Goal: Task Accomplishment & Management: Manage account settings

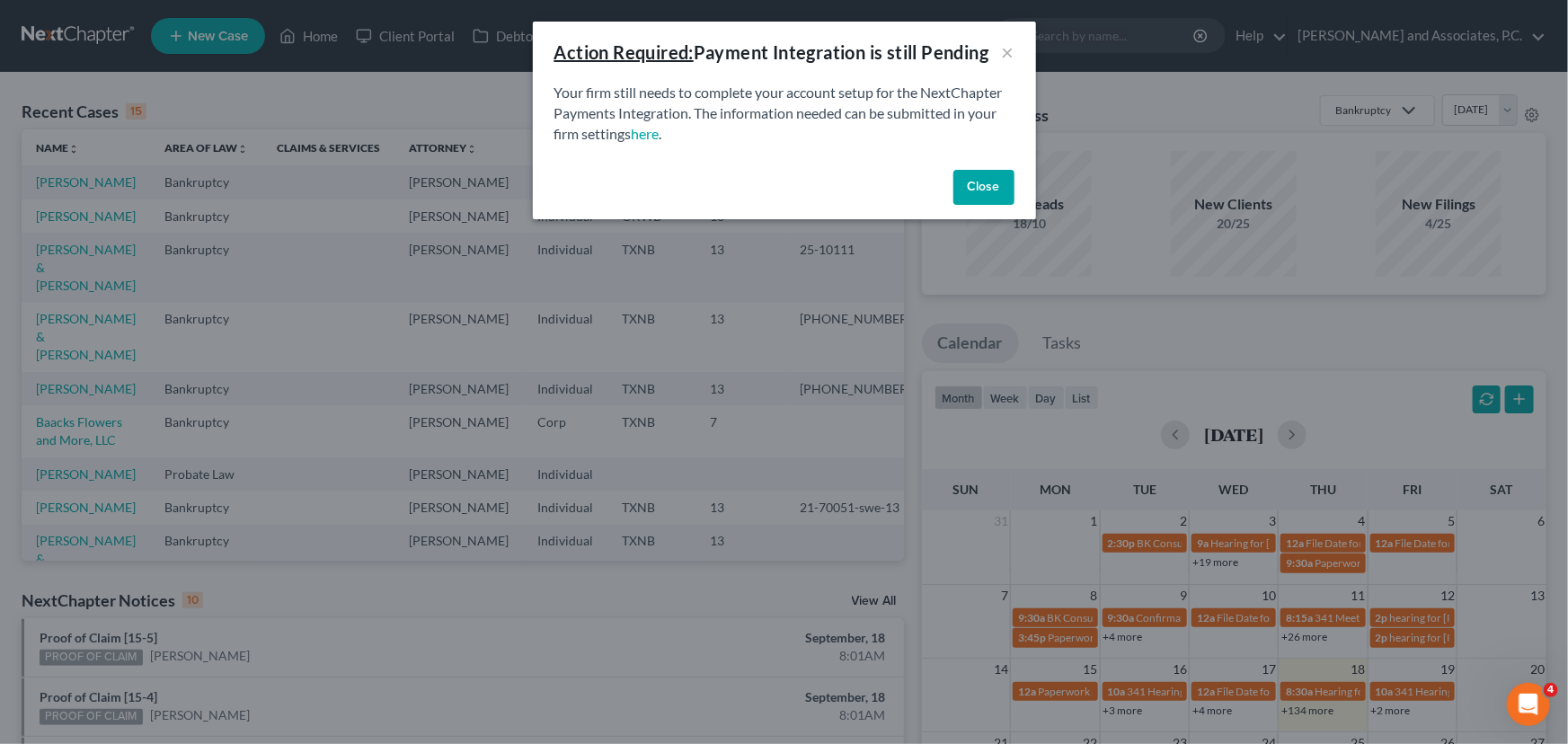
click at [988, 192] on button "Close" at bounding box center [984, 188] width 61 height 36
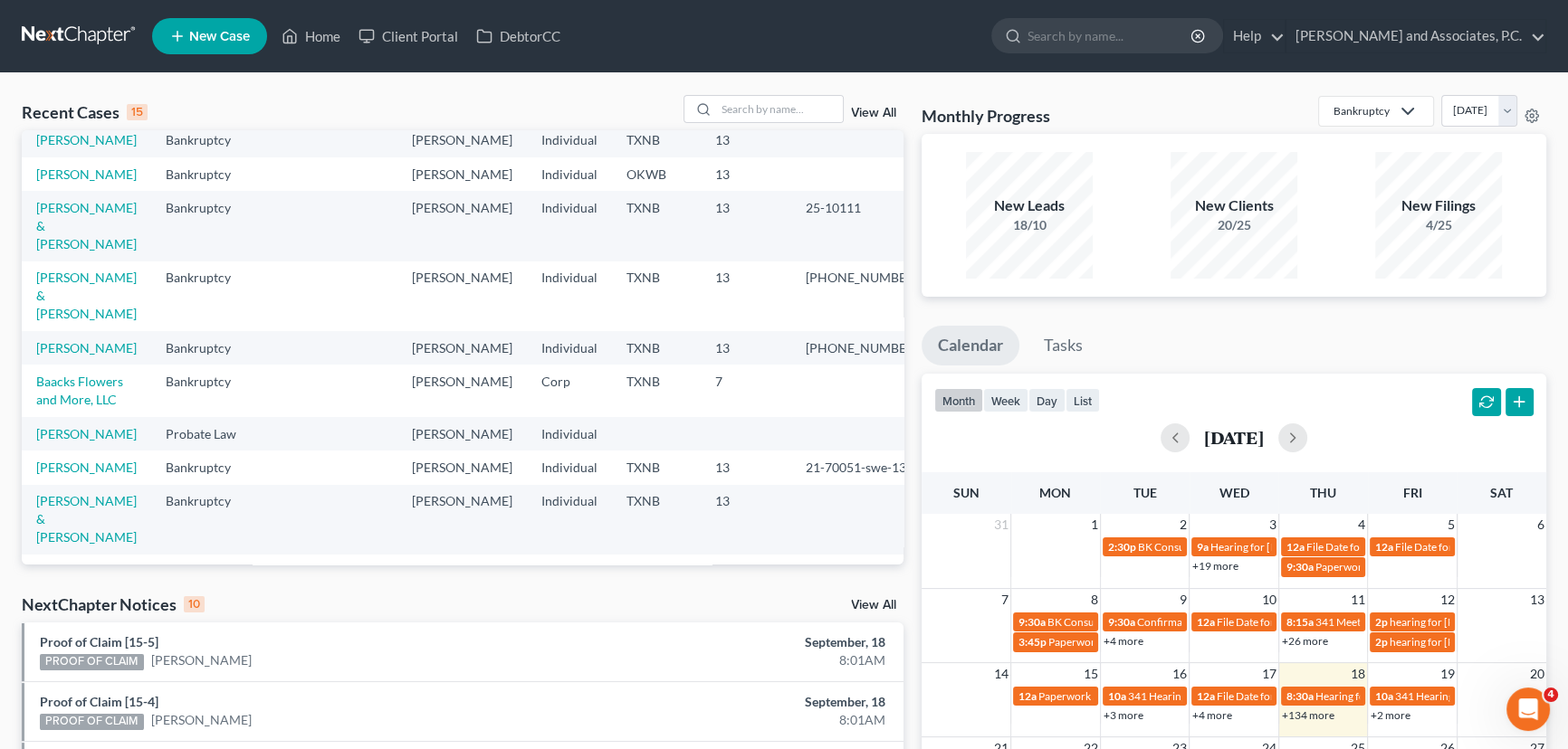
scroll to position [81, 0]
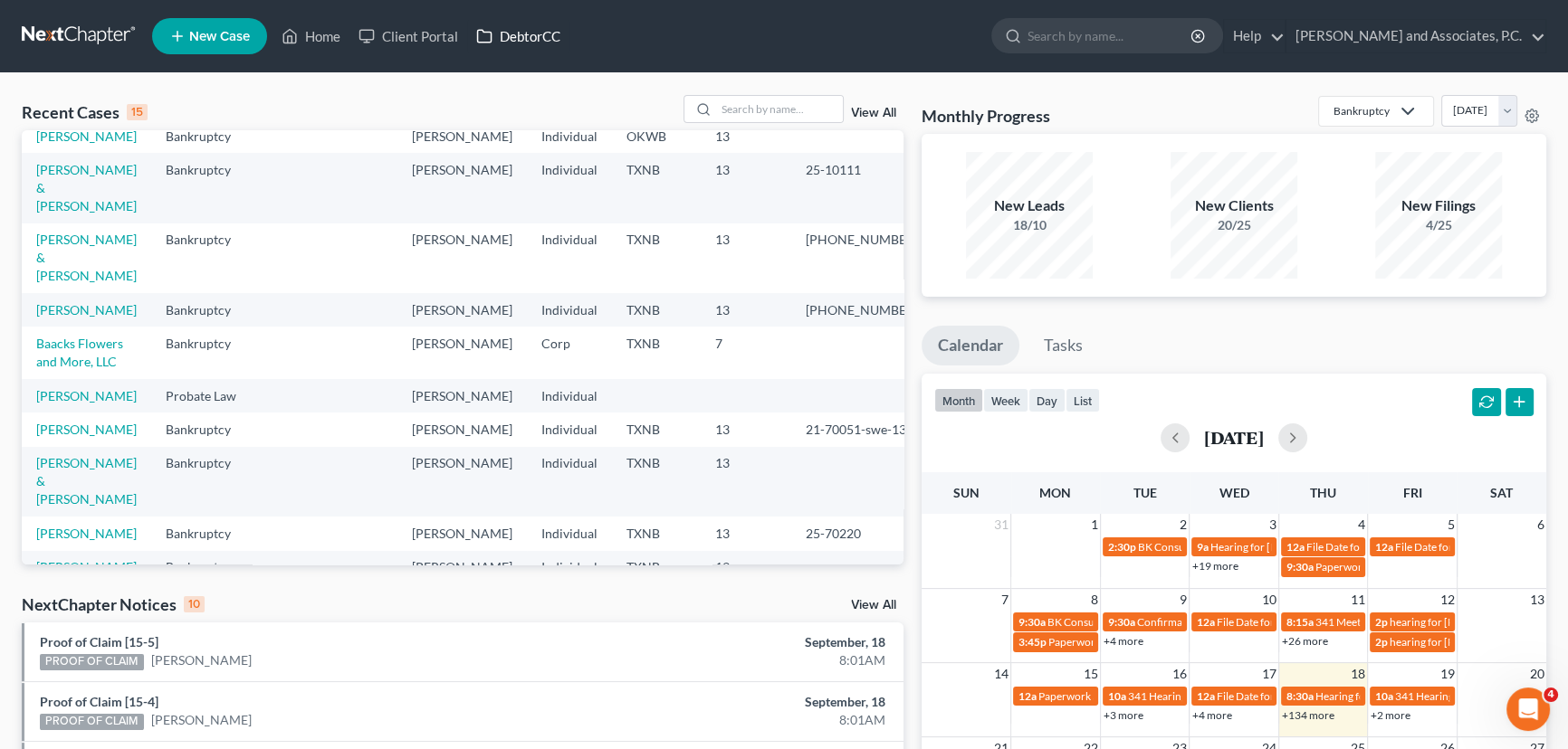
click at [535, 32] on link "DebtorCC" at bounding box center [518, 36] width 102 height 32
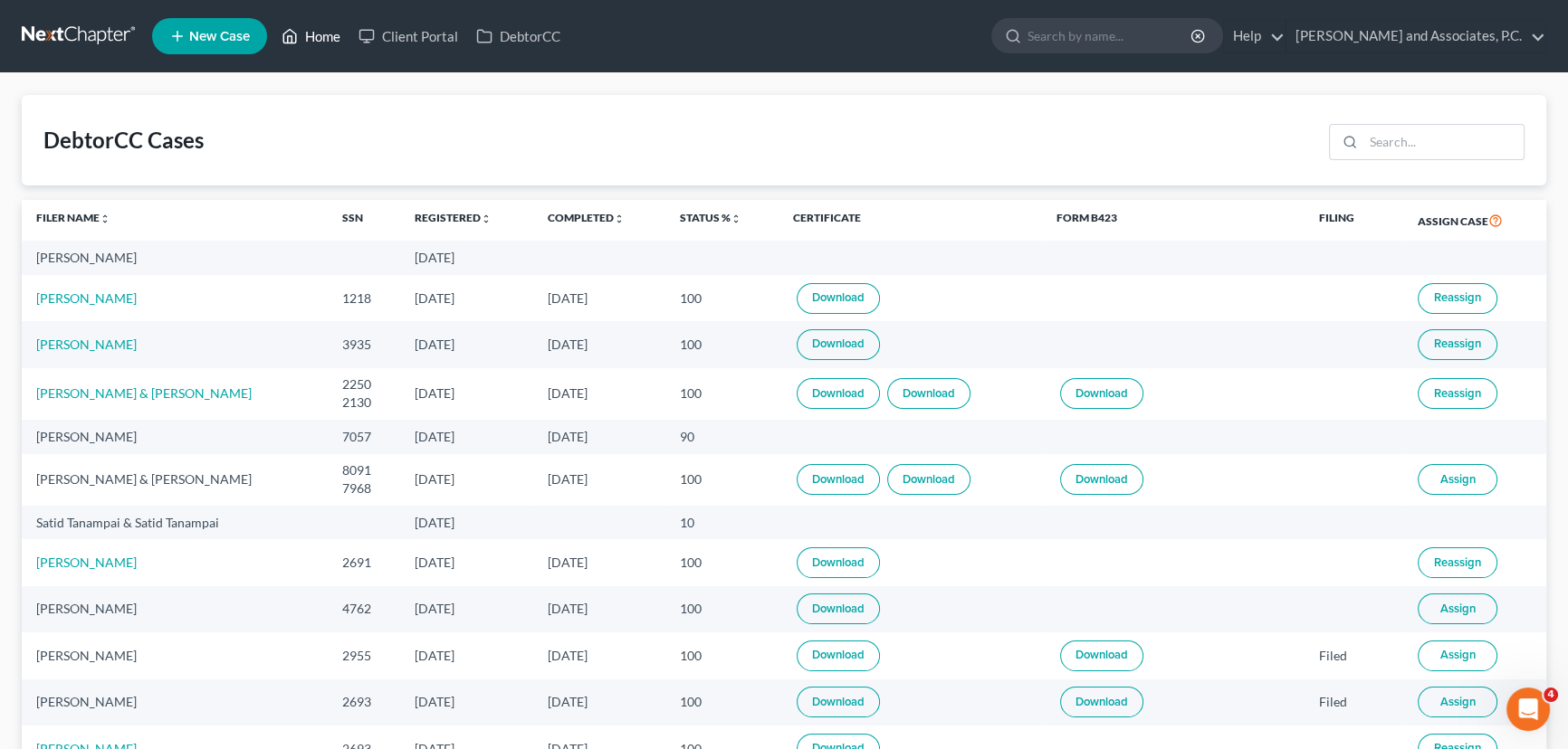
click at [326, 39] on link "Home" at bounding box center [311, 36] width 77 height 32
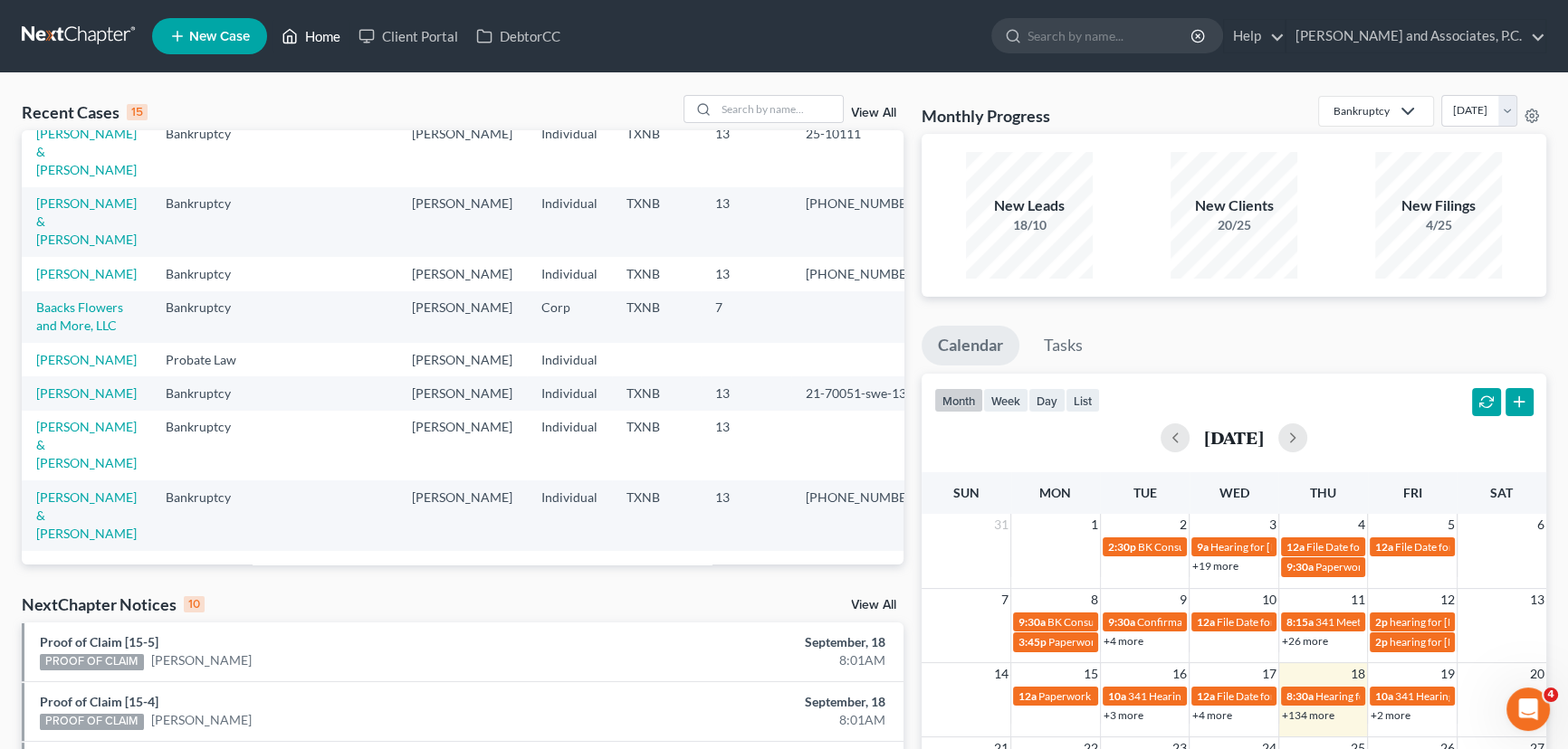
scroll to position [81, 0]
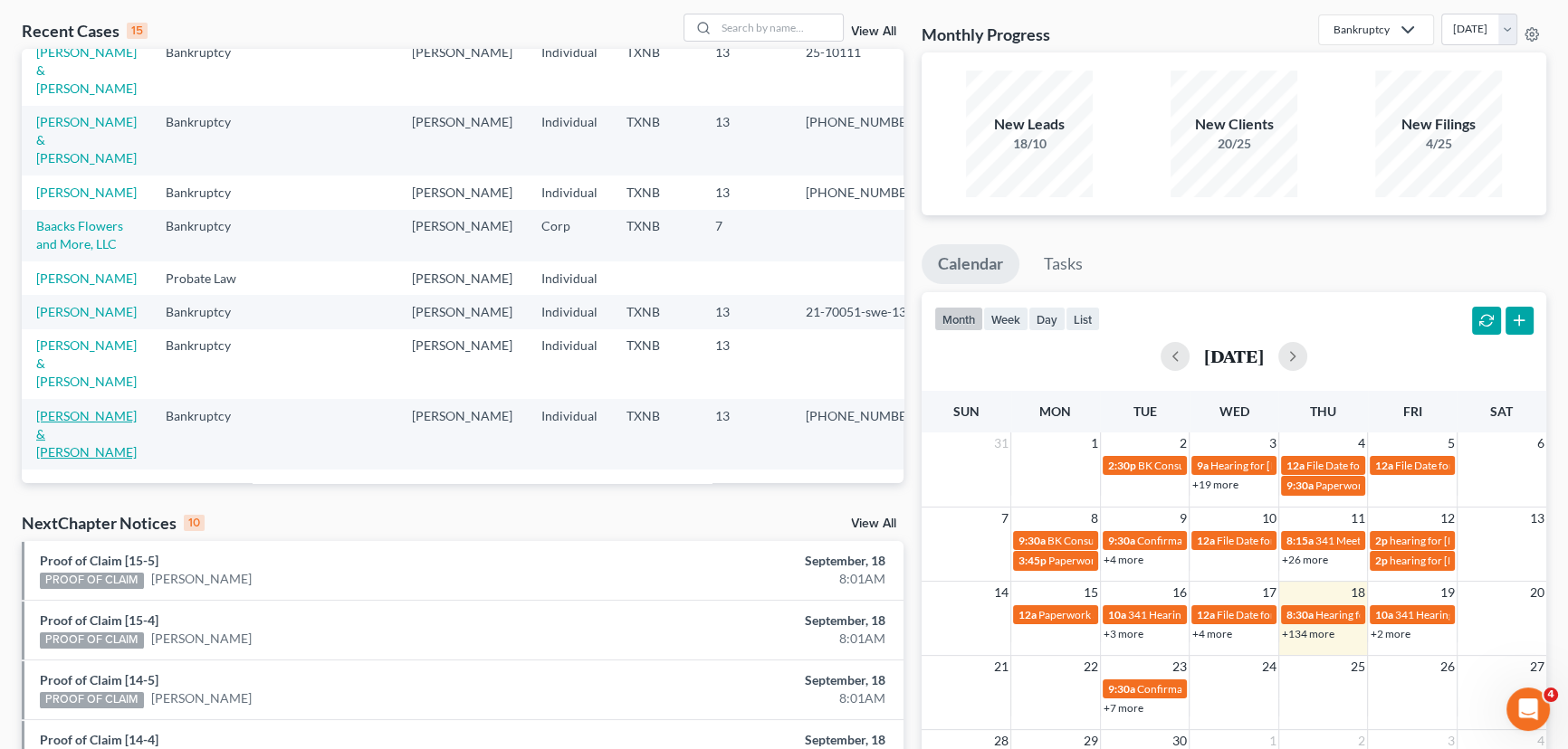
click at [111, 428] on link "[PERSON_NAME] & [PERSON_NAME]" at bounding box center [86, 434] width 100 height 51
select select "6"
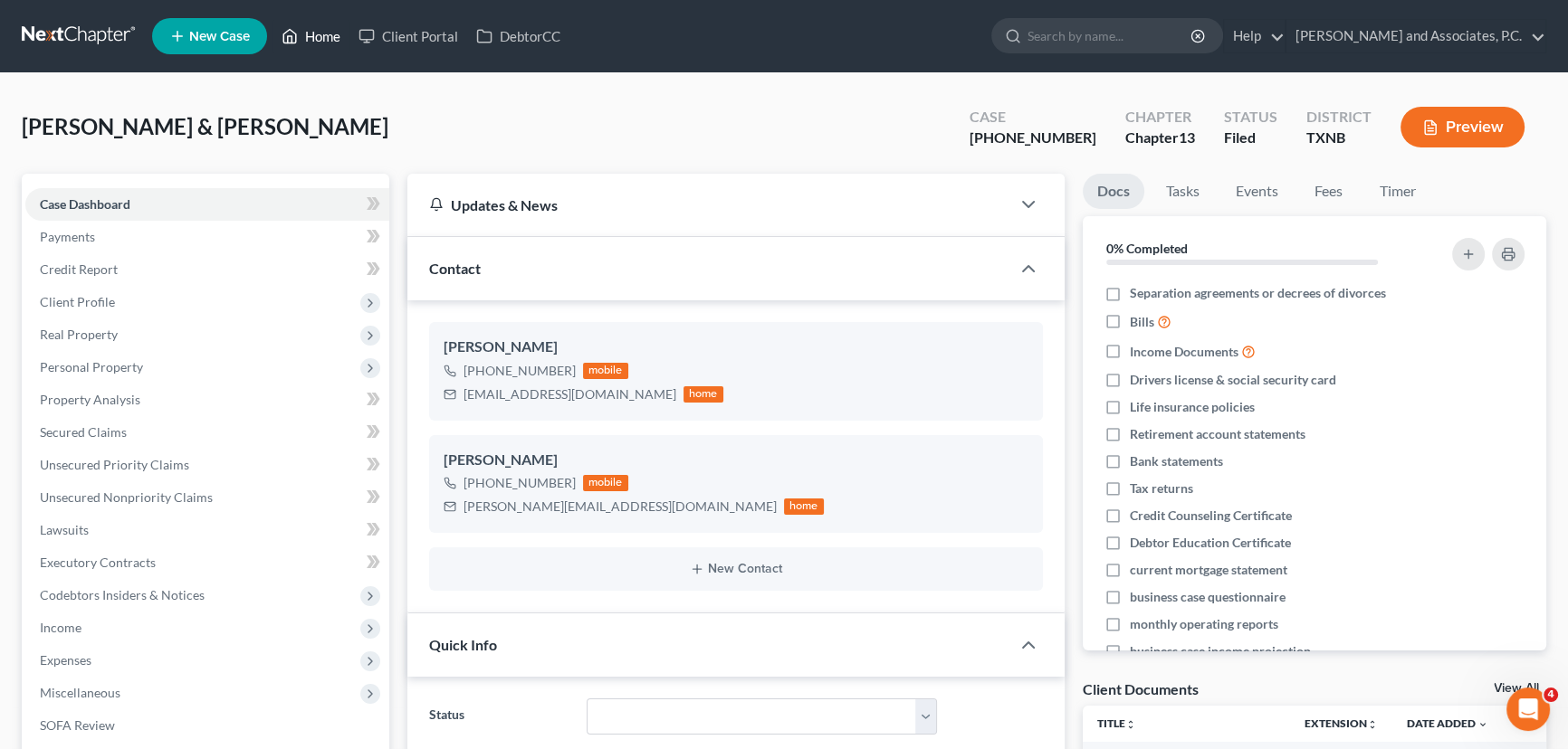
drag, startPoint x: 302, startPoint y: 36, endPoint x: 333, endPoint y: 35, distance: 31.0
click at [302, 36] on link "Home" at bounding box center [311, 36] width 77 height 32
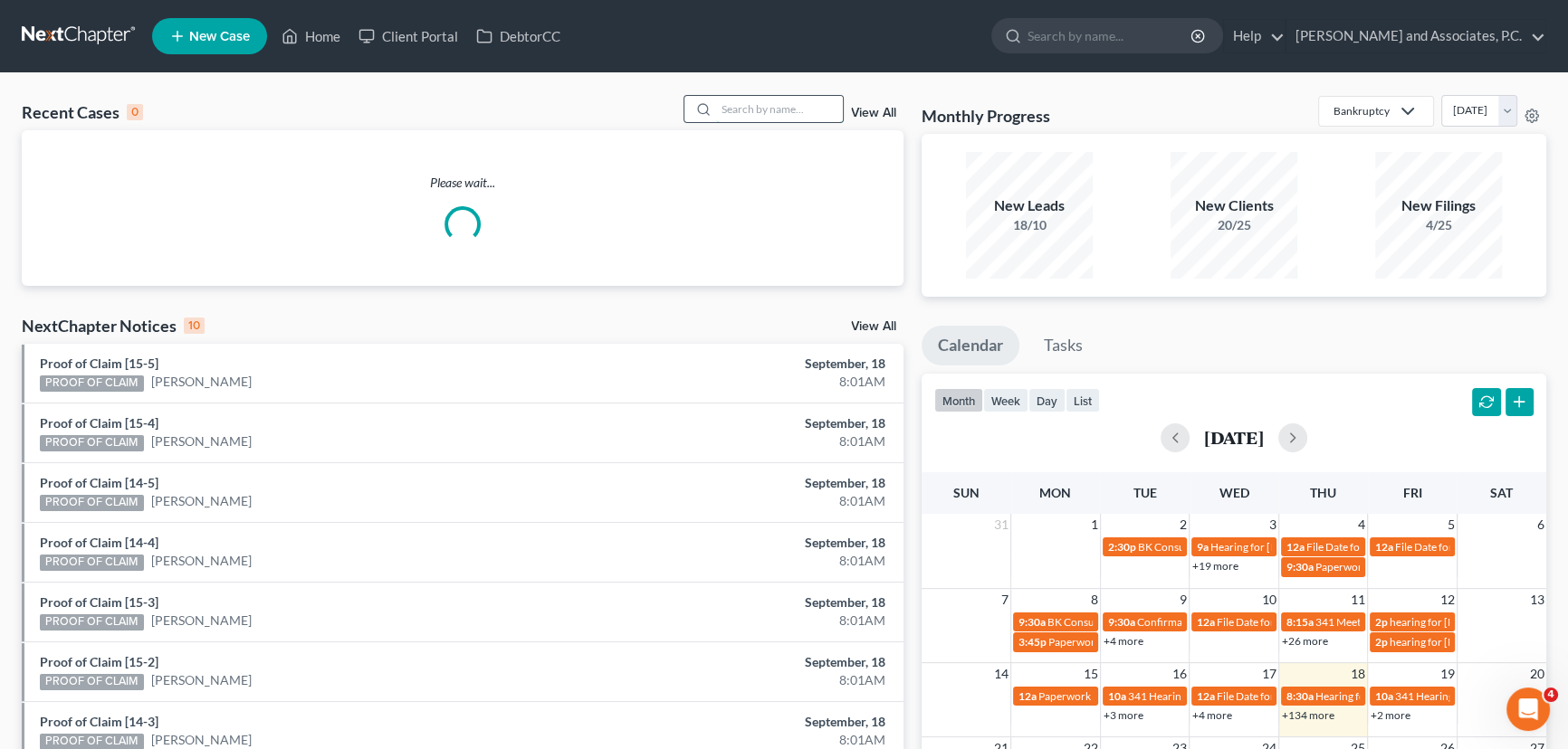
click at [731, 107] on input "search" at bounding box center [780, 109] width 127 height 27
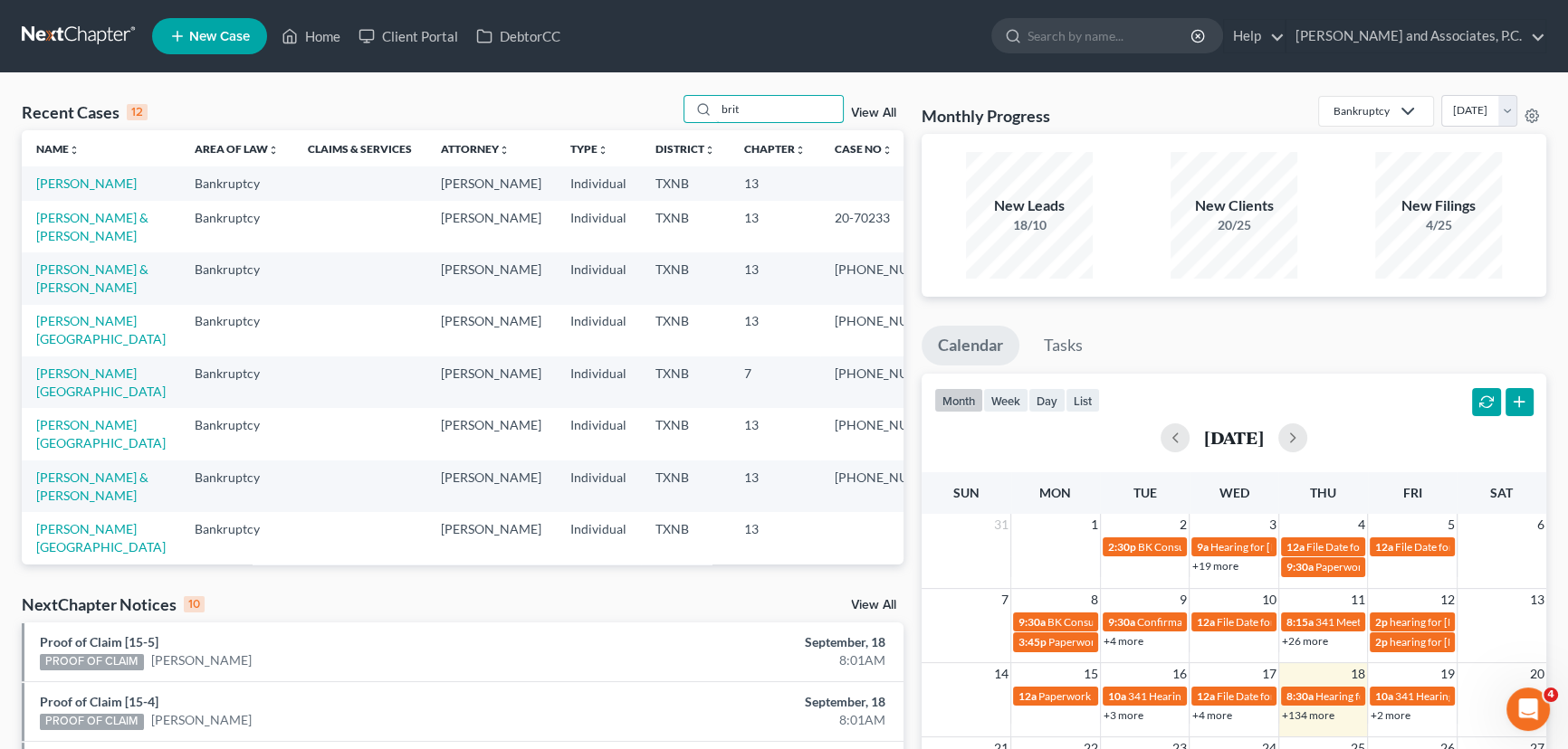
type input "brit"
click at [74, 183] on link "[PERSON_NAME]" at bounding box center [86, 183] width 100 height 15
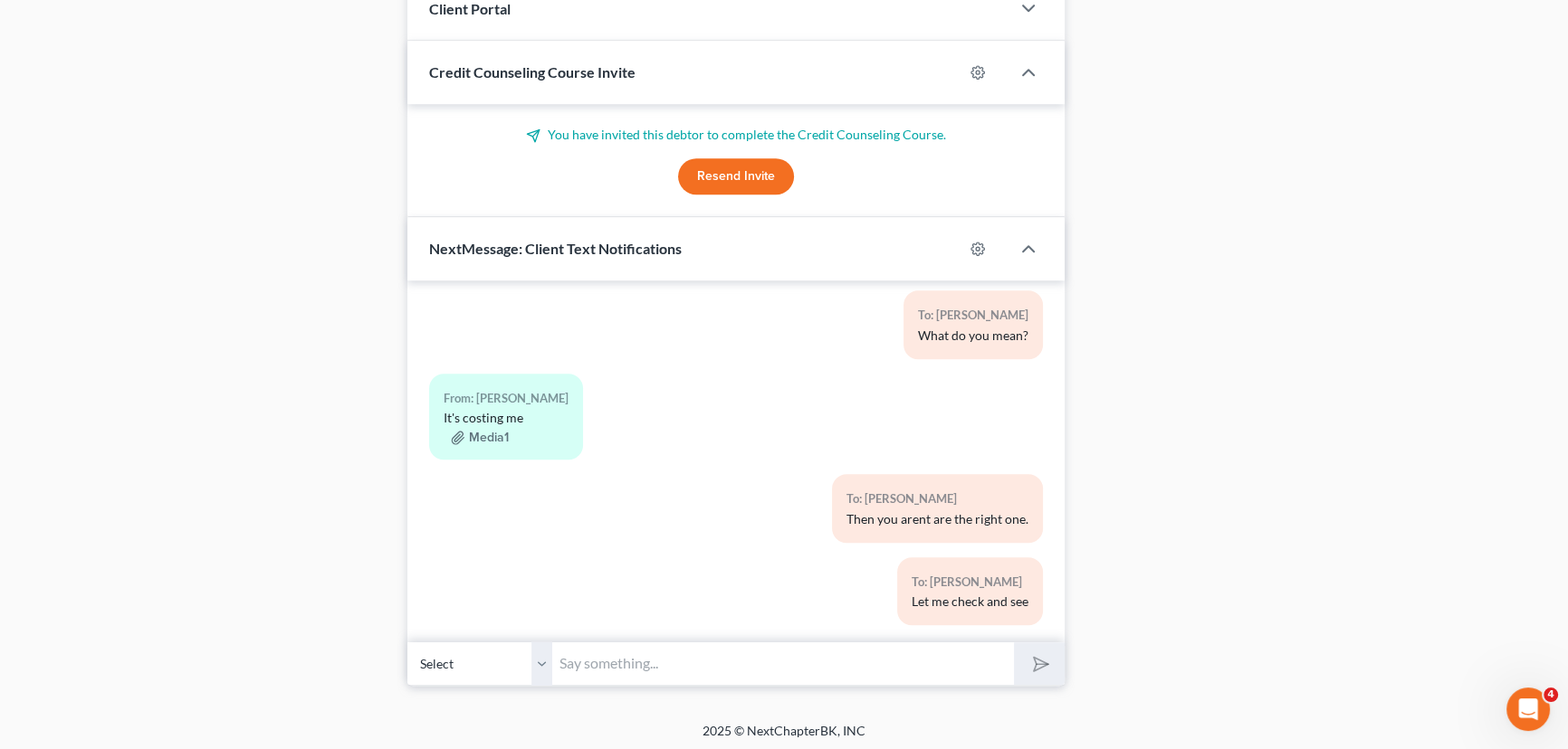
scroll to position [1580, 0]
click at [678, 661] on input "text" at bounding box center [783, 663] width 461 height 45
type input "Hey [PERSON_NAME], I emailed you!!"
click at [1014, 641] on button "submit" at bounding box center [1038, 662] width 50 height 43
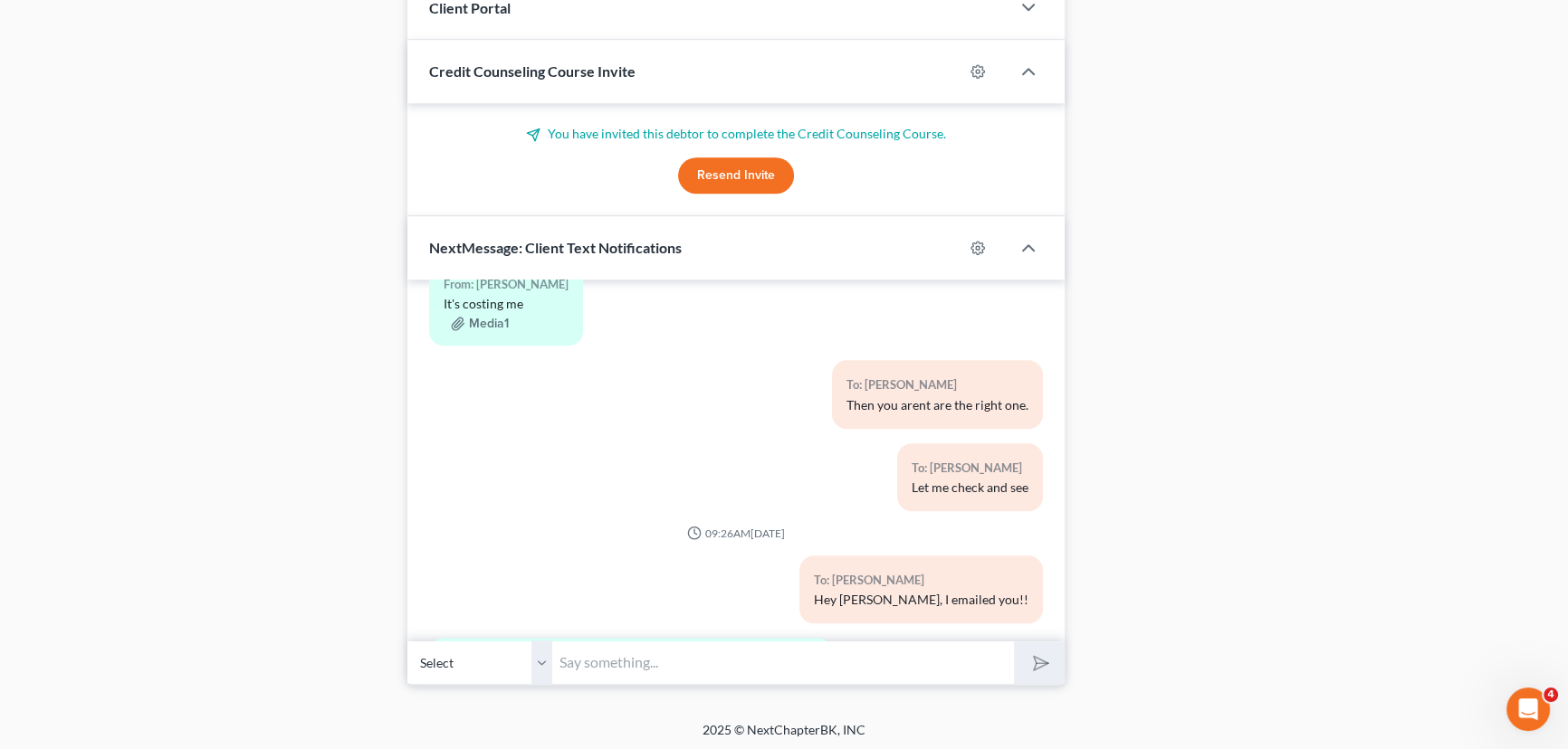
scroll to position [1801, 0]
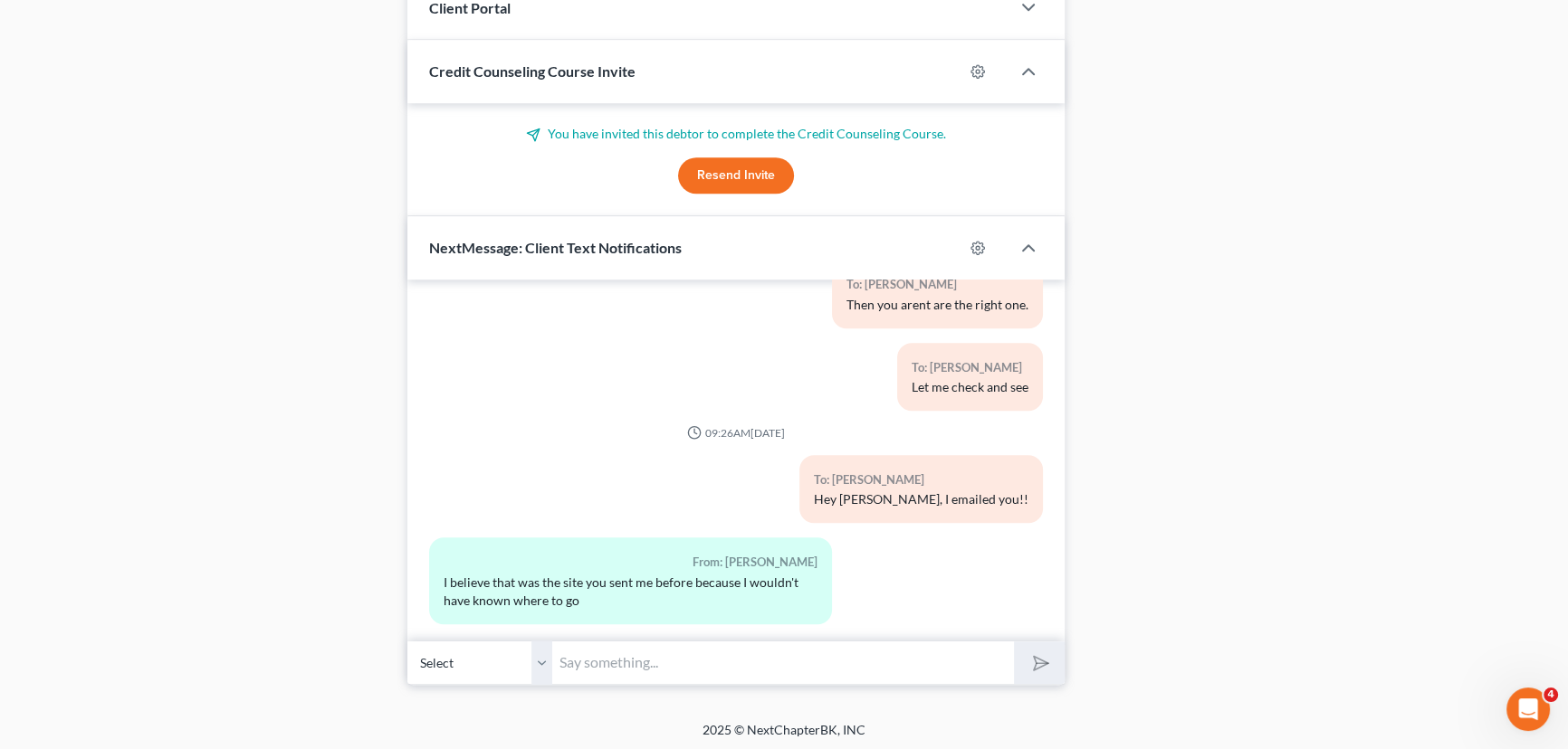
click at [697, 666] on input "text" at bounding box center [783, 663] width 461 height 45
type input "The one I orginally sent to you was Next Chapter/ My Chapter. The one i just em…"
click at [1014, 641] on button "submit" at bounding box center [1038, 662] width 50 height 43
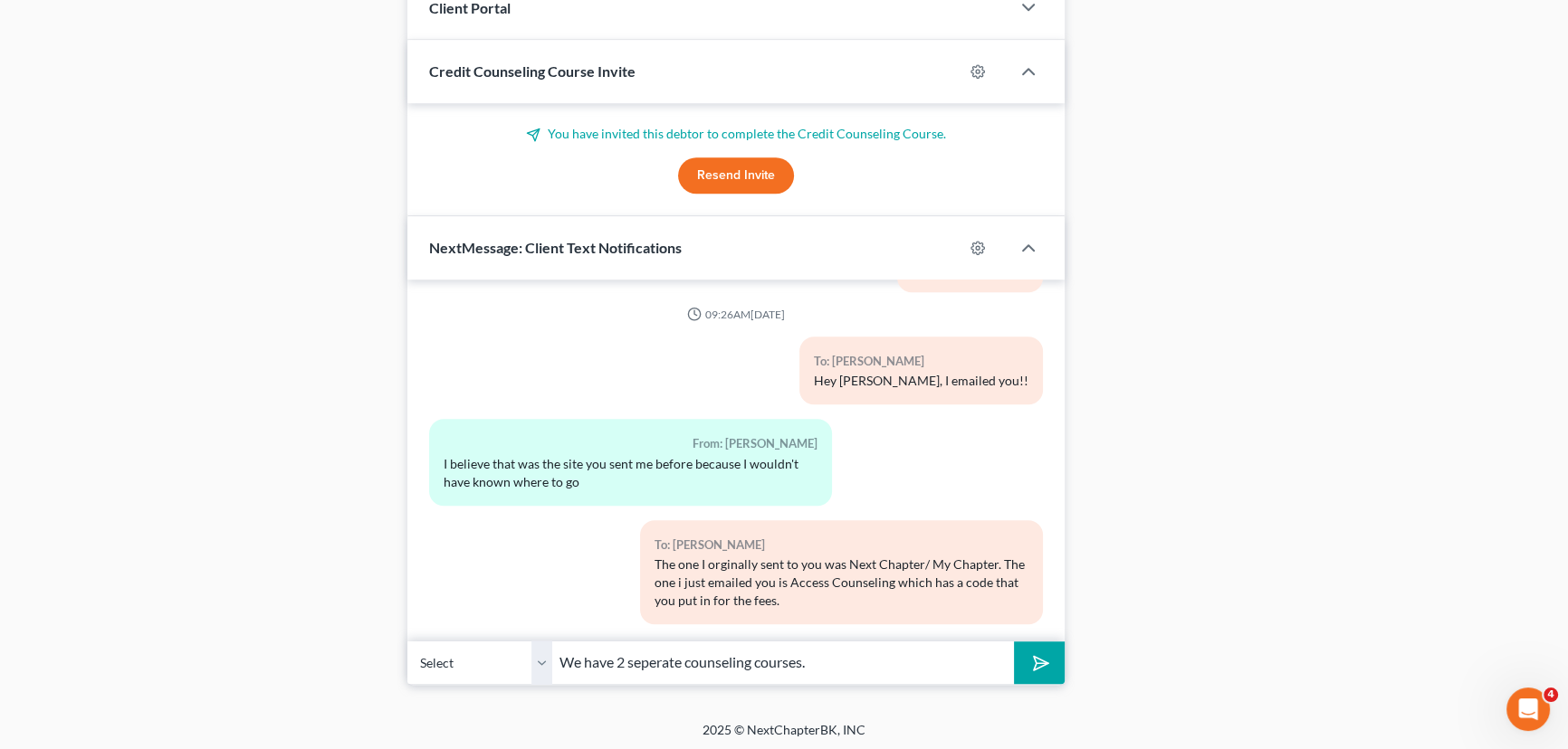
type input "We have 2 seperate counseling courses."
click at [1014, 641] on button "submit" at bounding box center [1038, 662] width 50 height 43
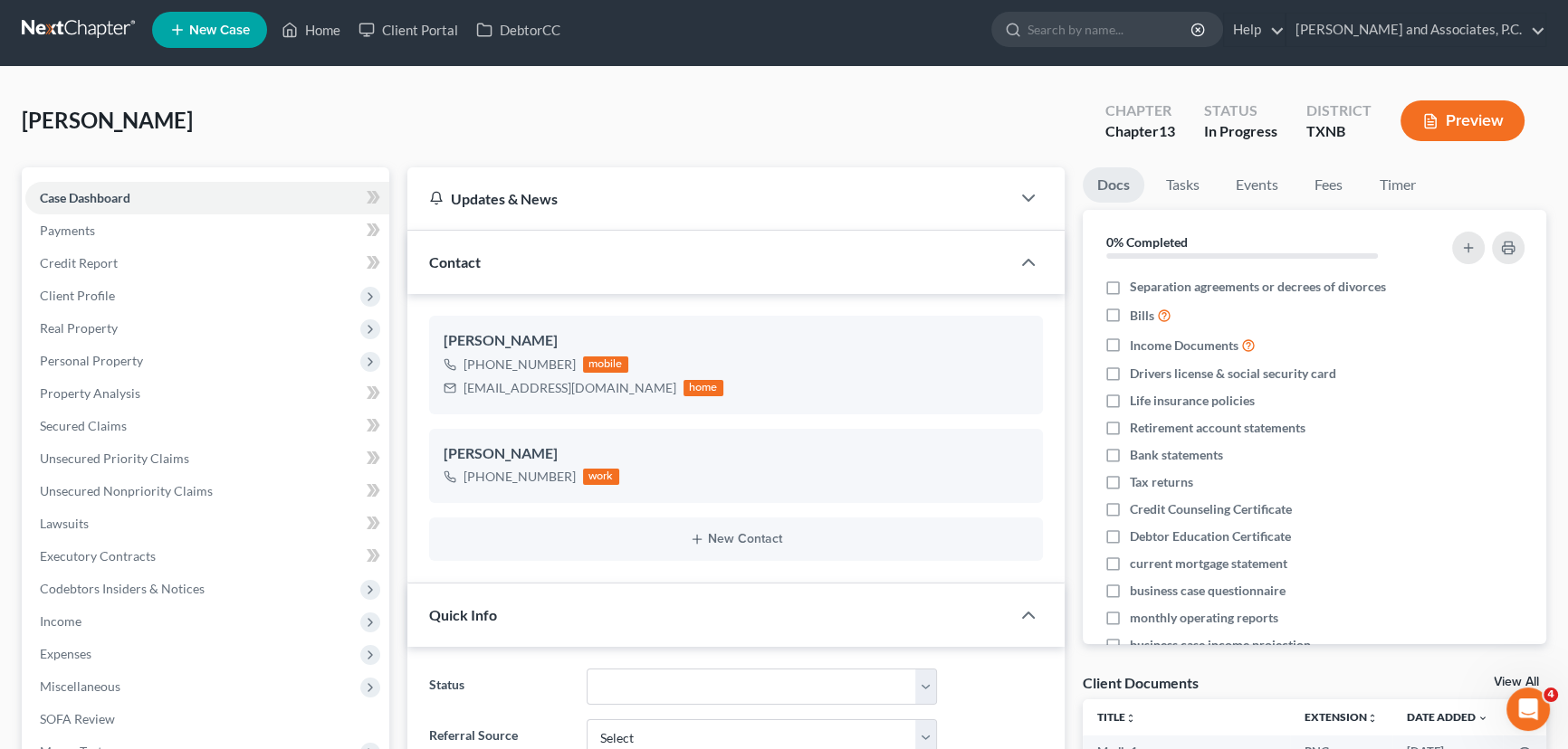
scroll to position [0, 0]
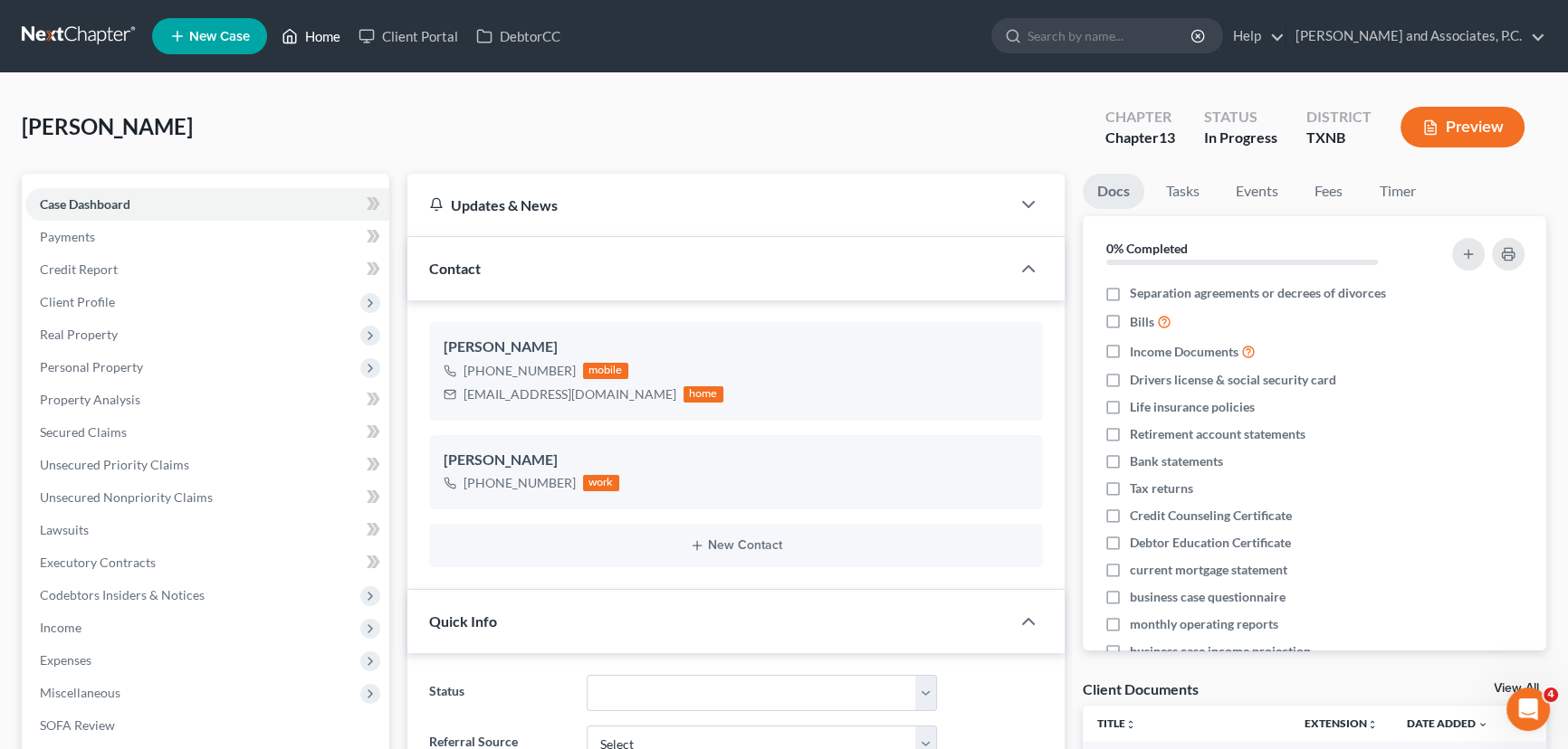
click at [323, 49] on link "Home" at bounding box center [311, 36] width 77 height 32
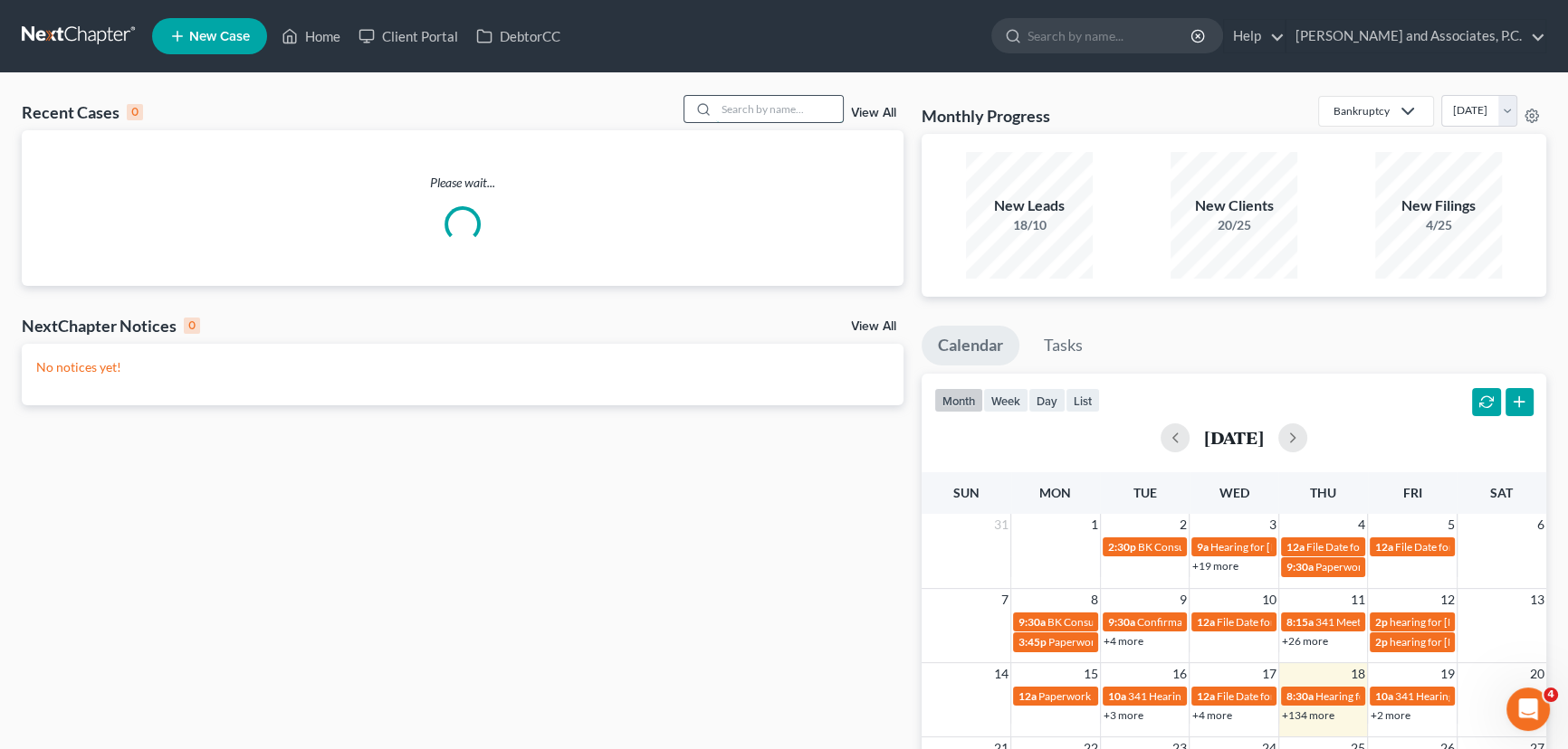
click at [798, 107] on input "search" at bounding box center [780, 109] width 127 height 27
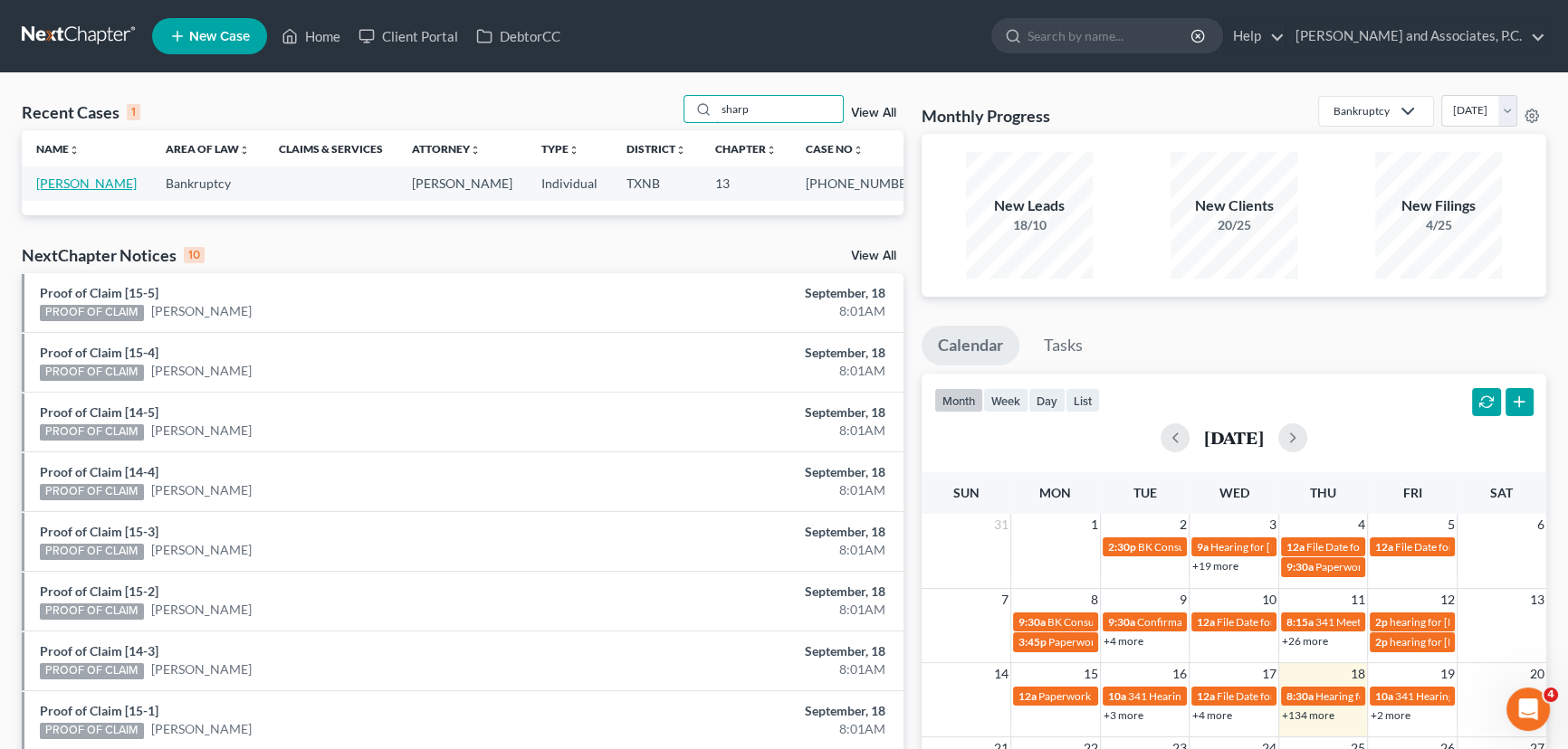
type input "sharp"
click at [81, 187] on link "[PERSON_NAME]" at bounding box center [86, 183] width 100 height 15
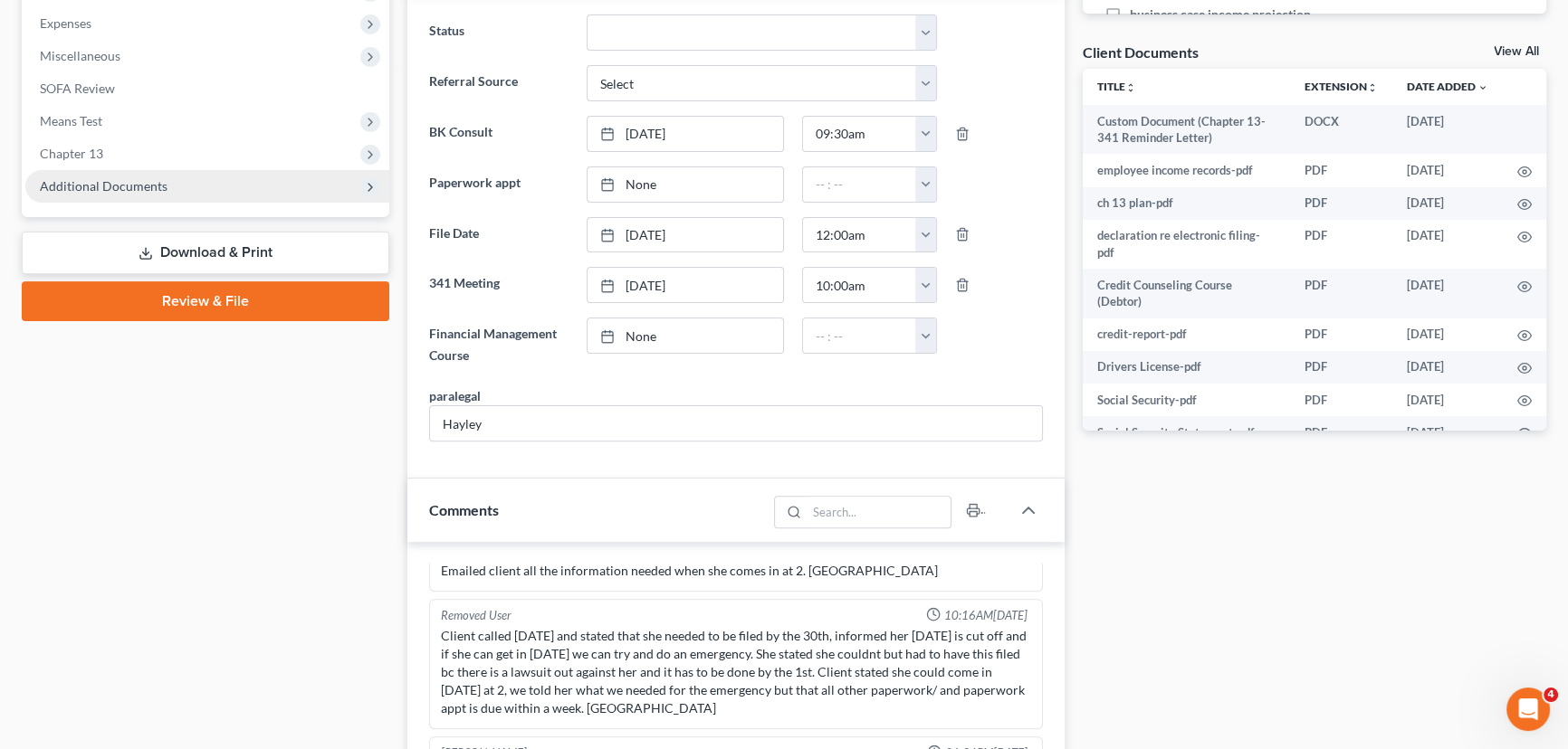
scroll to position [493, 0]
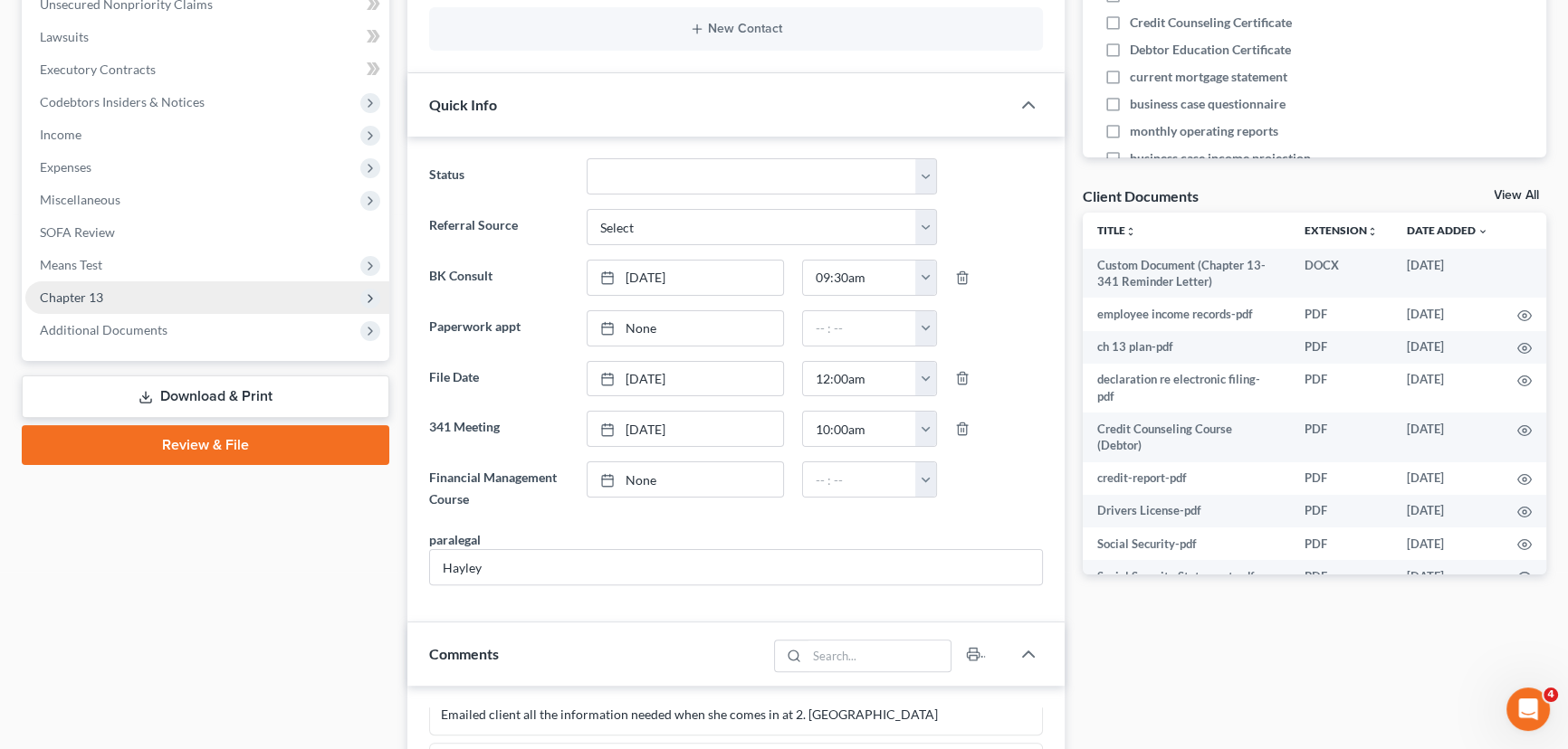
click at [83, 298] on span "Chapter 13" at bounding box center [71, 297] width 63 height 15
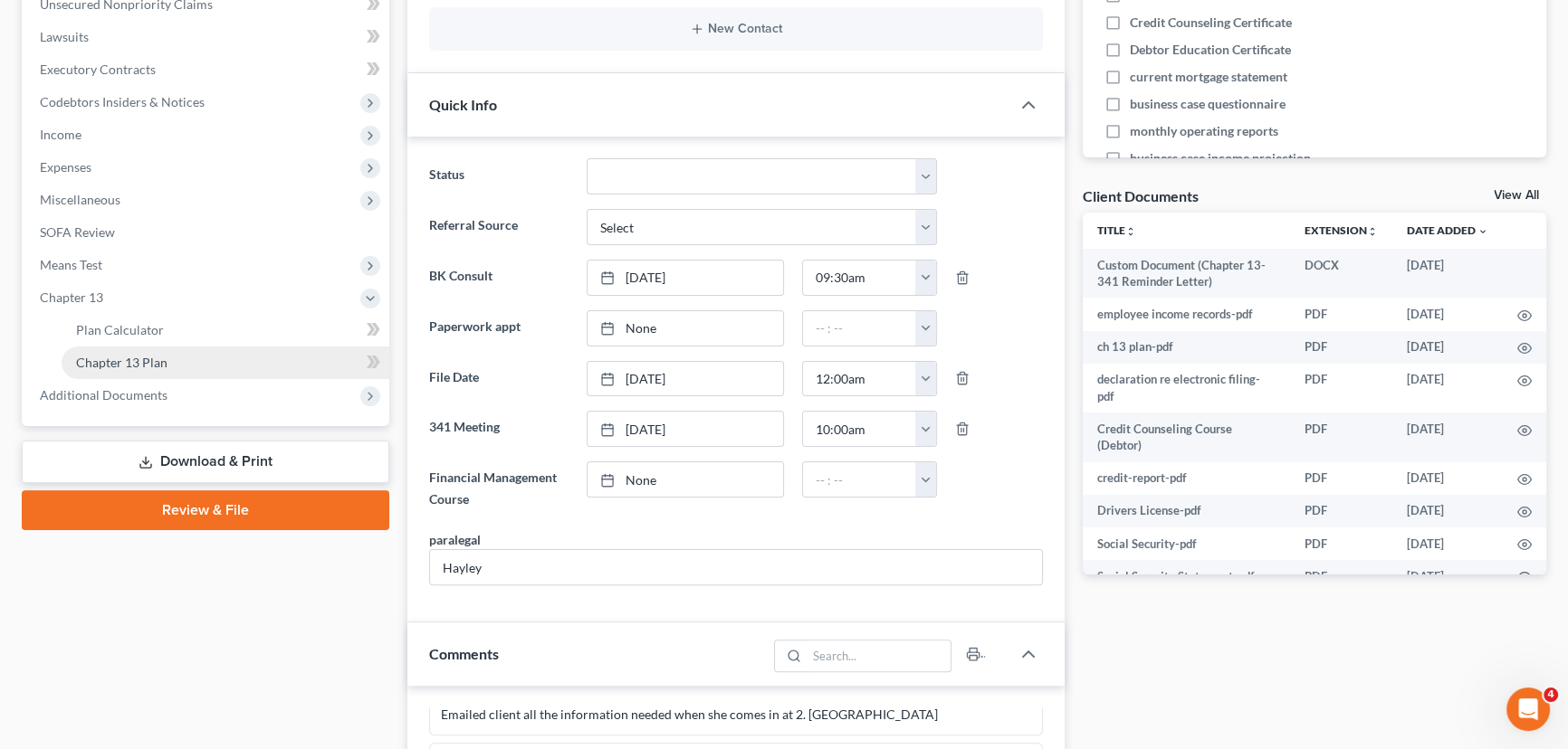
click at [137, 356] on span "Chapter 13 Plan" at bounding box center [121, 363] width 92 height 15
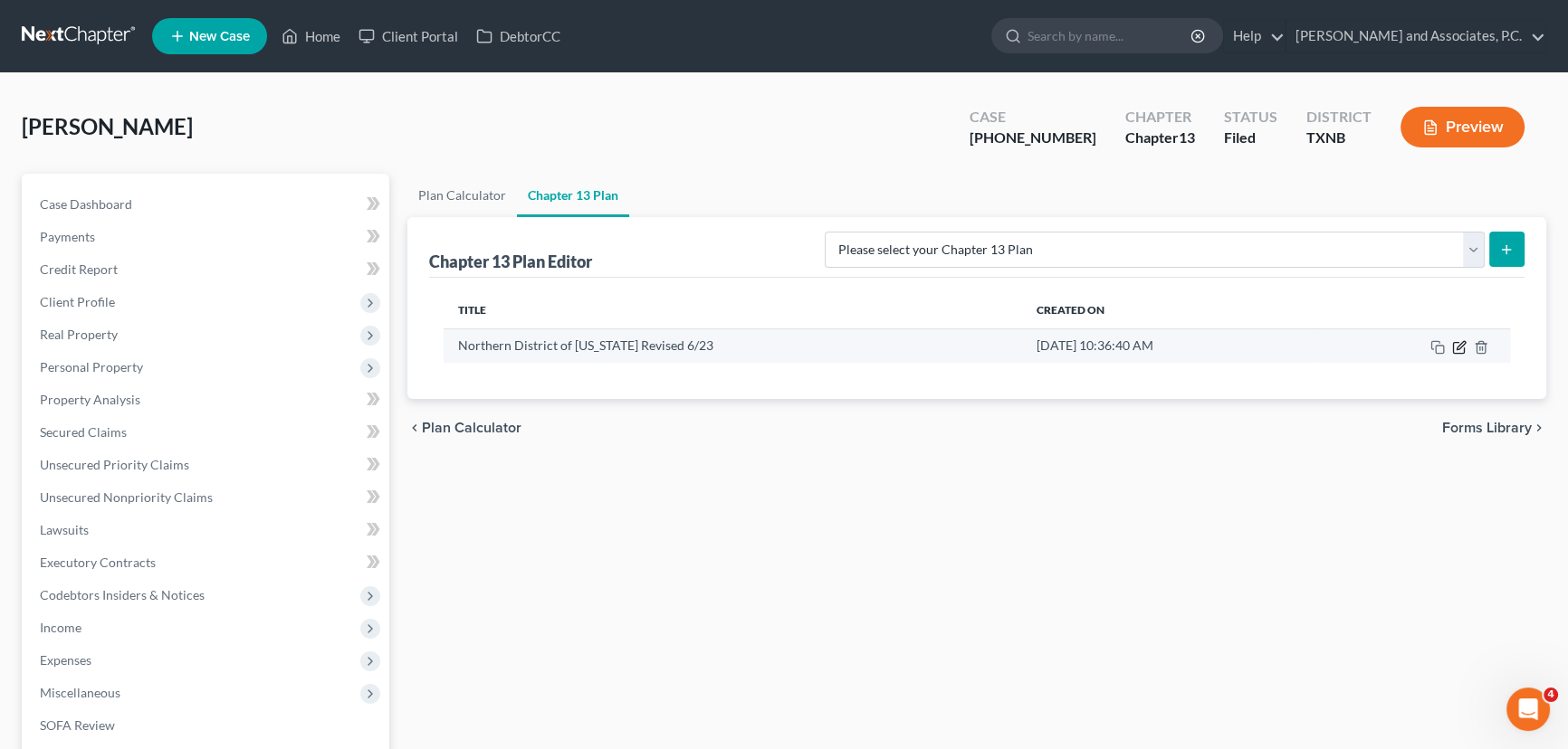
click at [1457, 346] on icon "button" at bounding box center [1461, 345] width 9 height 9
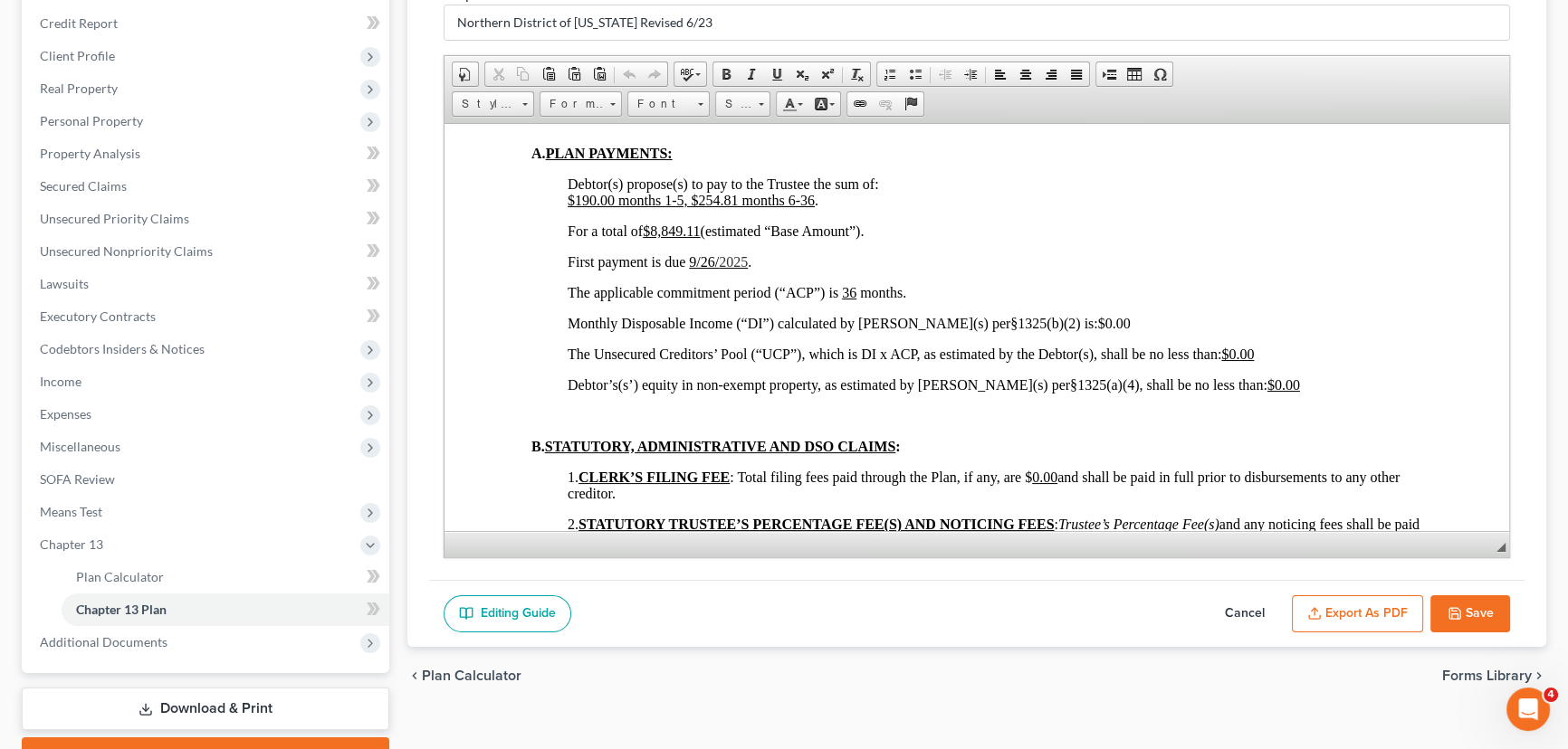
scroll to position [1069, 0]
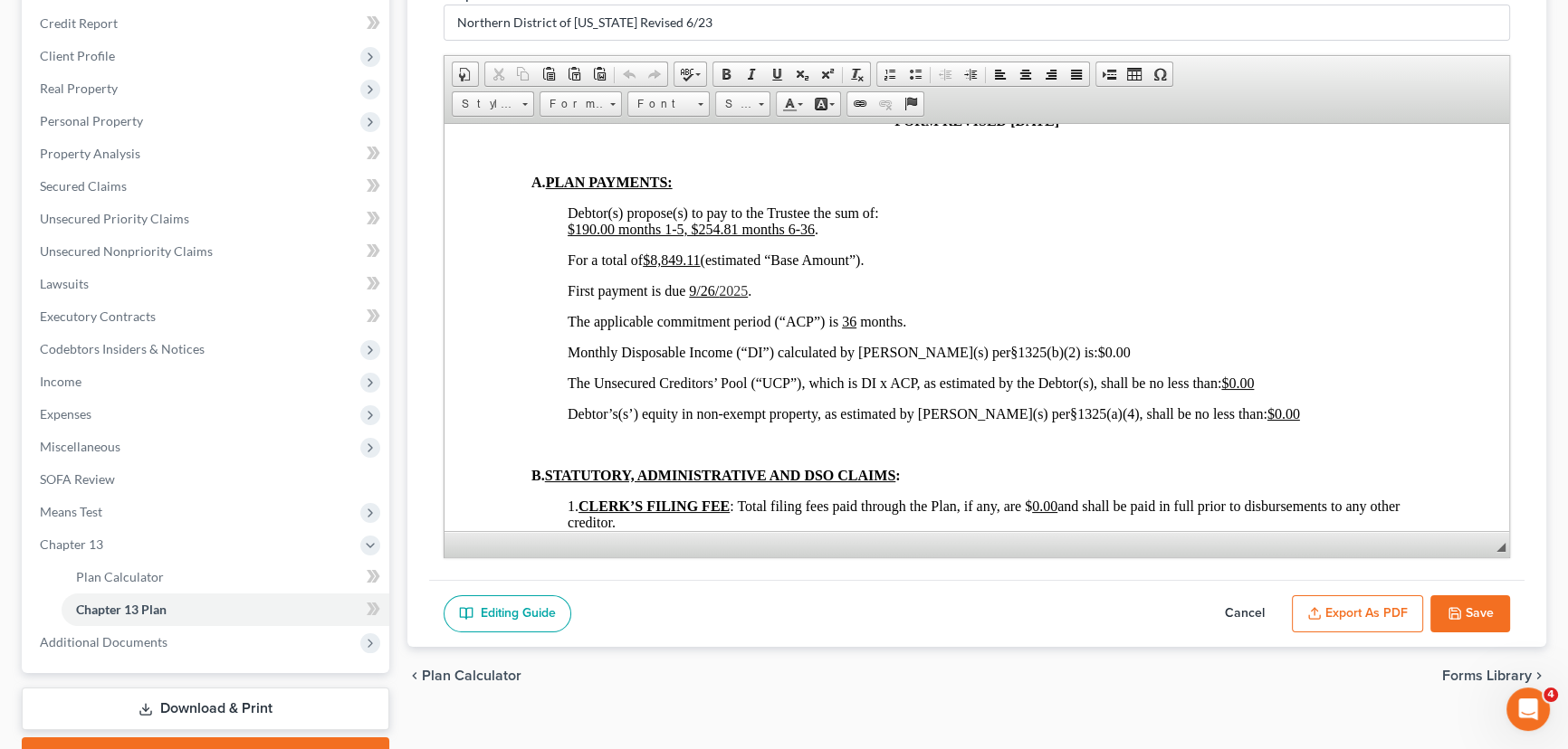
click at [1470, 601] on button "Save" at bounding box center [1470, 615] width 80 height 38
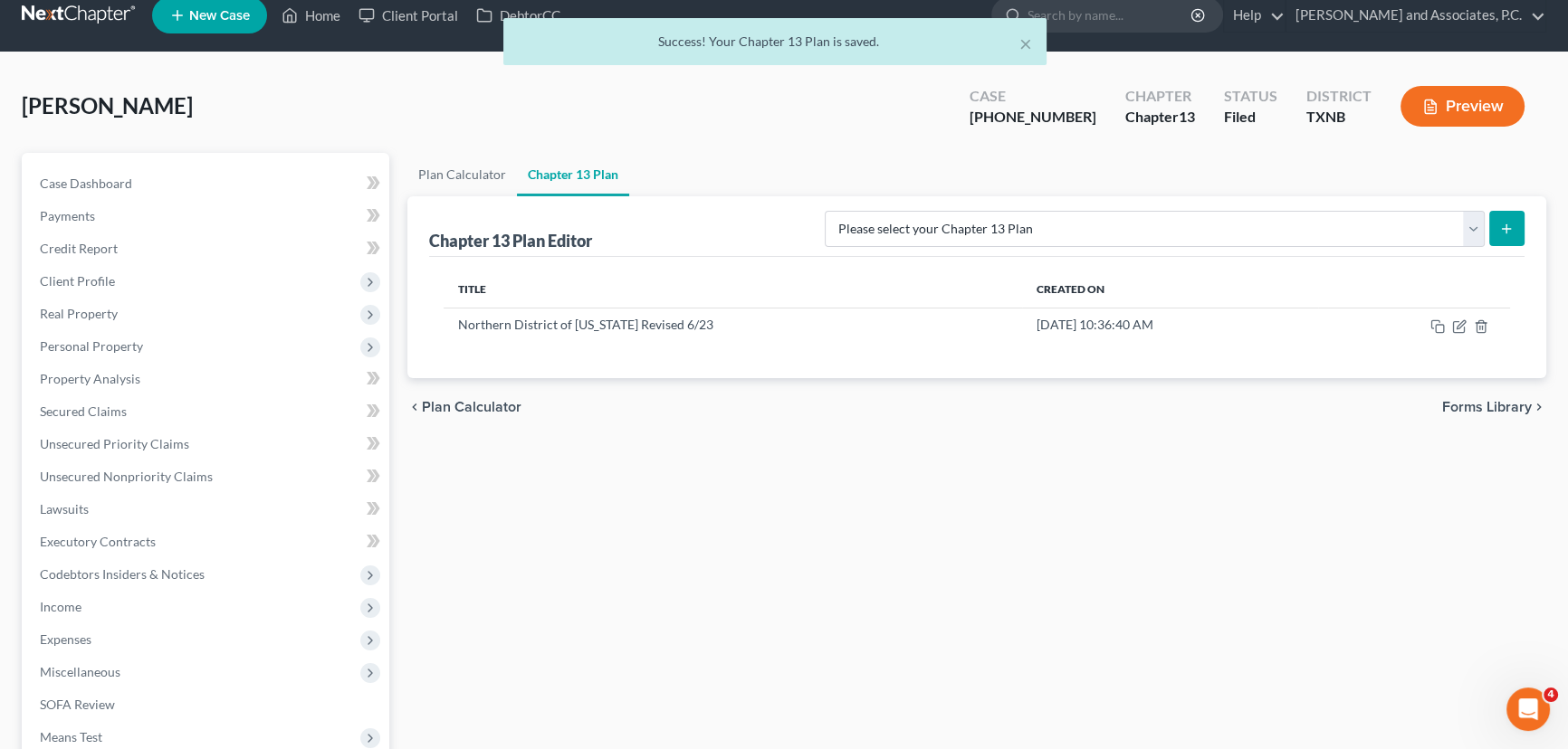
scroll to position [0, 0]
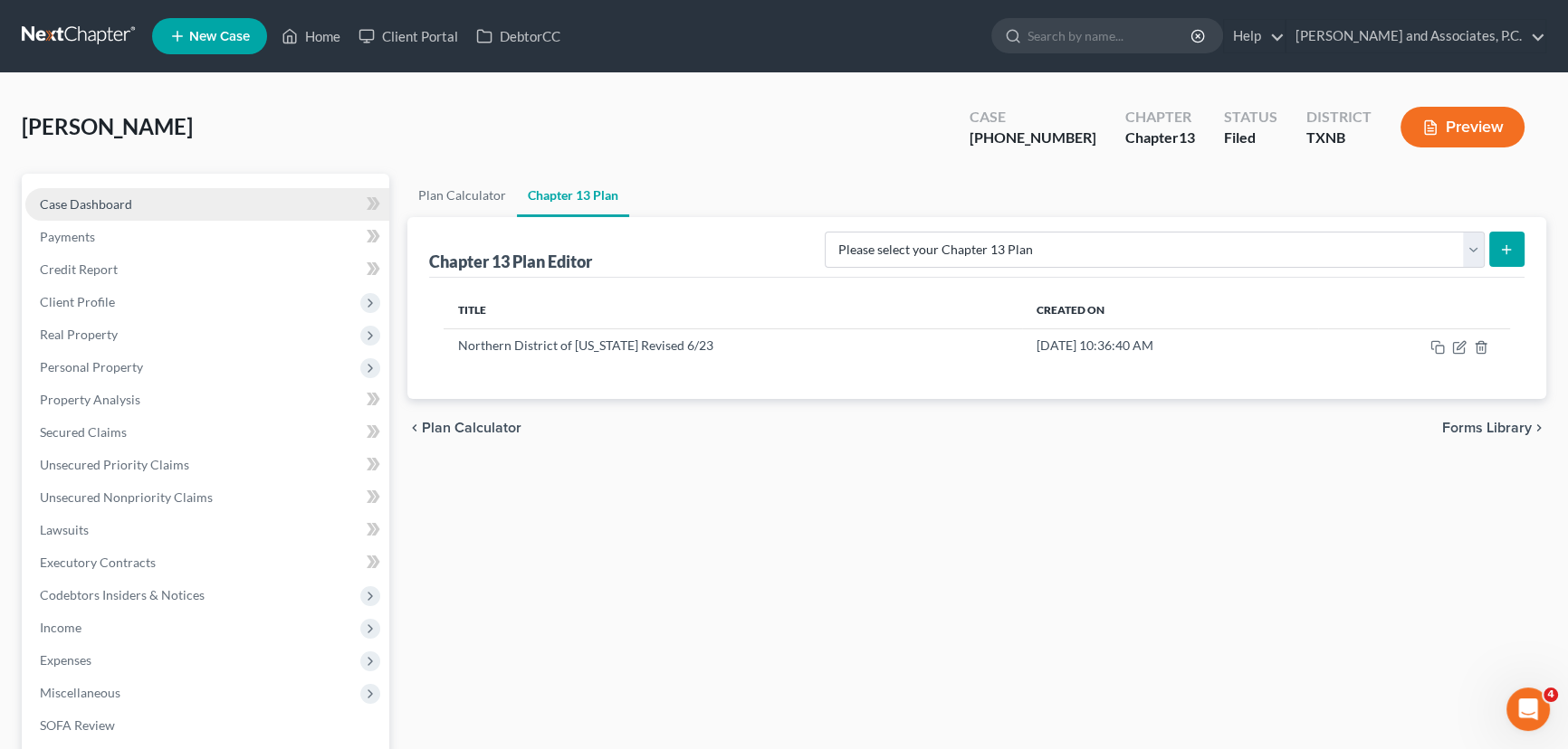
click at [71, 199] on span "Case Dashboard" at bounding box center [85, 204] width 92 height 15
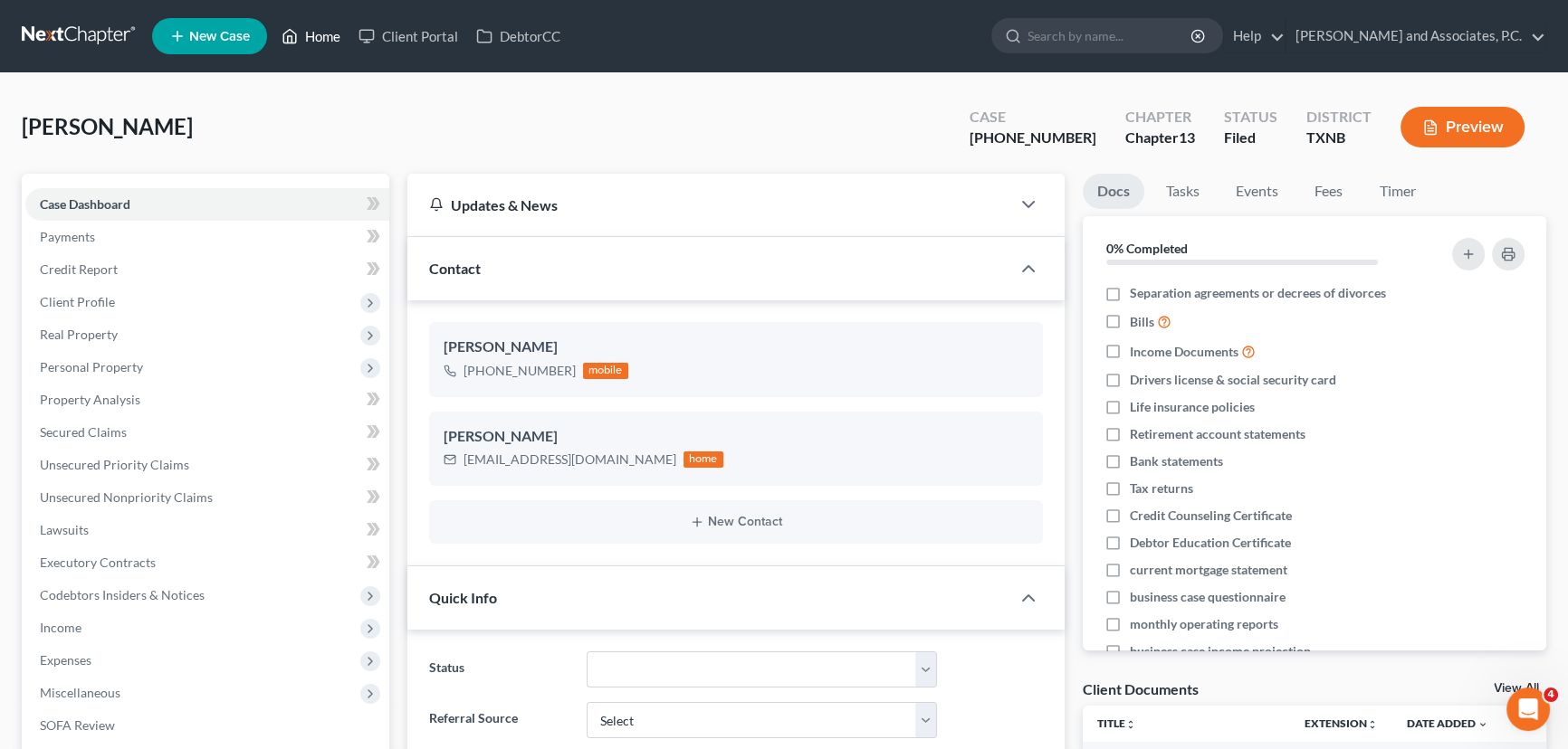
click at [328, 44] on link "Home" at bounding box center [311, 36] width 77 height 32
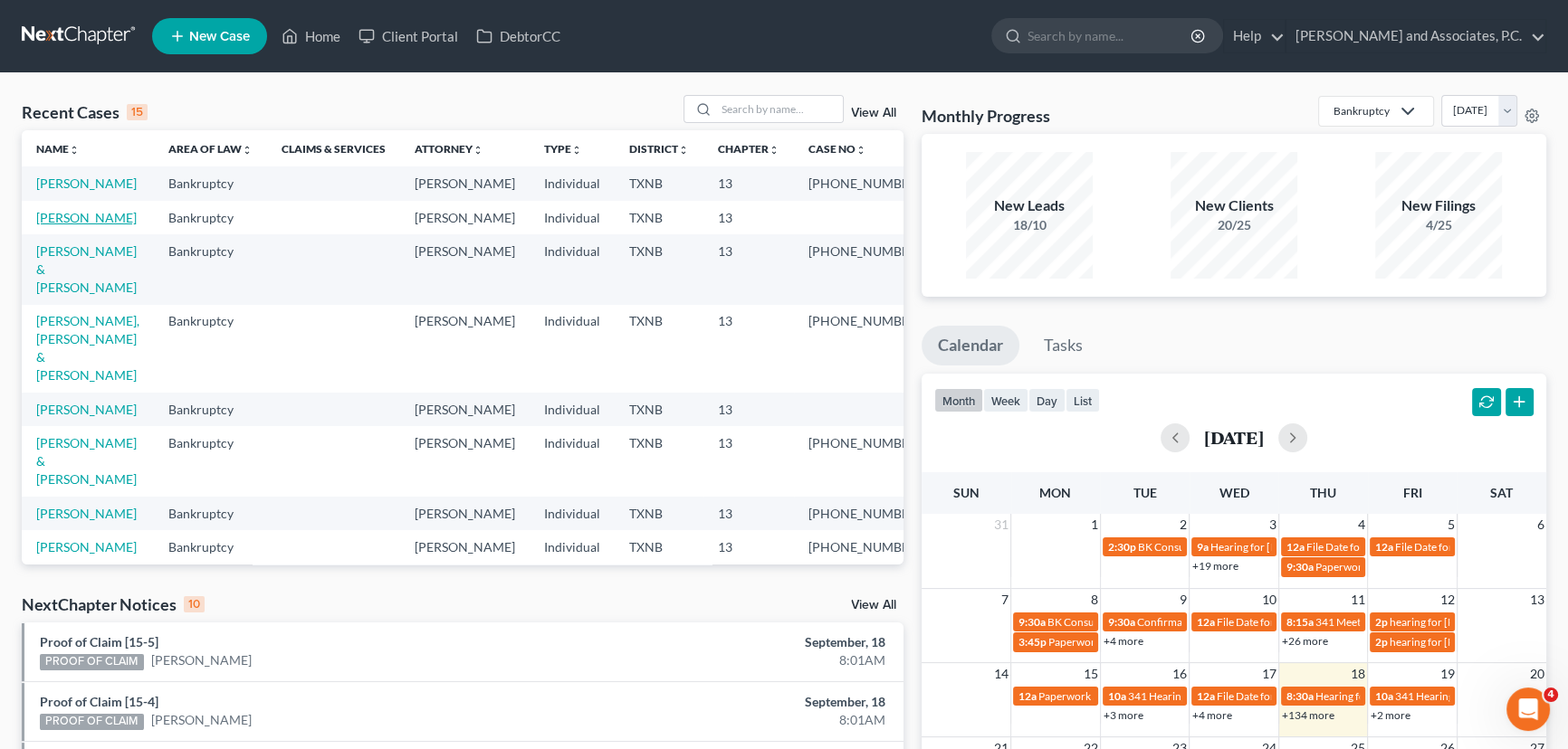
click at [62, 225] on link "[PERSON_NAME]" at bounding box center [86, 218] width 100 height 15
select select "7"
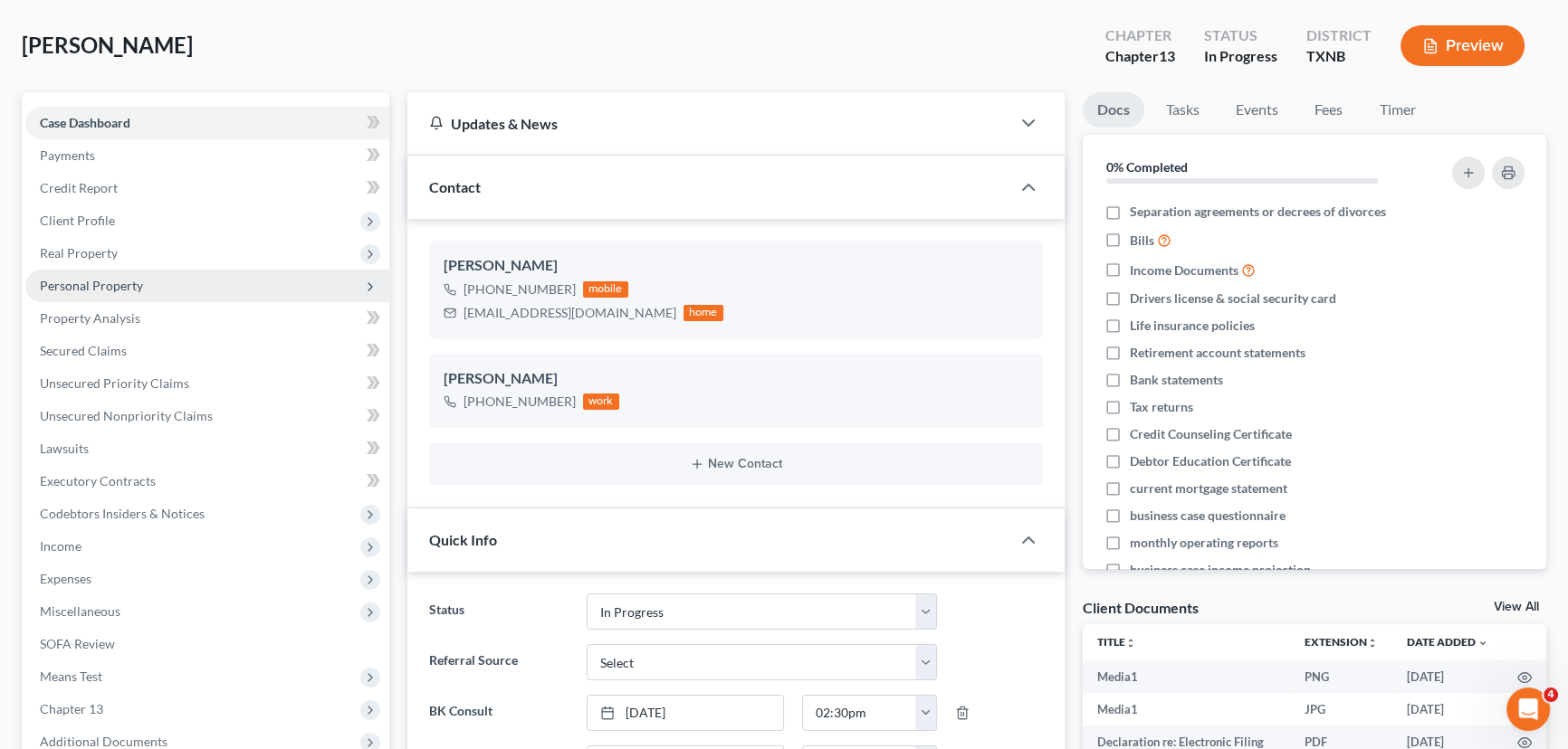
scroll to position [164, 0]
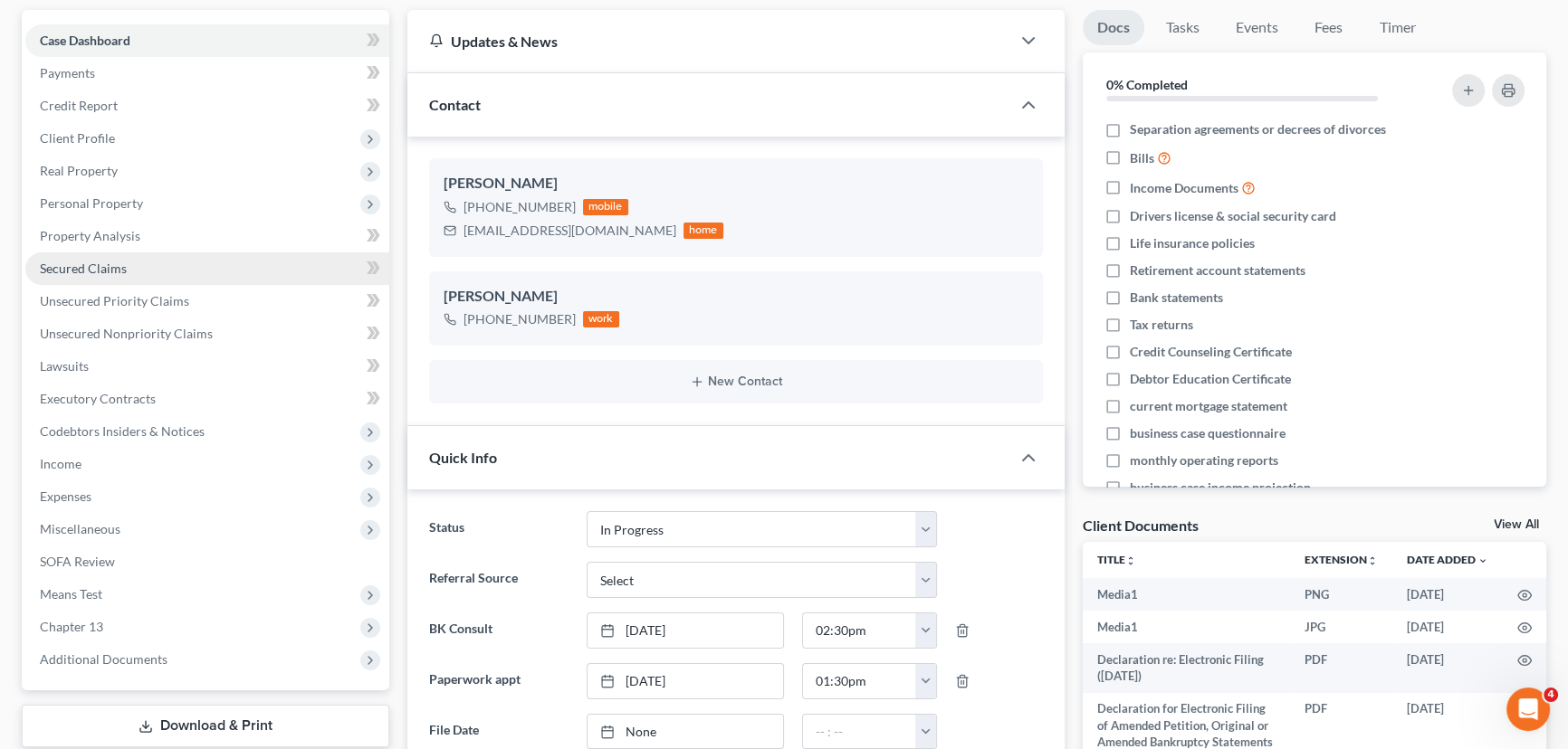
click at [69, 266] on span "Secured Claims" at bounding box center [83, 268] width 87 height 15
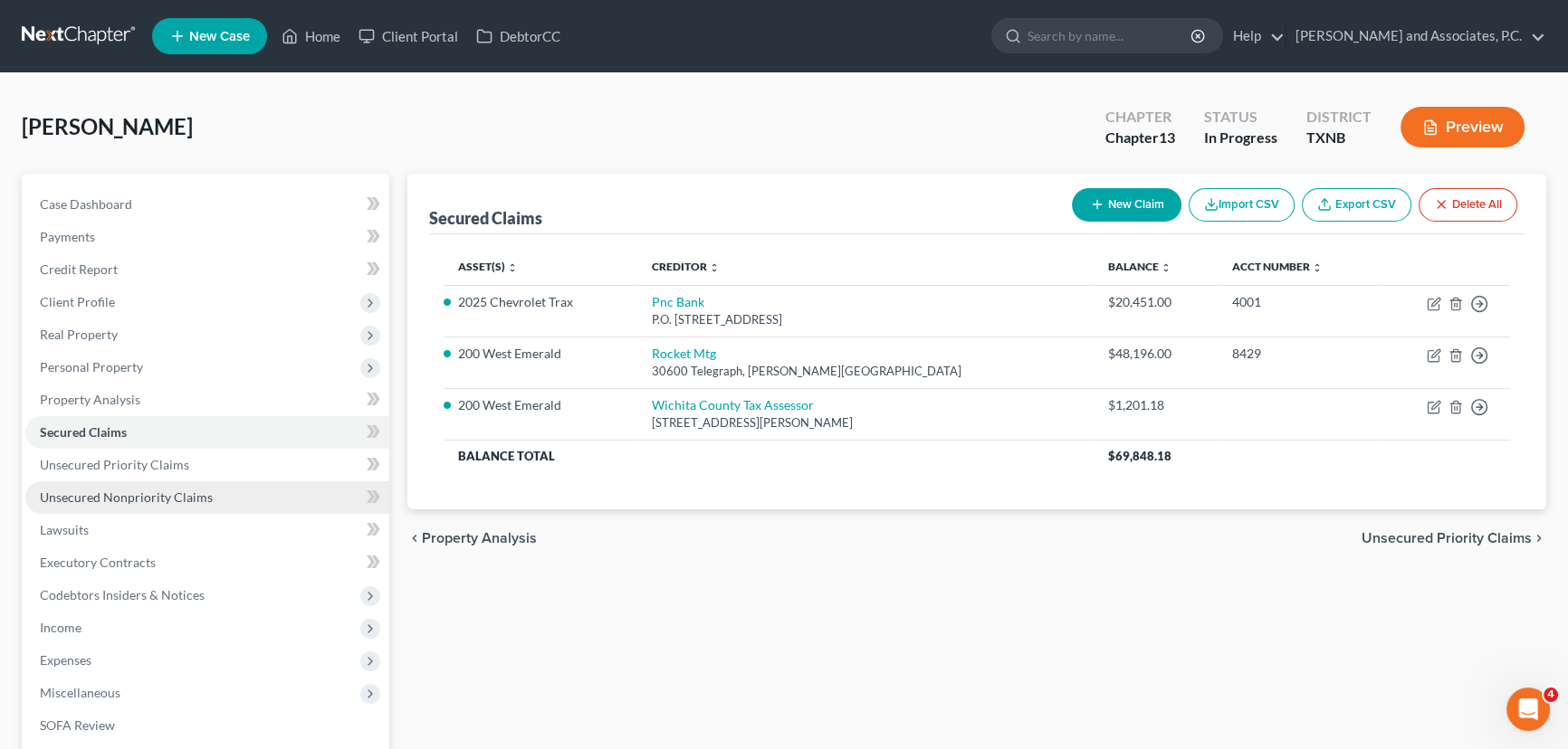
click at [110, 490] on span "Unsecured Nonpriority Claims" at bounding box center [126, 497] width 173 height 15
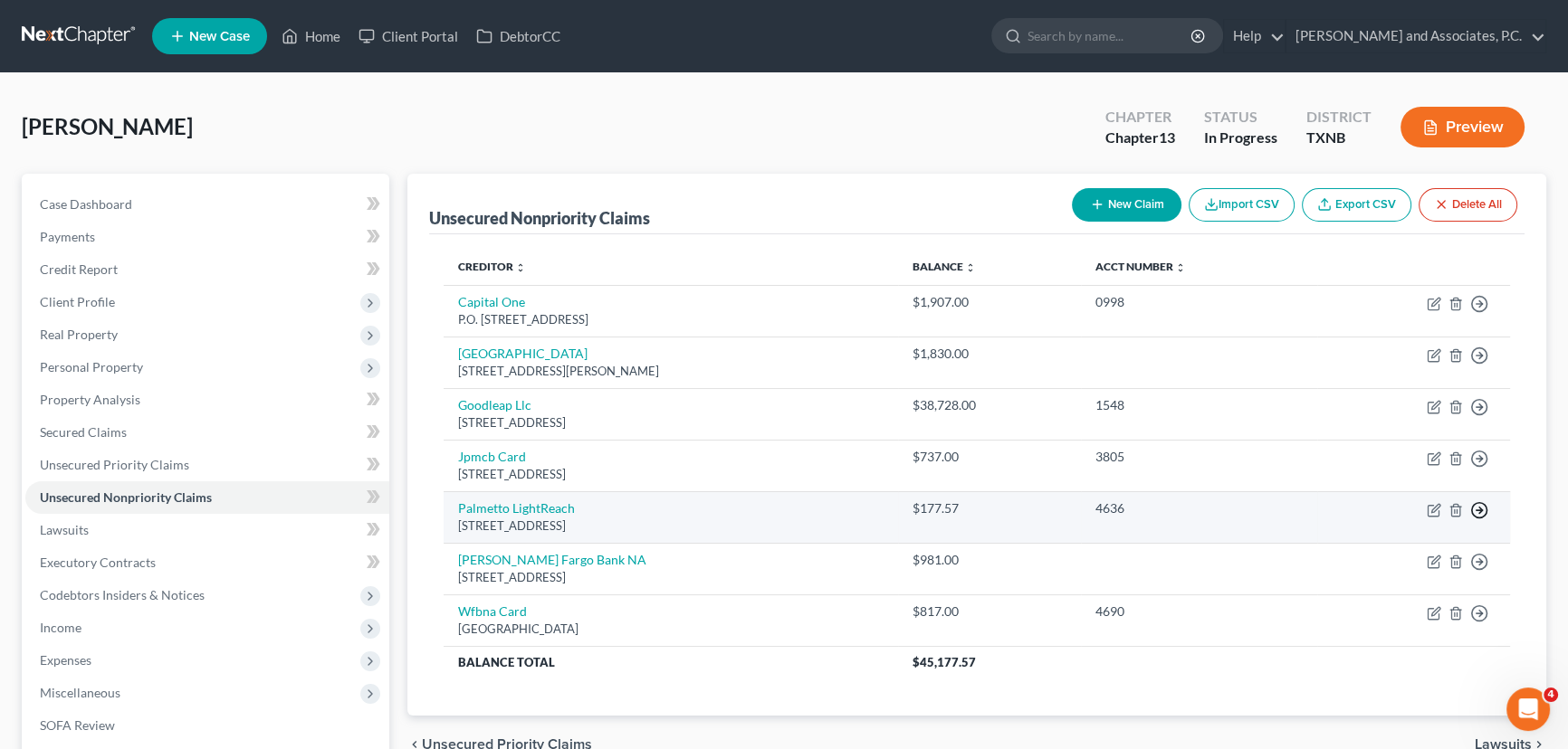
click at [1477, 504] on icon "button" at bounding box center [1479, 509] width 18 height 18
click at [1384, 520] on link "Move to D" at bounding box center [1397, 524] width 152 height 30
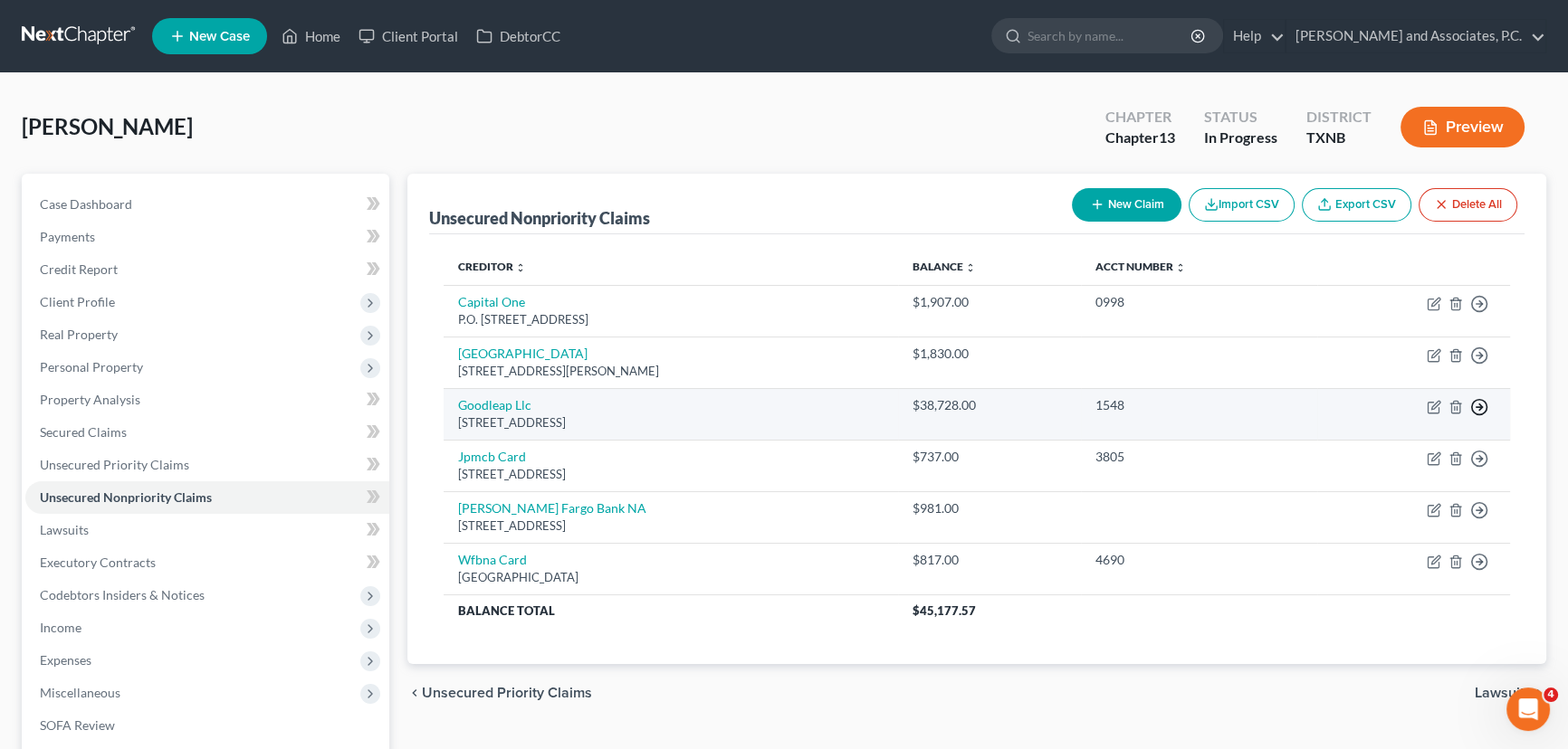
click at [1477, 401] on icon "button" at bounding box center [1479, 406] width 18 height 18
click at [1363, 416] on link "Move to D" at bounding box center [1397, 420] width 152 height 30
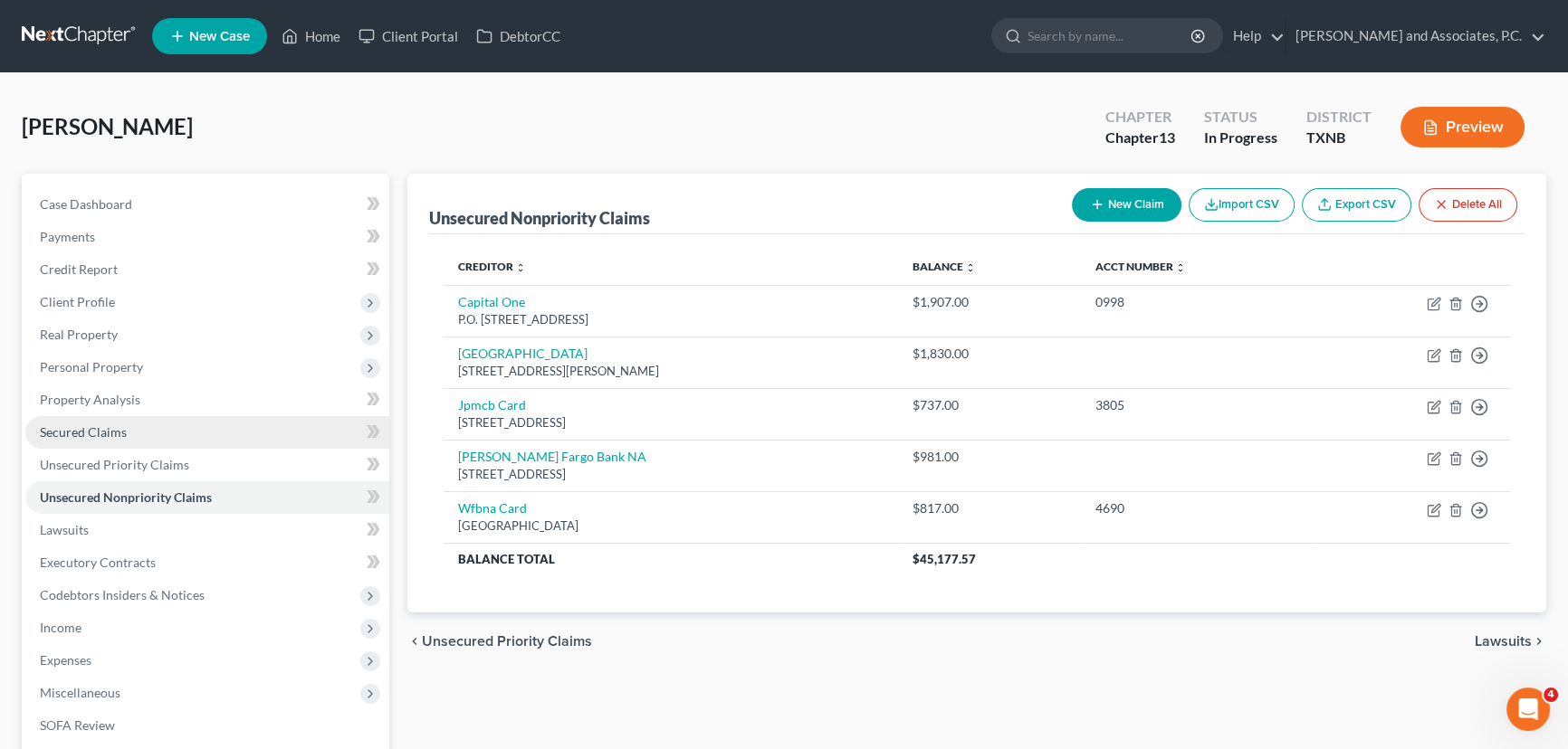
click at [81, 425] on span "Secured Claims" at bounding box center [83, 432] width 87 height 15
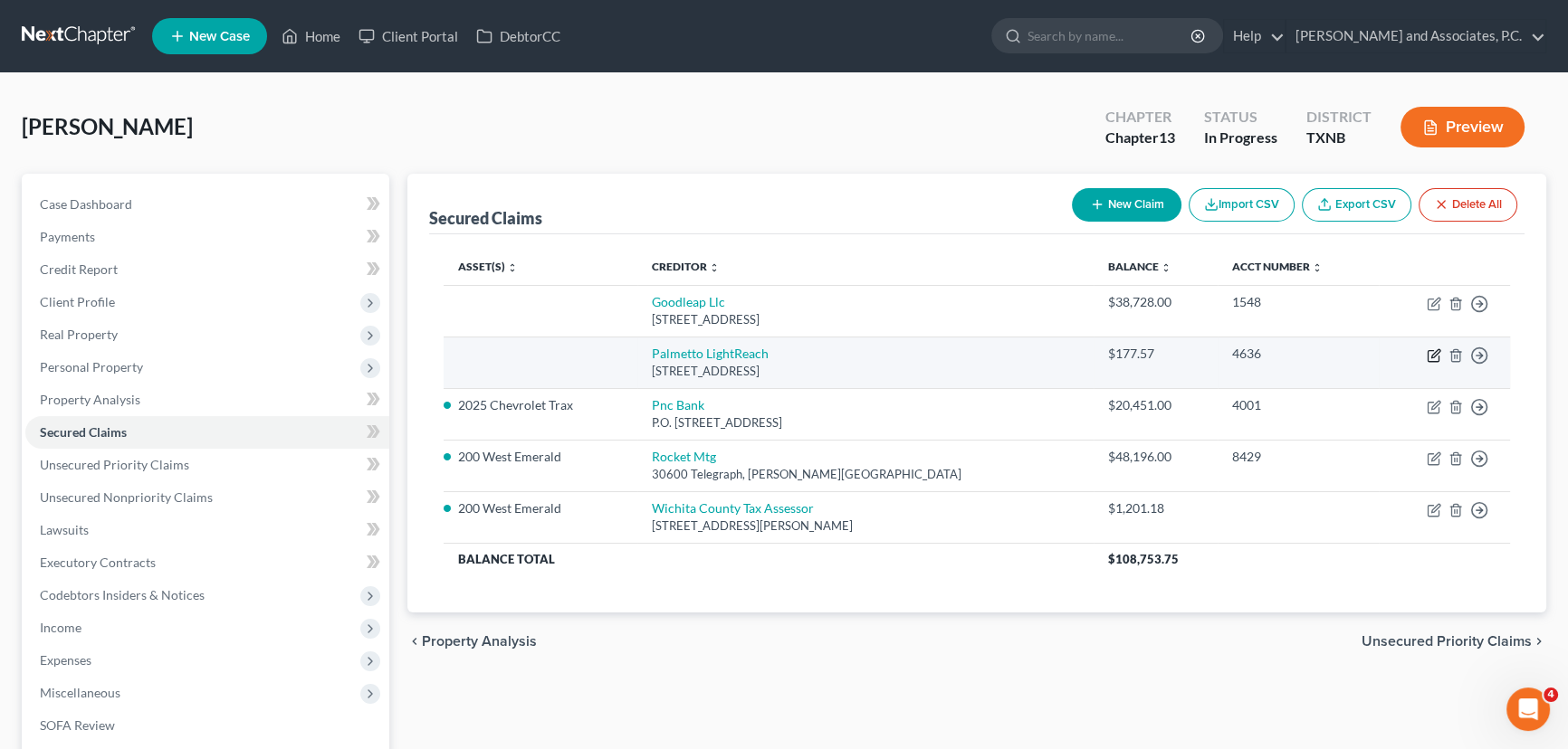
click at [1432, 357] on icon "button" at bounding box center [1433, 355] width 14 height 14
select select "3"
select select "0"
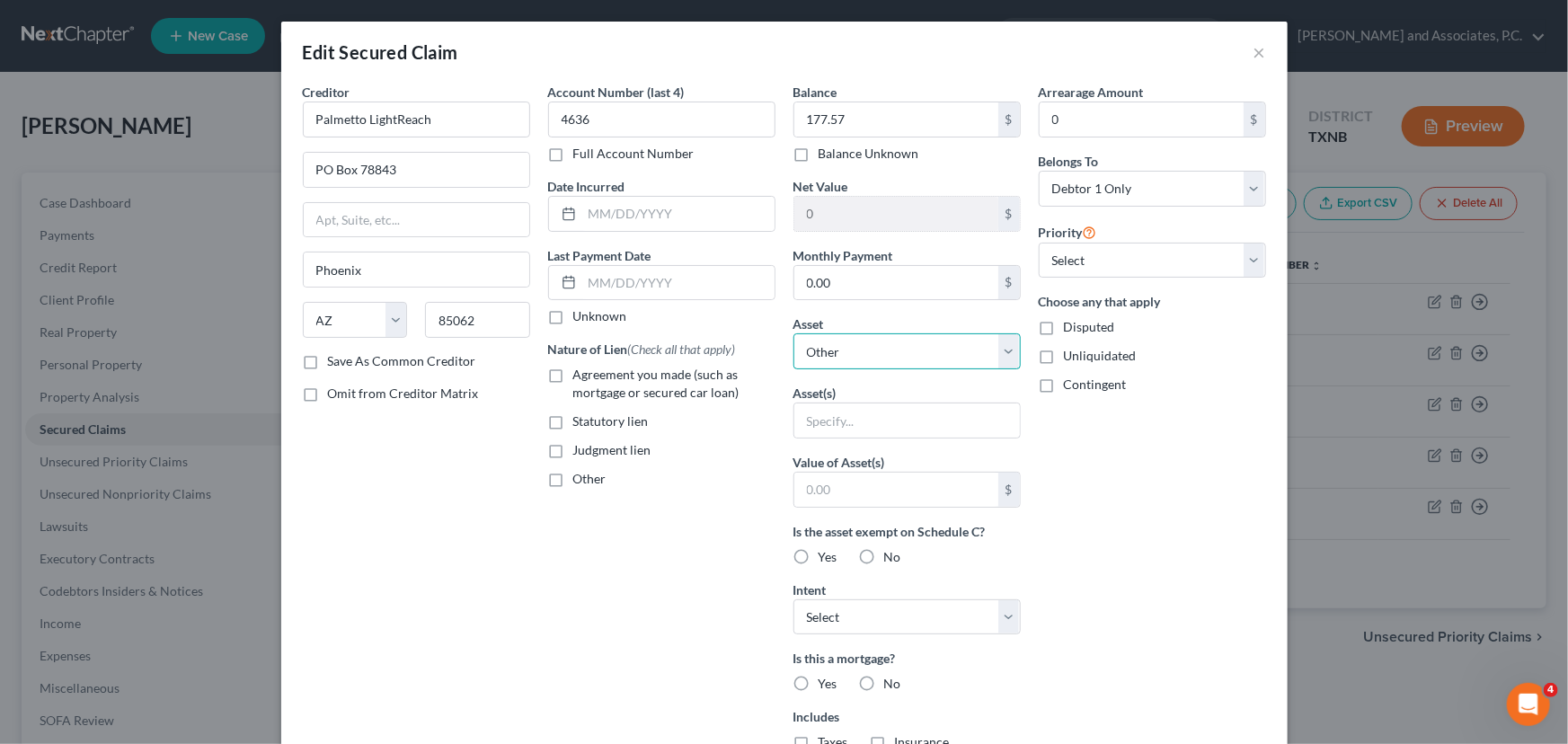
click at [908, 361] on select "Select Other Multiple Assets Household Goods - household goods & furnishings - …" at bounding box center [908, 352] width 228 height 36
click at [1254, 52] on button "×" at bounding box center [1259, 52] width 12 height 22
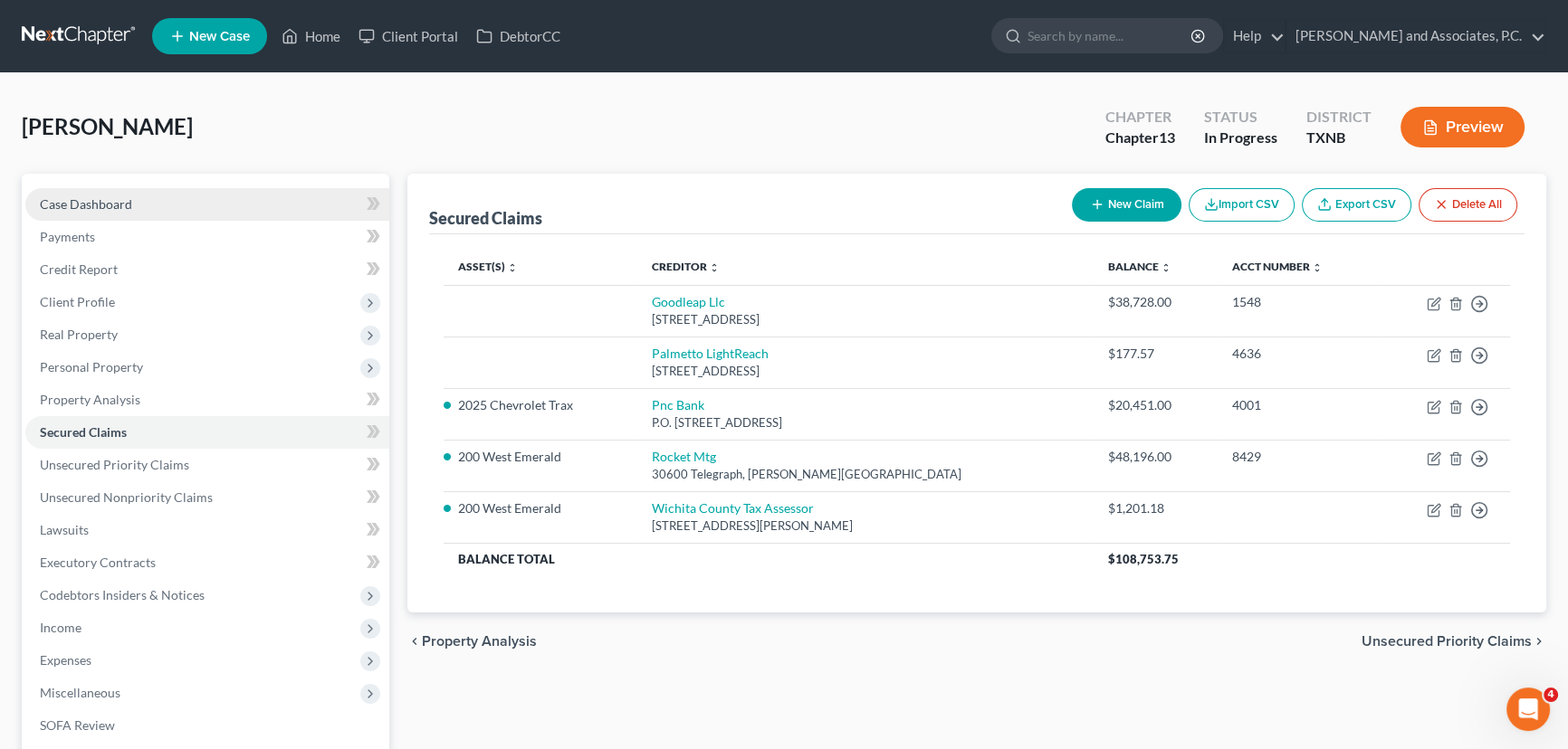
click at [155, 190] on link "Case Dashboard" at bounding box center [207, 205] width 364 height 32
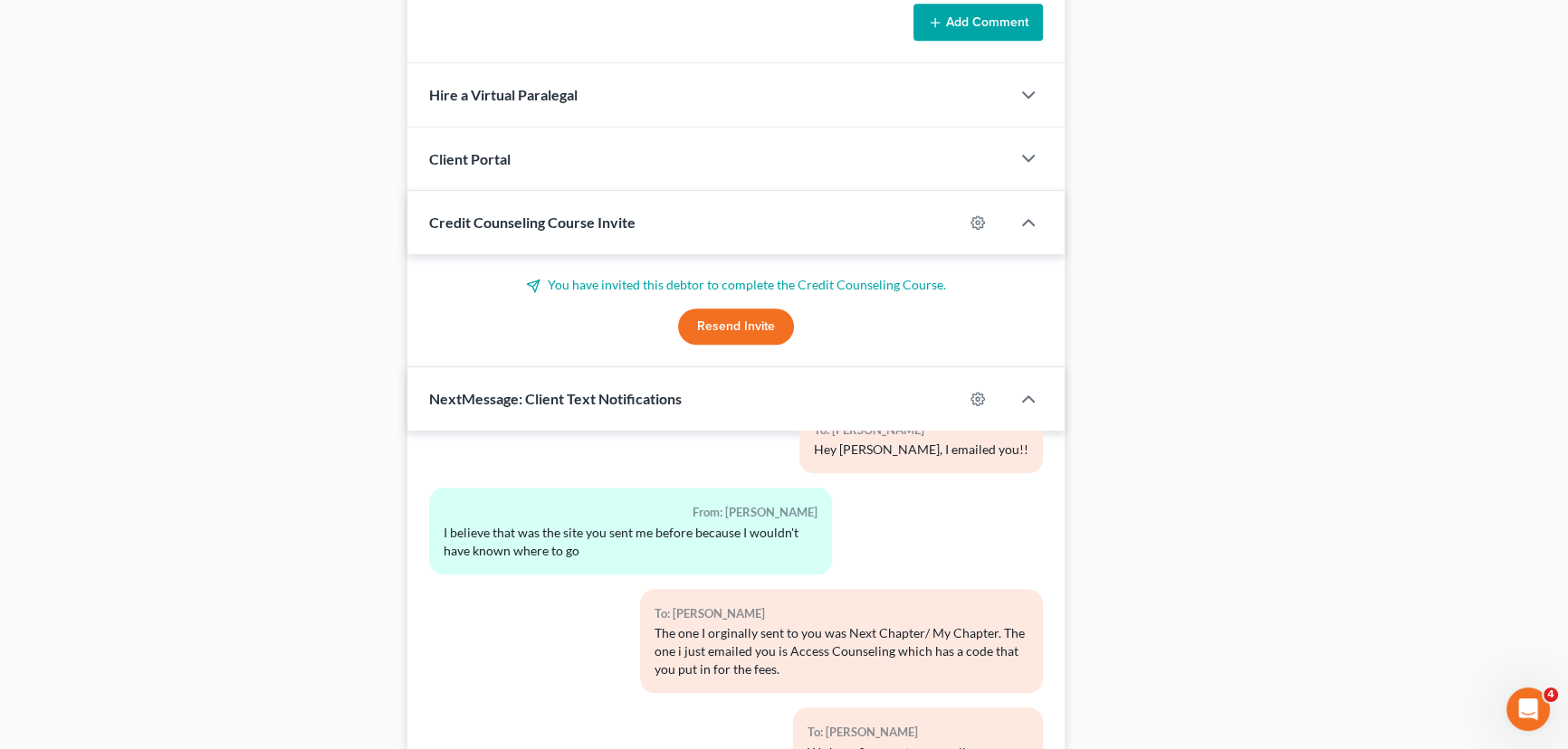
scroll to position [1580, 0]
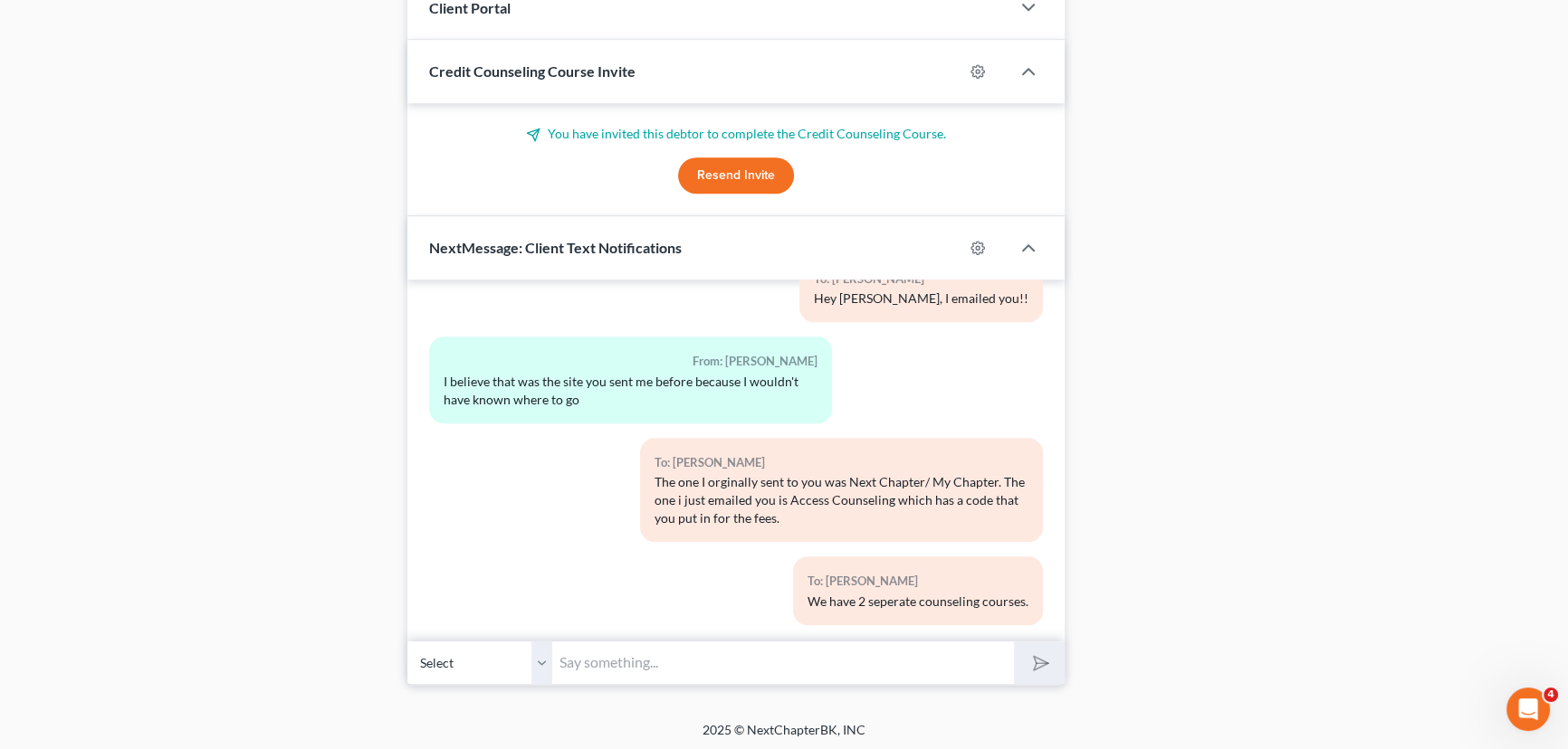
click at [634, 655] on input "text" at bounding box center [783, 663] width 461 height 45
type input "Also, the link I orginally sent to you from Next Chapter, in thta email should …"
click at [1014, 641] on button "submit" at bounding box center [1038, 662] width 50 height 43
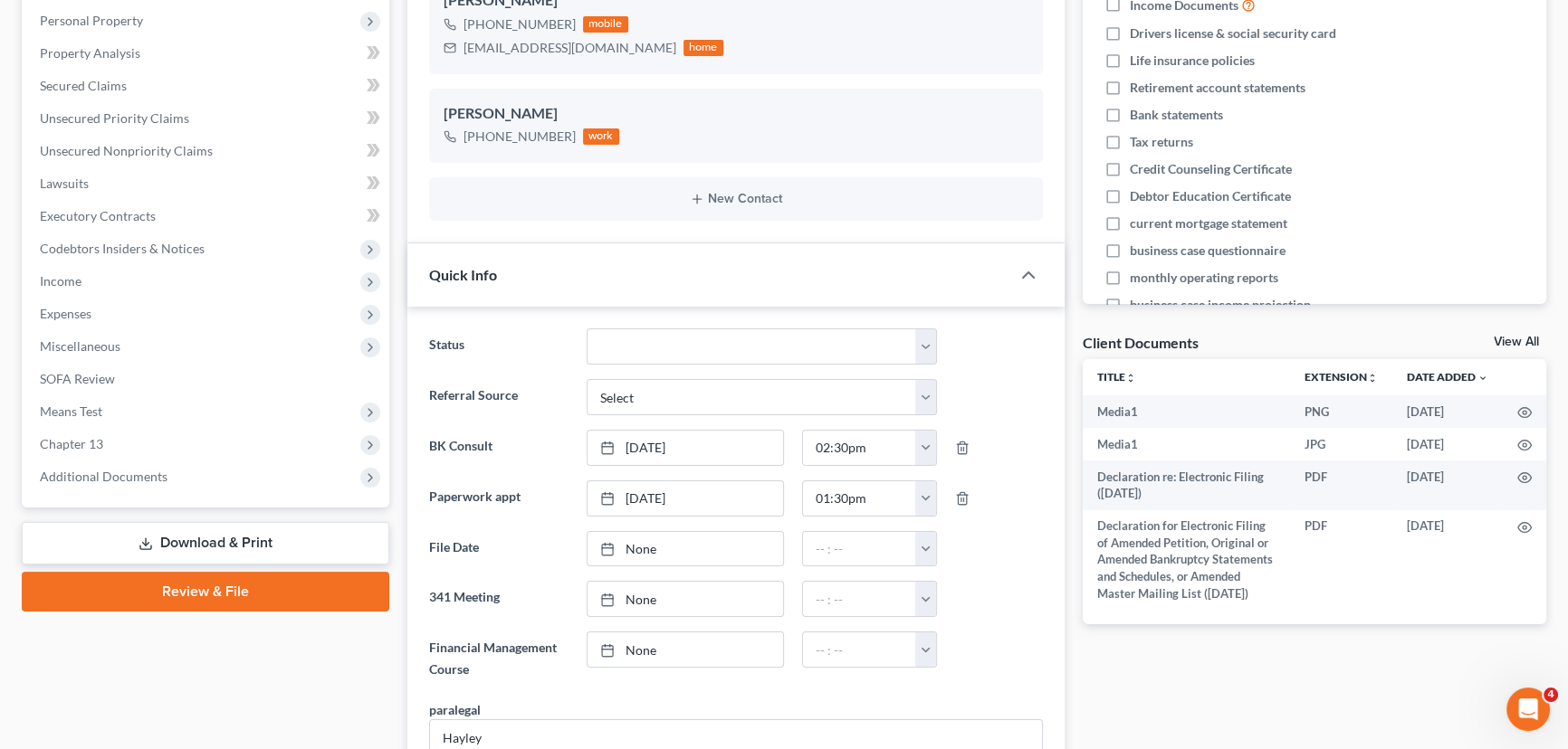
scroll to position [0, 0]
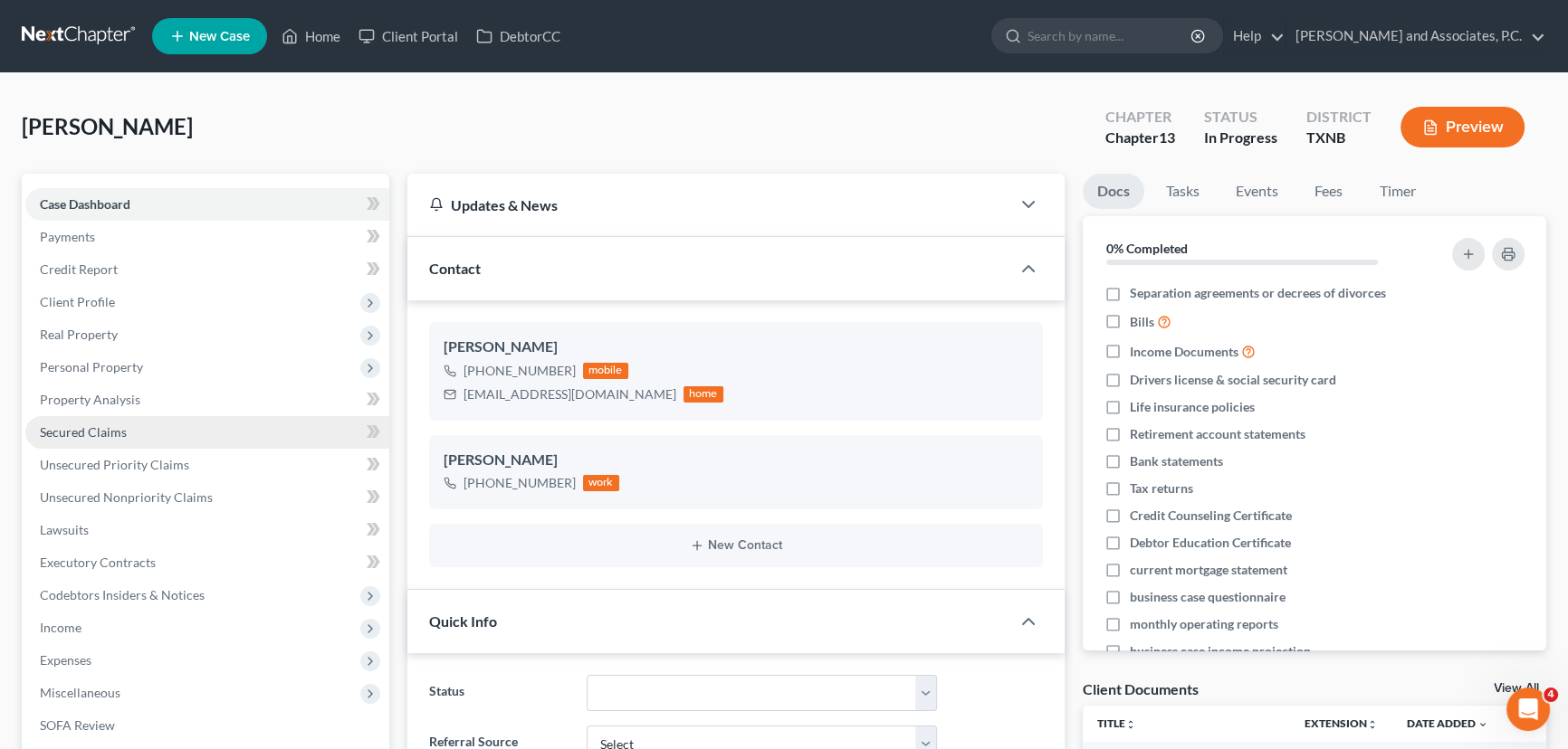
click at [99, 437] on span "Secured Claims" at bounding box center [83, 432] width 87 height 15
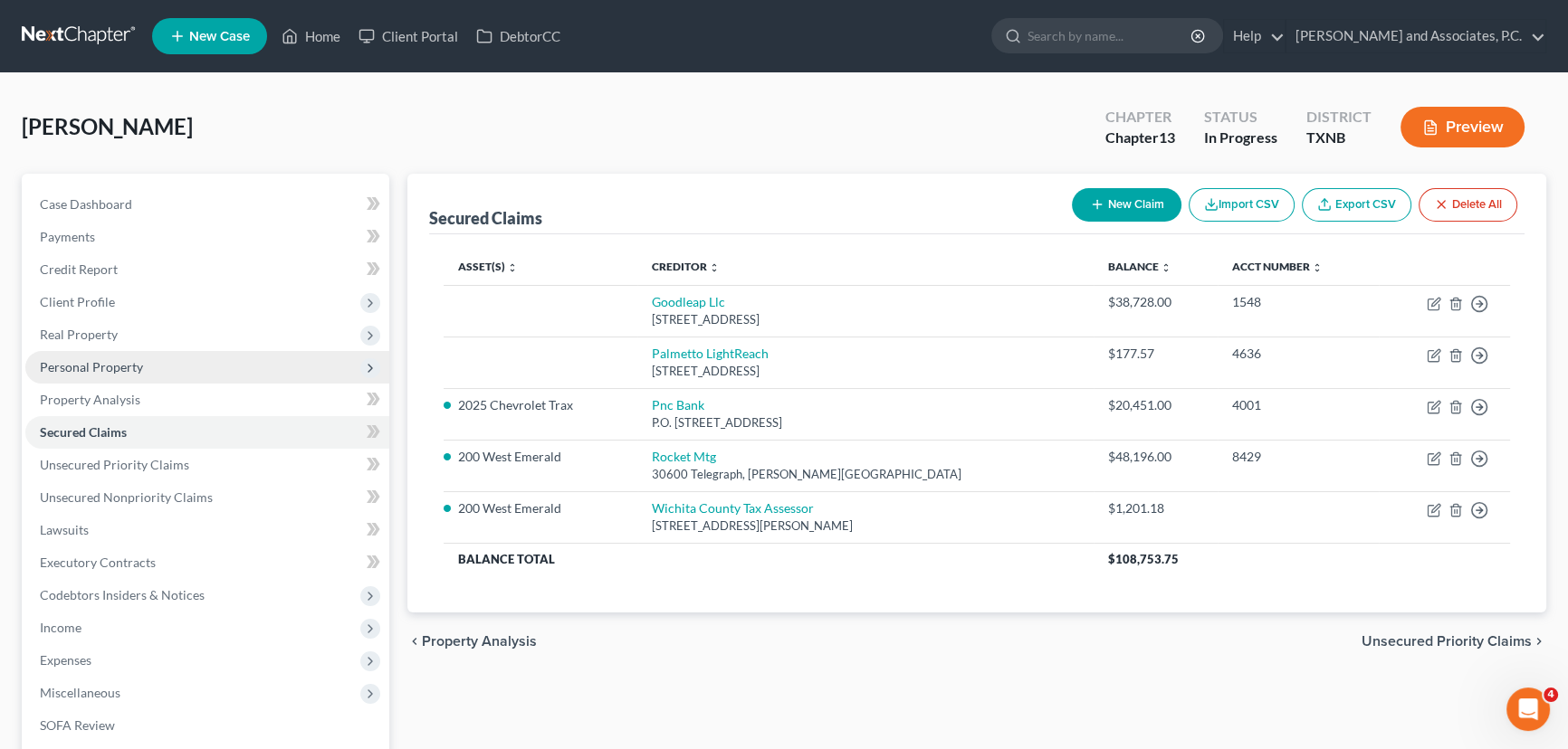
click at [183, 373] on span "Personal Property" at bounding box center [207, 367] width 364 height 32
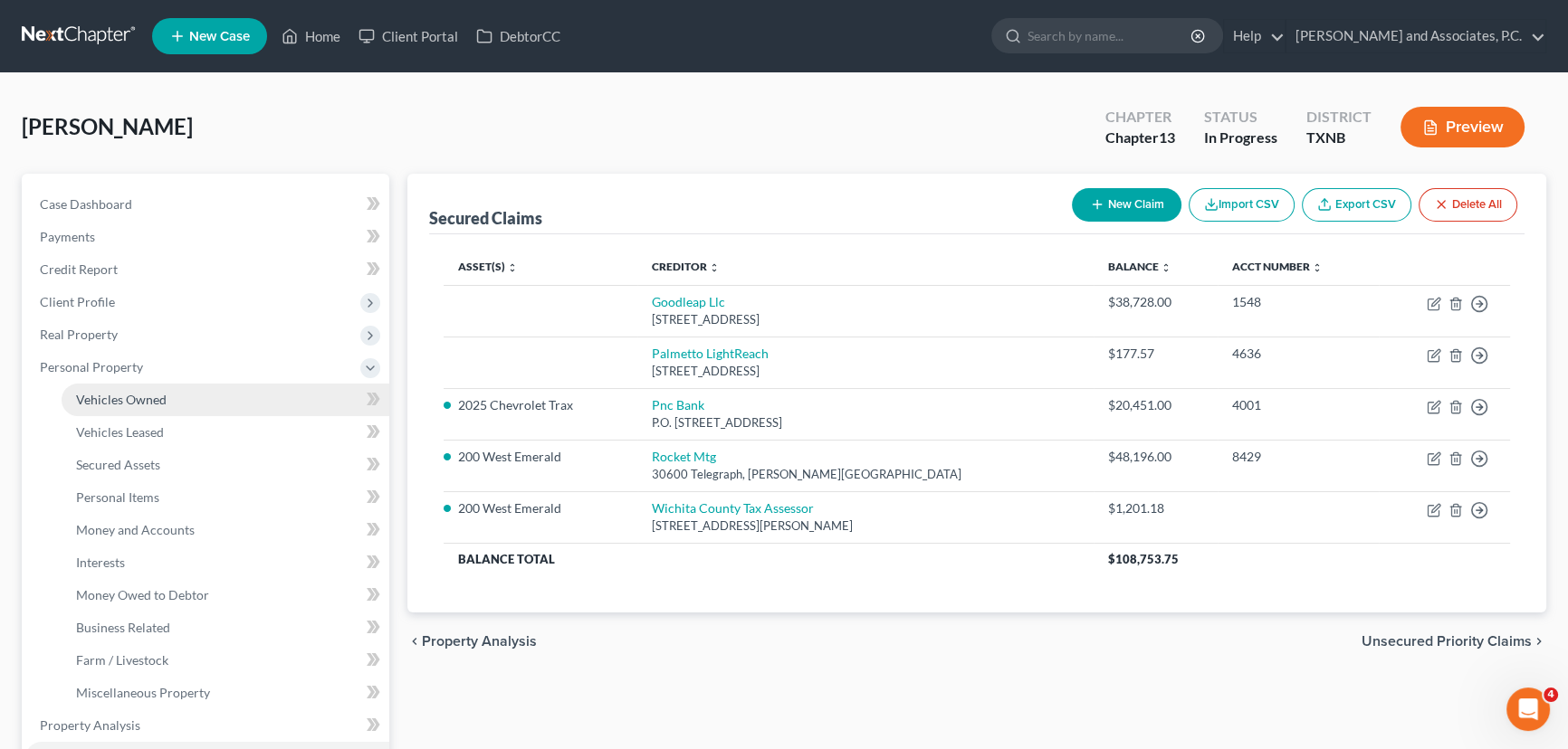
click at [153, 399] on span "Vehicles Owned" at bounding box center [121, 400] width 91 height 15
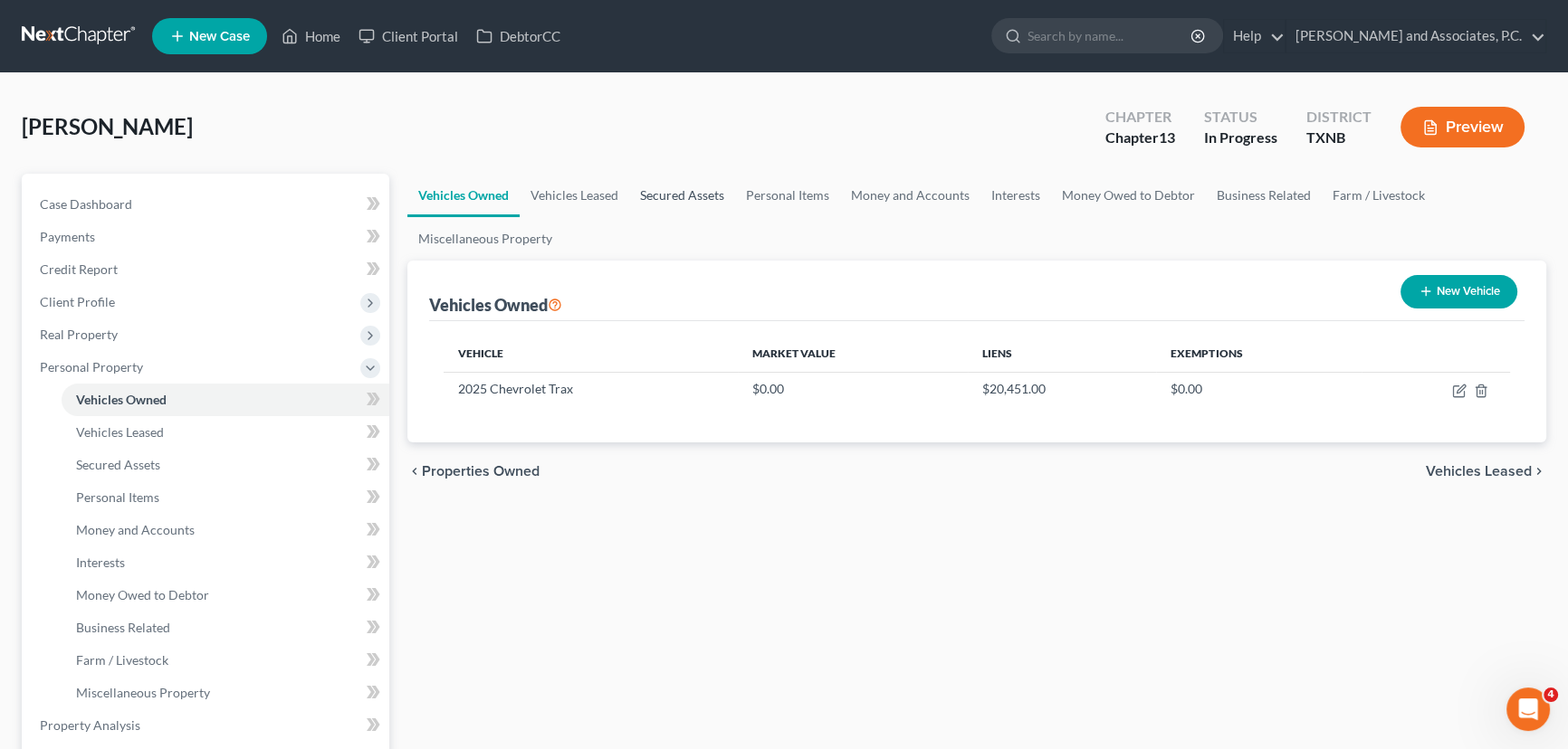
click at [688, 196] on link "Secured Assets" at bounding box center [682, 195] width 106 height 44
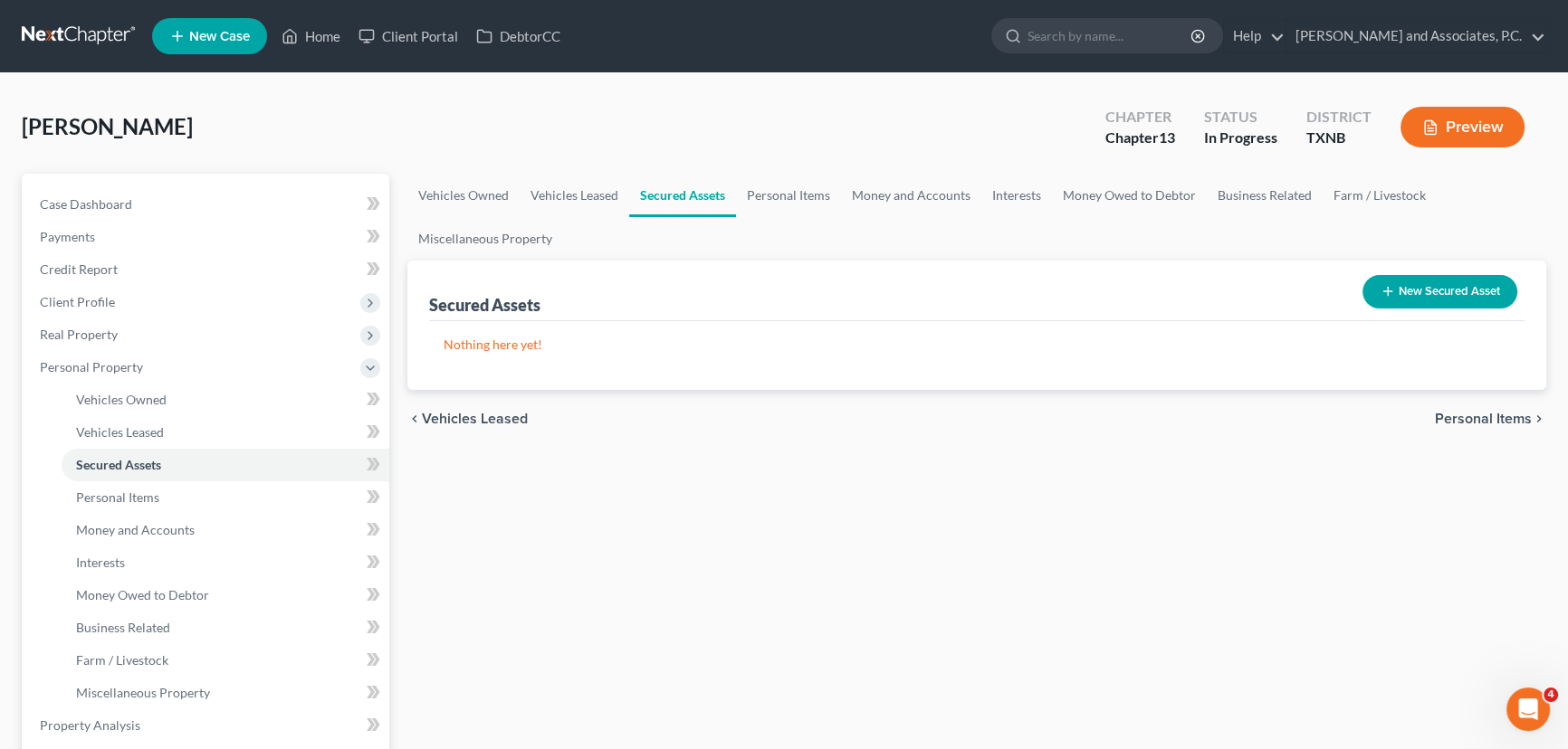
click at [1457, 293] on button "New Secured Asset" at bounding box center [1439, 291] width 154 height 33
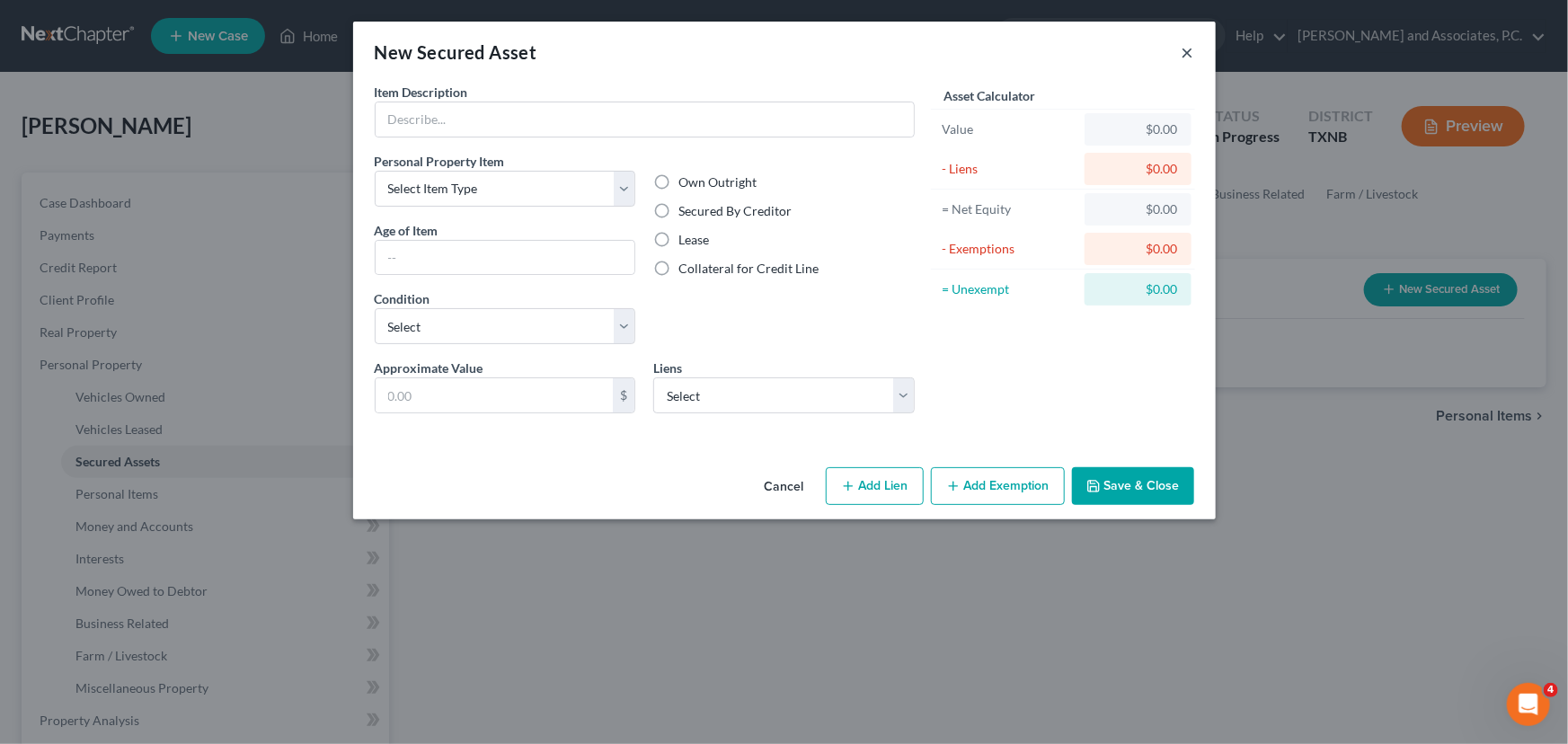
click at [1184, 53] on button "×" at bounding box center [1188, 52] width 12 height 22
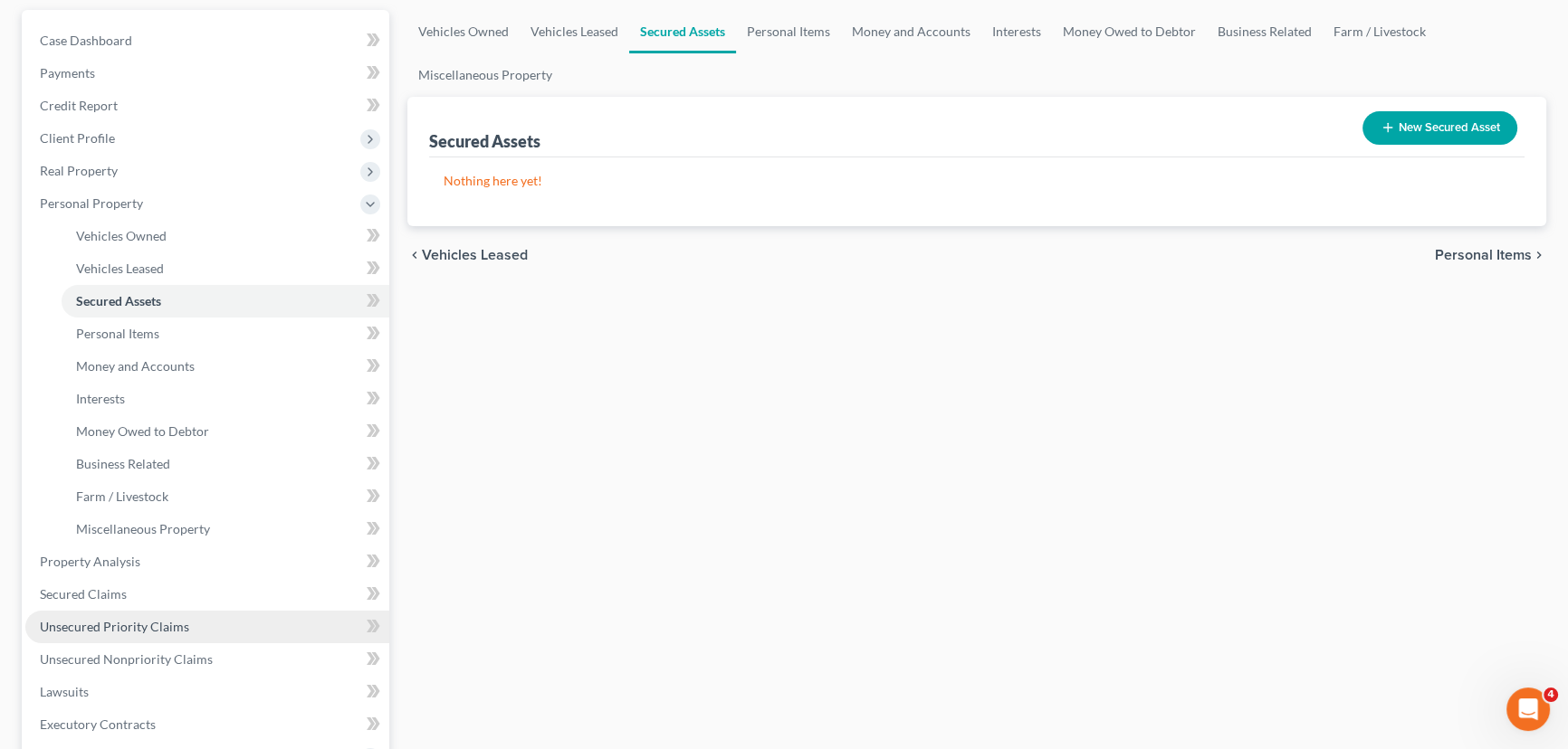
click at [50, 611] on link "Unsecured Priority Claims" at bounding box center [207, 627] width 364 height 32
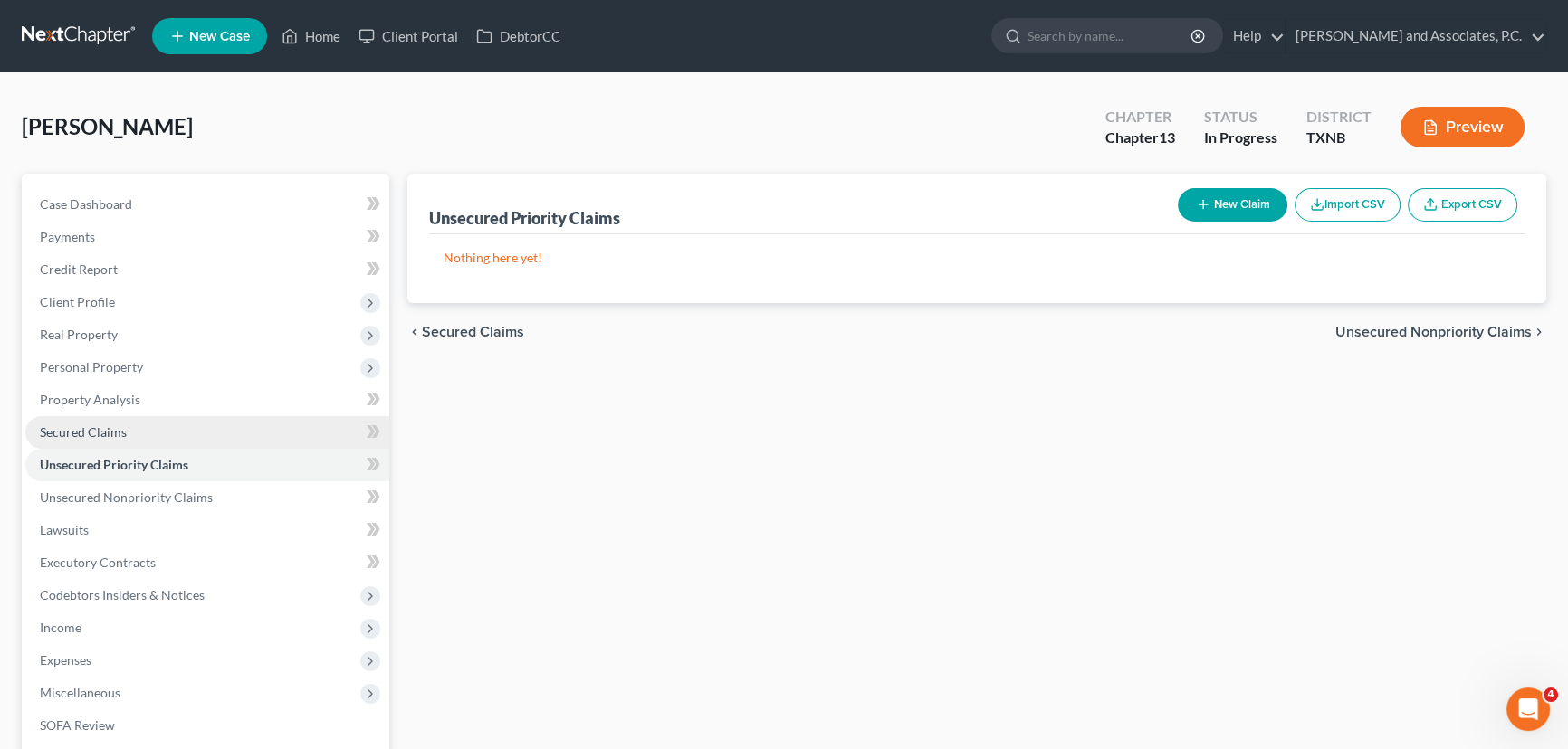
click at [116, 427] on span "Secured Claims" at bounding box center [83, 432] width 87 height 15
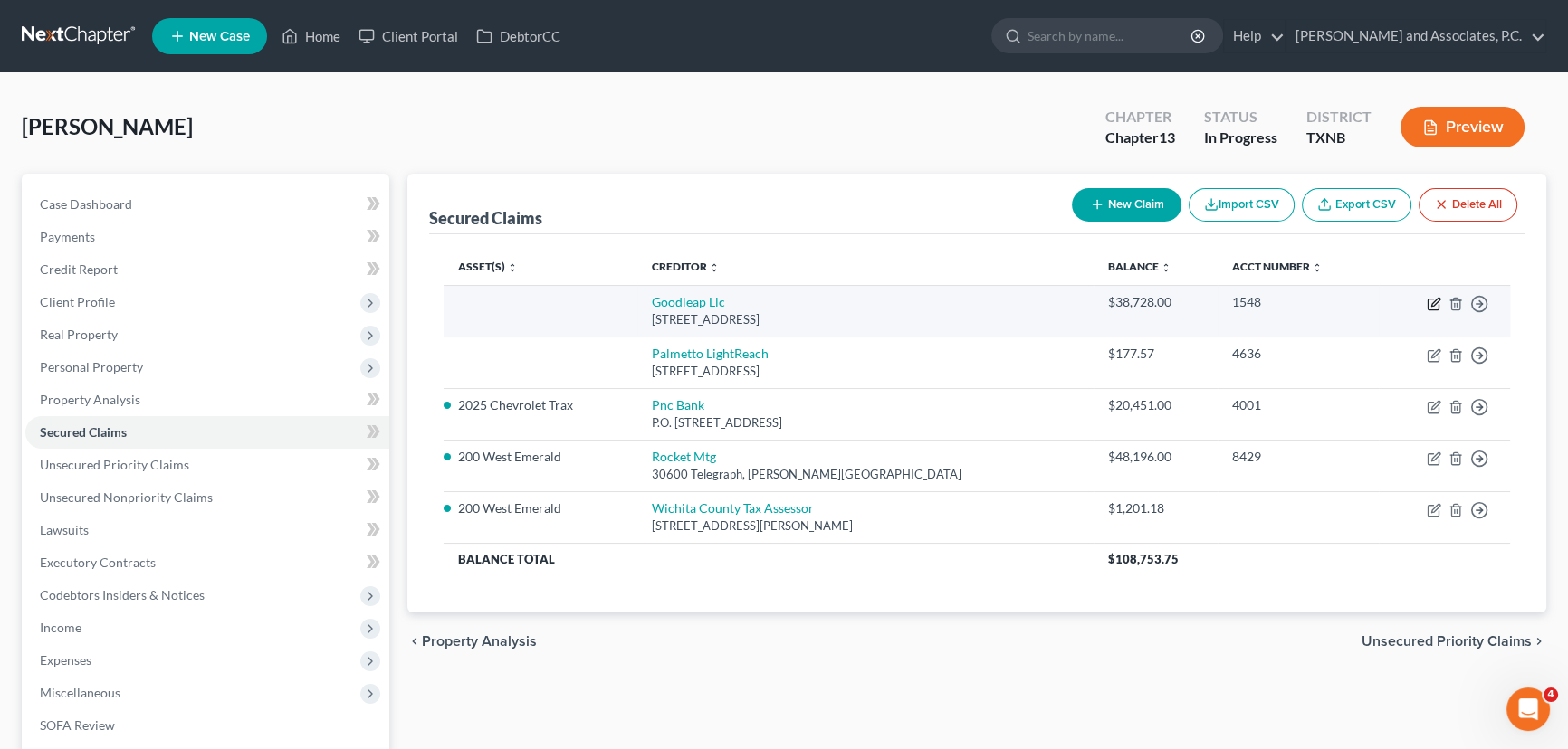
click at [1427, 302] on icon "button" at bounding box center [1433, 303] width 14 height 14
select select "4"
select select "0"
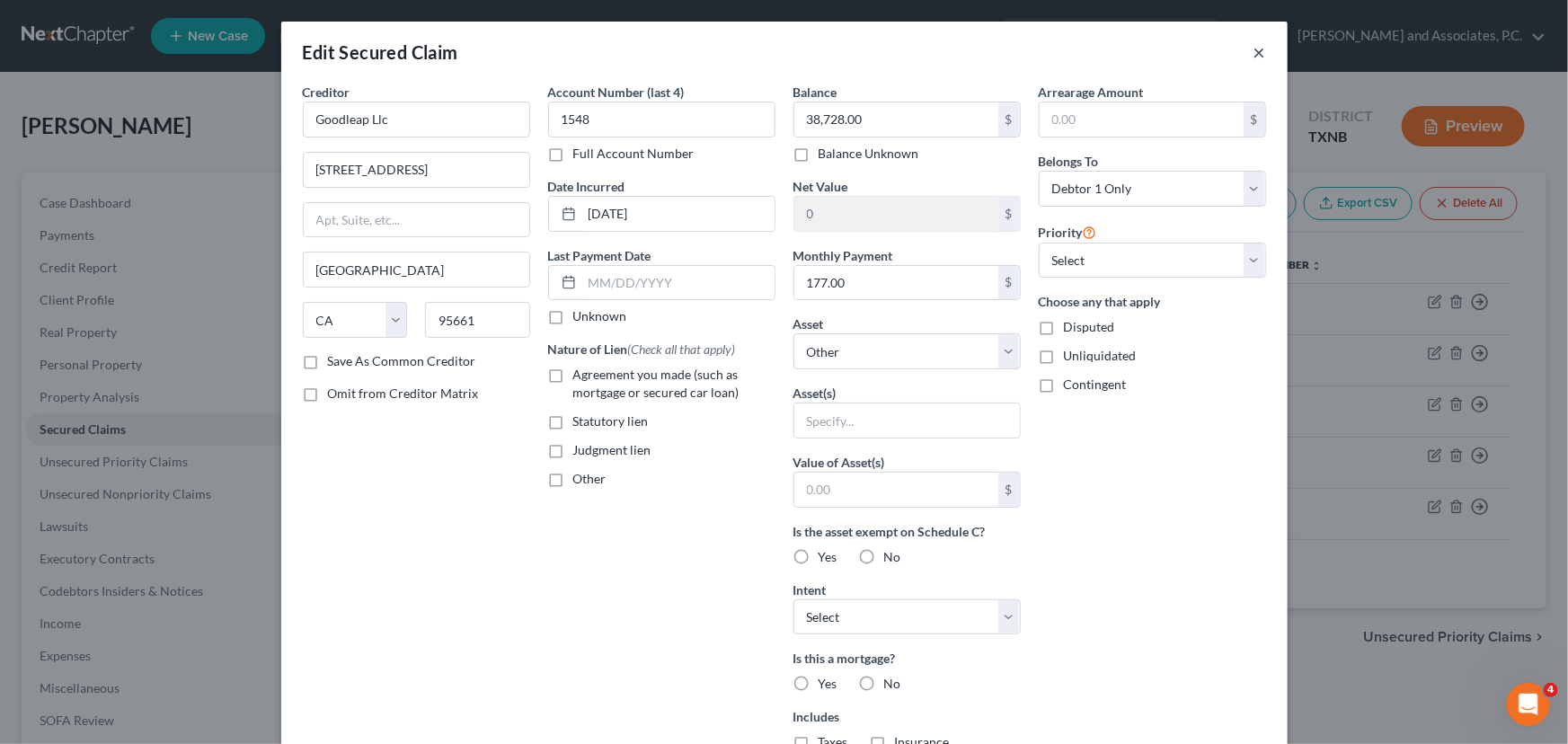
click at [1255, 58] on button "×" at bounding box center [1259, 52] width 12 height 22
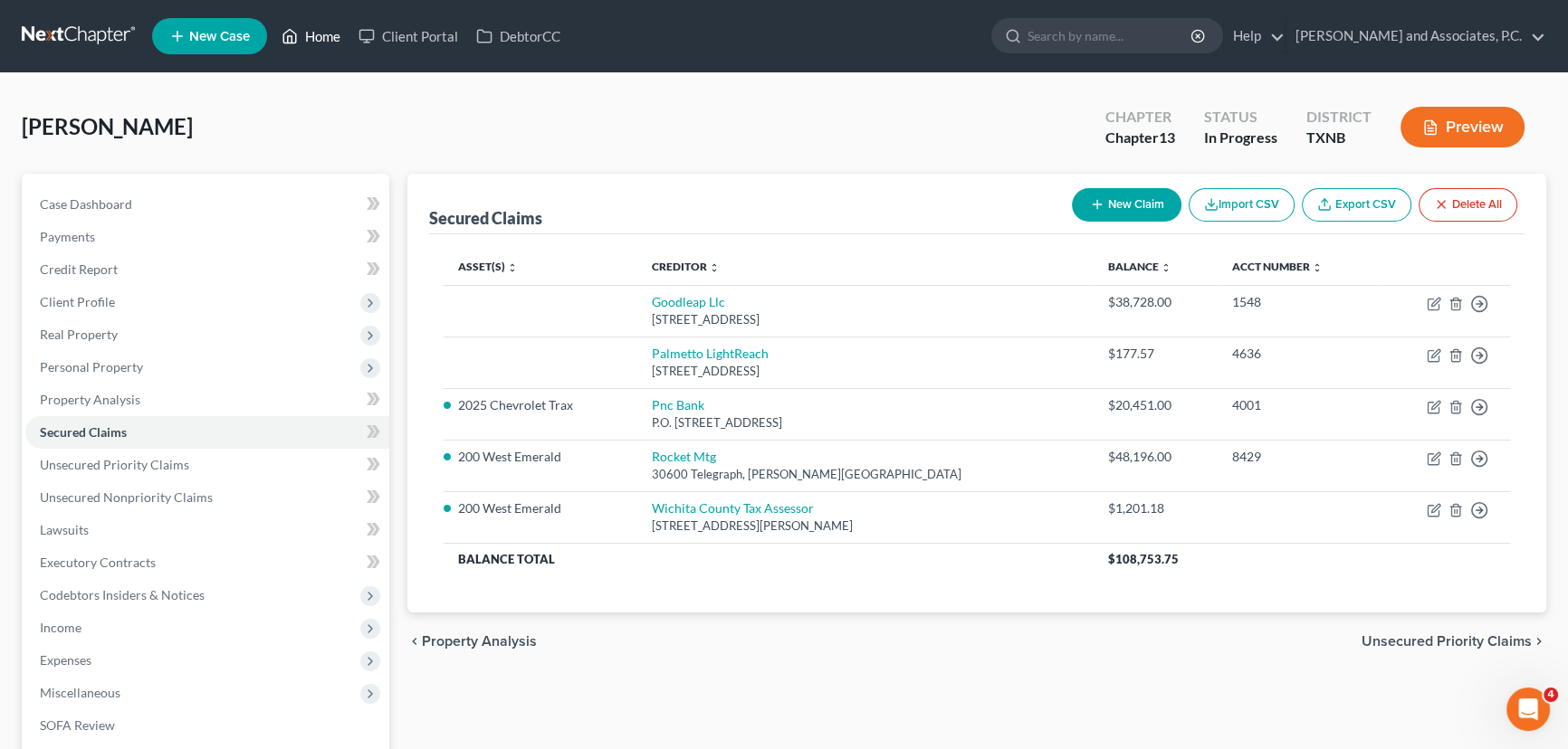
click at [299, 38] on link "Home" at bounding box center [311, 36] width 77 height 32
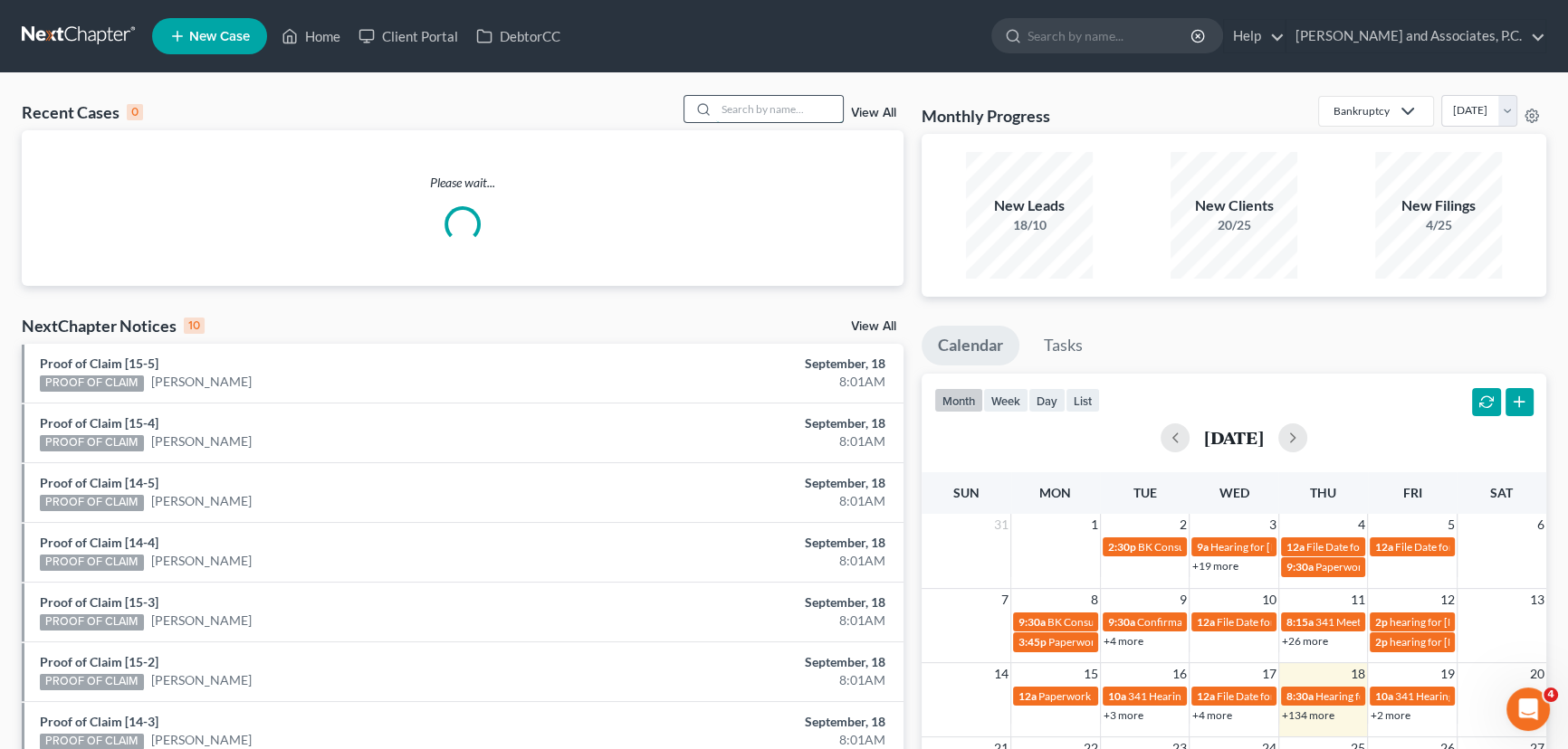
click at [772, 116] on input "search" at bounding box center [780, 109] width 127 height 27
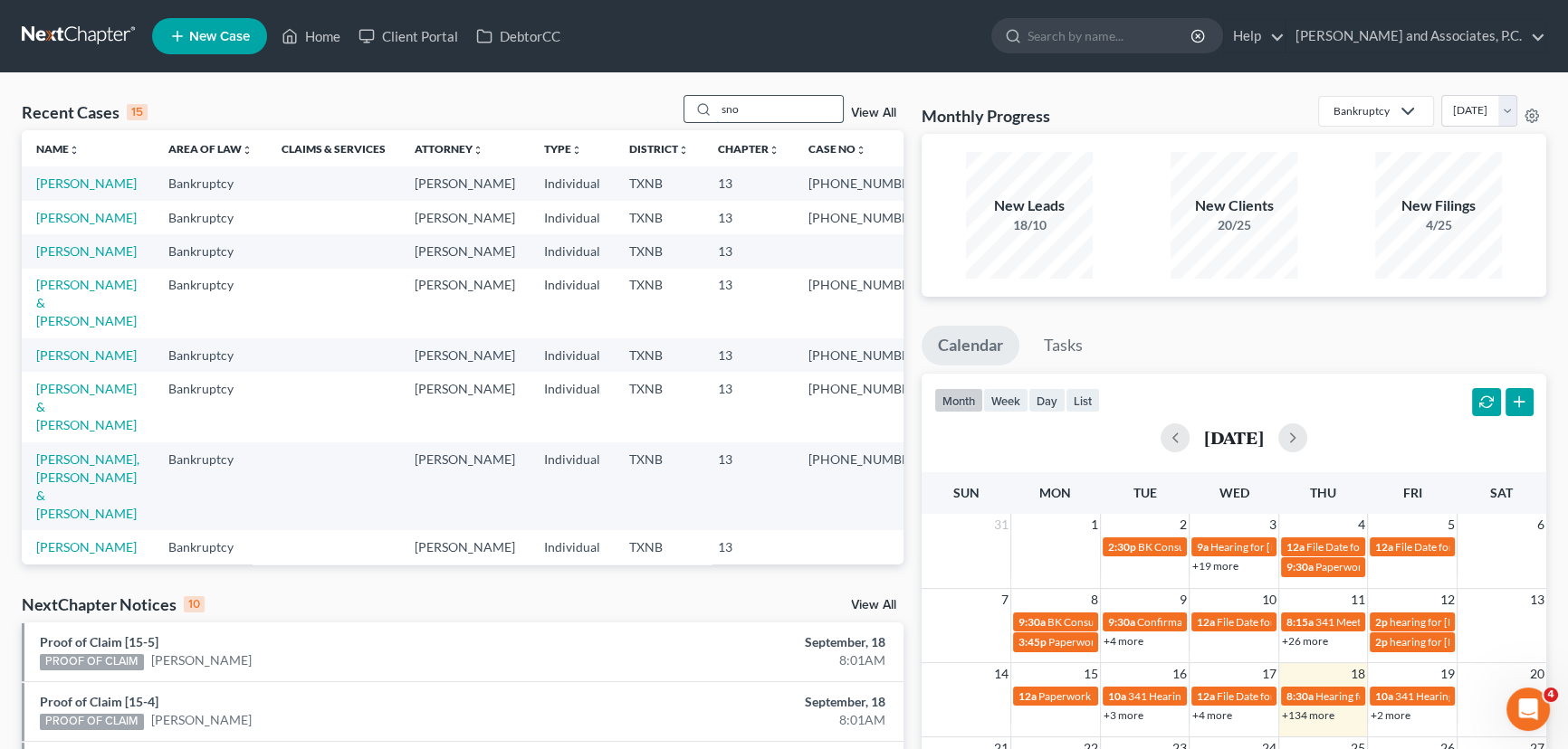
type input "snow"
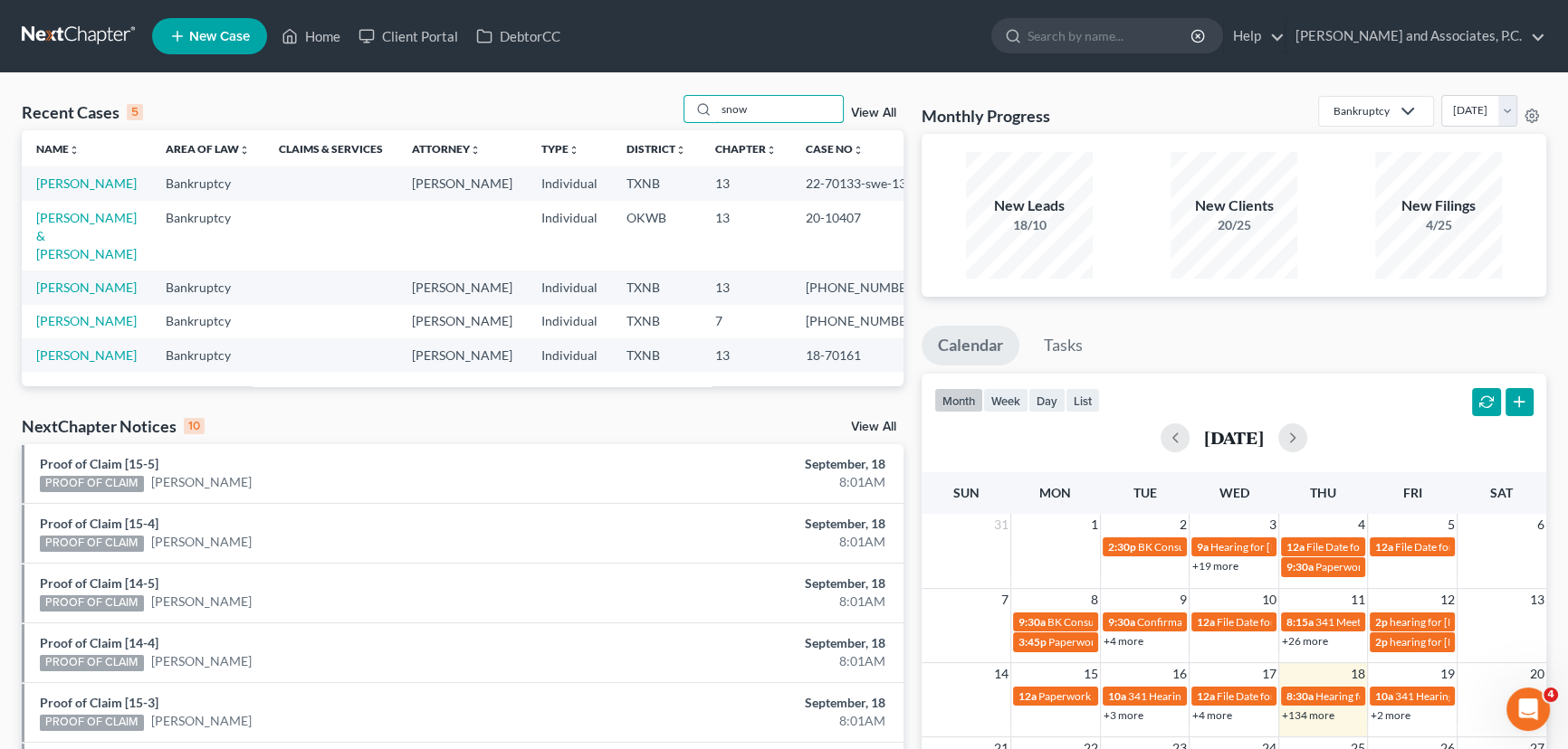
drag, startPoint x: 787, startPoint y: 111, endPoint x: 658, endPoint y: 126, distance: 129.9
click at [658, 126] on div "Recent Cases 5 snow View All" at bounding box center [462, 112] width 882 height 35
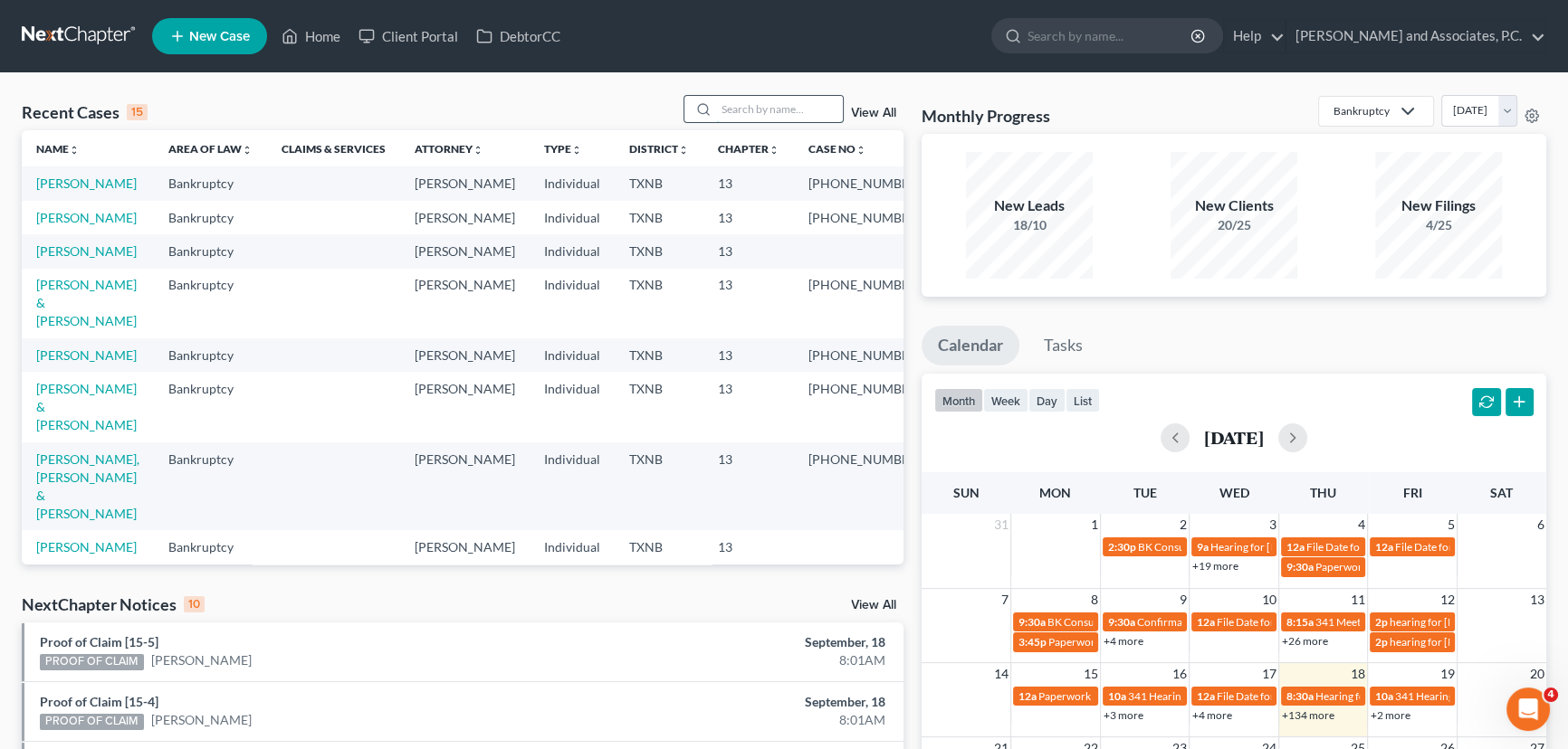
click at [800, 113] on input "search" at bounding box center [780, 109] width 127 height 27
click at [81, 259] on link "[PERSON_NAME]" at bounding box center [86, 251] width 100 height 15
select select "7"
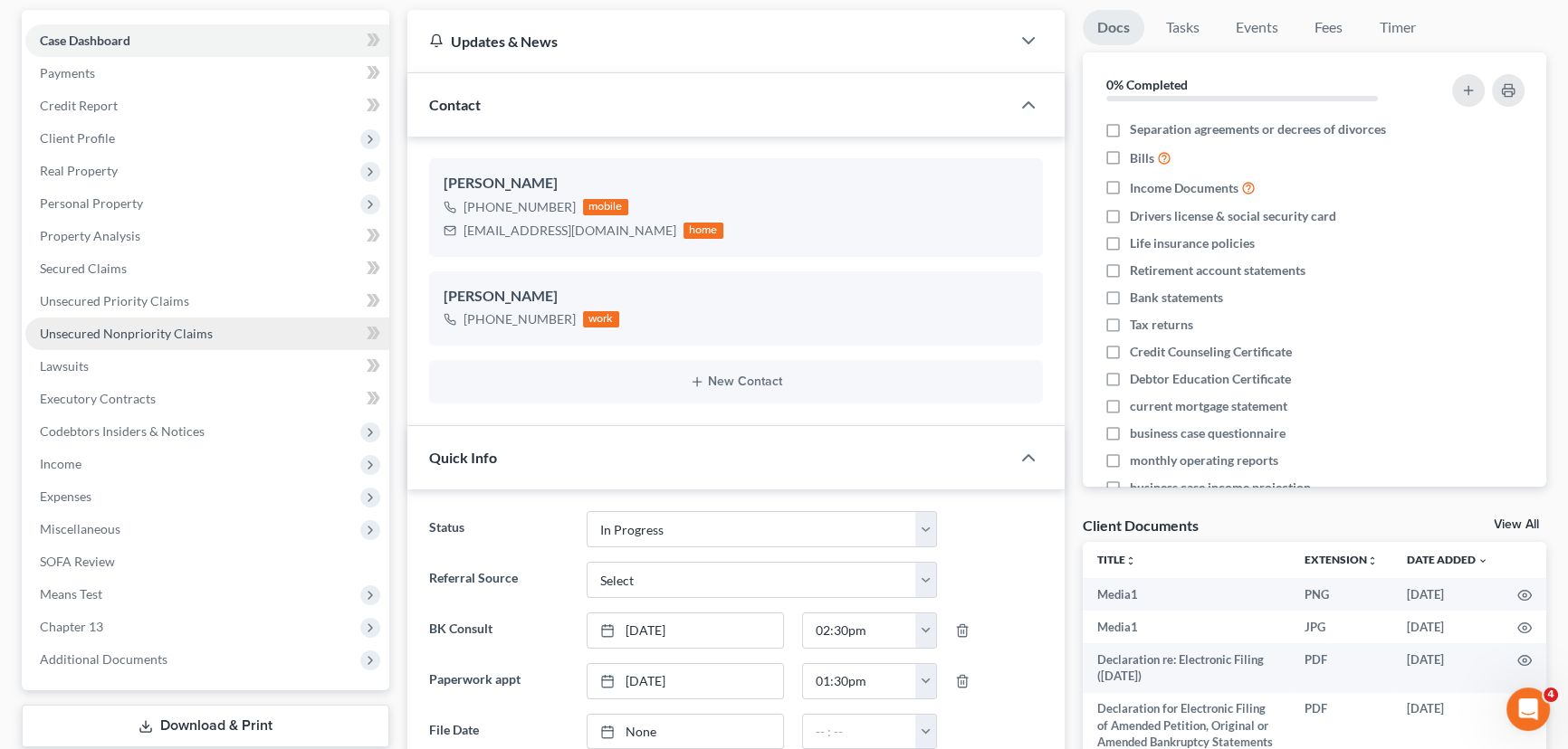
scroll to position [2132, 0]
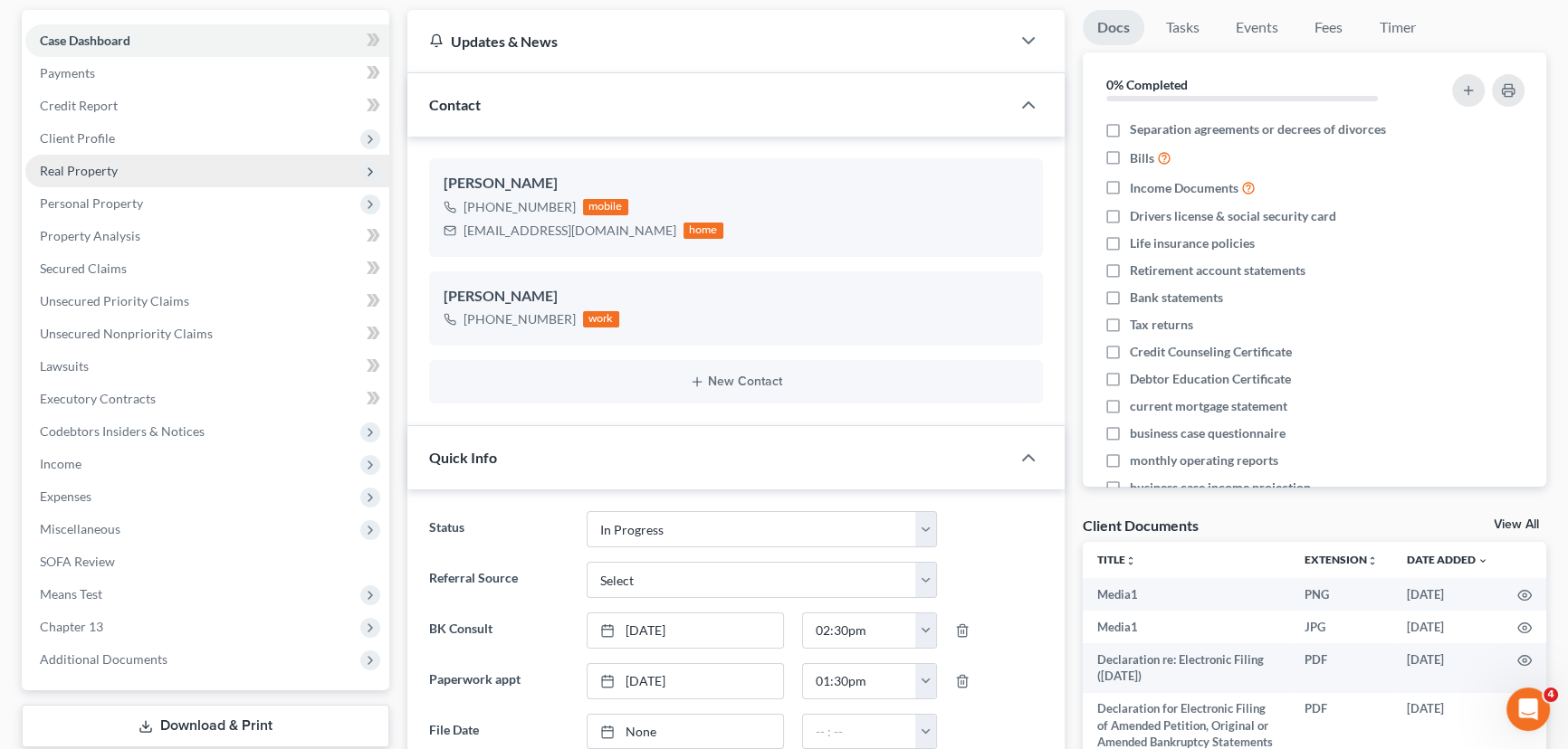
click at [155, 174] on span "Real Property" at bounding box center [207, 170] width 364 height 32
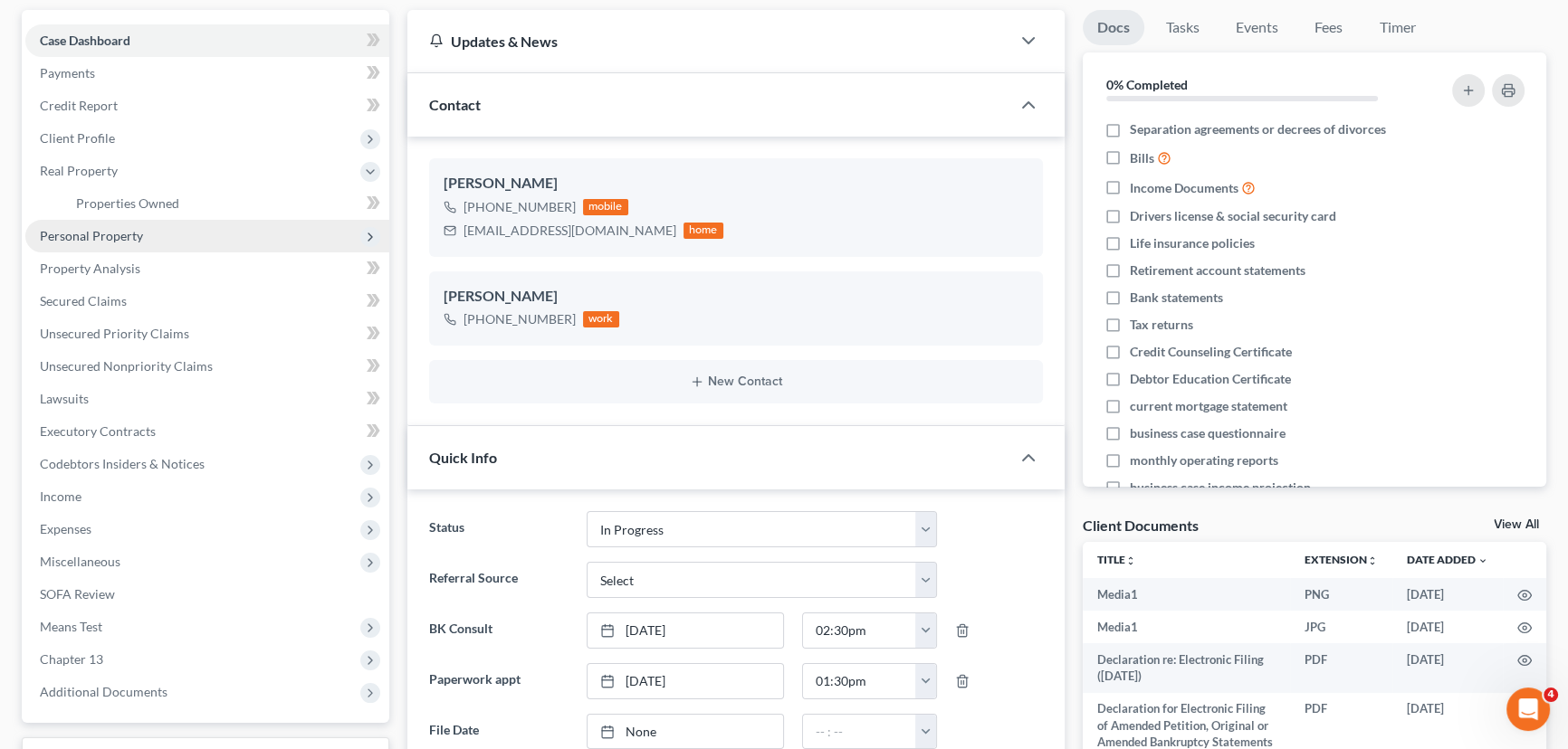
click at [129, 228] on span "Personal Property" at bounding box center [91, 236] width 103 height 15
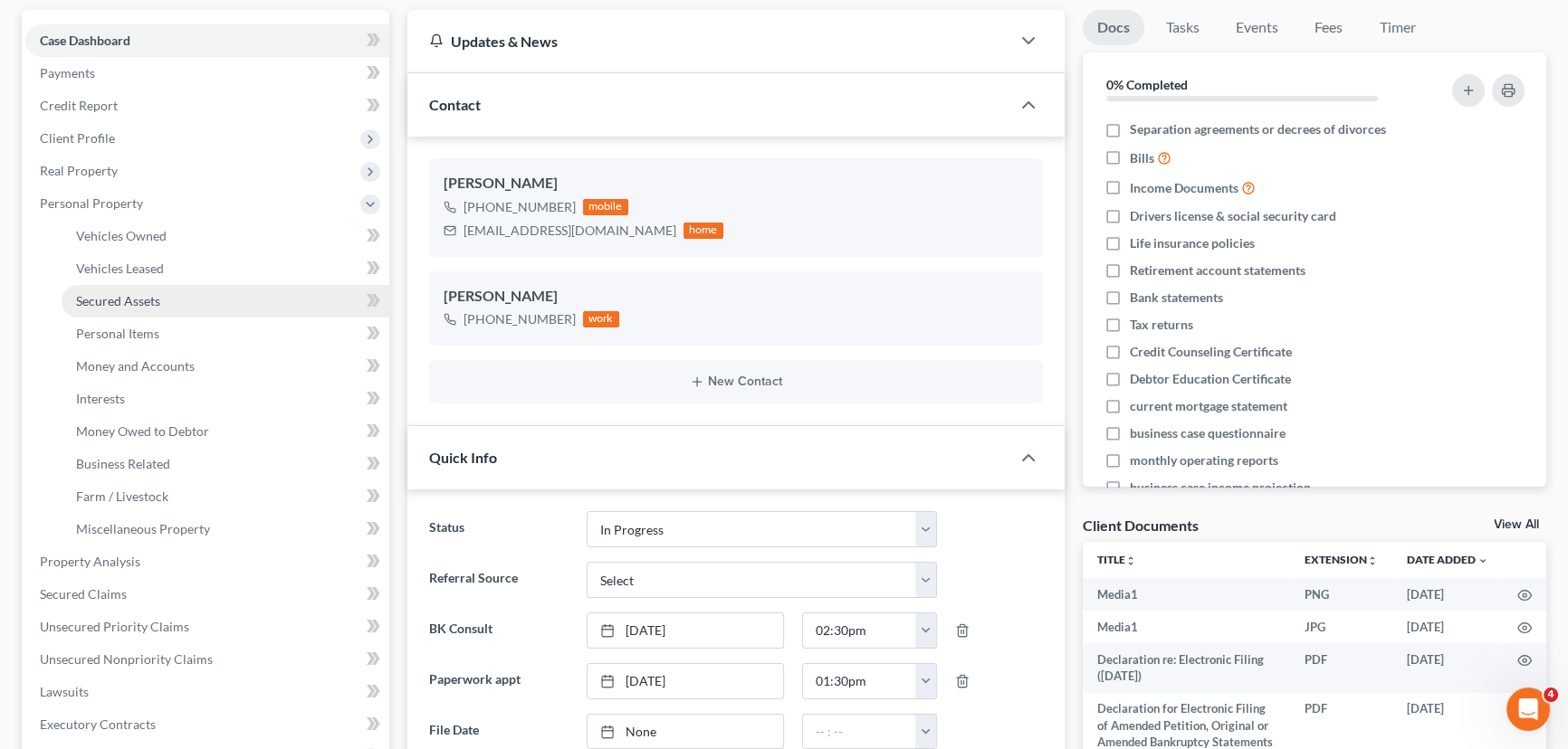
click at [117, 294] on span "Secured Assets" at bounding box center [117, 301] width 84 height 15
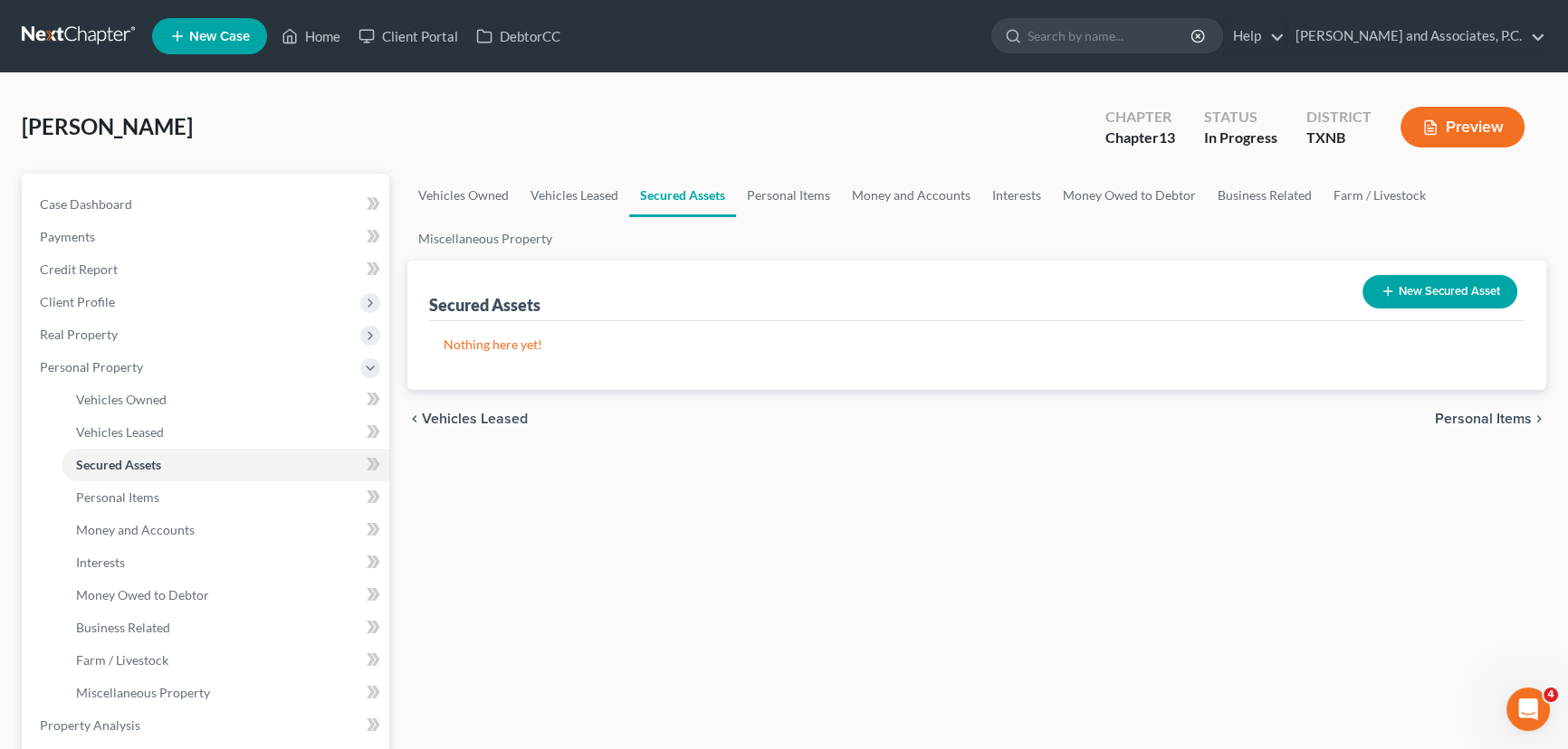
click at [1456, 294] on button "New Secured Asset" at bounding box center [1439, 291] width 154 height 33
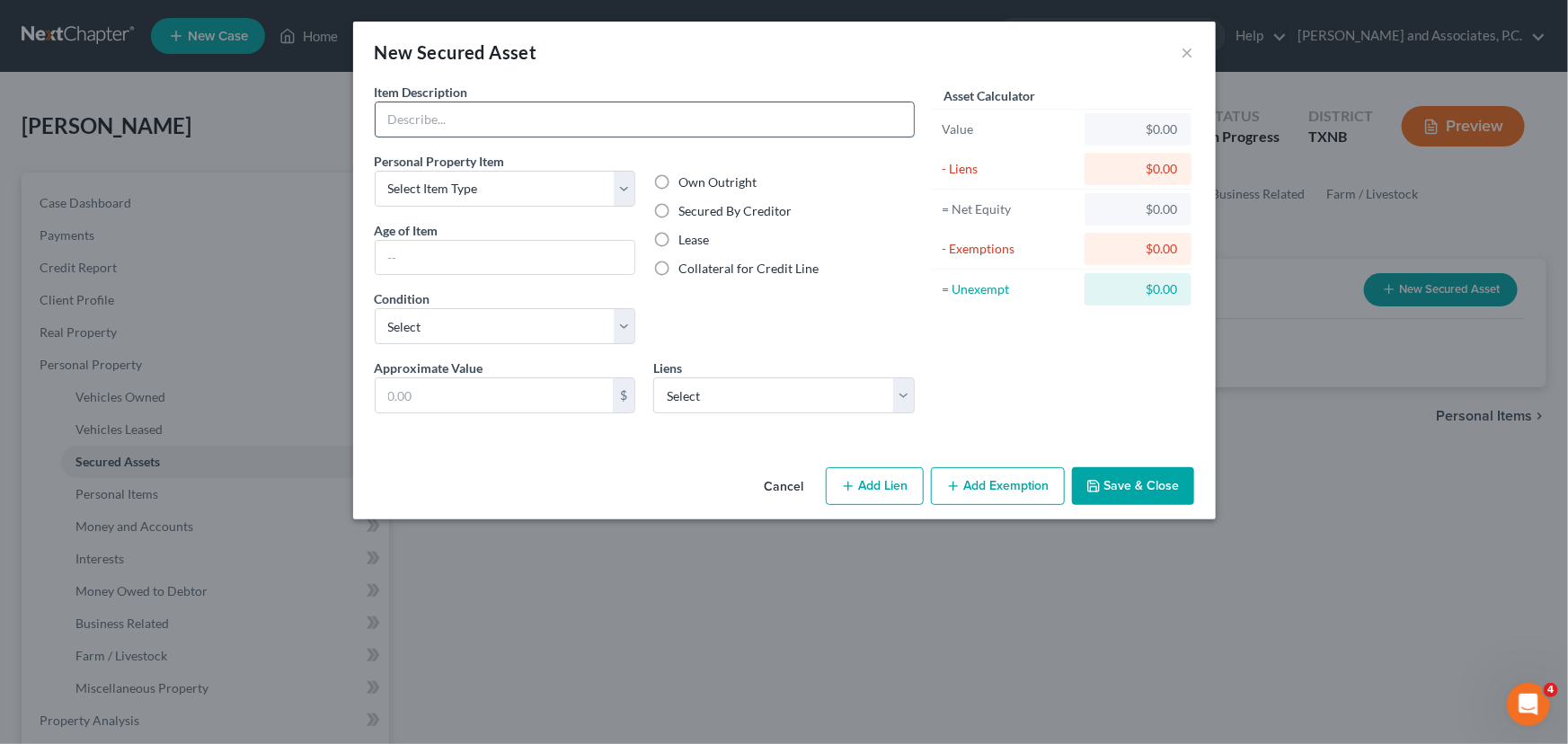
click at [415, 119] on input "text" at bounding box center [644, 119] width 538 height 34
click at [1179, 53] on div "New Secured Asset ×" at bounding box center [784, 52] width 863 height 61
click at [1187, 53] on button "×" at bounding box center [1188, 52] width 12 height 22
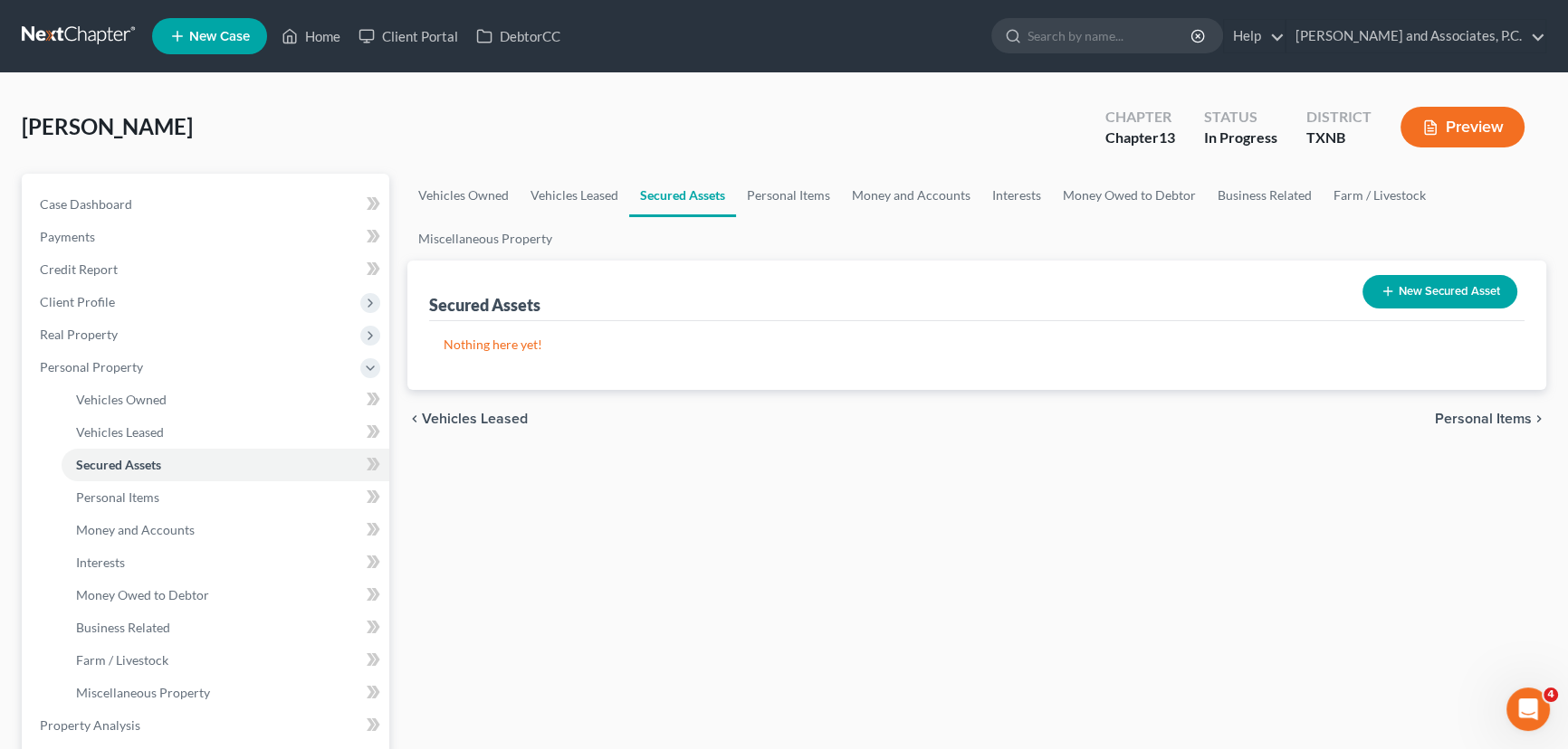
click at [1465, 288] on button "New Secured Asset" at bounding box center [1439, 291] width 154 height 33
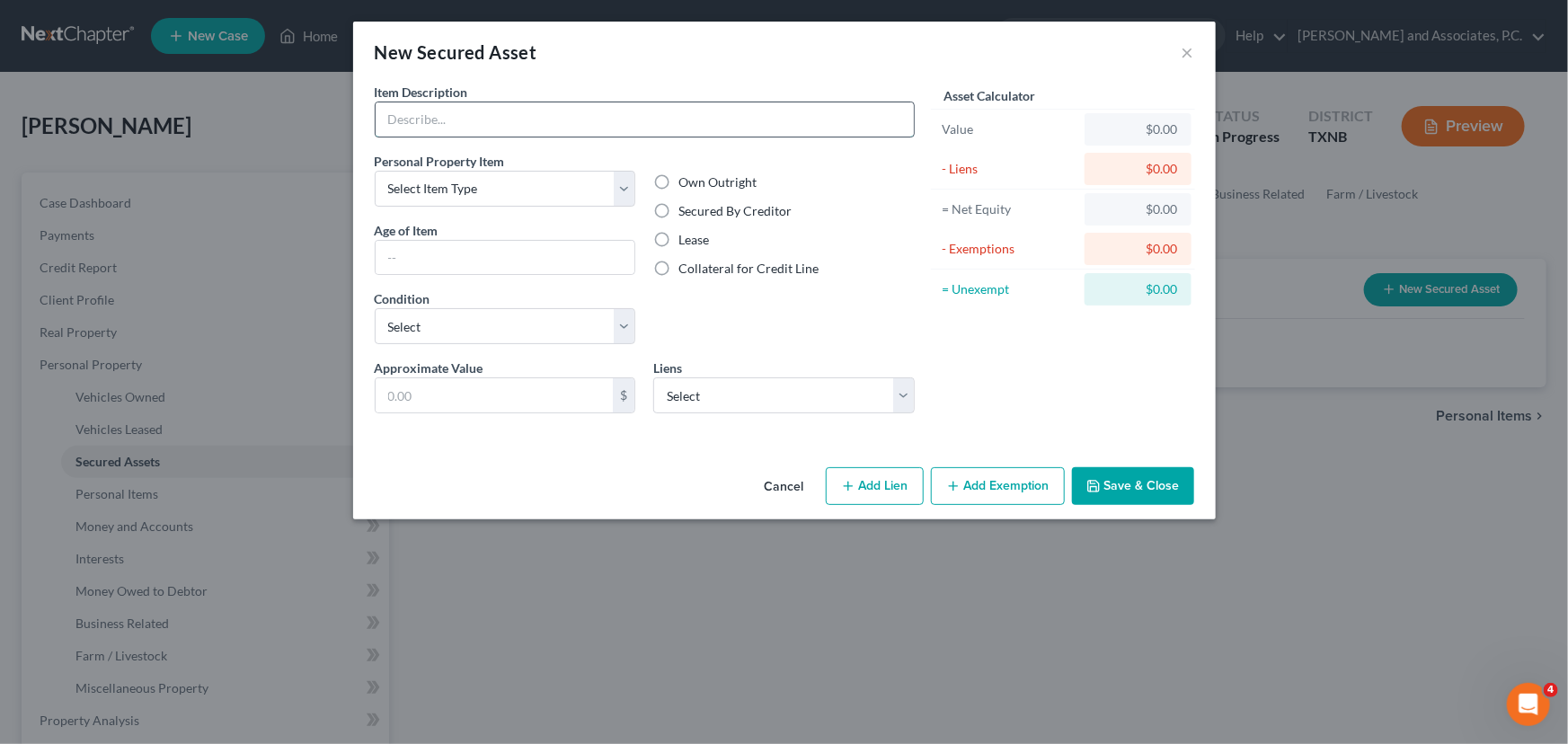
click at [472, 117] on input "text" at bounding box center [644, 119] width 538 height 34
type input "Solar Panels"
click at [454, 179] on select "Select Item Type Clothing (A/B: 11) Collectibles Of Value (A/B: 8) Electronics …" at bounding box center [505, 189] width 261 height 36
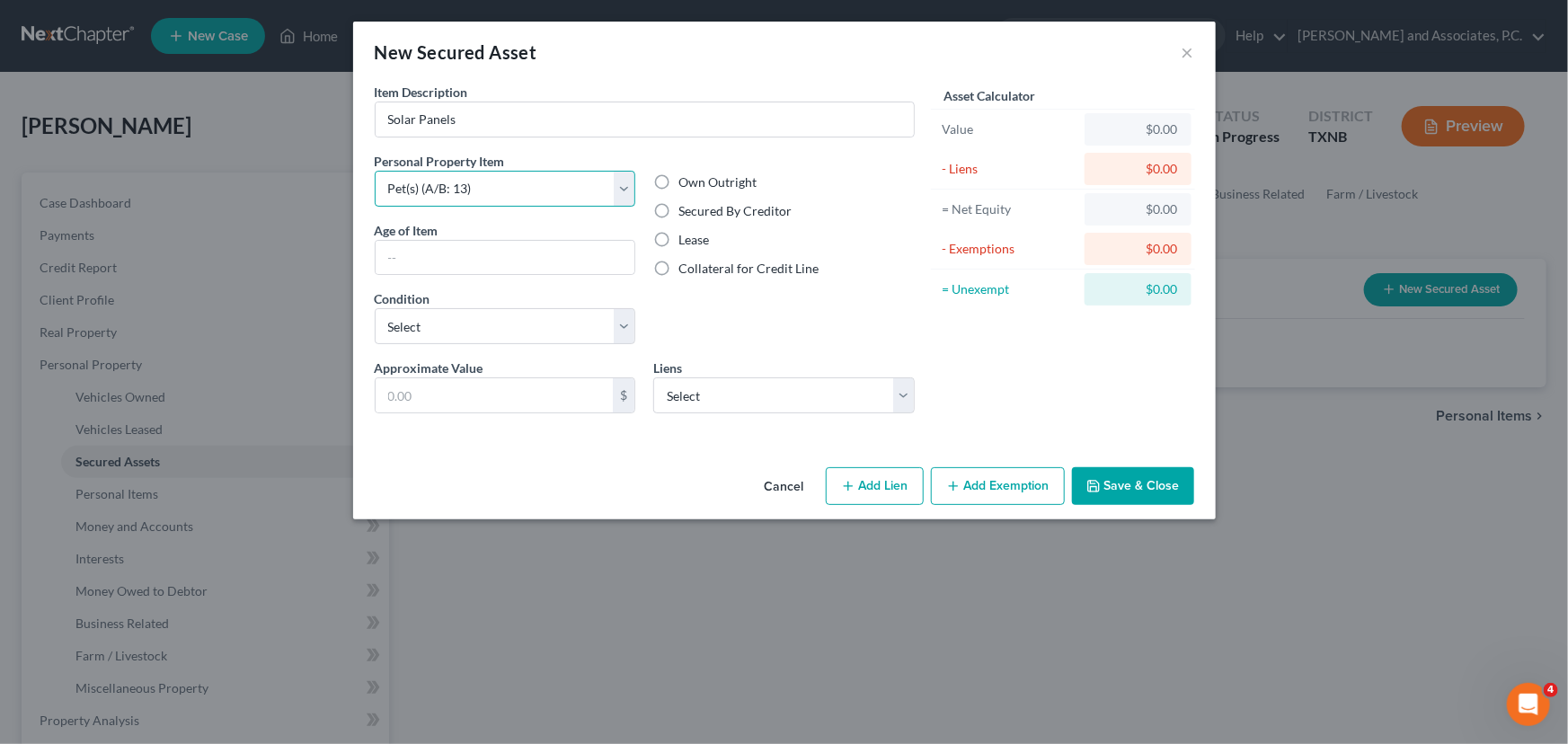
click at [374, 171] on select "Select Item Type Clothing (A/B: 11) Collectibles Of Value (A/B: 8) Electronics …" at bounding box center [505, 189] width 261 height 36
click at [467, 195] on select "Select Item Type Clothing (A/B: 11) Collectibles Of Value (A/B: 8) Electronics …" at bounding box center [505, 189] width 261 height 36
select select "other"
click at [374, 171] on select "Select Item Type Clothing (A/B: 11) Collectibles Of Value (A/B: 8) Electronics …" at bounding box center [505, 189] width 261 height 36
click at [422, 260] on input "text" at bounding box center [505, 258] width 260 height 34
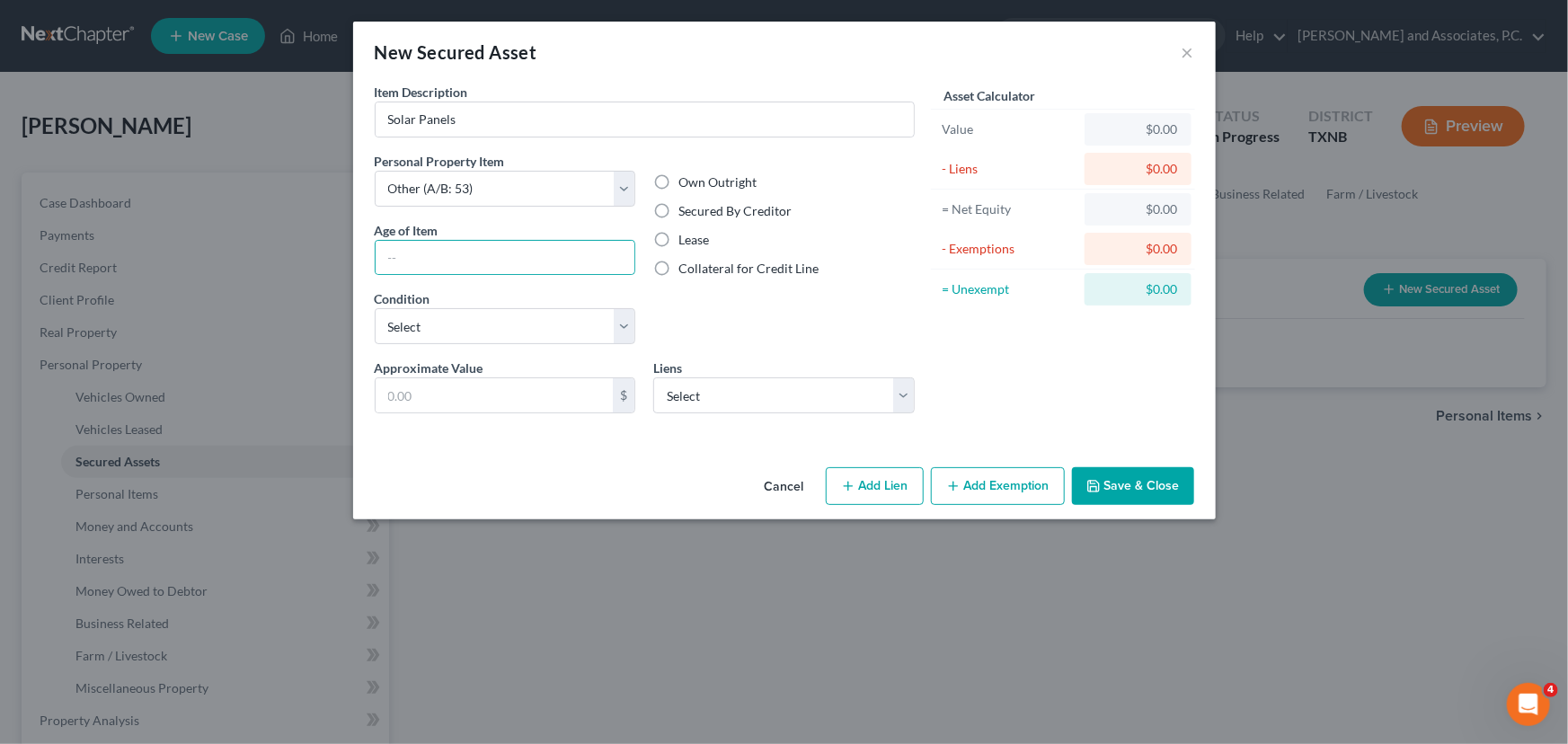
drag, startPoint x: 662, startPoint y: 206, endPoint x: 694, endPoint y: 228, distance: 38.8
click at [678, 206] on label "Secured By Creditor" at bounding box center [735, 211] width 113 height 18
click at [686, 206] on input "Secured By Creditor" at bounding box center [691, 208] width 11 height 11
radio input "true"
click at [1196, 51] on div "New Secured Asset ×" at bounding box center [784, 52] width 863 height 61
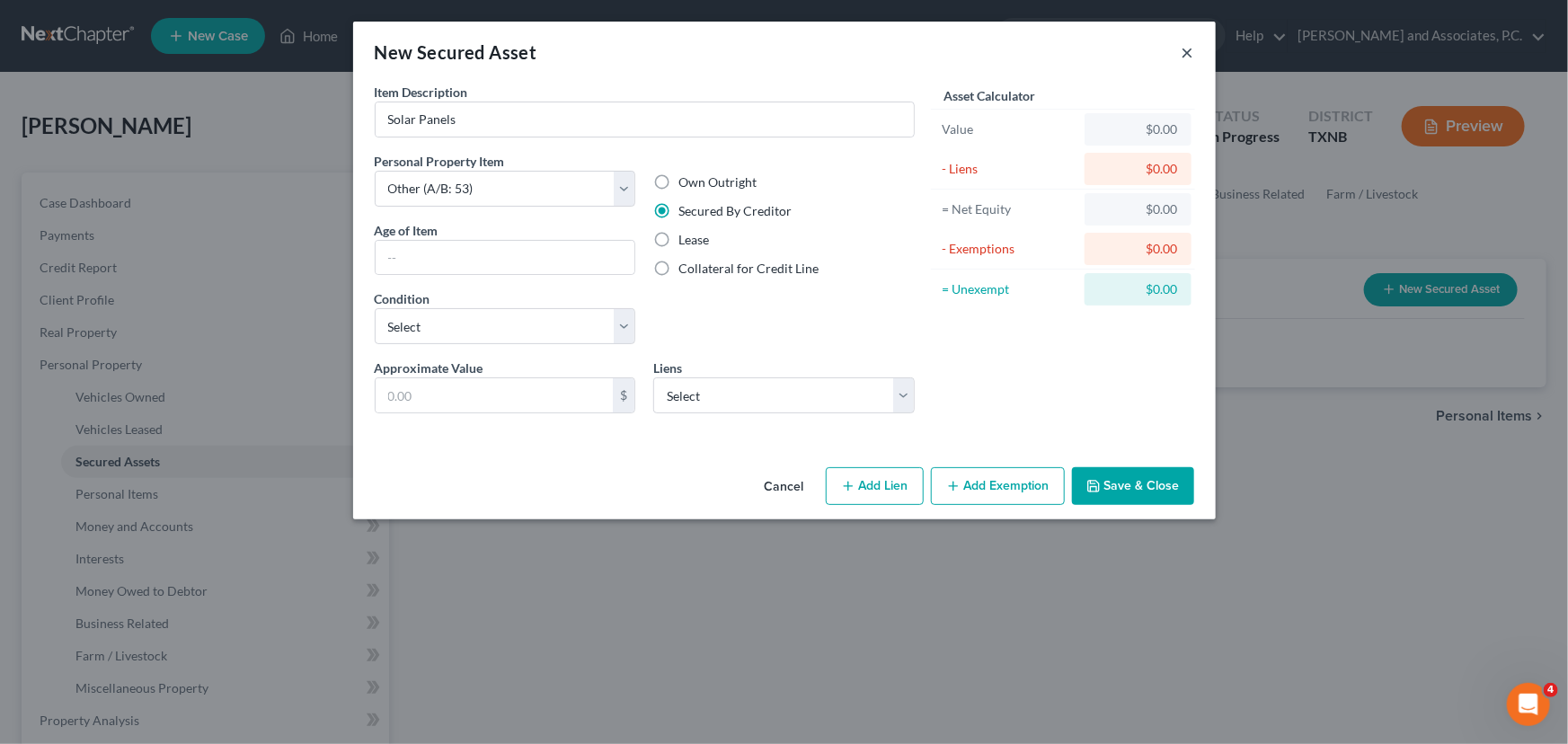
click at [1186, 58] on button "×" at bounding box center [1188, 52] width 12 height 22
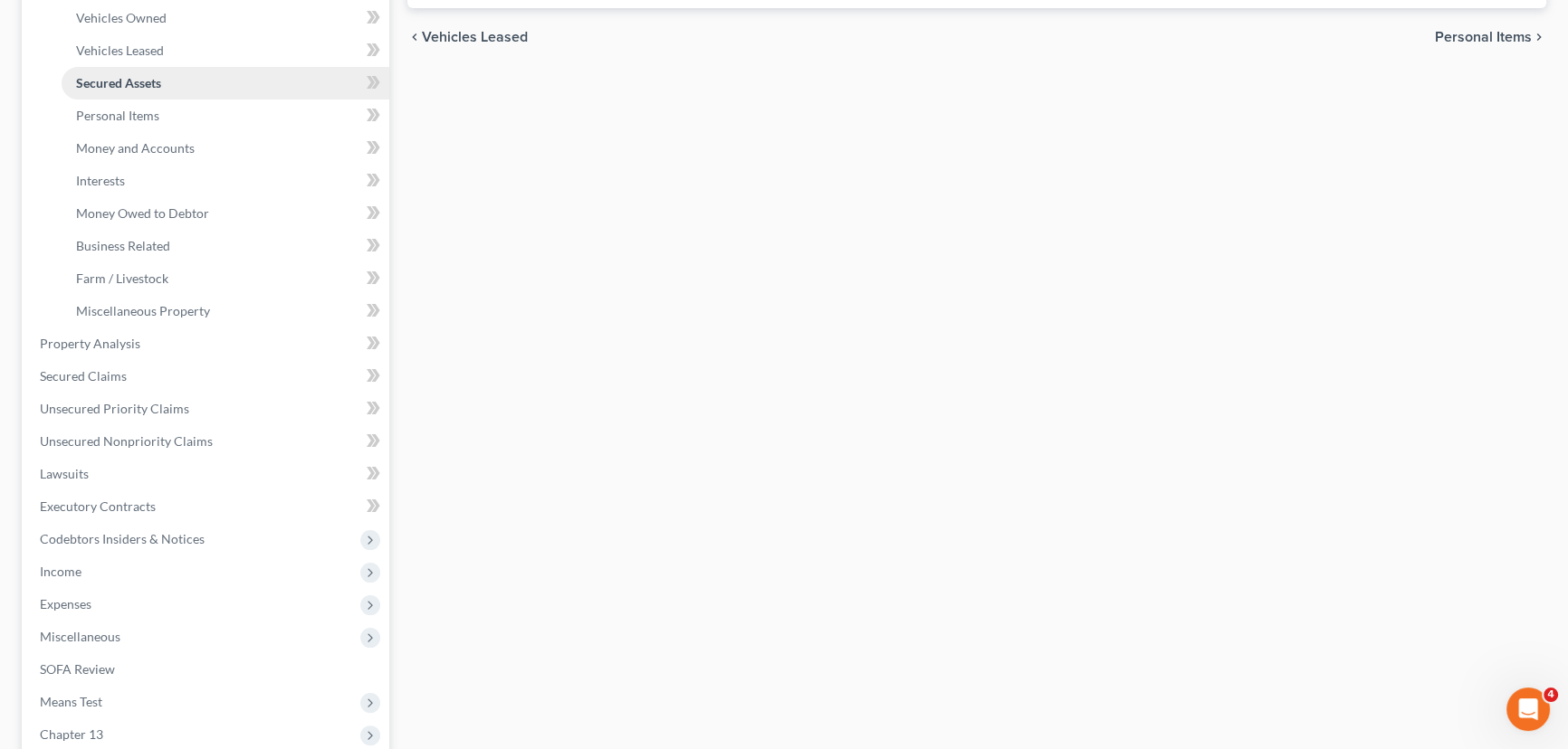
scroll to position [411, 0]
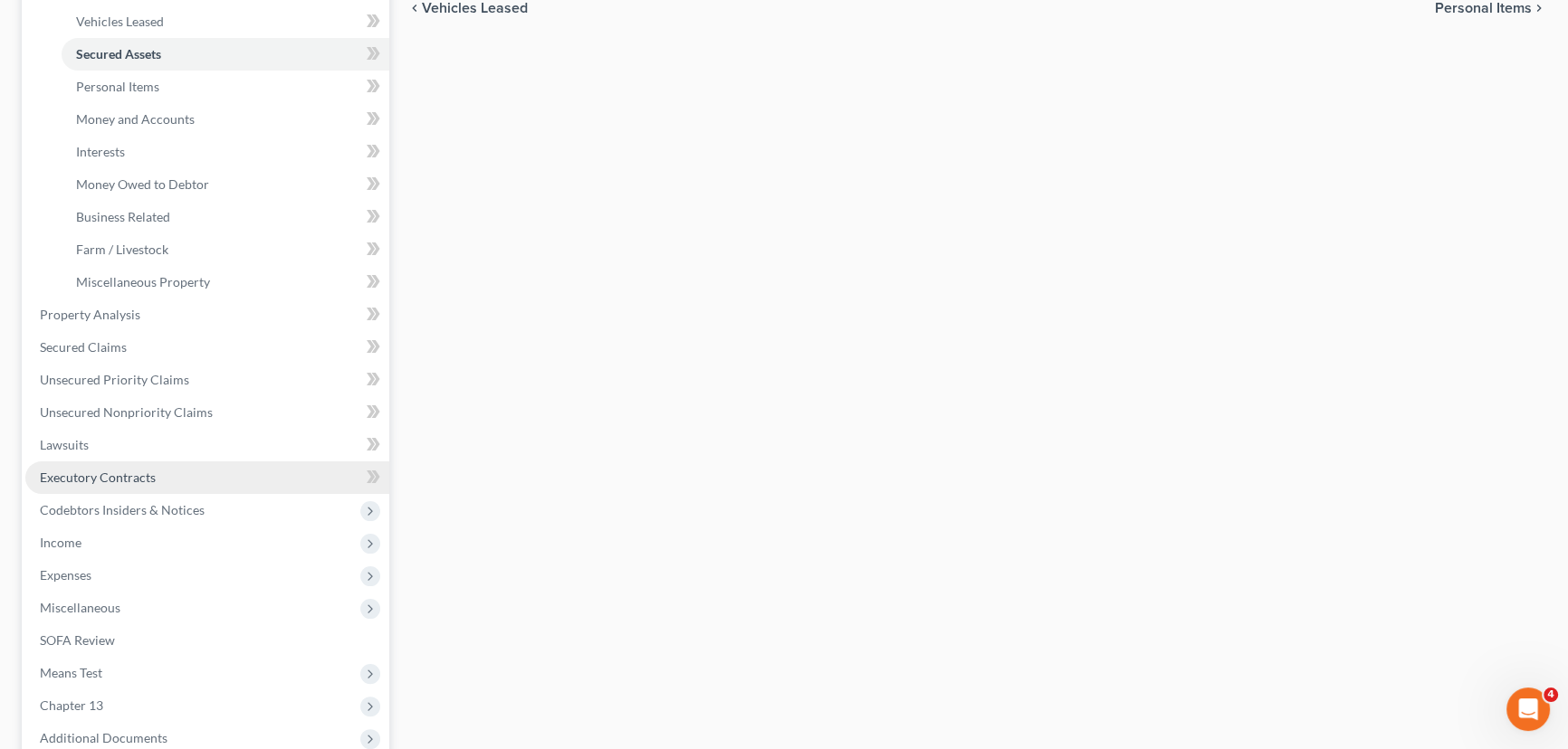
click at [92, 475] on span "Executory Contracts" at bounding box center [98, 477] width 116 height 15
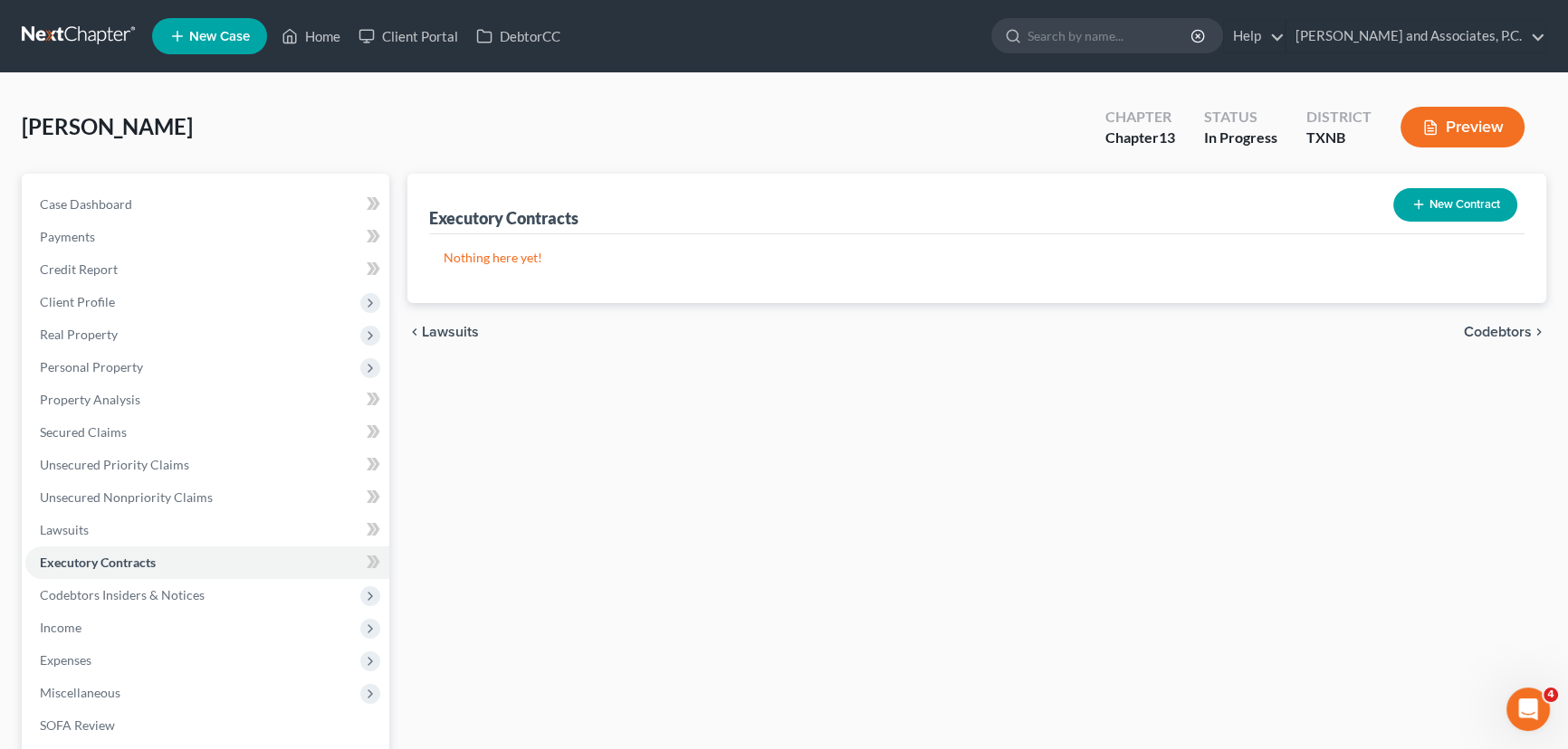
click at [622, 372] on div "Executory Contracts New Contract Nothing here yet! chevron_left Lawsuits Codebt…" at bounding box center [976, 565] width 1157 height 784
click at [1461, 198] on button "New Contract" at bounding box center [1455, 205] width 124 height 33
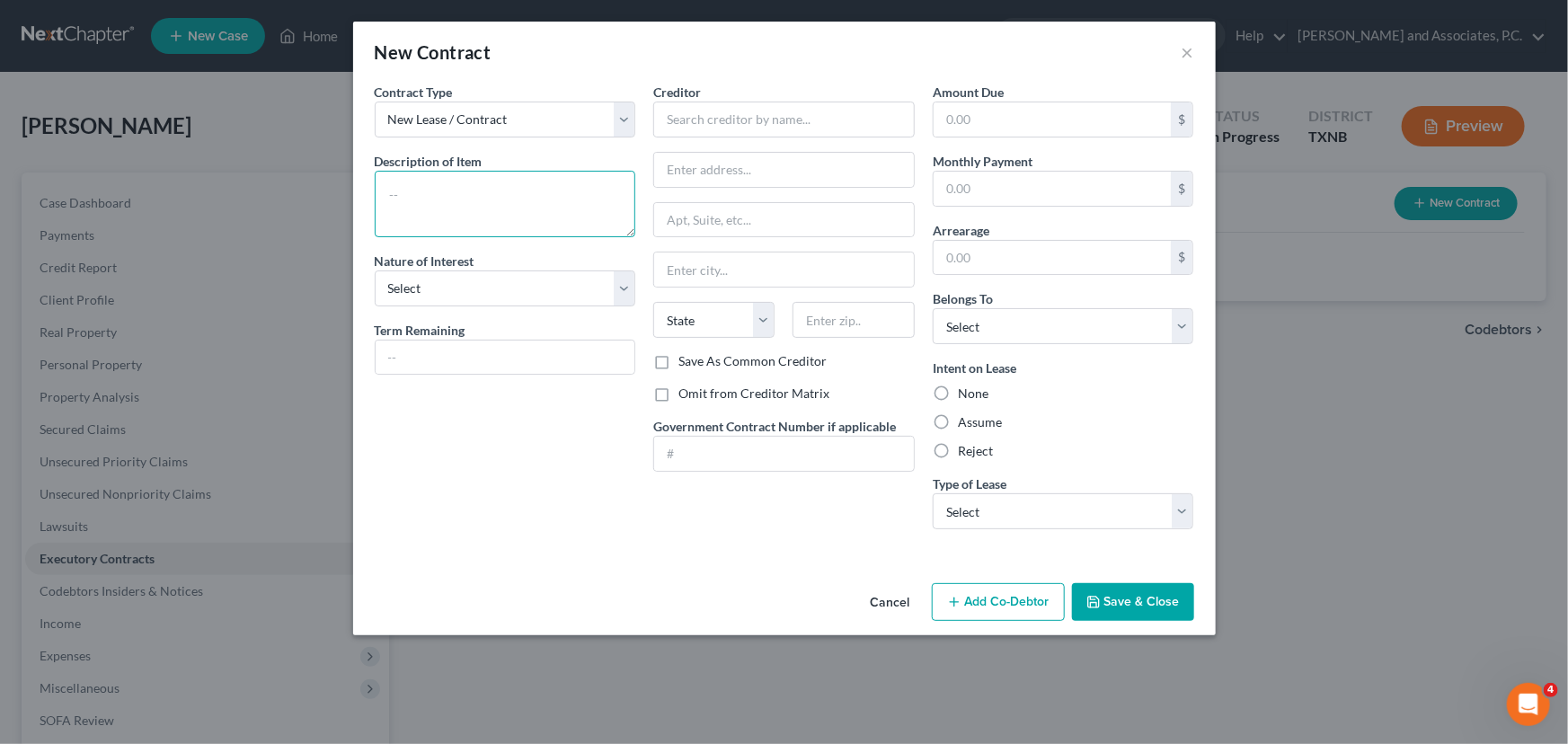
click at [445, 190] on textarea at bounding box center [505, 204] width 261 height 67
click at [536, 103] on select "New Lease / Contract New Timeshare" at bounding box center [505, 119] width 261 height 36
click at [536, 107] on select "New Lease / Contract New Timeshare" at bounding box center [505, 119] width 261 height 36
click at [397, 198] on textarea at bounding box center [505, 204] width 261 height 67
type textarea "Solar Panels"
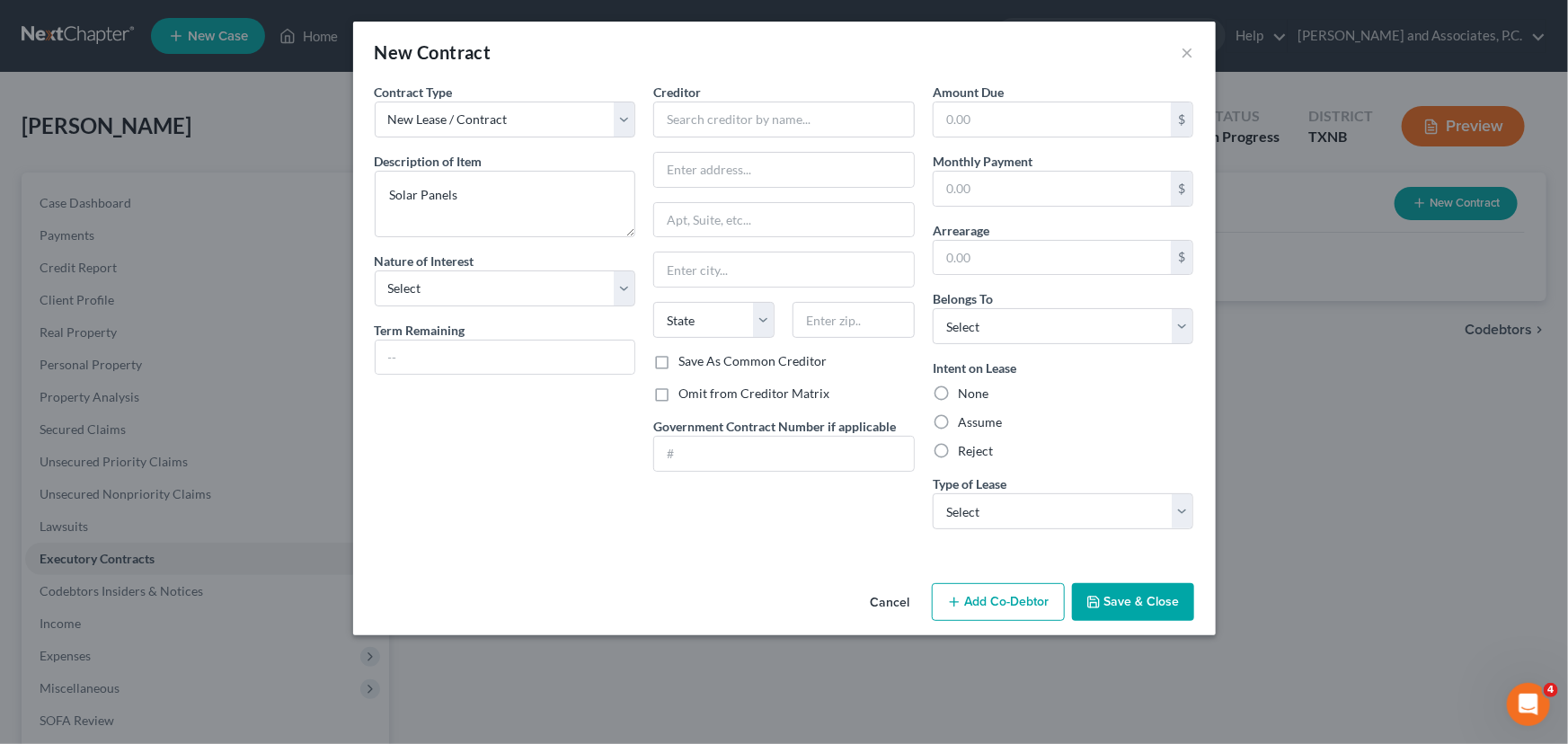
click at [556, 381] on div "Contract Type New Lease / Contract New Timeshare Description of non-residential…" at bounding box center [505, 313] width 279 height 461
click at [746, 126] on input "text" at bounding box center [784, 119] width 261 height 36
type input "Palmetto Light Reach"
type input "PO Box 78843"
type input "85062"
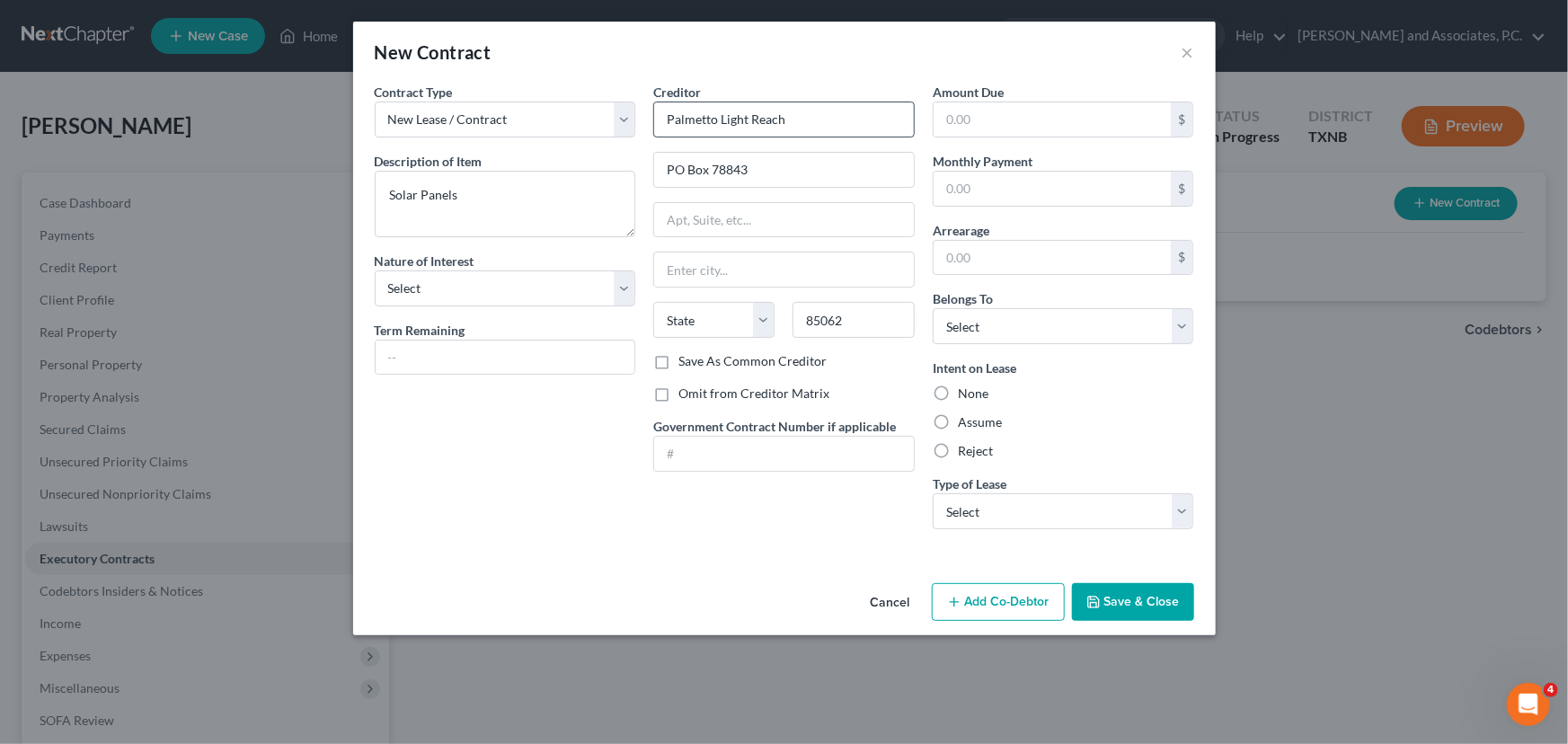
type input "Phoenix"
select select "3"
click at [705, 586] on div "Cancel Add Co-Debtor Save & Close" at bounding box center [784, 606] width 863 height 59
click at [993, 114] on input "text" at bounding box center [1053, 119] width 238 height 34
type input "177.57"
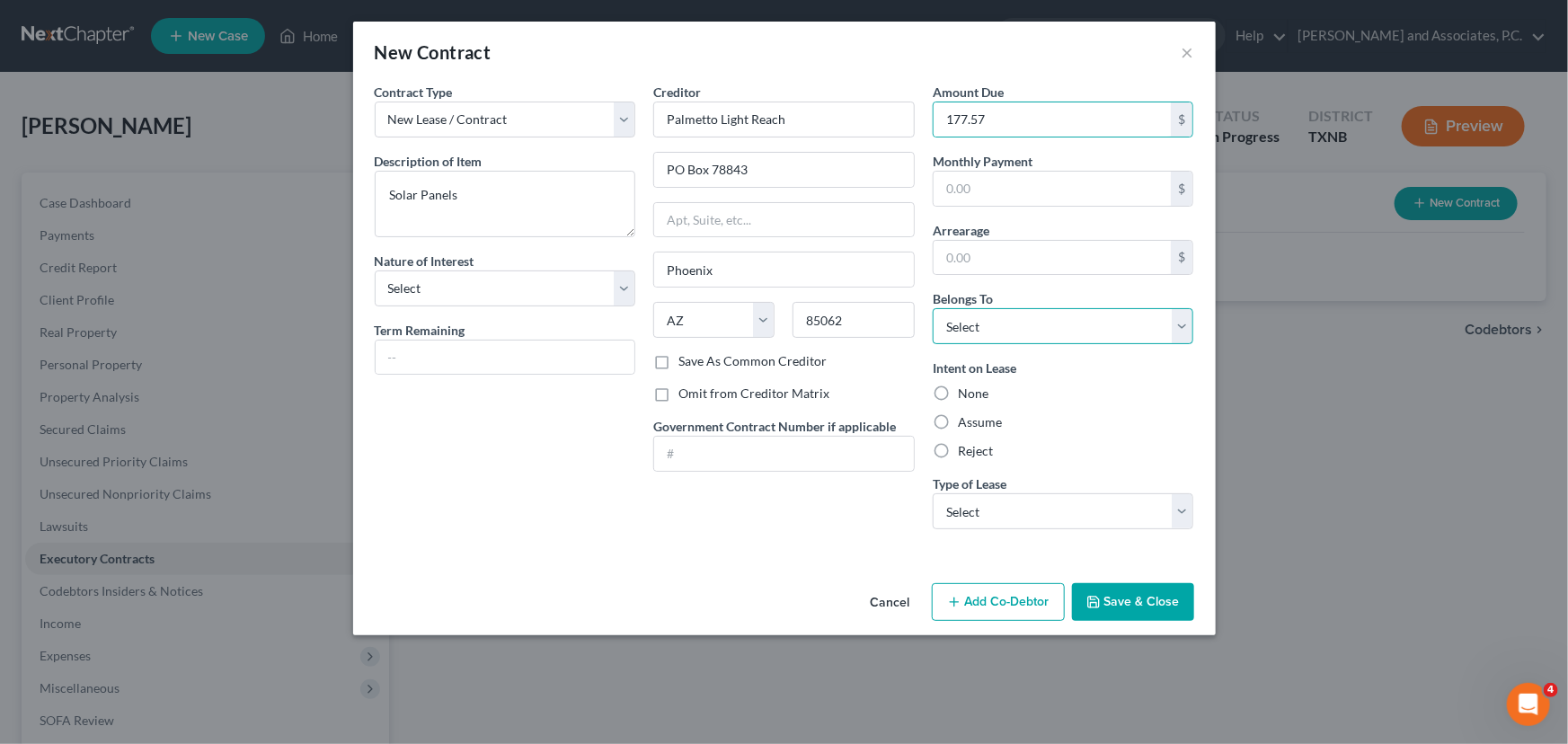
click at [1114, 332] on select "Select Debtor 1 Only Debtor 2 Only Debtor 1 And Debtor 2 Only At Least One Of T…" at bounding box center [1064, 326] width 261 height 36
select select "0"
click at [933, 309] on select "Select Debtor 1 Only Debtor 2 Only Debtor 1 And Debtor 2 Only At Least One Of T…" at bounding box center [1064, 326] width 261 height 36
click at [1117, 399] on div "None" at bounding box center [1064, 393] width 261 height 18
click at [958, 451] on label "Reject" at bounding box center [975, 451] width 35 height 18
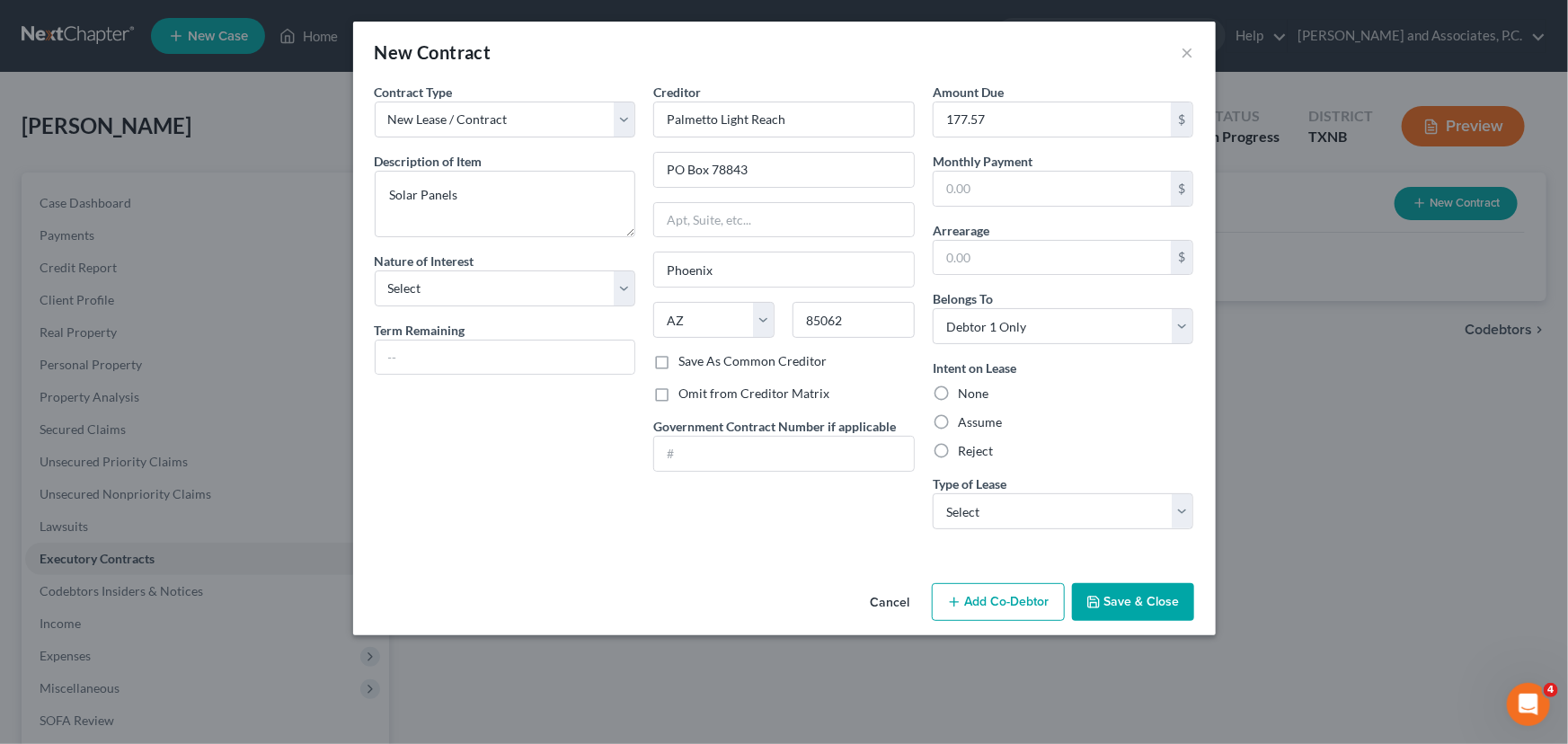
click at [965, 451] on input "Reject" at bounding box center [971, 448] width 11 height 11
radio input "true"
click at [1003, 519] on select "Select Real Estate Car Other" at bounding box center [1064, 512] width 261 height 36
select select "2"
click at [933, 494] on select "Select Real Estate Car Other" at bounding box center [1064, 512] width 261 height 36
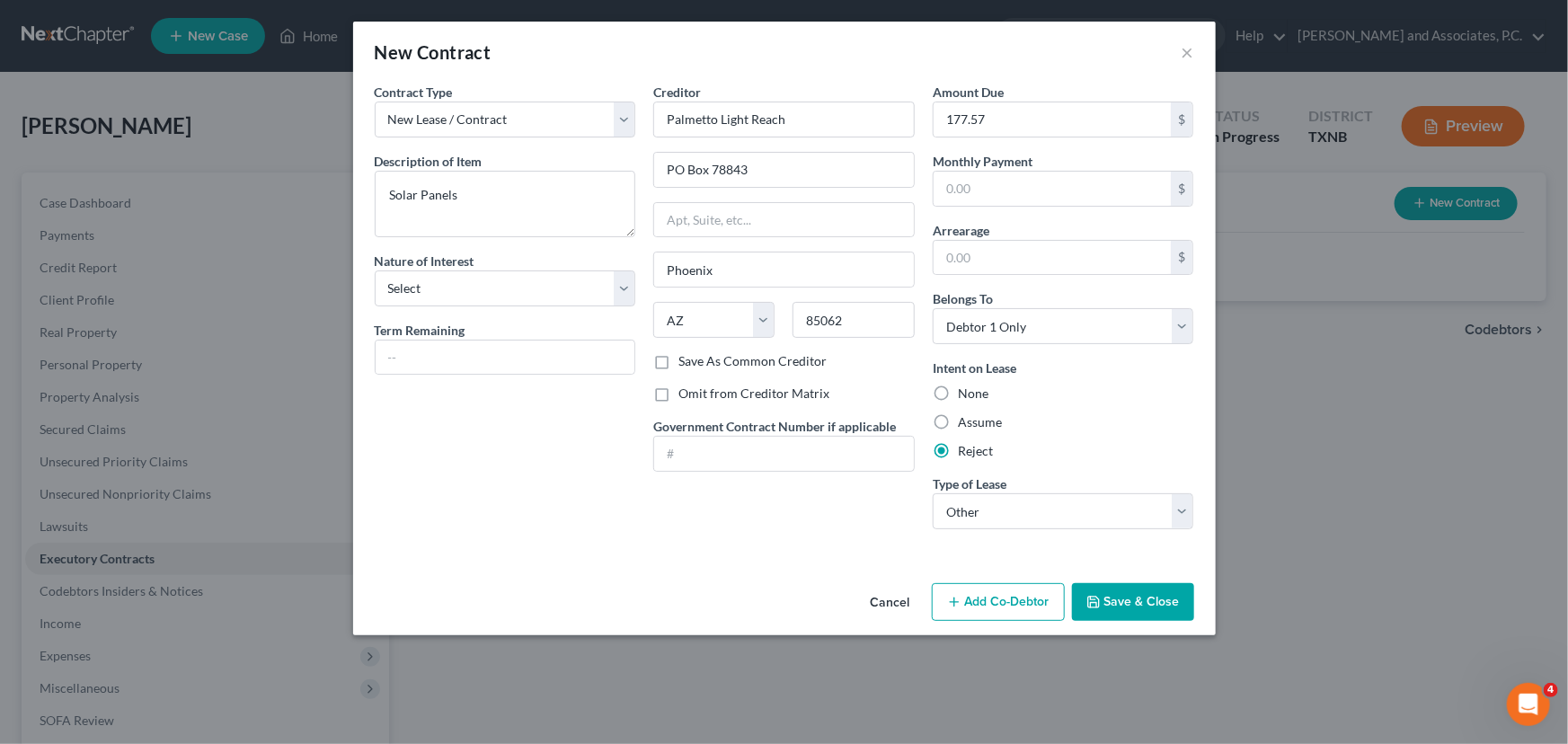
click at [1128, 604] on button "Save & Close" at bounding box center [1133, 602] width 122 height 38
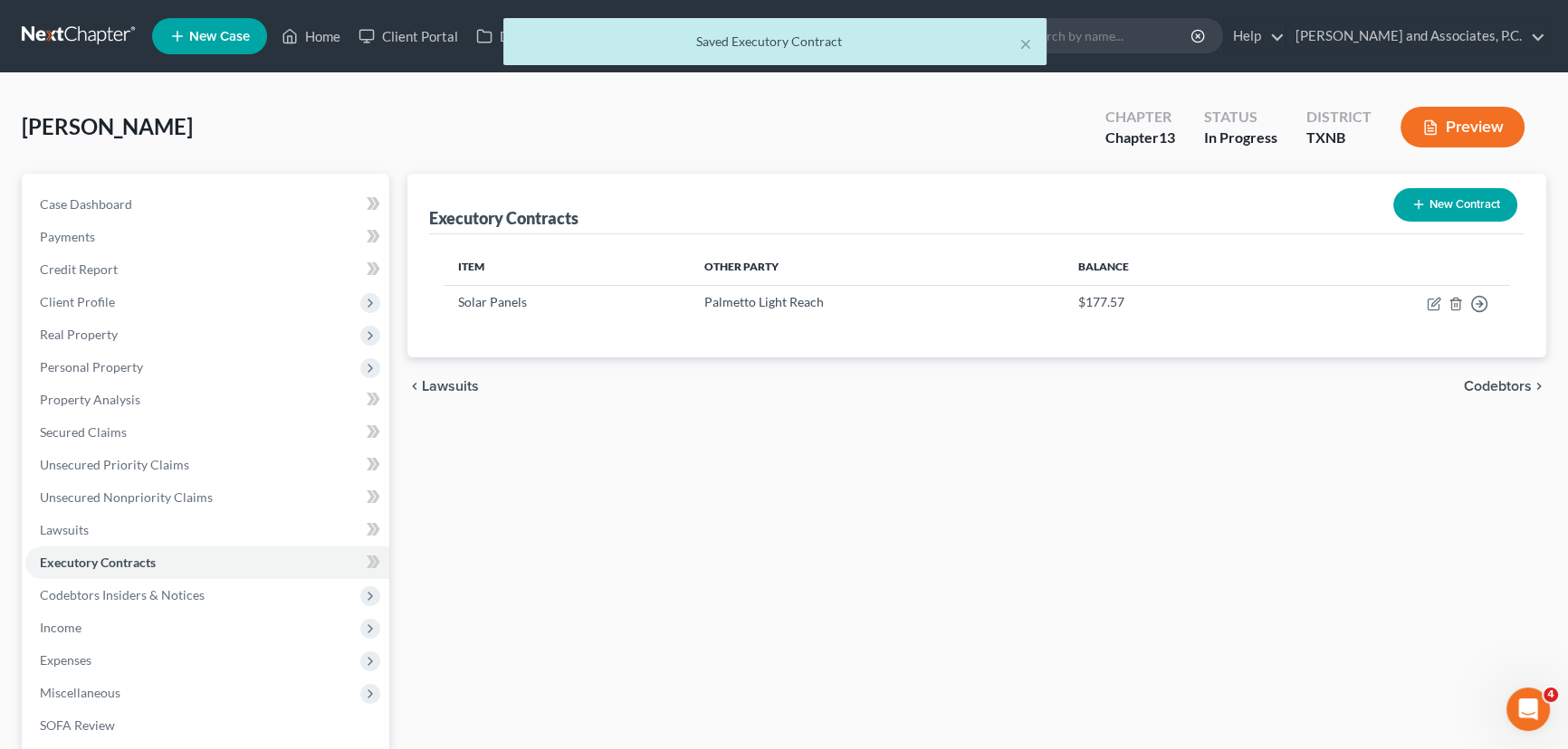
click at [832, 571] on div "Executory Contracts New Contract Item Other Party Balance Solar Panels Palmetto…" at bounding box center [976, 565] width 1157 height 784
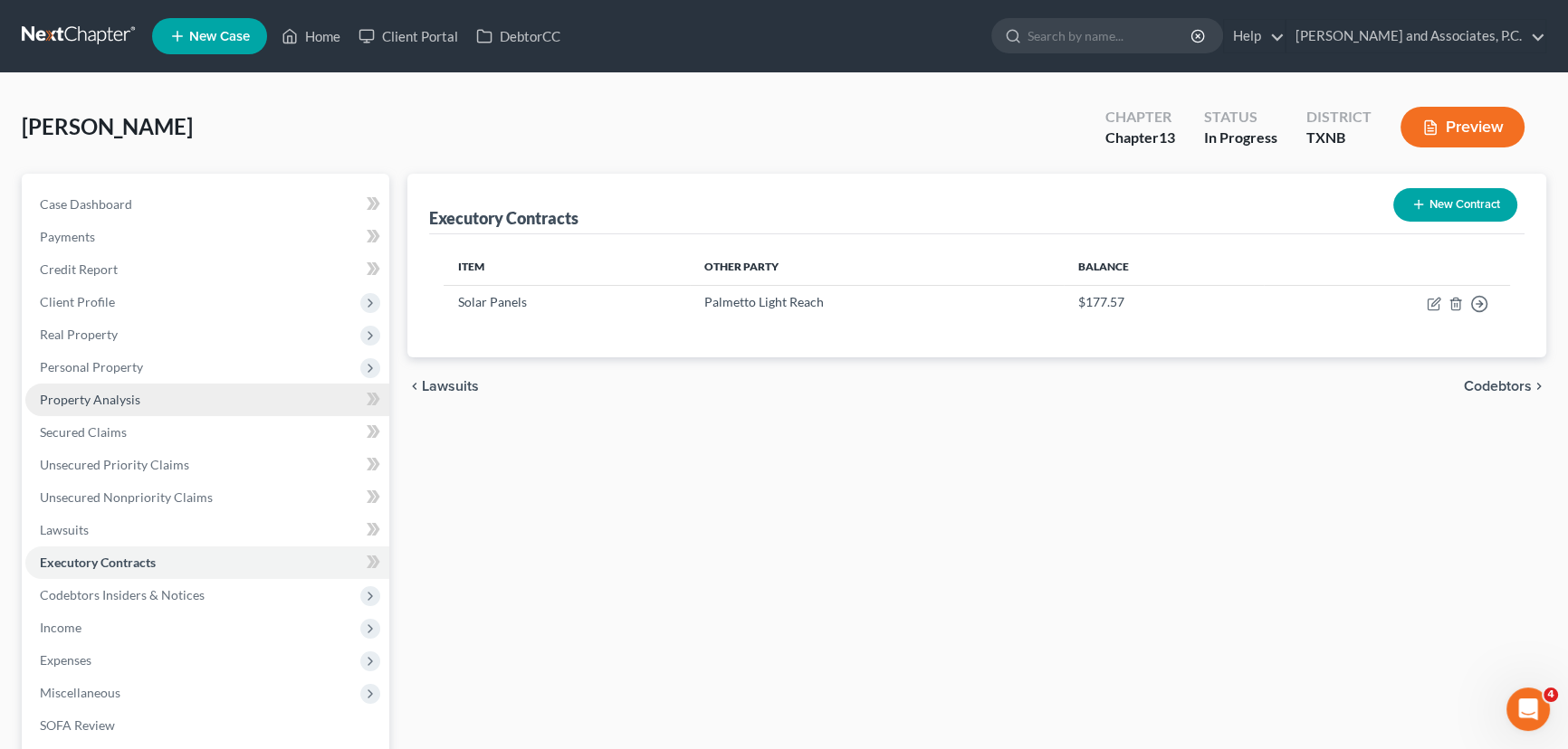
click at [119, 370] on span "Personal Property" at bounding box center [91, 366] width 103 height 15
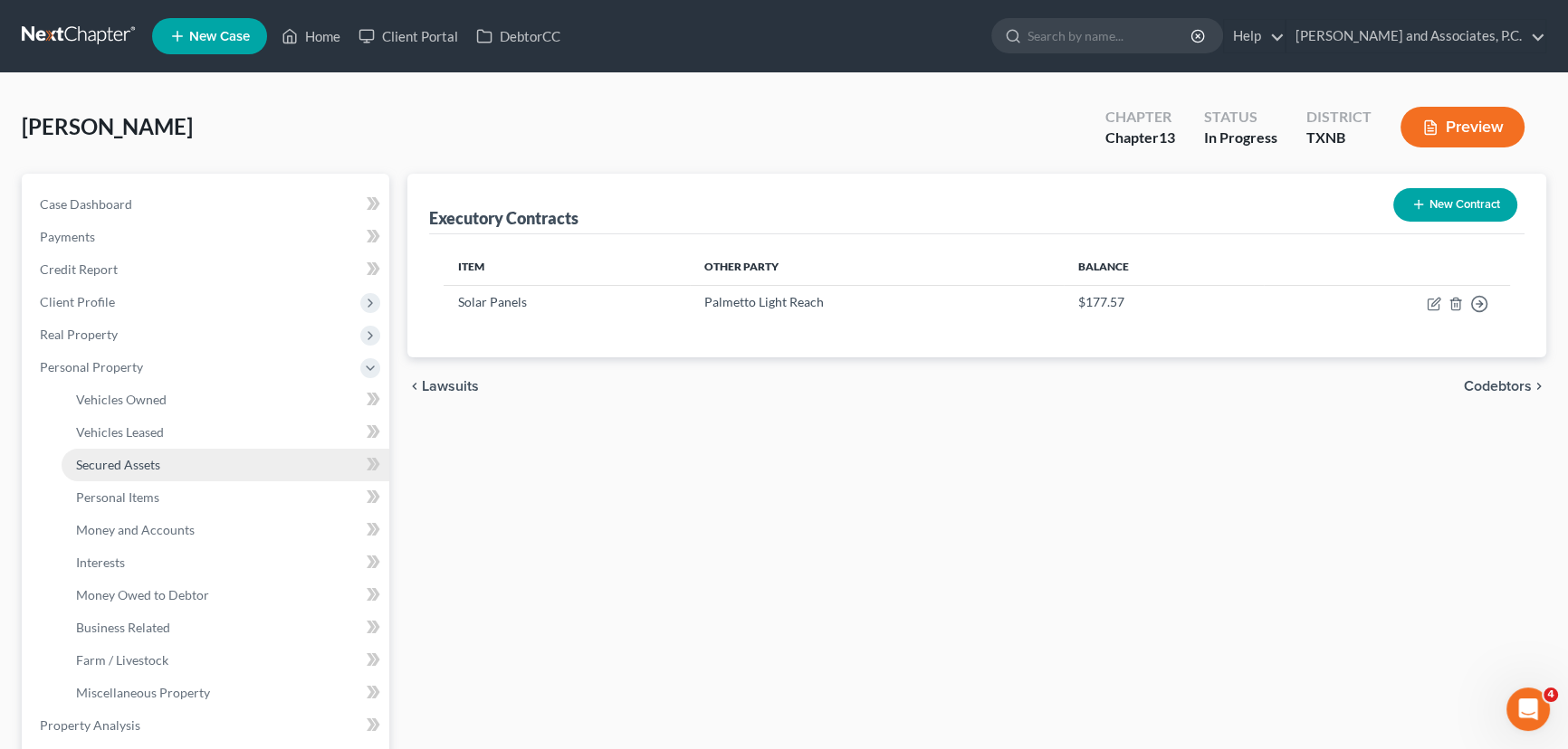
click at [122, 462] on span "Secured Assets" at bounding box center [117, 465] width 84 height 15
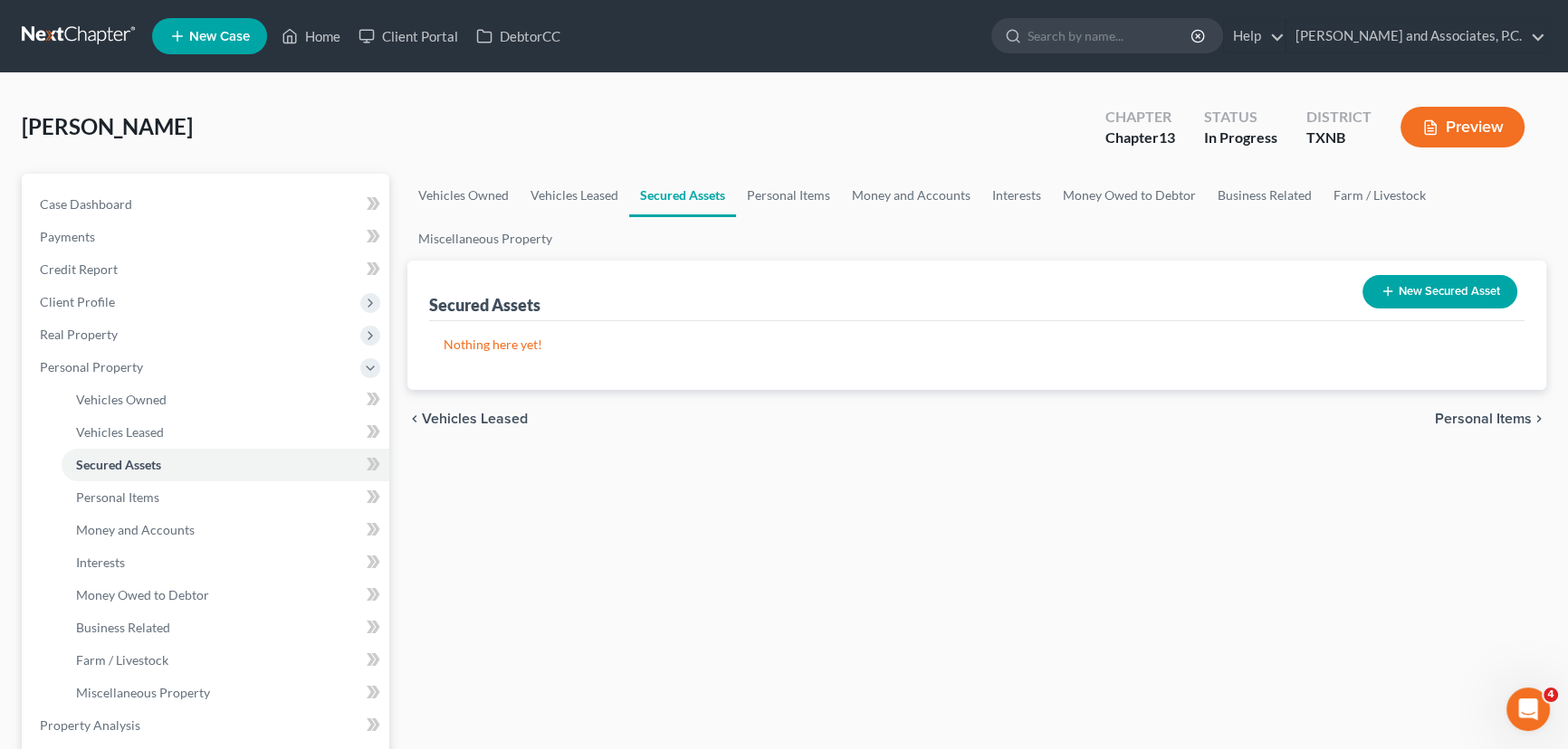
click at [1439, 290] on button "New Secured Asset" at bounding box center [1439, 291] width 154 height 33
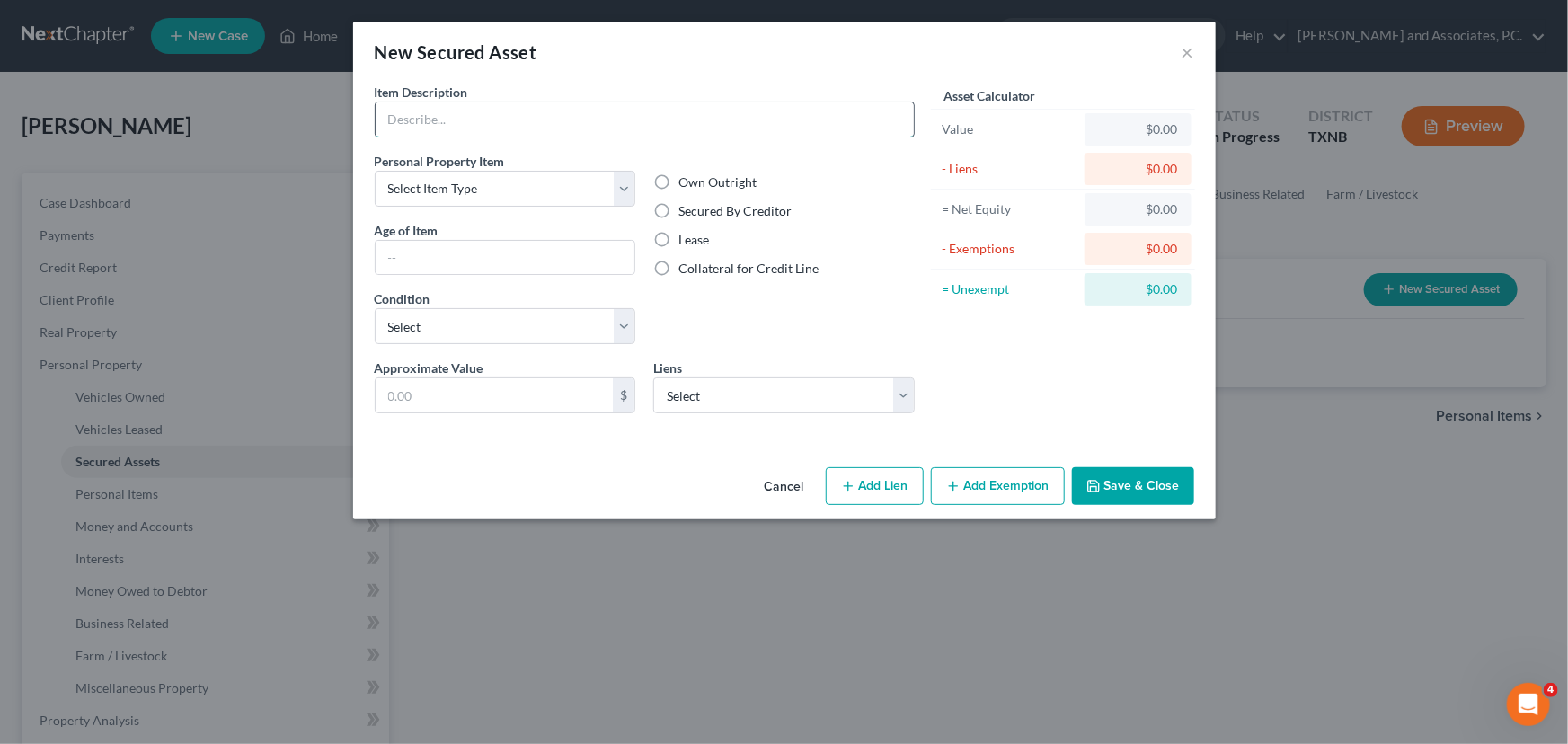
click at [635, 114] on input "text" at bounding box center [644, 119] width 538 height 34
type input "Solar Panels"
click at [456, 192] on select "Select Item Type Clothing (A/B: 11) Collectibles Of Value (A/B: 8) Electronics …" at bounding box center [505, 189] width 261 height 36
select select "other"
click at [374, 171] on select "Select Item Type Clothing (A/B: 11) Collectibles Of Value (A/B: 8) Electronics …" at bounding box center [505, 189] width 261 height 36
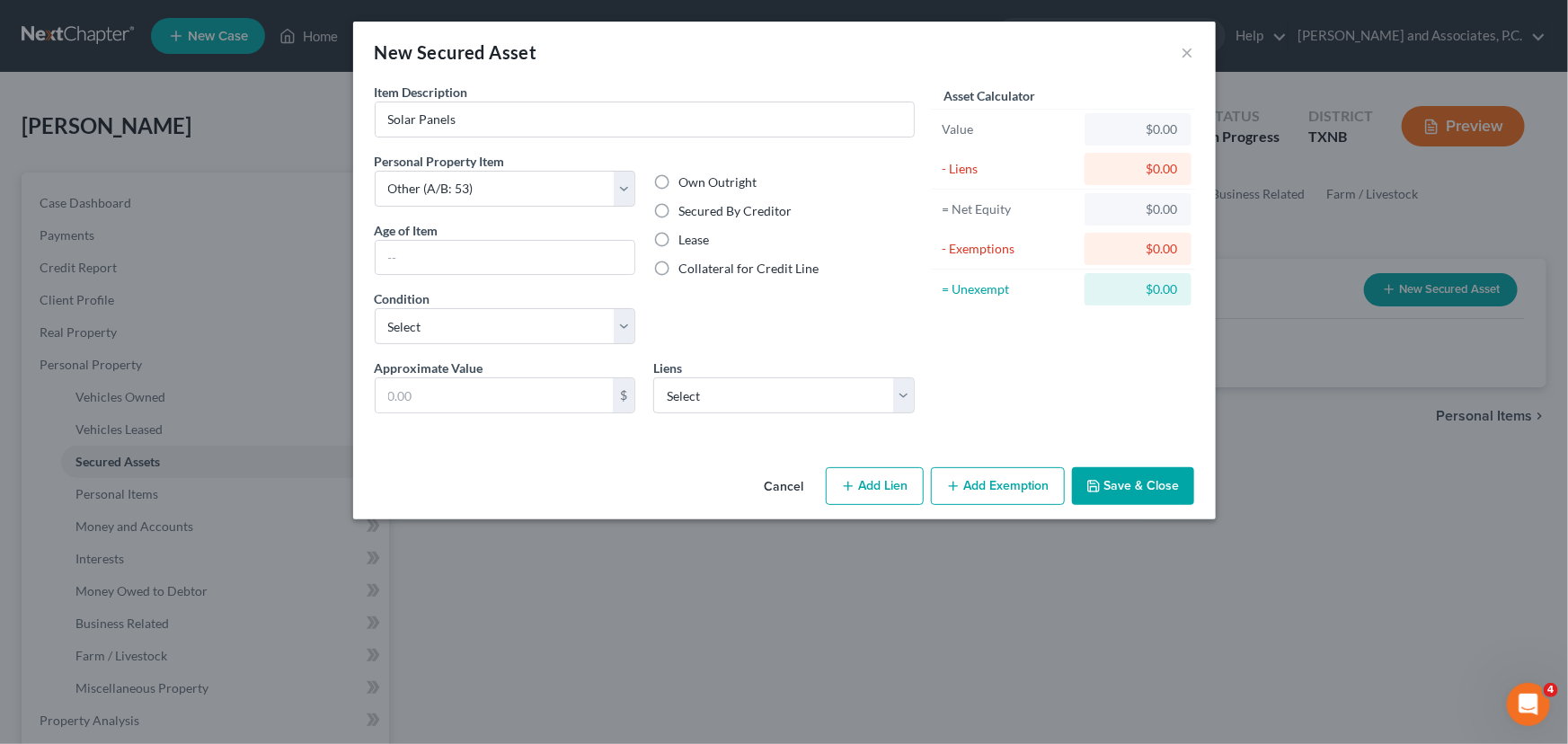
click at [678, 205] on label "Secured By Creditor" at bounding box center [735, 211] width 113 height 18
click at [686, 205] on input "Secured By Creditor" at bounding box center [691, 208] width 11 height 11
radio input "true"
click at [515, 338] on select "Select Excellent Very Good Good Fair Poor" at bounding box center [505, 326] width 261 height 36
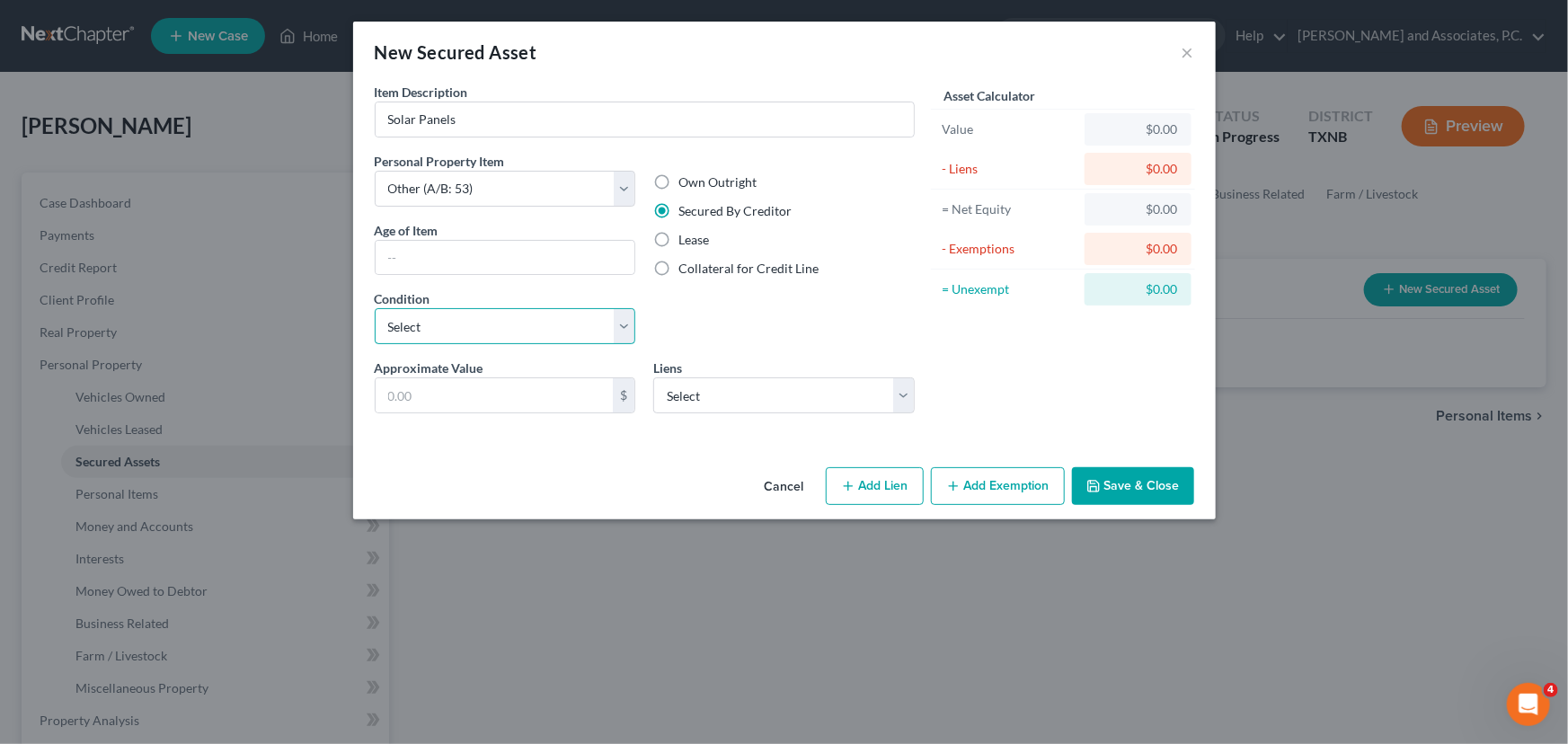
drag, startPoint x: 619, startPoint y: 316, endPoint x: 603, endPoint y: 336, distance: 25.6
click at [619, 316] on select "Select Excellent Very Good Good Fair Poor" at bounding box center [505, 326] width 261 height 36
select select "1"
click at [374, 309] on select "Select Excellent Very Good Good Fair Poor" at bounding box center [505, 326] width 261 height 36
click at [538, 402] on input "text" at bounding box center [494, 395] width 238 height 34
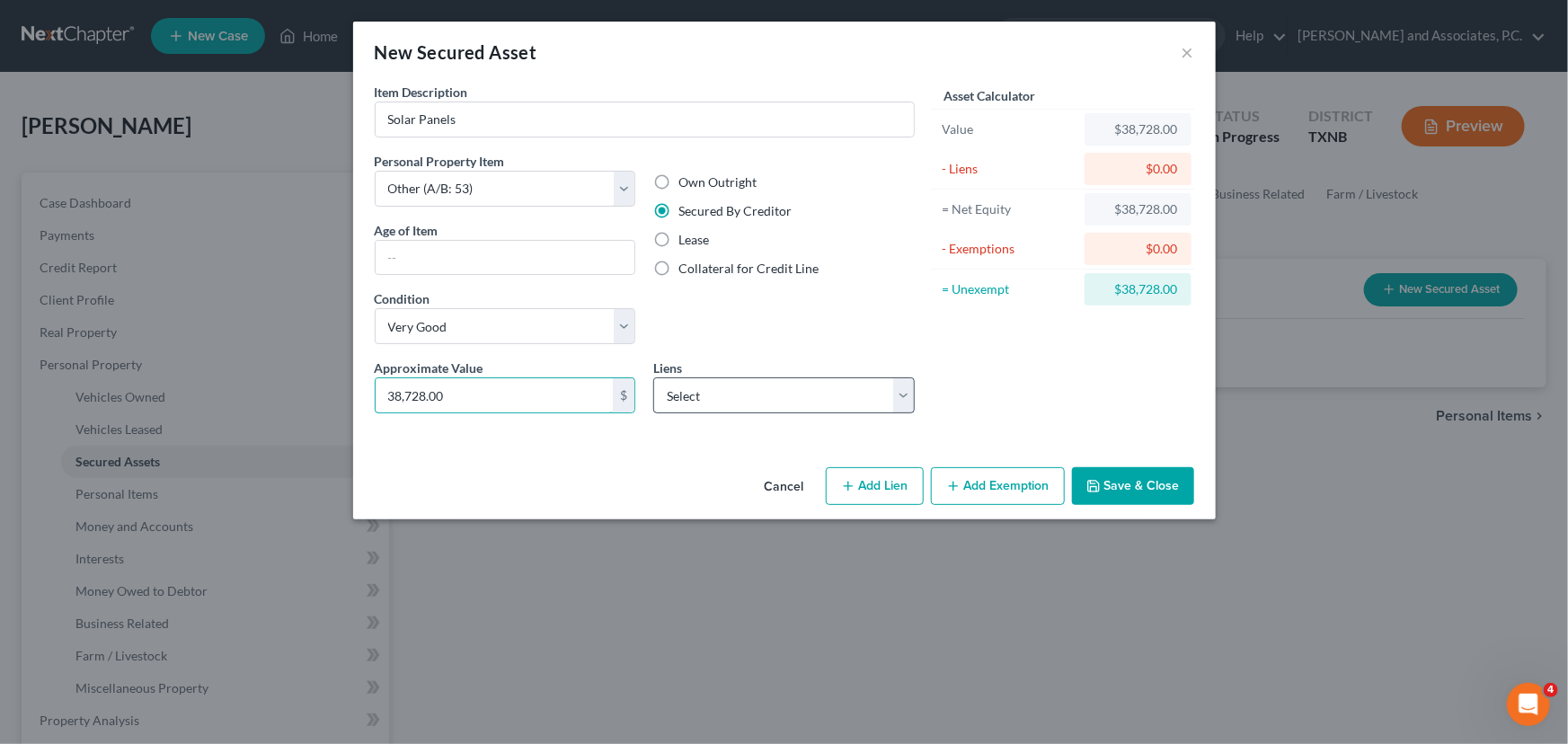
type input "38,728.00"
click at [737, 399] on select "Select Goodleap Llc - $38,728.00 Palmetto LightReach - $177.57" at bounding box center [784, 395] width 261 height 36
select select "0"
click at [654, 377] on select "Select Goodleap Llc - $38,728.00 Palmetto LightReach - $177.57" at bounding box center [784, 395] width 261 height 36
select select
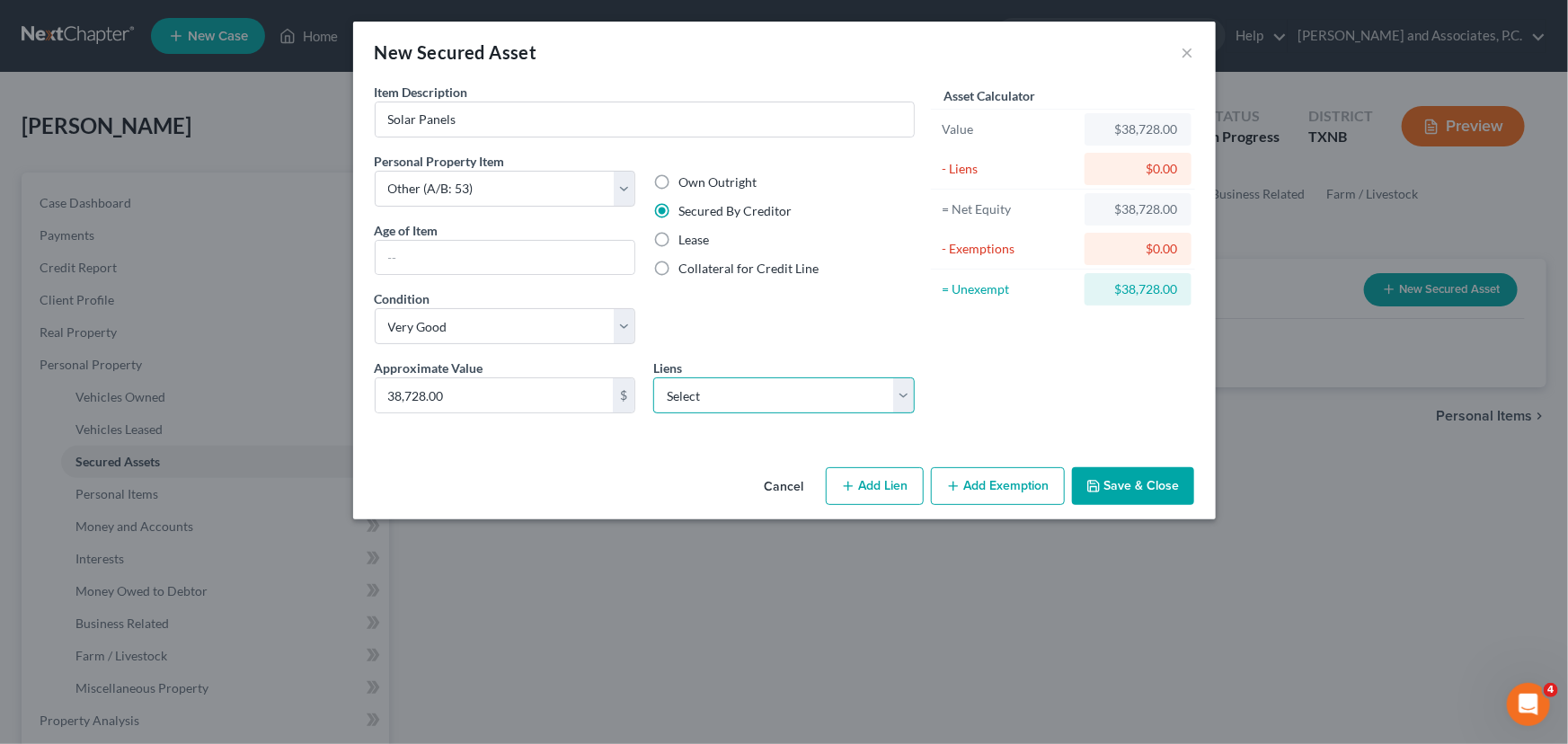
select select "4"
select select "0"
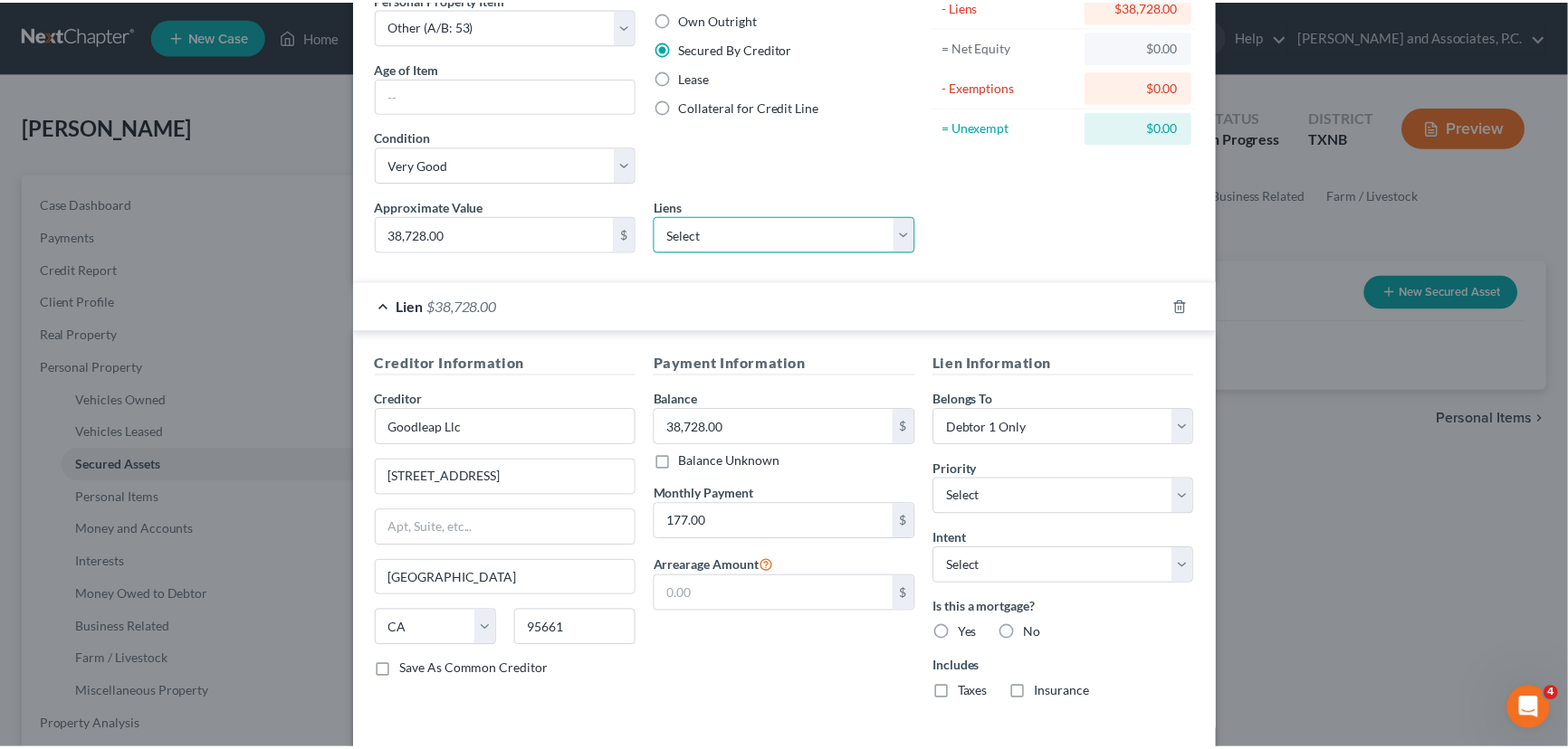
scroll to position [242, 0]
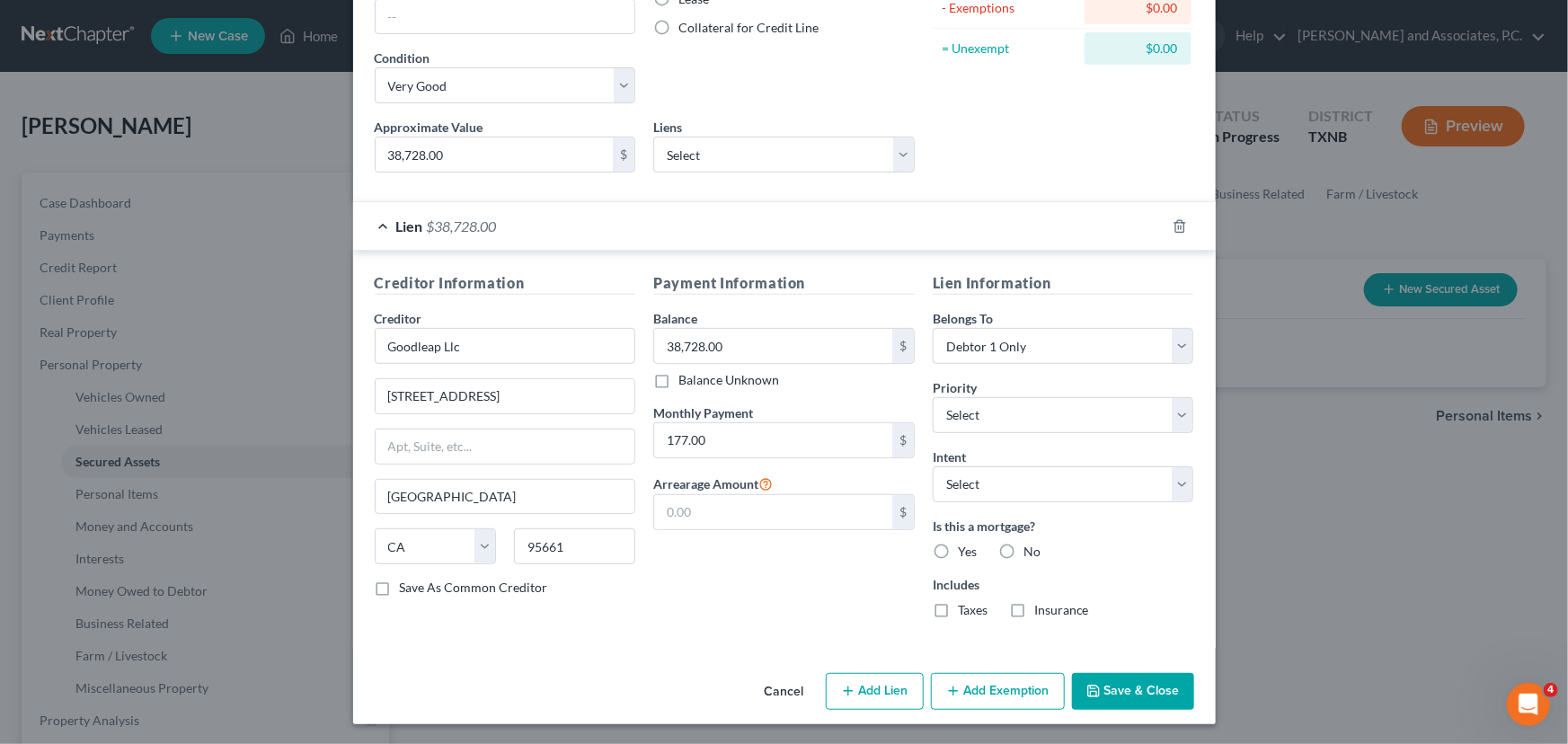
click at [1131, 698] on button "Save & Close" at bounding box center [1133, 692] width 122 height 38
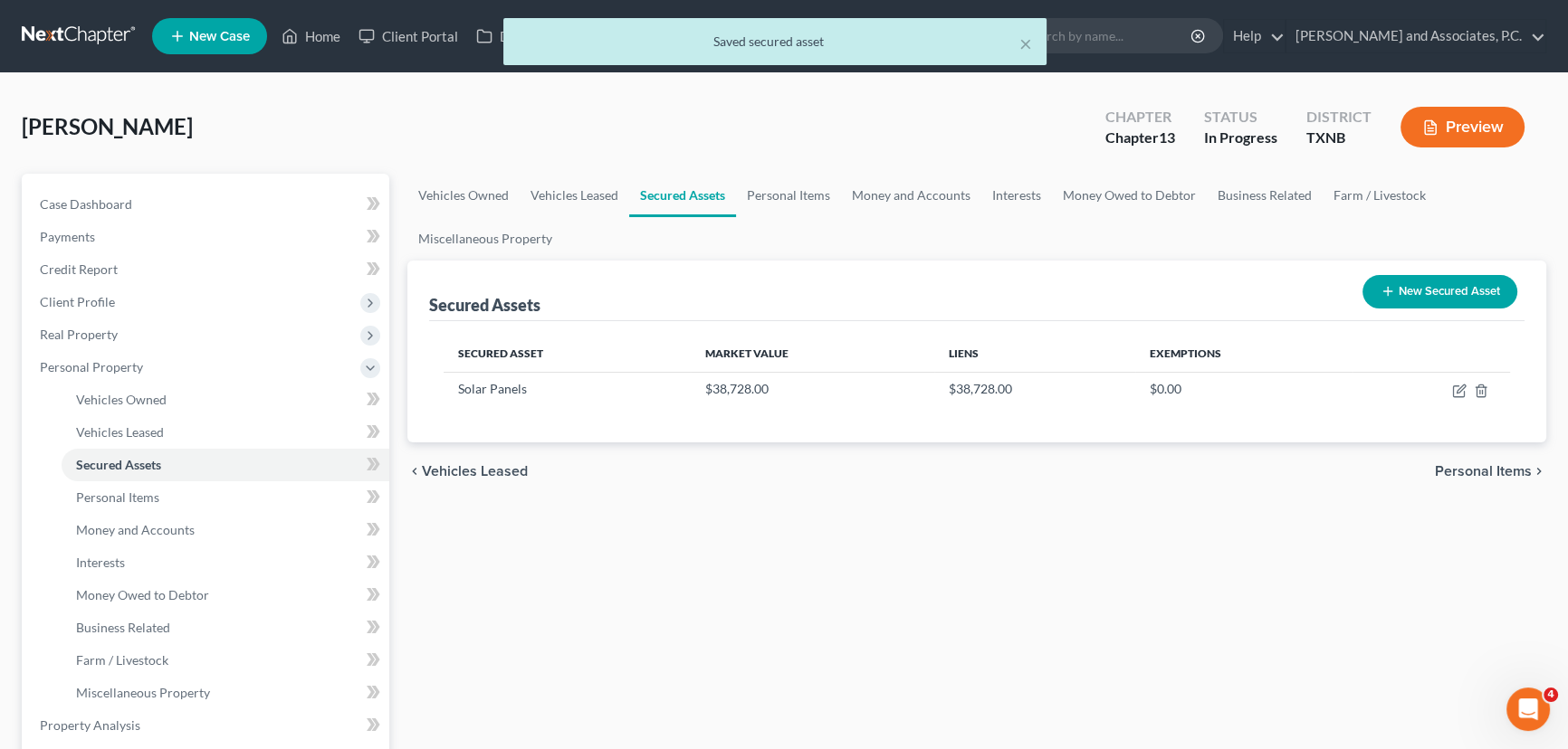
click at [1130, 604] on div "Vehicles Owned Vehicles Leased Secured Assets Personal Items Money and Accounts…" at bounding box center [976, 728] width 1157 height 1110
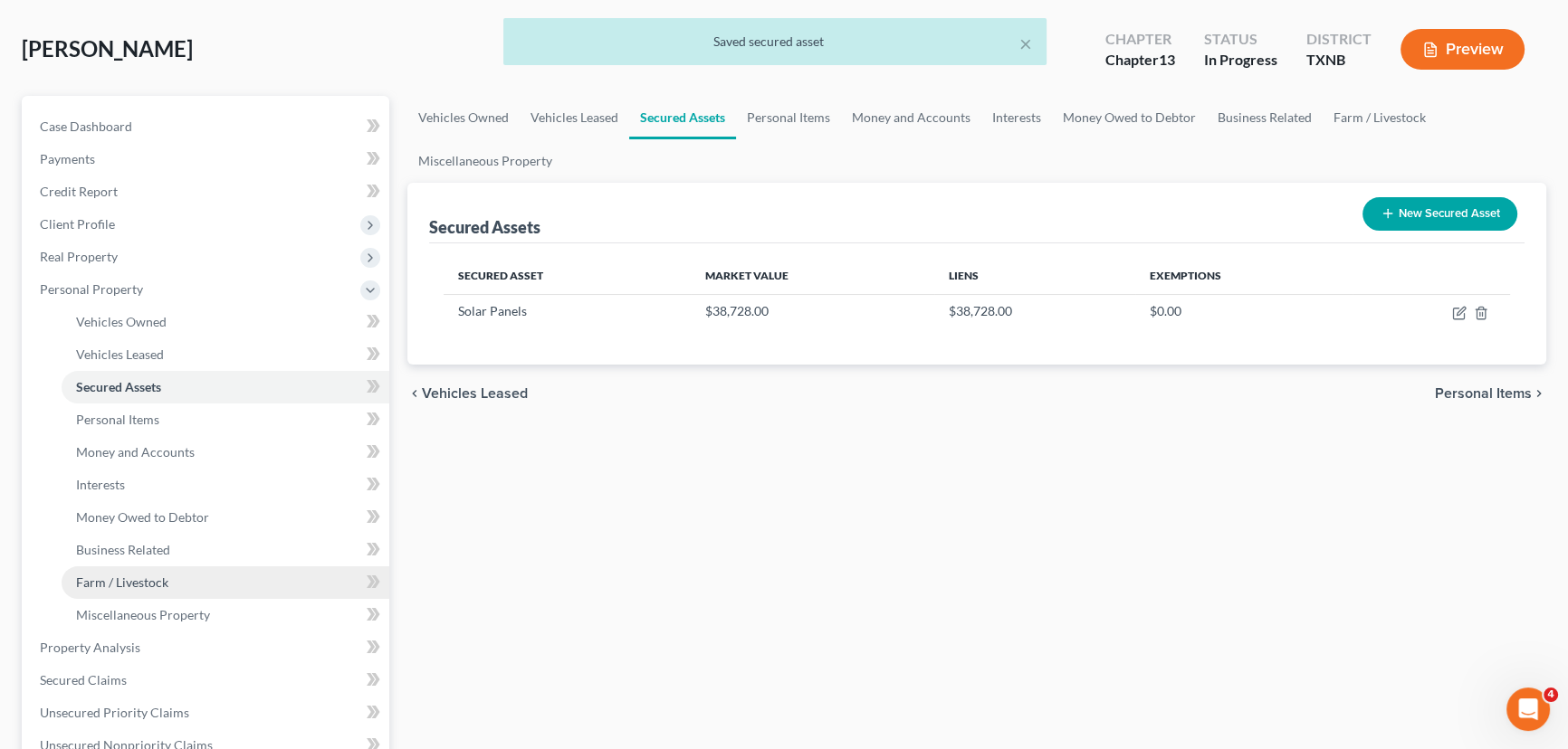
scroll to position [246, 0]
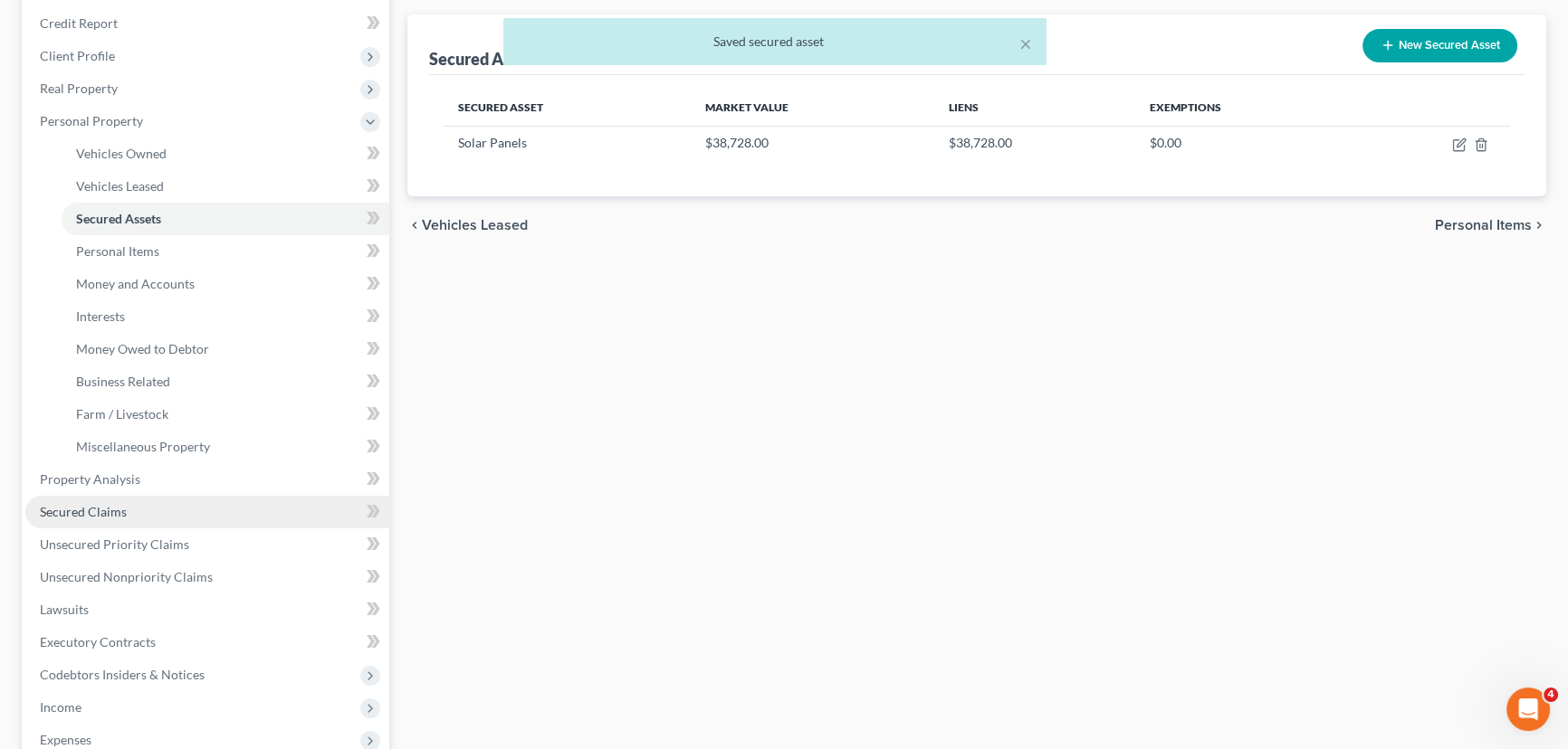
click at [98, 510] on span "Secured Claims" at bounding box center [83, 511] width 87 height 15
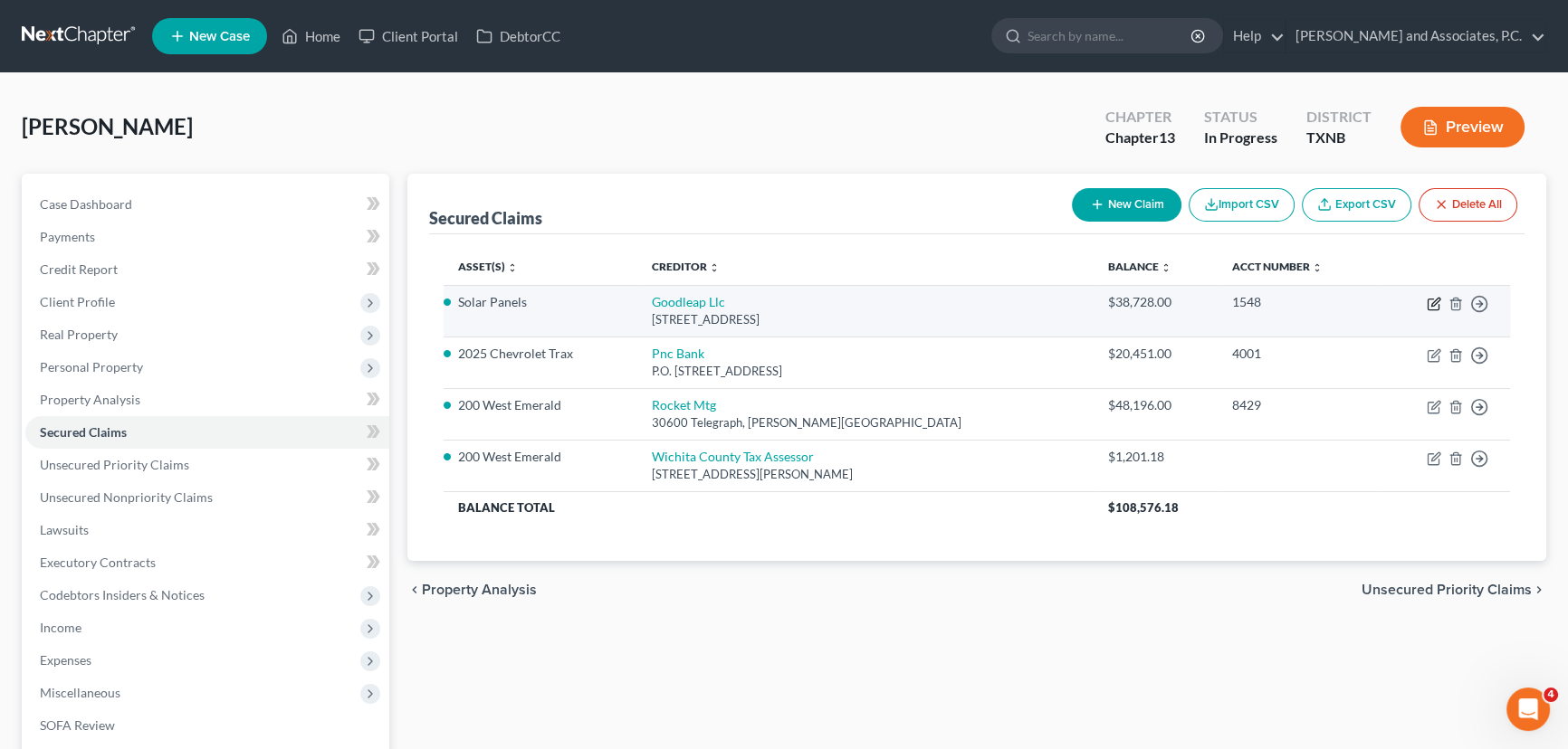
click at [1431, 299] on icon "button" at bounding box center [1433, 304] width 10 height 10
select select "4"
select select "9"
select select "0"
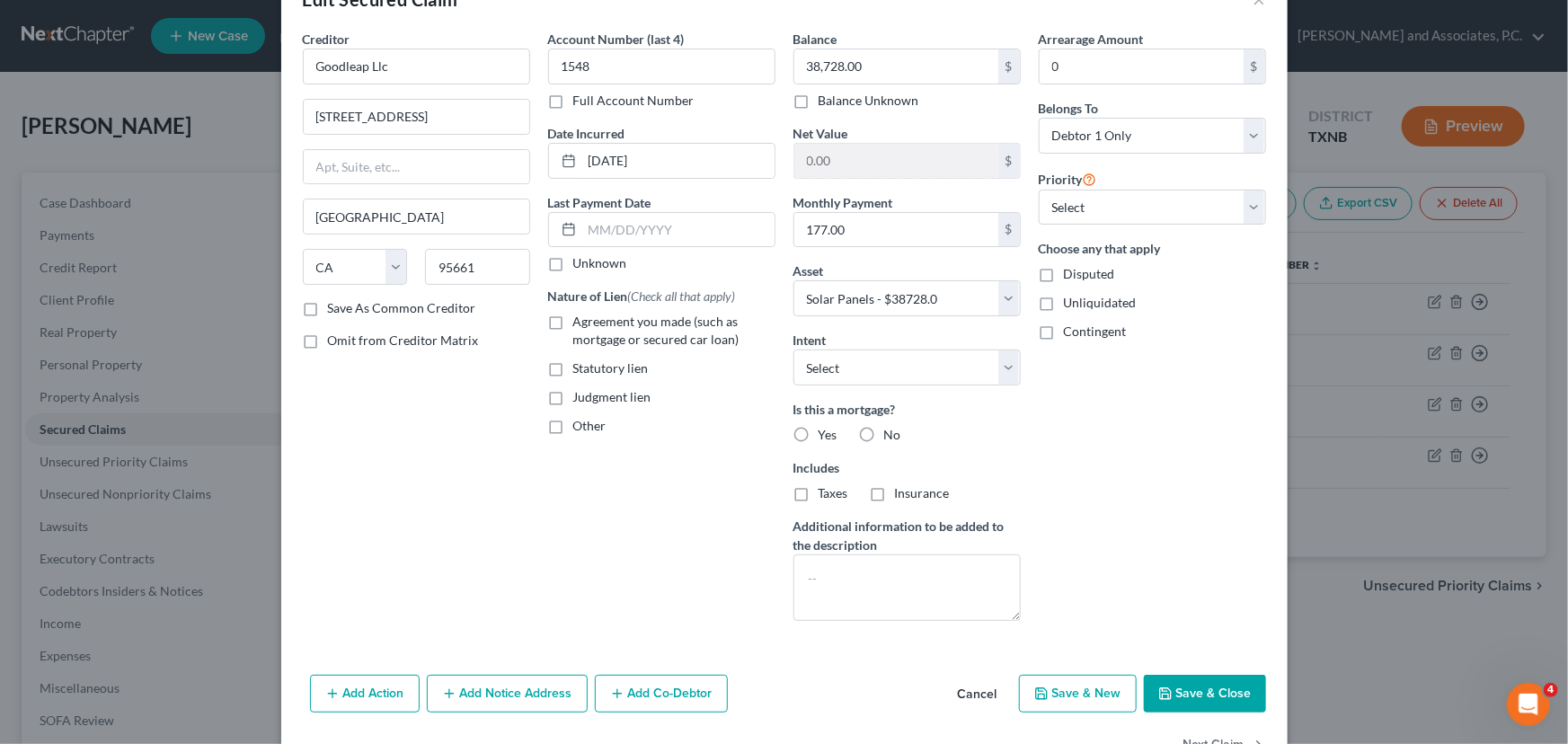
scroll to position [81, 0]
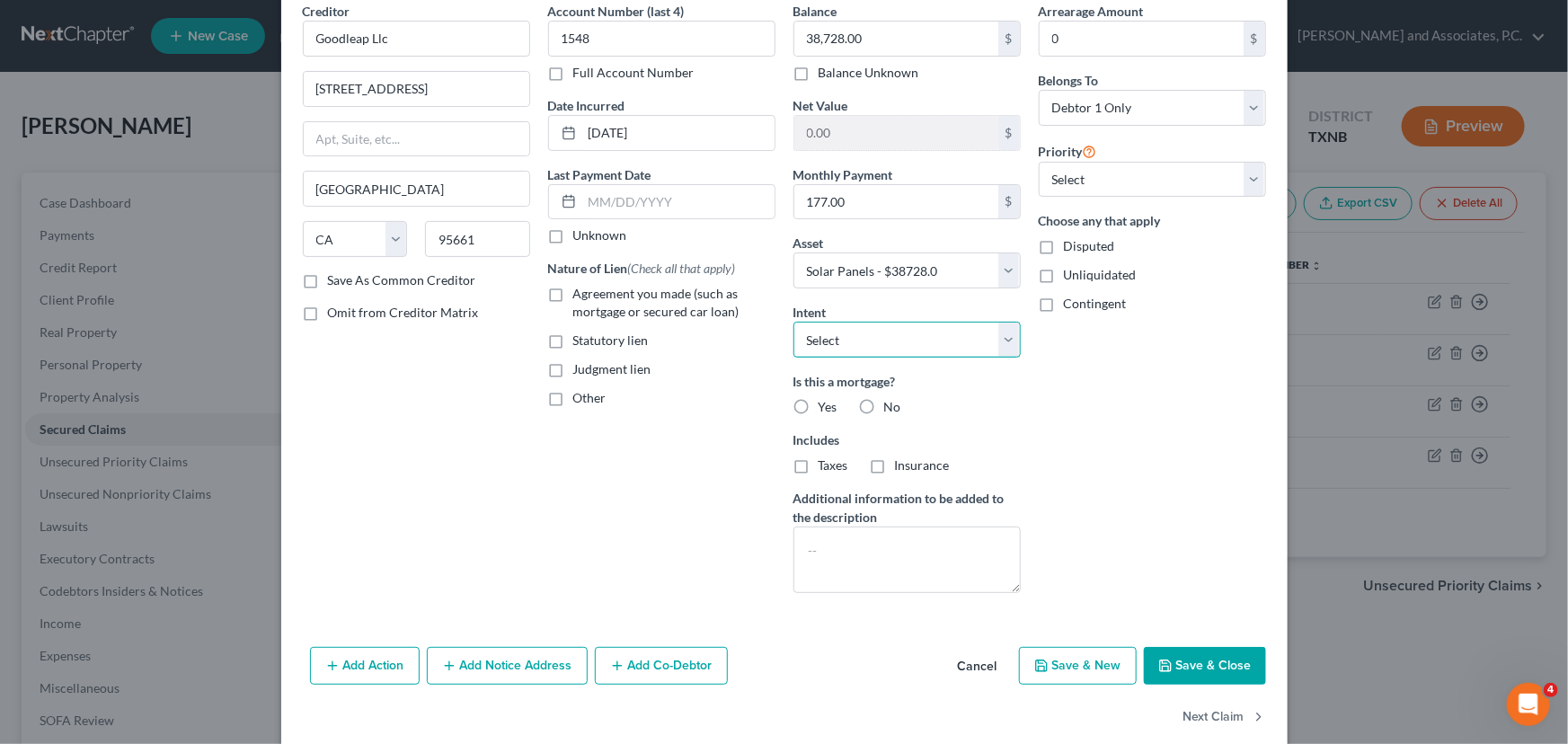
click at [885, 333] on select "Select Surrender Redeem Reaffirm Avoid Other" at bounding box center [908, 340] width 228 height 36
select select "0"
click at [794, 322] on select "Select Surrender Redeem Reaffirm Avoid Other" at bounding box center [908, 340] width 228 height 36
click at [1192, 654] on button "Save & Close" at bounding box center [1205, 666] width 122 height 38
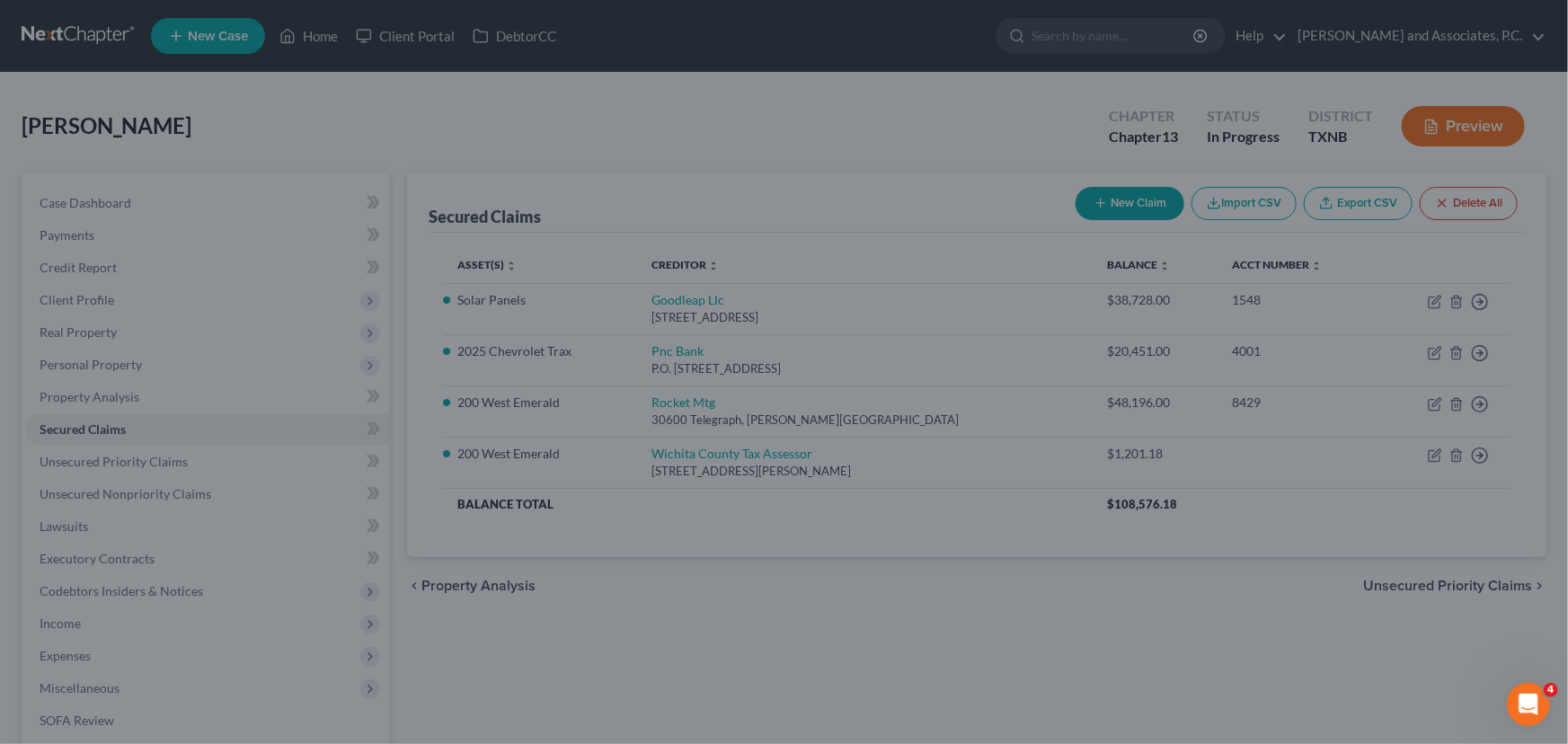
select select "9"
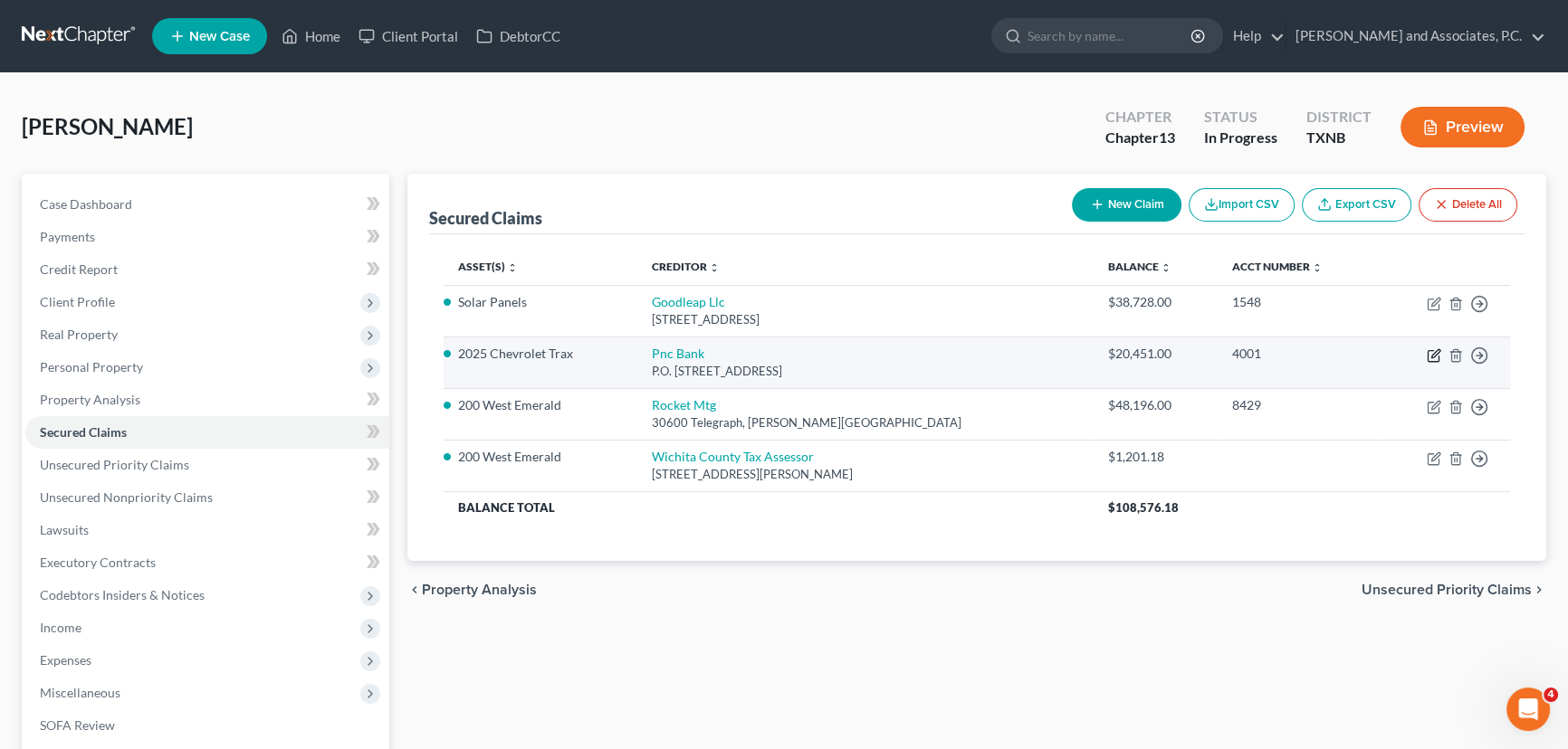
click at [1437, 353] on icon "button" at bounding box center [1433, 355] width 14 height 14
select select "39"
select select "0"
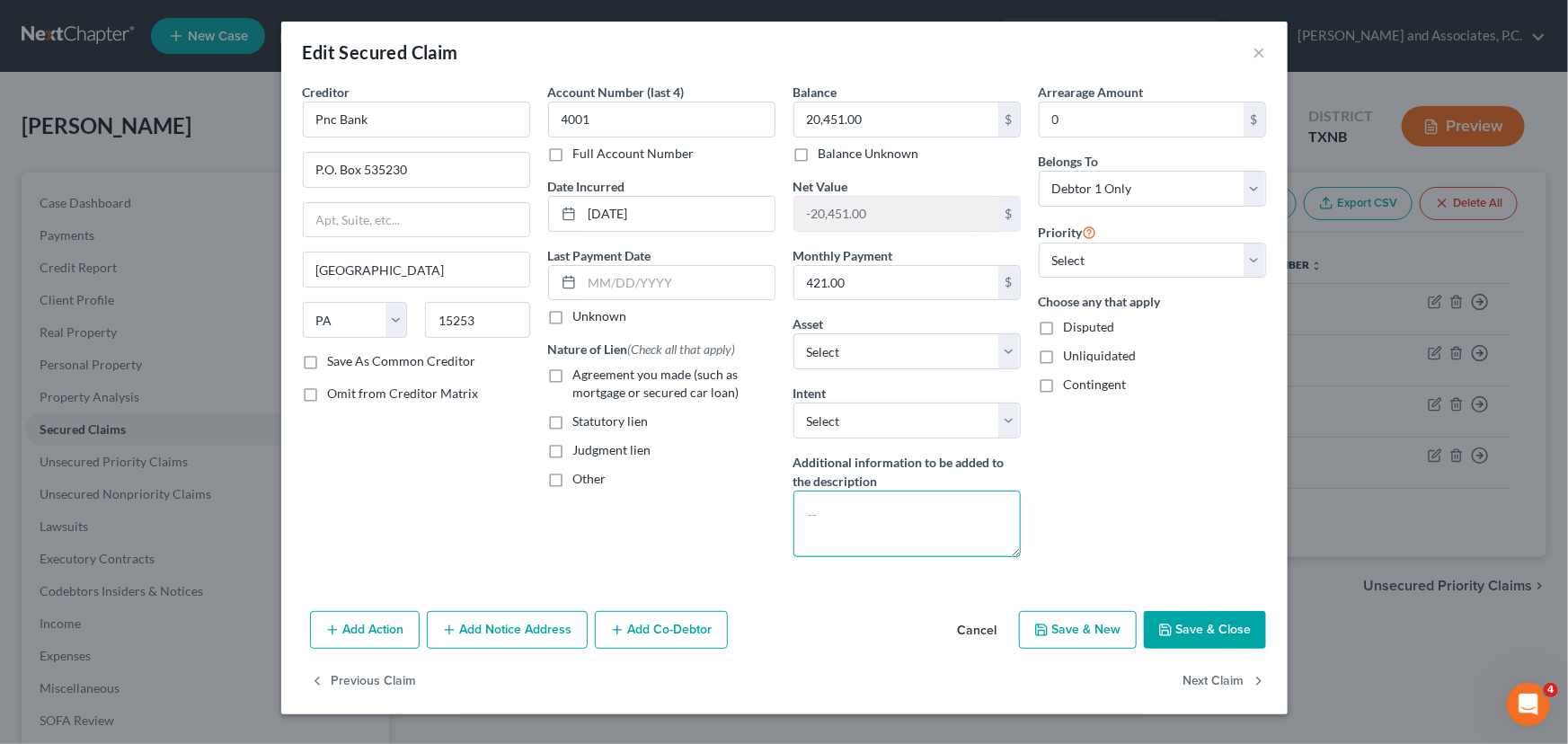
click at [892, 516] on textarea at bounding box center [908, 524] width 228 height 67
type textarea "p"
type textarea "Pay Direct"
click at [1184, 624] on button "Save & Close" at bounding box center [1205, 630] width 122 height 38
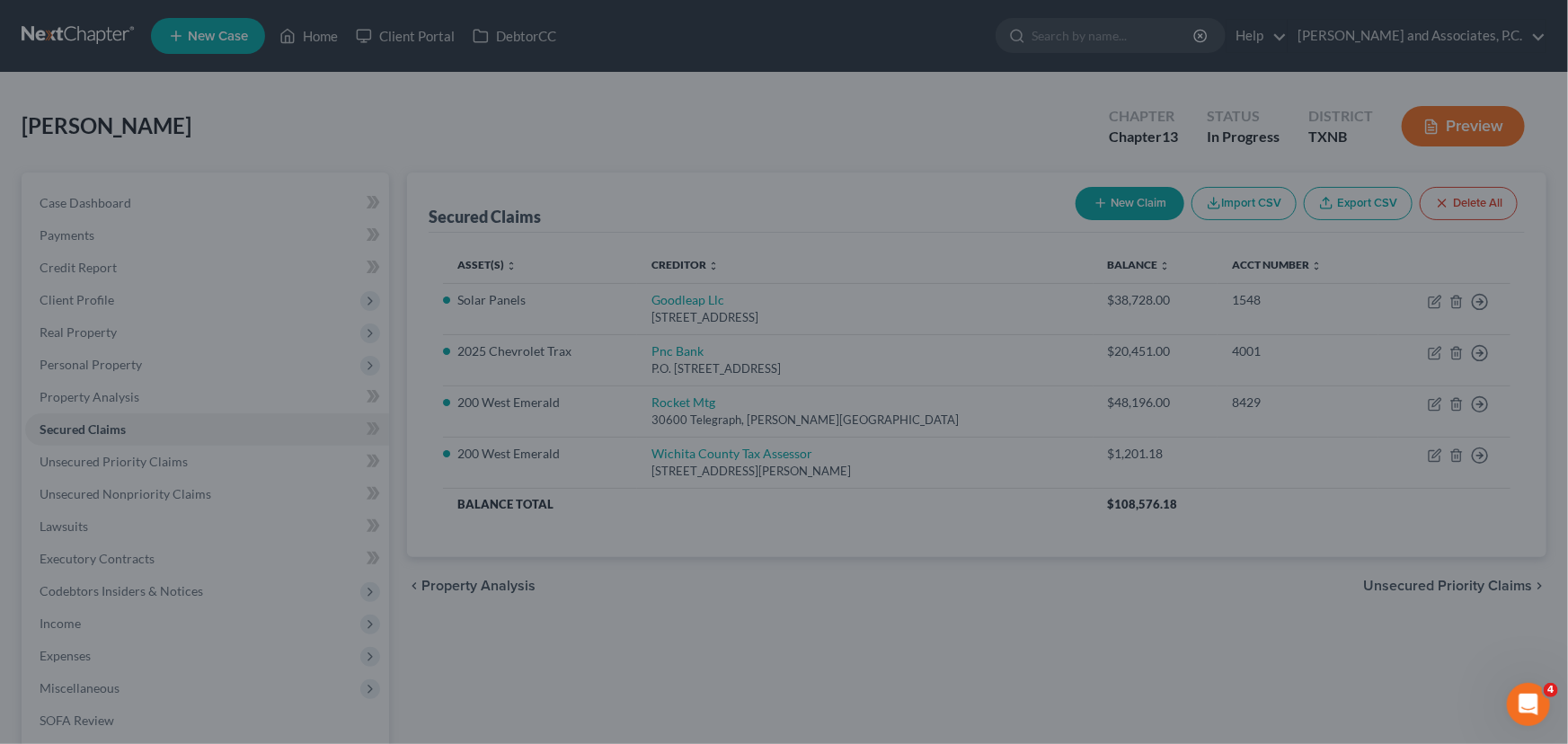
select select "11"
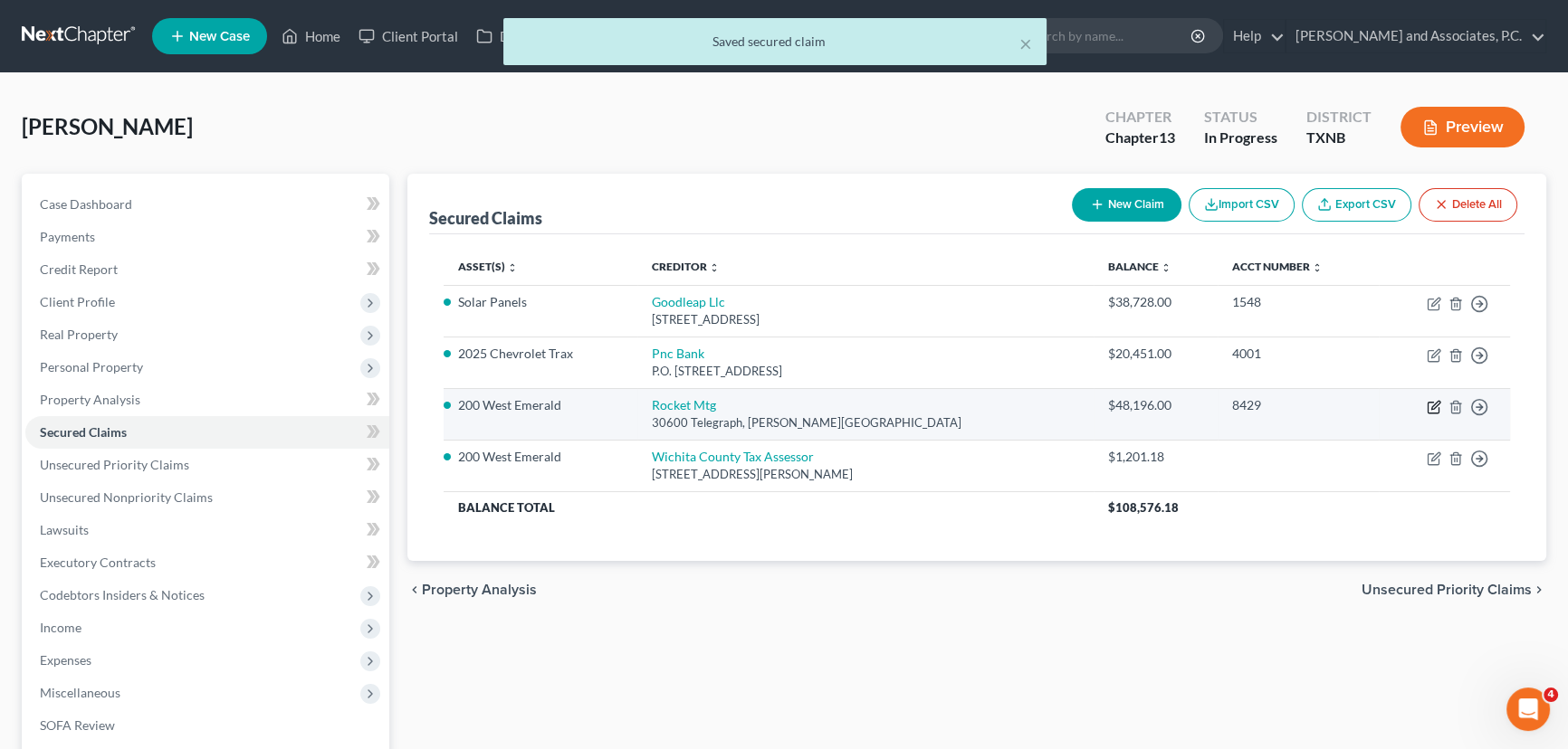
click at [1437, 401] on icon "button" at bounding box center [1433, 406] width 14 height 14
select select "23"
select select "10"
select select "0"
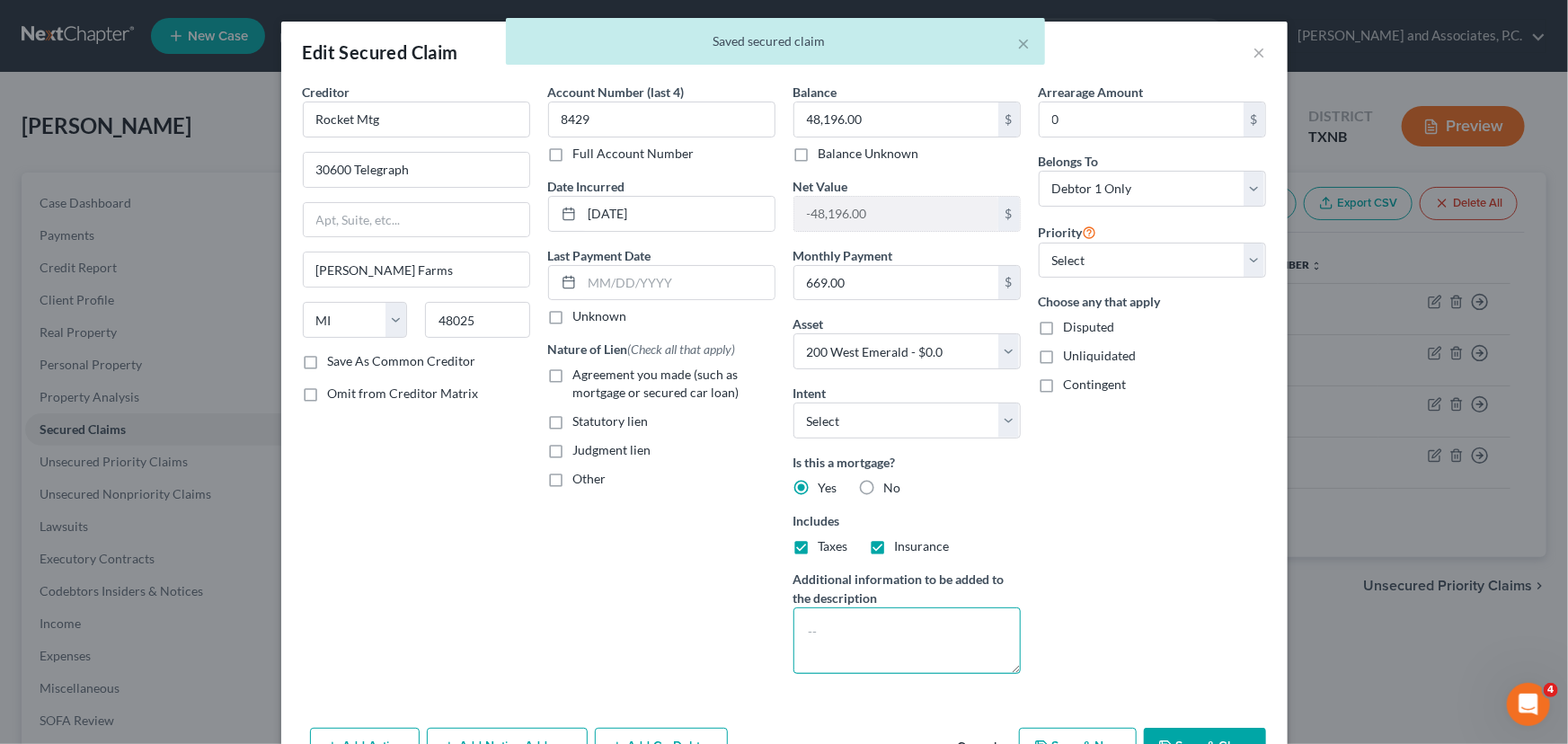
click at [890, 640] on textarea at bounding box center [908, 641] width 228 height 67
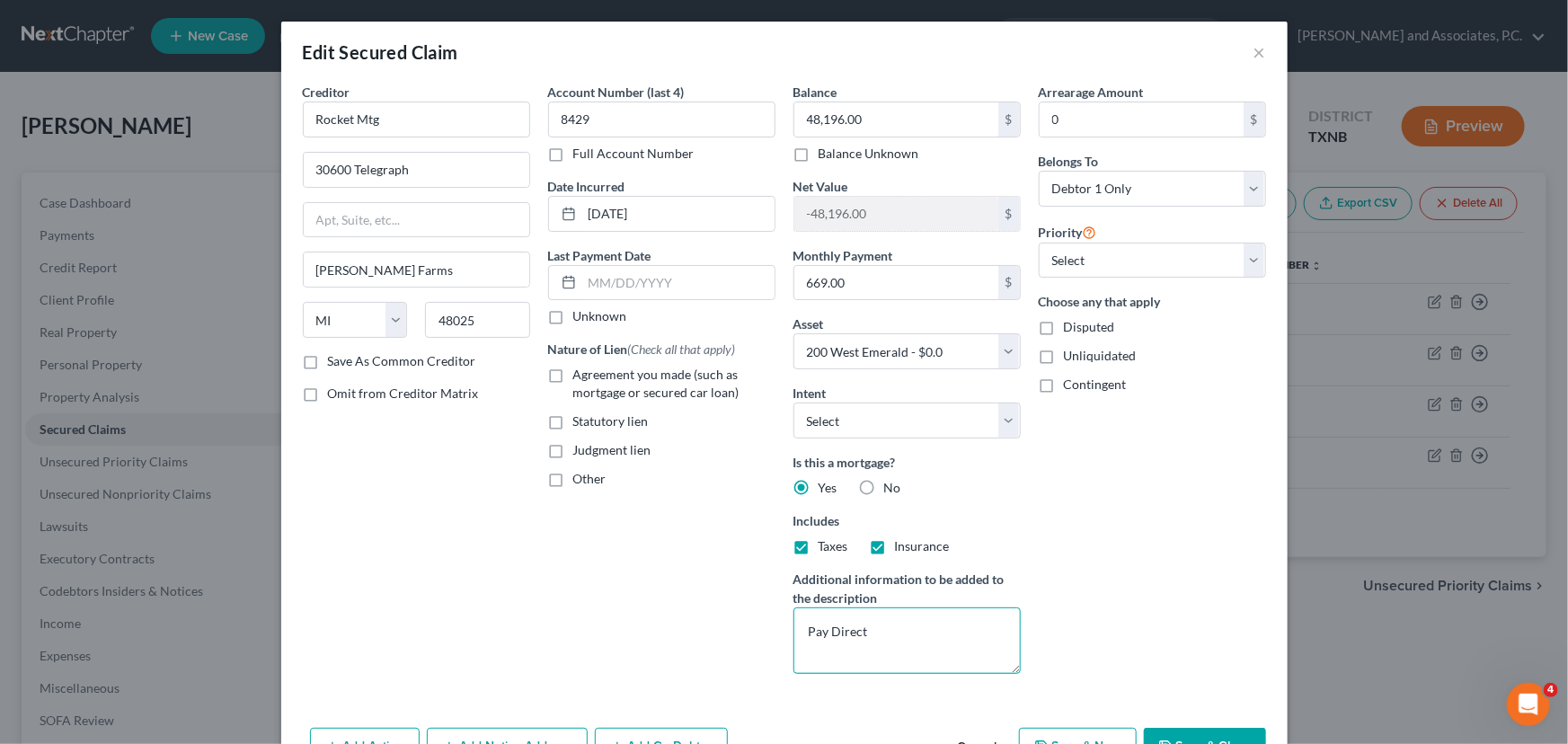
type textarea "Pay Direct"
click at [1225, 736] on button "Save & Close" at bounding box center [1205, 747] width 122 height 38
select select
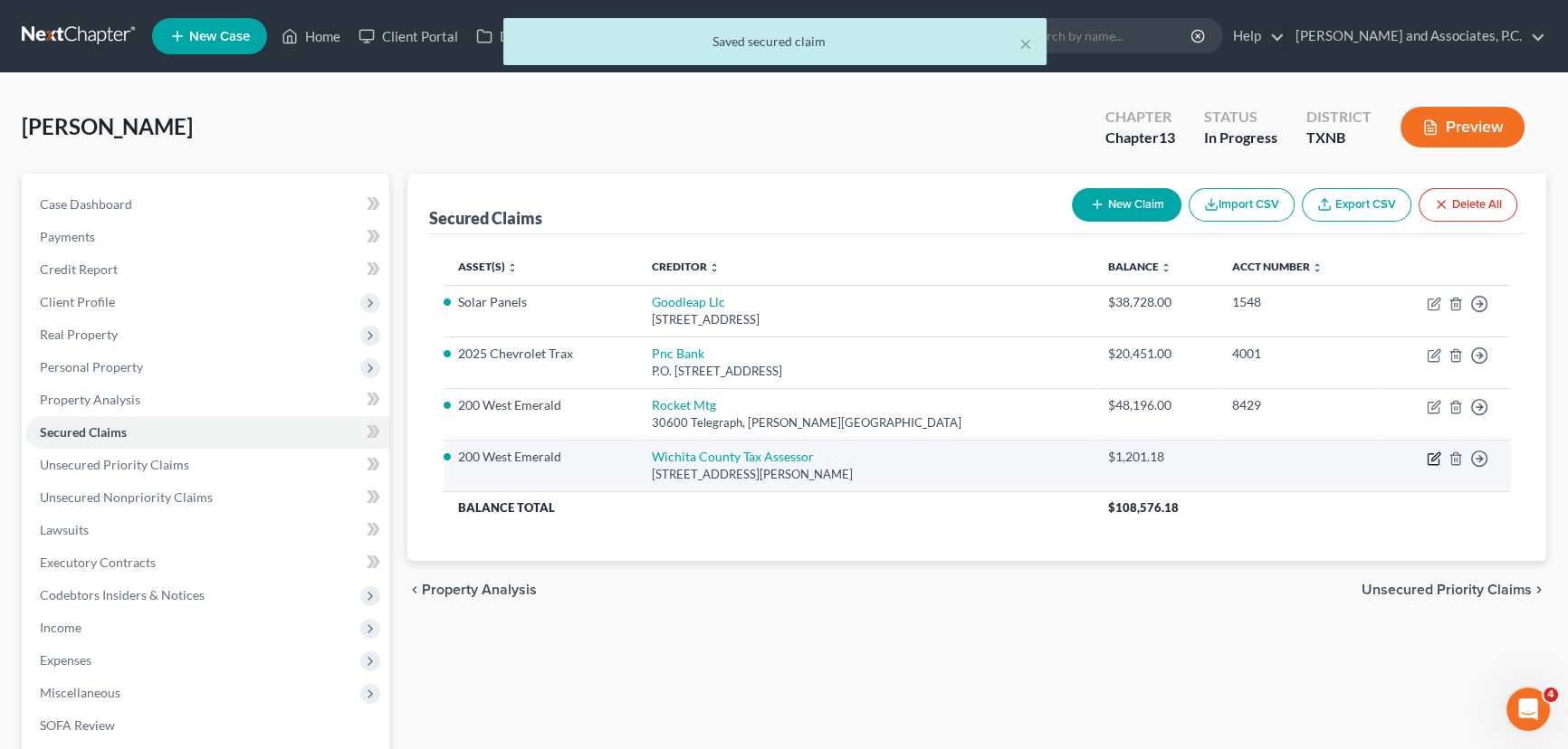
click at [1437, 455] on icon "button" at bounding box center [1435, 456] width 9 height 9
select select "45"
select select "0"
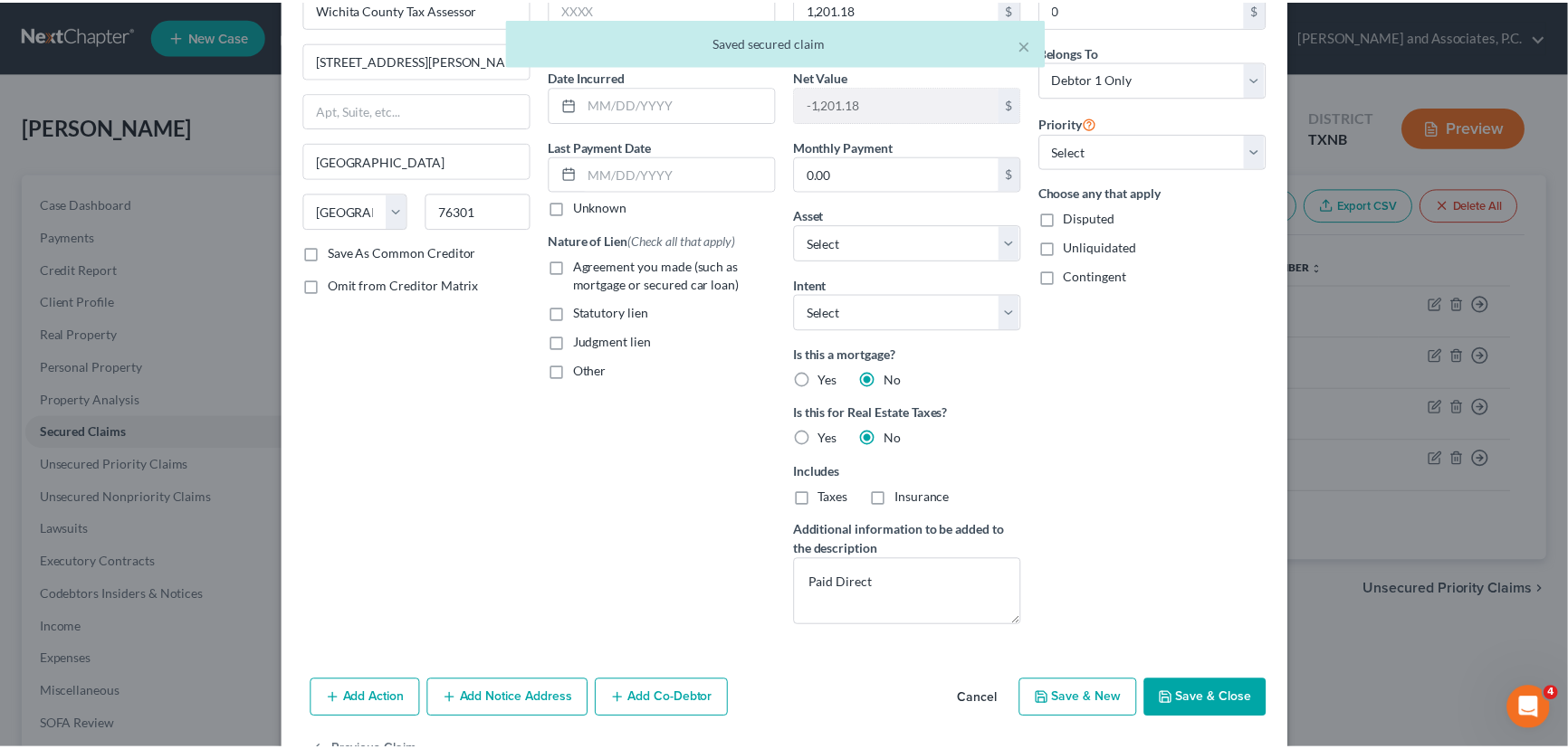
scroll to position [167, 0]
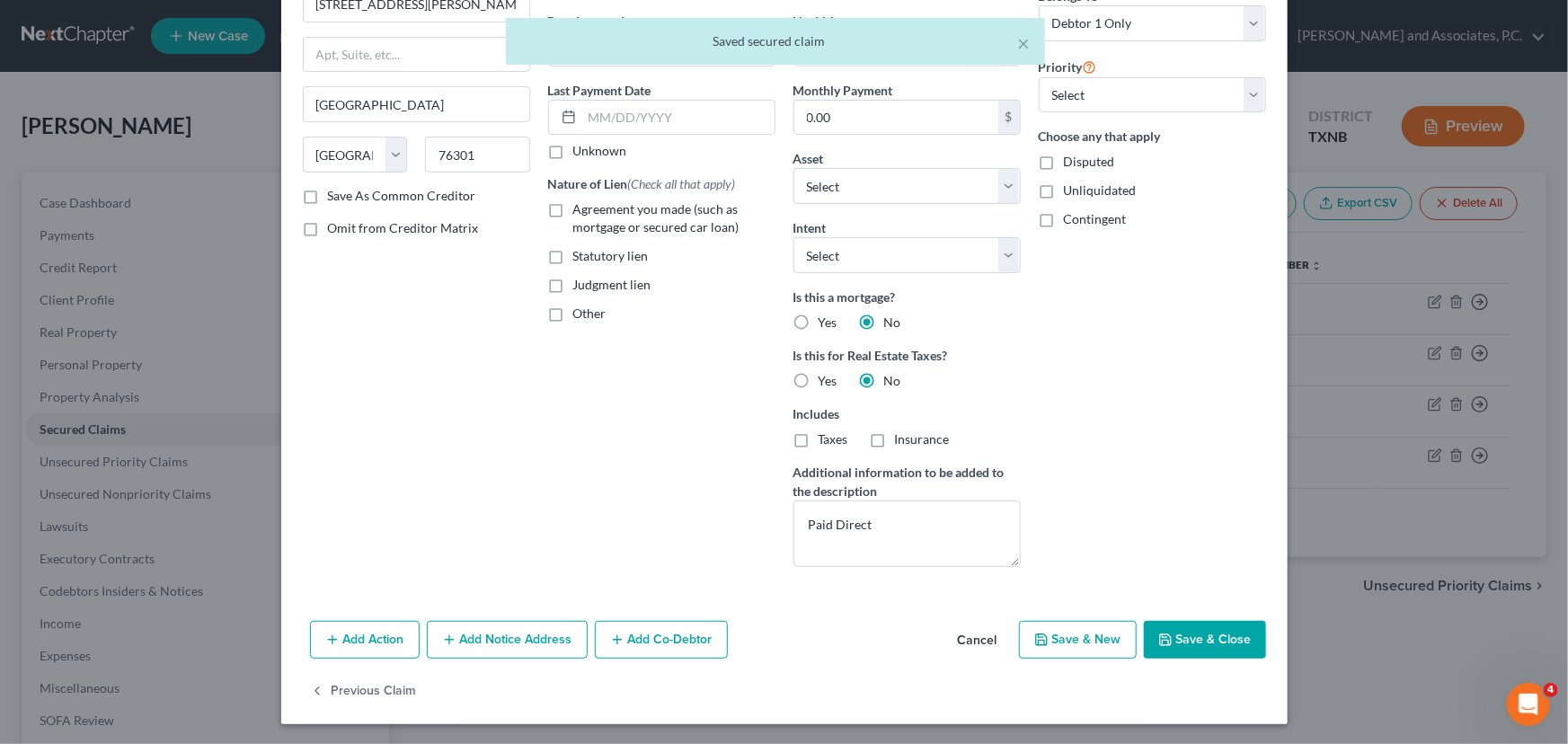
click at [1194, 647] on button "Save & Close" at bounding box center [1205, 640] width 122 height 38
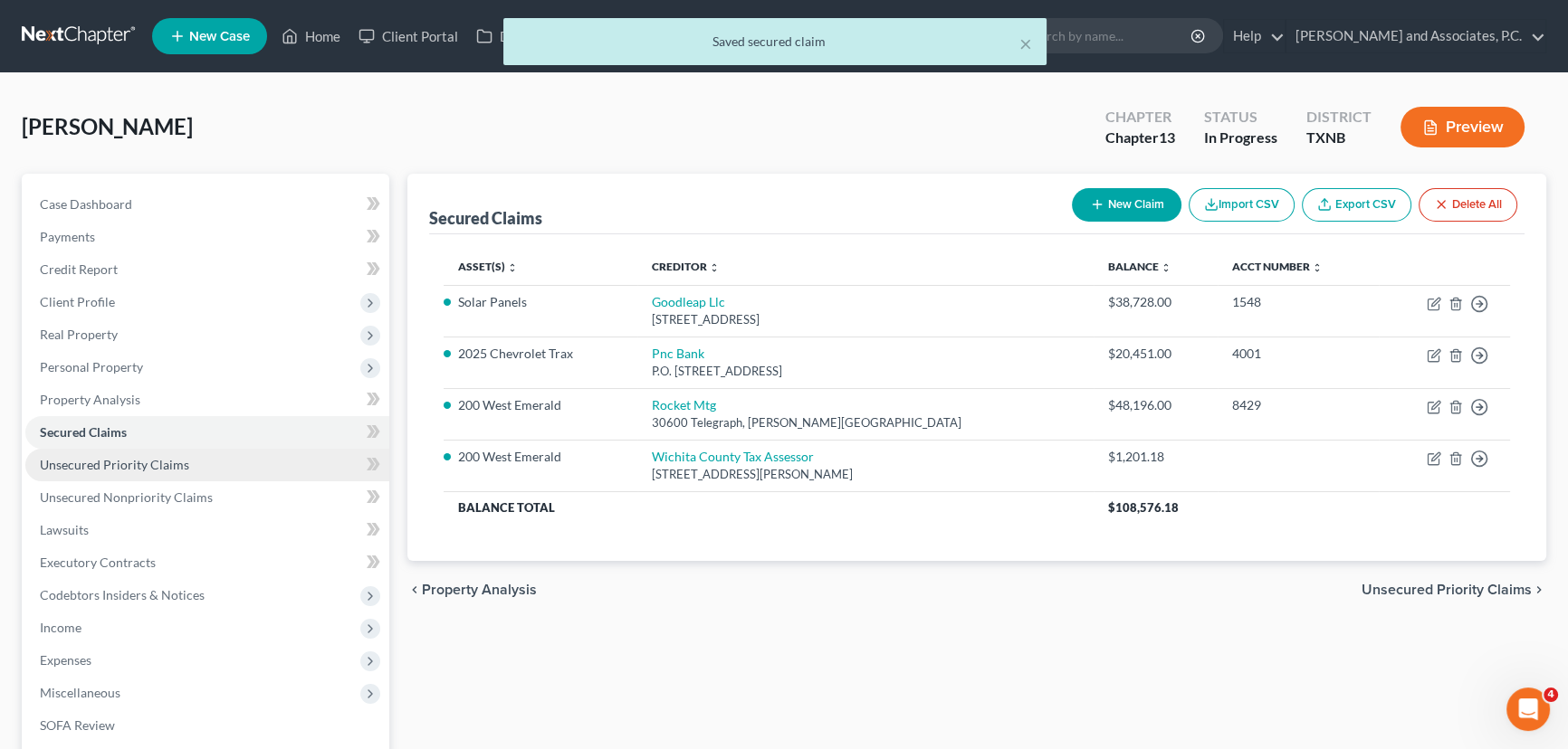
click at [148, 465] on span "Unsecured Priority Claims" at bounding box center [115, 465] width 150 height 15
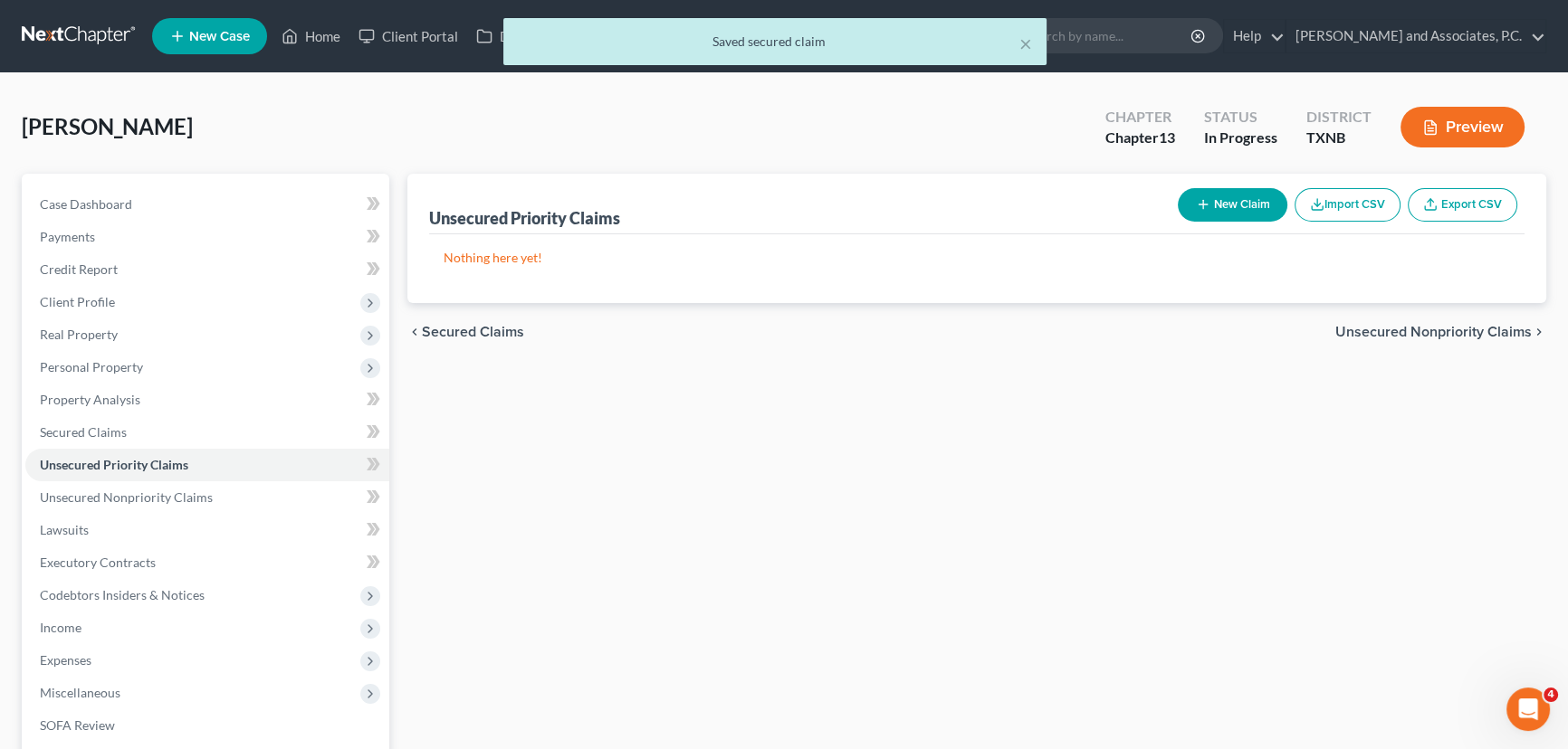
click at [968, 500] on div "Unsecured Priority Claims New Claim Import CSV Export CSV Nothing here yet! Pre…" at bounding box center [976, 565] width 1157 height 784
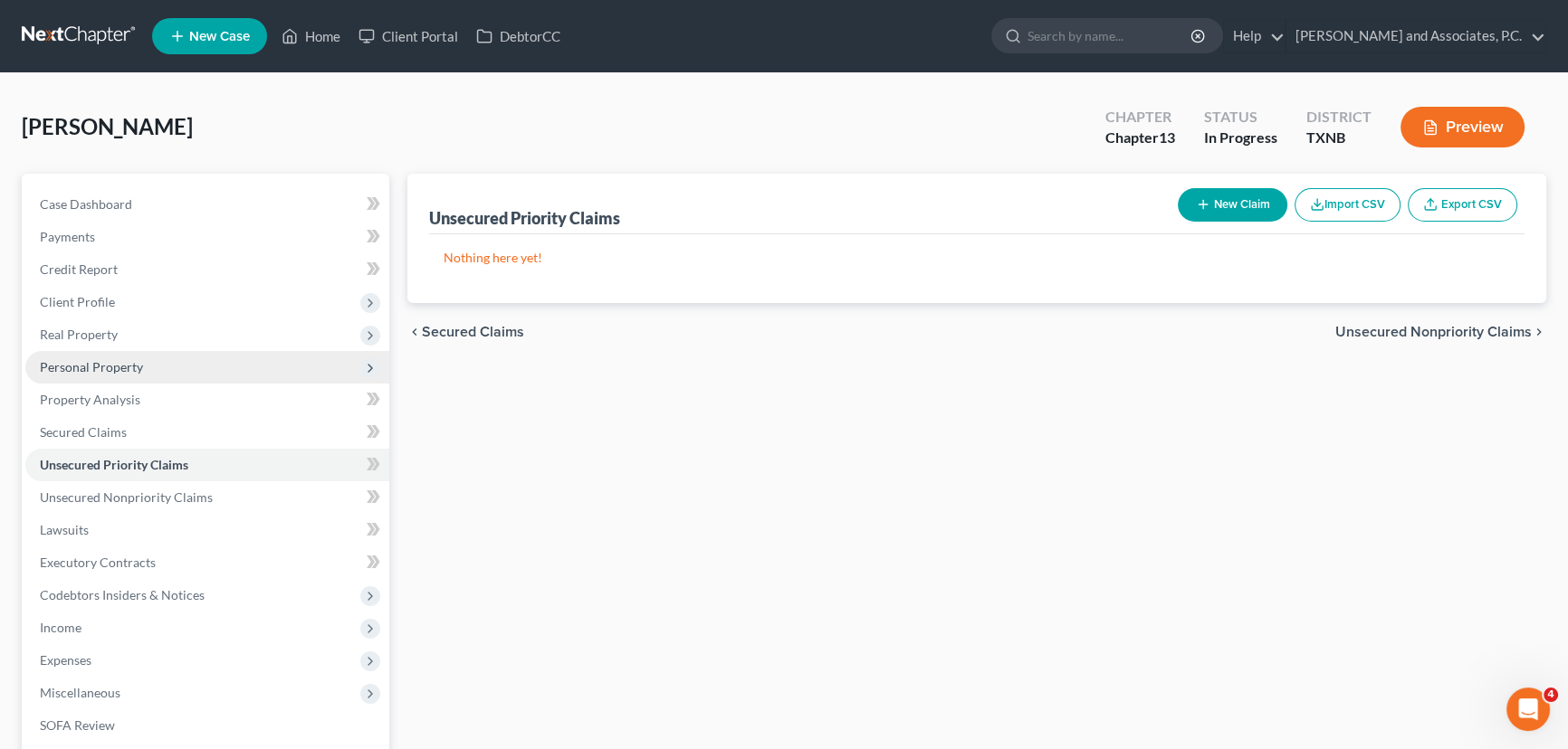
click at [120, 365] on span "Personal Property" at bounding box center [91, 366] width 103 height 15
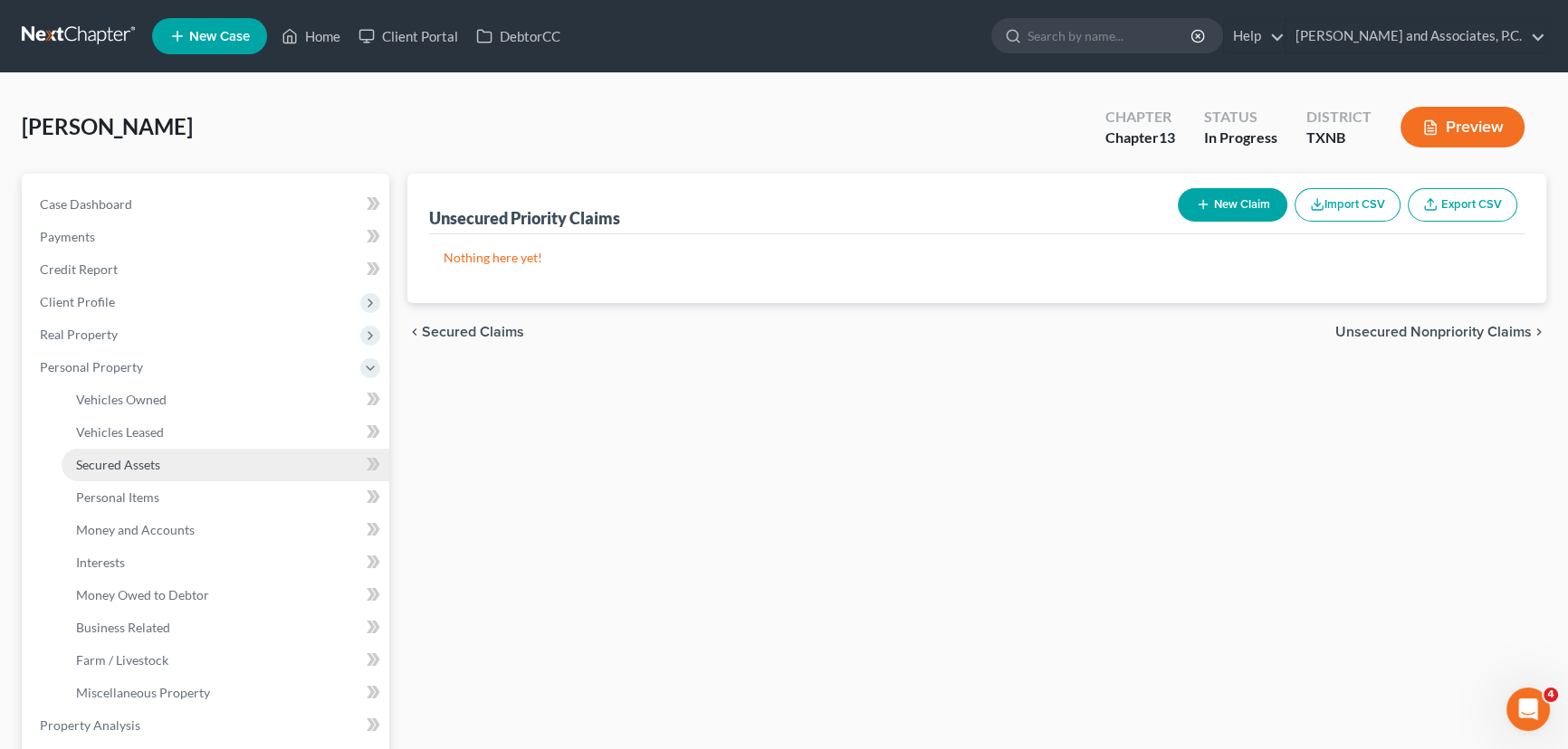
click at [145, 452] on link "Secured Assets" at bounding box center [225, 465] width 328 height 32
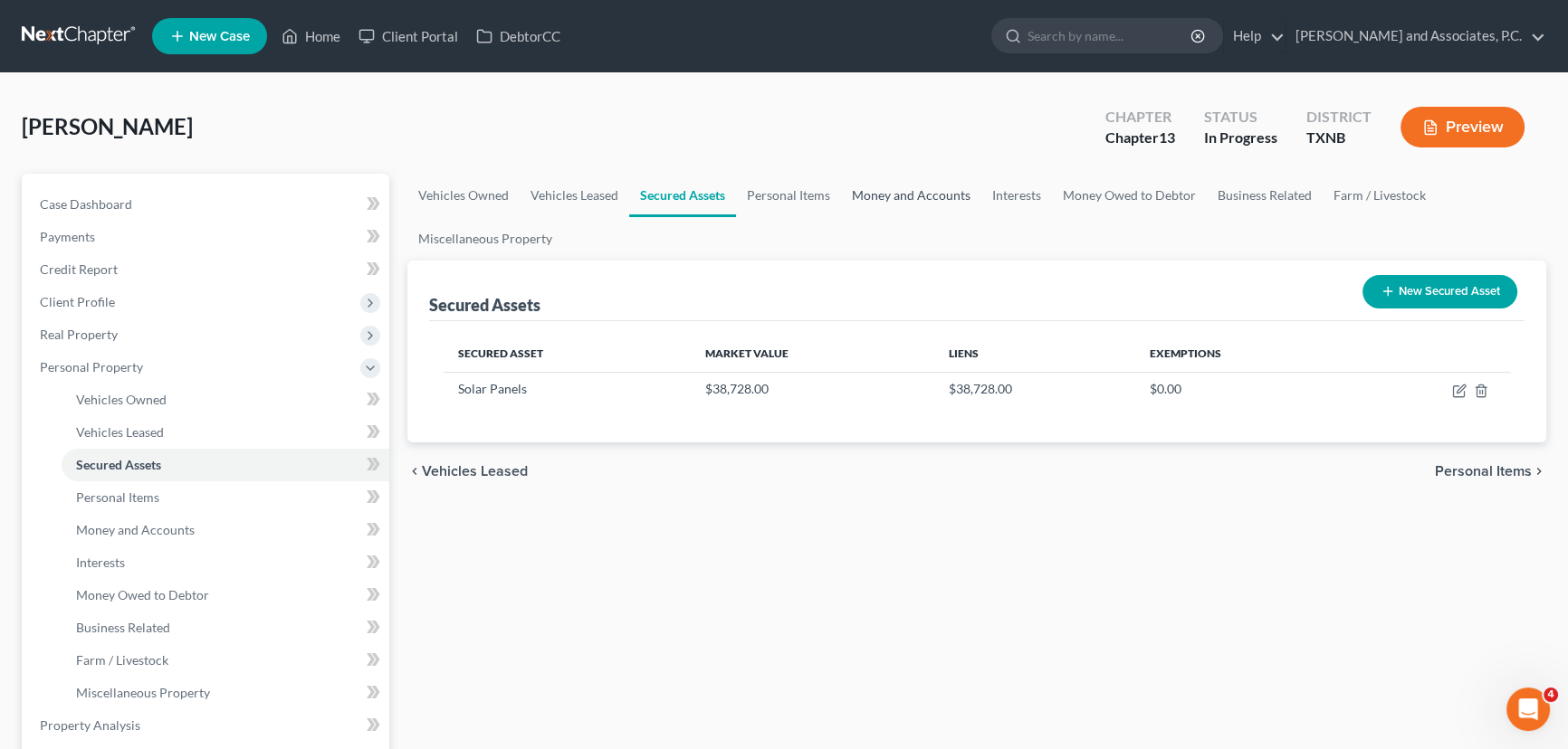
click at [927, 181] on link "Money and Accounts" at bounding box center [911, 195] width 140 height 44
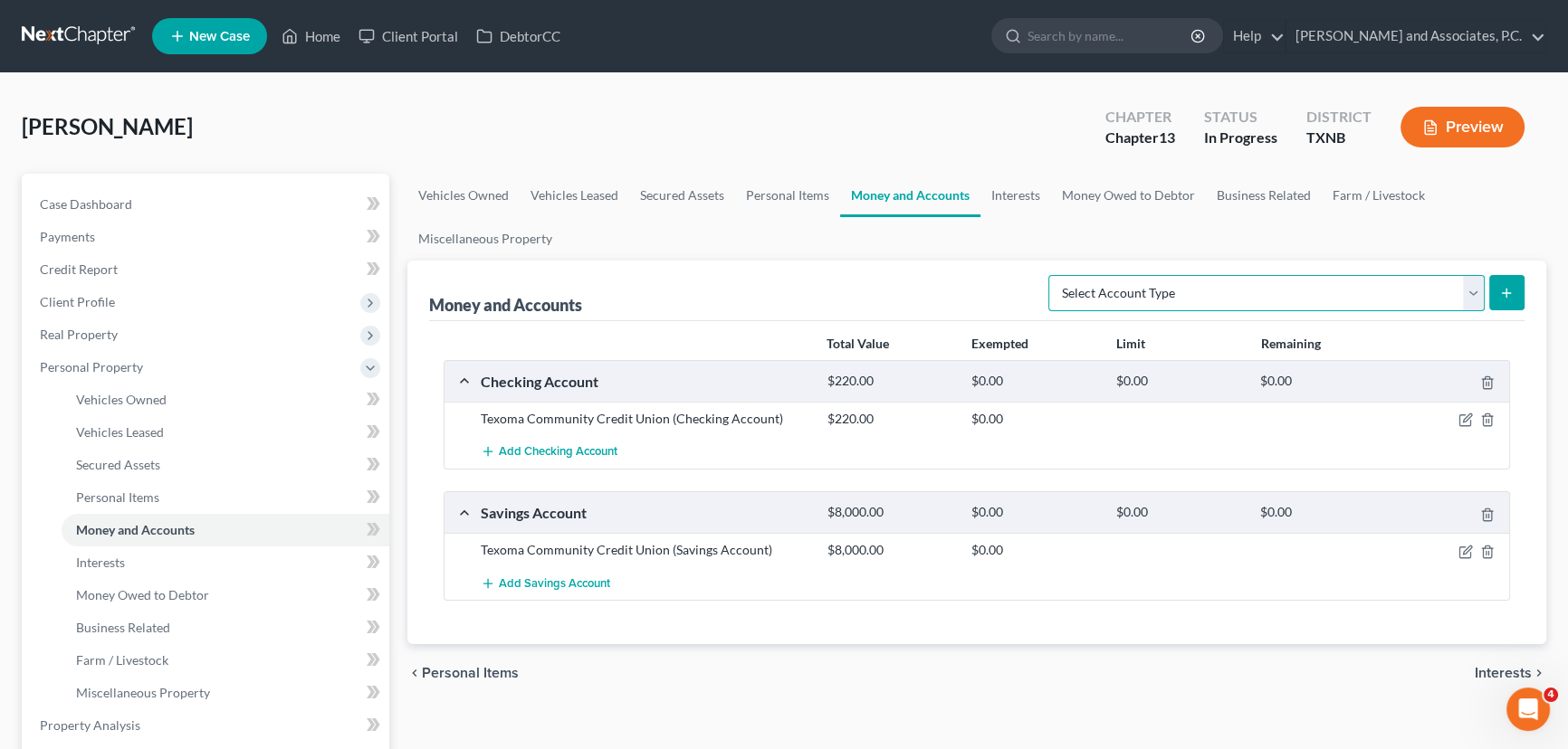
click at [1321, 291] on select "Select Account Type Brokerage (A/B: 18, SOFA: 20) Cash on Hand (A/B: 16) Certif…" at bounding box center [1267, 293] width 437 height 36
select select "checking"
click at [1054, 275] on select "Select Account Type Brokerage (A/B: 18, SOFA: 20) Cash on Hand (A/B: 16) Certif…" at bounding box center [1267, 293] width 437 height 36
click at [1492, 292] on button "submit" at bounding box center [1506, 292] width 35 height 35
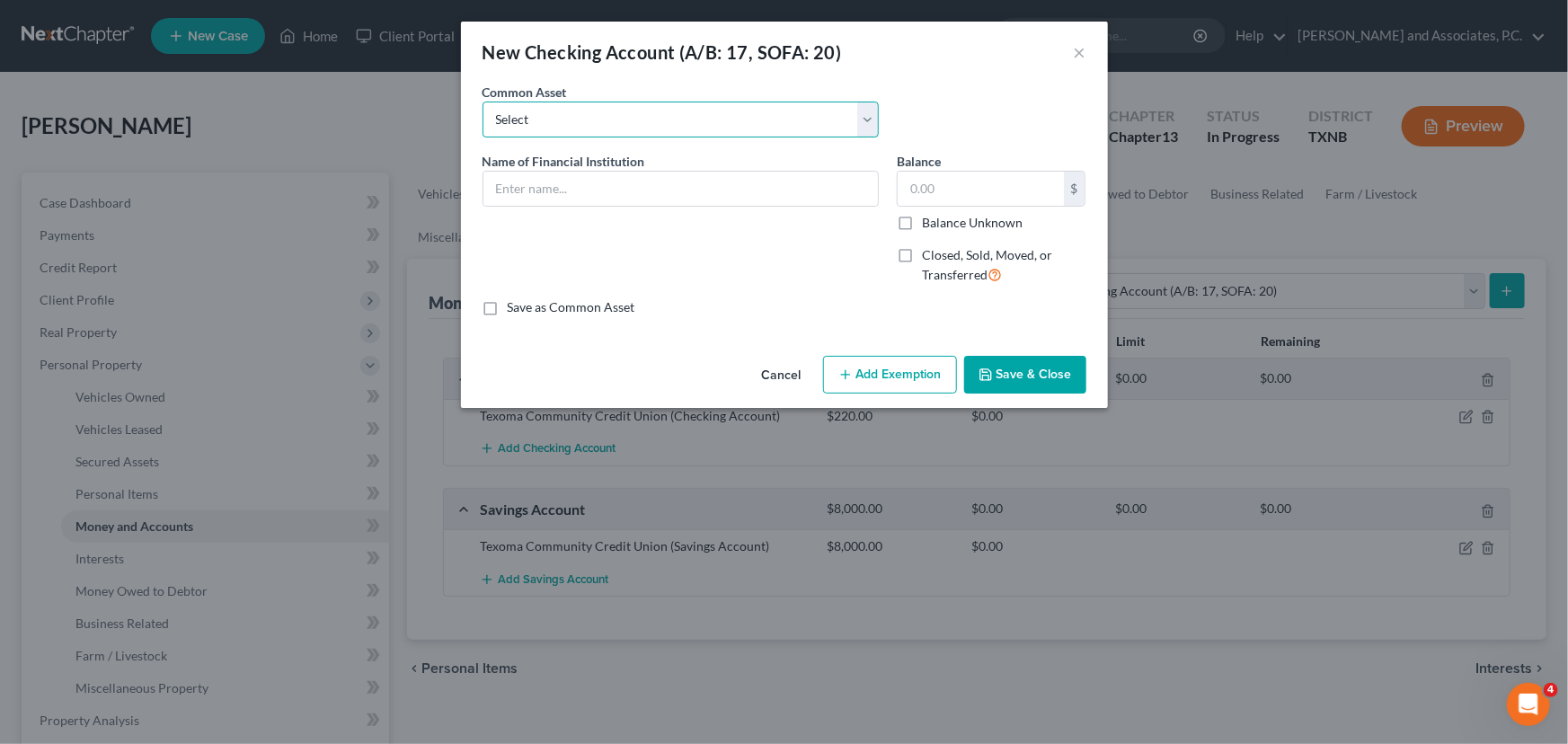
click at [557, 119] on select "Select Union Square Credit Union Arvest Bank Red River Federal Credit Union [PE…" at bounding box center [680, 119] width 396 height 36
drag, startPoint x: 539, startPoint y: 183, endPoint x: 524, endPoint y: 189, distance: 16.2
click at [539, 183] on input "text" at bounding box center [680, 189] width 394 height 34
type input "Texoma Community Credit Union"
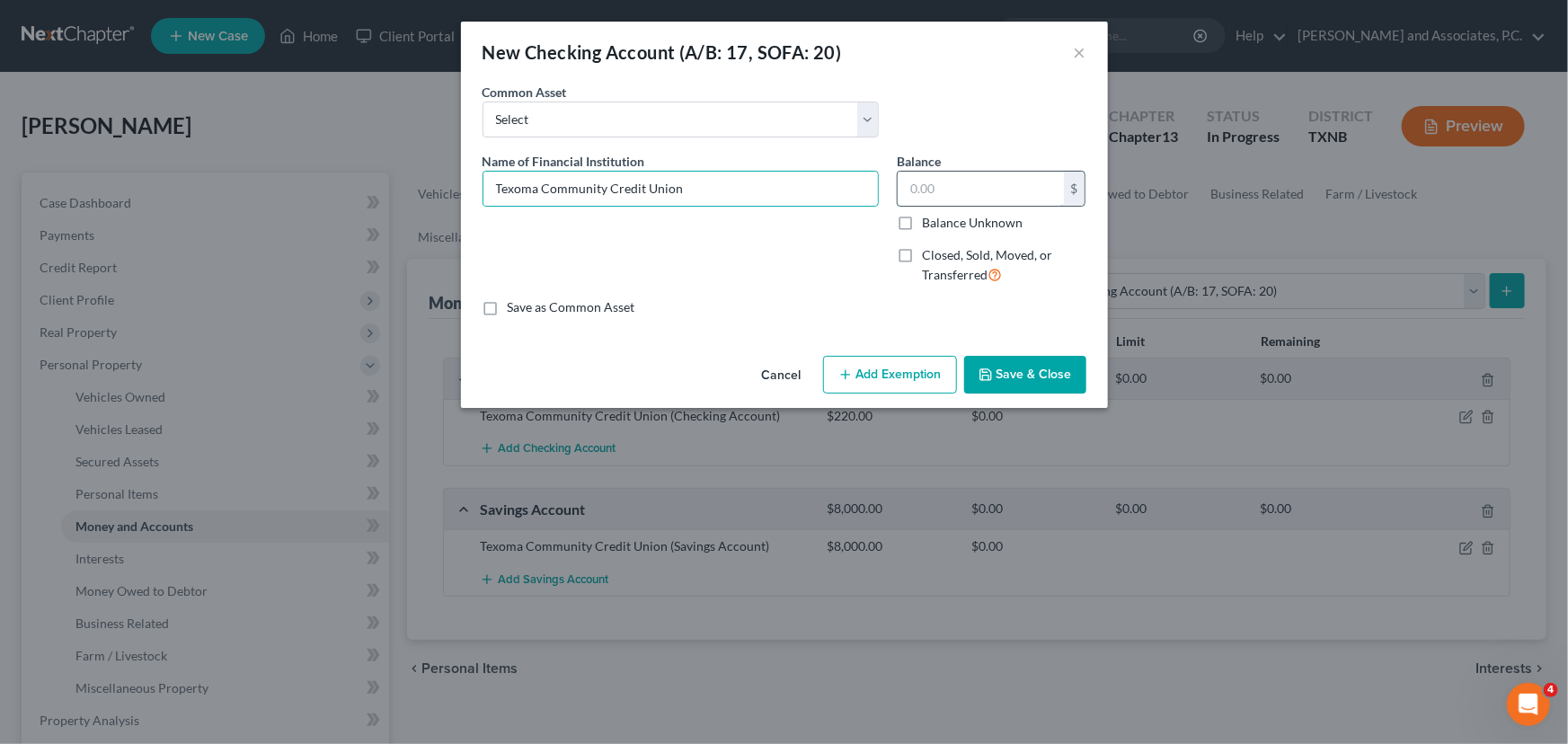
click at [1002, 189] on input "text" at bounding box center [981, 189] width 166 height 34
type input "890.00"
click at [1001, 369] on button "Save & Close" at bounding box center [1025, 374] width 122 height 38
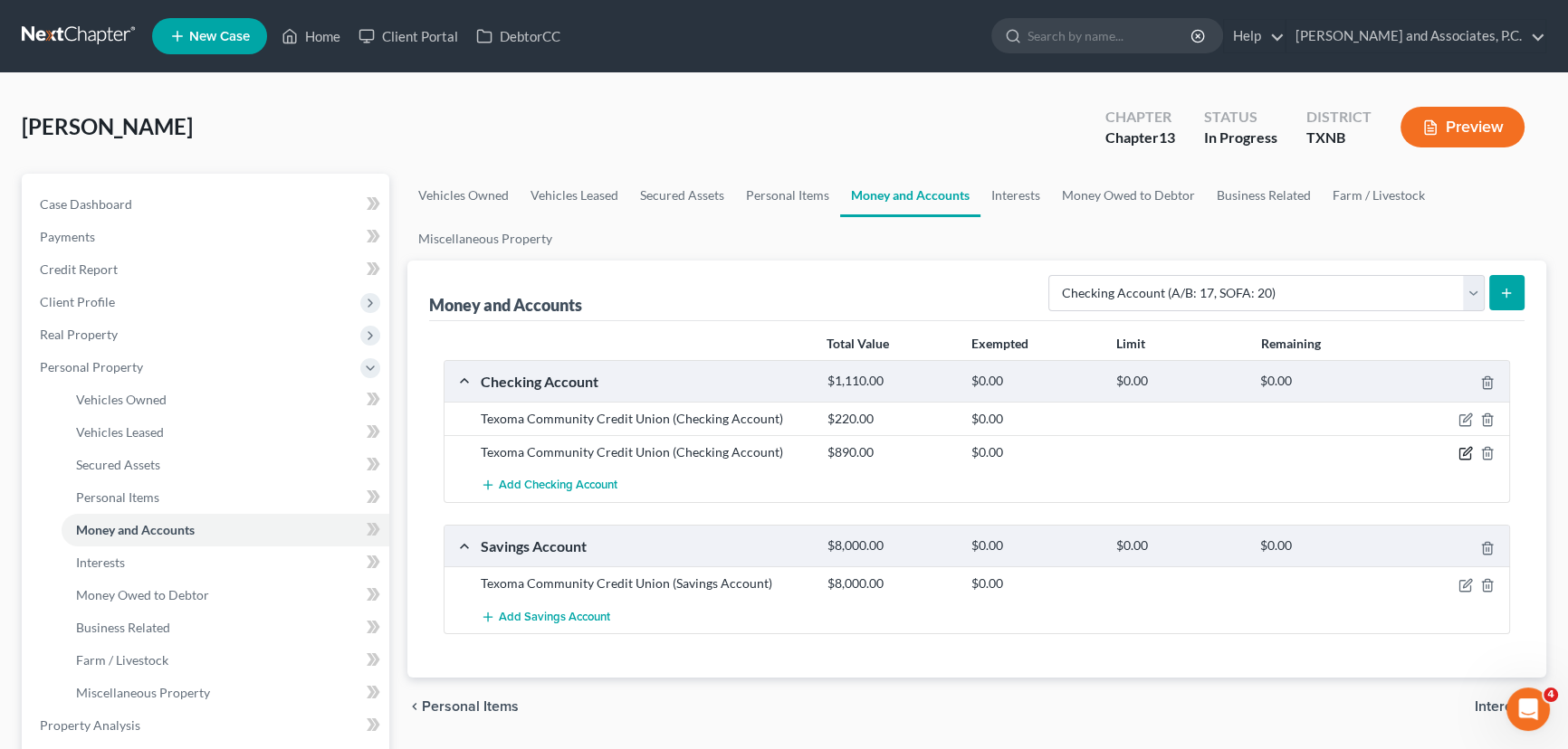
click at [1463, 451] on icon "button" at bounding box center [1465, 453] width 14 height 14
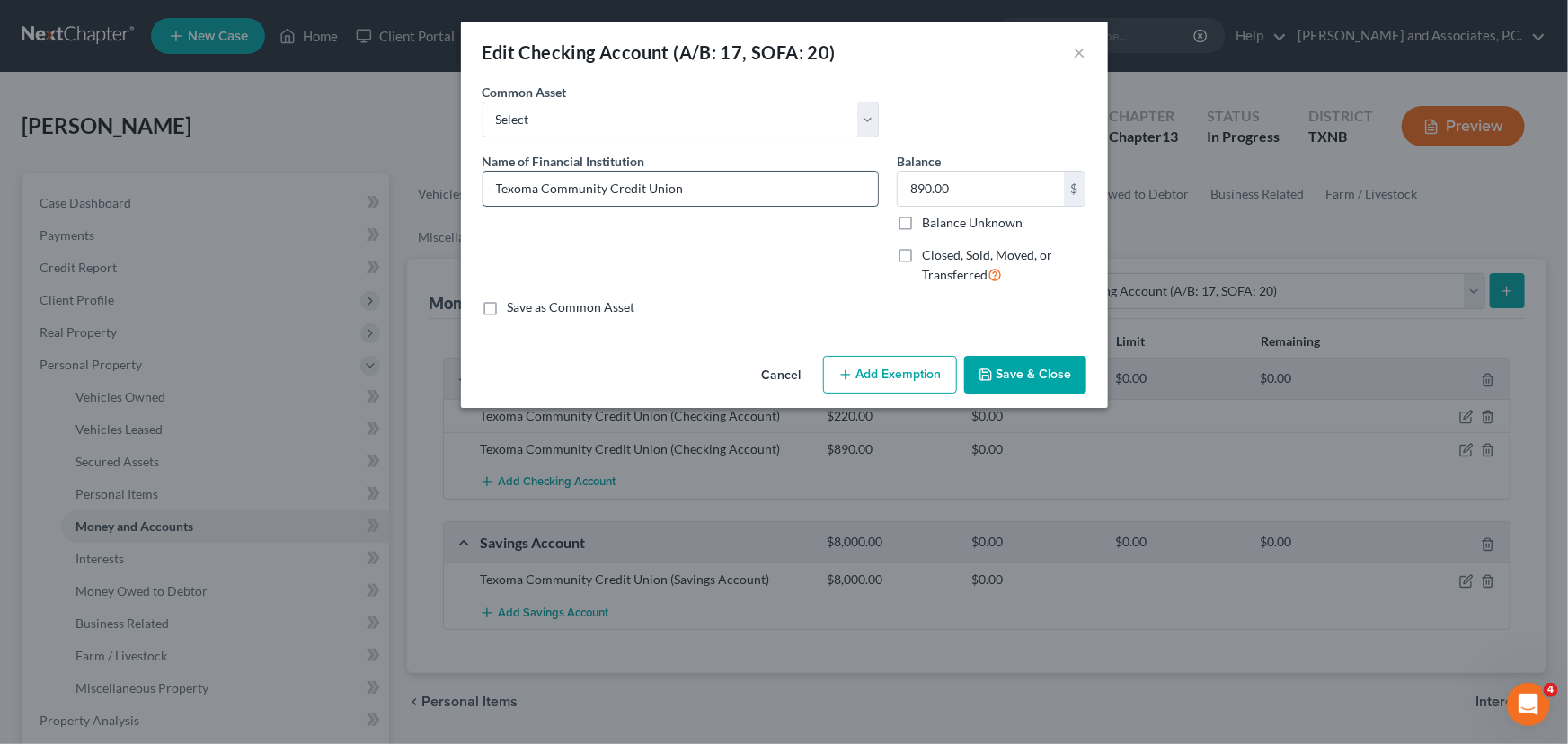
click at [738, 194] on input "Texoma Community Credit Union" at bounding box center [680, 189] width 394 height 34
type input "Texoma Community Credit Union- Grandsons Acct"
click at [1017, 368] on button "Save & Close" at bounding box center [1025, 374] width 122 height 38
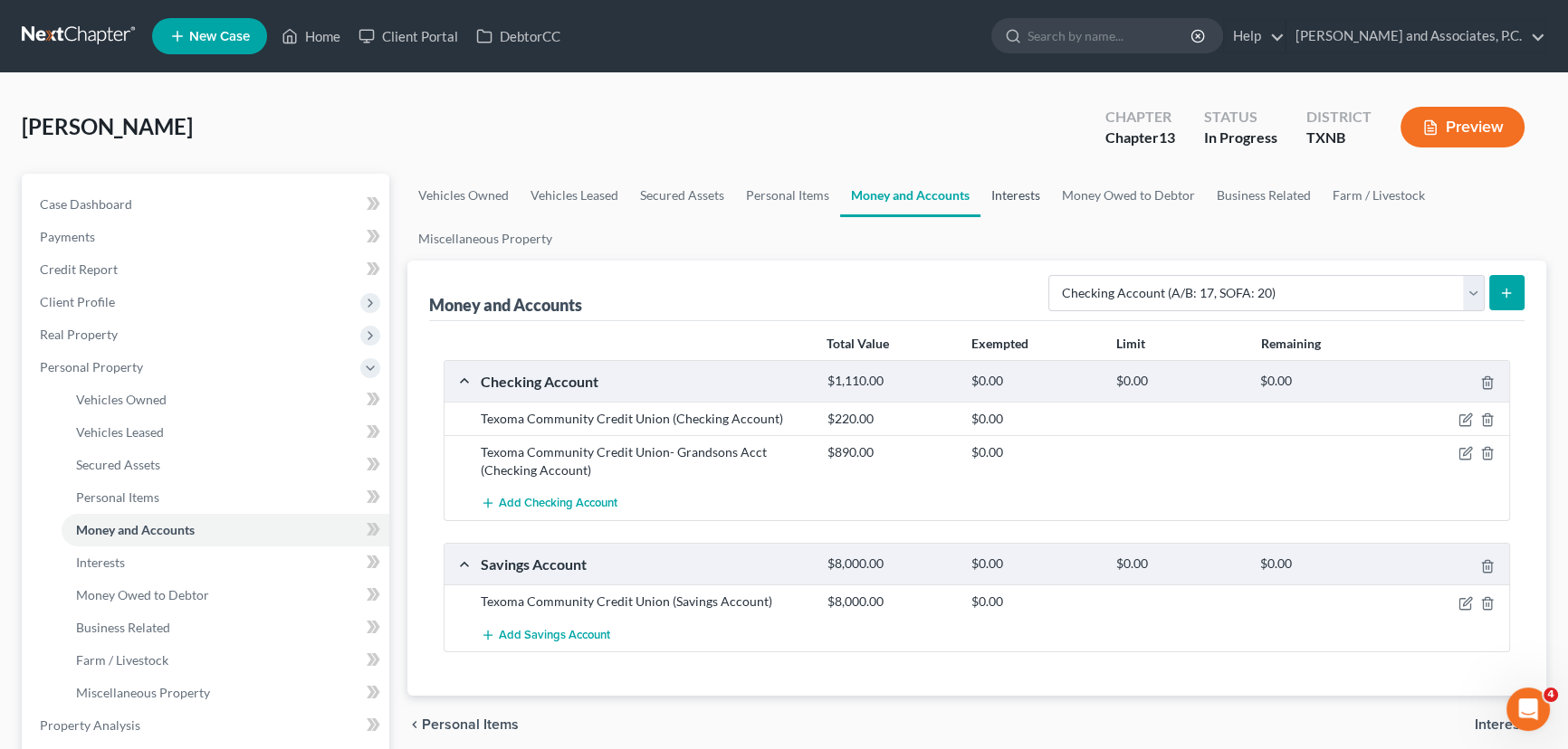
click at [1010, 181] on link "Interests" at bounding box center [1016, 195] width 71 height 44
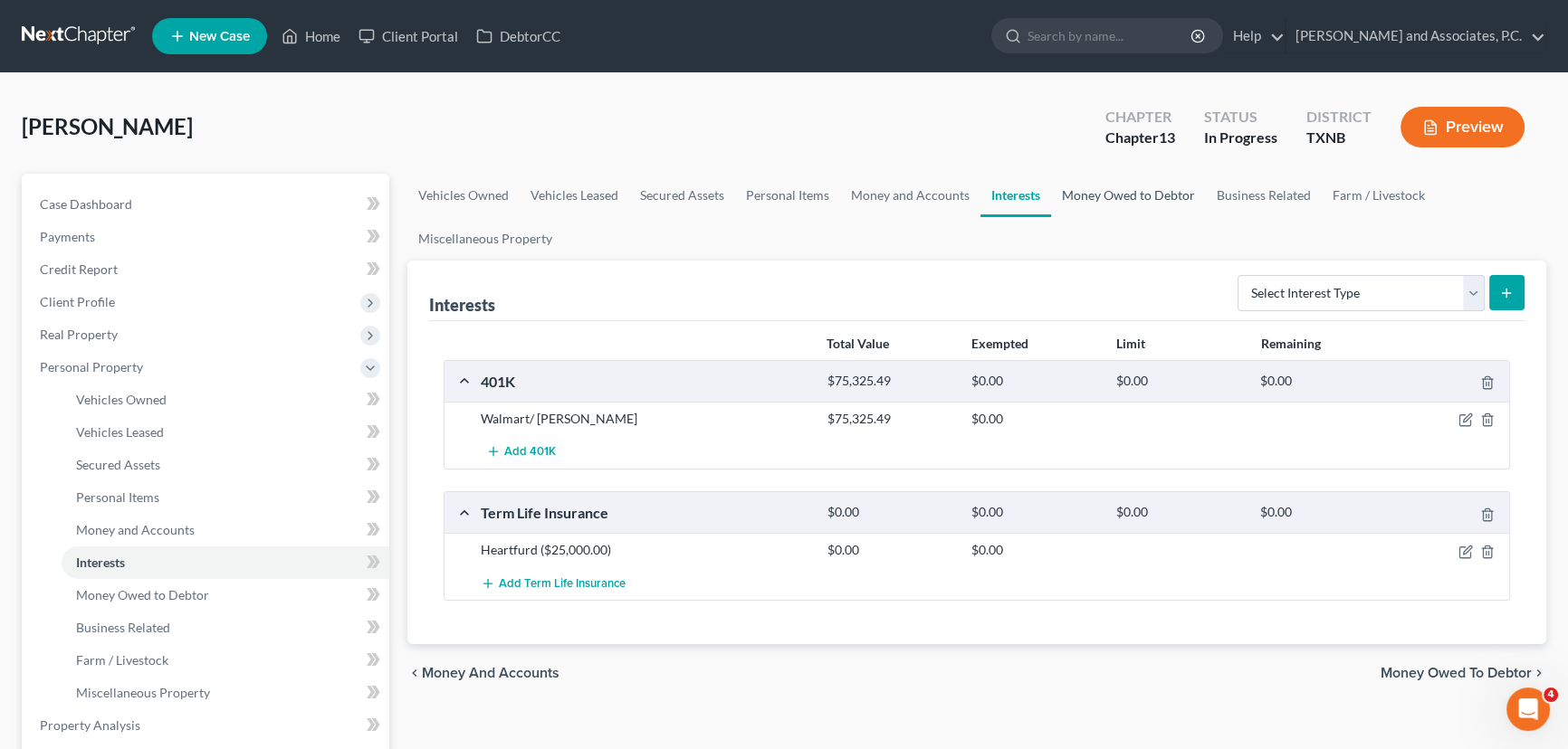
click at [1121, 203] on link "Money Owed to Debtor" at bounding box center [1127, 195] width 154 height 44
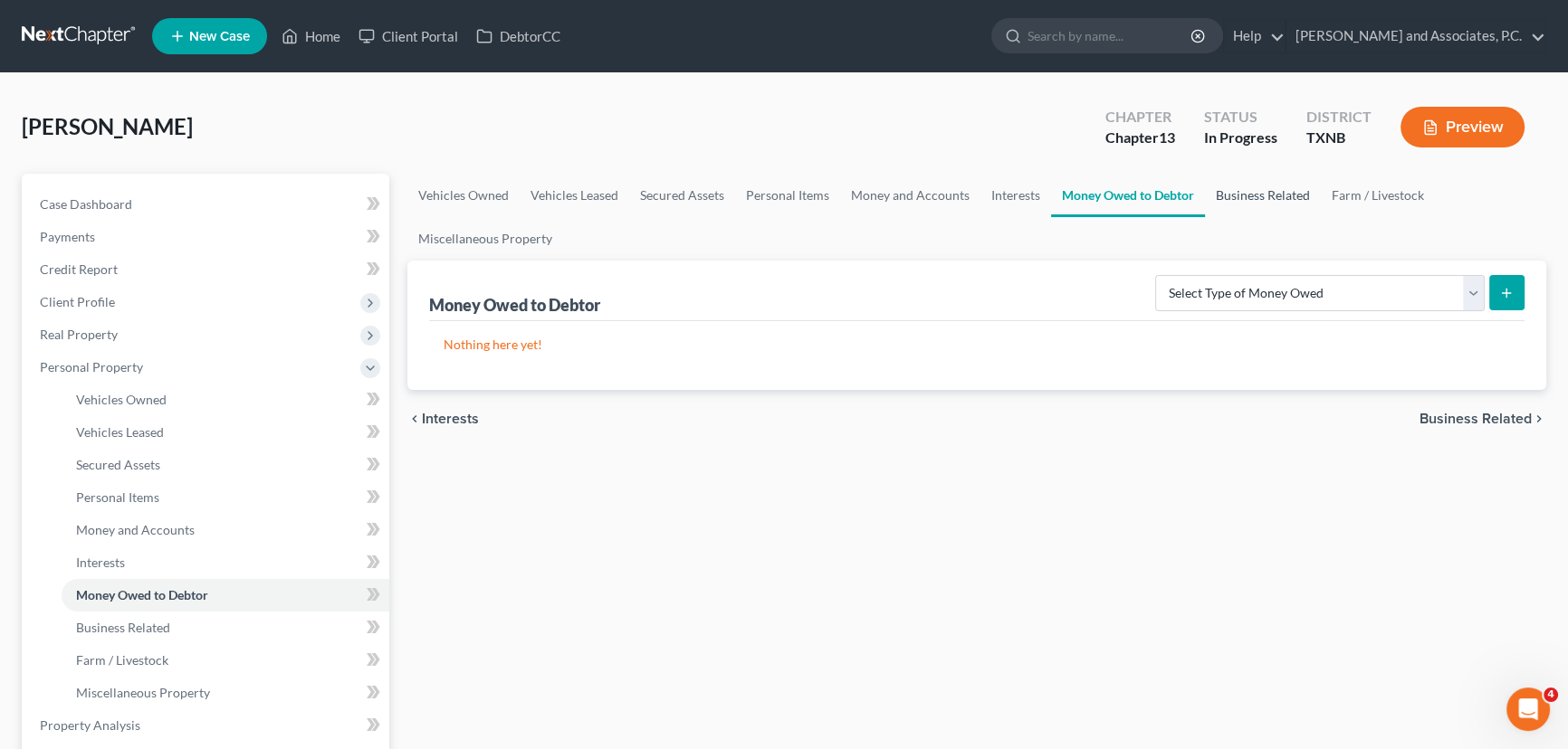
click at [1271, 202] on link "Business Related" at bounding box center [1263, 195] width 116 height 44
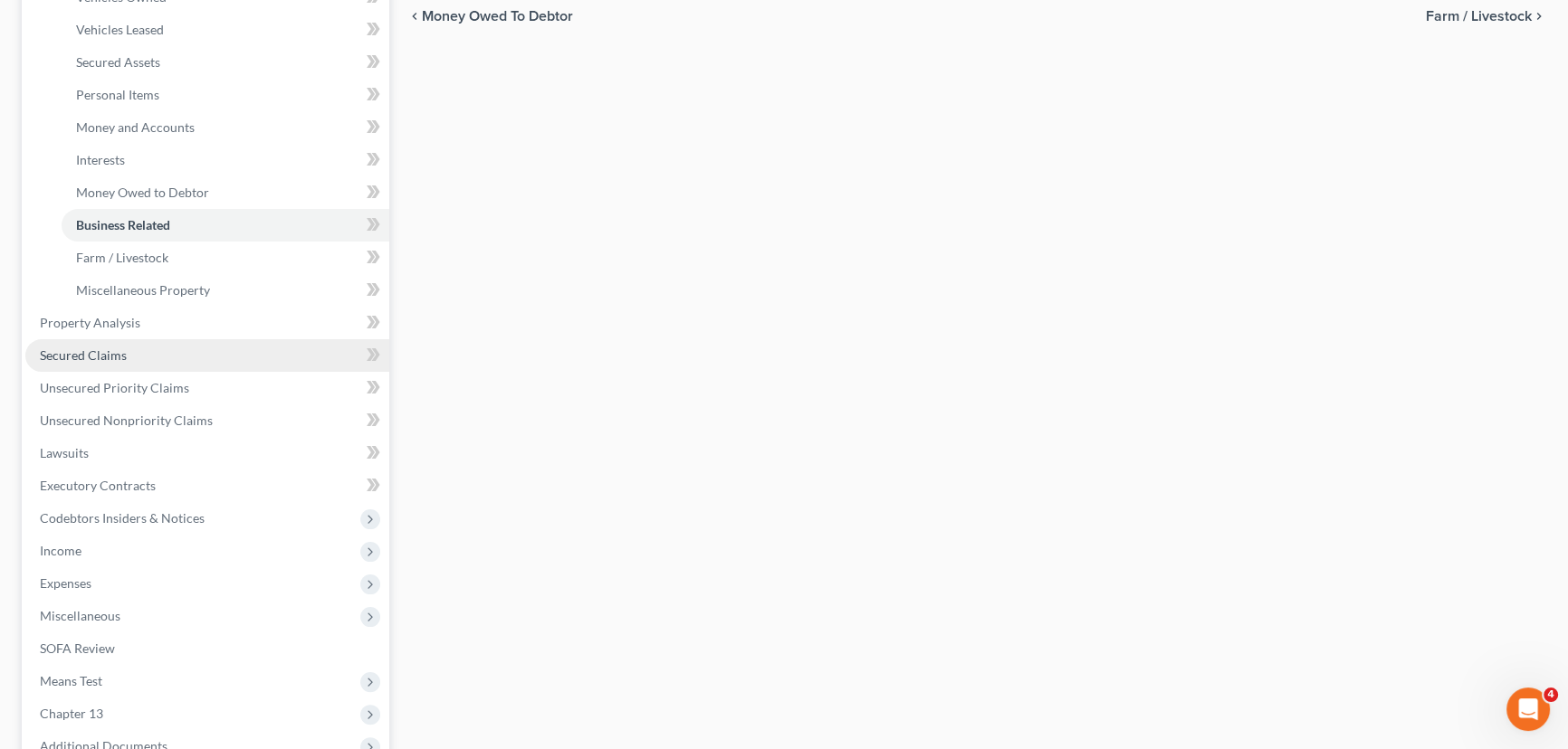
scroll to position [411, 0]
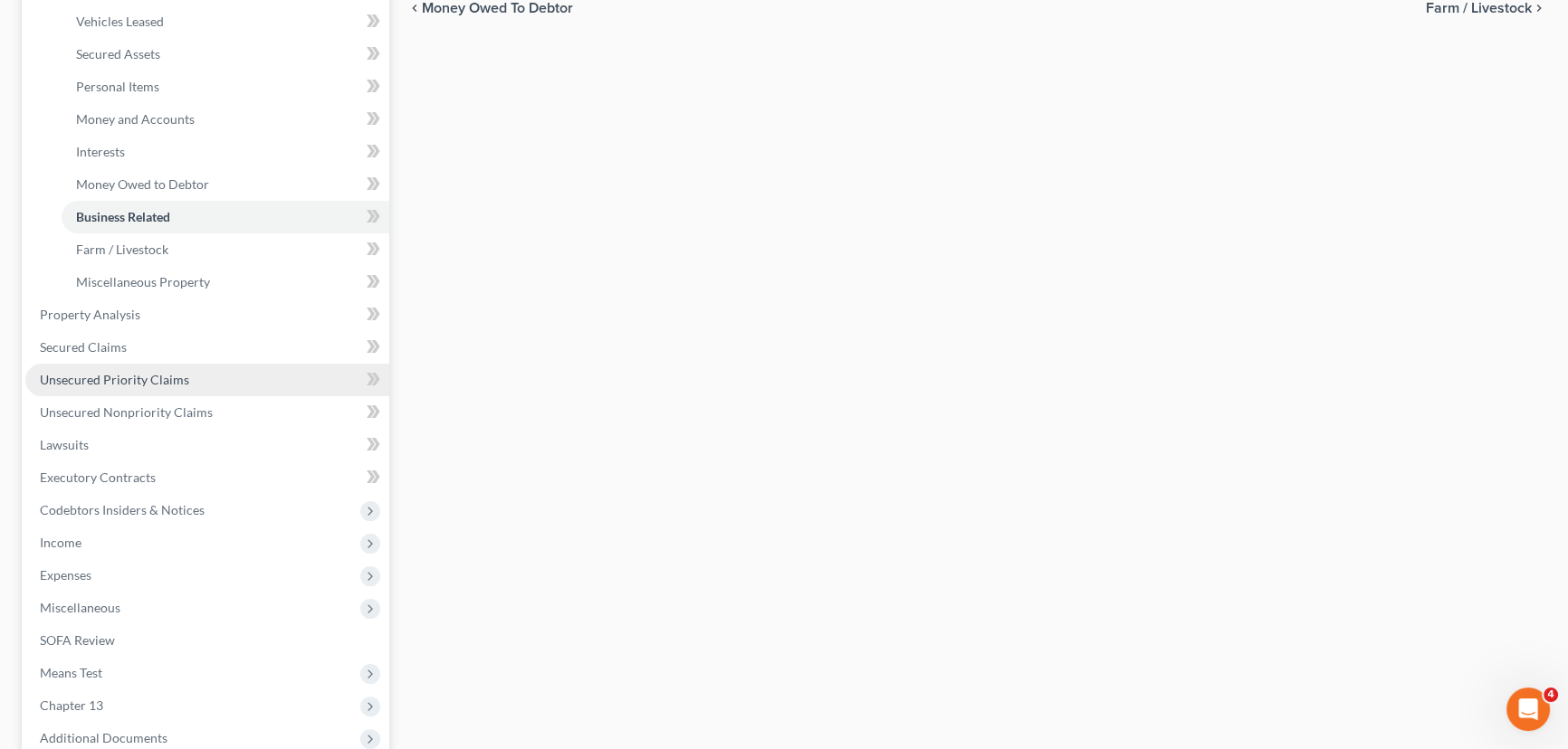
click at [94, 377] on span "Unsecured Priority Claims" at bounding box center [115, 380] width 150 height 15
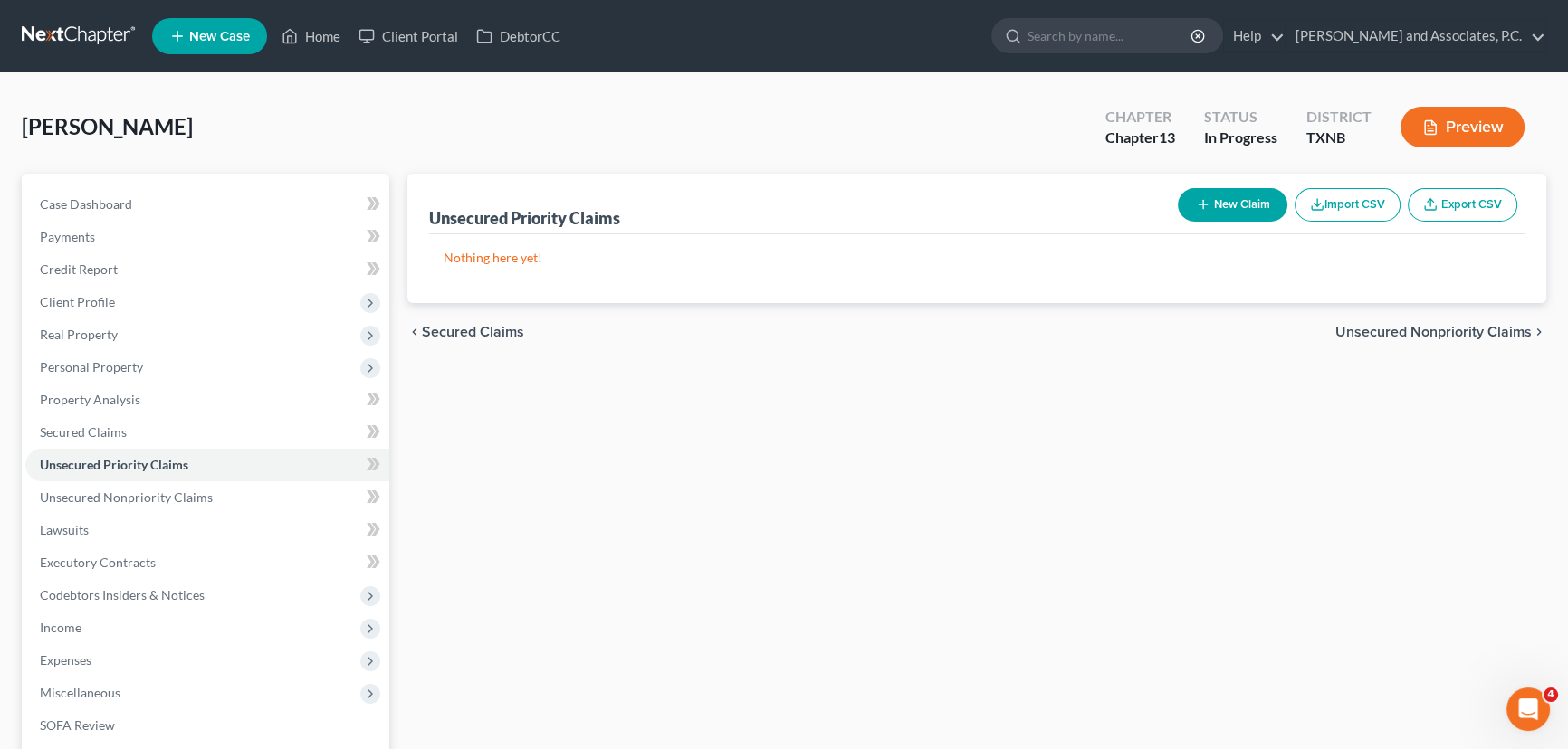
click at [1214, 207] on button "New Claim" at bounding box center [1233, 205] width 110 height 33
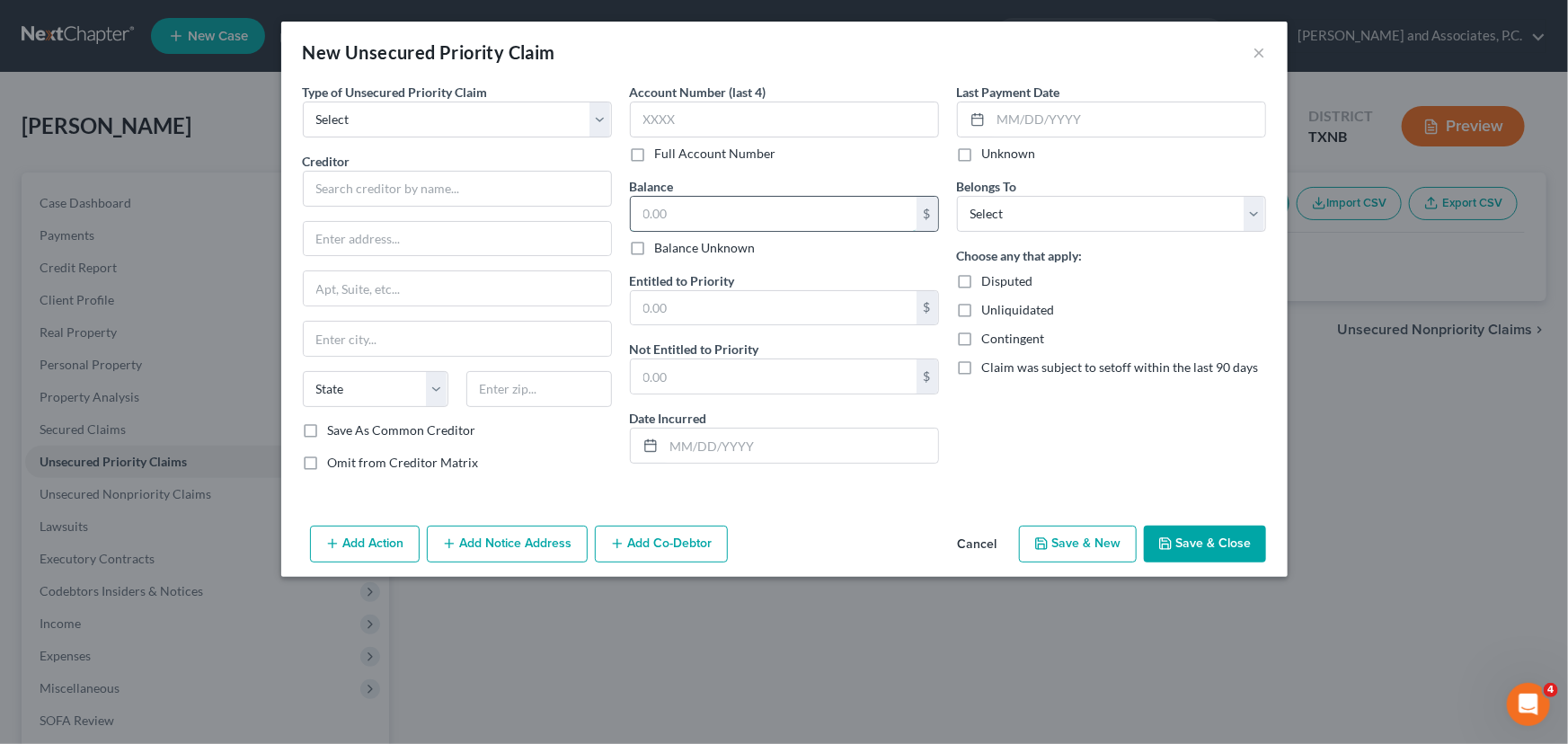
click at [736, 213] on input "text" at bounding box center [774, 214] width 286 height 34
type input "4,384.90"
click at [1045, 218] on select "Select Debtor 1 Only Debtor 2 Only Debtor 1 And Debtor 2 Only At Least One Of T…" at bounding box center [1112, 214] width 309 height 36
select select "0"
click at [958, 196] on select "Select Debtor 1 Only Debtor 2 Only Debtor 1 And Debtor 2 Only At Least One Of T…" at bounding box center [1112, 214] width 309 height 36
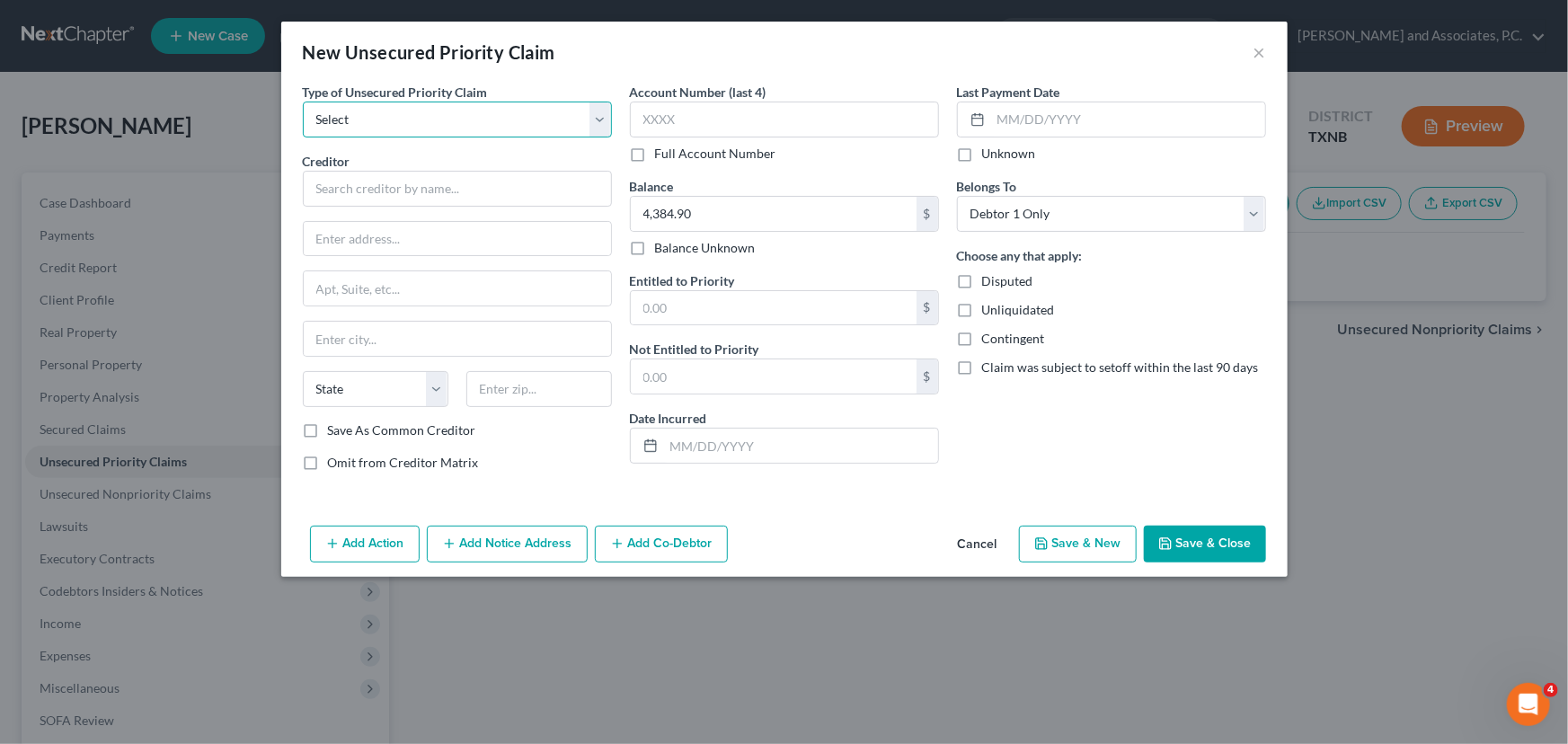
click at [375, 127] on select "Select Taxes & Other Government Units Domestic Support Obligations Extensions o…" at bounding box center [457, 119] width 309 height 36
select select "9"
click at [303, 102] on select "Select Taxes & Other Government Units Domestic Support Obligations Extensions o…" at bounding box center [457, 119] width 309 height 36
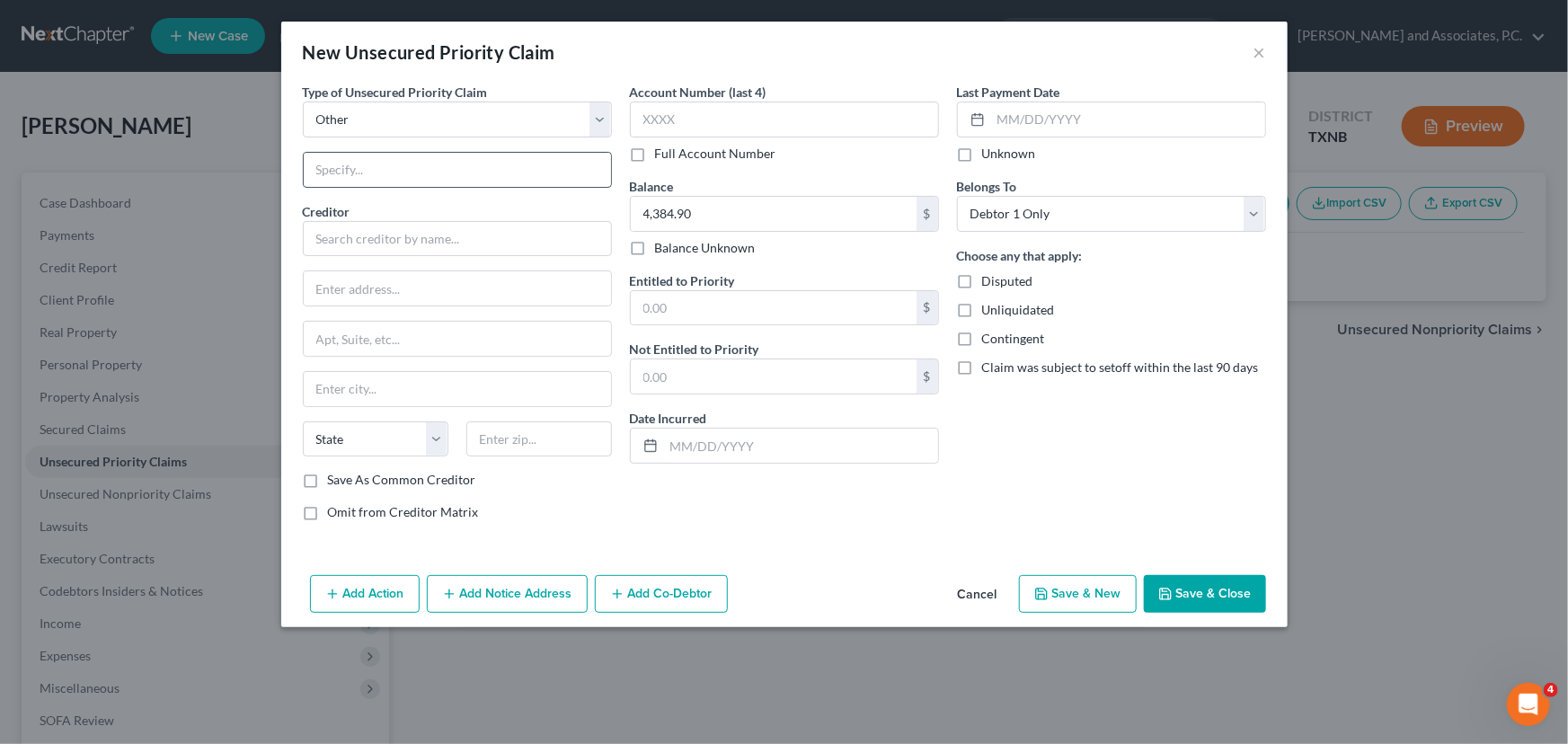
click at [398, 168] on input "text" at bounding box center [457, 169] width 308 height 34
type input "Attorney's Fees"
click at [394, 243] on input "text" at bounding box center [457, 239] width 309 height 36
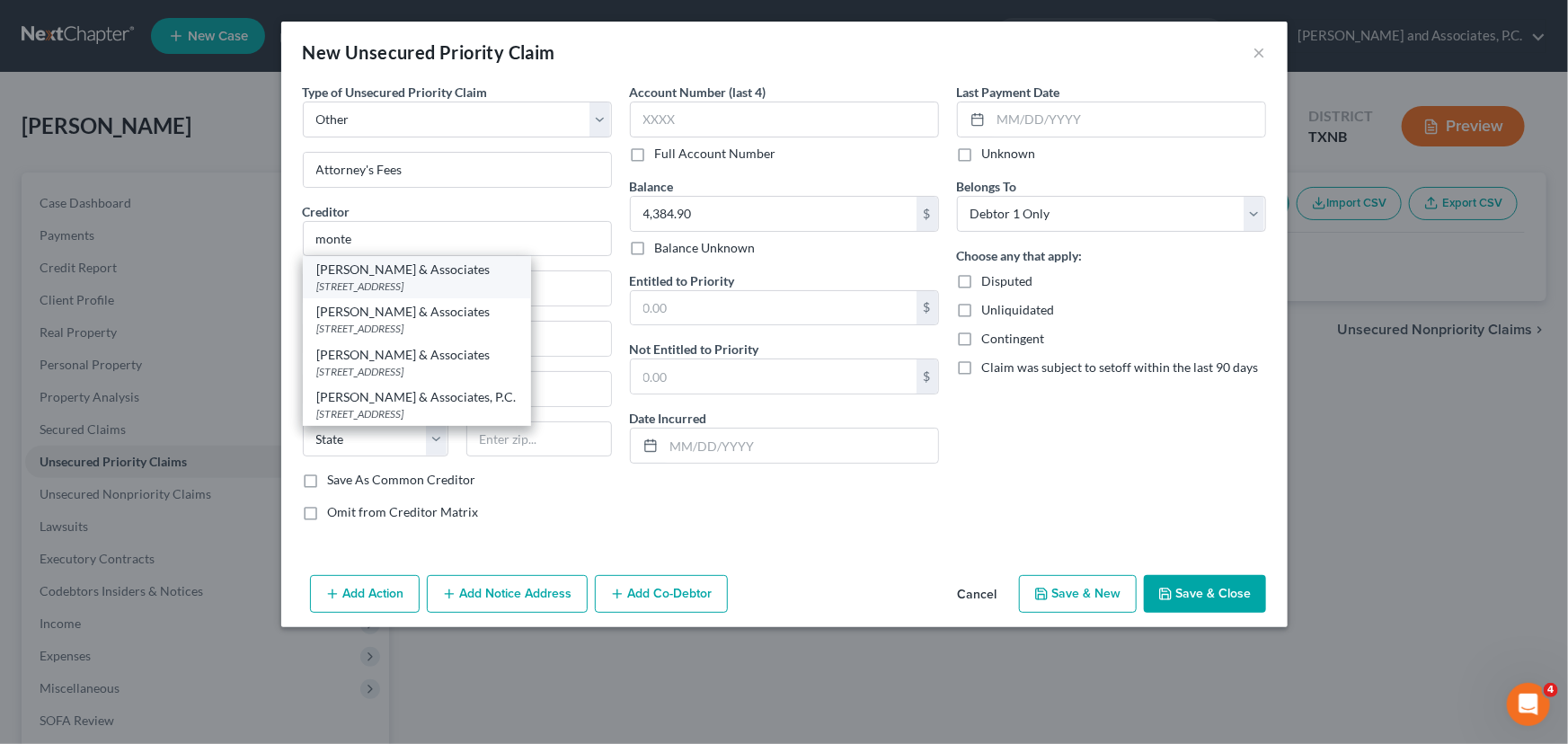
click at [400, 276] on div "[PERSON_NAME] & Associates" at bounding box center [417, 269] width 199 height 18
type input "[PERSON_NAME] & Associates"
type input "[STREET_ADDRESS]"
type input "[GEOGRAPHIC_DATA]"
select select "45"
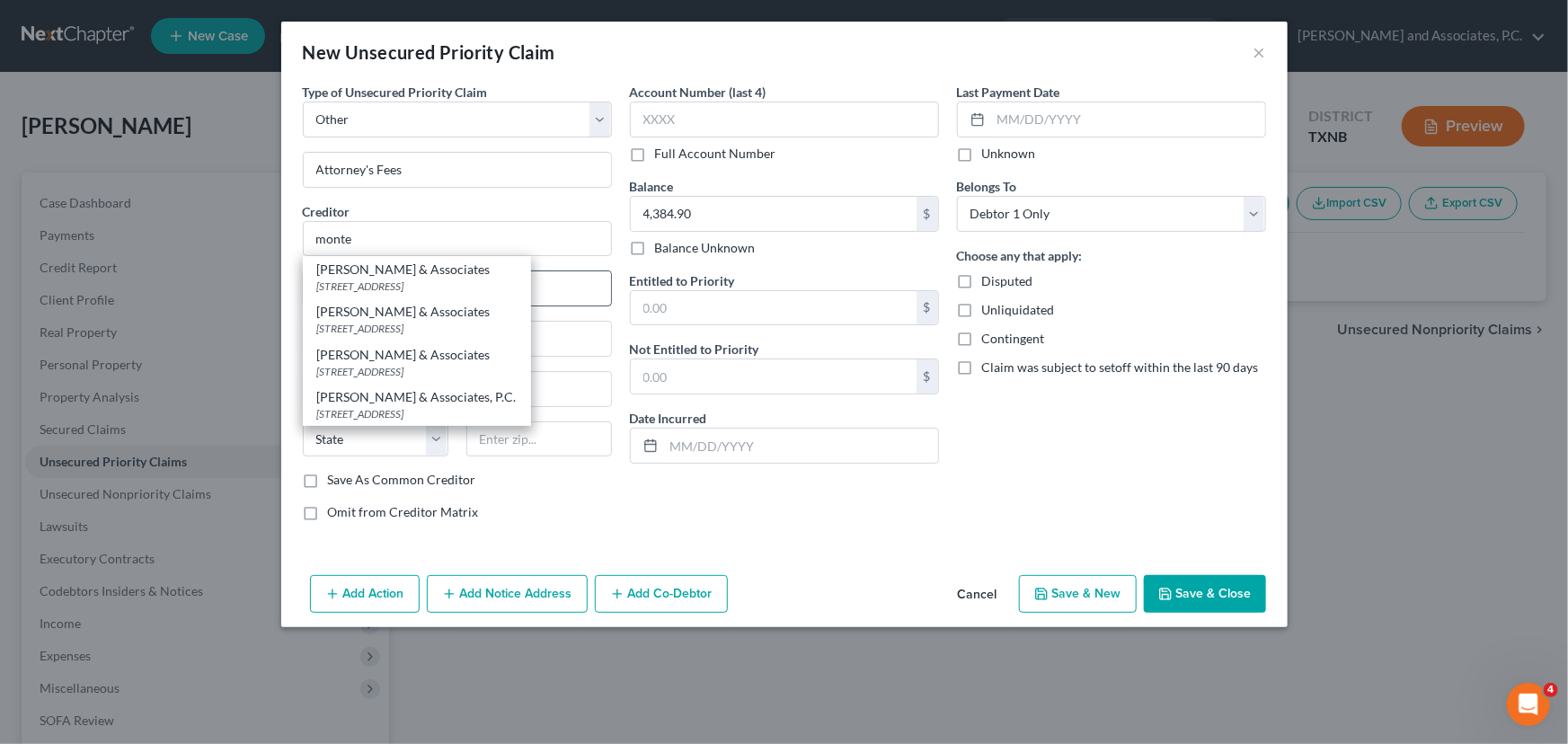
type input "76301"
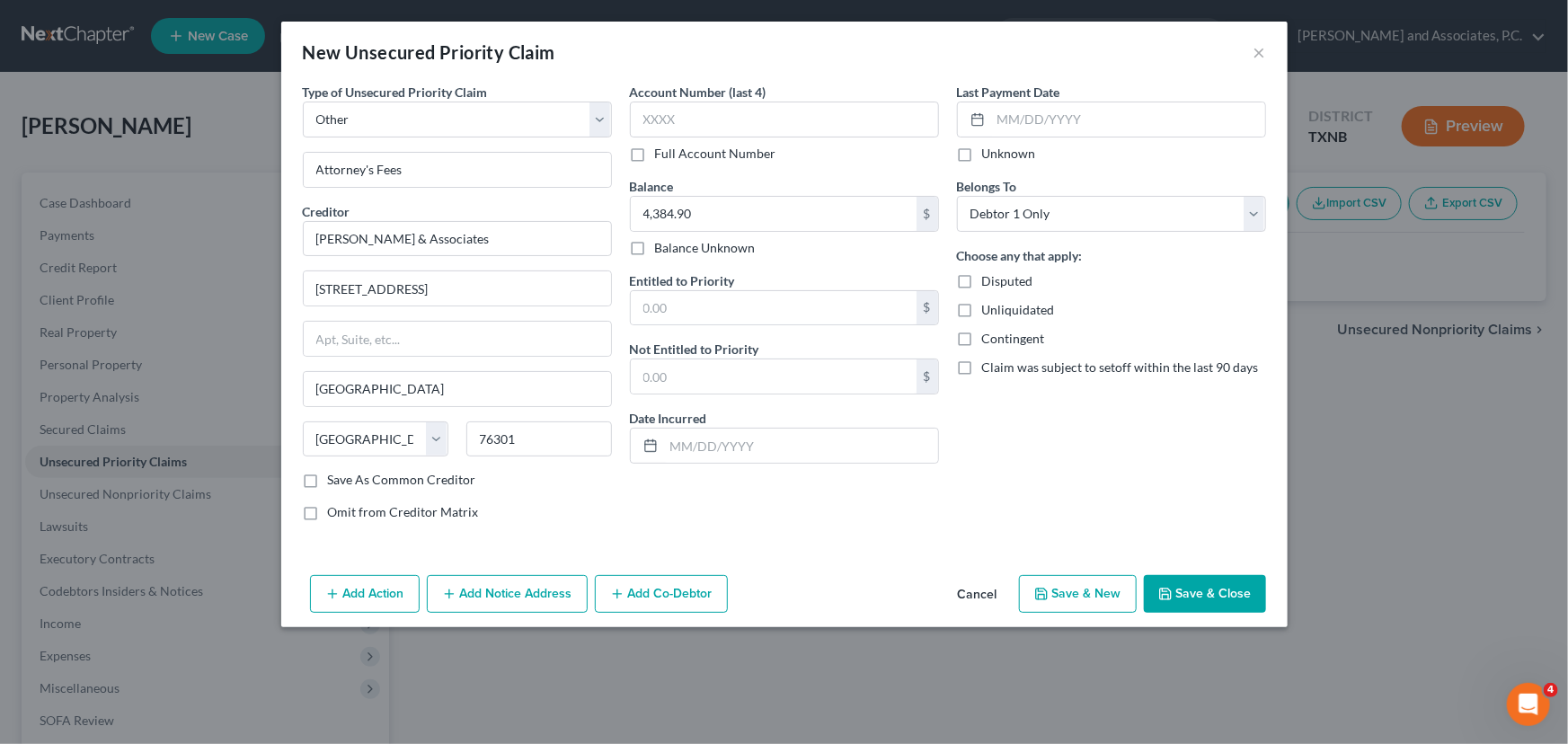
click at [1208, 596] on button "Save & Close" at bounding box center [1205, 594] width 122 height 38
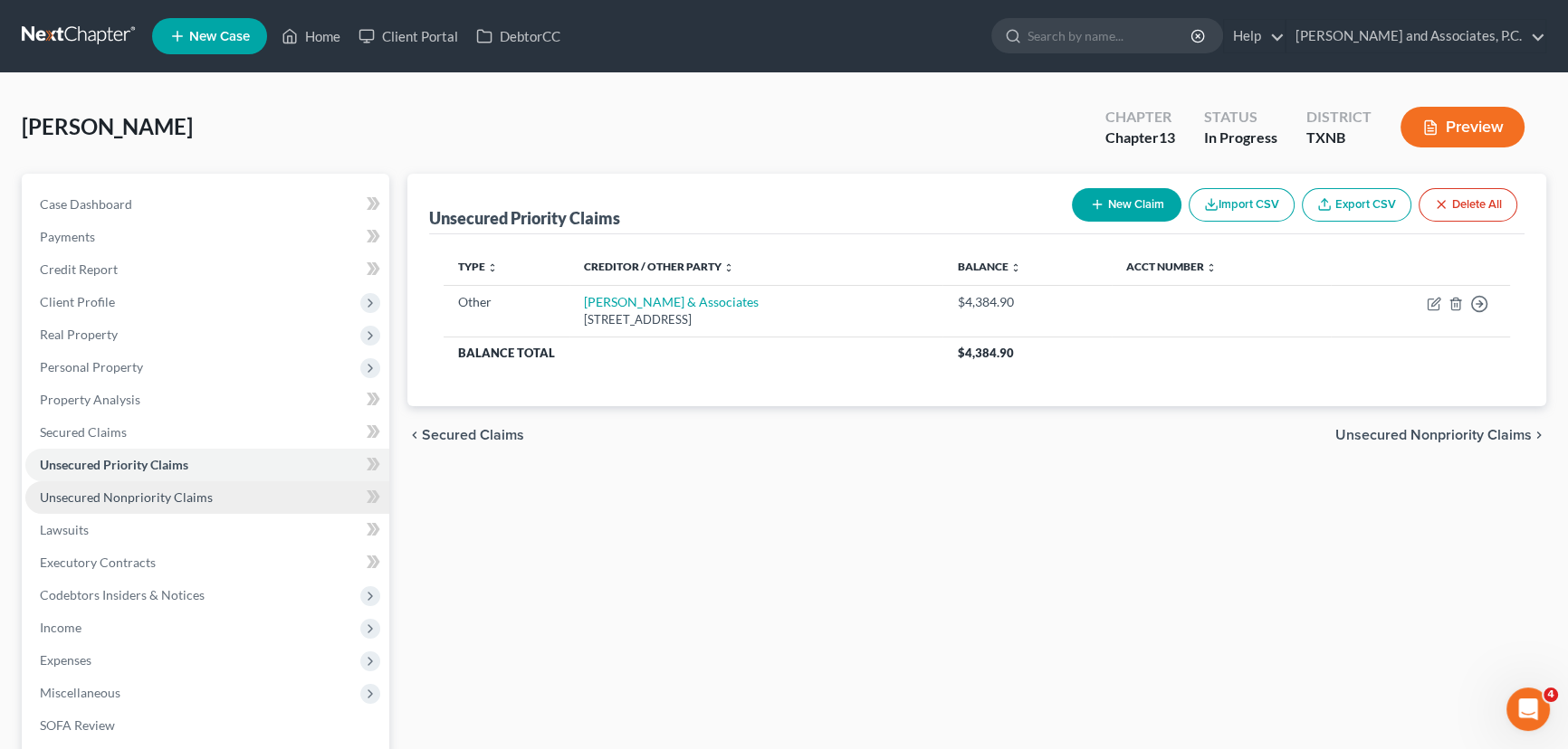
click at [124, 496] on span "Unsecured Nonpriority Claims" at bounding box center [126, 497] width 173 height 15
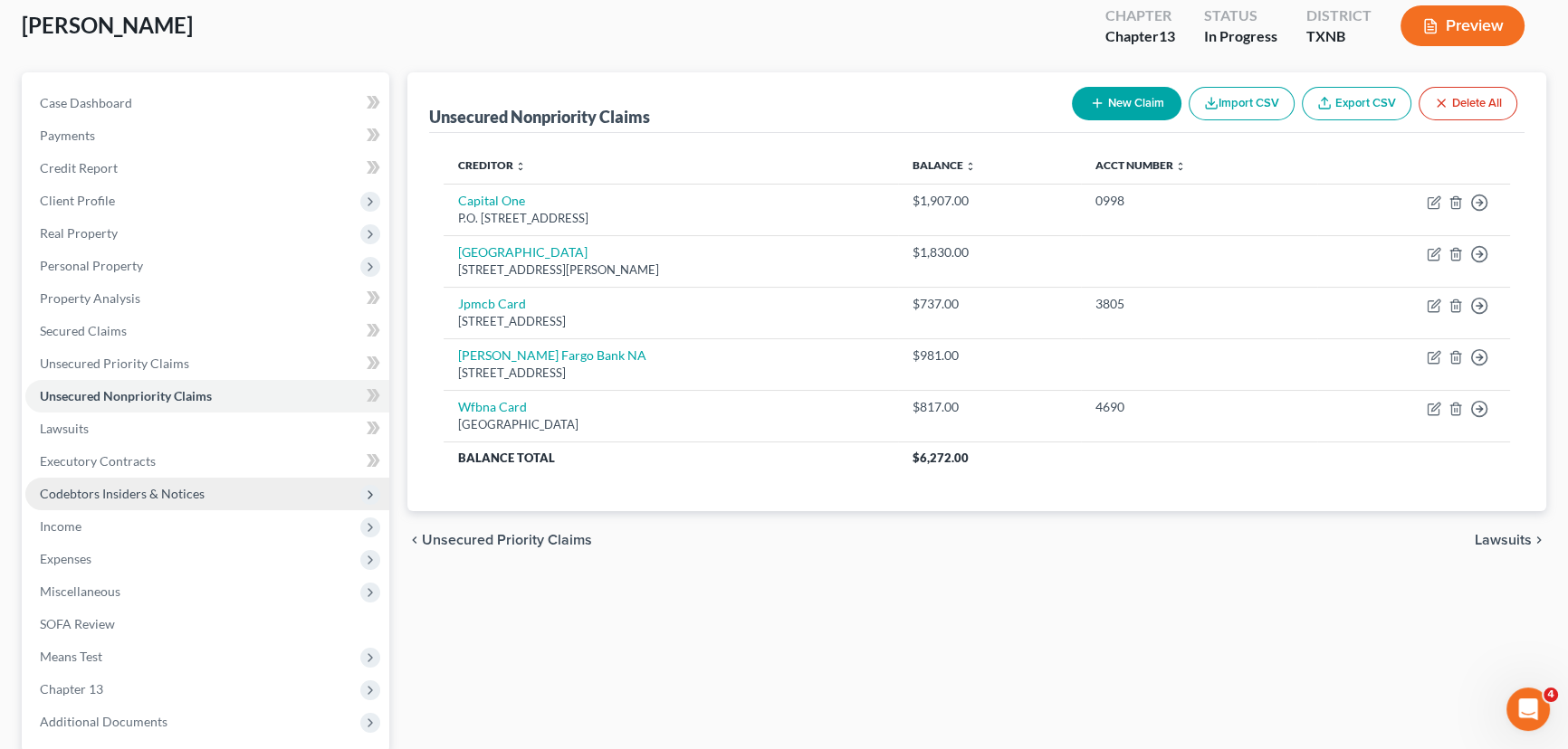
scroll to position [164, 0]
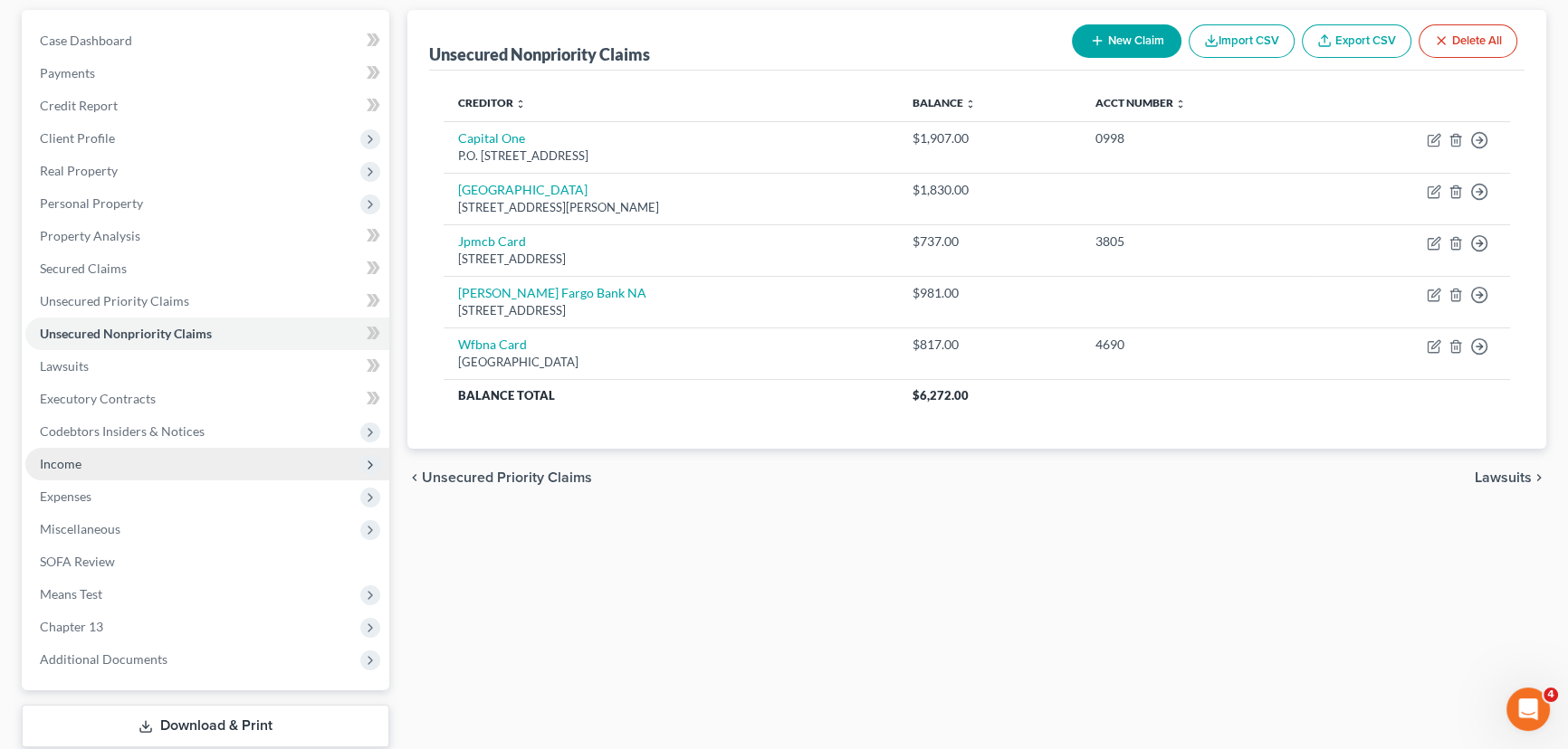
click at [112, 475] on span "Income" at bounding box center [207, 464] width 364 height 32
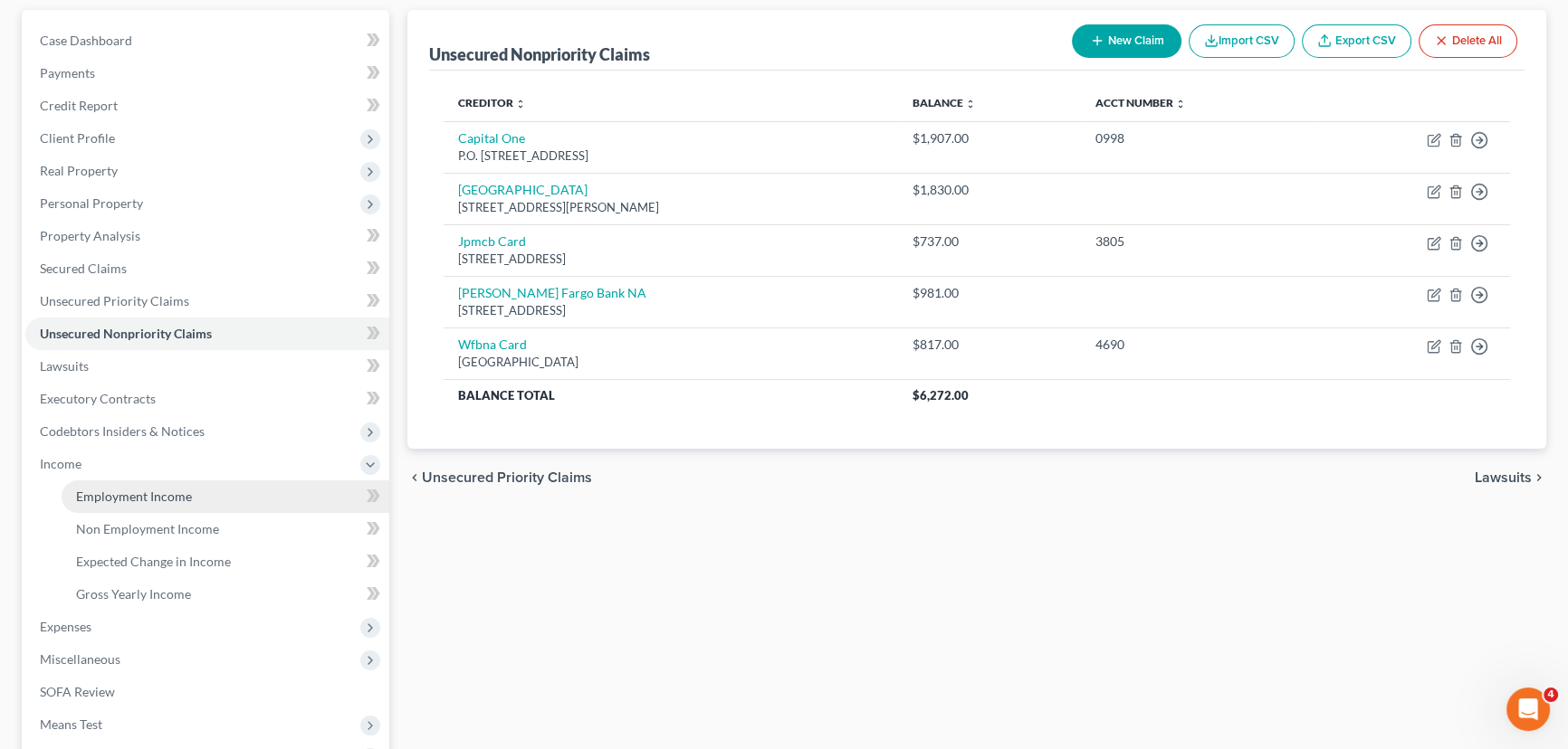
click at [133, 498] on span "Employment Income" at bounding box center [134, 496] width 116 height 15
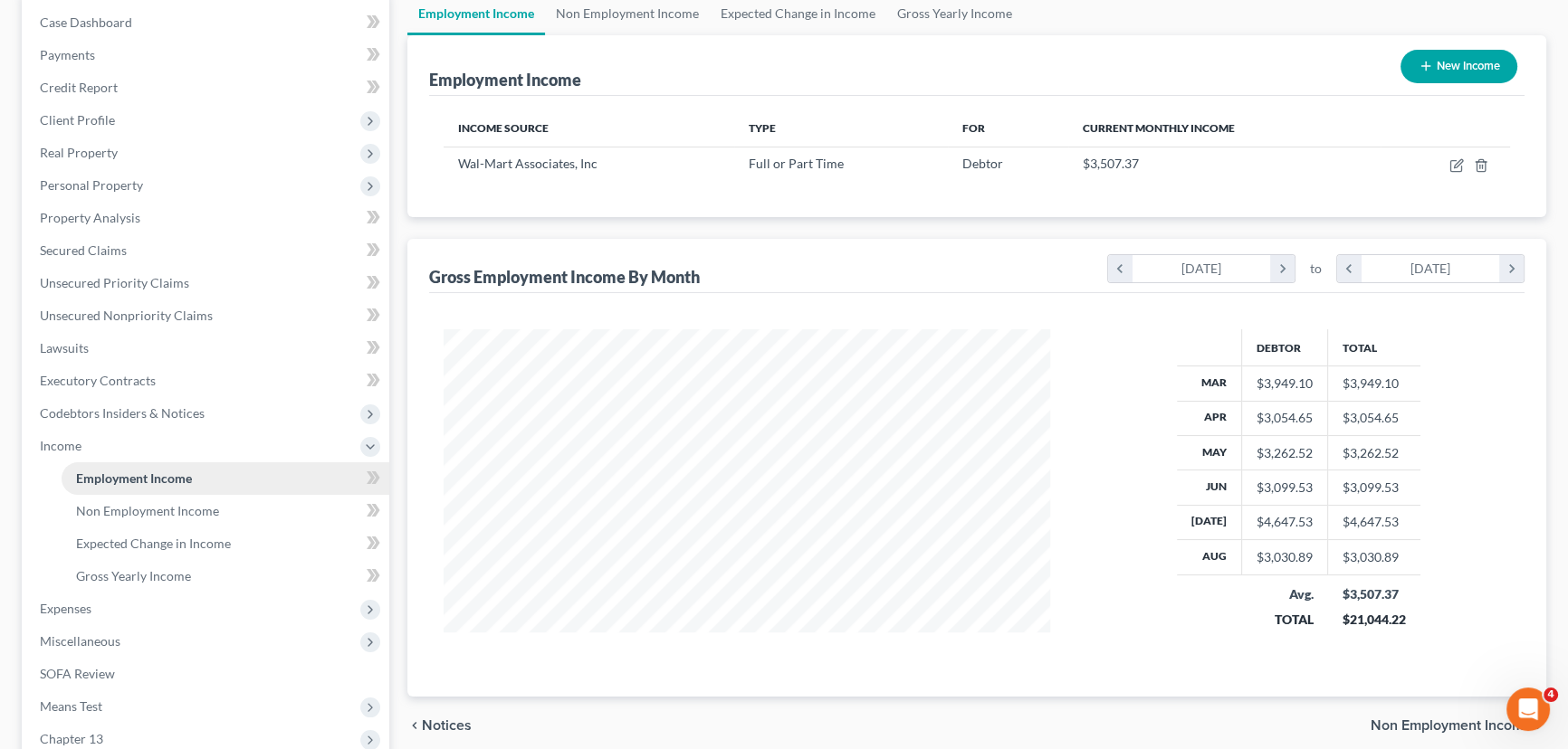
scroll to position [329, 0]
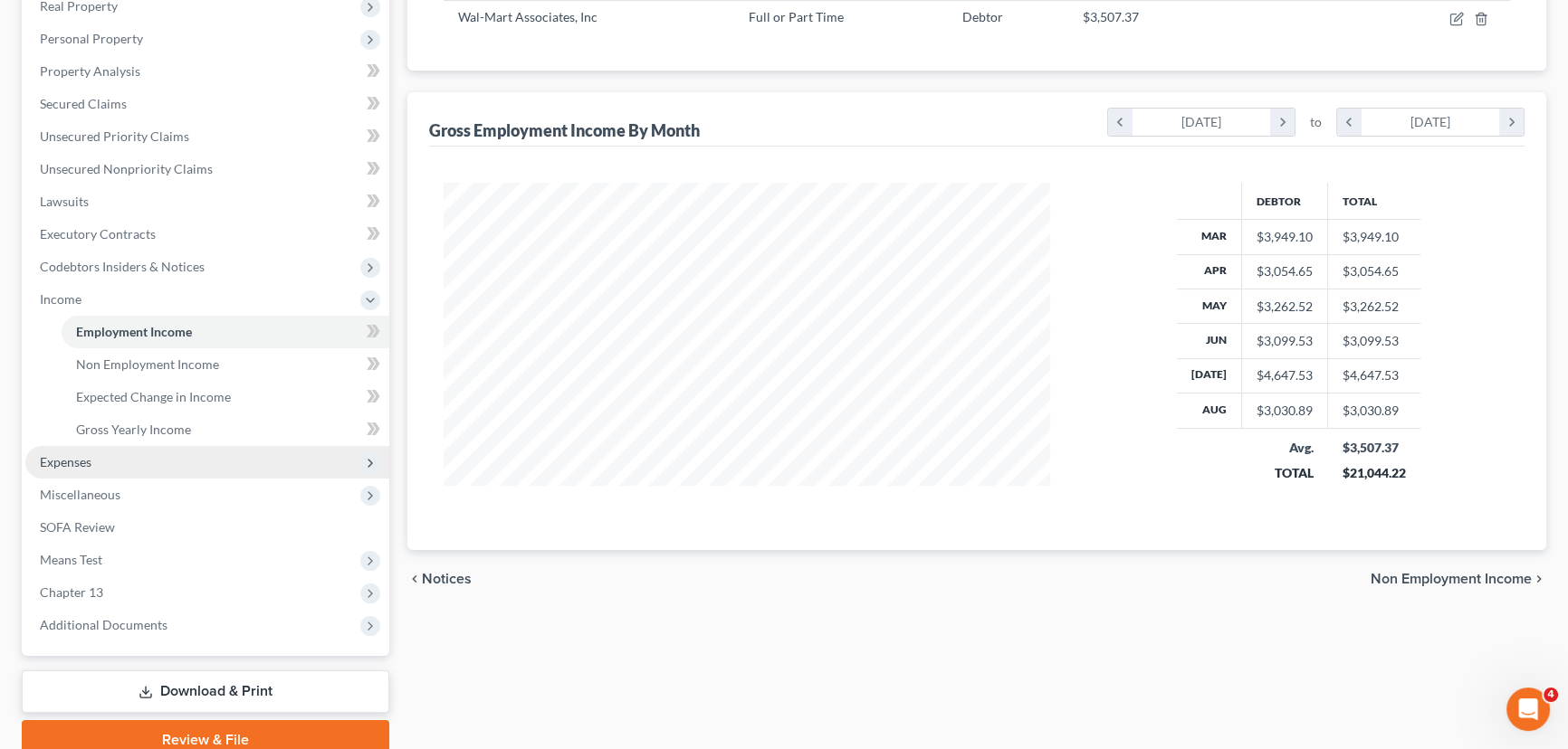
click at [113, 470] on span "Expenses" at bounding box center [207, 462] width 364 height 32
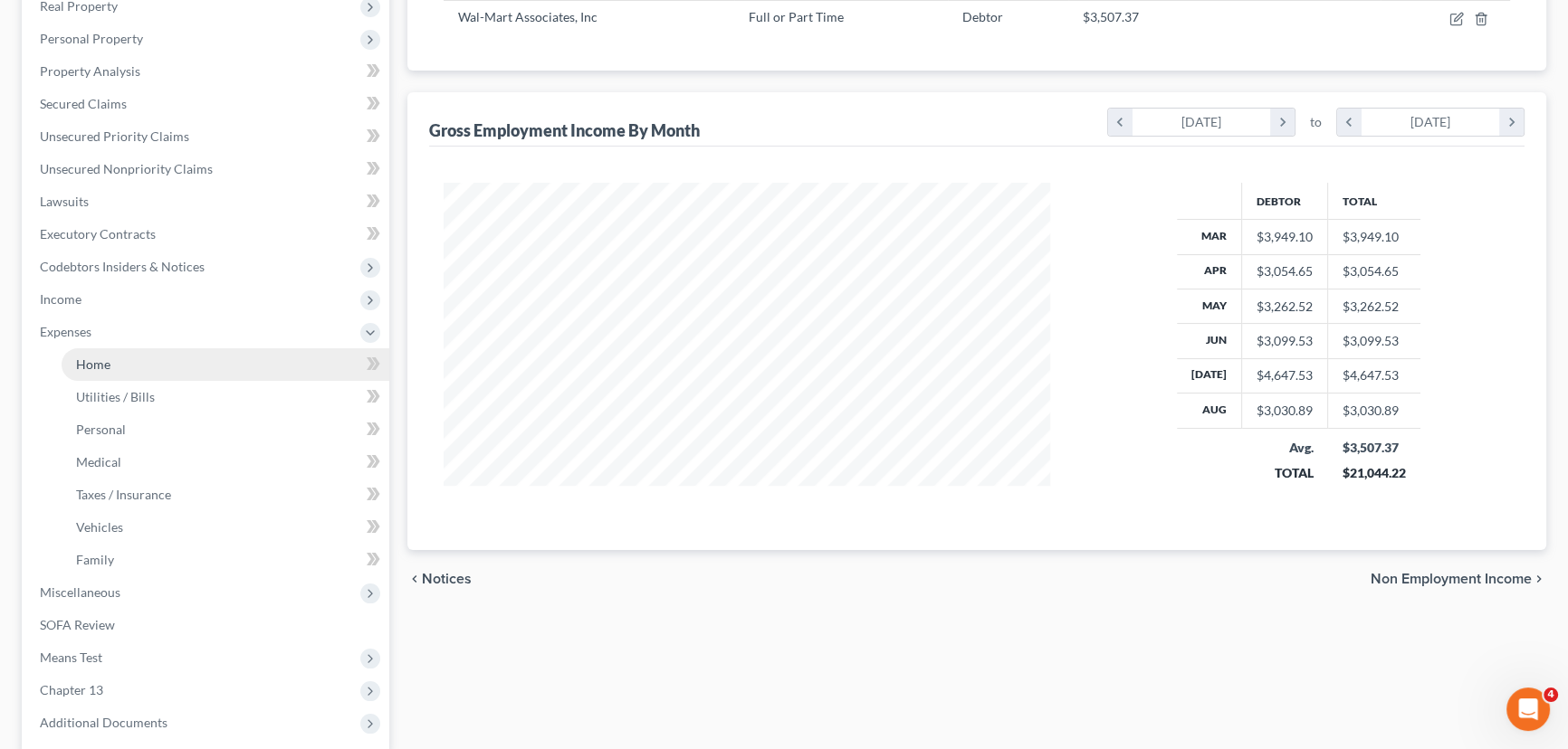
click at [131, 365] on link "Home" at bounding box center [225, 365] width 328 height 32
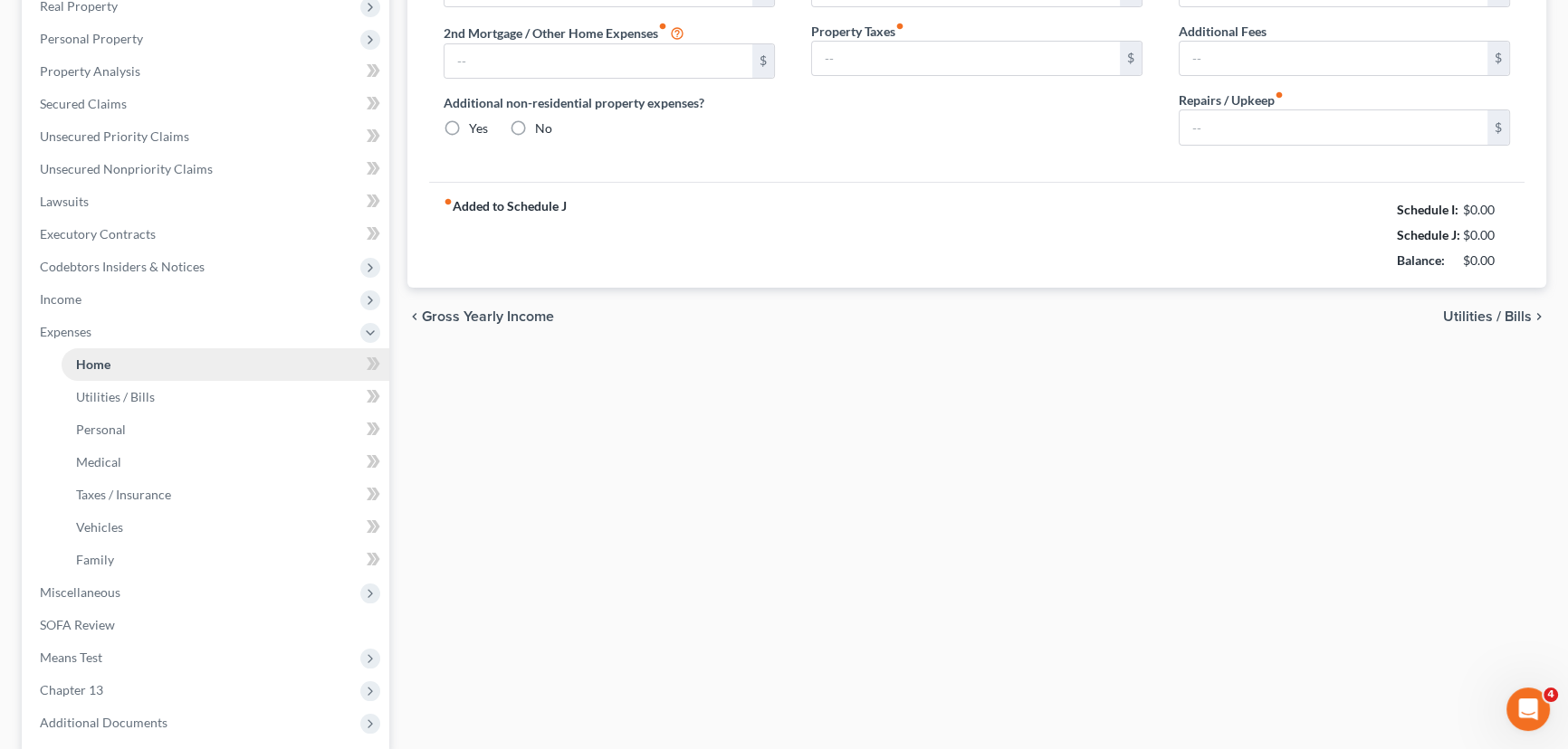
scroll to position [26, 0]
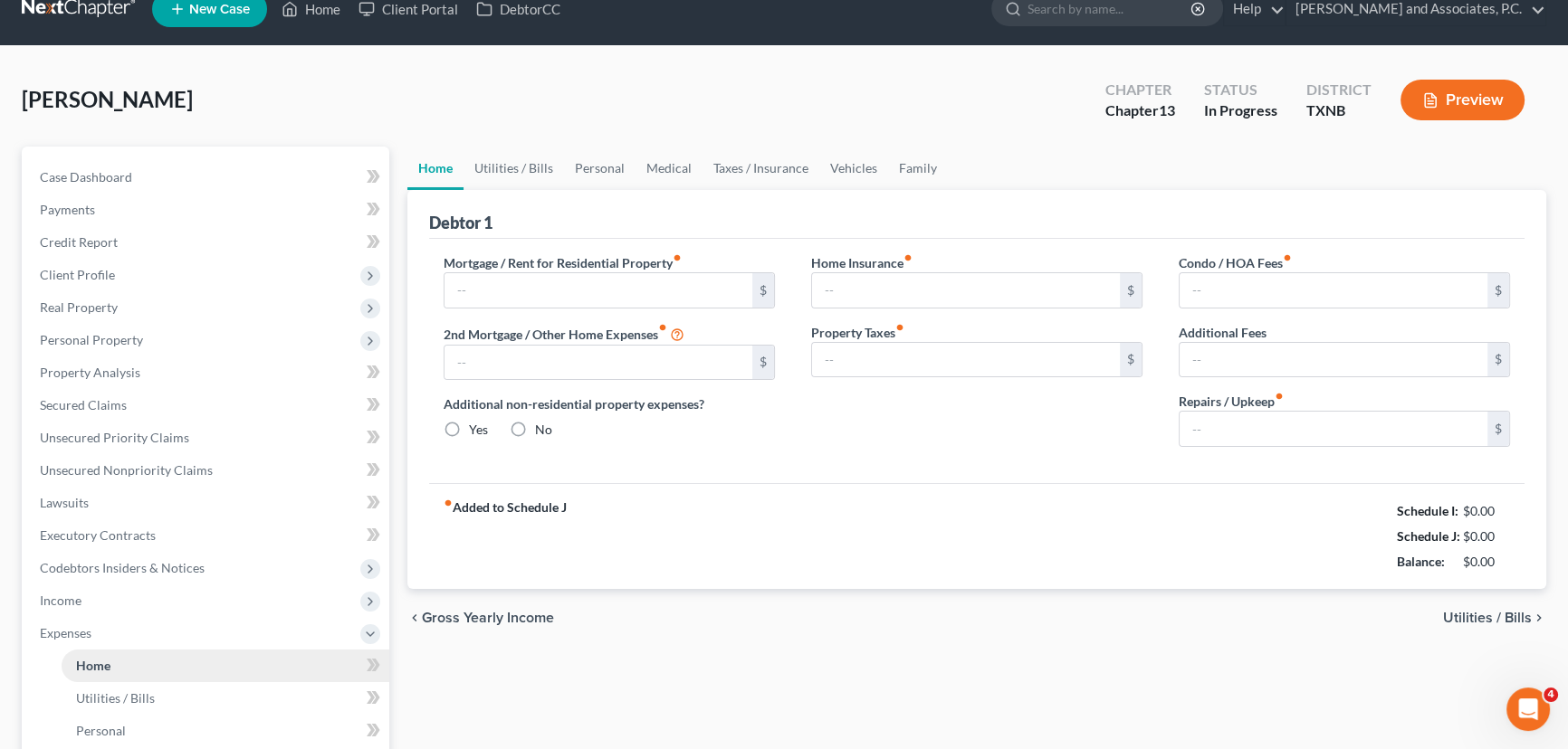
type input "669.00"
type input "0.00"
radio input "true"
type input "0.00"
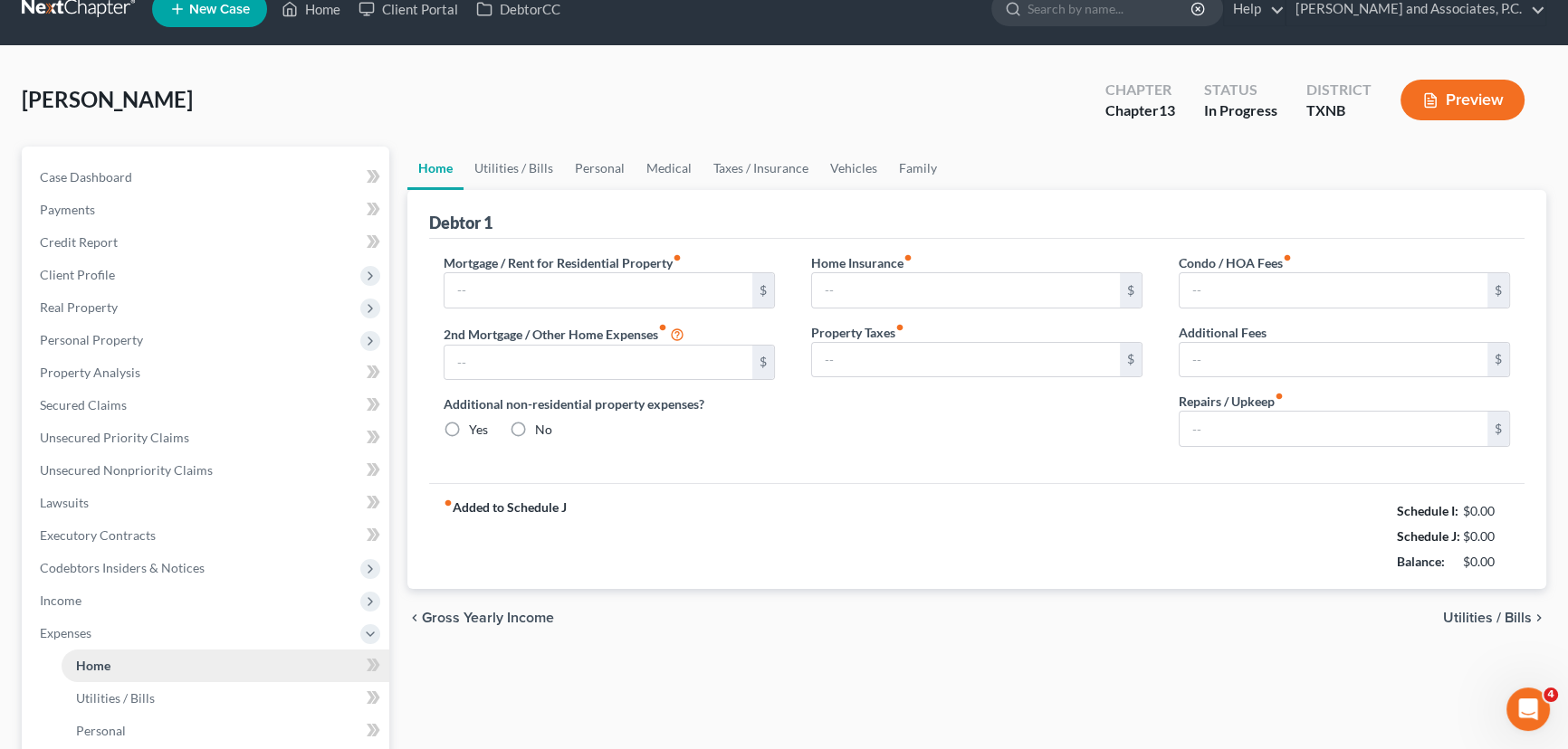
type input "0.00"
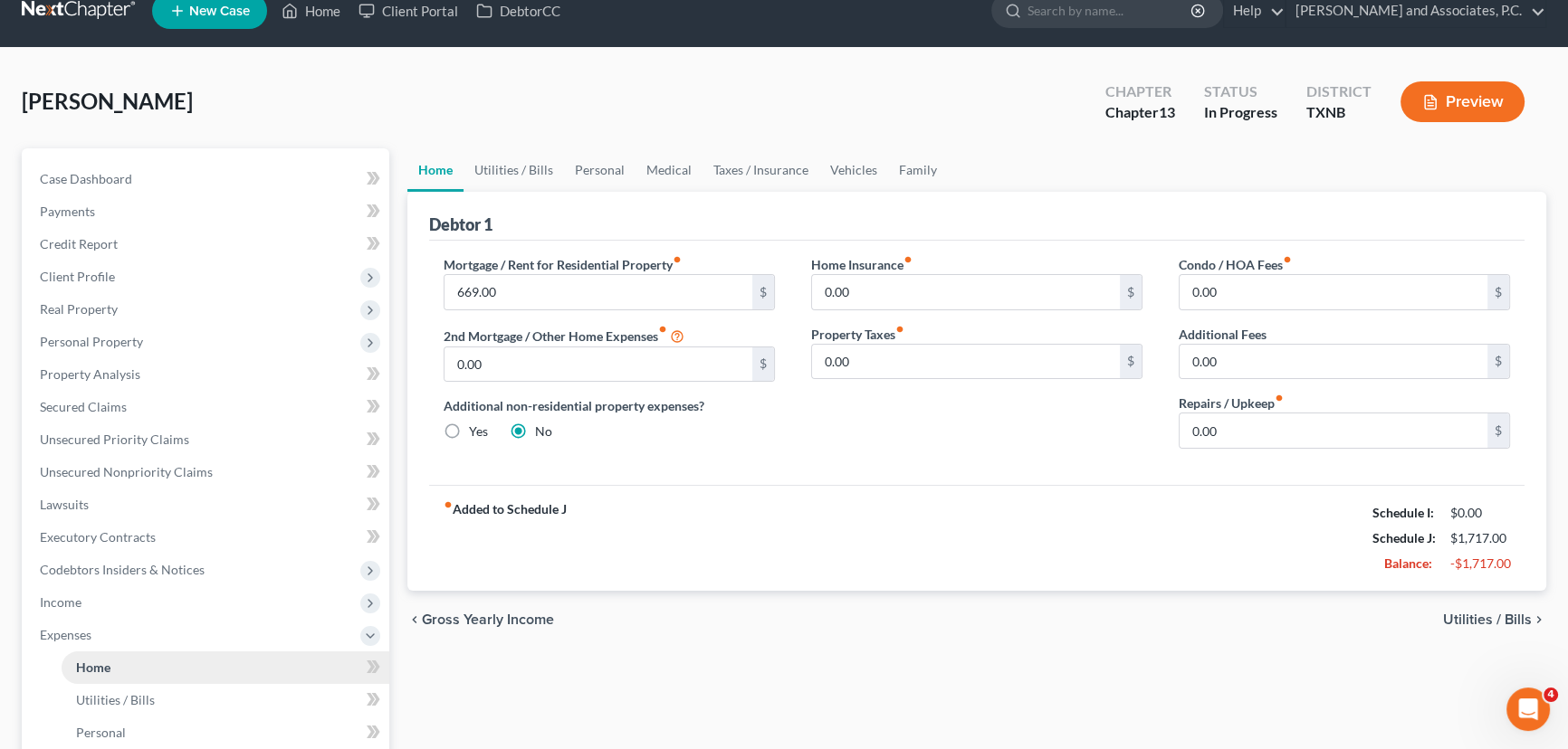
scroll to position [0, 0]
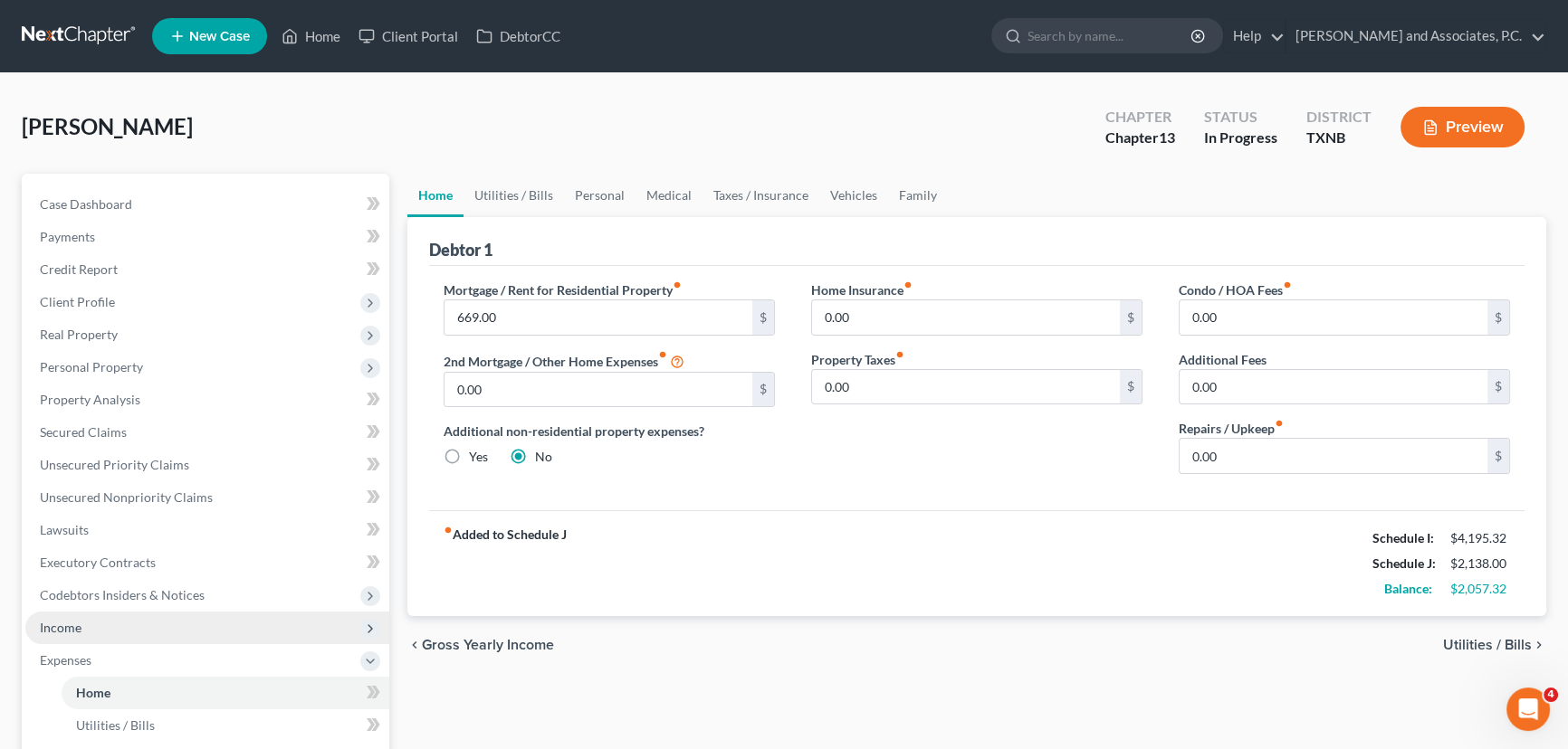
click at [108, 624] on span "Income" at bounding box center [207, 628] width 364 height 32
click at [127, 694] on span "Non Employment Income" at bounding box center [147, 692] width 143 height 15
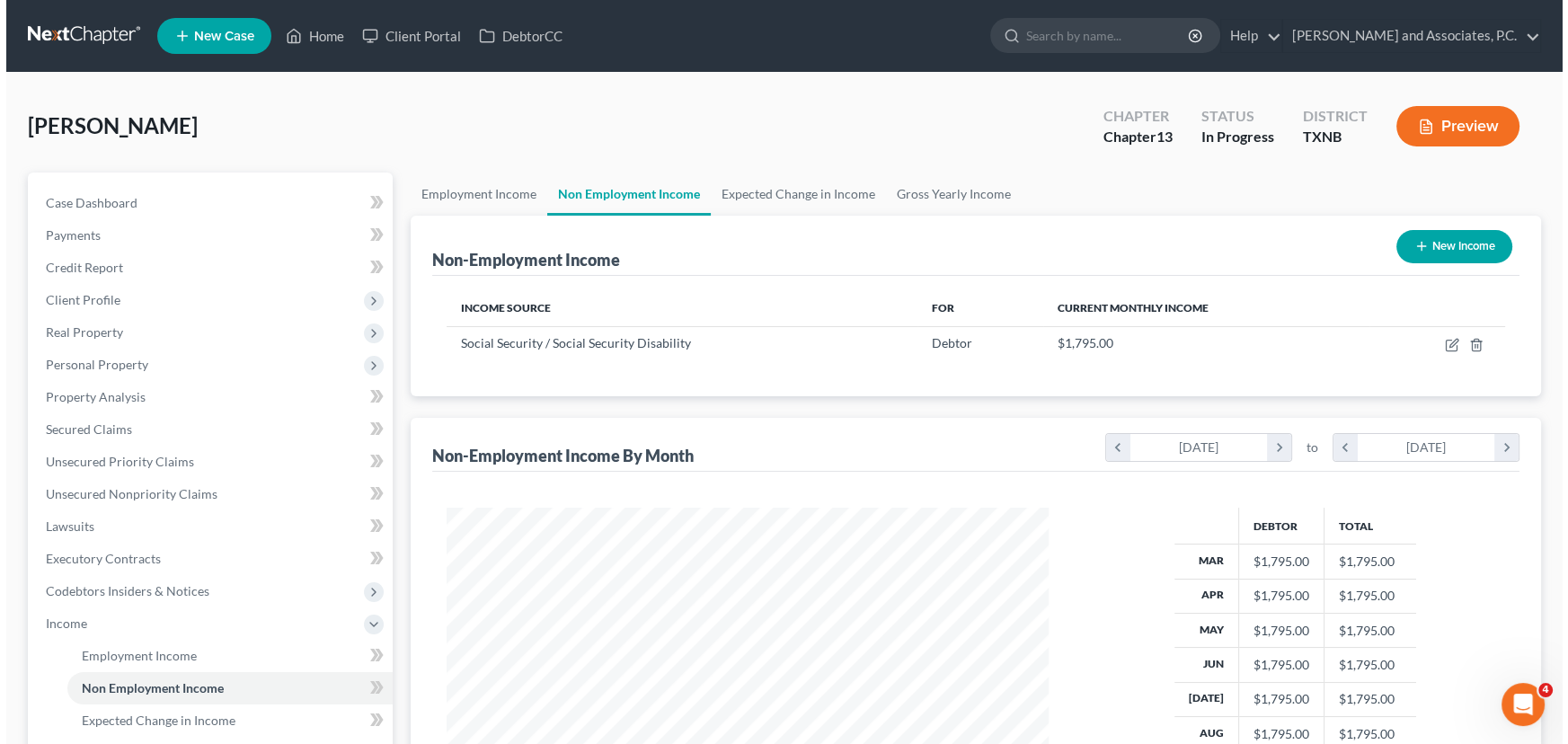
scroll to position [322, 638]
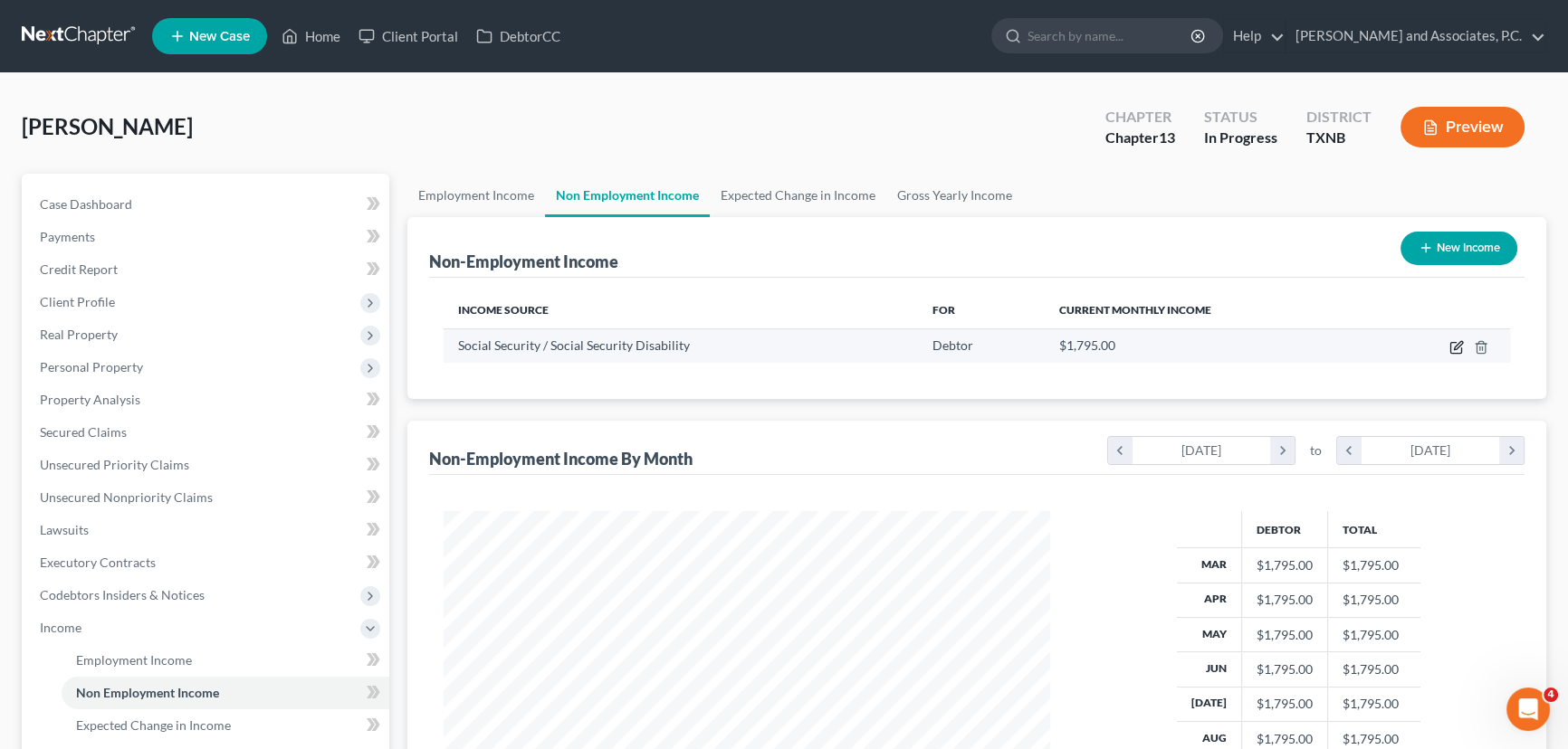
click at [1451, 347] on icon "button" at bounding box center [1455, 348] width 10 height 10
select select "4"
select select "0"
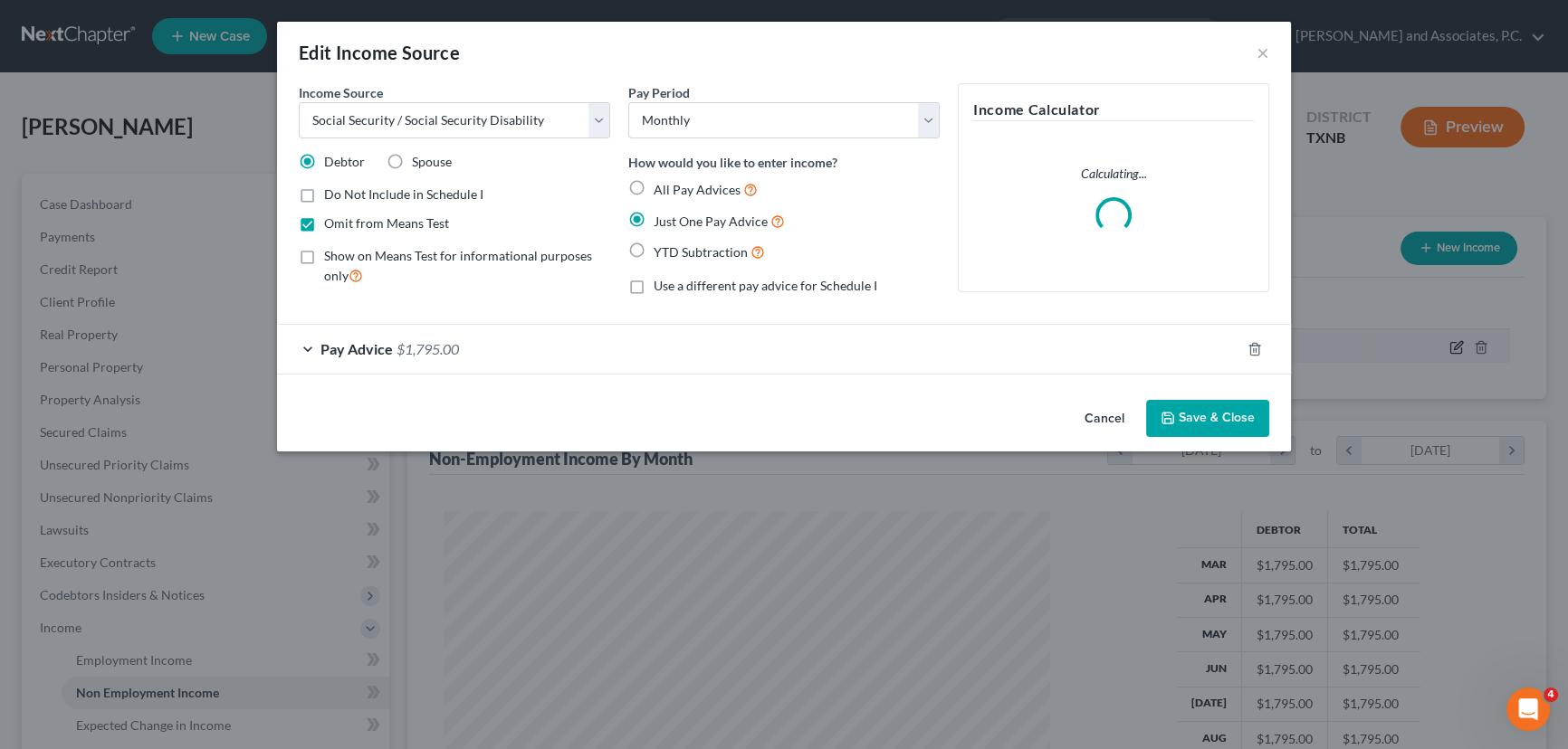
scroll to position [324, 648]
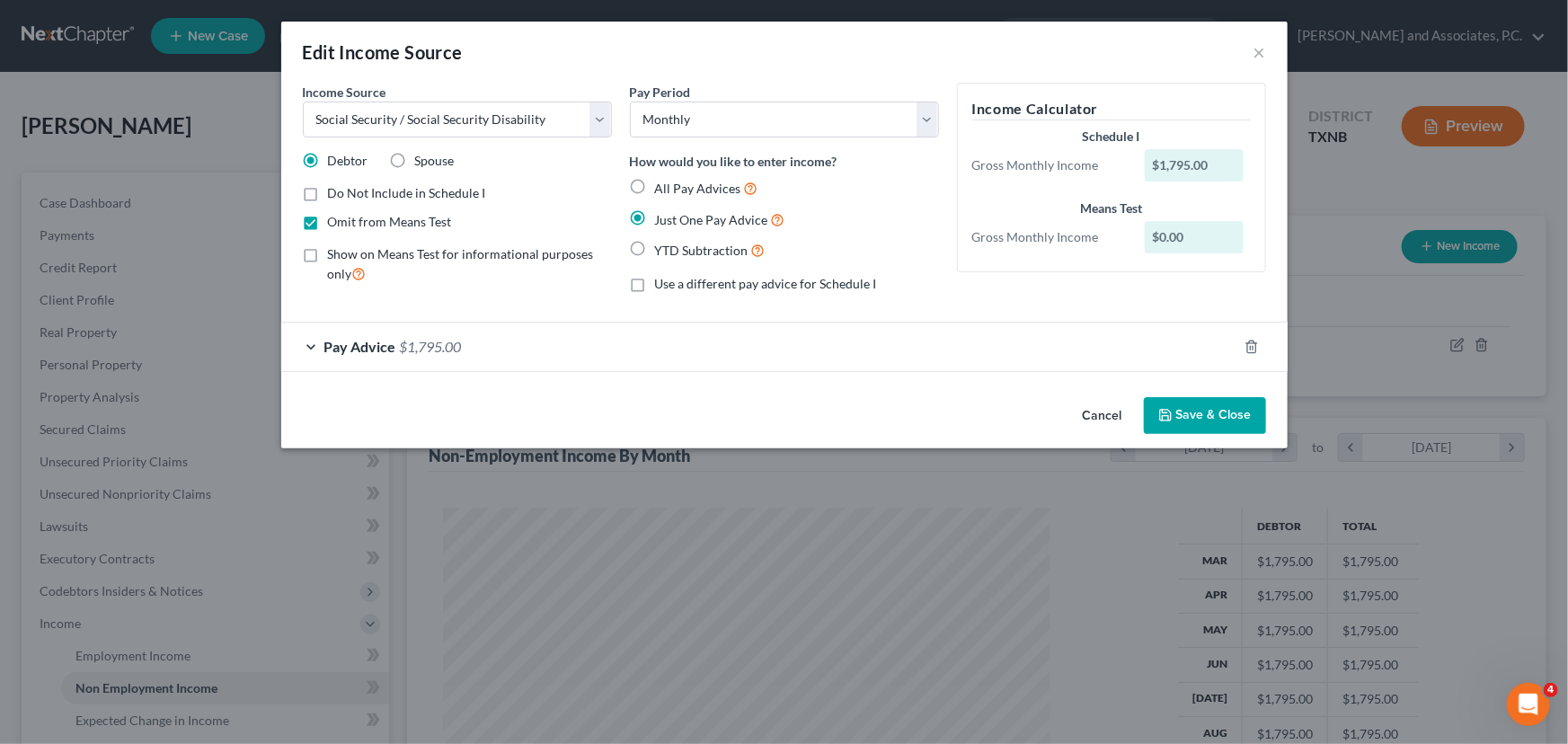
click at [1197, 418] on button "Save & Close" at bounding box center [1205, 416] width 122 height 38
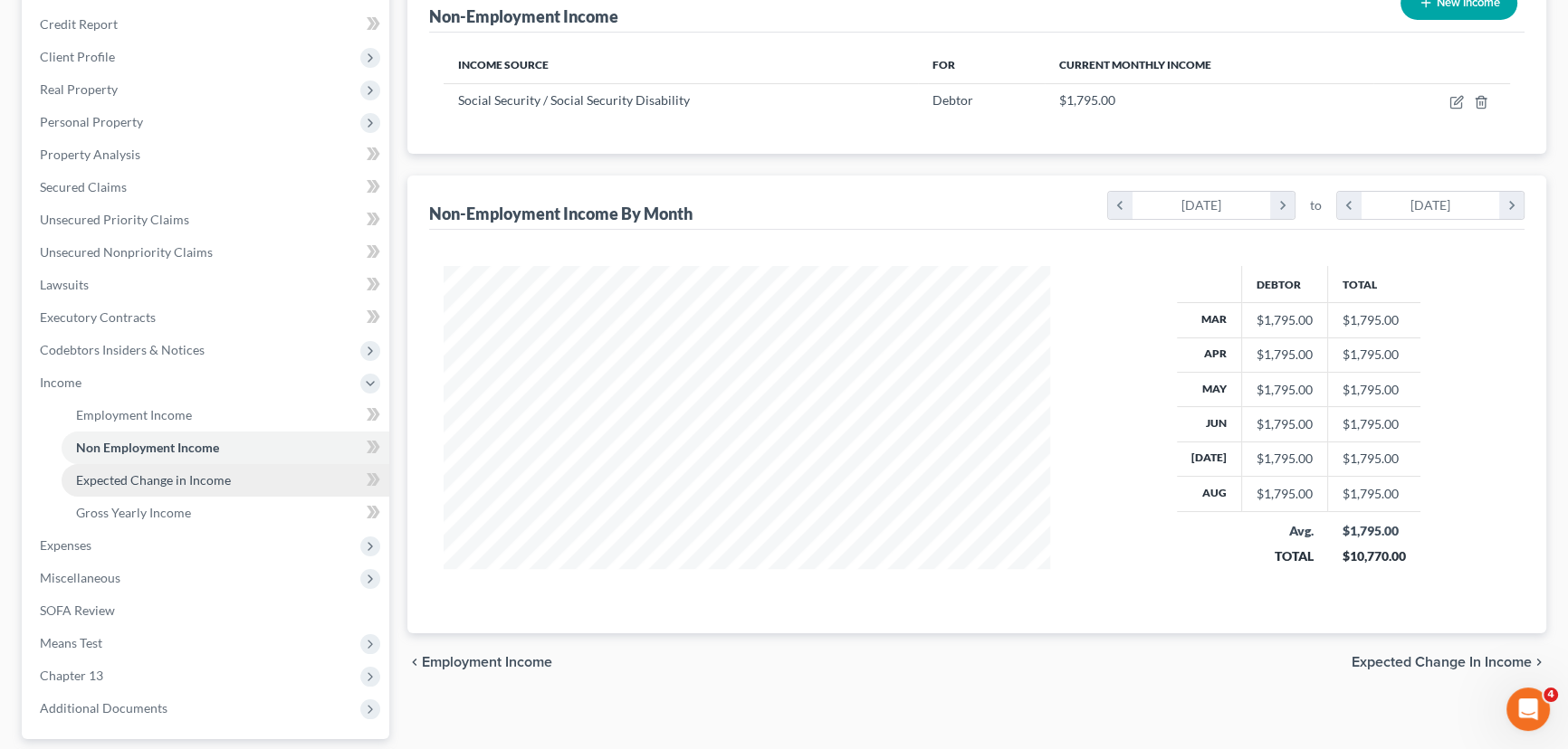
scroll to position [246, 0]
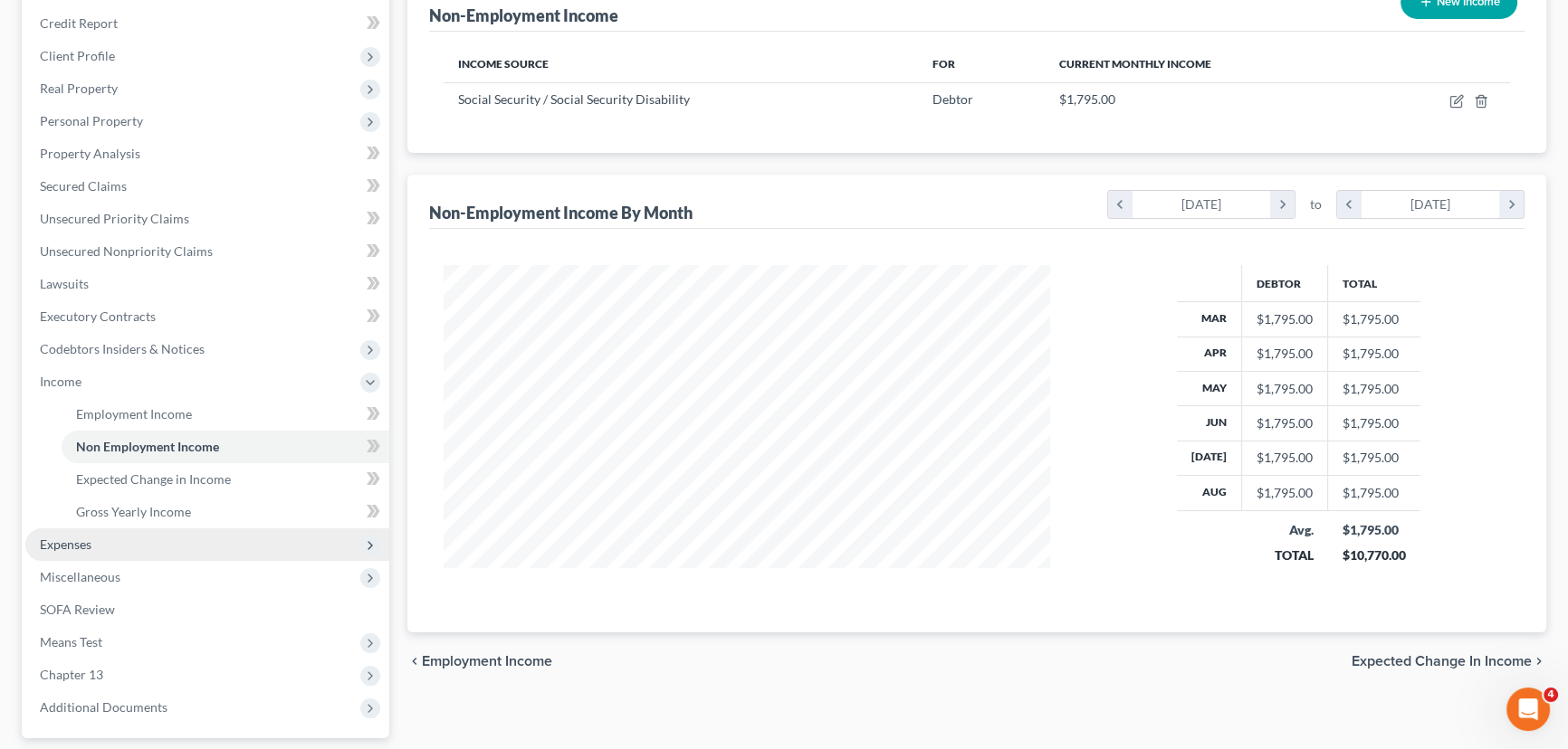
click at [143, 546] on span "Expenses" at bounding box center [207, 544] width 364 height 32
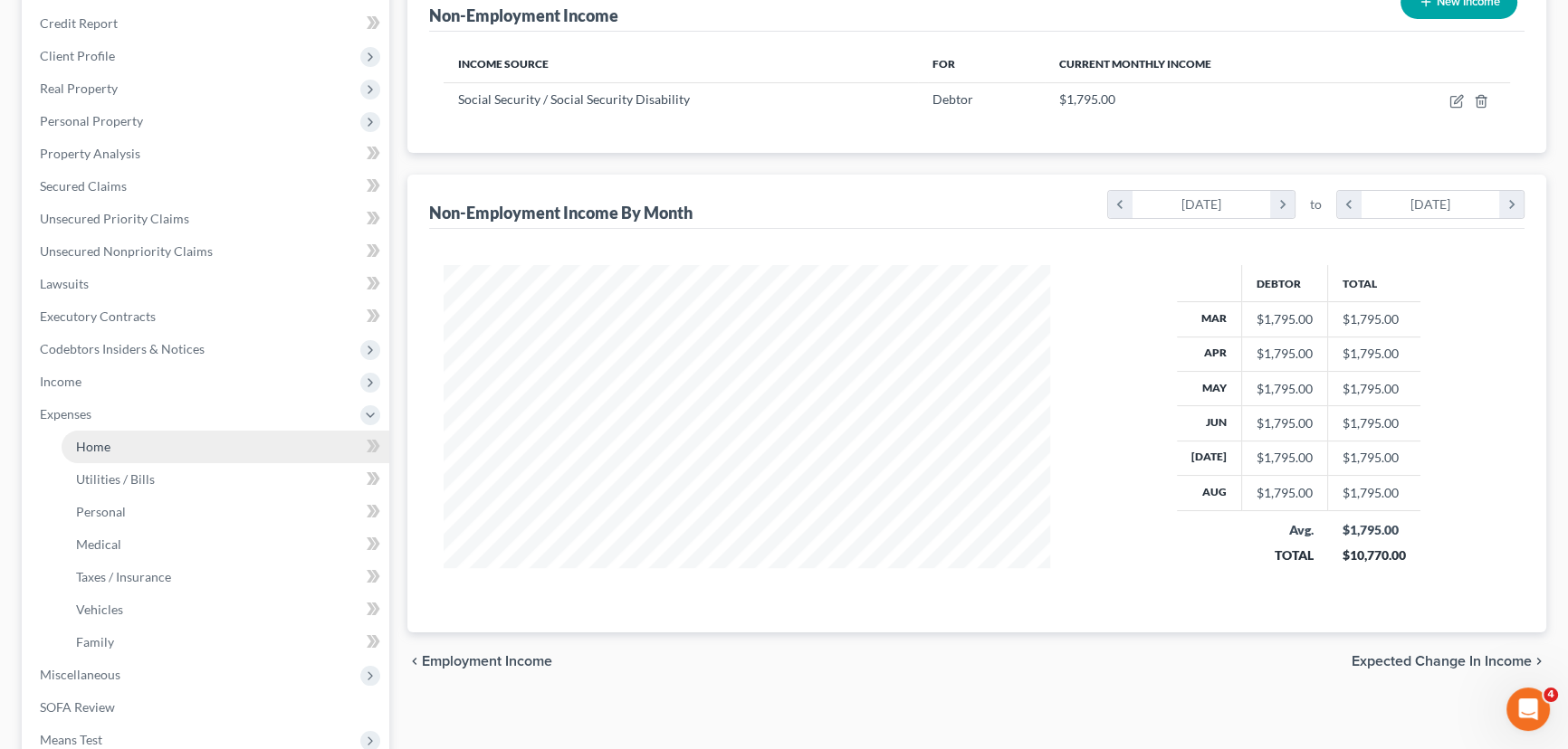
click at [169, 445] on link "Home" at bounding box center [225, 447] width 328 height 32
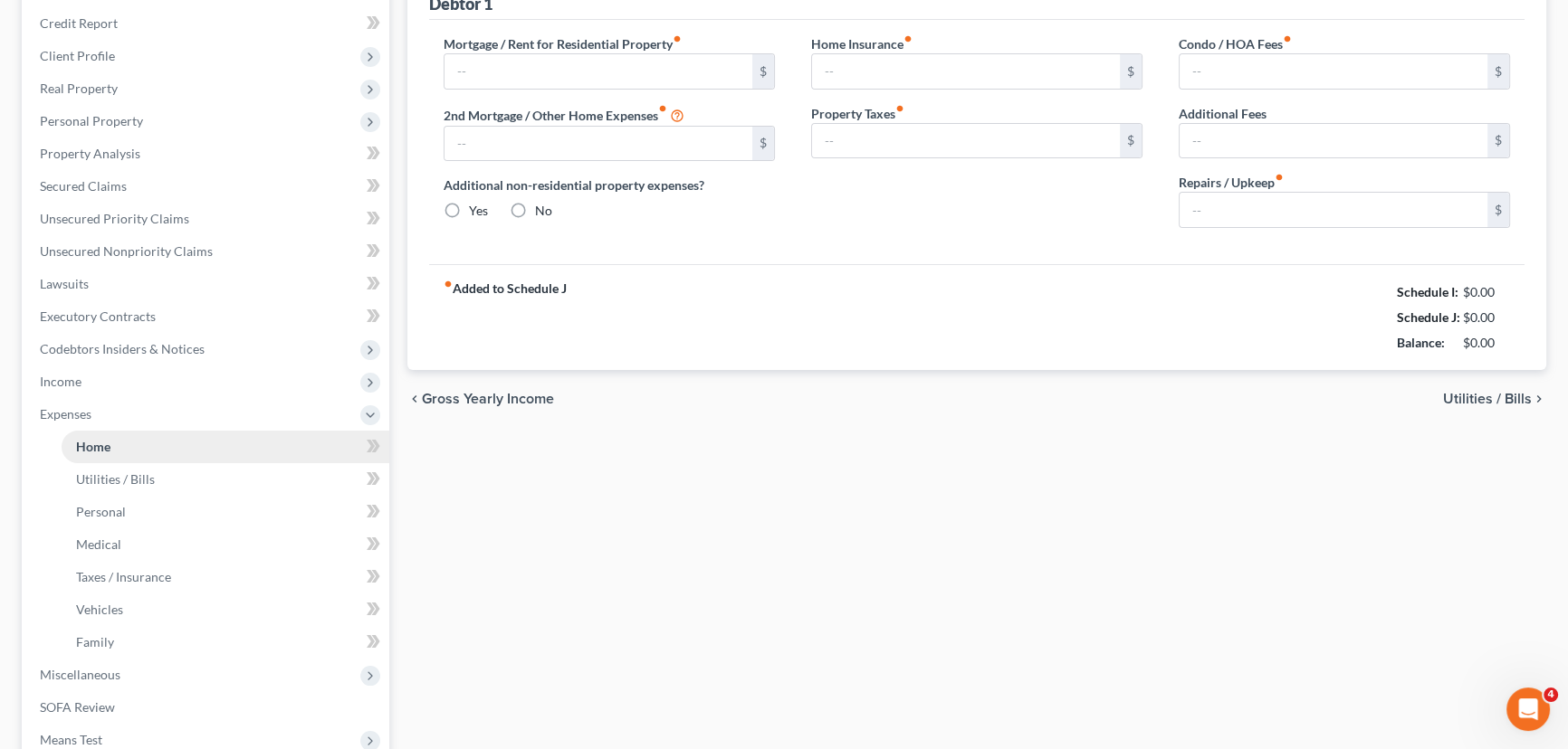
type input "669.00"
type input "0.00"
radio input "true"
type input "0.00"
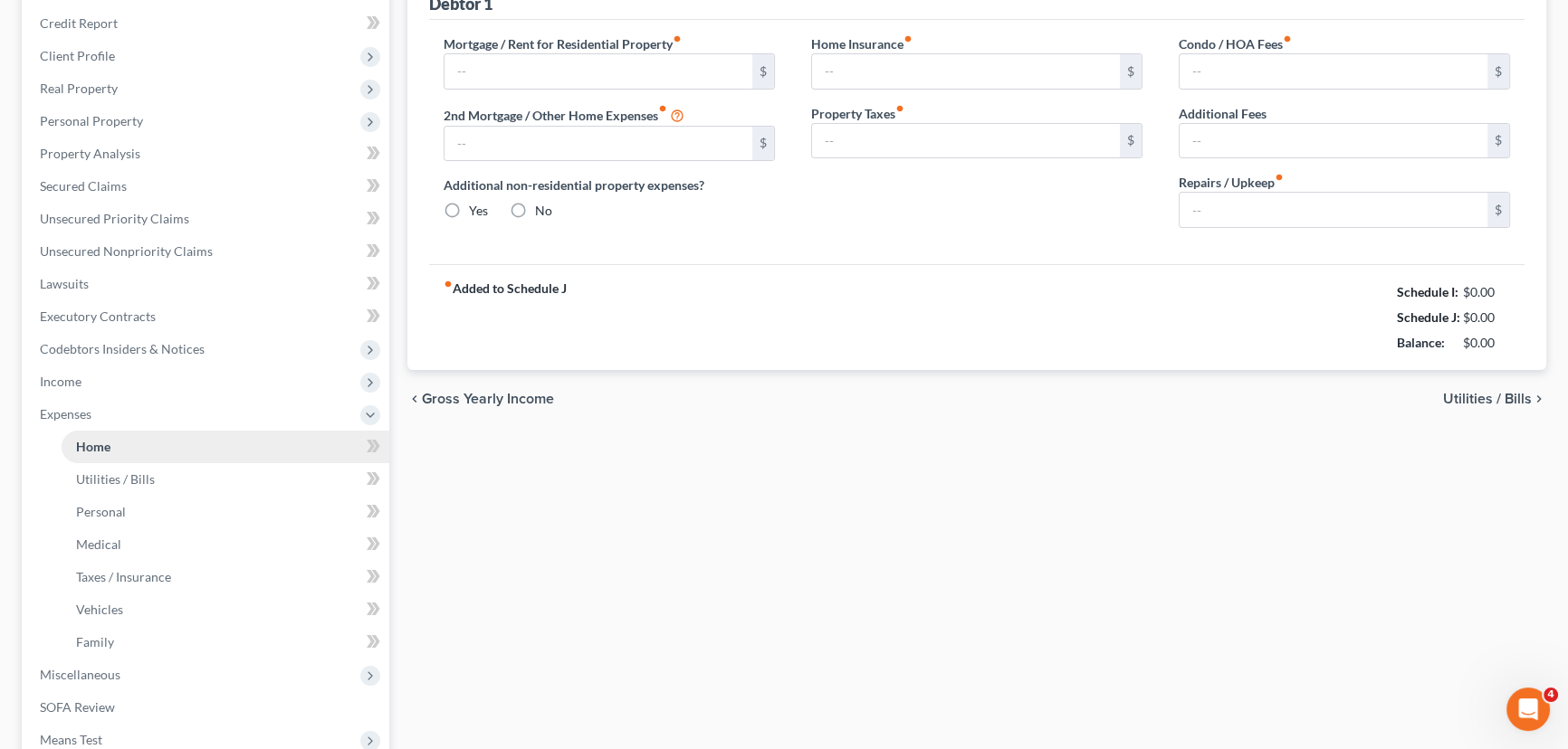
type input "0.00"
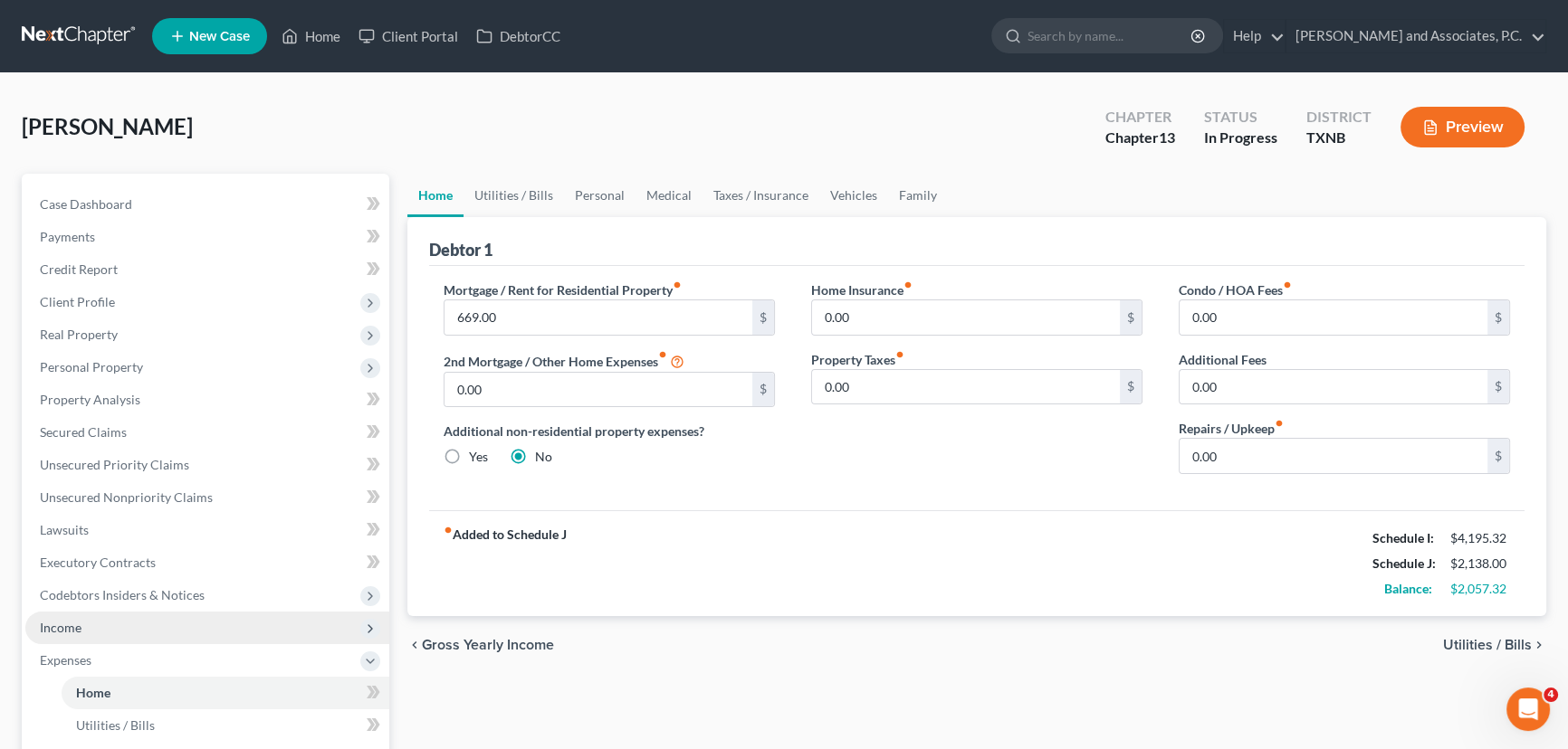
click at [81, 628] on span "Income" at bounding box center [207, 628] width 364 height 32
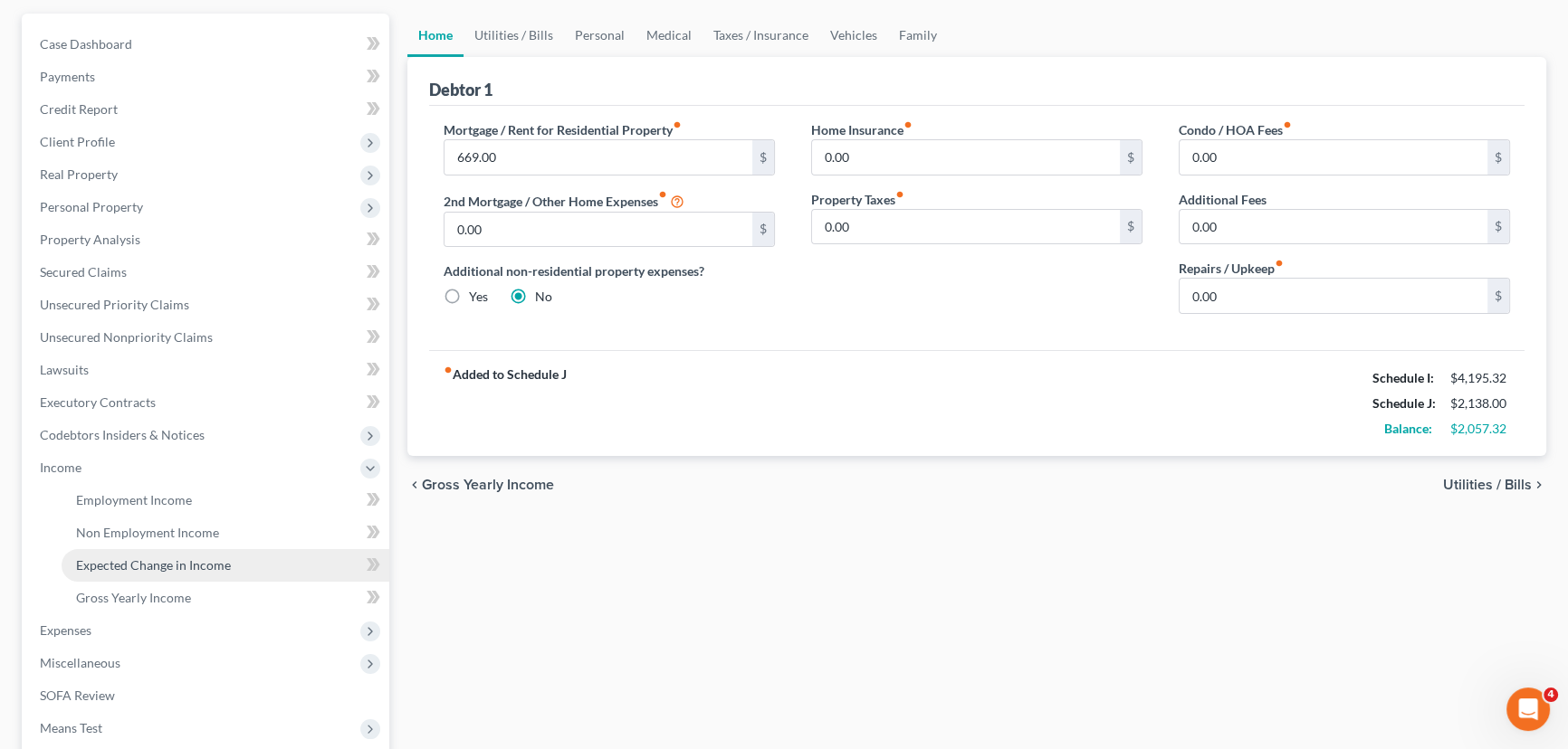
scroll to position [164, 0]
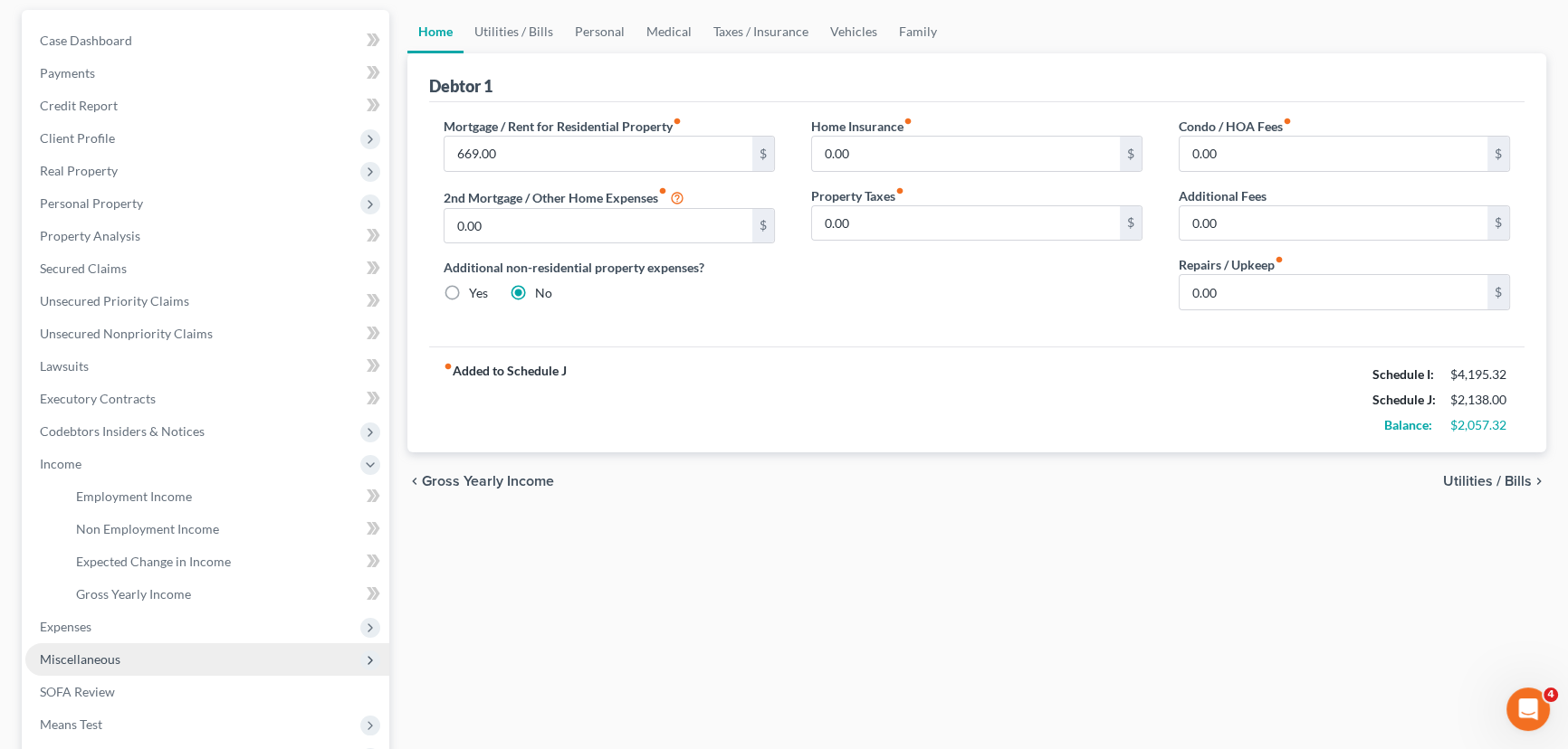
click at [64, 643] on span "Miscellaneous" at bounding box center [207, 659] width 364 height 32
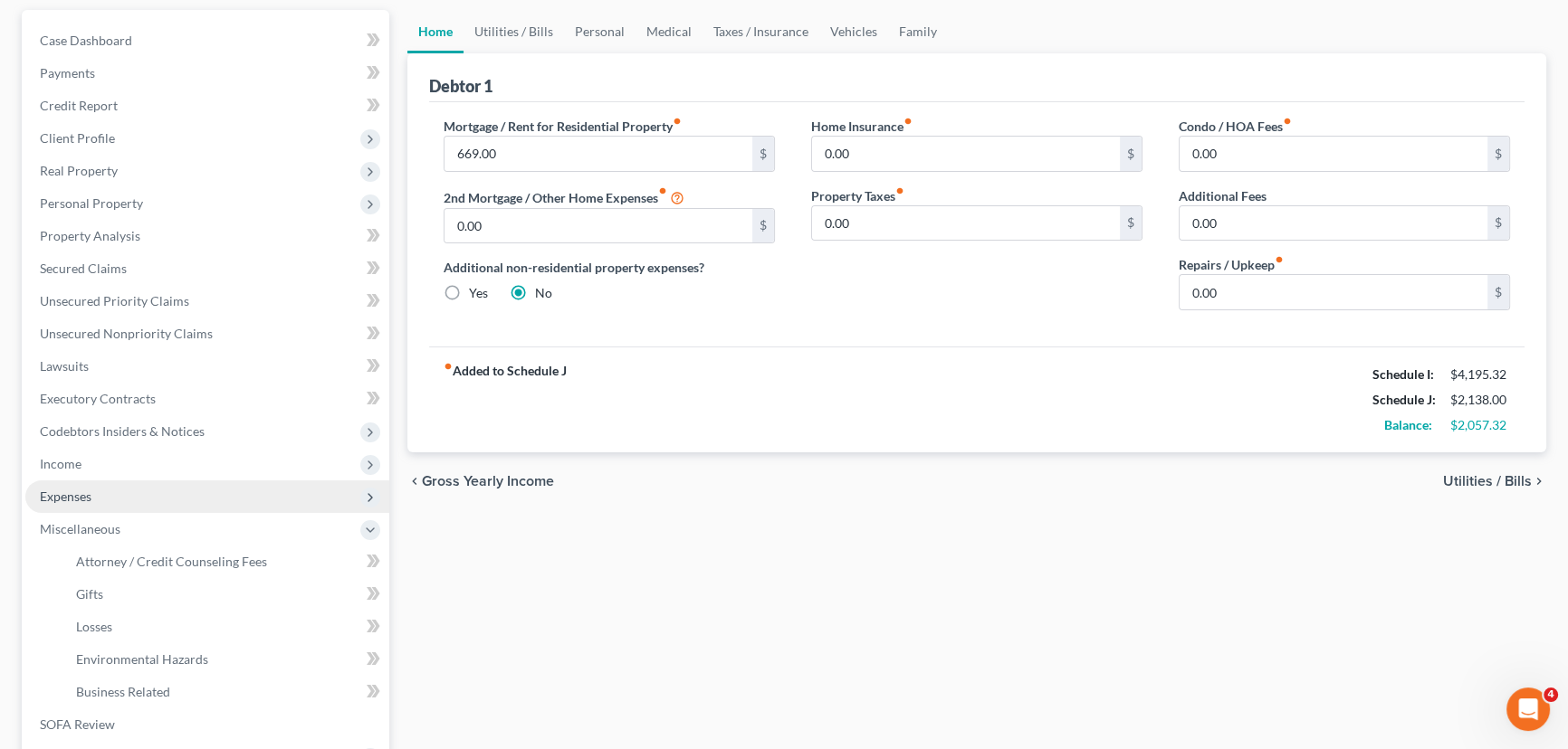
click at [81, 494] on span "Expenses" at bounding box center [65, 496] width 51 height 15
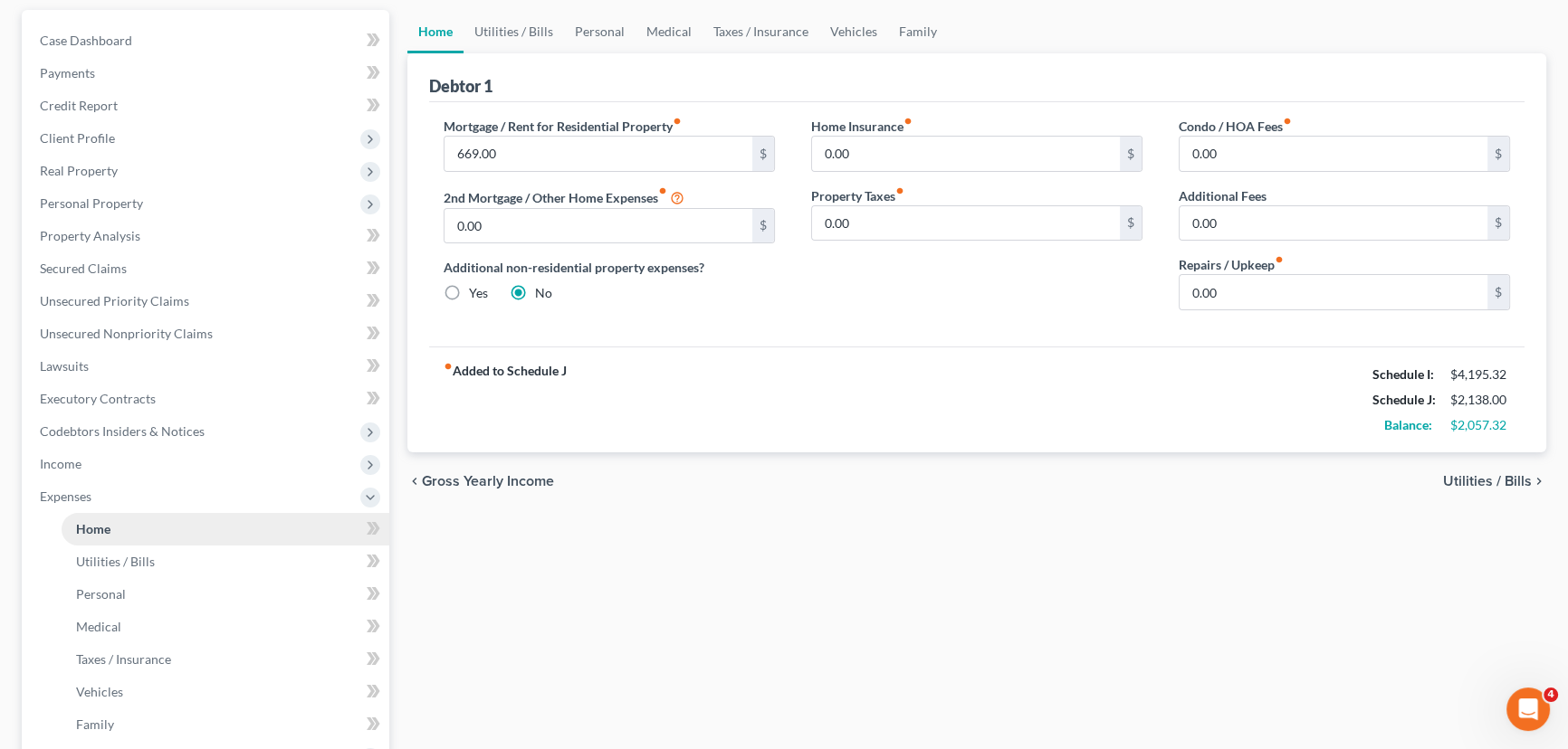
click at [117, 529] on link "Home" at bounding box center [225, 529] width 328 height 32
click at [1312, 297] on input "0.00" at bounding box center [1333, 292] width 308 height 34
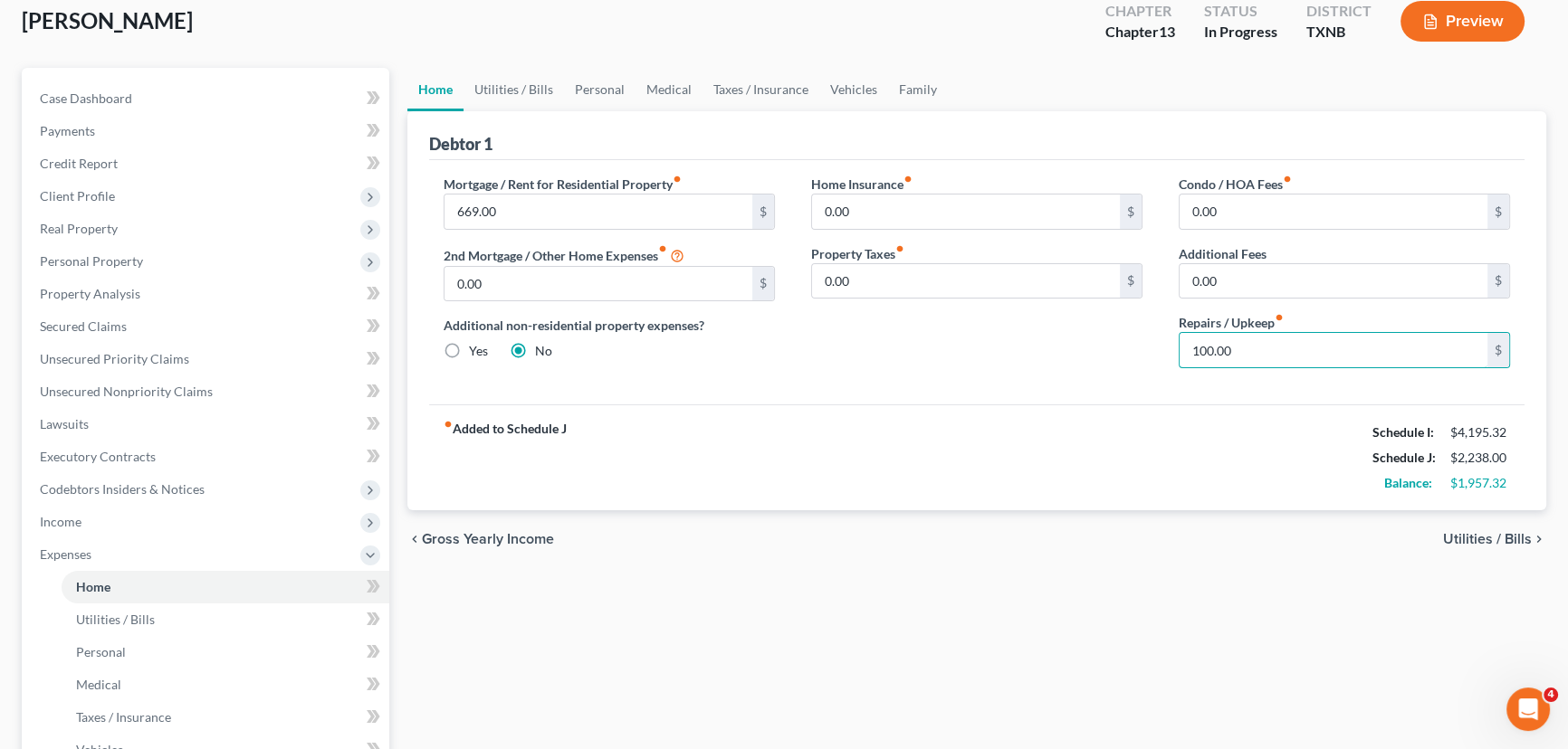
scroll to position [81, 0]
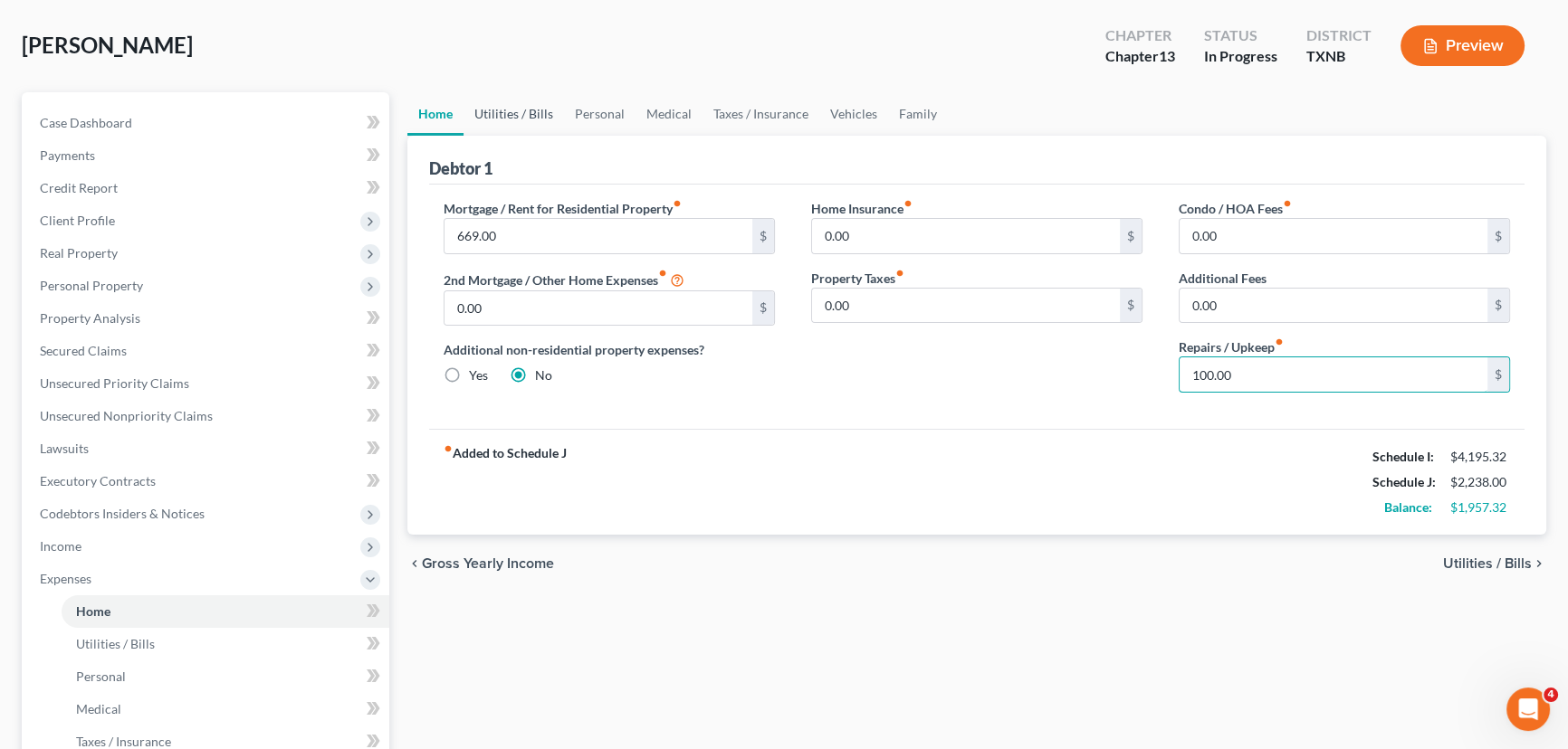
type input "100.00"
click at [532, 128] on link "Utilities / Bills" at bounding box center [514, 114] width 100 height 44
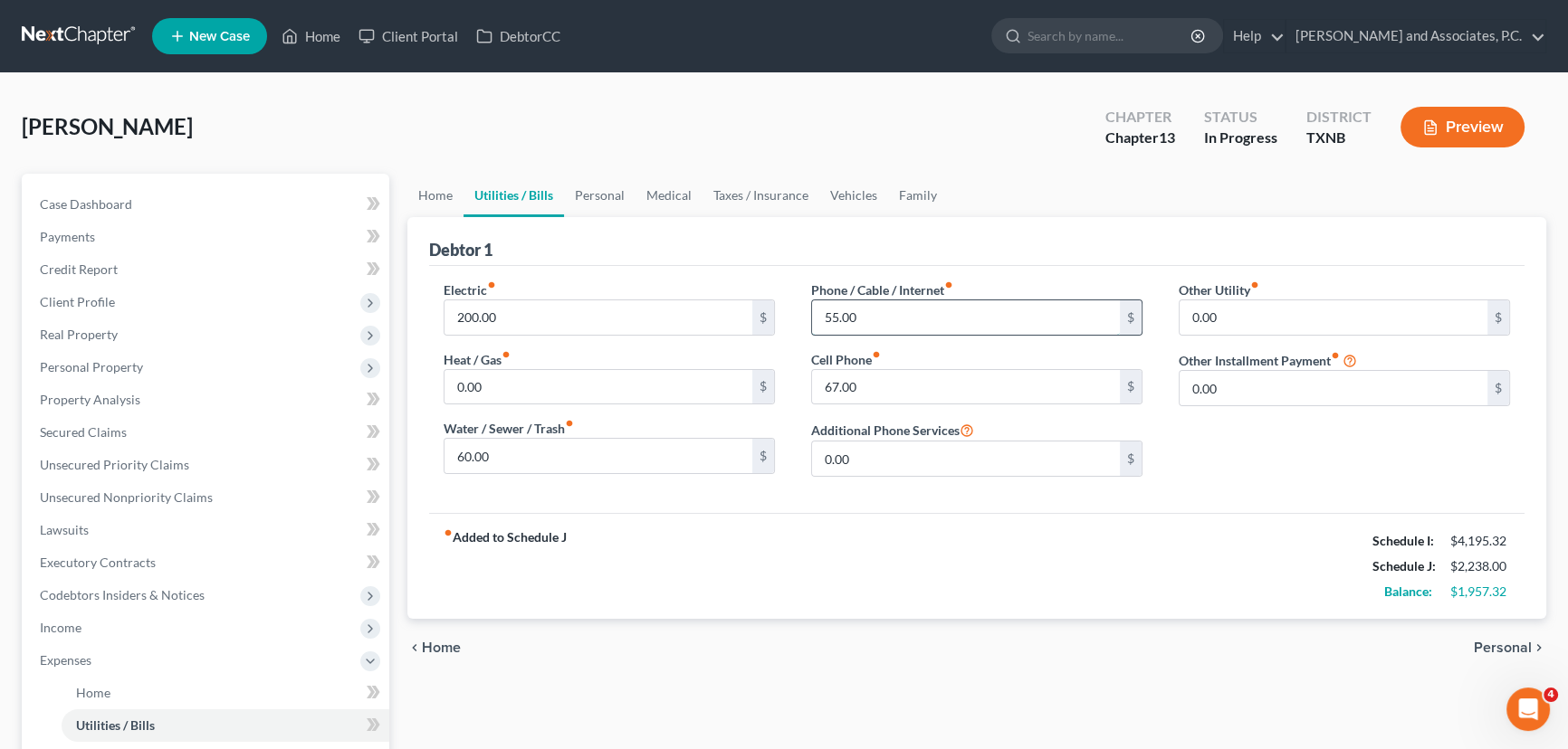
click at [929, 318] on input "55.00" at bounding box center [965, 317] width 308 height 34
type input "75.00"
click at [907, 386] on input "67.00" at bounding box center [965, 387] width 308 height 34
type input "100.32"
click at [800, 513] on div "fiber_manual_record Added to Schedule J Schedule I: $4,195.32 Schedule J: $2,29…" at bounding box center [977, 566] width 1095 height 106
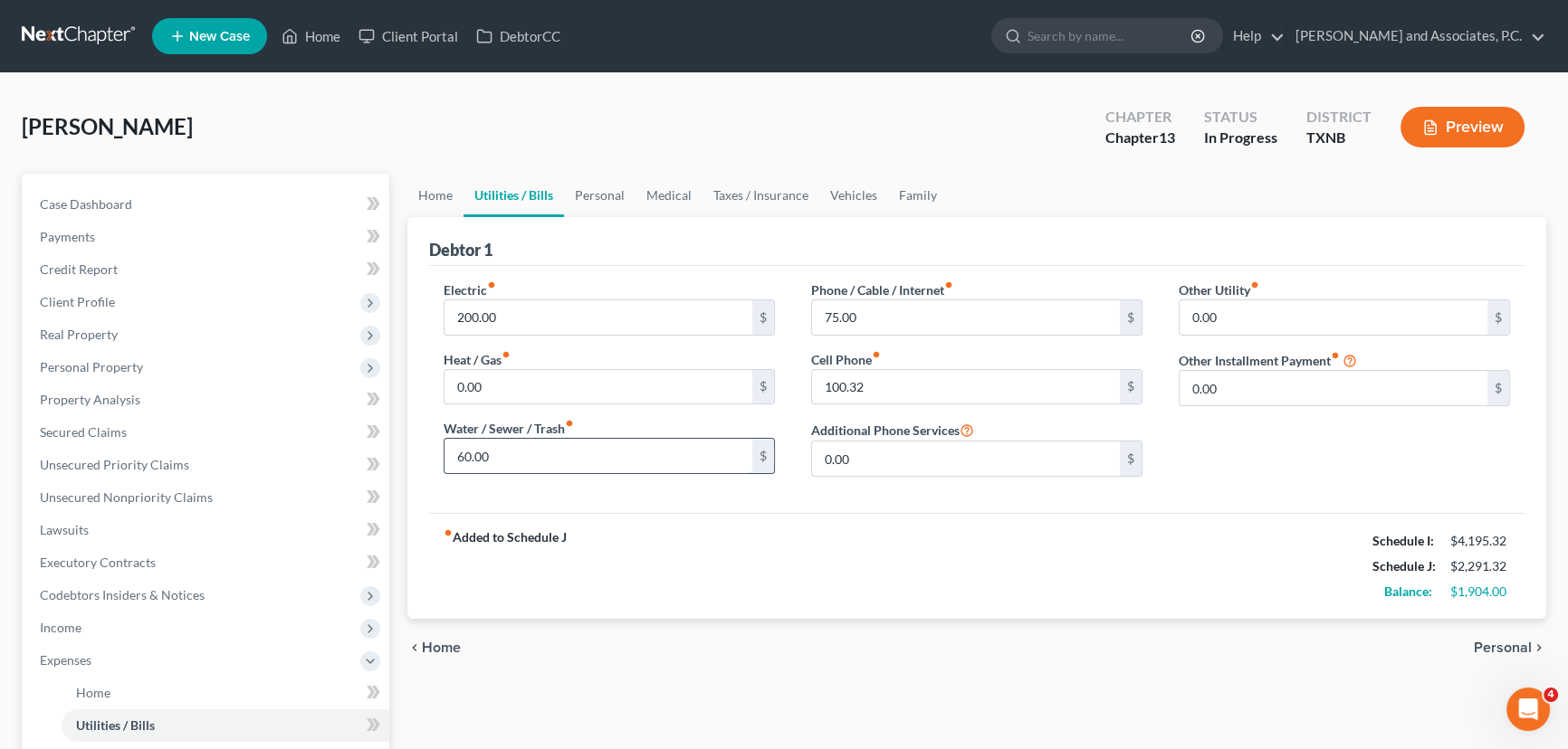
click at [595, 460] on input "60.00" at bounding box center [598, 455] width 308 height 34
type input "75.00"
click at [586, 193] on link "Personal" at bounding box center [599, 195] width 71 height 44
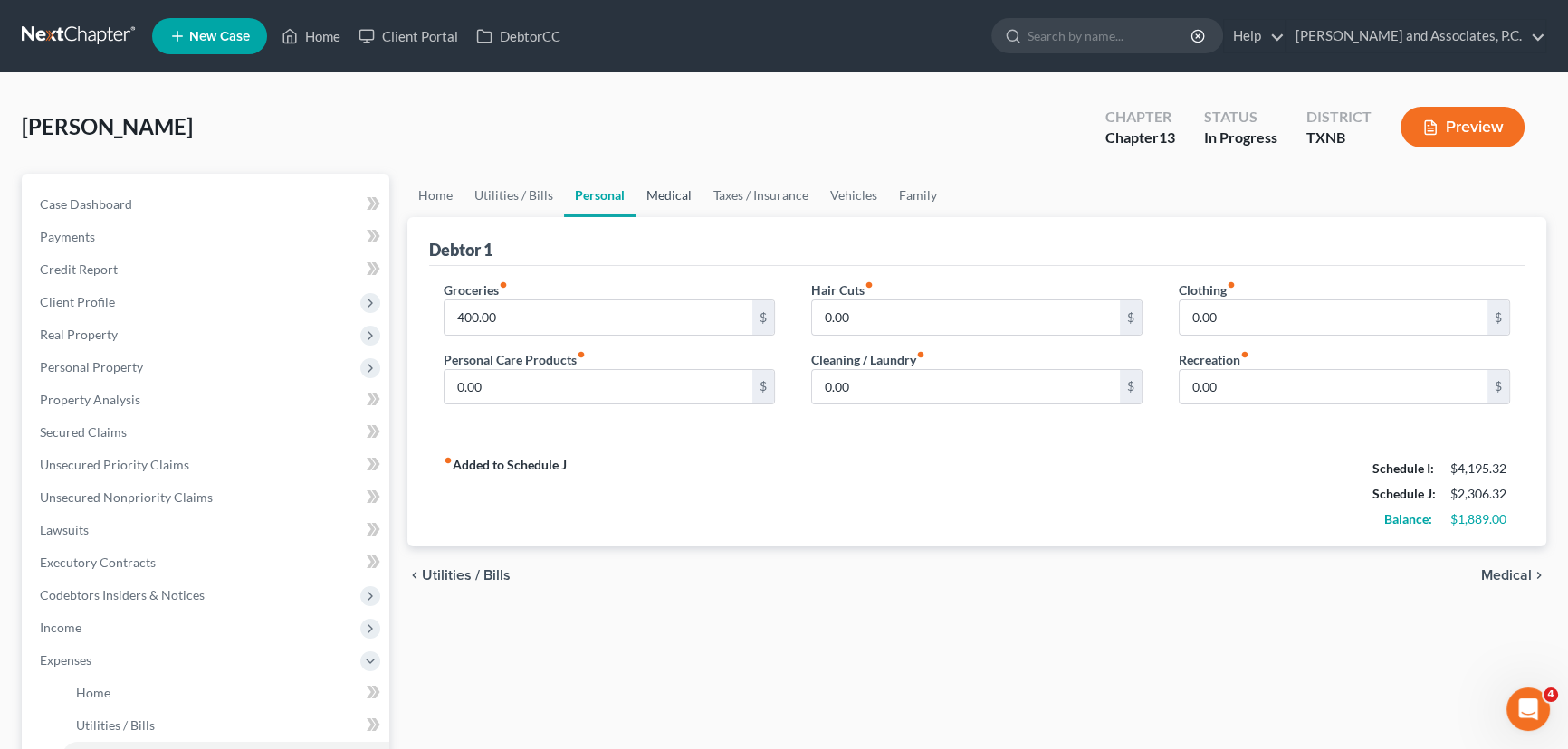
click at [646, 189] on link "Medical" at bounding box center [669, 195] width 67 height 44
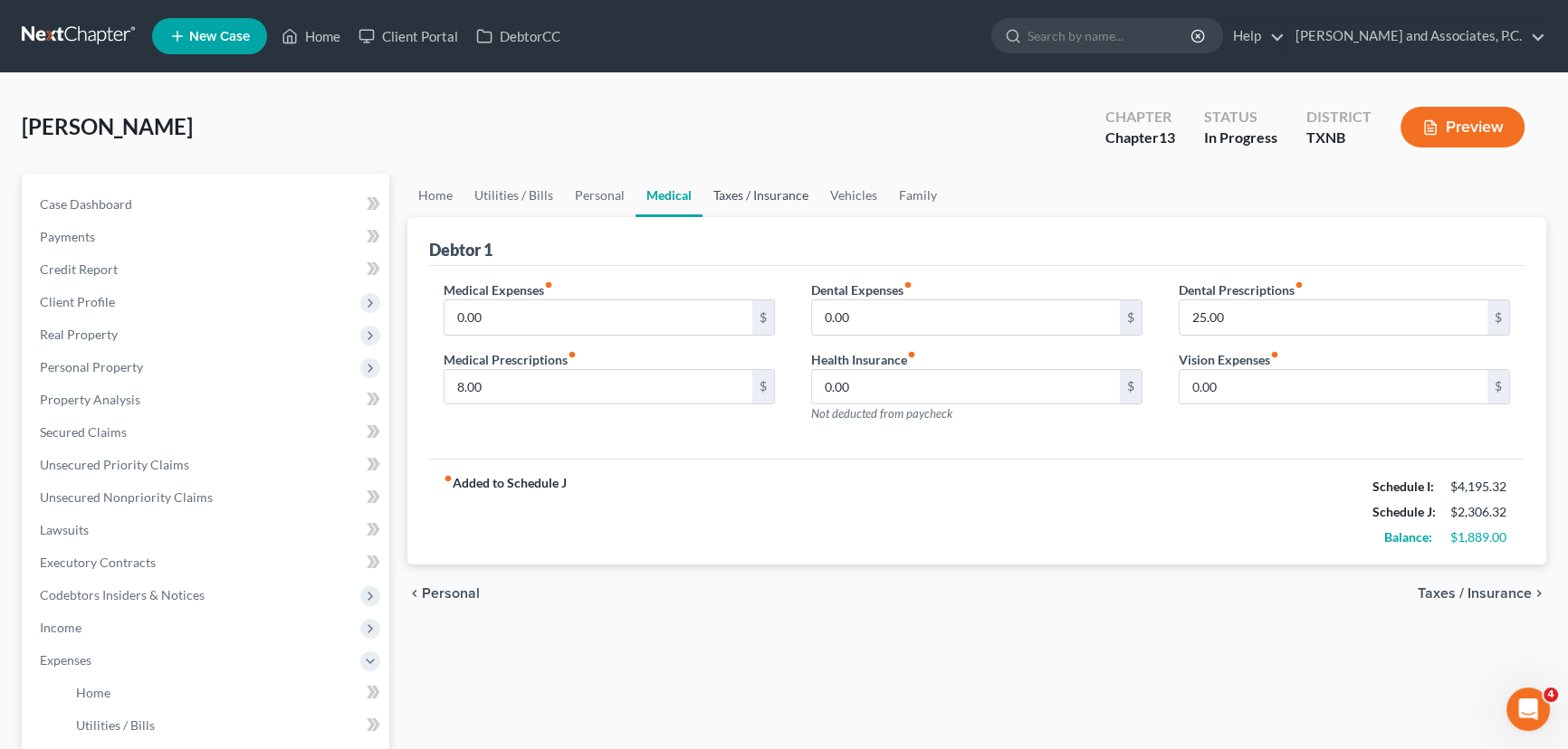
click at [766, 196] on link "Taxes / Insurance" at bounding box center [761, 195] width 117 height 44
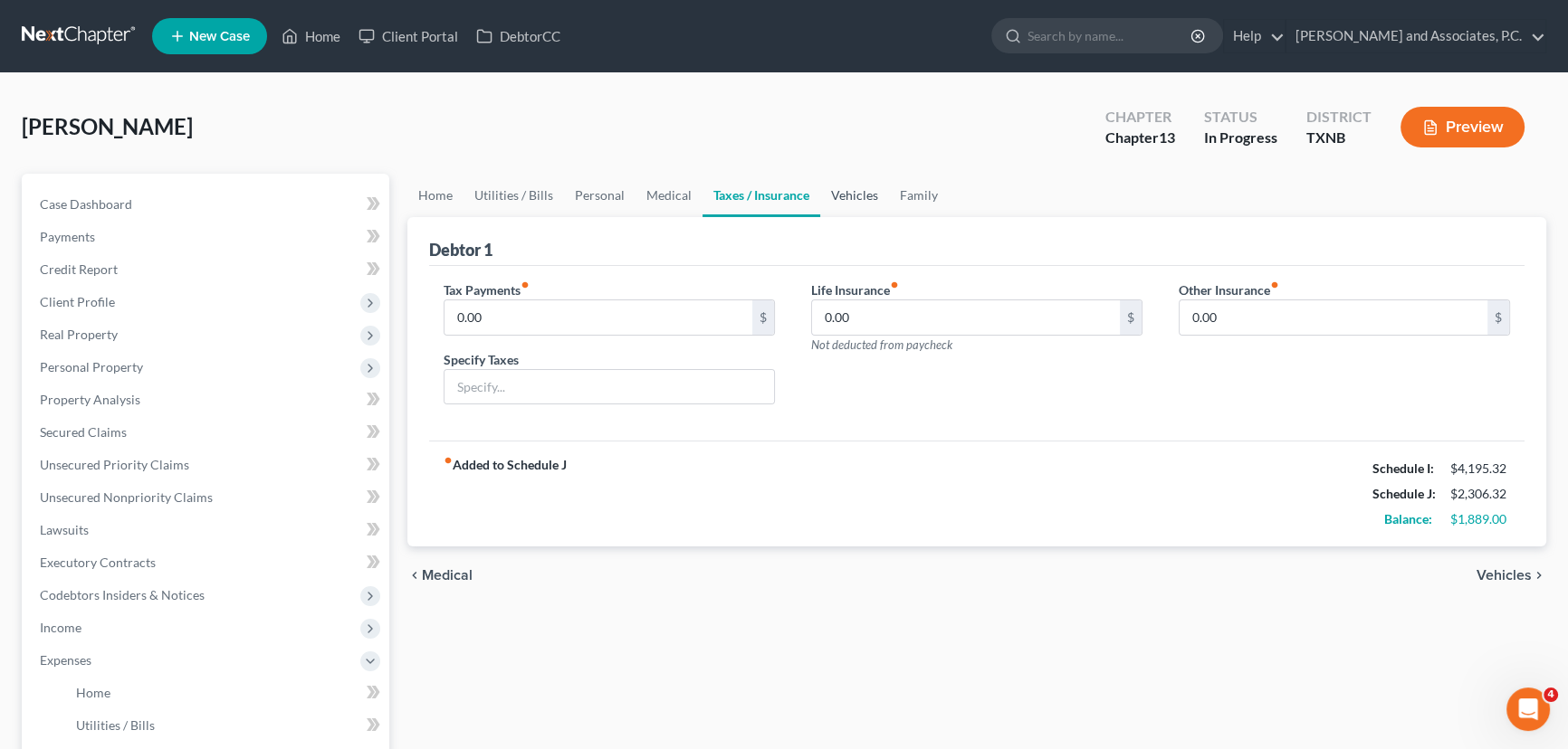
click at [833, 200] on link "Vehicles" at bounding box center [855, 195] width 69 height 44
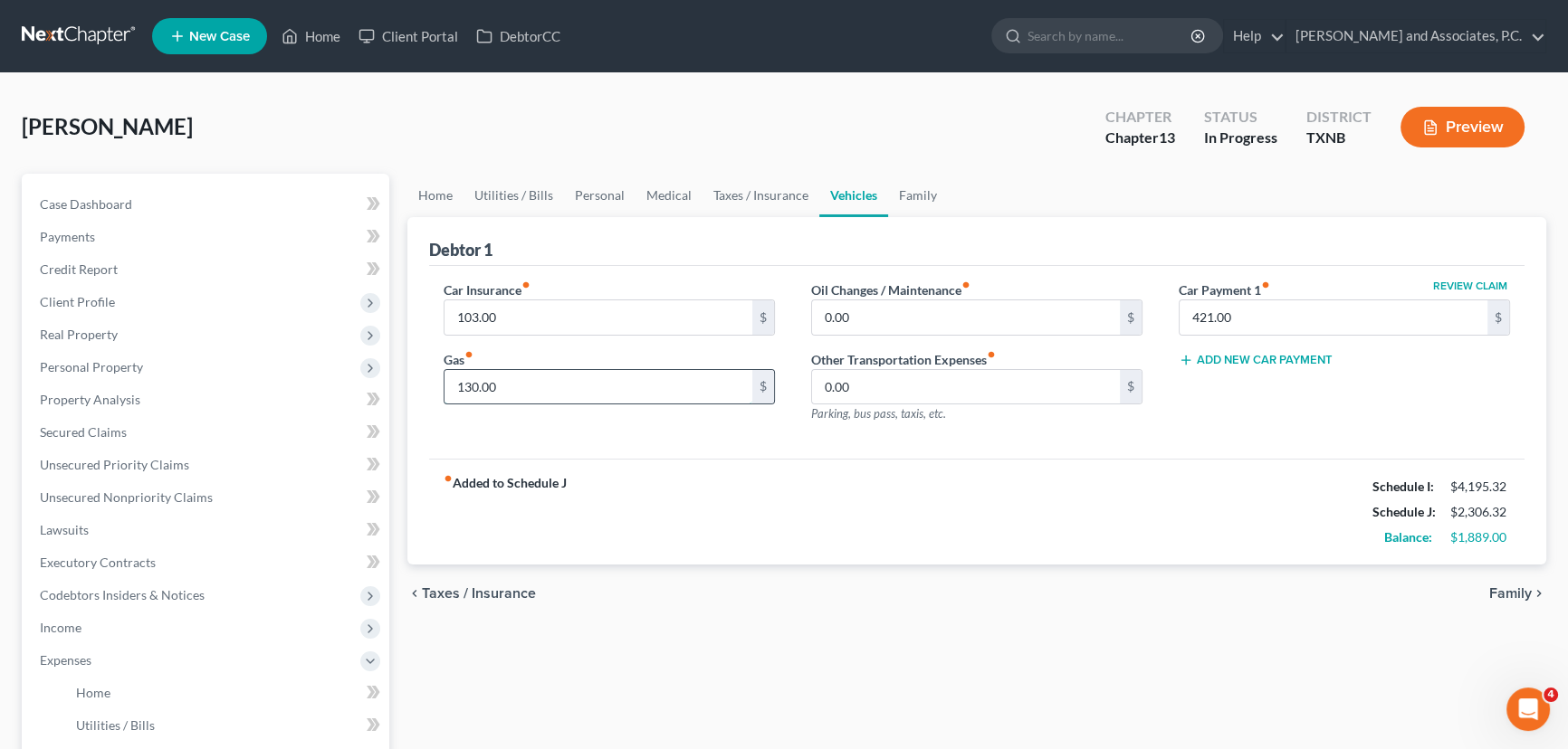
click at [612, 382] on input "130.00" at bounding box center [598, 387] width 308 height 34
type input "200.00"
click at [926, 199] on link "Family" at bounding box center [917, 195] width 60 height 44
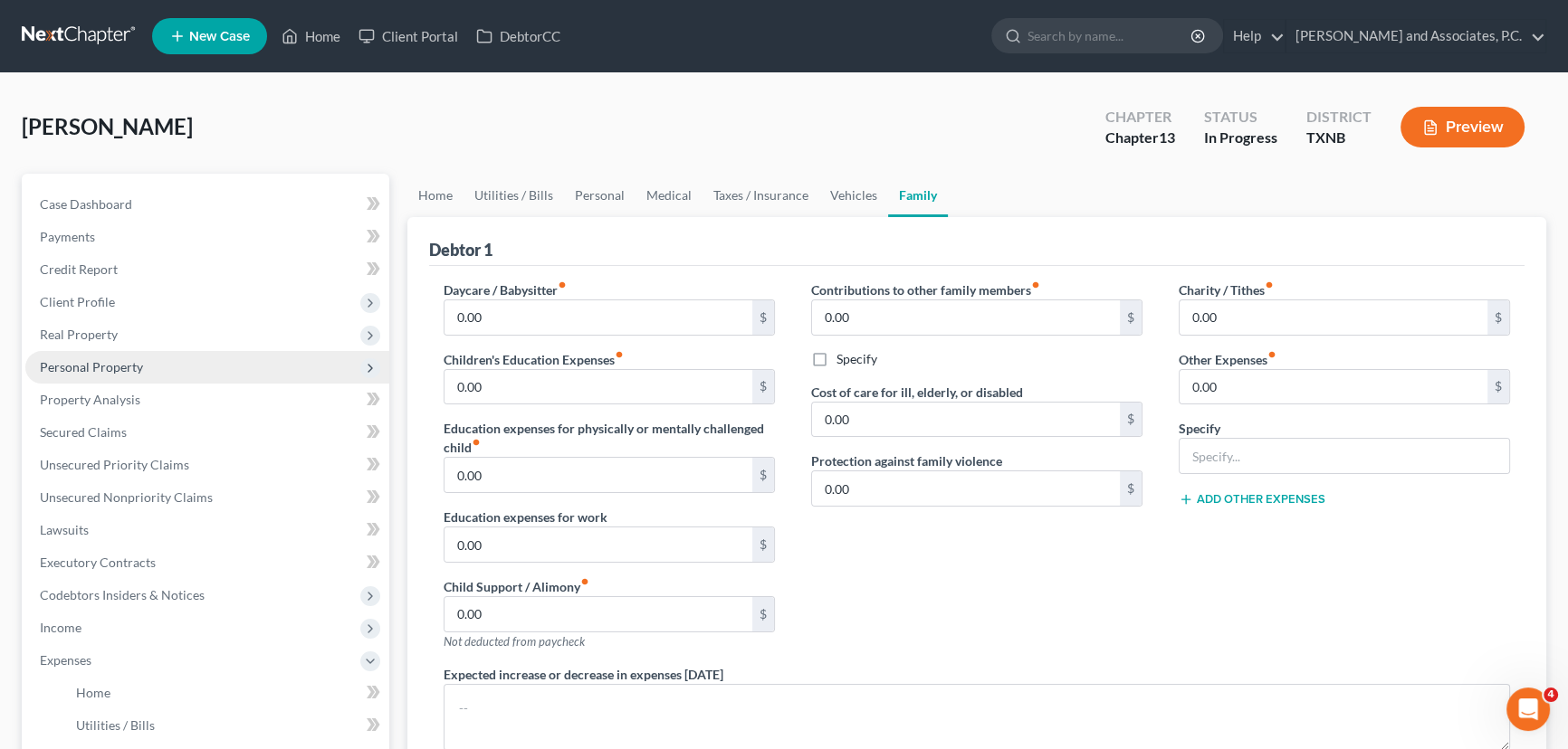
click at [61, 363] on span "Personal Property" at bounding box center [91, 366] width 103 height 15
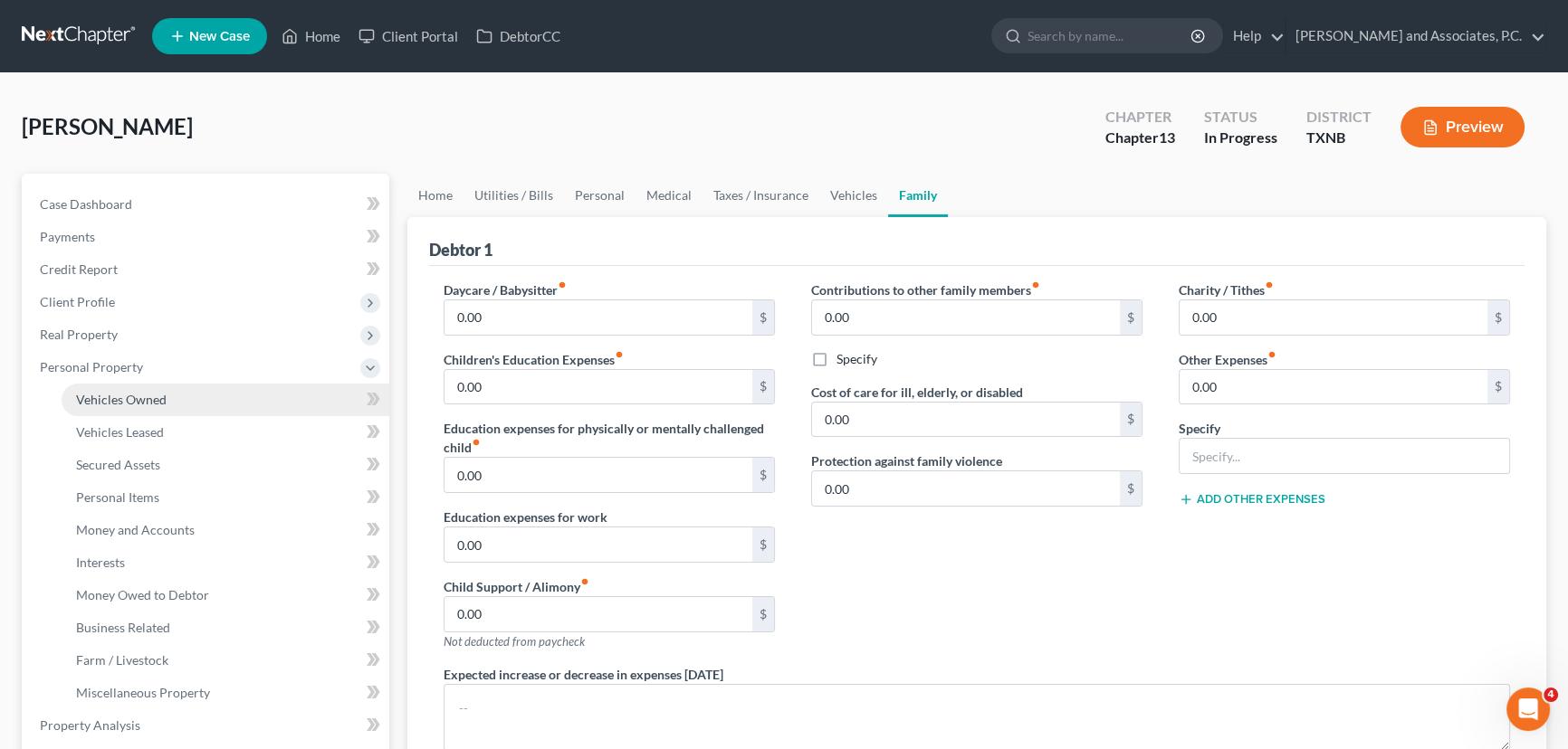
click at [140, 401] on span "Vehicles Owned" at bounding box center [121, 400] width 91 height 15
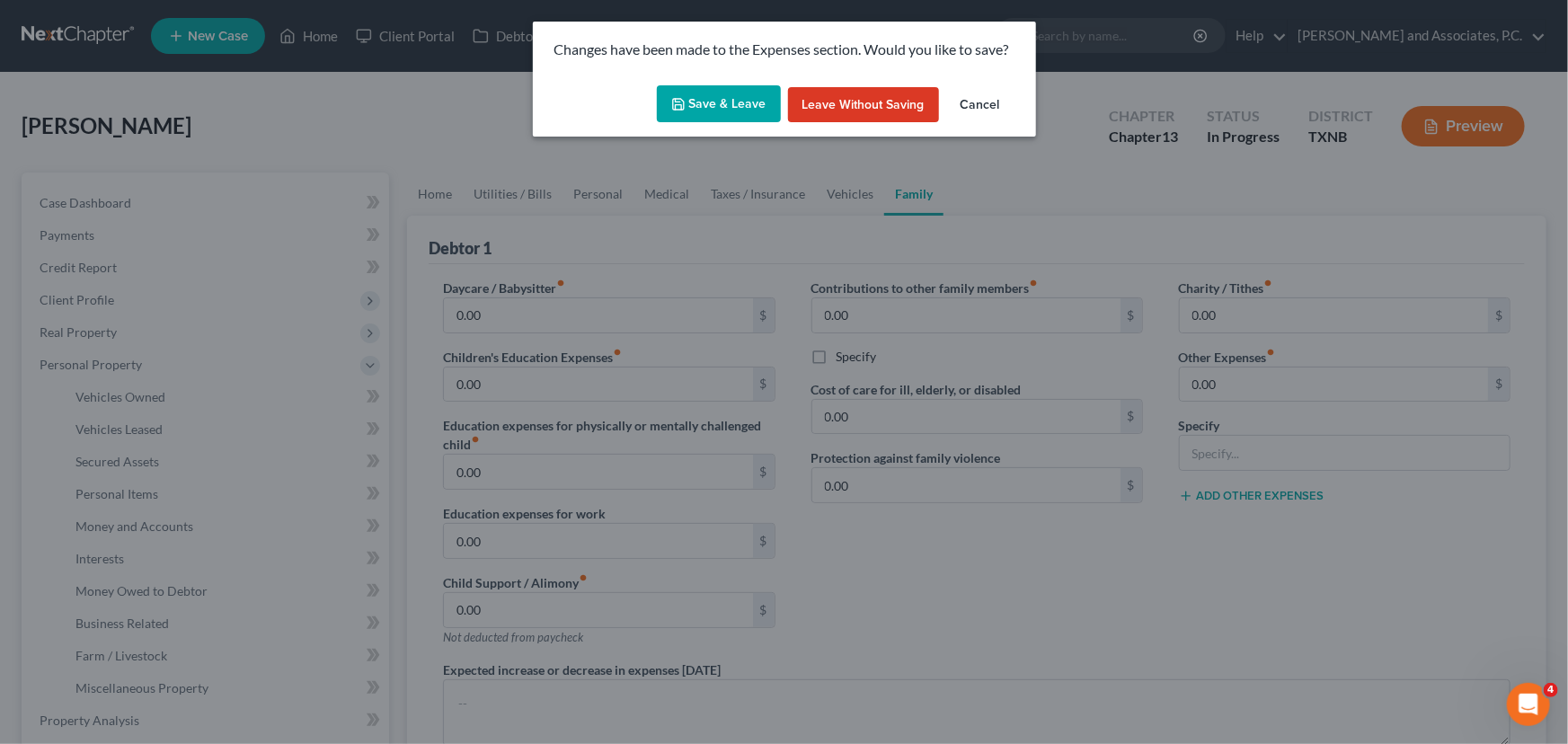
drag, startPoint x: 905, startPoint y: 90, endPoint x: 892, endPoint y: 98, distance: 15.3
click at [905, 95] on button "Leave without Saving" at bounding box center [863, 105] width 151 height 36
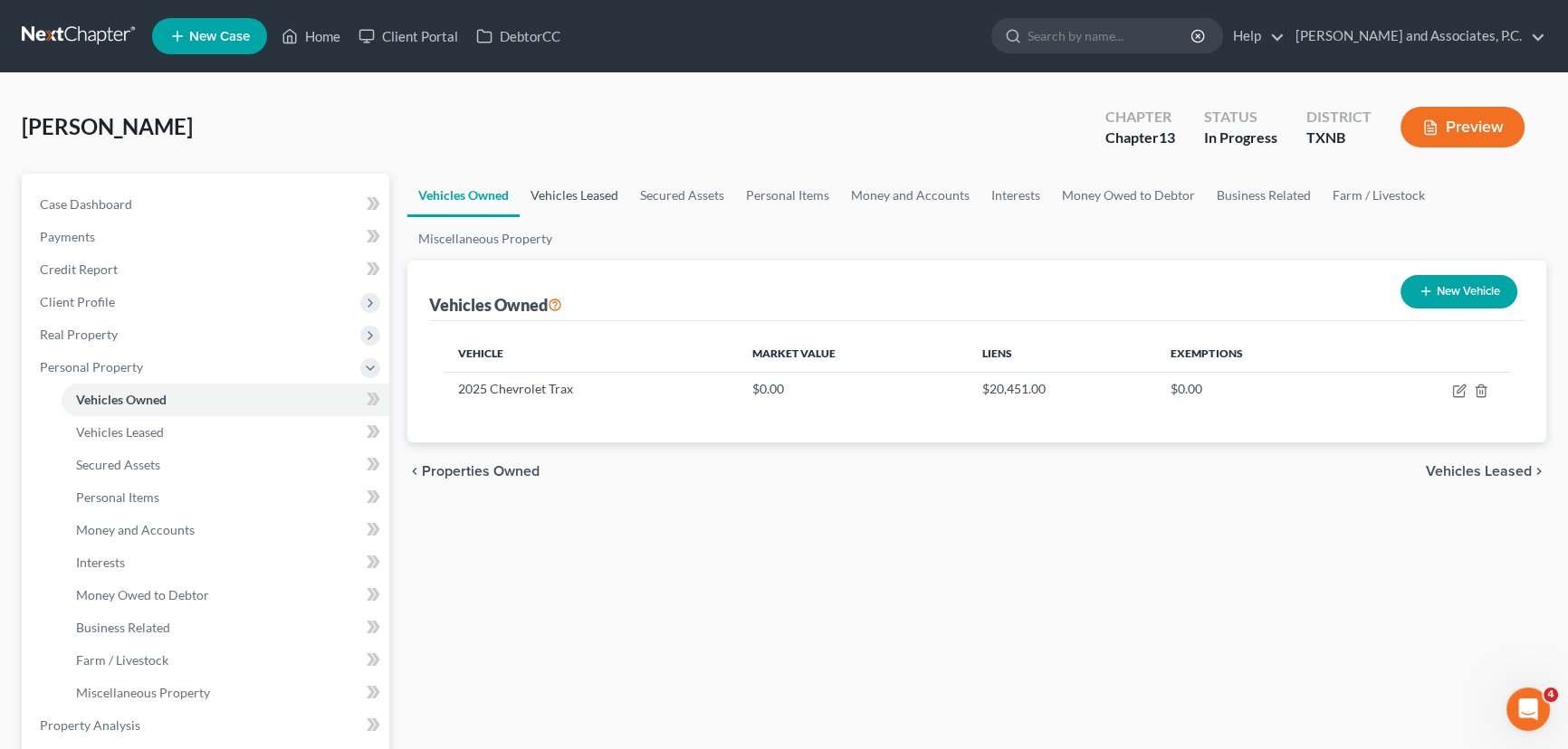
click at [581, 198] on link "Vehicles Leased" at bounding box center [574, 195] width 110 height 44
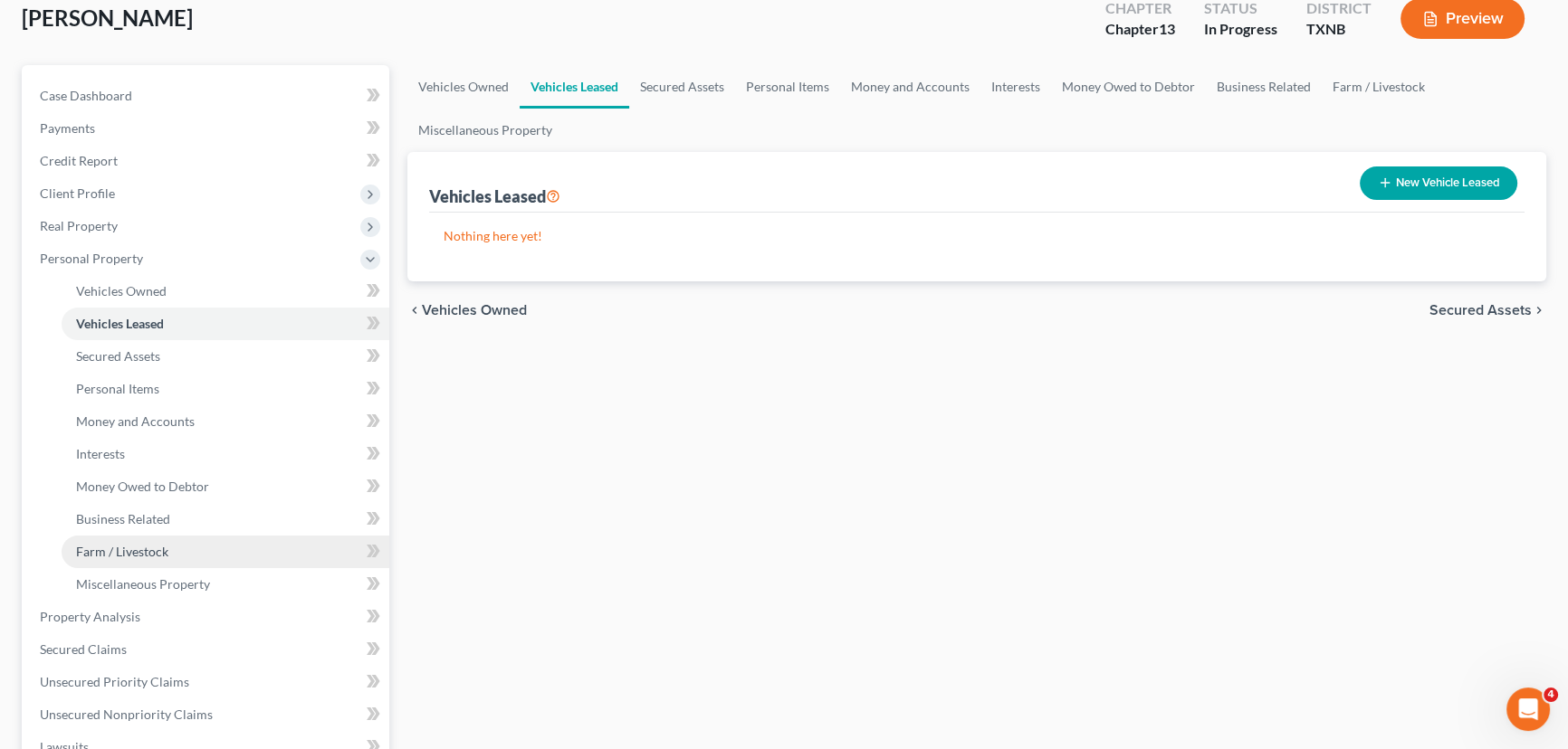
scroll to position [329, 0]
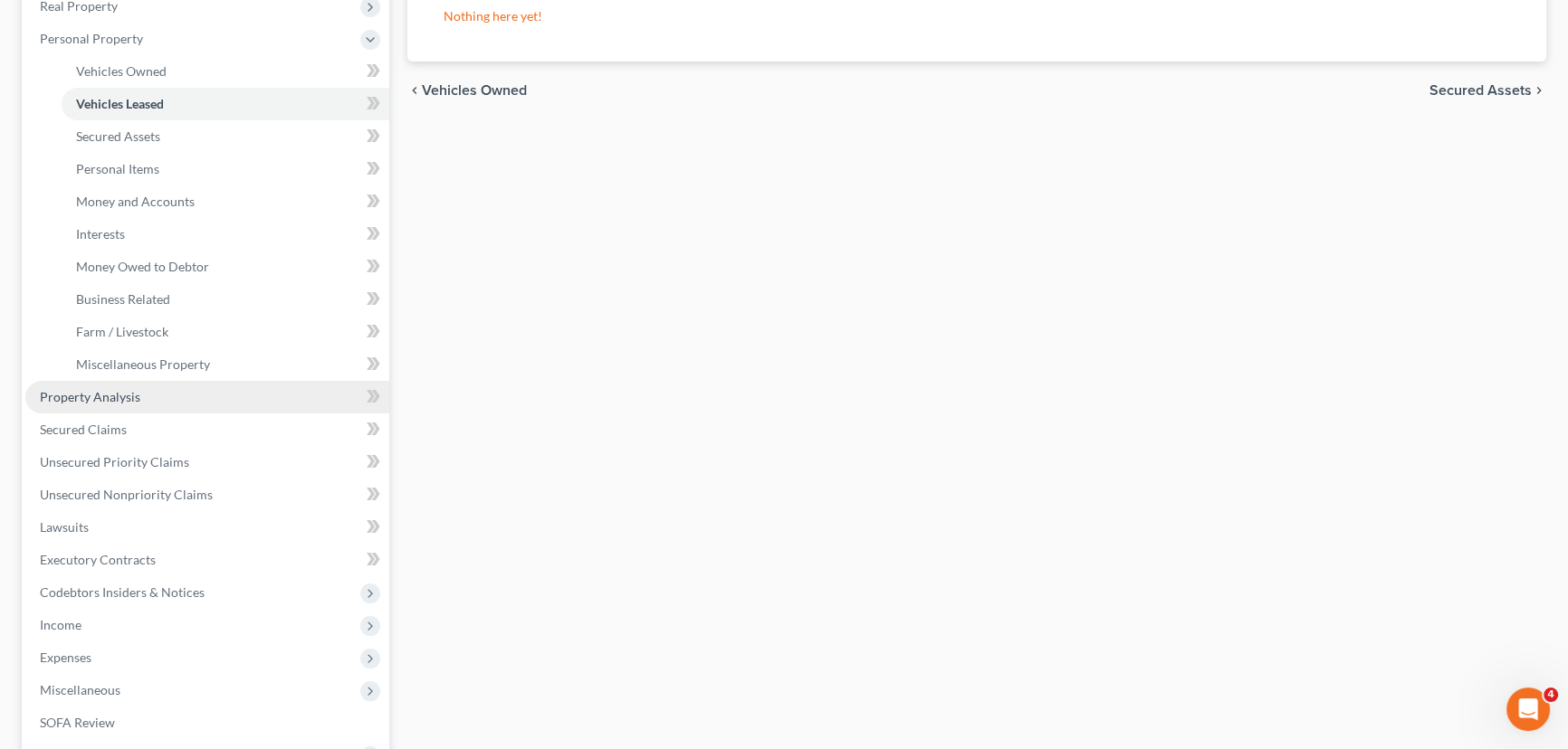
click at [112, 389] on span "Property Analysis" at bounding box center [90, 397] width 100 height 15
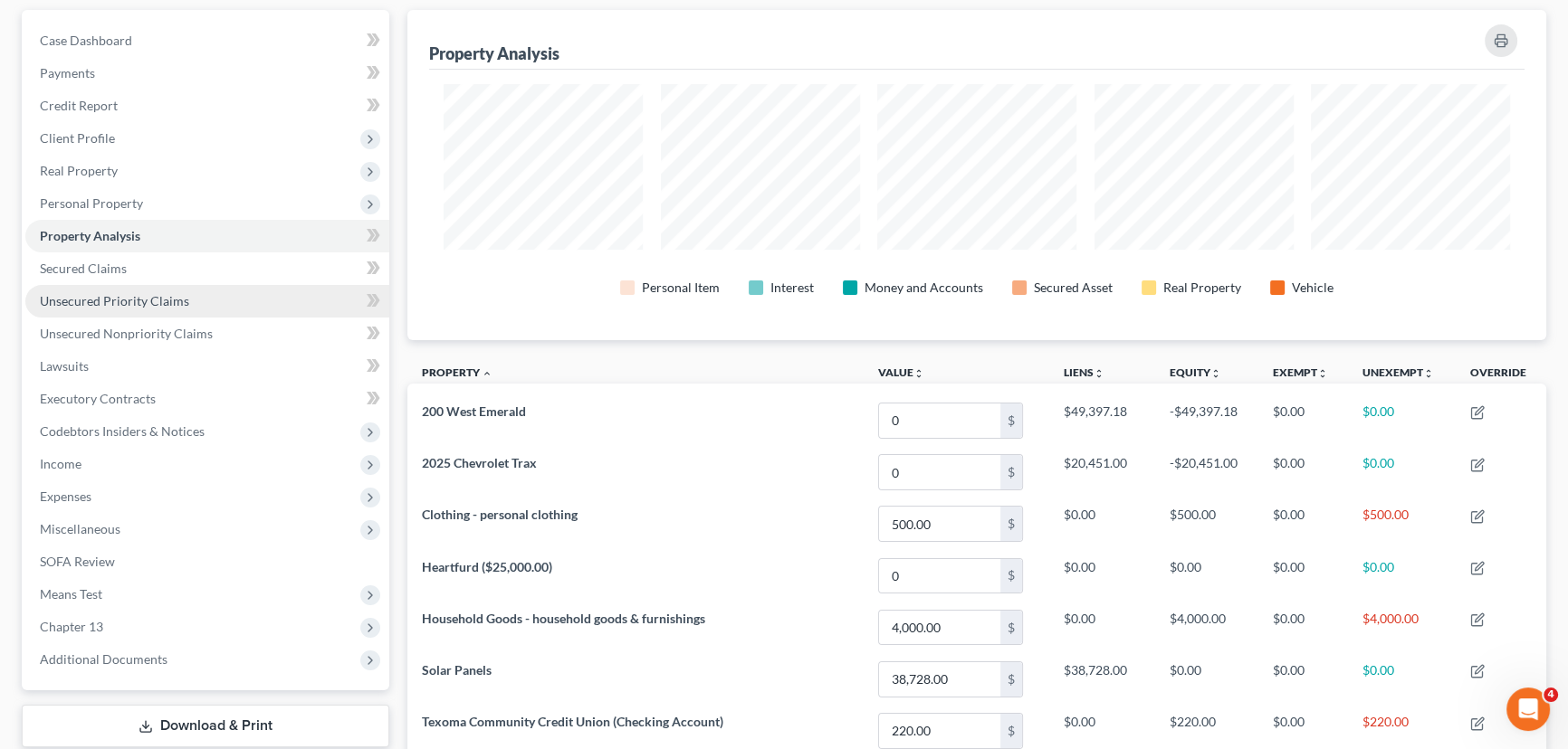
scroll to position [246, 0]
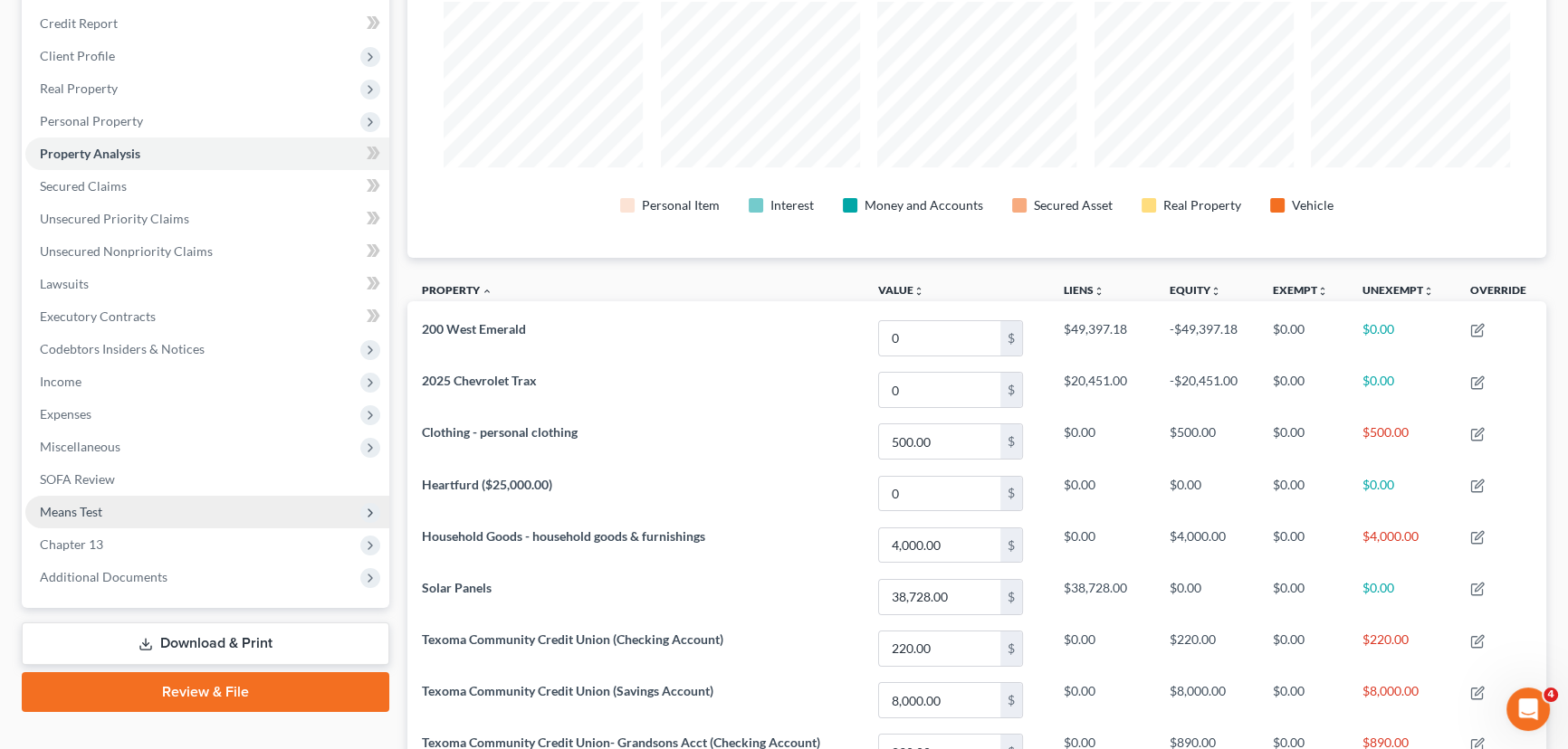
click at [82, 516] on span "Means Test" at bounding box center [71, 511] width 63 height 15
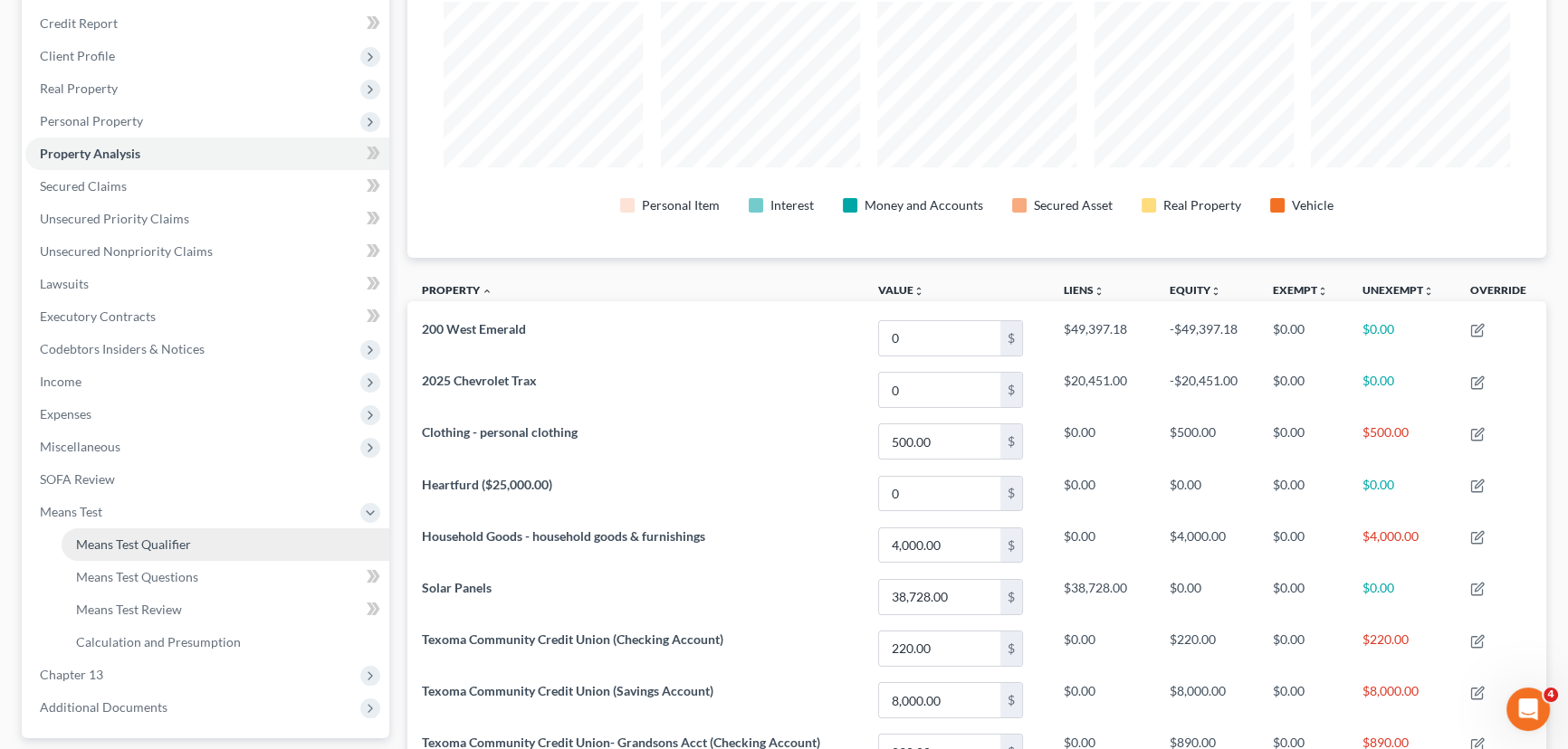
click at [111, 540] on span "Means Test Qualifier" at bounding box center [133, 544] width 115 height 15
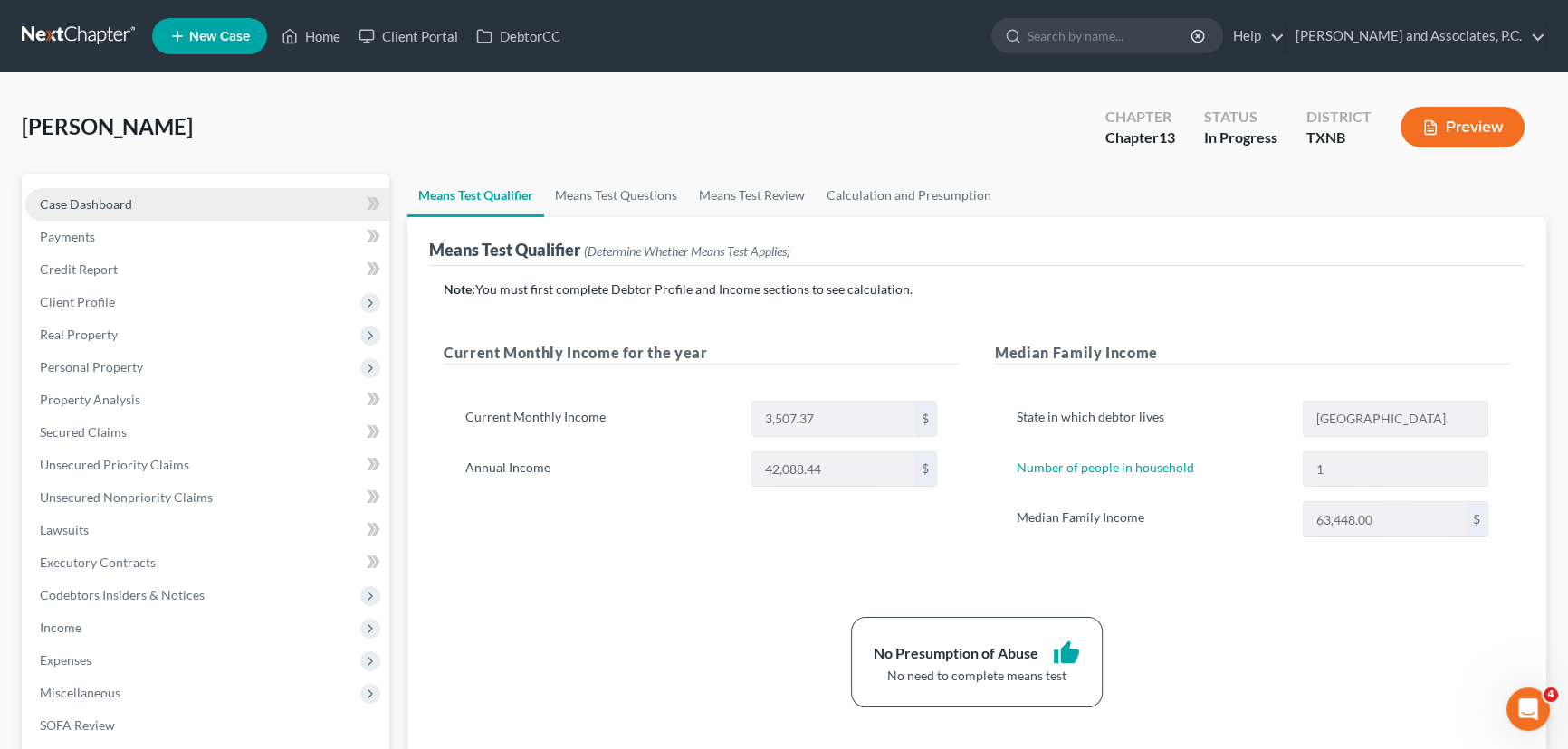
click at [144, 199] on link "Case Dashboard" at bounding box center [207, 205] width 364 height 32
select select "7"
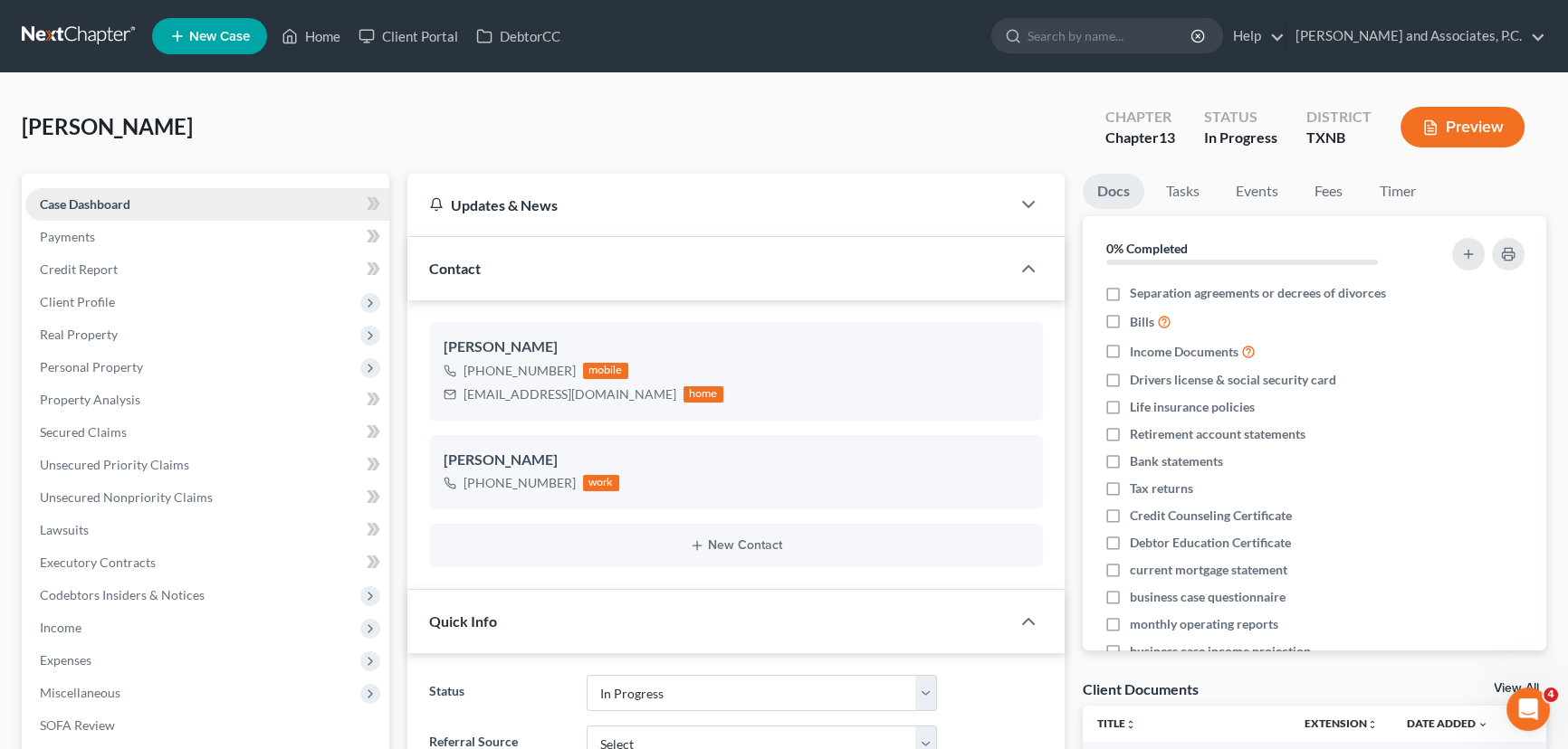
scroll to position [2245, 0]
click at [84, 335] on span "Real Property" at bounding box center [79, 334] width 78 height 15
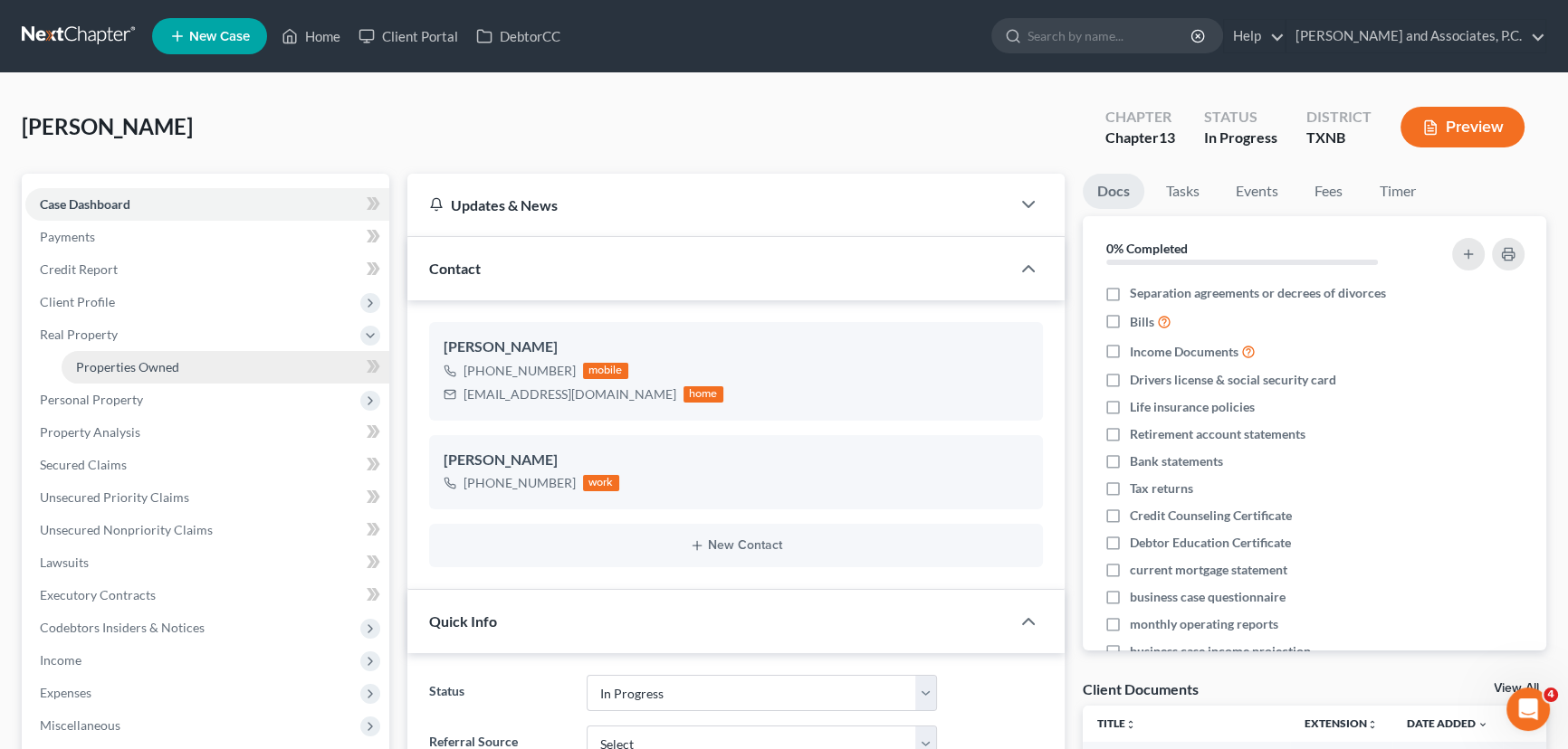
click at [115, 366] on span "Properties Owned" at bounding box center [127, 366] width 103 height 15
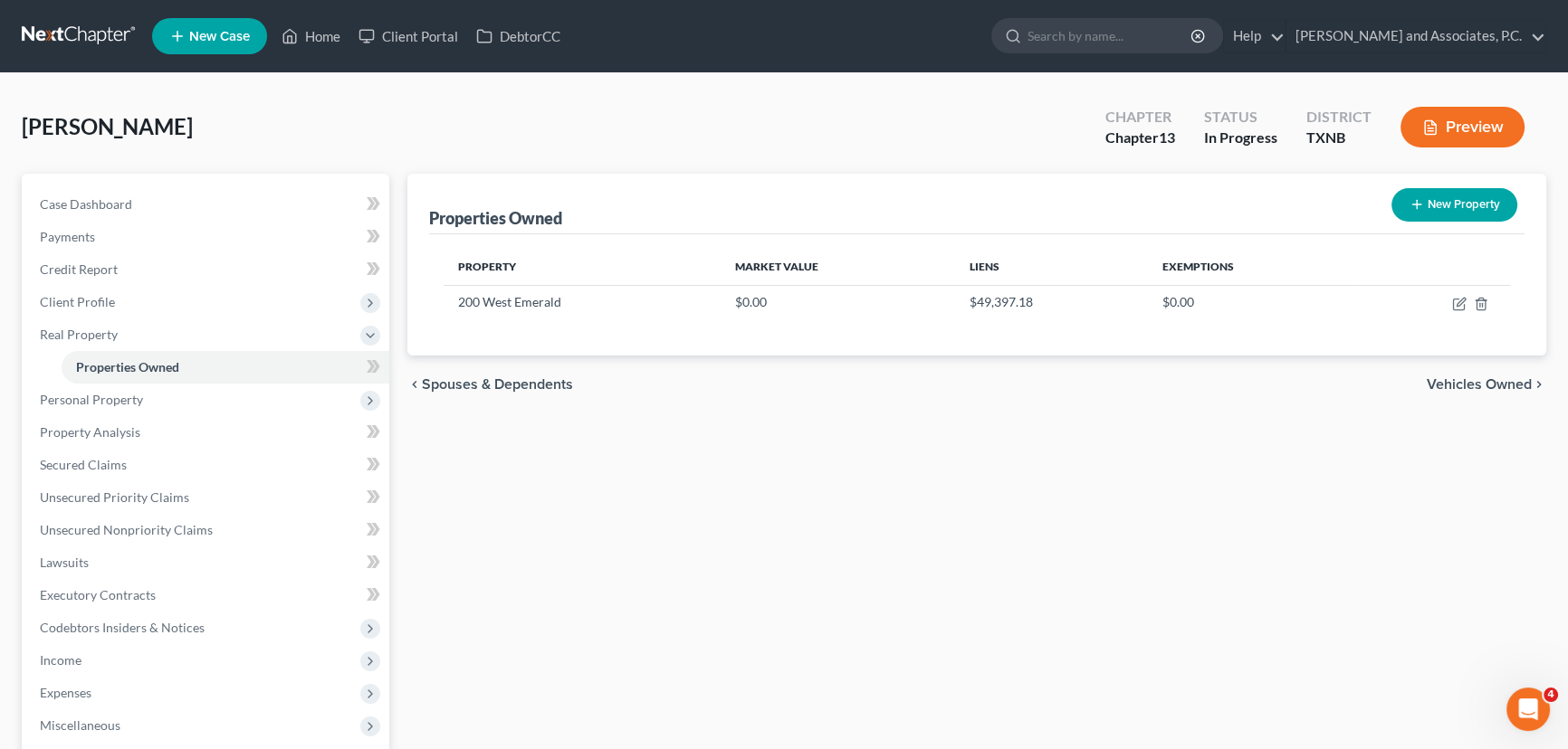
click at [820, 452] on div "Properties Owned New Property Property Market Value Liens Exemptions 200 West E…" at bounding box center [976, 581] width 1157 height 817
click at [1455, 299] on icon "button" at bounding box center [1458, 304] width 10 height 10
select select "45"
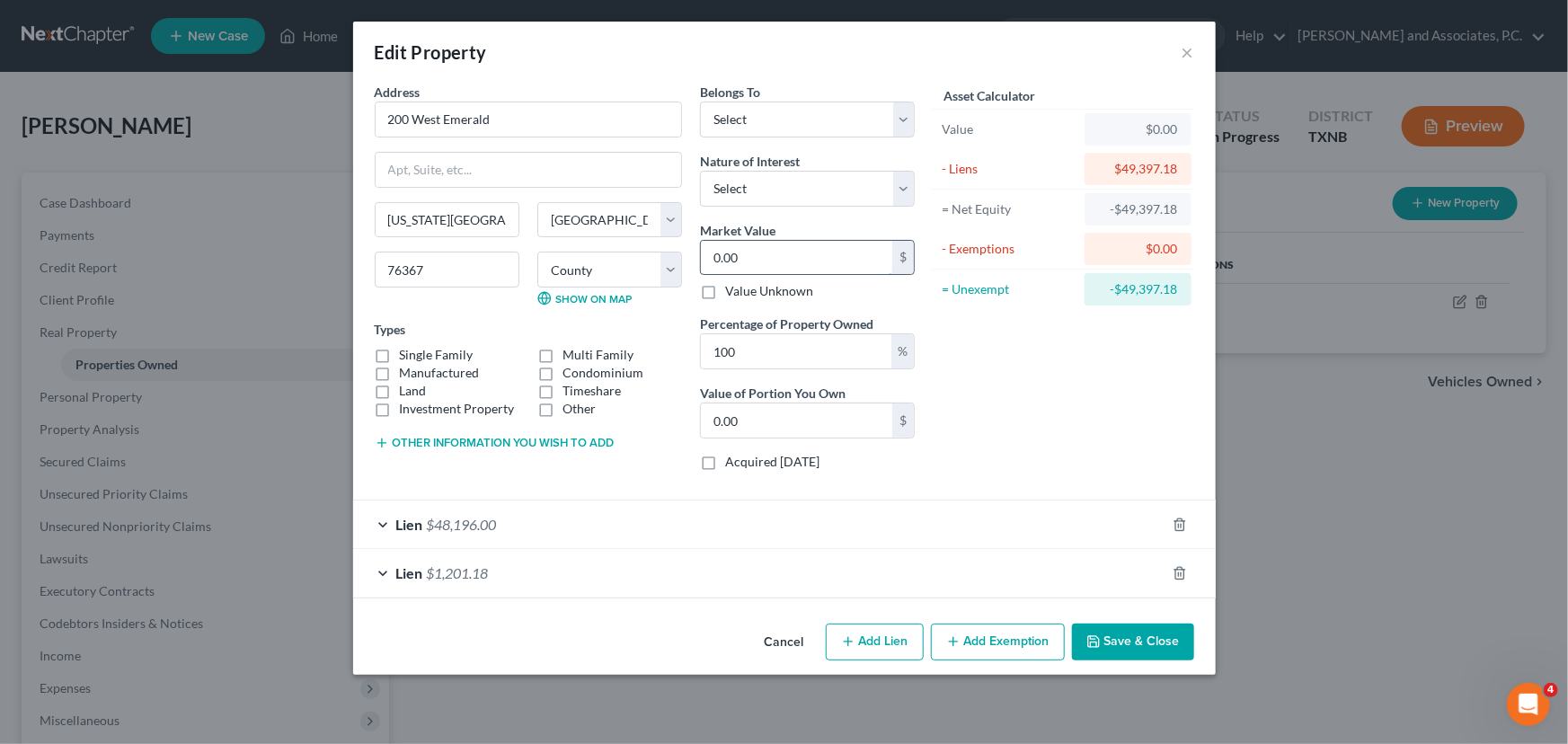
click at [764, 252] on input "0.00" at bounding box center [797, 258] width 192 height 34
type input "1"
type input "1.00"
type input "14"
type input "14.00"
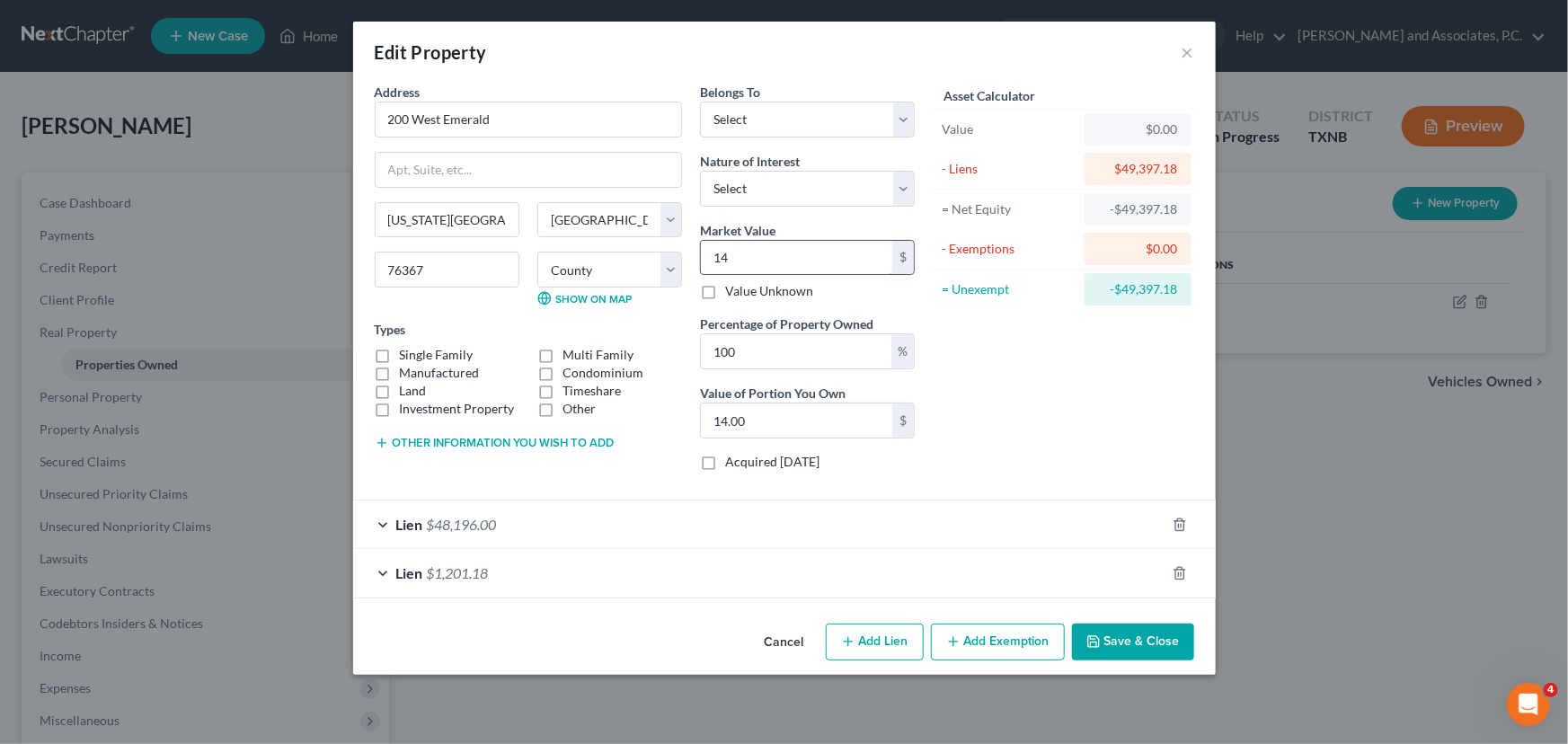
type input "149"
type input "149.00"
type input "1498"
type input "1,498.00"
type input "1,4989"
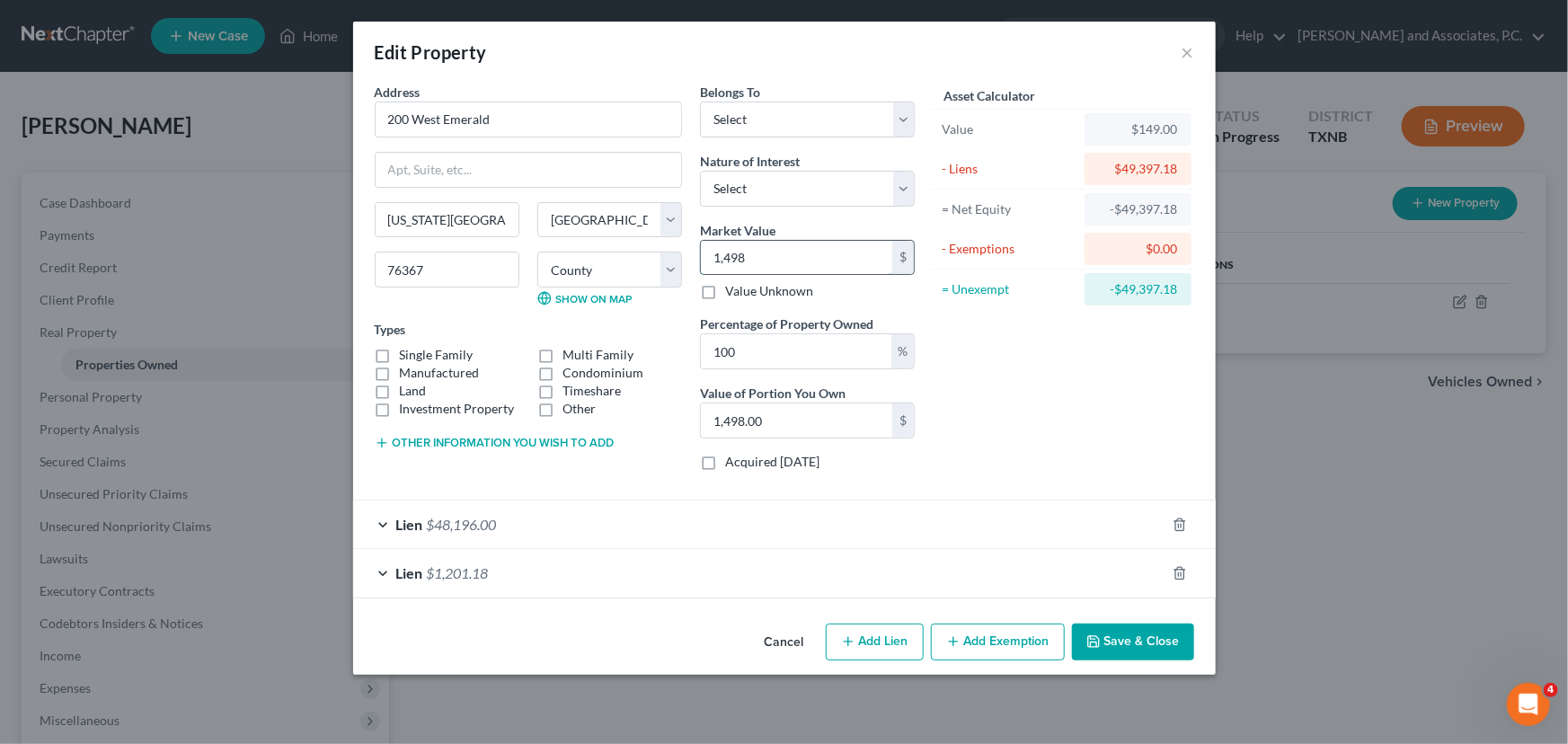
type input "14,989.00"
type input "14,9891"
type input "149,891.00"
click at [400, 353] on label "Single Family" at bounding box center [436, 355] width 73 height 18
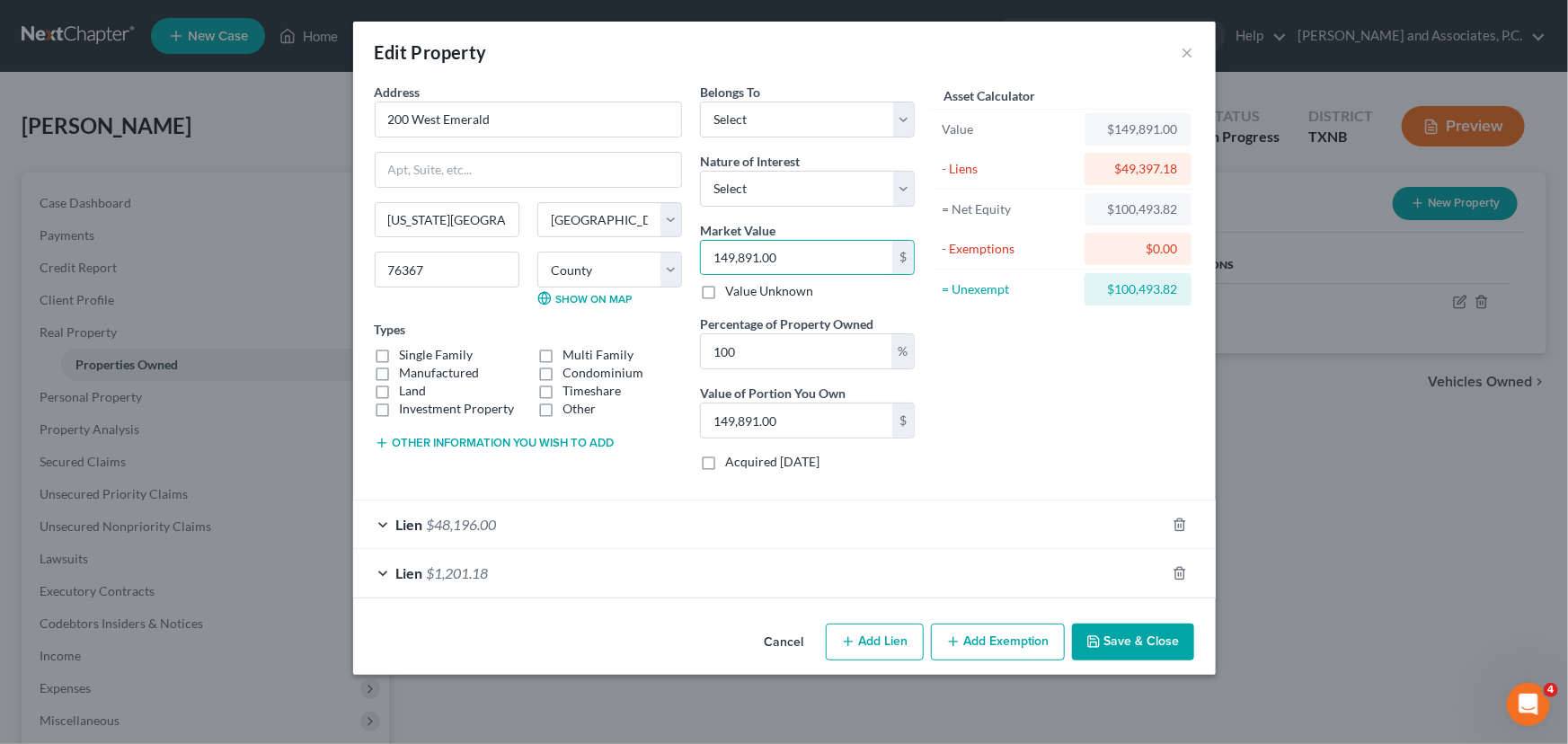
click at [407, 353] on input "Single Family" at bounding box center [413, 352] width 11 height 11
checkbox input "true"
click at [400, 390] on label "Land" at bounding box center [413, 390] width 27 height 18
click at [407, 390] on input "Land" at bounding box center [413, 388] width 11 height 11
checkbox input "true"
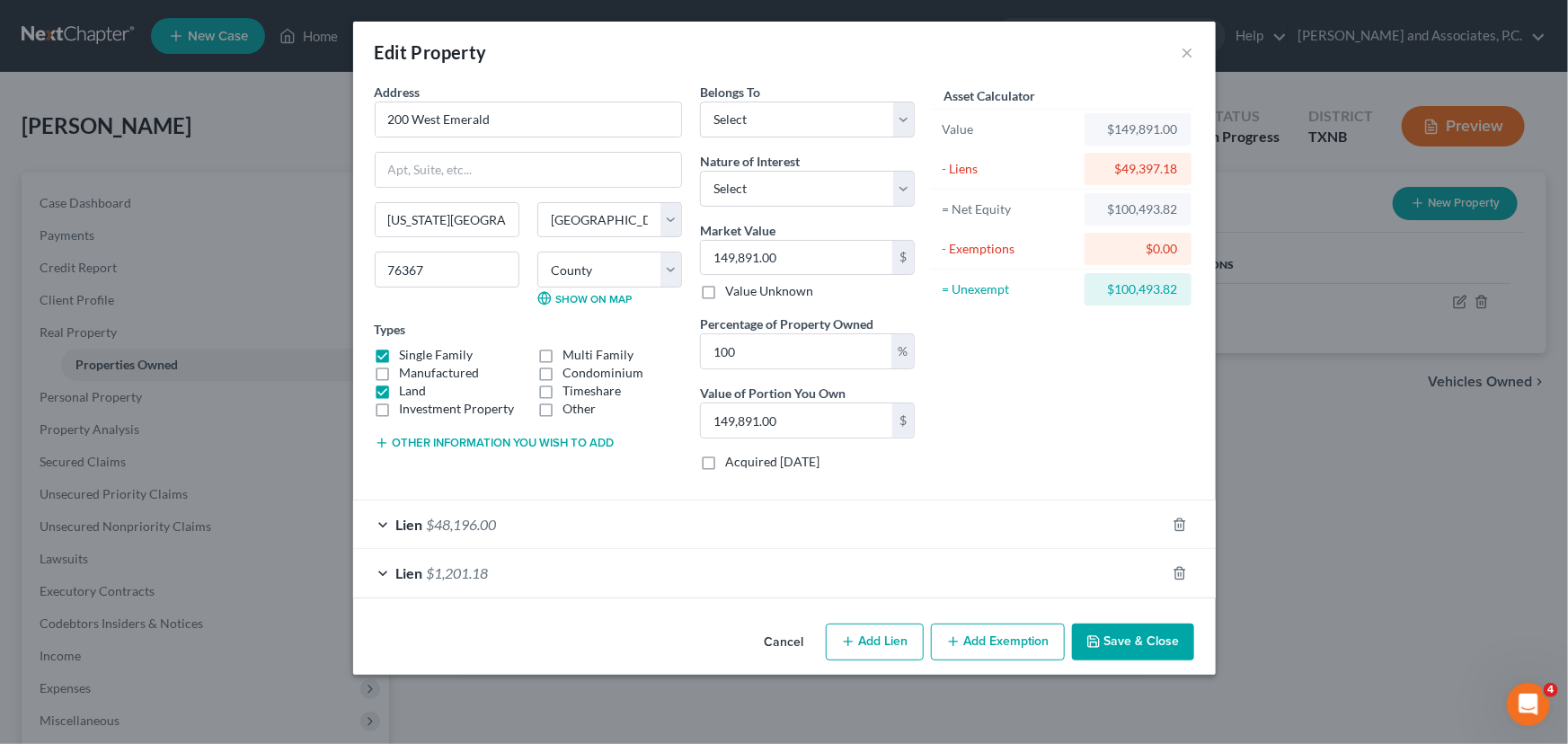
click at [1134, 637] on button "Save & Close" at bounding box center [1133, 642] width 122 height 38
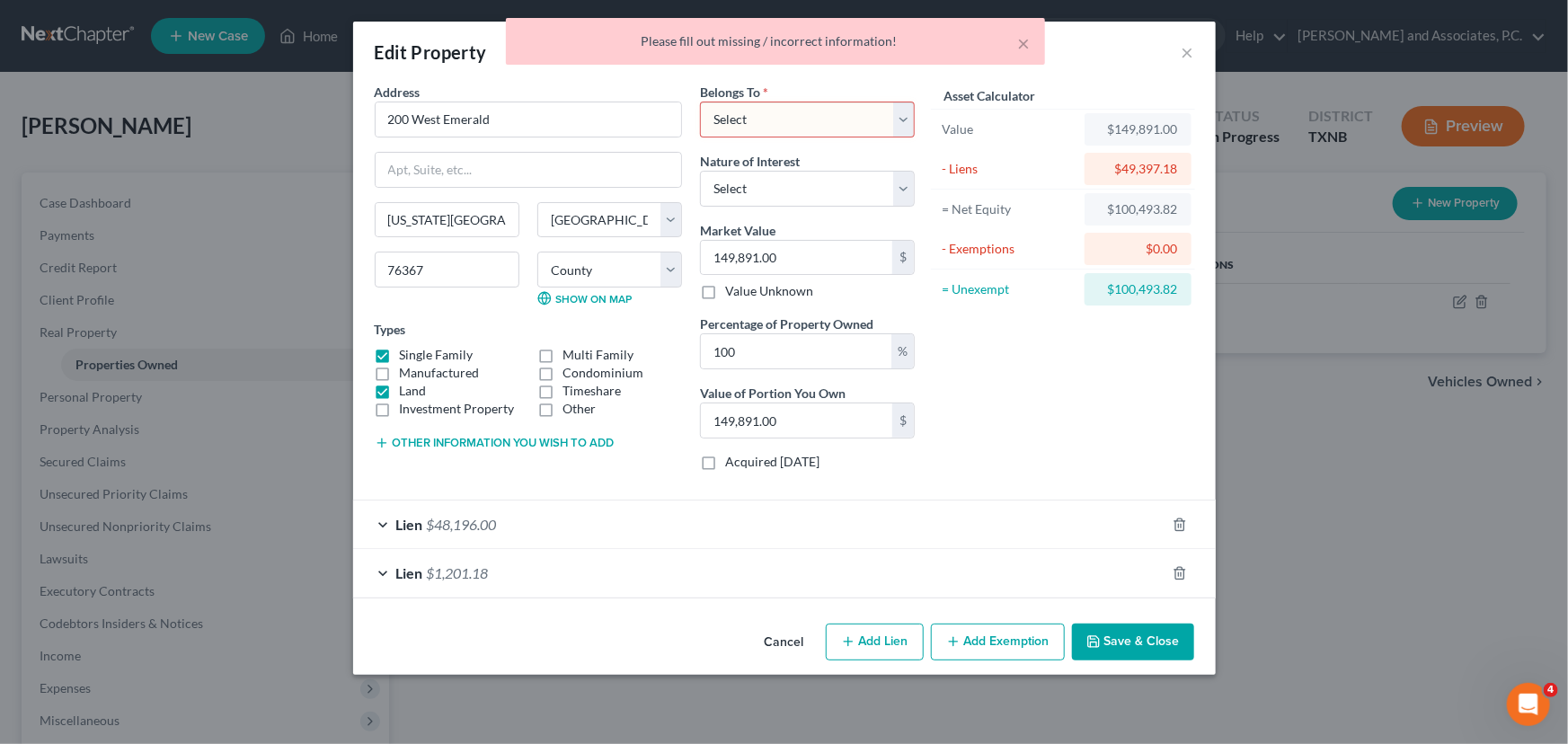
drag, startPoint x: 783, startPoint y: 114, endPoint x: 781, endPoint y: 135, distance: 21.1
click at [784, 114] on select "Select Debtor 1 Only Debtor 2 Only Debtor 1 And Debtor 2 Only At Least One Of T…" at bounding box center [807, 119] width 214 height 36
select select "0"
click at [700, 102] on select "Select Debtor 1 Only Debtor 2 Only Debtor 1 And Debtor 2 Only At Least One Of T…" at bounding box center [807, 119] width 214 height 36
click at [1135, 638] on button "Save & Close" at bounding box center [1133, 642] width 122 height 38
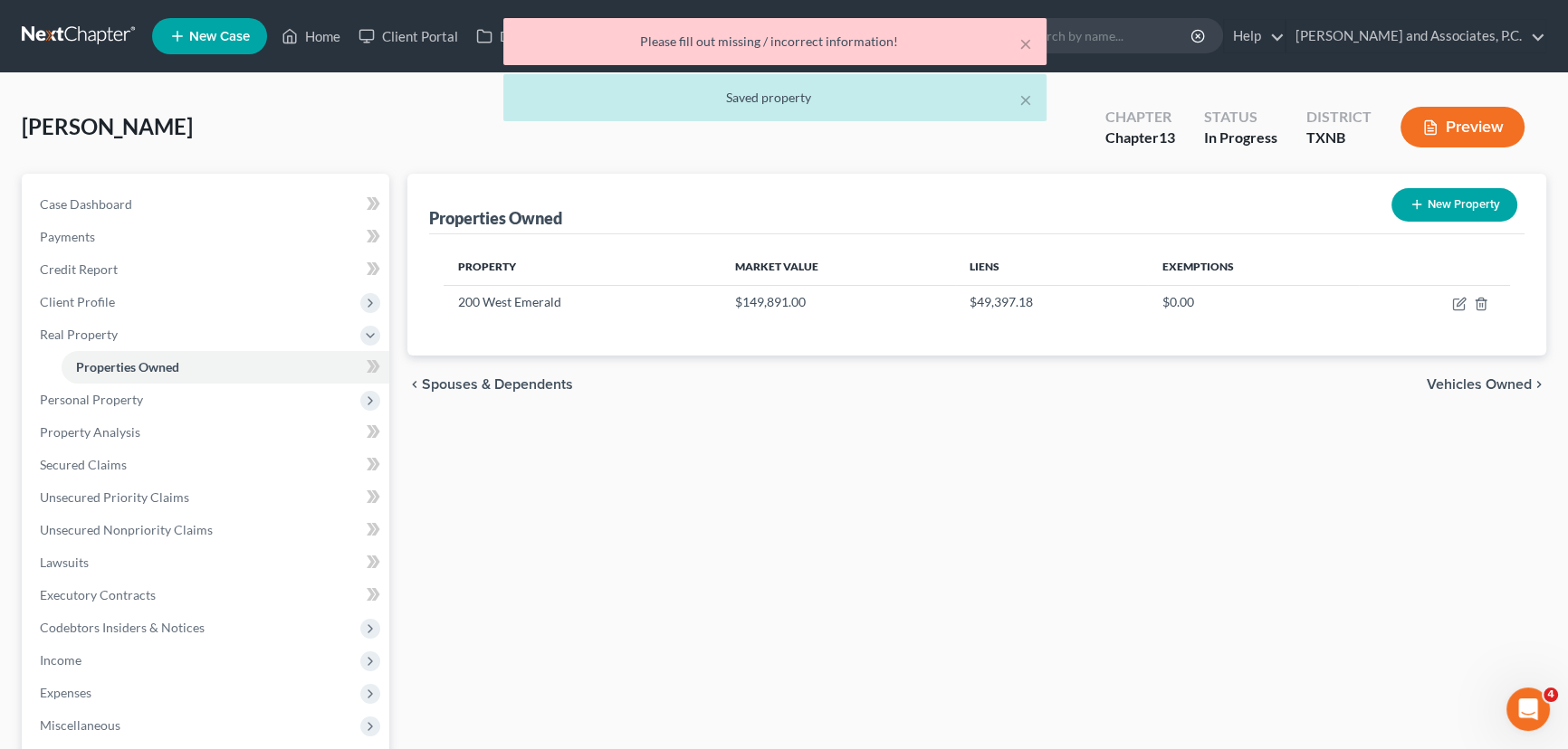
click at [1072, 534] on div "Properties Owned New Property Property Market Value Liens Exemptions 200 West E…" at bounding box center [976, 581] width 1157 height 817
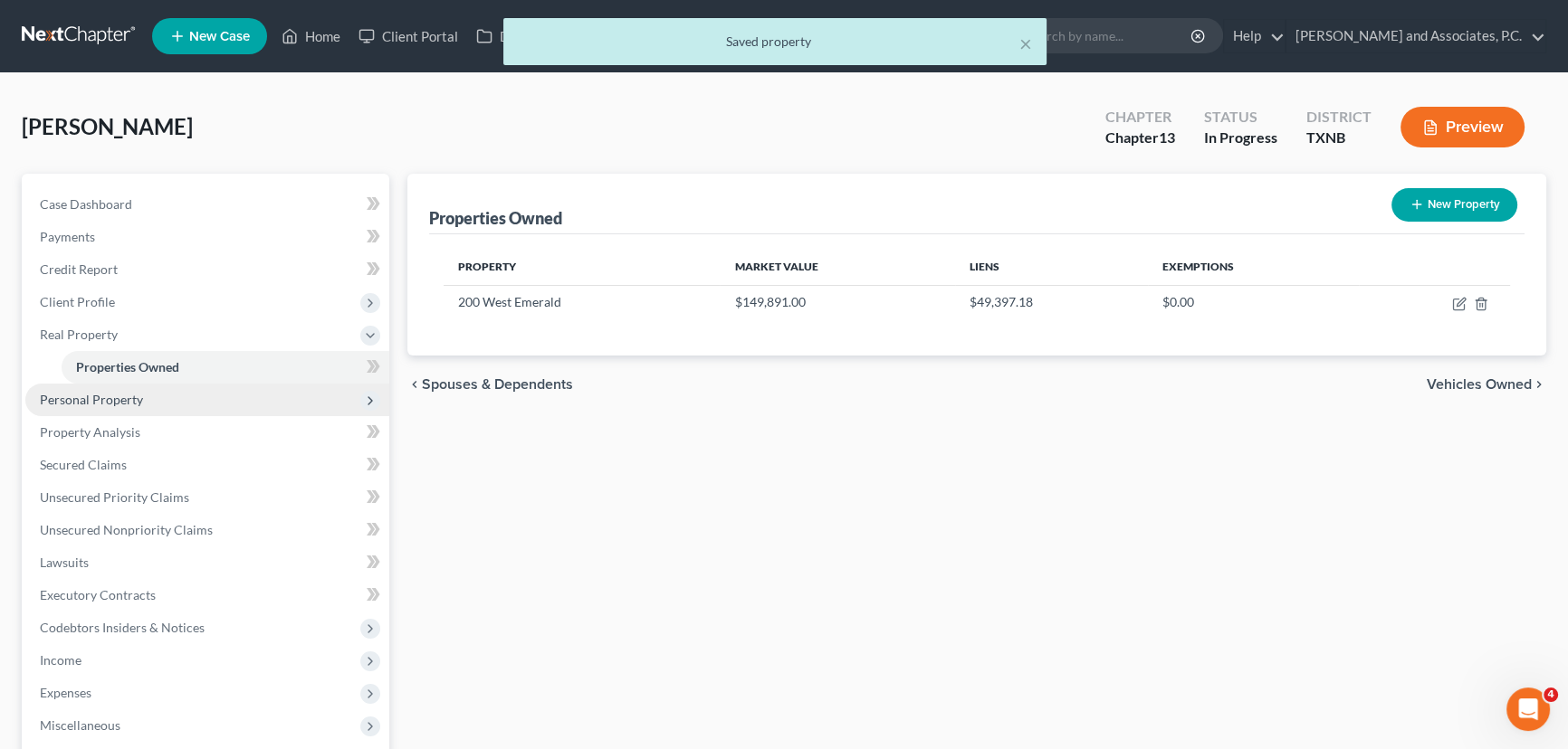
click at [149, 395] on span "Personal Property" at bounding box center [207, 400] width 364 height 32
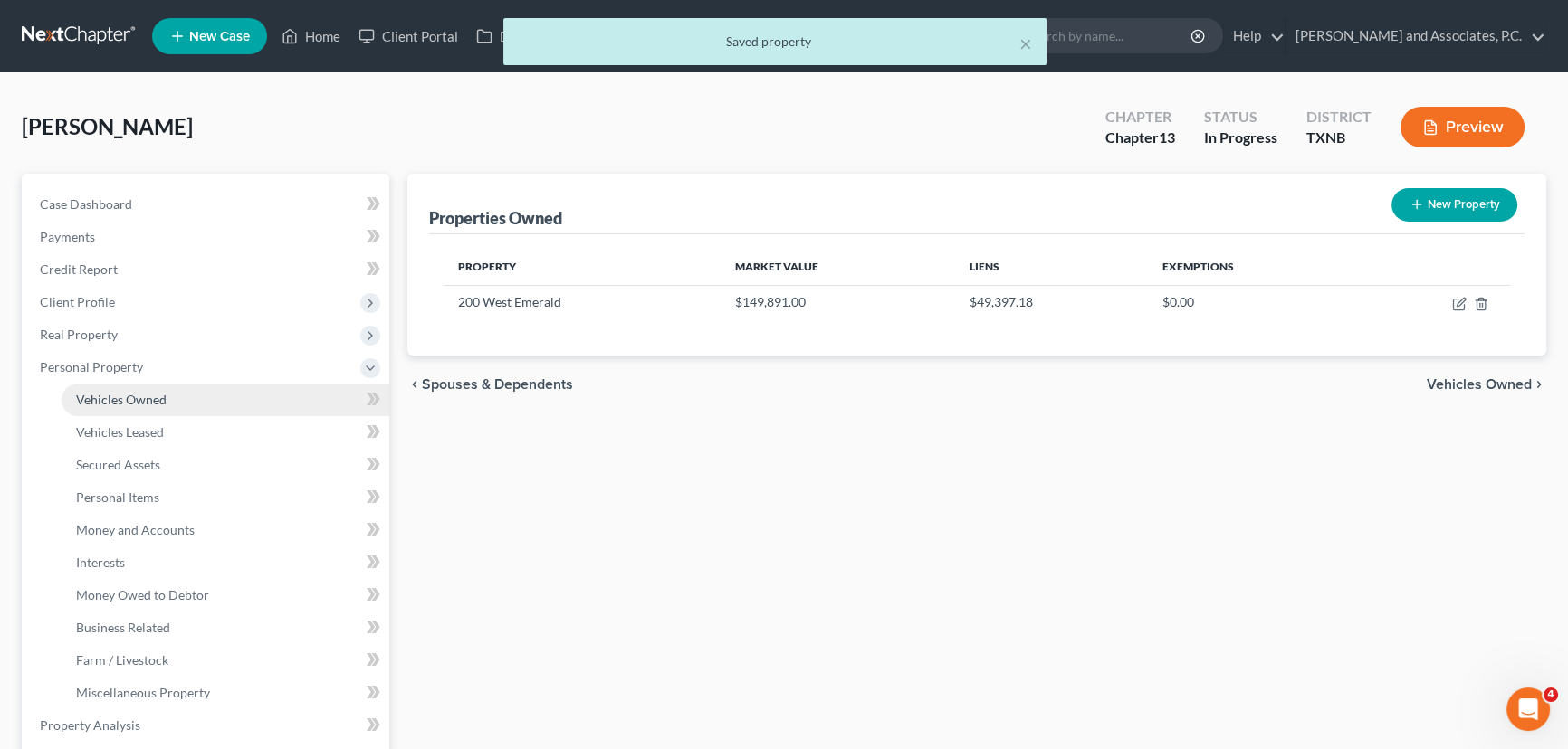
click at [147, 397] on span "Vehicles Owned" at bounding box center [121, 400] width 91 height 15
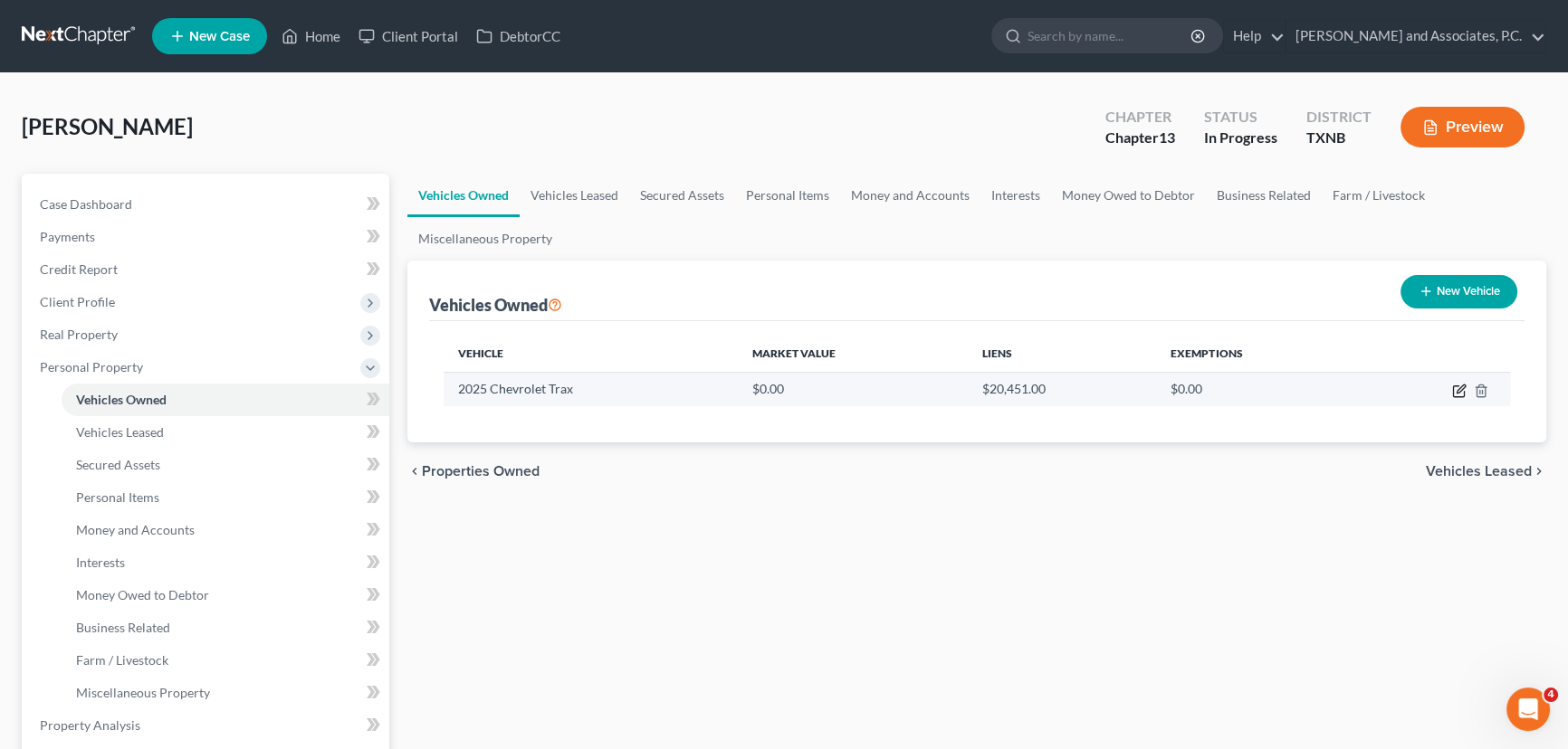
click at [1454, 389] on icon "button" at bounding box center [1459, 390] width 14 height 14
select select "0"
select select "1"
select select "0"
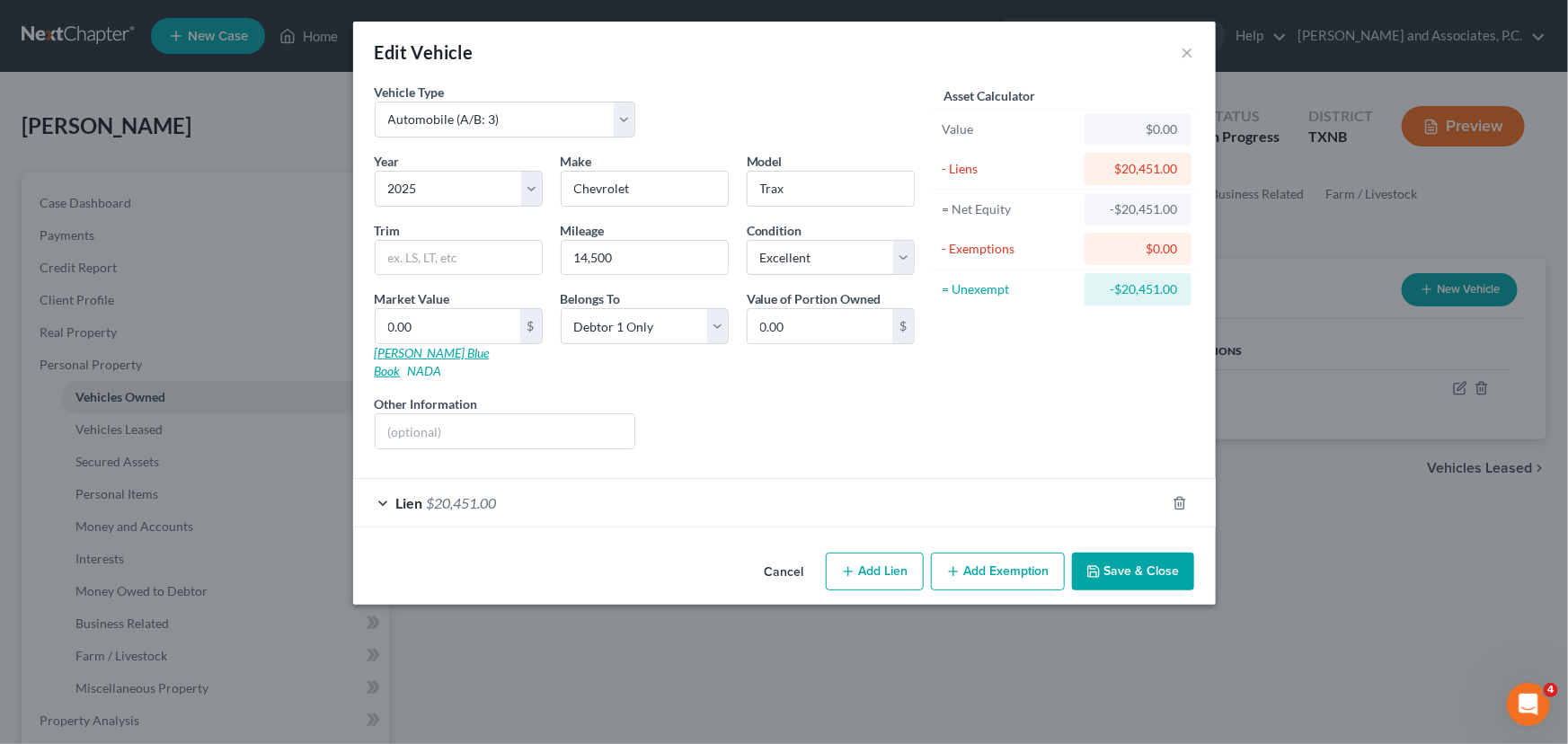
click at [386, 354] on link "[PERSON_NAME] Blue Book" at bounding box center [432, 361] width 115 height 33
click at [442, 363] on link "NADA" at bounding box center [425, 371] width 34 height 15
click at [457, 319] on input "0.00" at bounding box center [448, 326] width 145 height 34
type input "2"
type input "2.00"
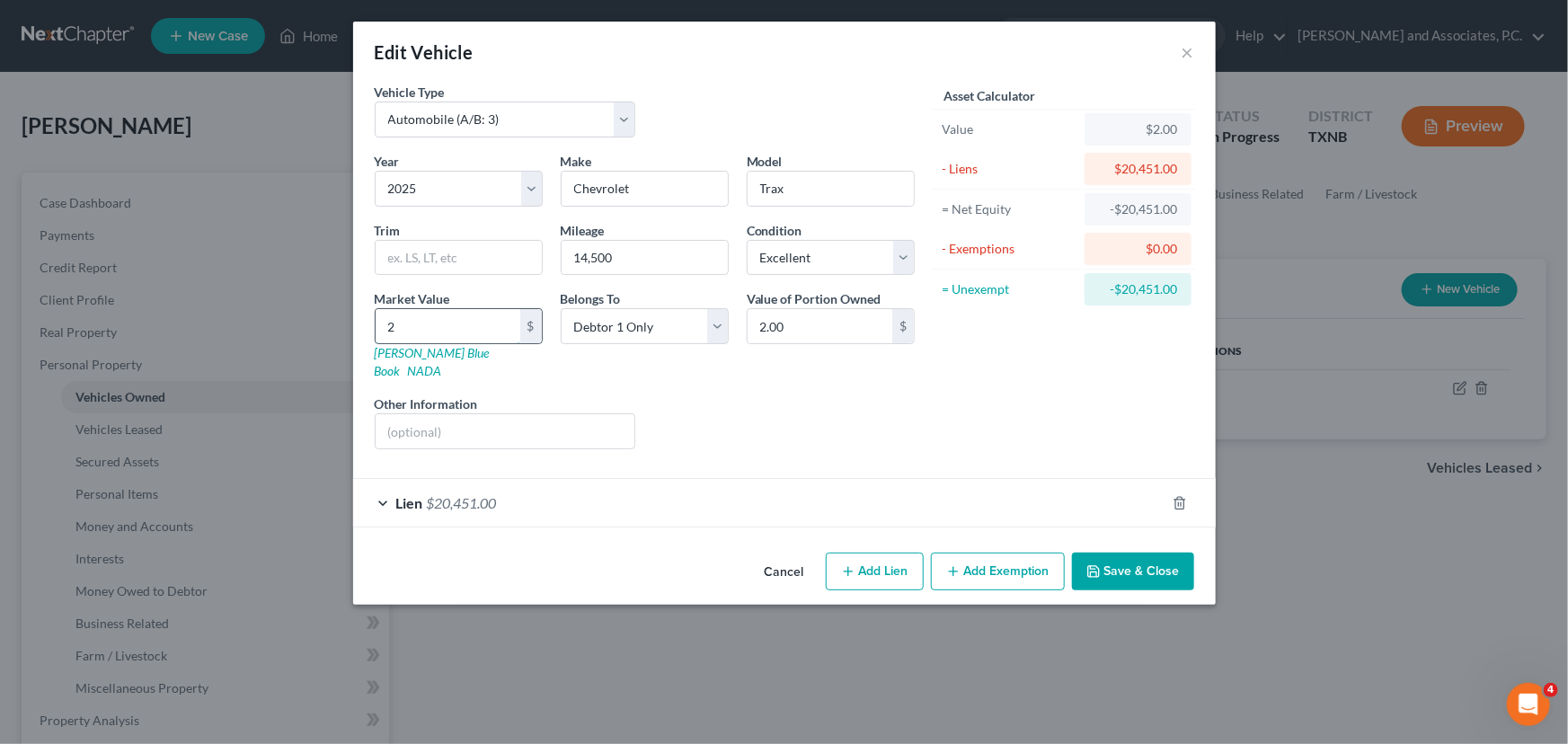
type input "25"
type input "25.00"
type input "258"
type input "258.00"
type input "2581"
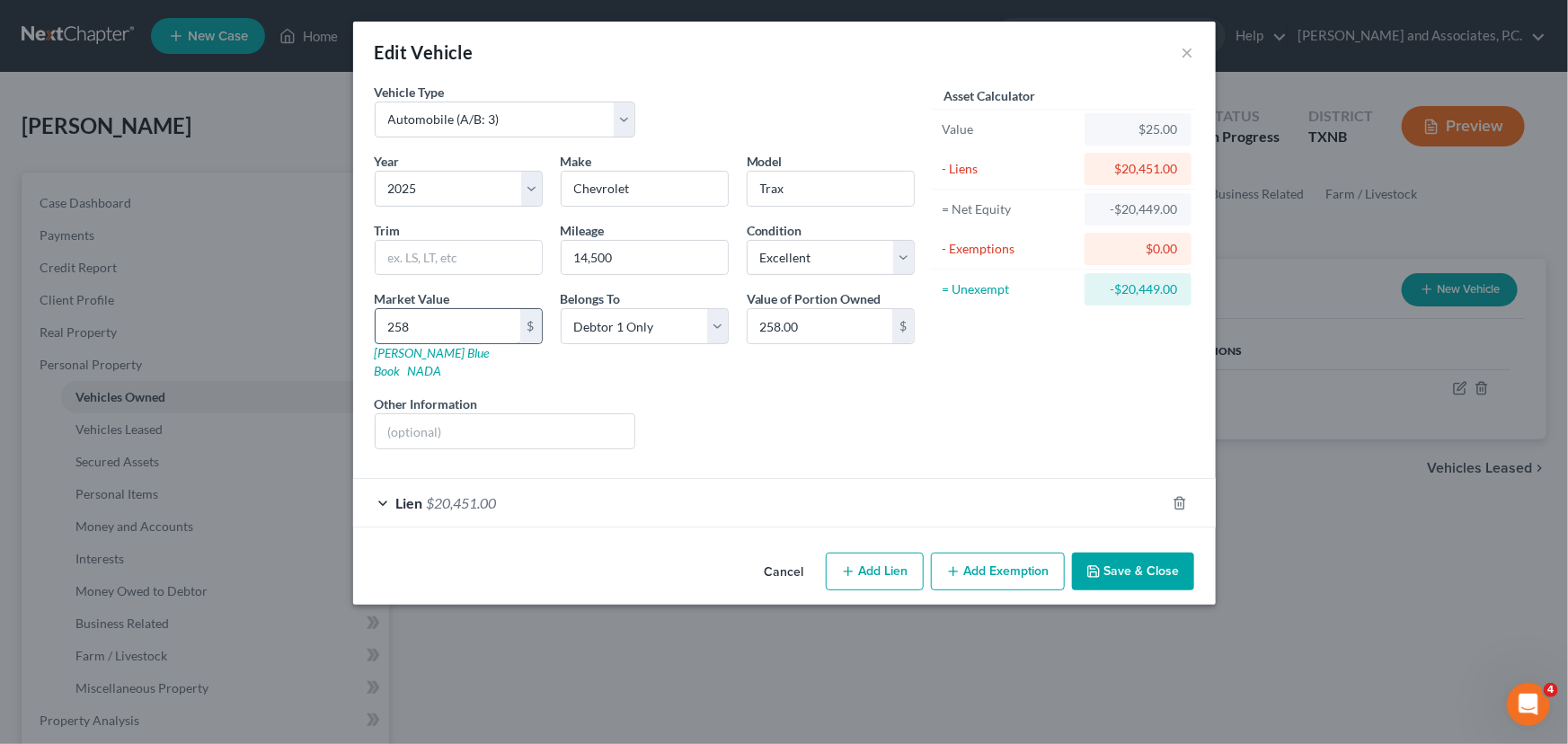
type input "2,581.00"
type input "2,5815"
type input "25,815.00"
click at [1121, 553] on button "Save & Close" at bounding box center [1133, 572] width 122 height 38
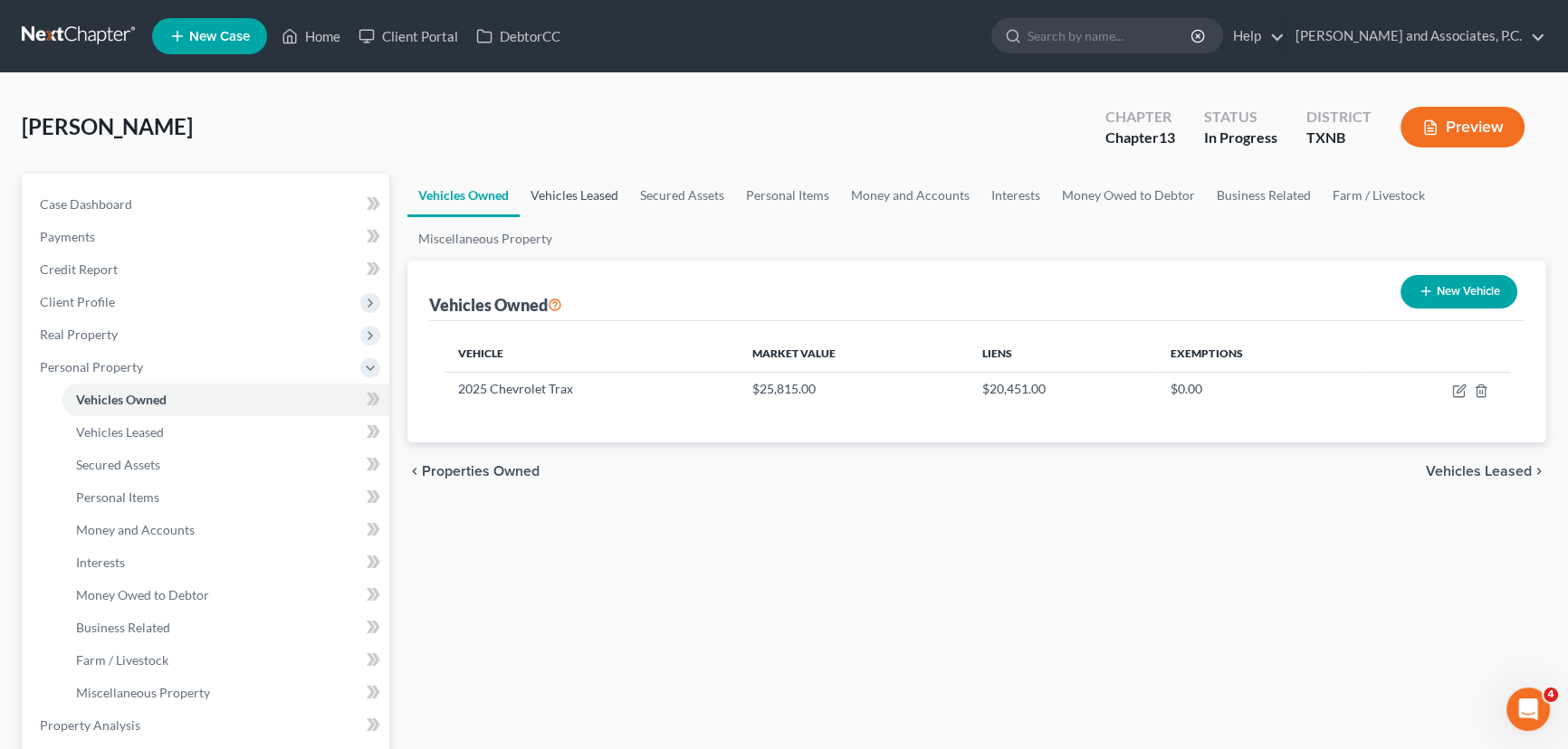
click at [584, 204] on link "Vehicles Leased" at bounding box center [574, 195] width 110 height 44
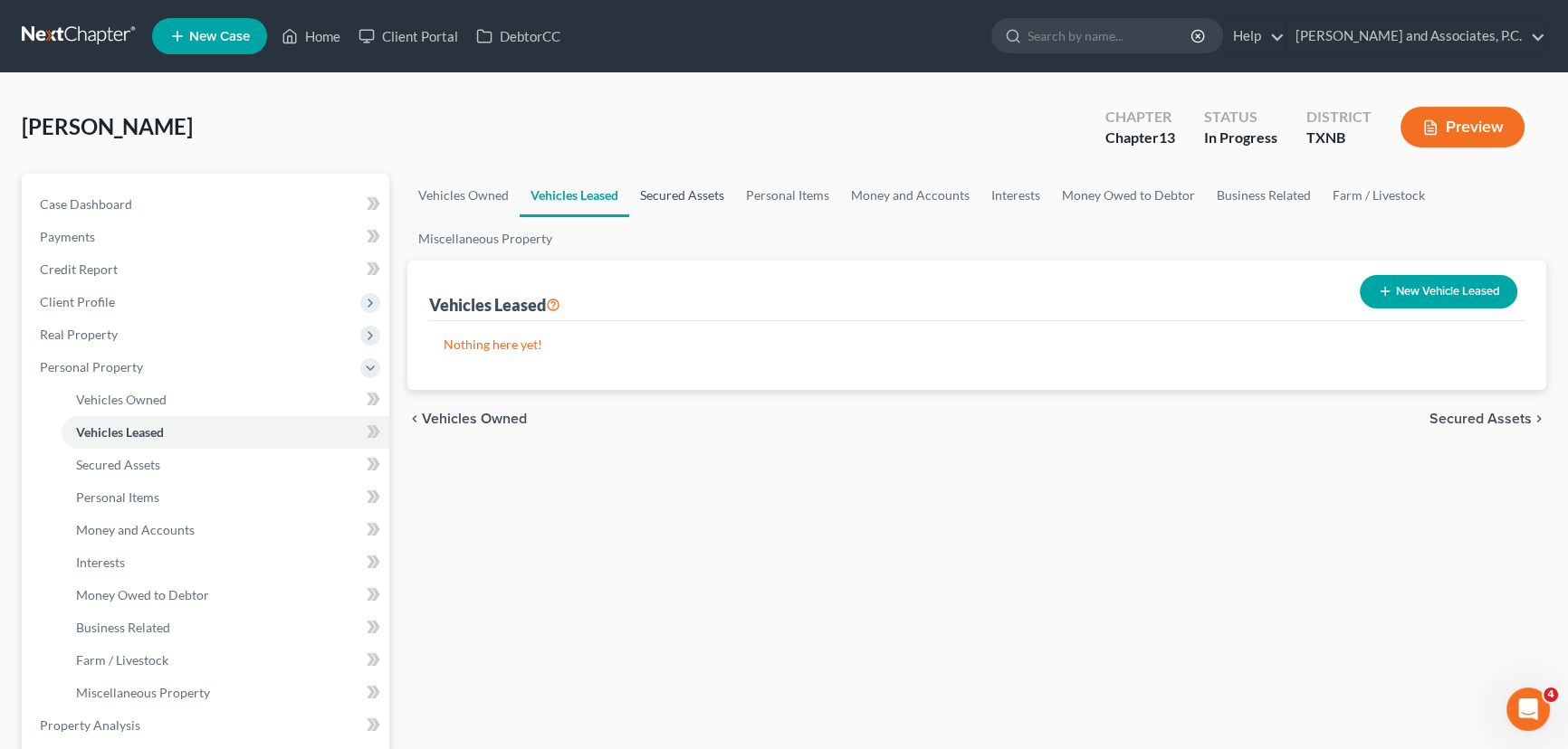
click at [705, 191] on link "Secured Assets" at bounding box center [682, 195] width 106 height 44
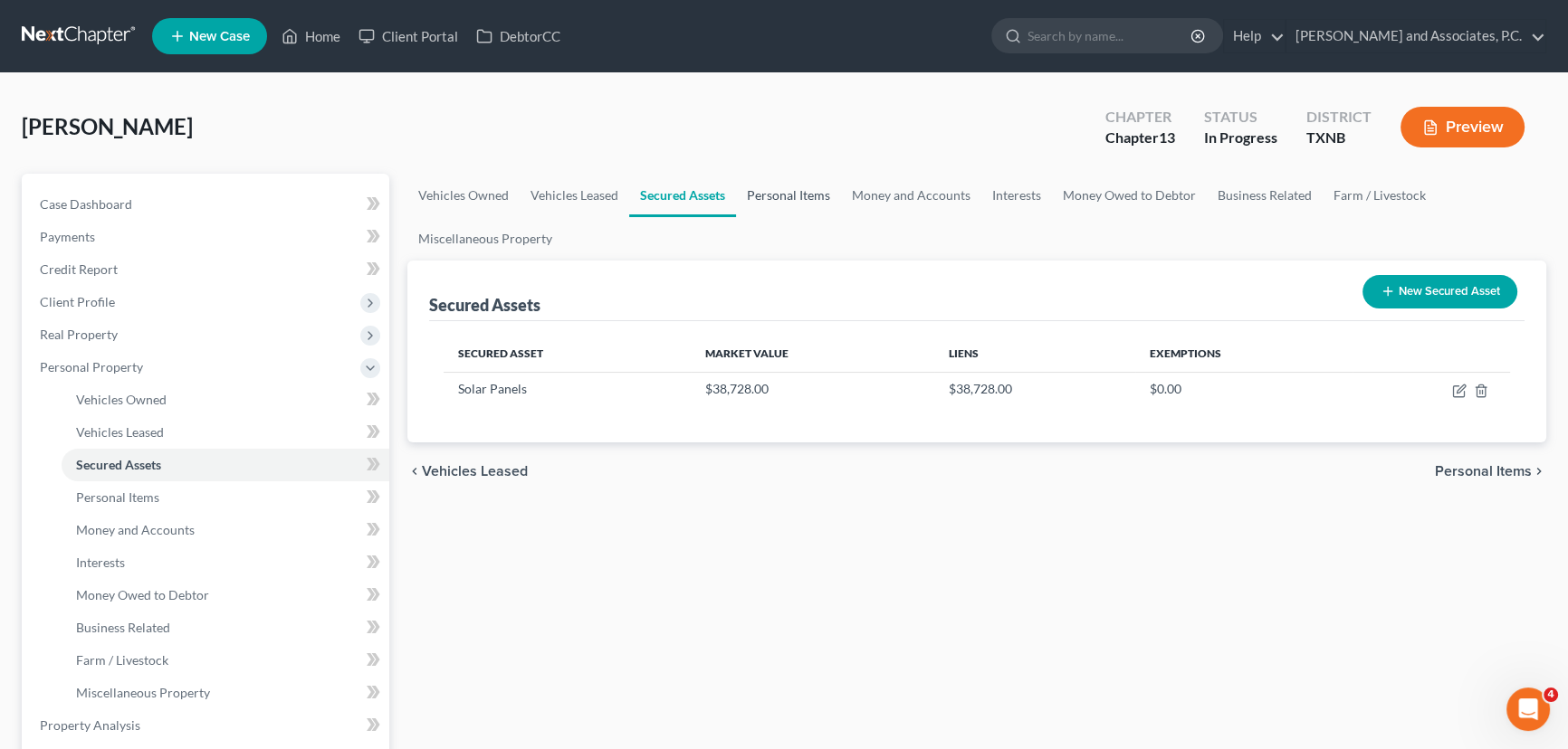
click at [793, 195] on link "Personal Items" at bounding box center [788, 195] width 105 height 44
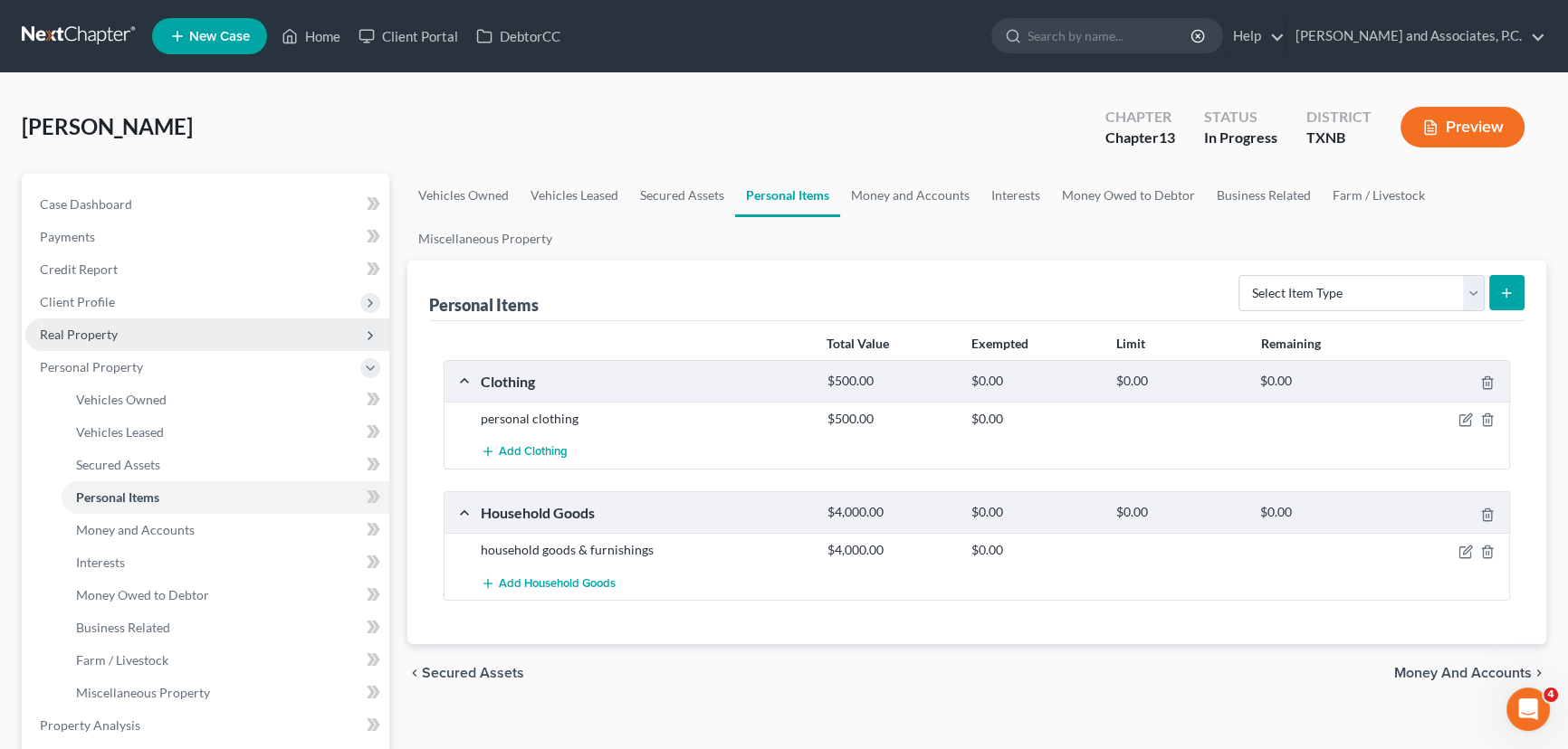
click at [123, 339] on span "Real Property" at bounding box center [207, 334] width 364 height 32
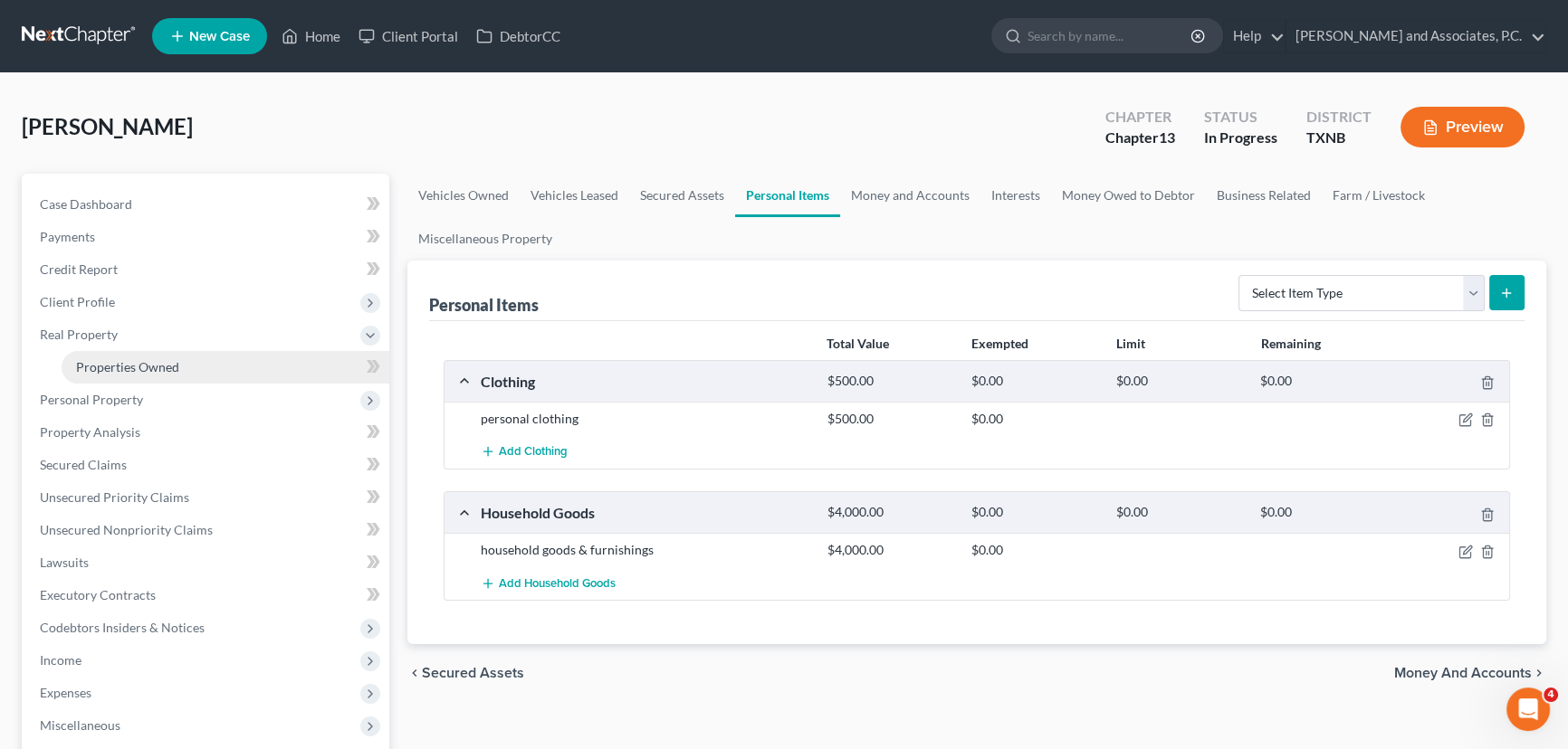
click at [123, 359] on span "Properties Owned" at bounding box center [127, 366] width 103 height 15
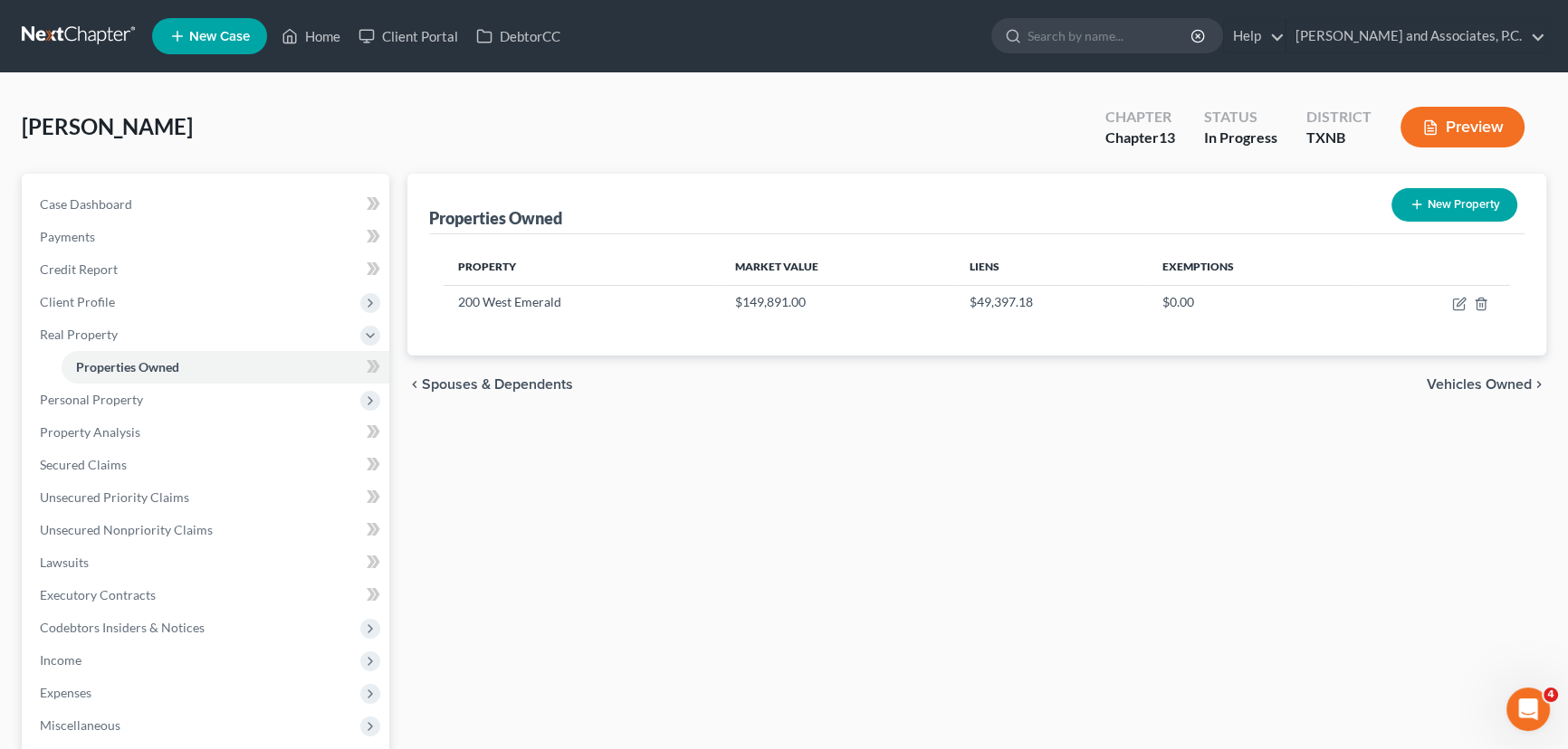
click at [1243, 408] on div "chevron_left Spouses & Dependents Vehicles Owned chevron_right" at bounding box center [977, 384] width 1139 height 58
click at [1459, 302] on icon "button" at bounding box center [1459, 303] width 14 height 14
select select "45"
select select "242"
select select "0"
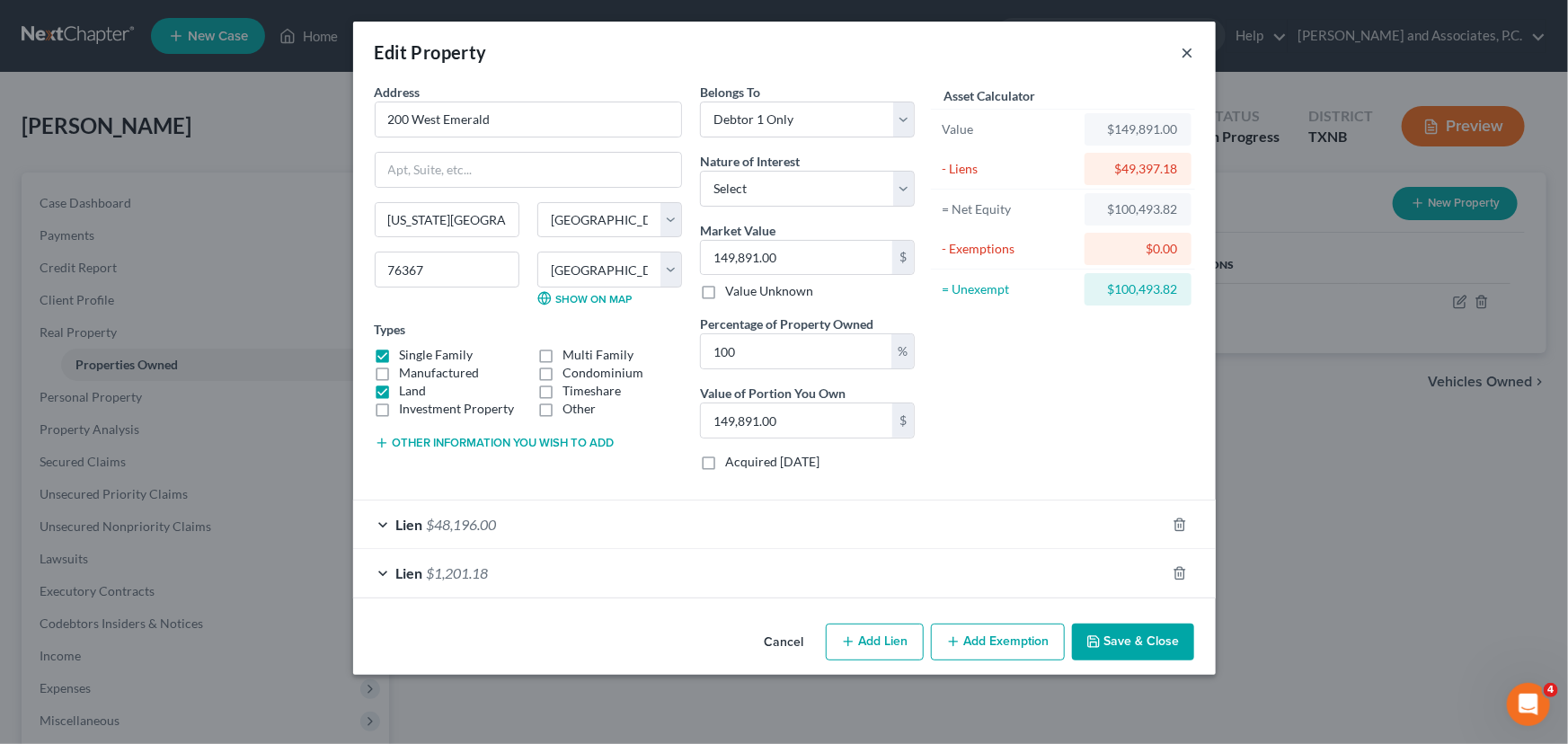
click at [1188, 54] on button "×" at bounding box center [1188, 52] width 12 height 22
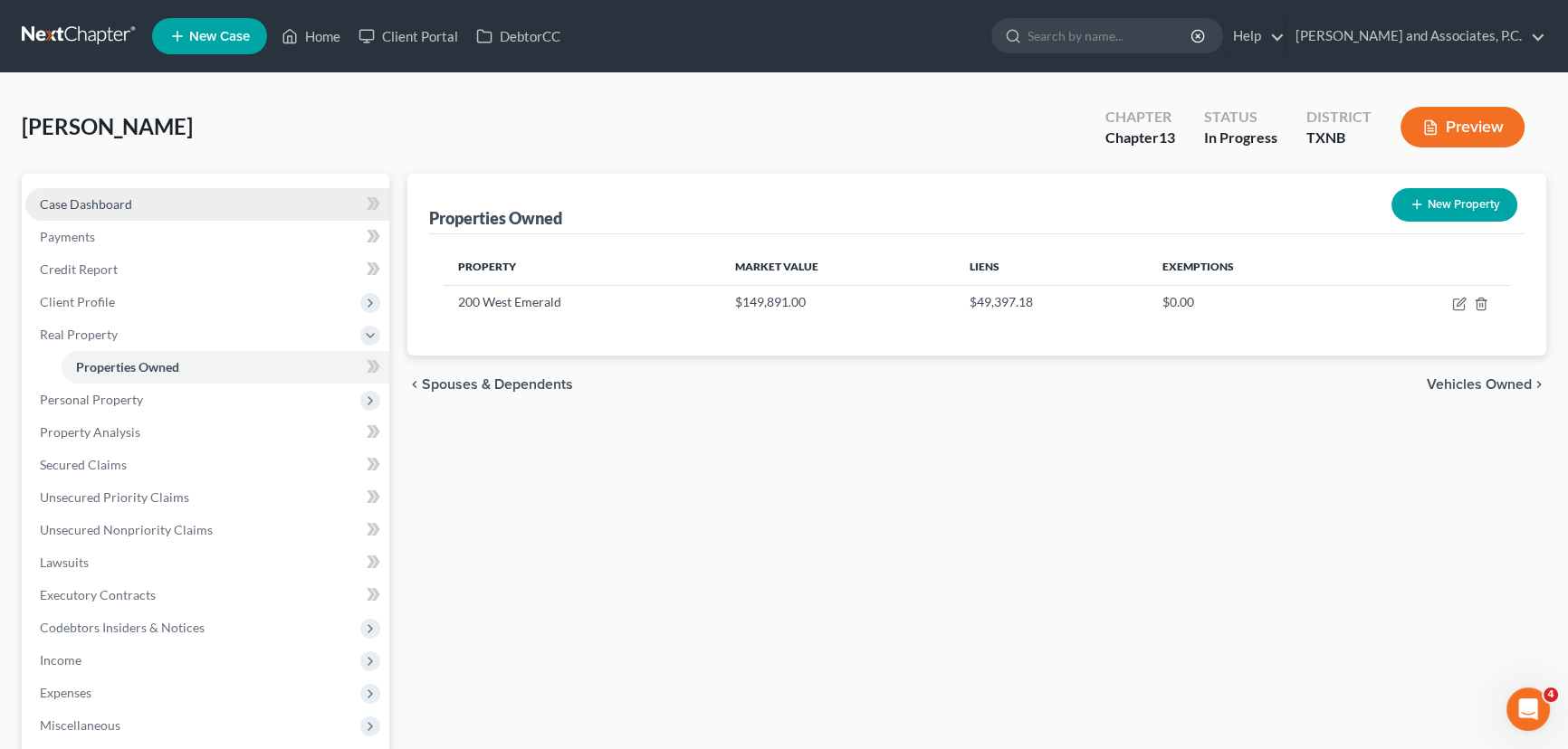
click at [129, 204] on span "Case Dashboard" at bounding box center [85, 204] width 92 height 15
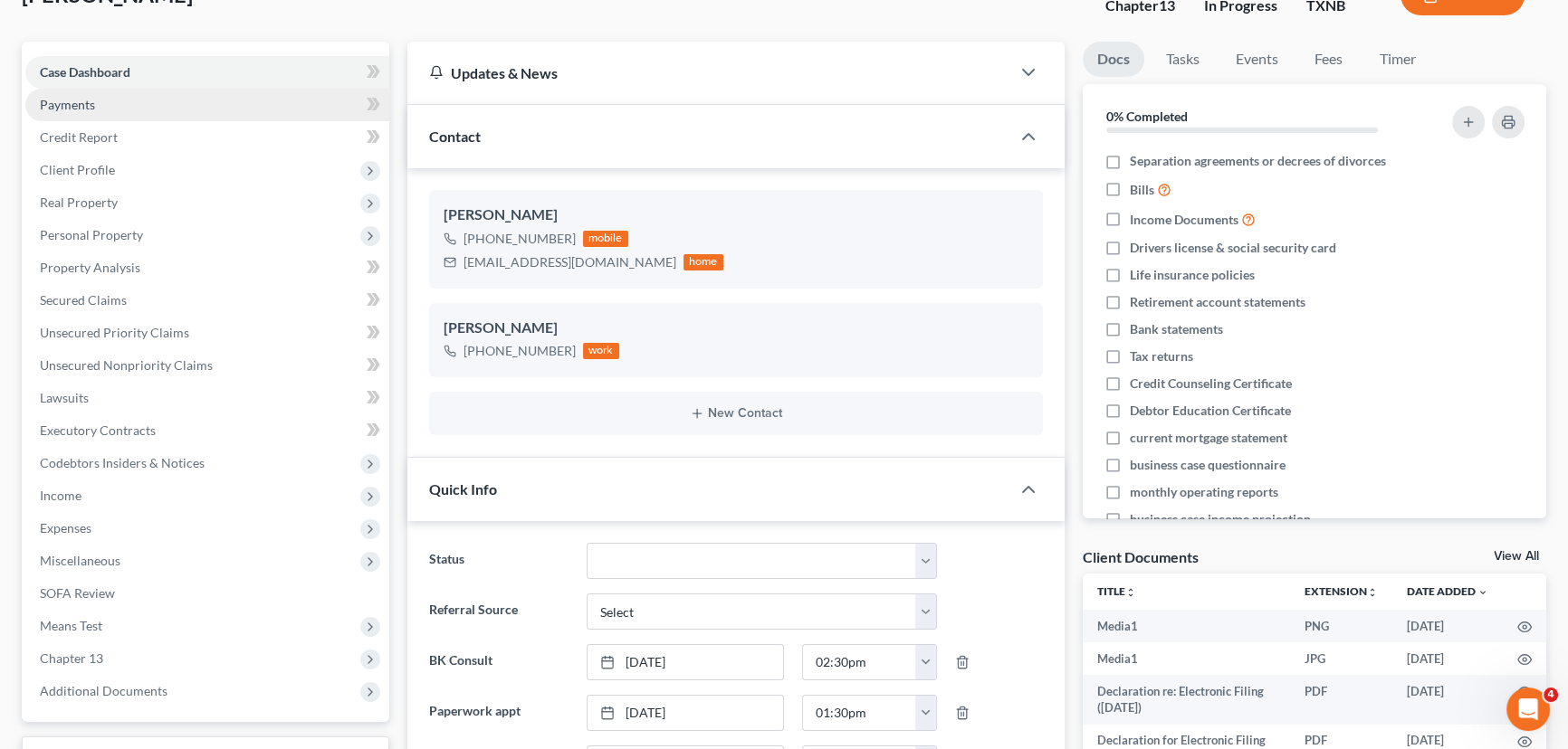
scroll to position [81, 0]
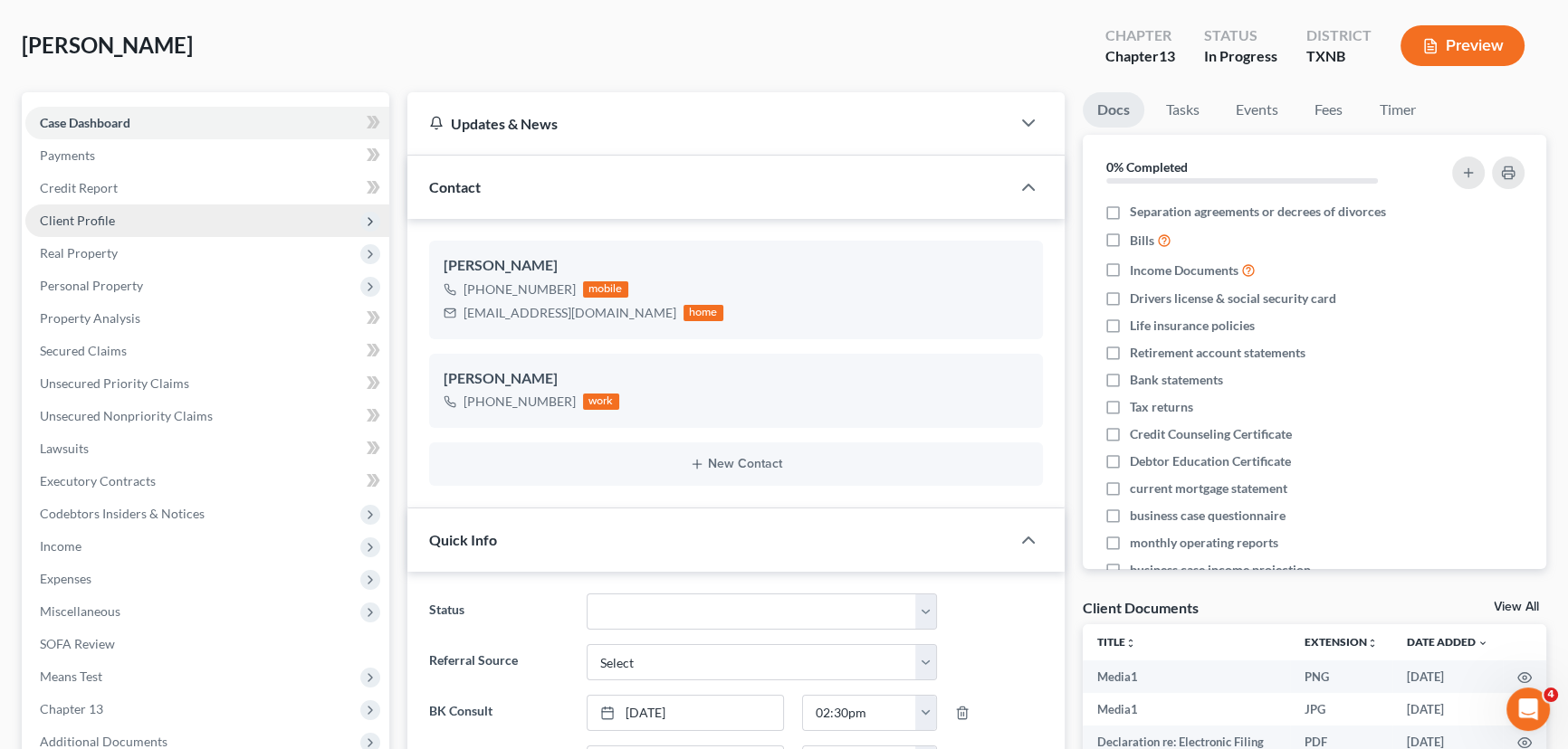
click at [103, 213] on span "Client Profile" at bounding box center [77, 221] width 75 height 15
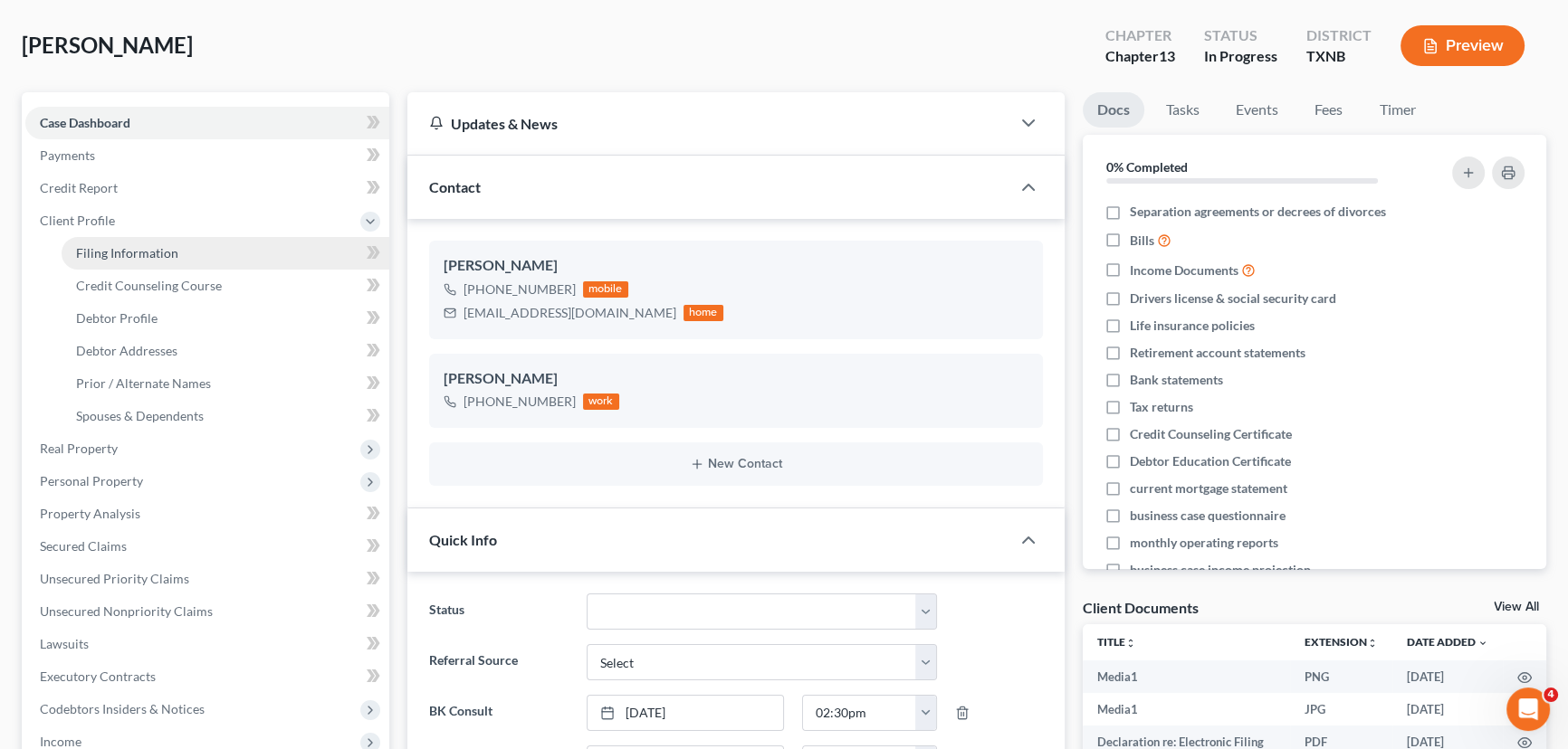
click at [109, 252] on span "Filing Information" at bounding box center [127, 253] width 102 height 15
select select "1"
select select "0"
select select "3"
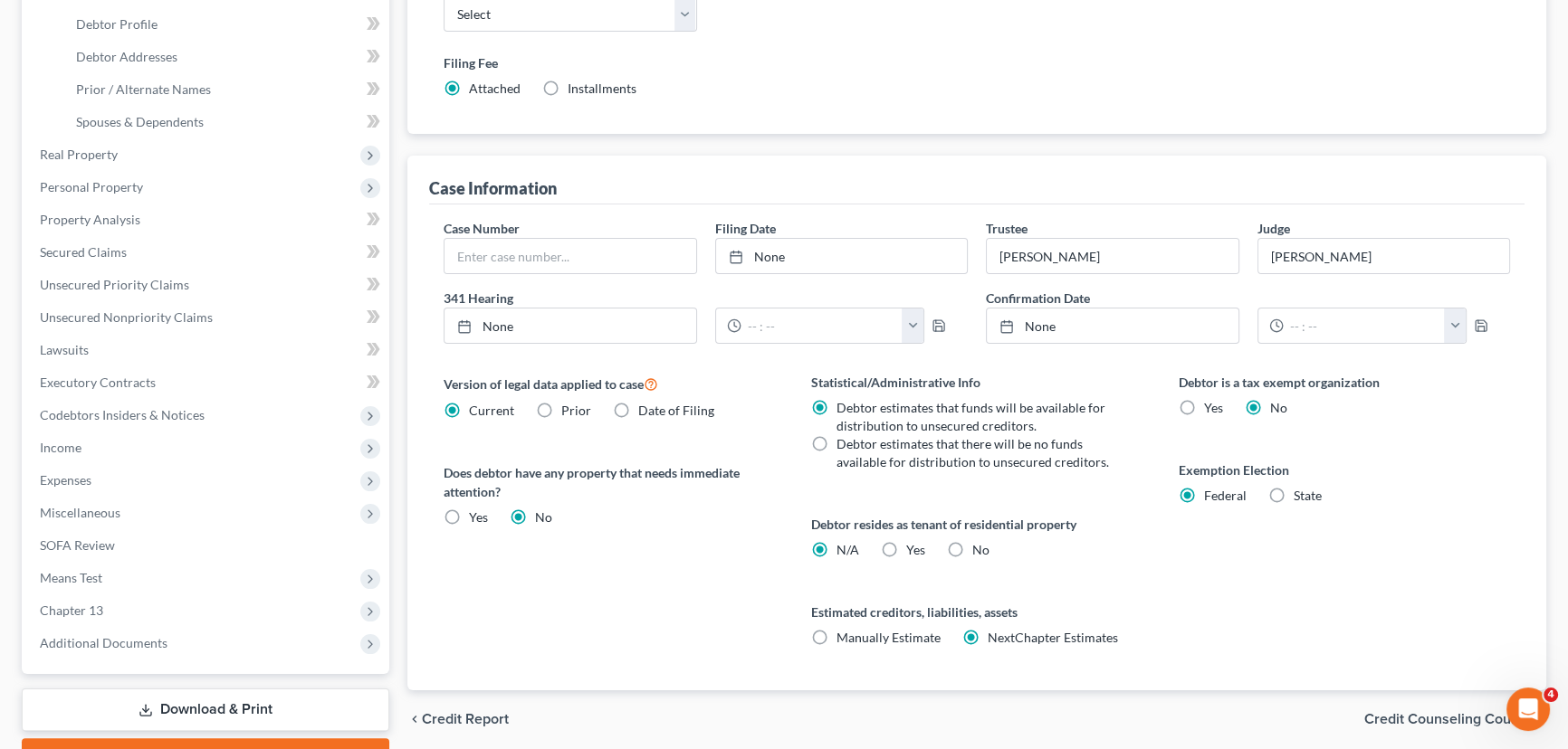
scroll to position [411, 0]
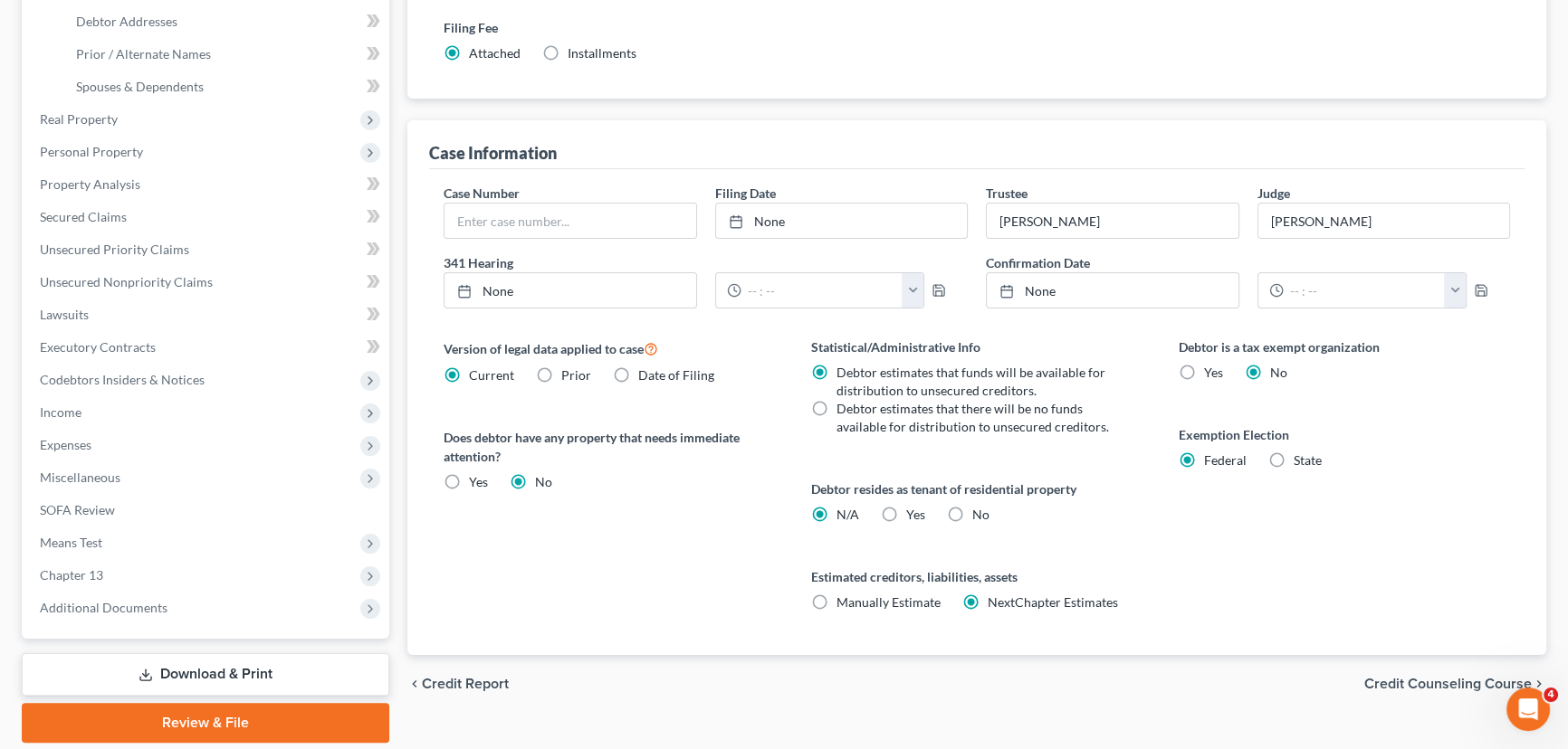
click at [1294, 458] on label "State" at bounding box center [1308, 460] width 28 height 18
click at [1301, 458] on input "State" at bounding box center [1307, 457] width 11 height 11
radio input "true"
radio input "false"
select select "45"
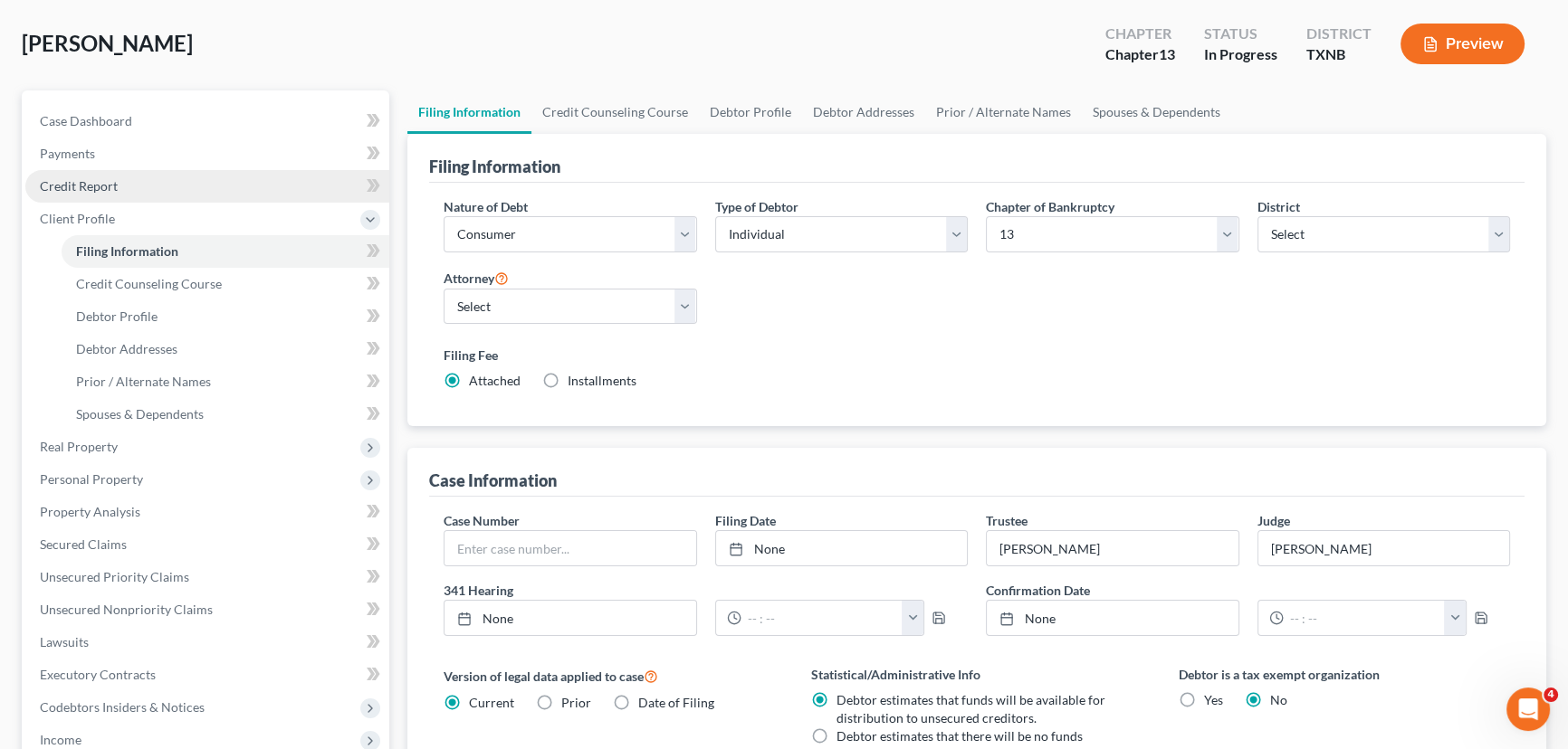
scroll to position [81, 0]
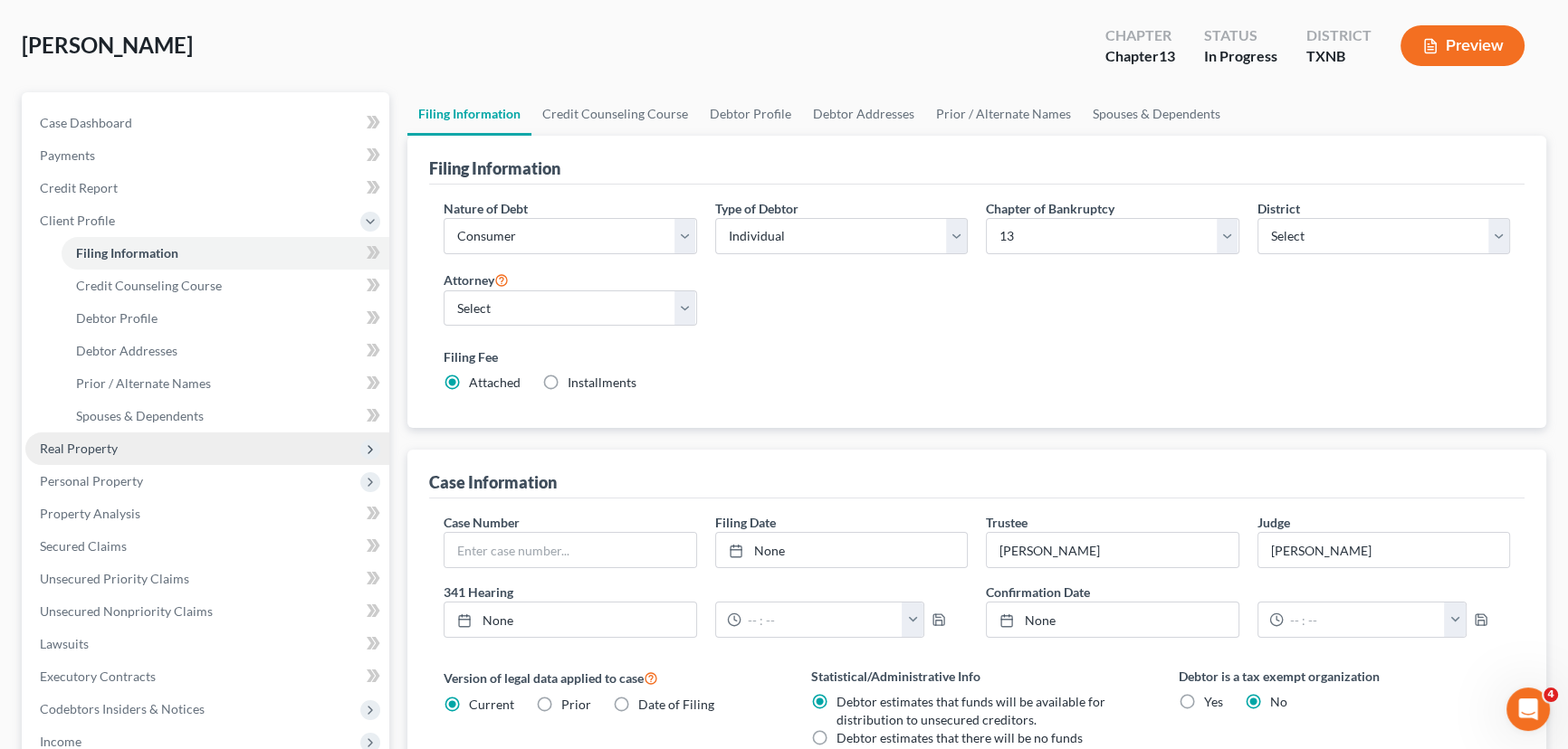
click at [94, 442] on span "Real Property" at bounding box center [79, 448] width 78 height 15
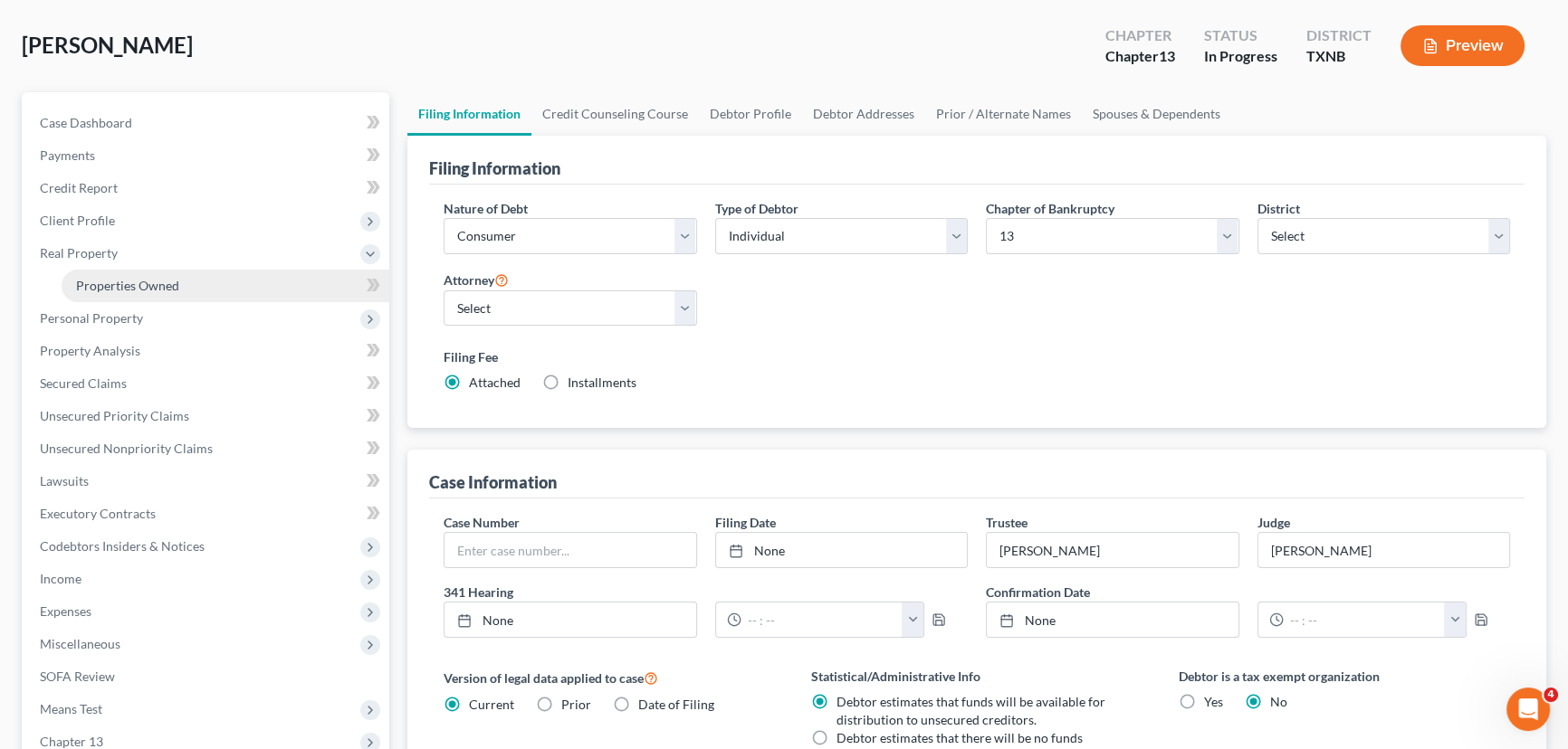
click at [183, 290] on link "Properties Owned" at bounding box center [225, 286] width 328 height 32
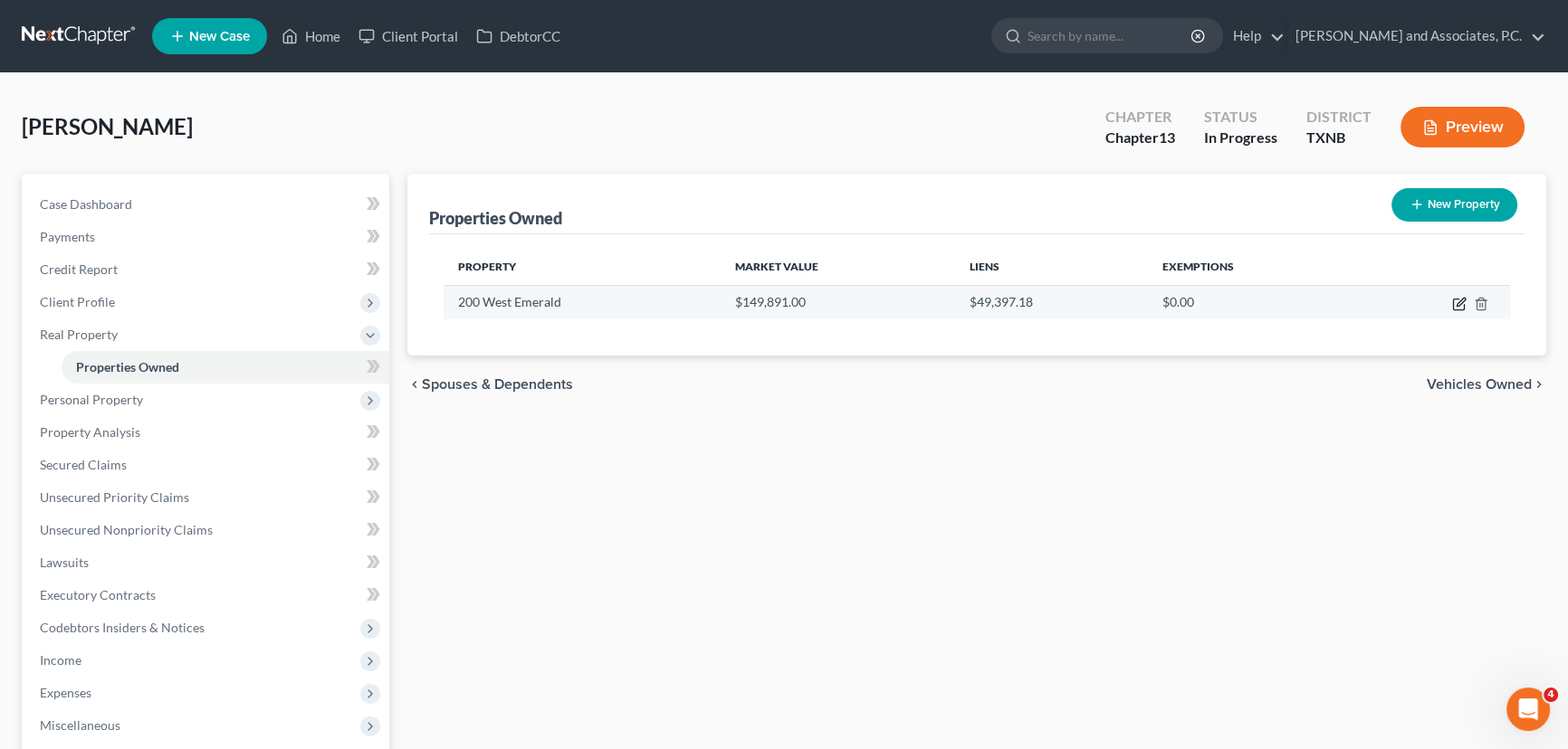
click at [1459, 303] on icon "button" at bounding box center [1461, 301] width 9 height 9
select select "45"
select select "242"
select select "0"
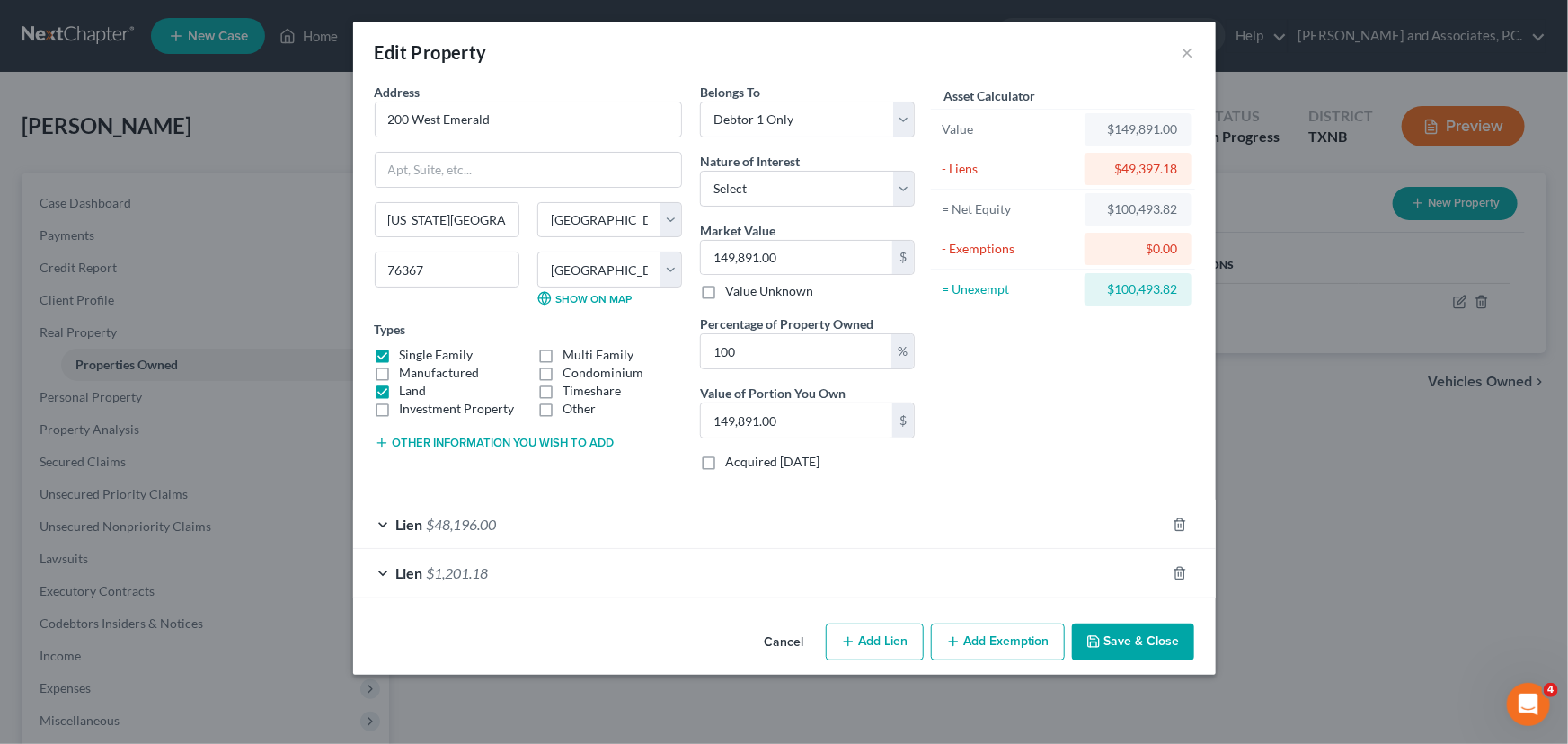
click at [958, 641] on icon "button" at bounding box center [953, 641] width 14 height 14
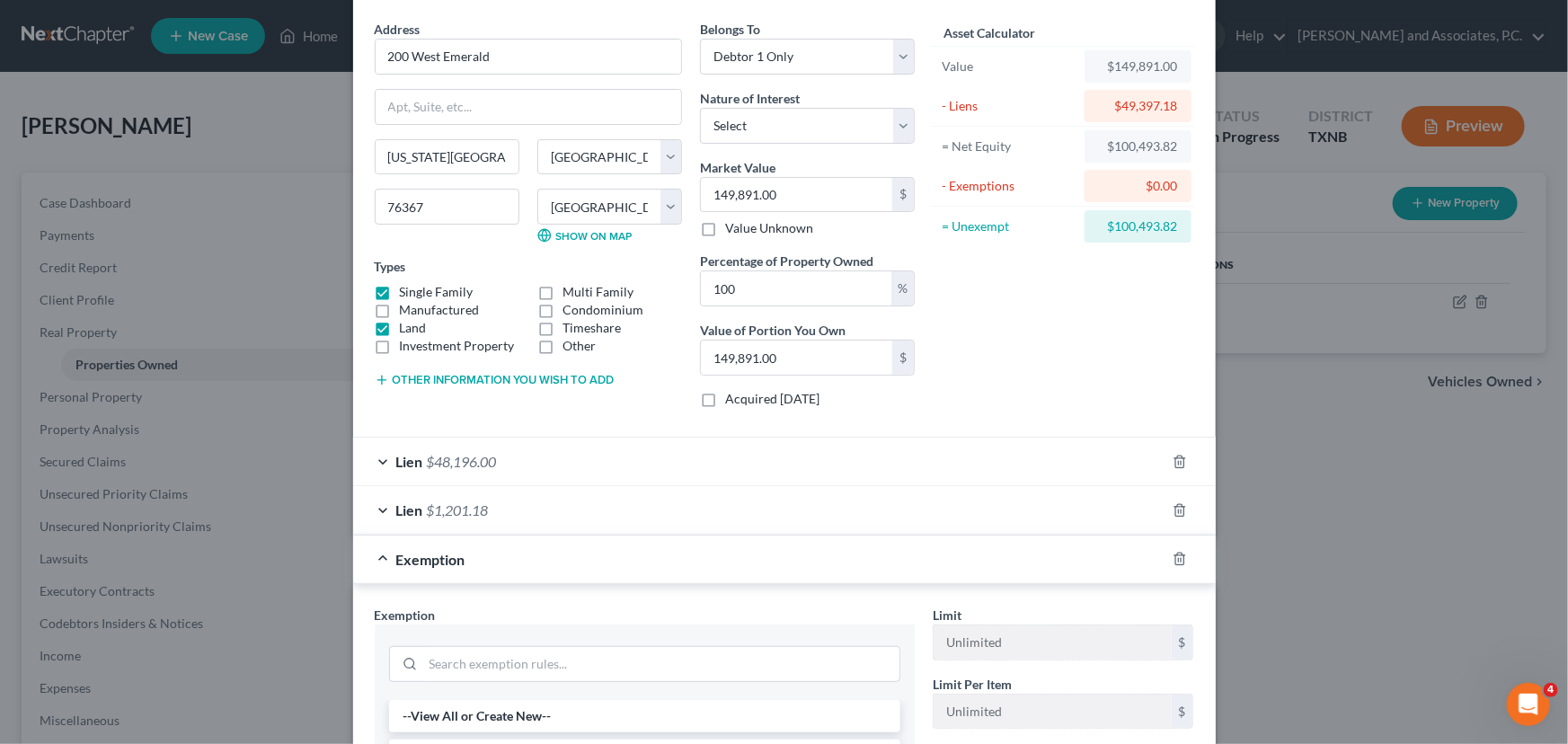
scroll to position [344, 0]
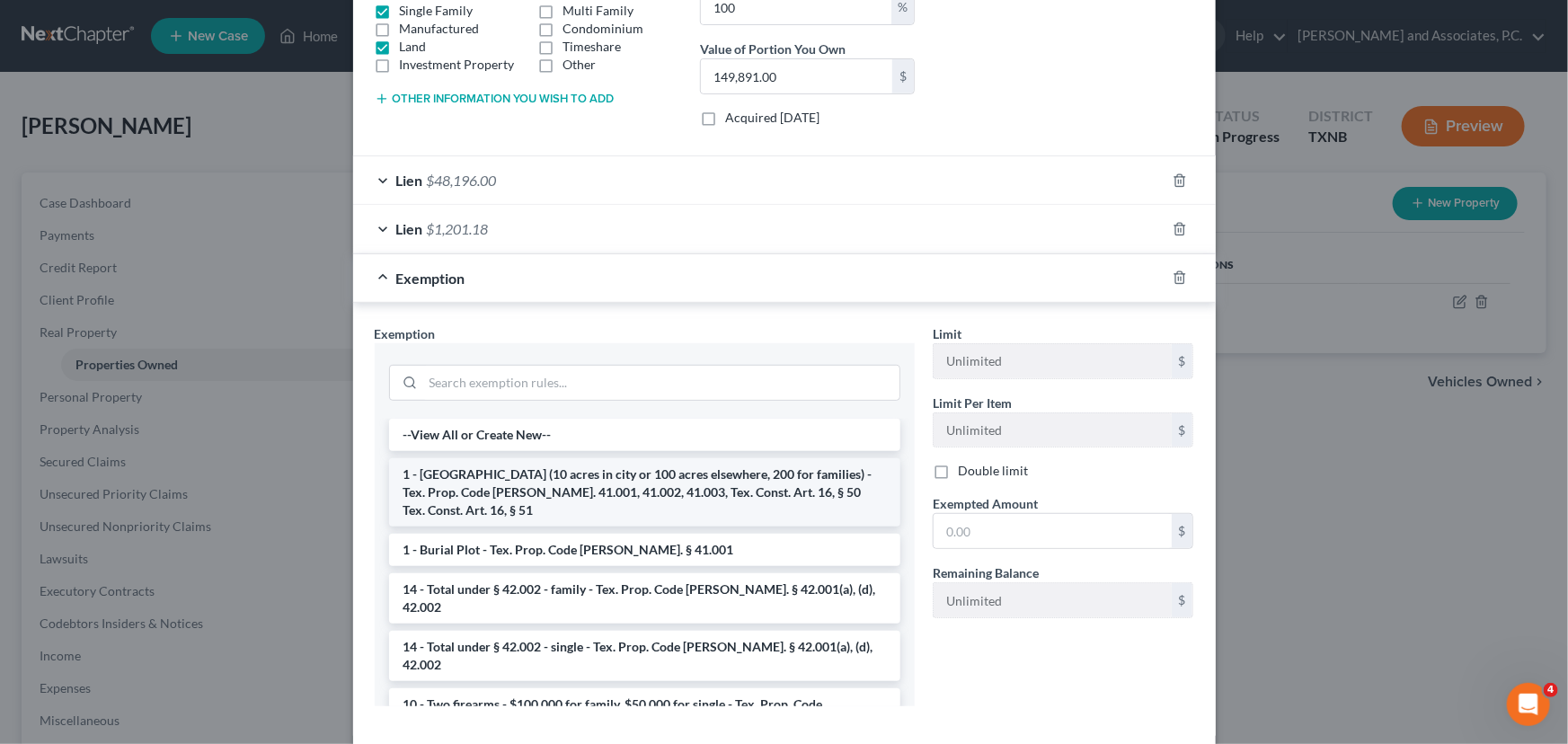
click at [587, 479] on li "1 - [GEOGRAPHIC_DATA] (10 acres in city or 100 acres elsewhere, 200 for familie…" at bounding box center [645, 492] width 512 height 69
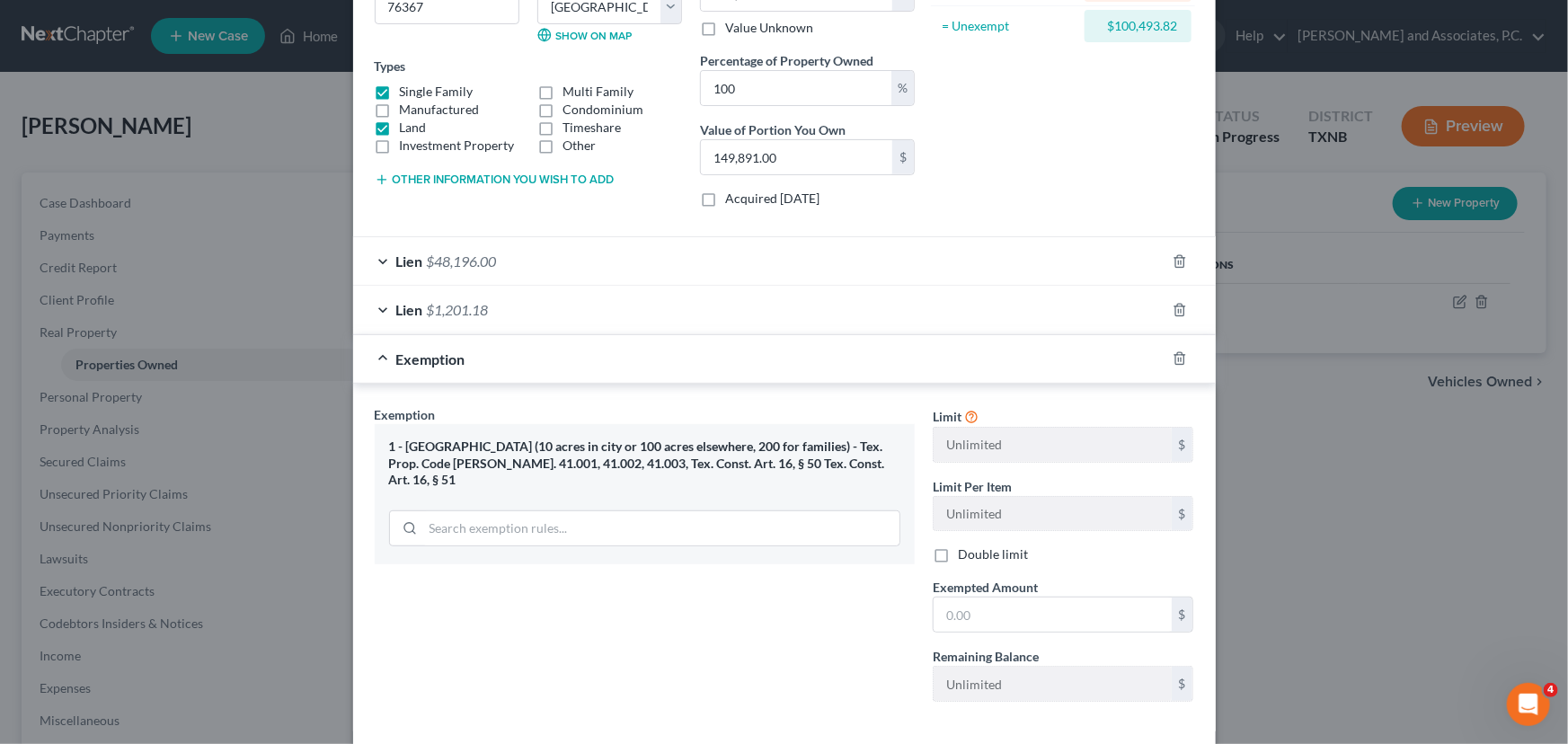
scroll to position [262, 0]
click at [970, 611] on input "text" at bounding box center [1053, 615] width 238 height 34
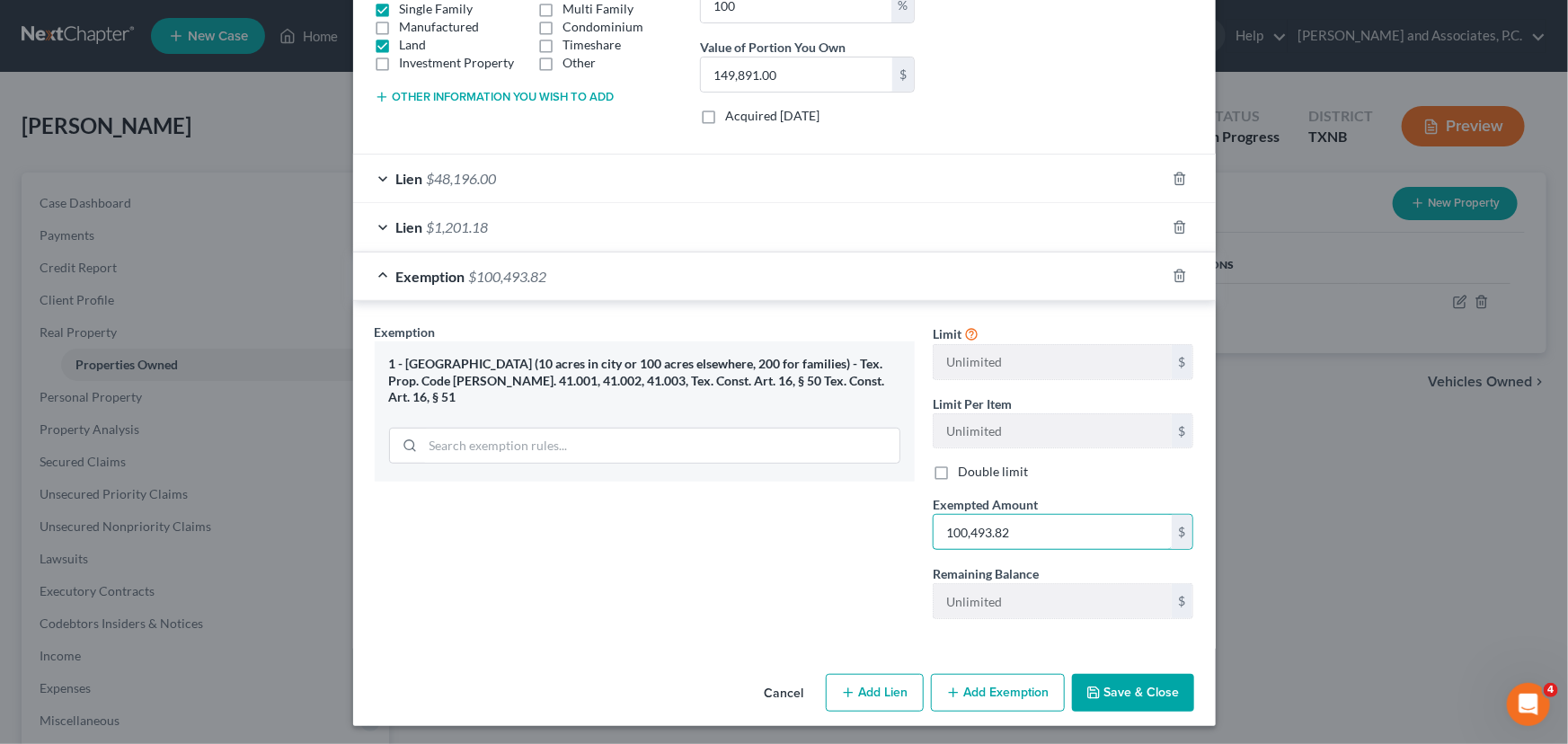
scroll to position [347, 0]
type input "100,493.82"
click at [1138, 699] on button "Save & Close" at bounding box center [1133, 692] width 122 height 38
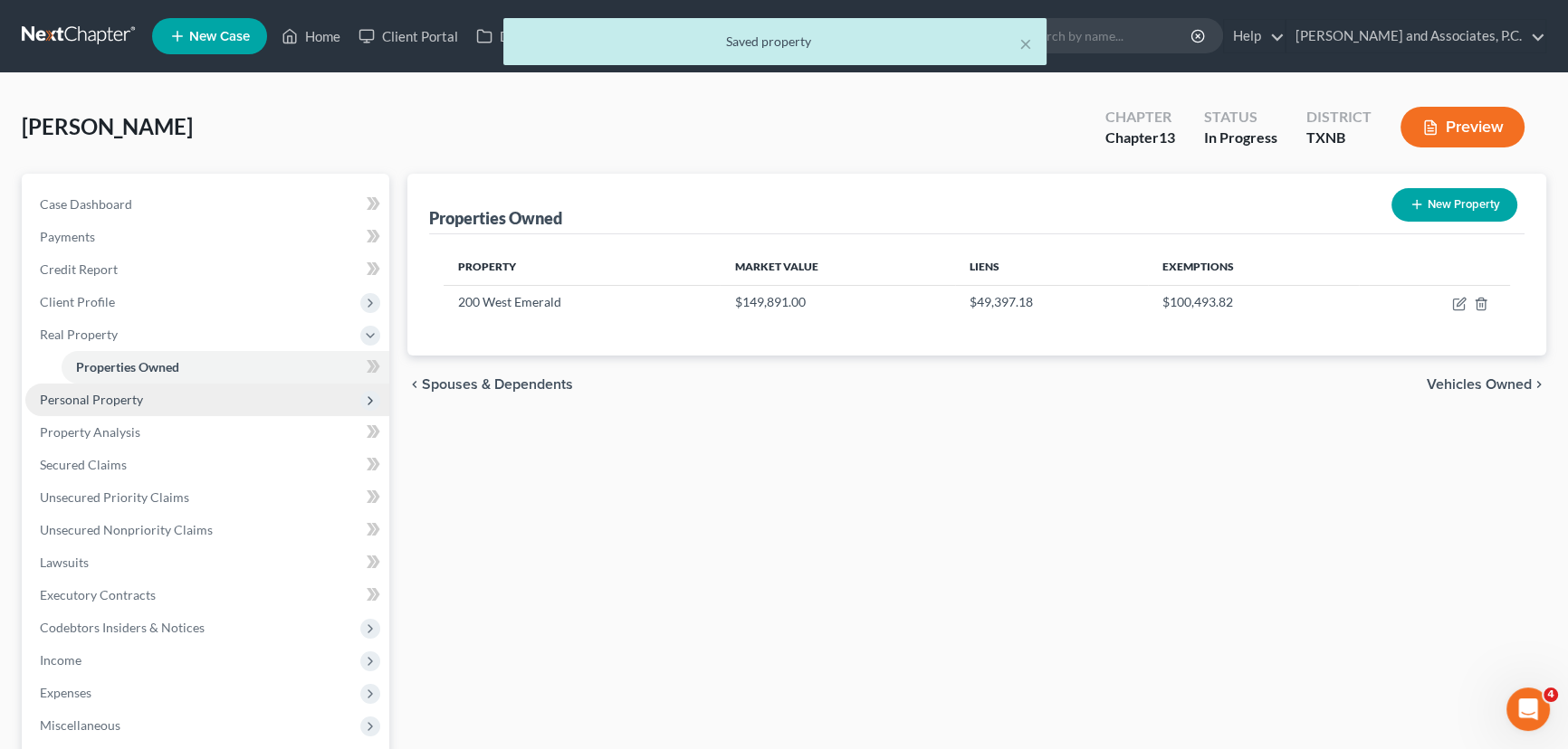
click at [94, 401] on span "Personal Property" at bounding box center [91, 400] width 103 height 15
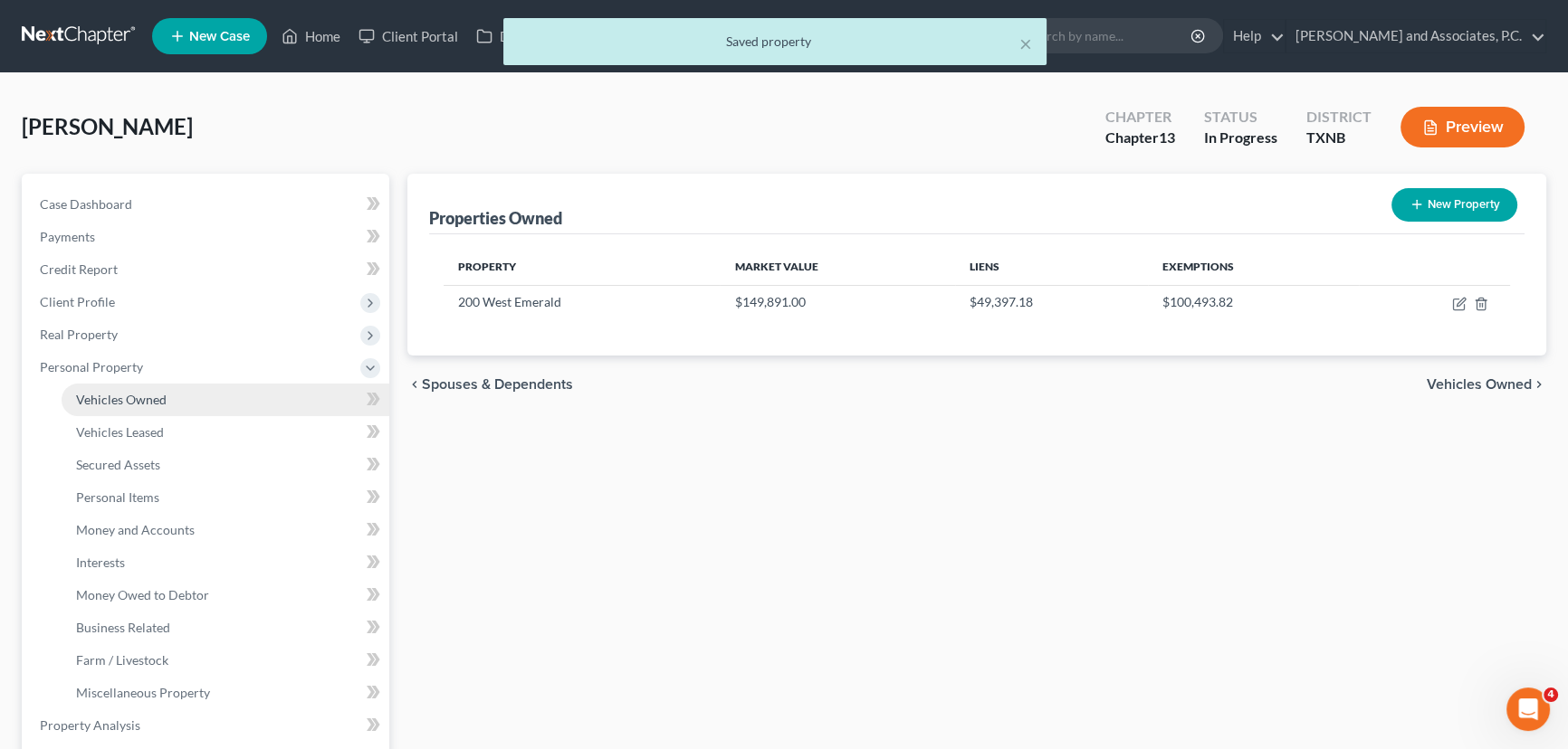
click at [135, 392] on span "Vehicles Owned" at bounding box center [121, 400] width 91 height 15
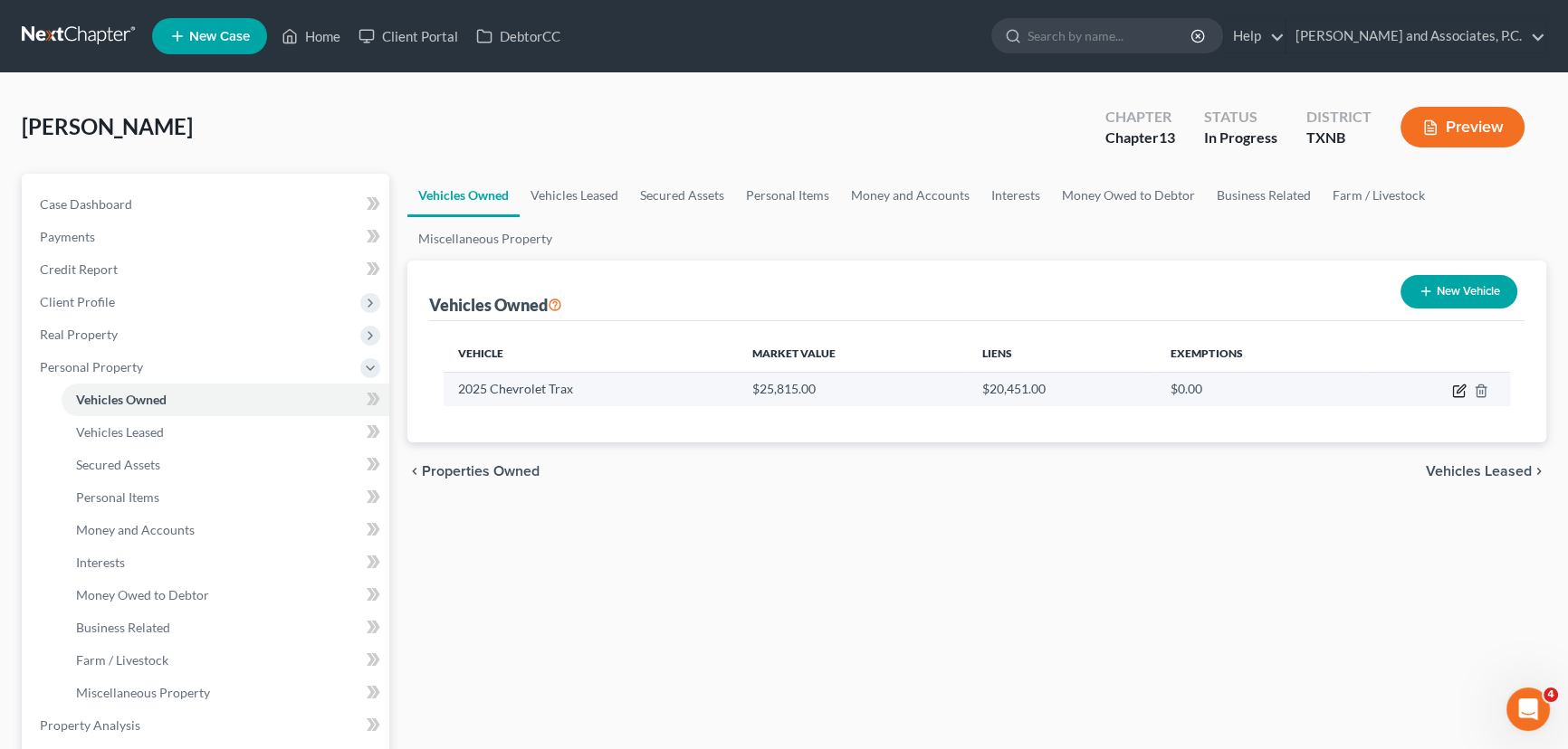
click at [1457, 389] on icon "button" at bounding box center [1459, 390] width 14 height 14
select select "0"
select select "1"
select select "0"
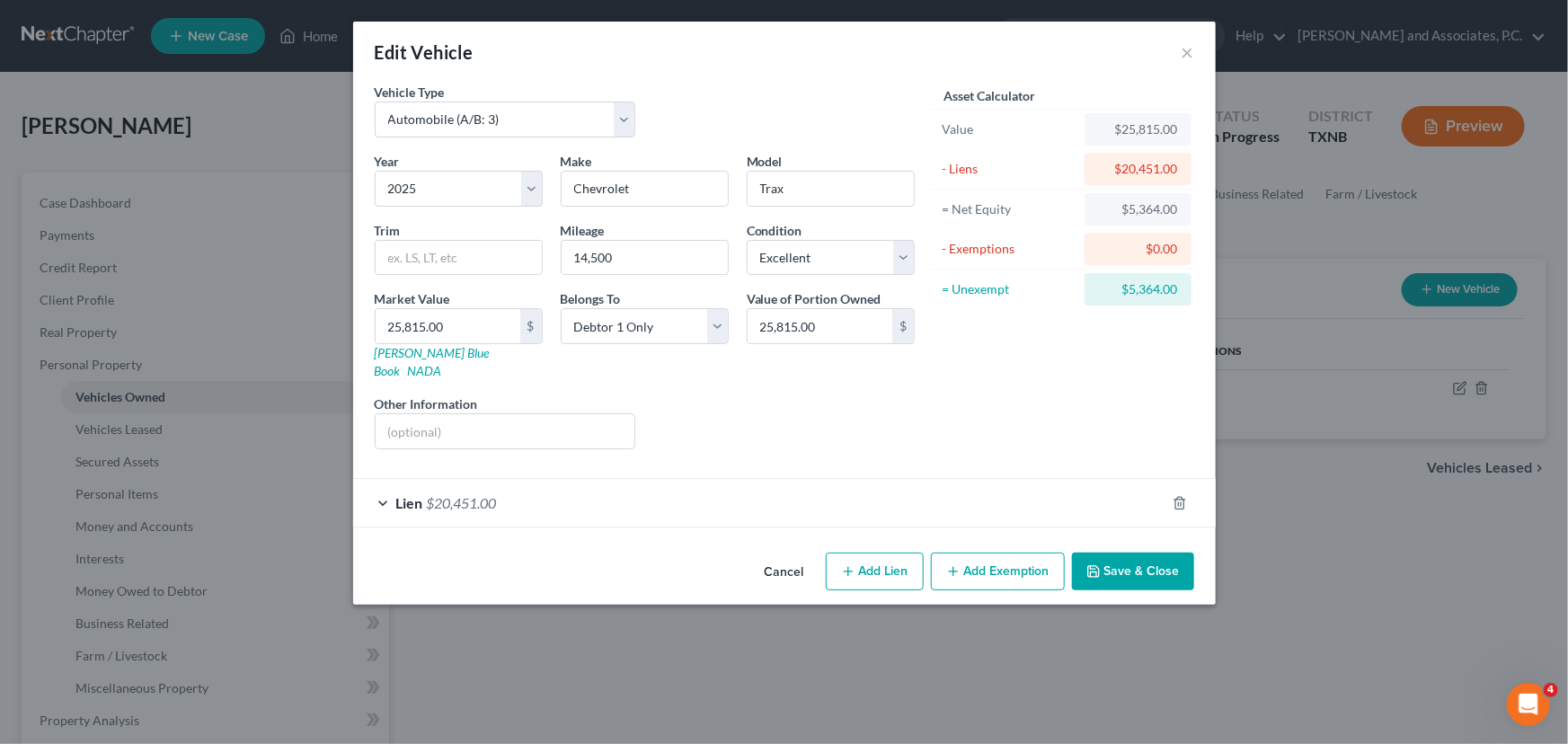
click at [998, 553] on button "Add Exemption" at bounding box center [998, 572] width 134 height 38
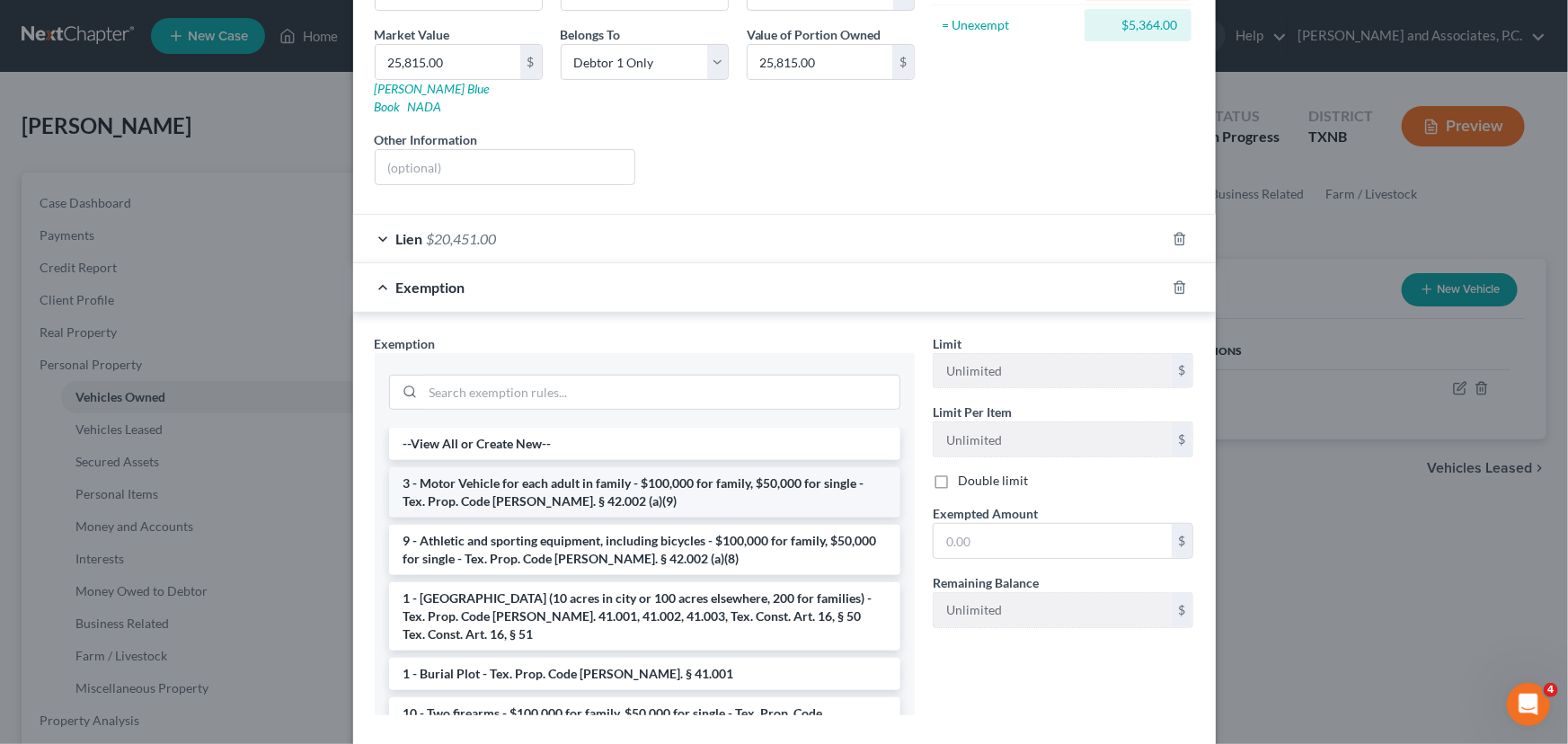
scroll to position [326, 0]
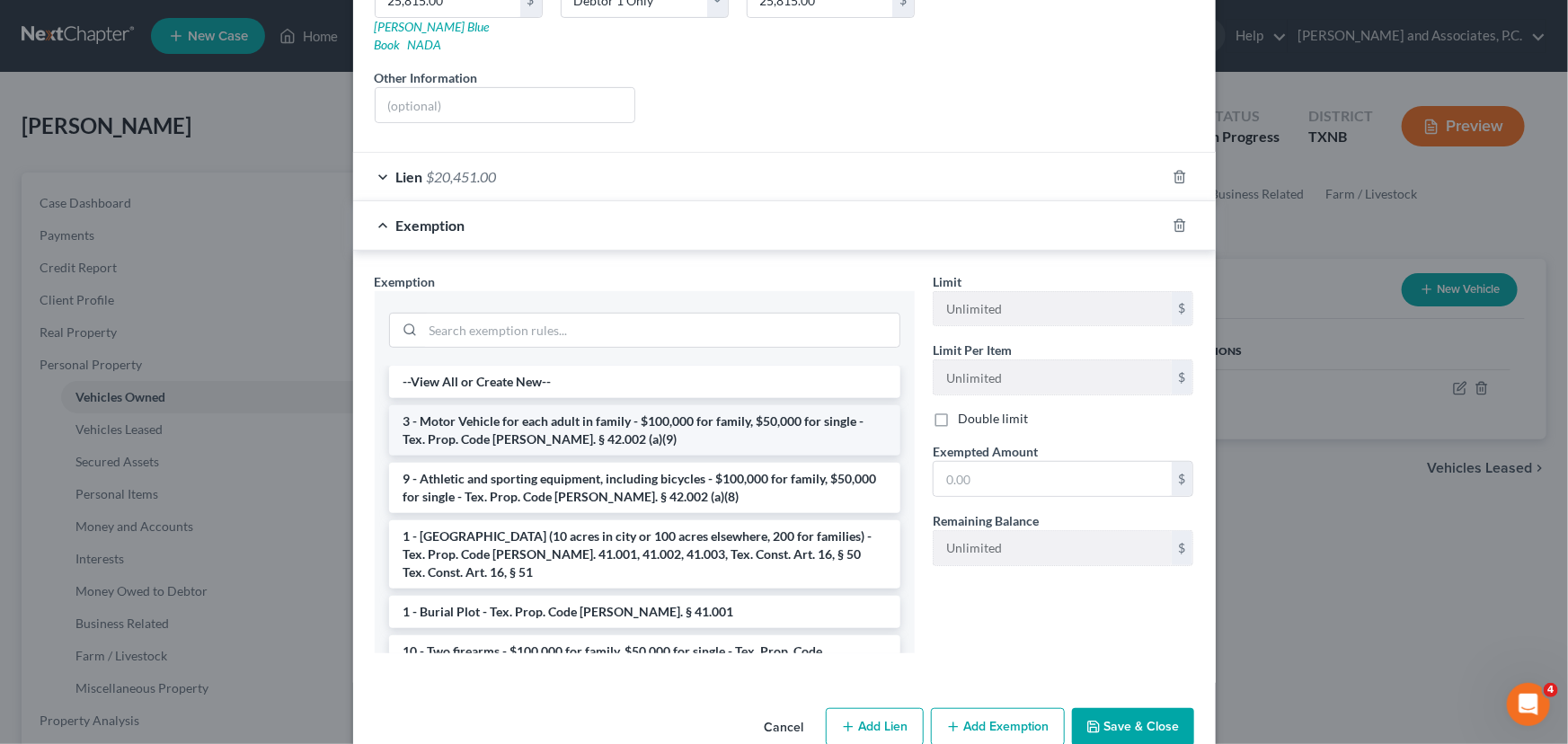
click at [559, 416] on li "3 - Motor Vehicle for each adult in family - $100,000 for family, $50,000 for s…" at bounding box center [645, 431] width 512 height 51
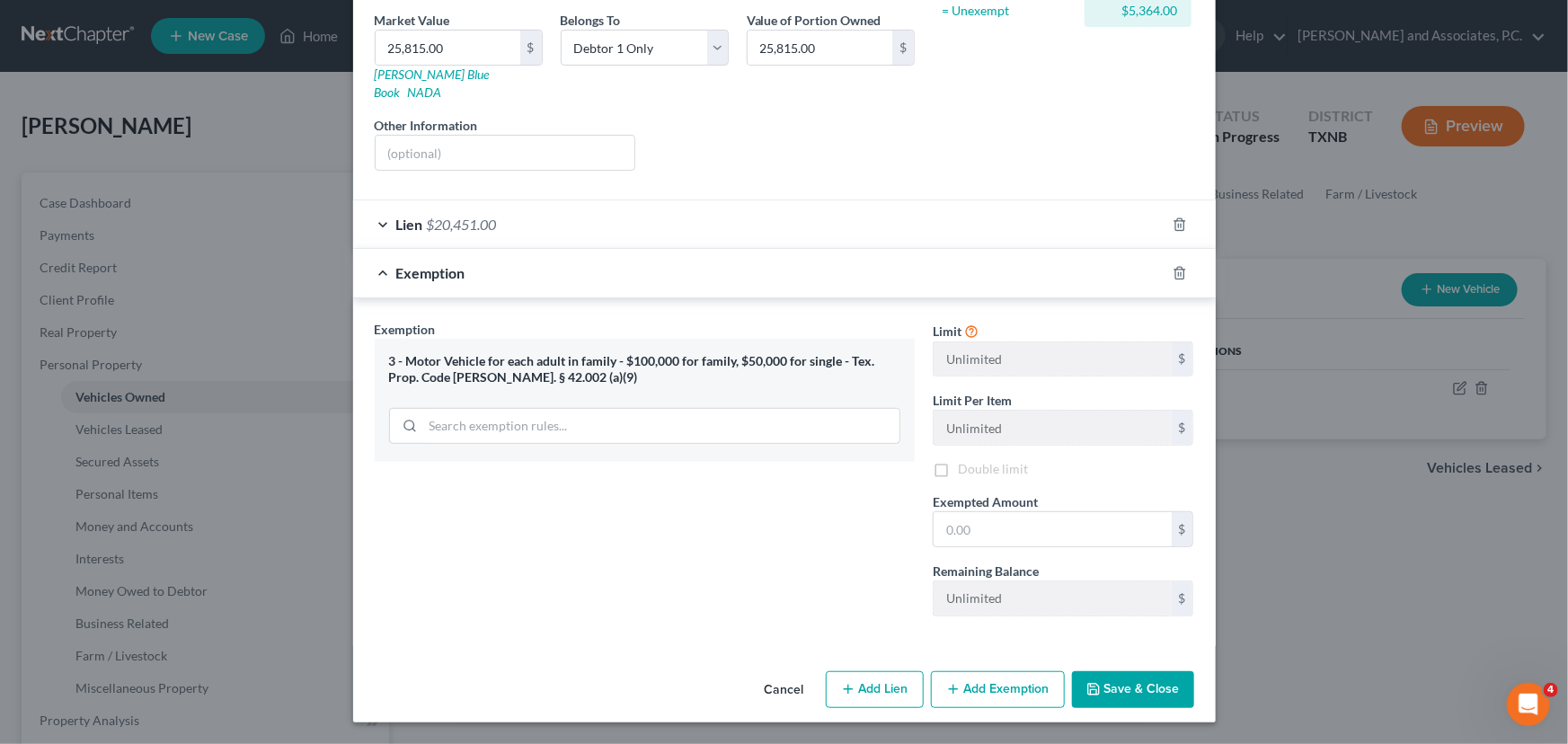
scroll to position [259, 0]
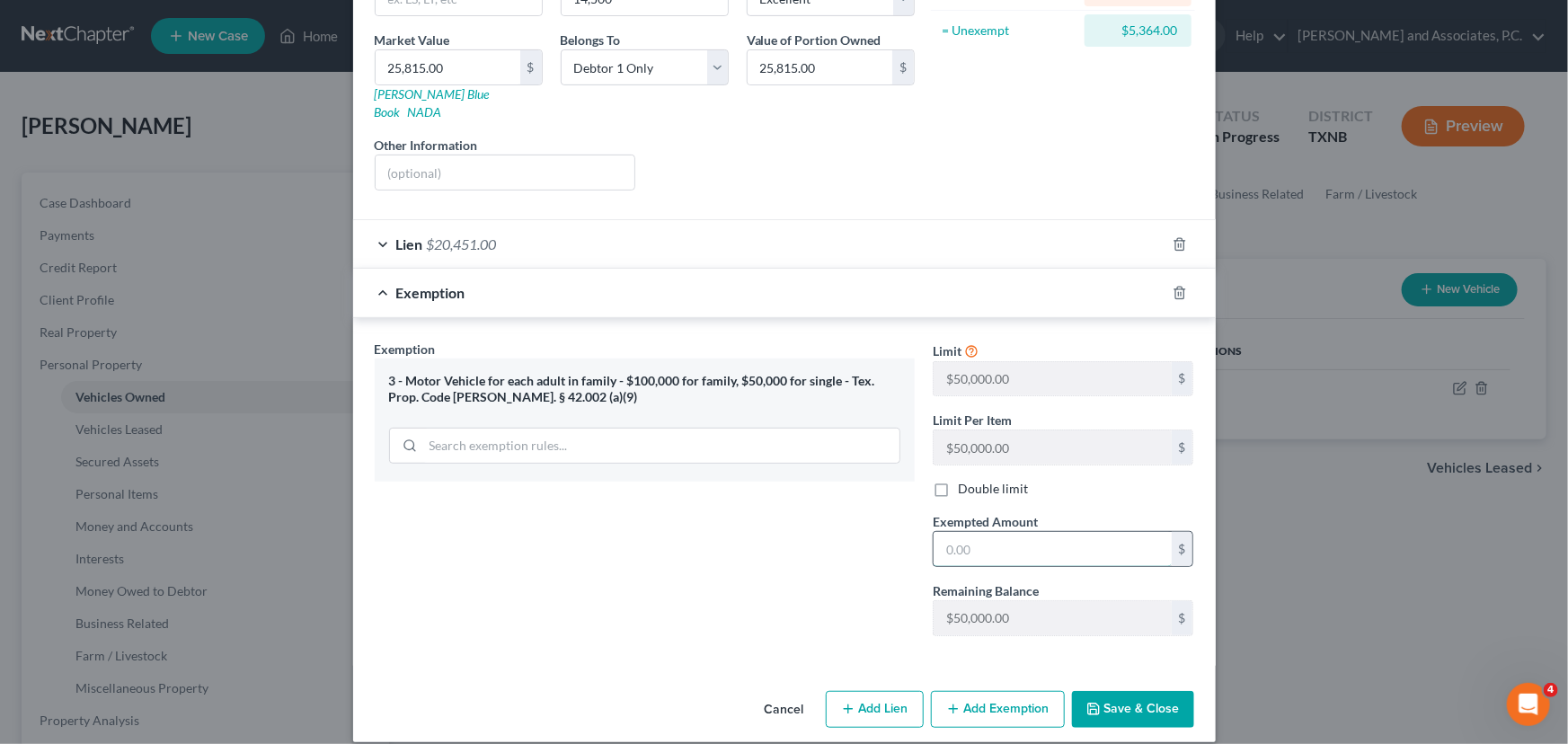
click at [984, 536] on input "text" at bounding box center [1053, 549] width 238 height 34
type input "5,364.00"
click at [1130, 692] on button "Save & Close" at bounding box center [1133, 710] width 122 height 38
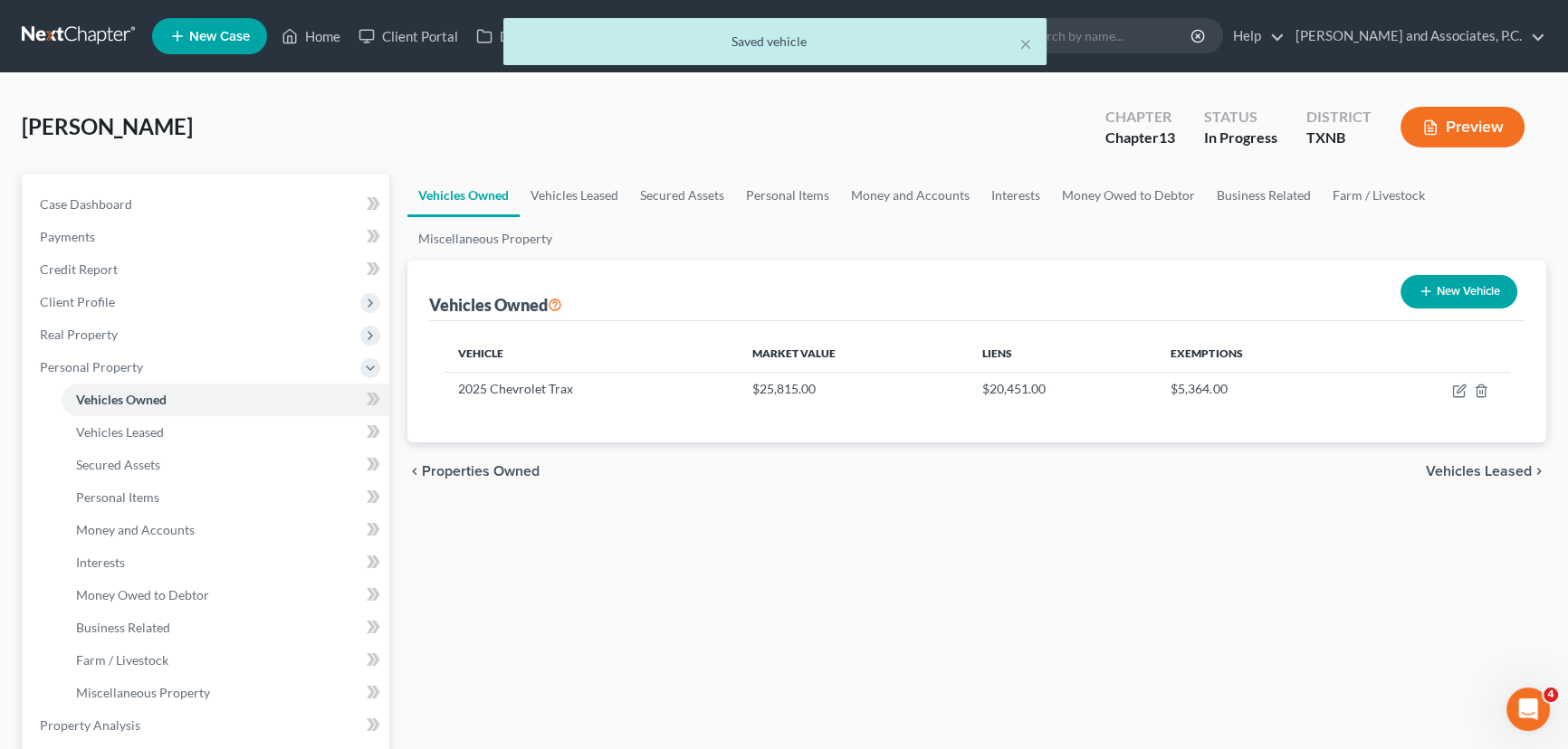
click at [958, 609] on div "Vehicles Owned Vehicles Leased Secured Assets Personal Items Money and Accounts…" at bounding box center [976, 728] width 1157 height 1110
click at [556, 204] on link "Vehicles Leased" at bounding box center [574, 195] width 110 height 44
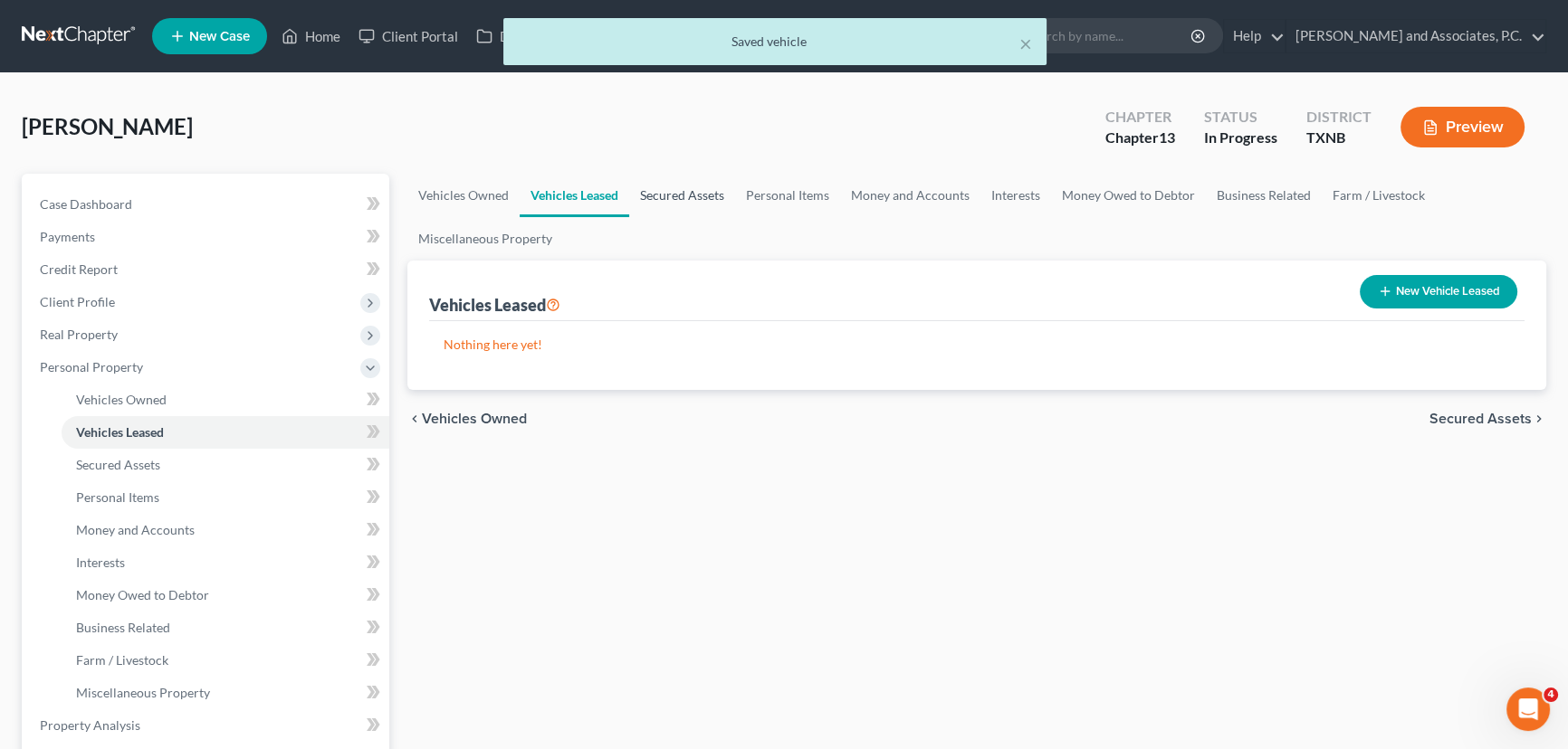
click at [644, 194] on link "Secured Assets" at bounding box center [682, 195] width 106 height 44
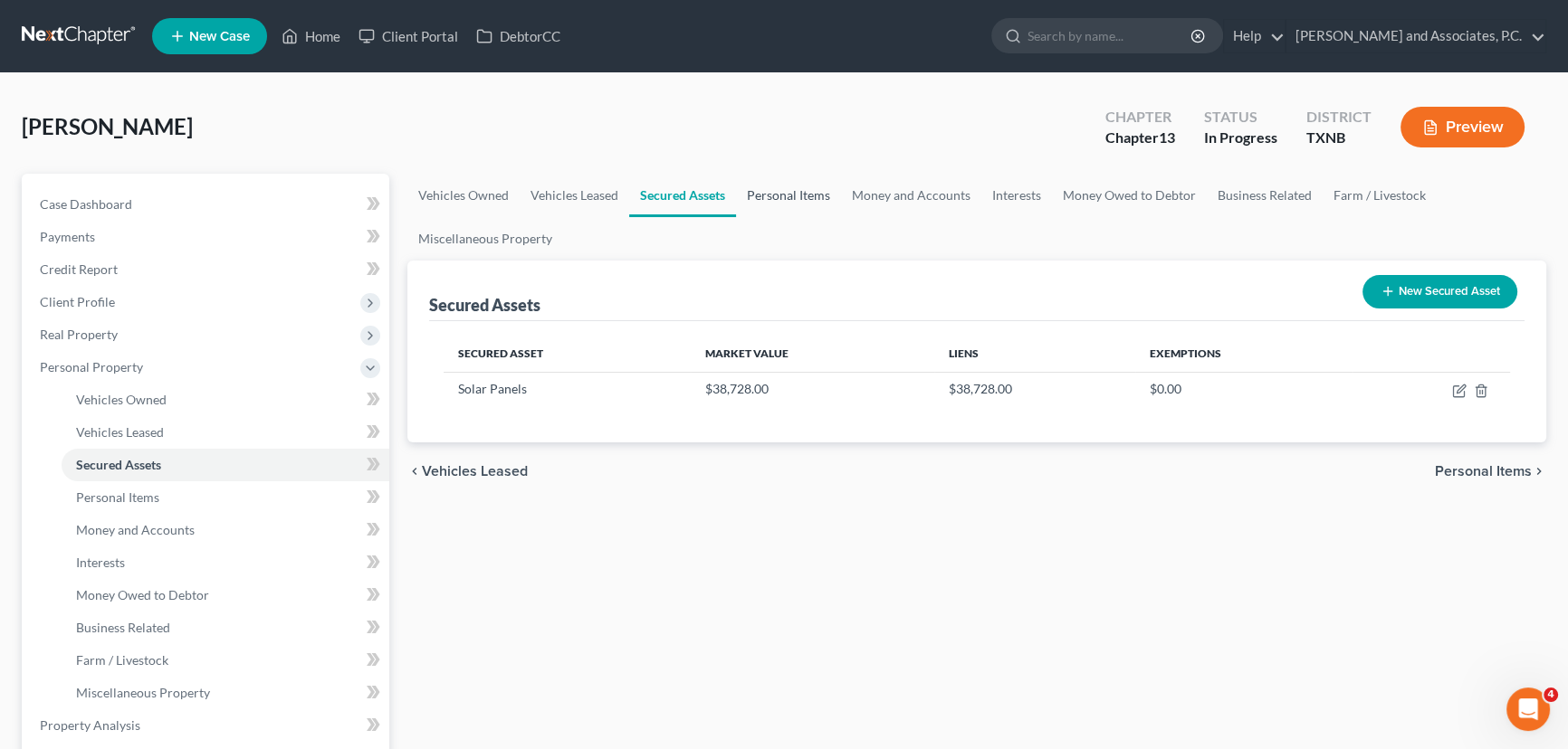
click at [763, 198] on link "Personal Items" at bounding box center [788, 195] width 105 height 44
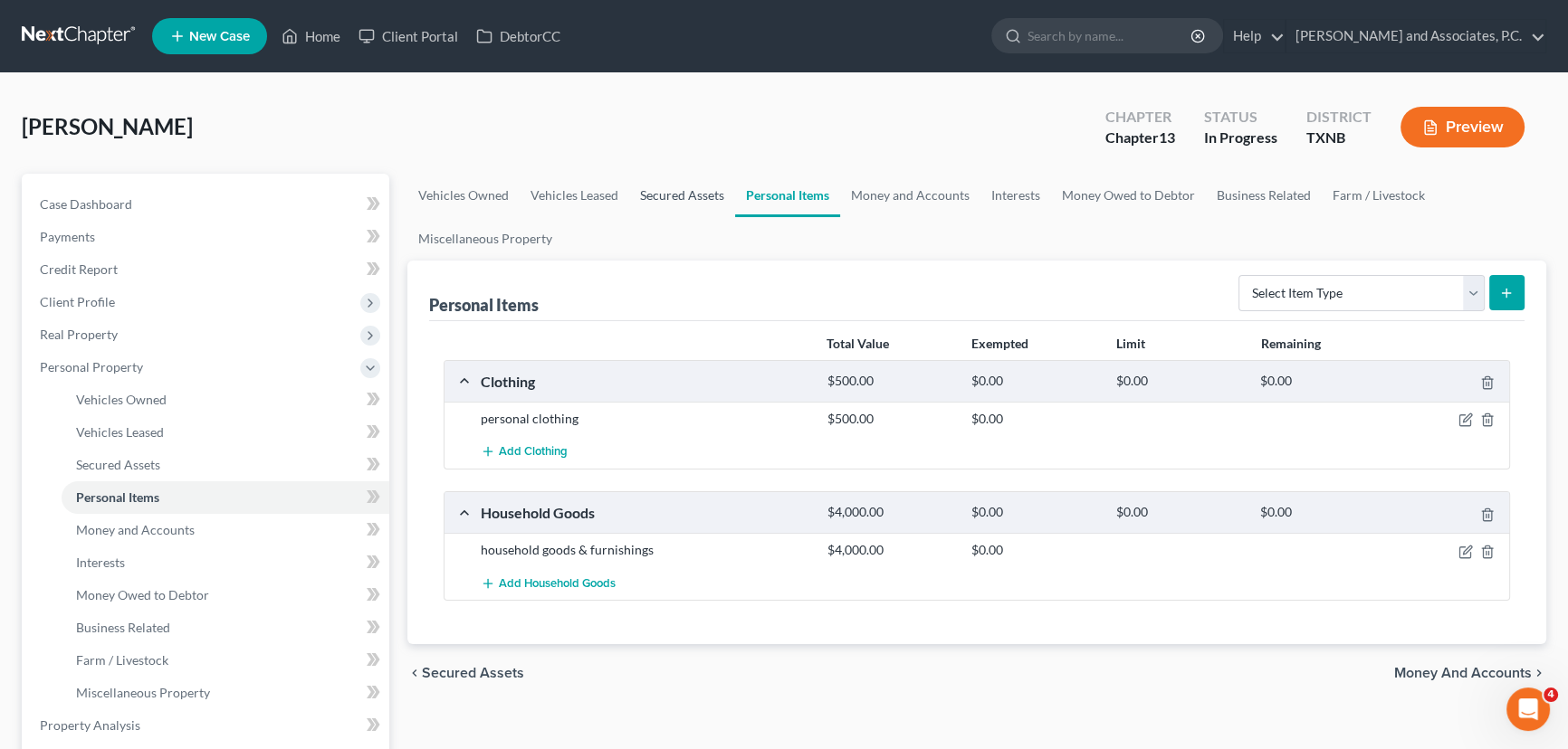
click at [699, 193] on link "Secured Assets" at bounding box center [682, 195] width 106 height 44
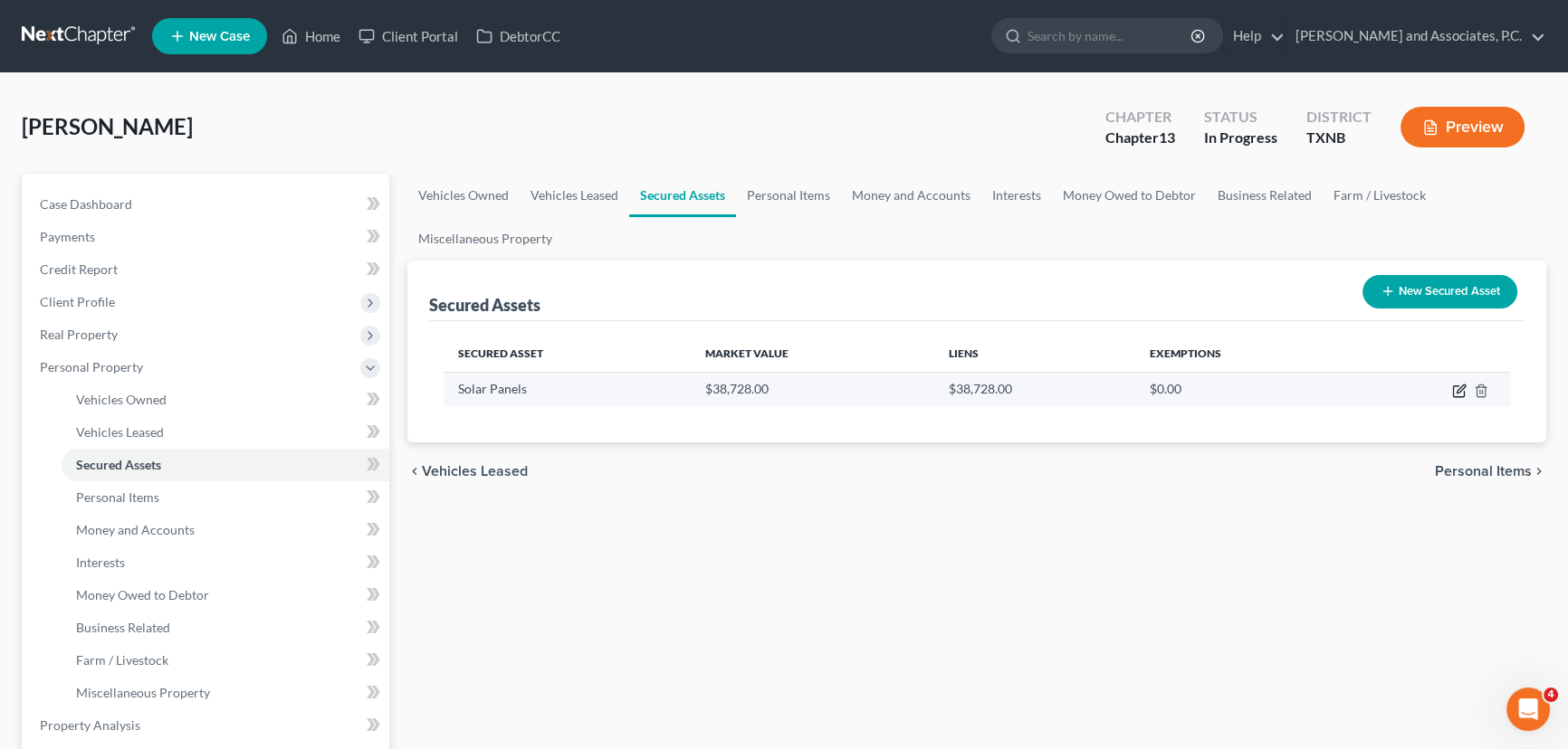
click at [1453, 390] on icon "button" at bounding box center [1458, 391] width 10 height 10
select select "other"
select select "1"
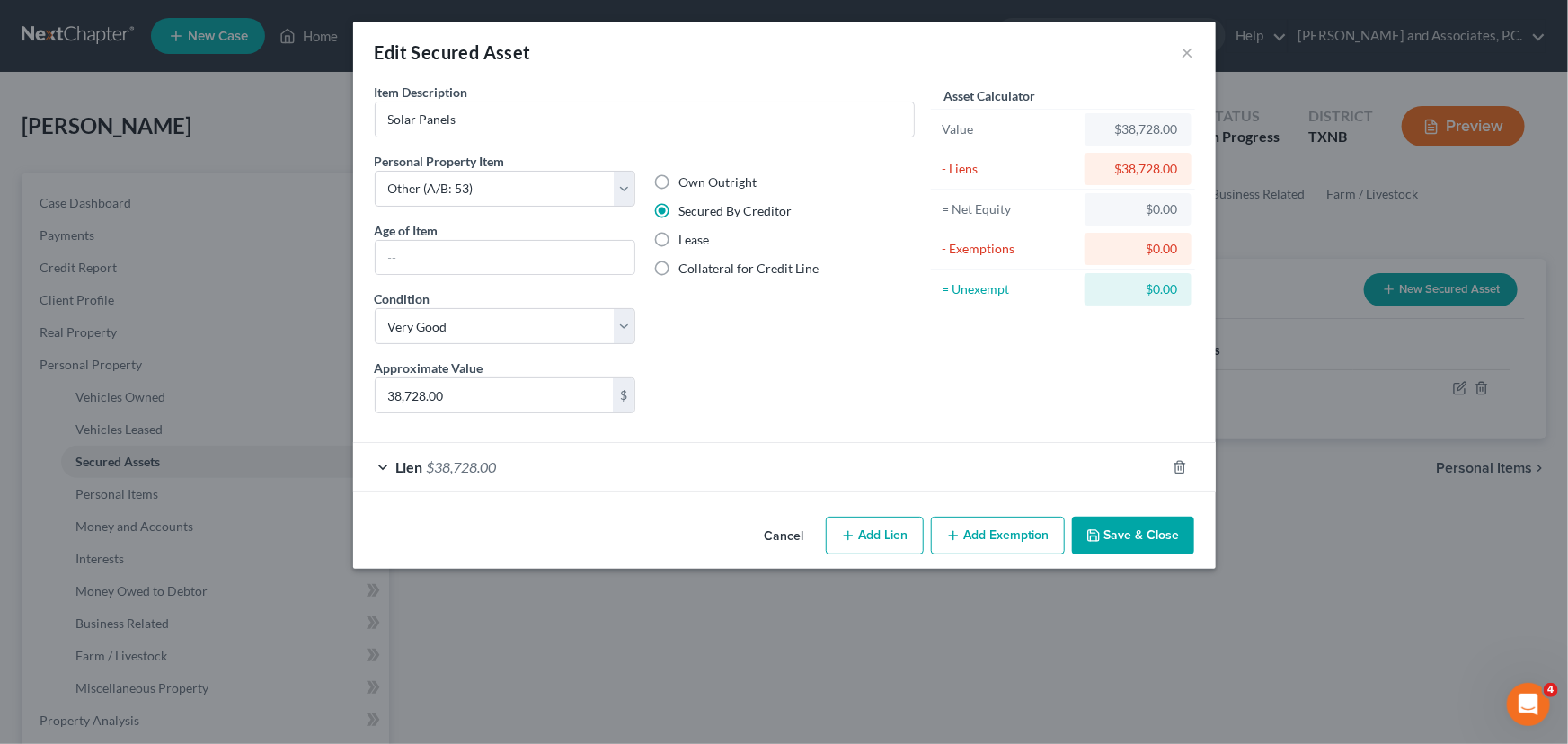
click at [1146, 537] on button "Save & Close" at bounding box center [1133, 535] width 122 height 38
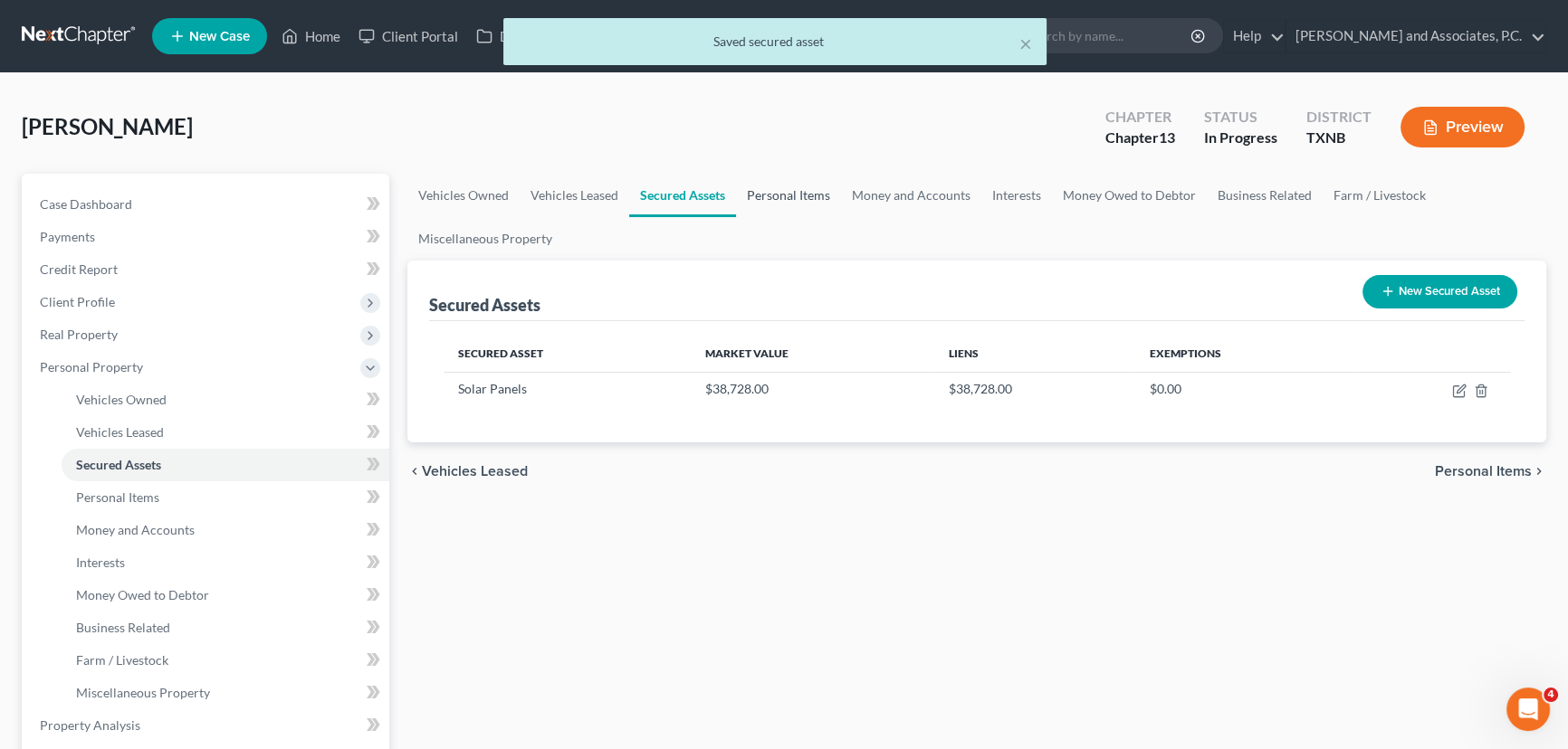
click at [802, 193] on link "Personal Items" at bounding box center [788, 195] width 105 height 44
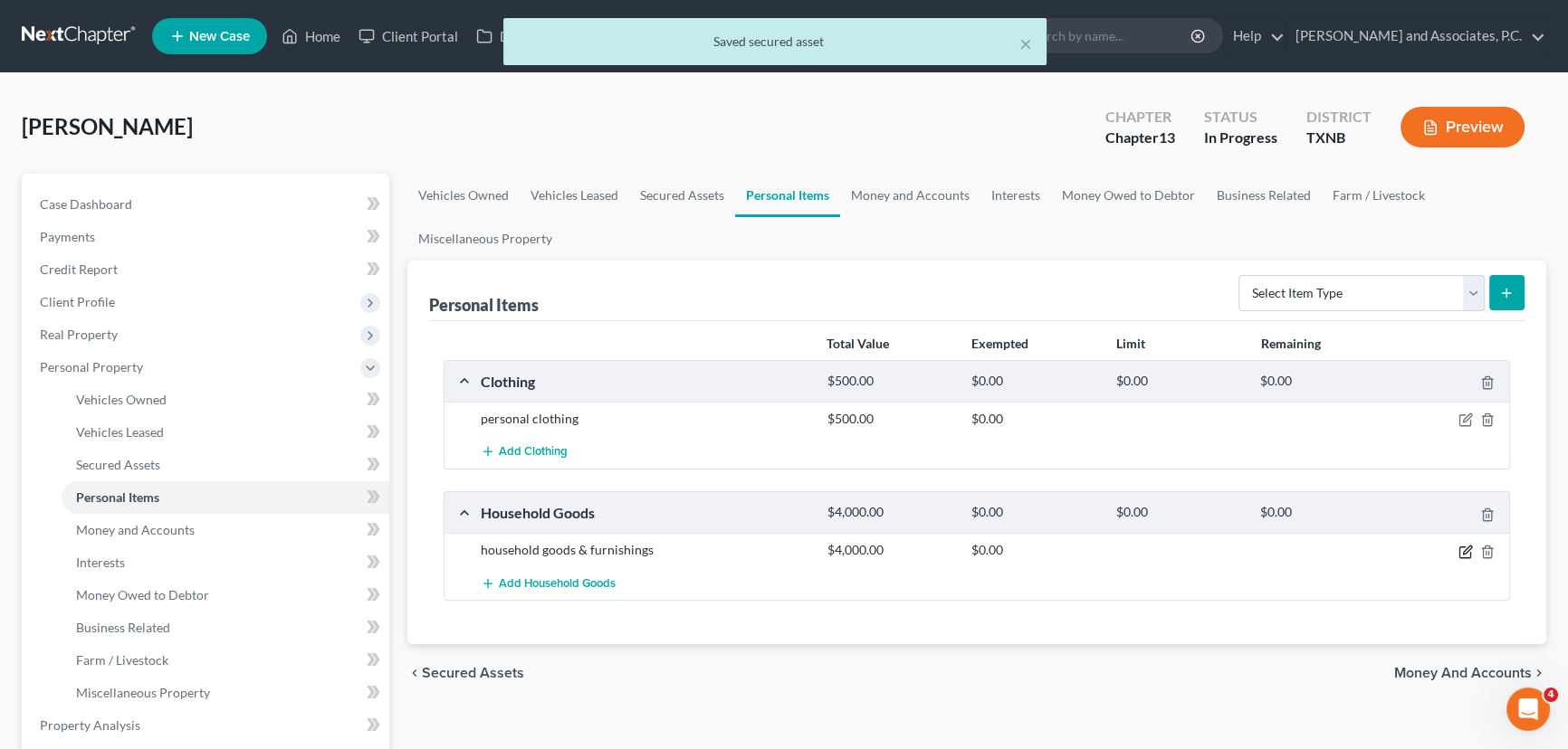
click at [1463, 548] on icon "button" at bounding box center [1465, 551] width 14 height 14
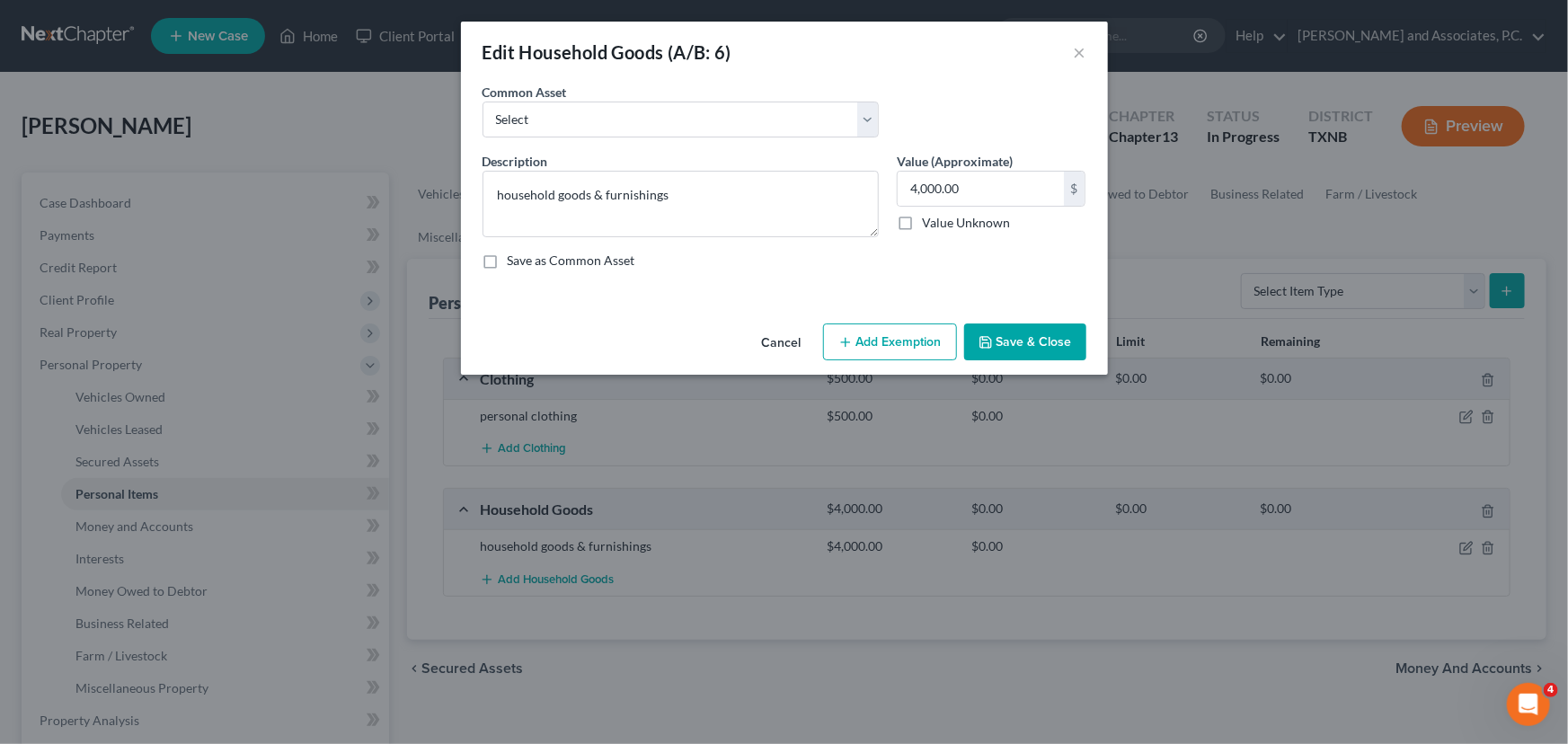
click at [864, 342] on button "Add Exemption" at bounding box center [890, 342] width 134 height 38
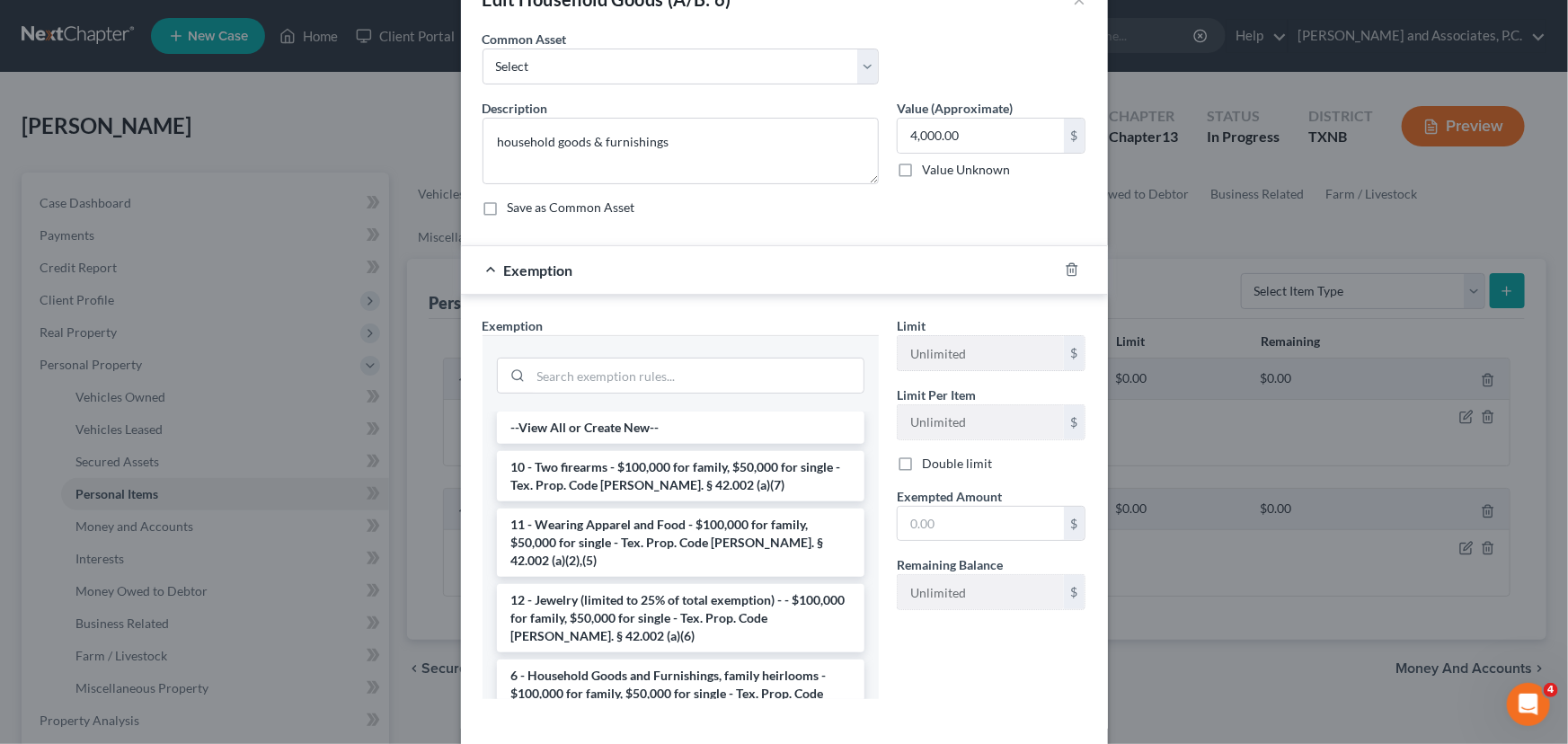
scroll to position [81, 0]
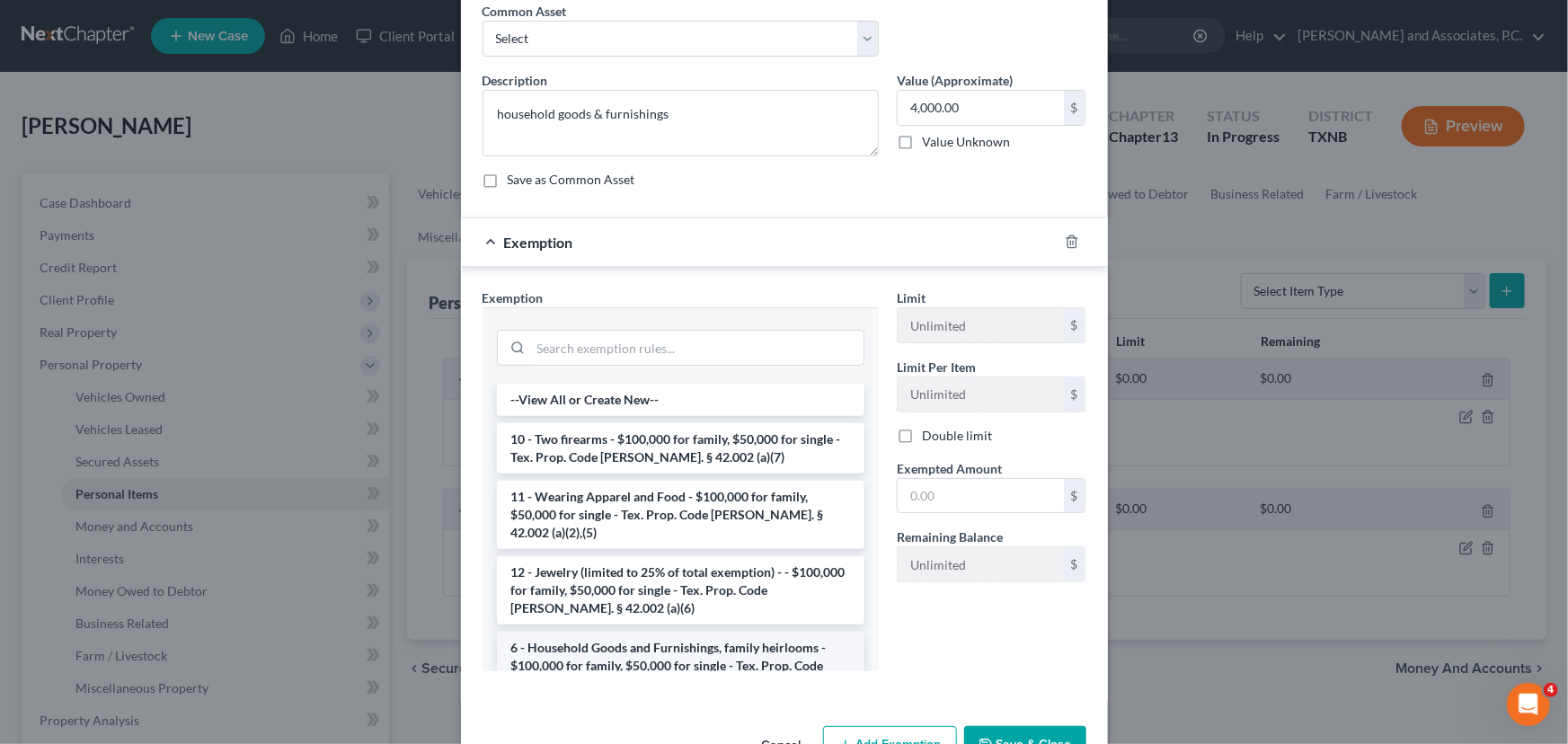
click at [655, 633] on li "6 - Household Goods and Furnishings, family heirlooms - $100,000 for family, $5…" at bounding box center [680, 666] width 368 height 69
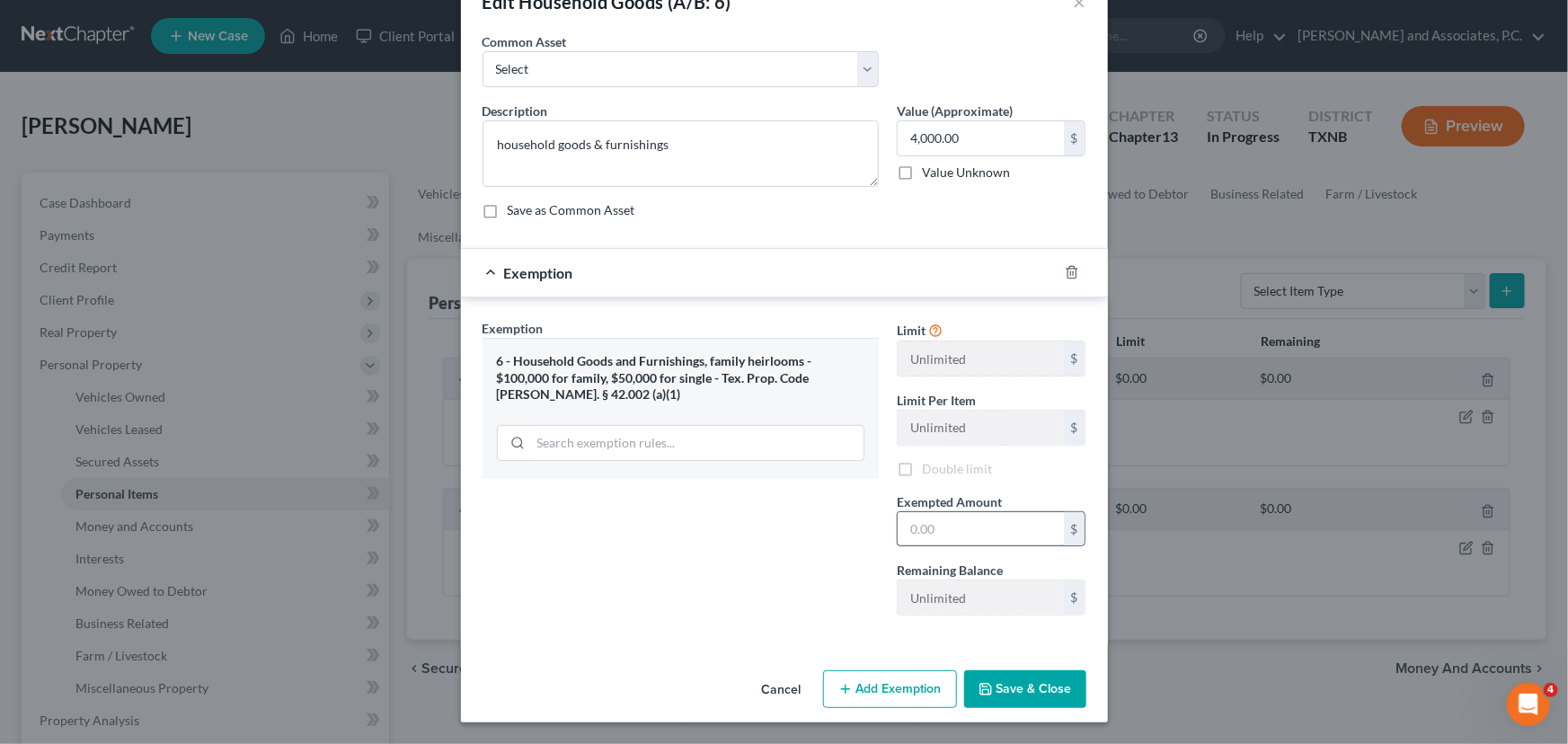
scroll to position [49, 0]
click at [943, 519] on input "text" at bounding box center [981, 531] width 166 height 34
type input "4,000.00"
click at [1013, 713] on div "Cancel Add Exemption Save & Close" at bounding box center [784, 694] width 647 height 59
click at [1016, 692] on button "Save & Close" at bounding box center [1025, 691] width 122 height 38
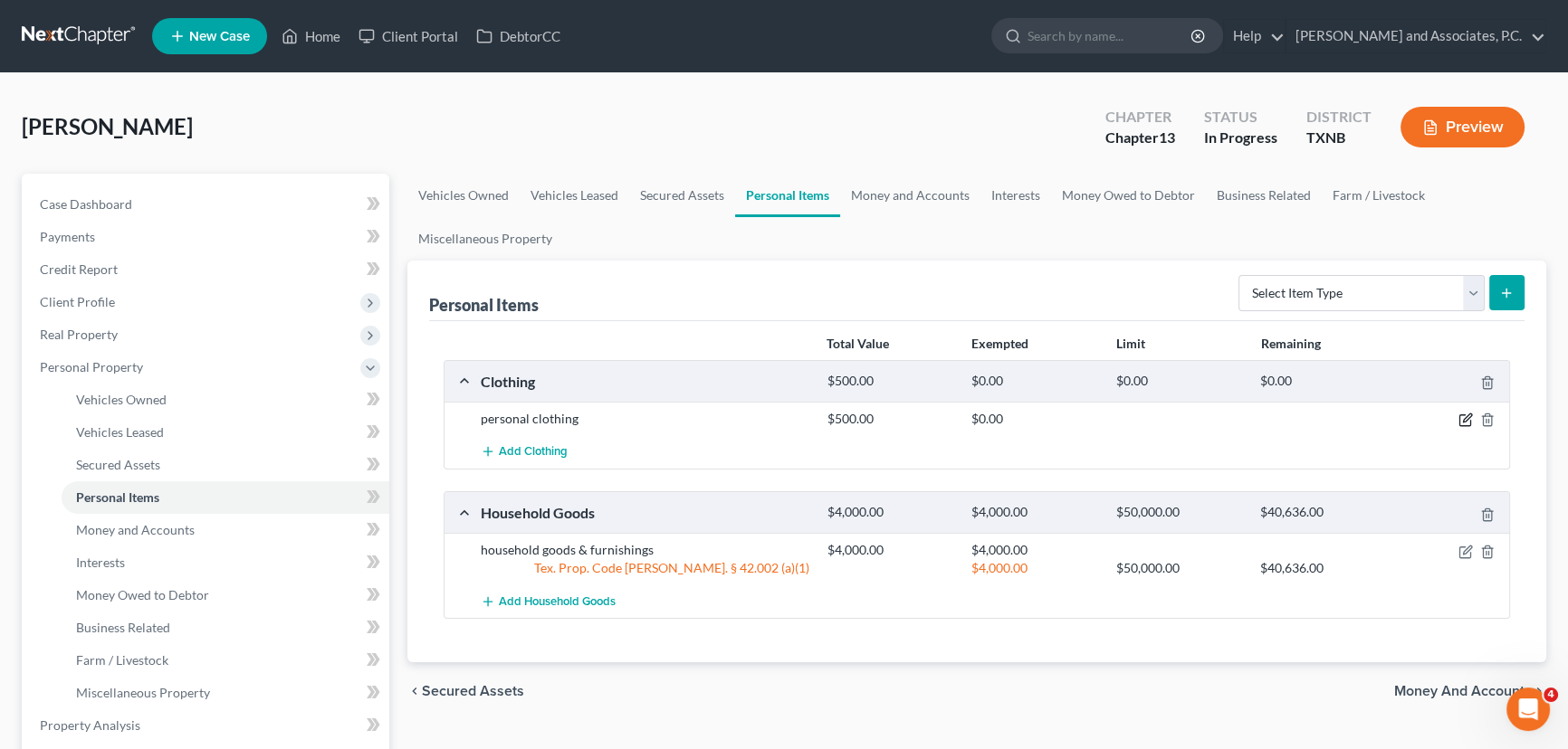
click at [1467, 417] on icon "button" at bounding box center [1465, 419] width 14 height 14
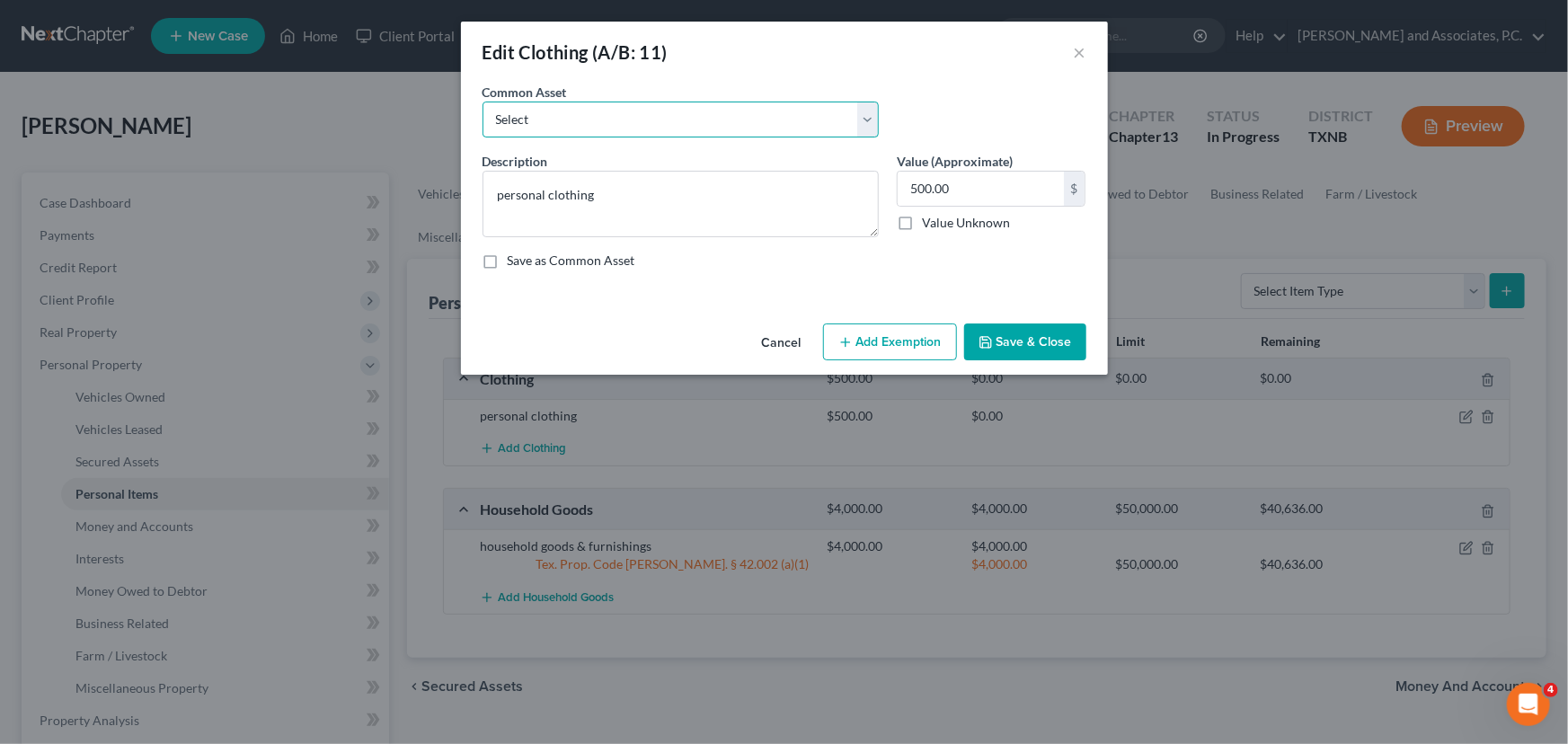
drag, startPoint x: 703, startPoint y: 122, endPoint x: 702, endPoint y: 135, distance: 13.0
click at [703, 122] on select "Select personal clothing personal clothing personal clothing" at bounding box center [680, 119] width 396 height 36
click at [695, 118] on select "Select personal clothing personal clothing personal clothing" at bounding box center [680, 119] width 396 height 36
click at [863, 329] on button "Add Exemption" at bounding box center [890, 342] width 134 height 38
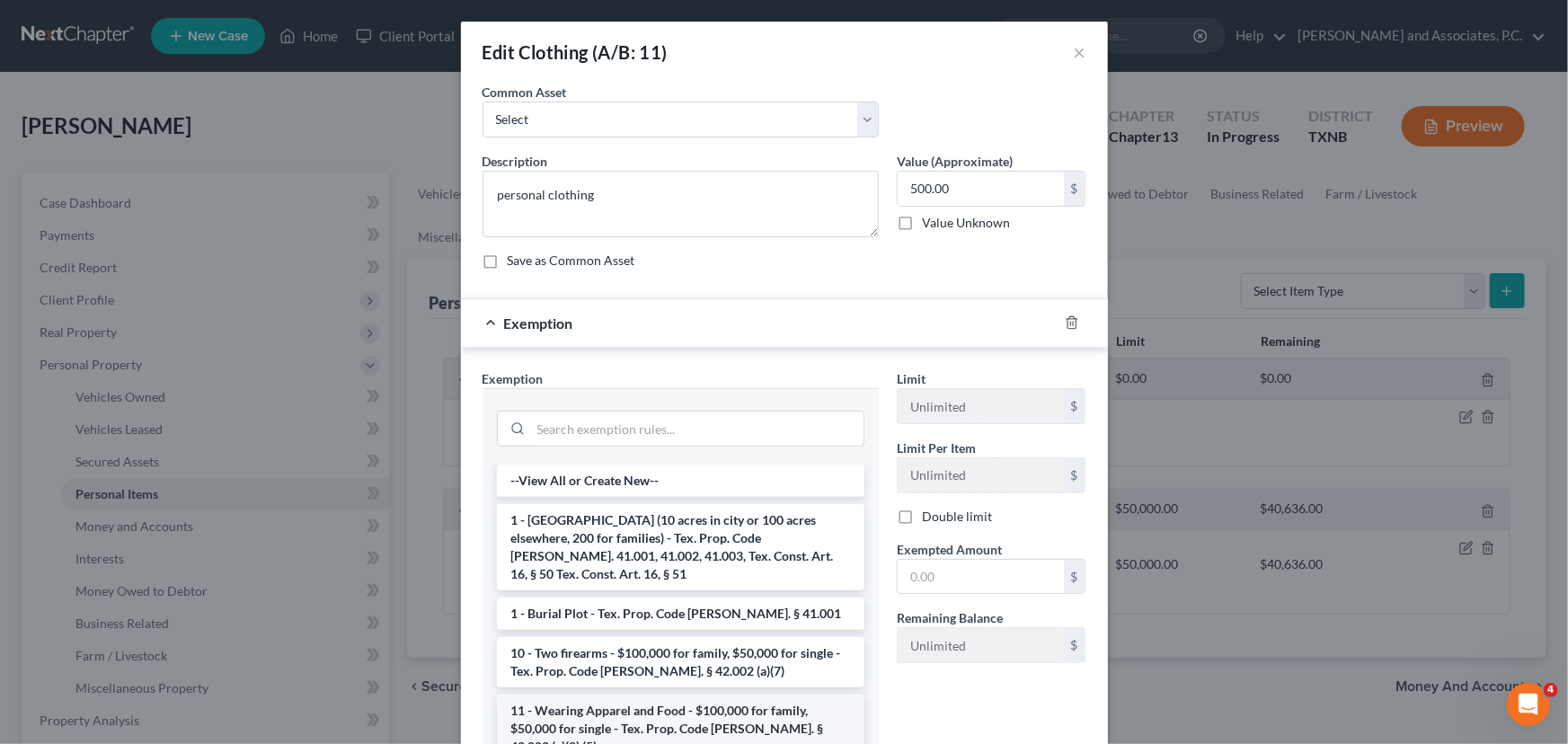
click at [604, 695] on li "11 - Wearing Apparel and Food - $100,000 for family, $50,000 for single - Tex. …" at bounding box center [680, 729] width 368 height 69
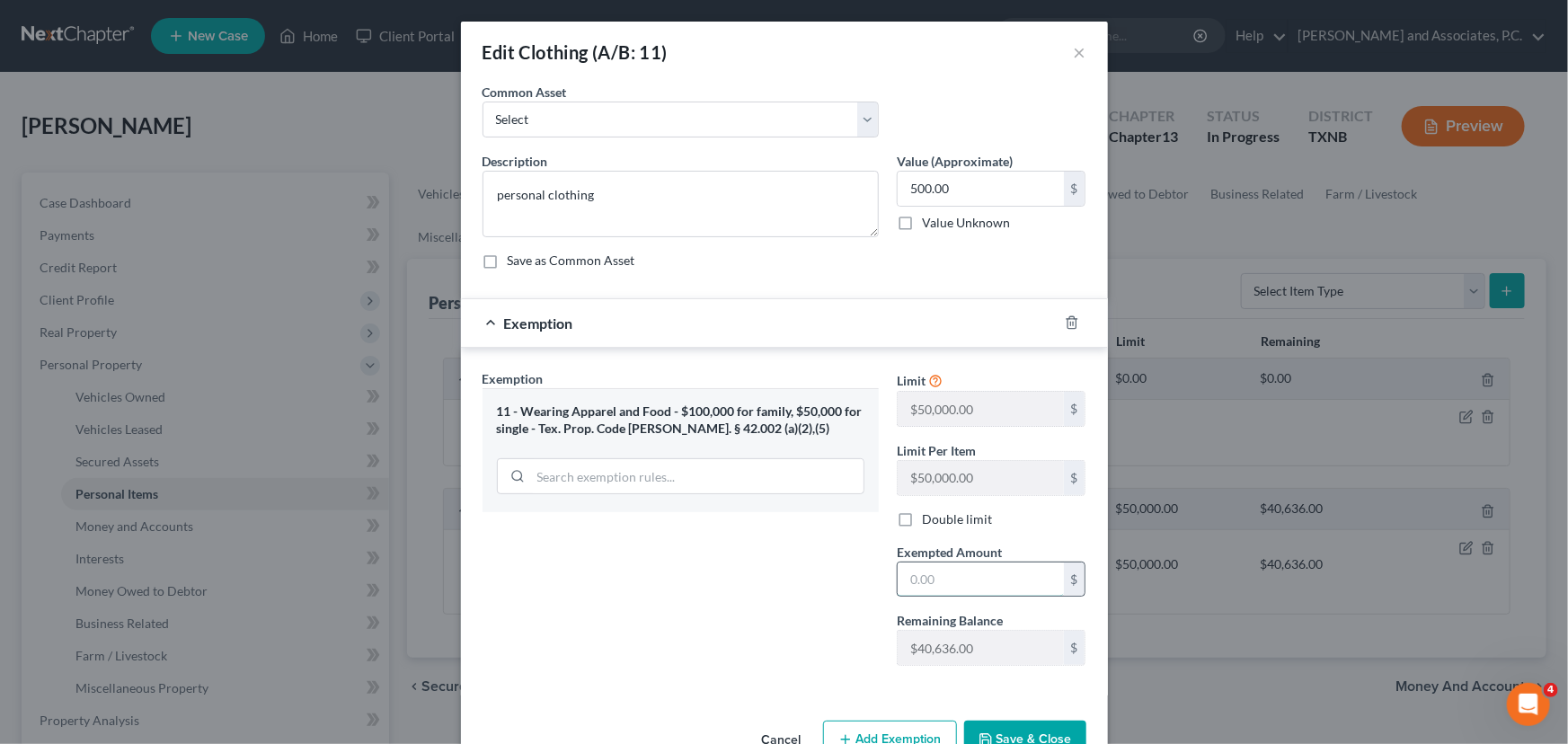
click at [956, 592] on input "text" at bounding box center [981, 579] width 166 height 34
type input "500.00"
click at [1034, 730] on button "Save & Close" at bounding box center [1025, 739] width 122 height 38
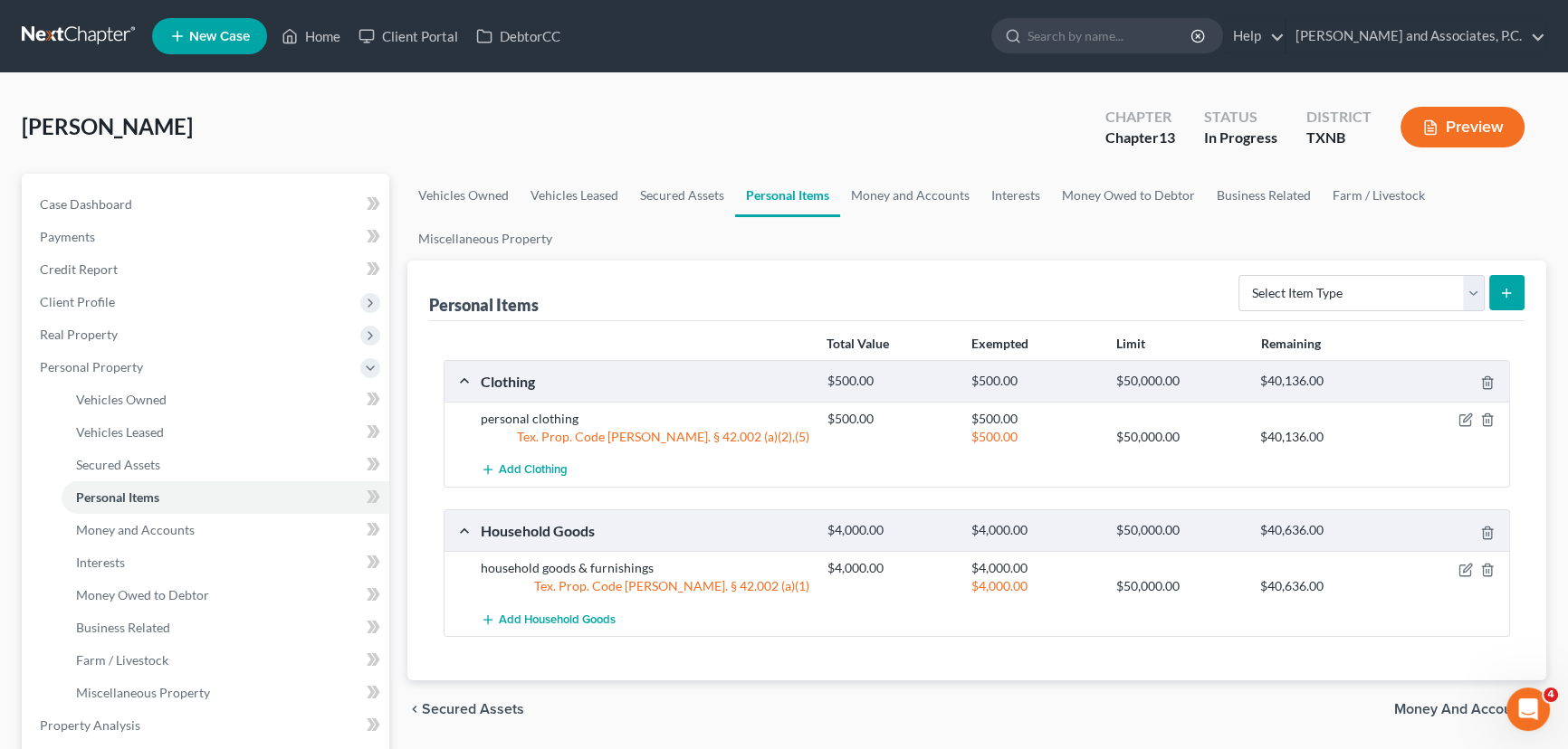
click at [1088, 687] on div "chevron_left Secured Assets Money and Accounts chevron_right" at bounding box center [977, 709] width 1139 height 58
click at [915, 195] on link "Money and Accounts" at bounding box center [910, 195] width 140 height 44
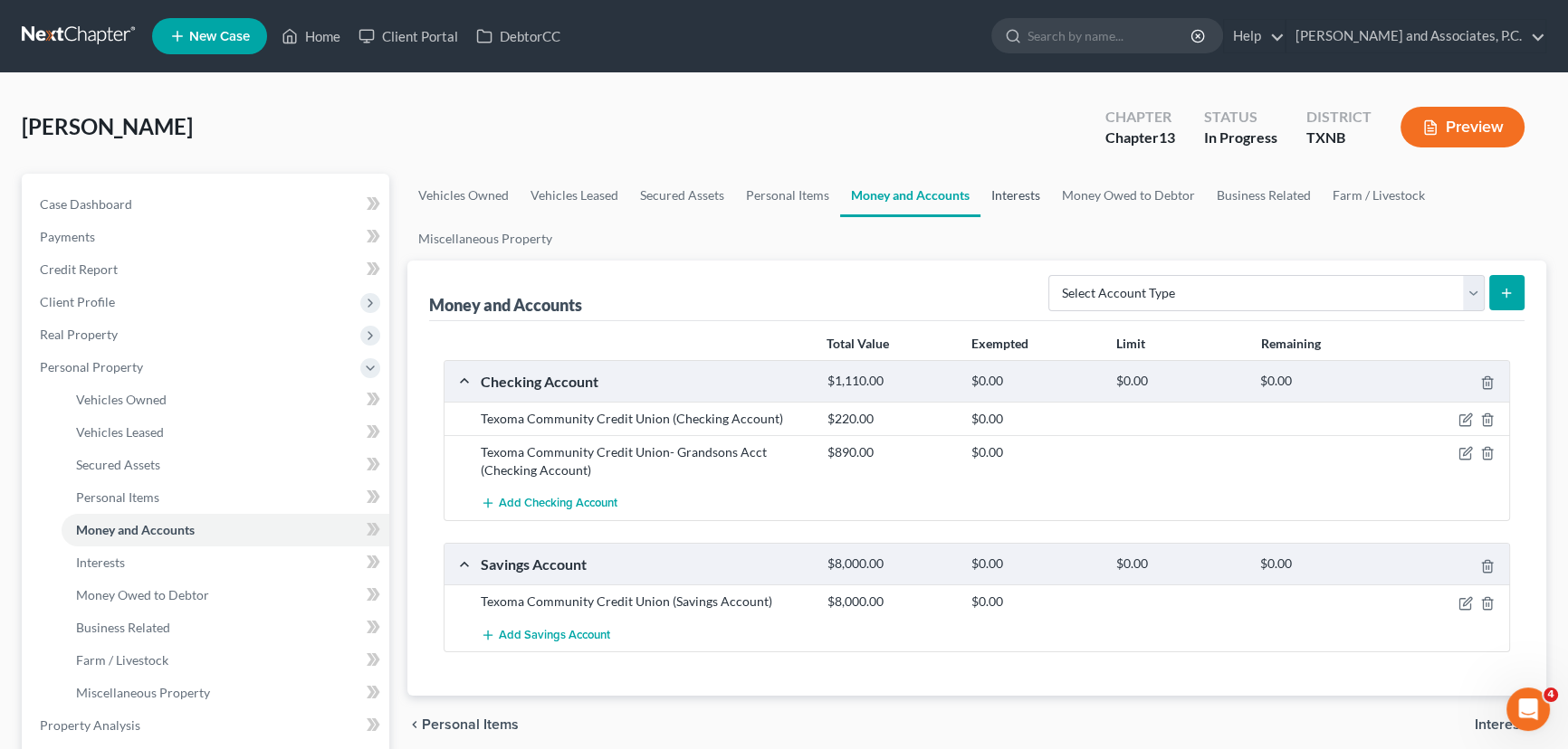
click at [1020, 195] on link "Interests" at bounding box center [1016, 195] width 71 height 44
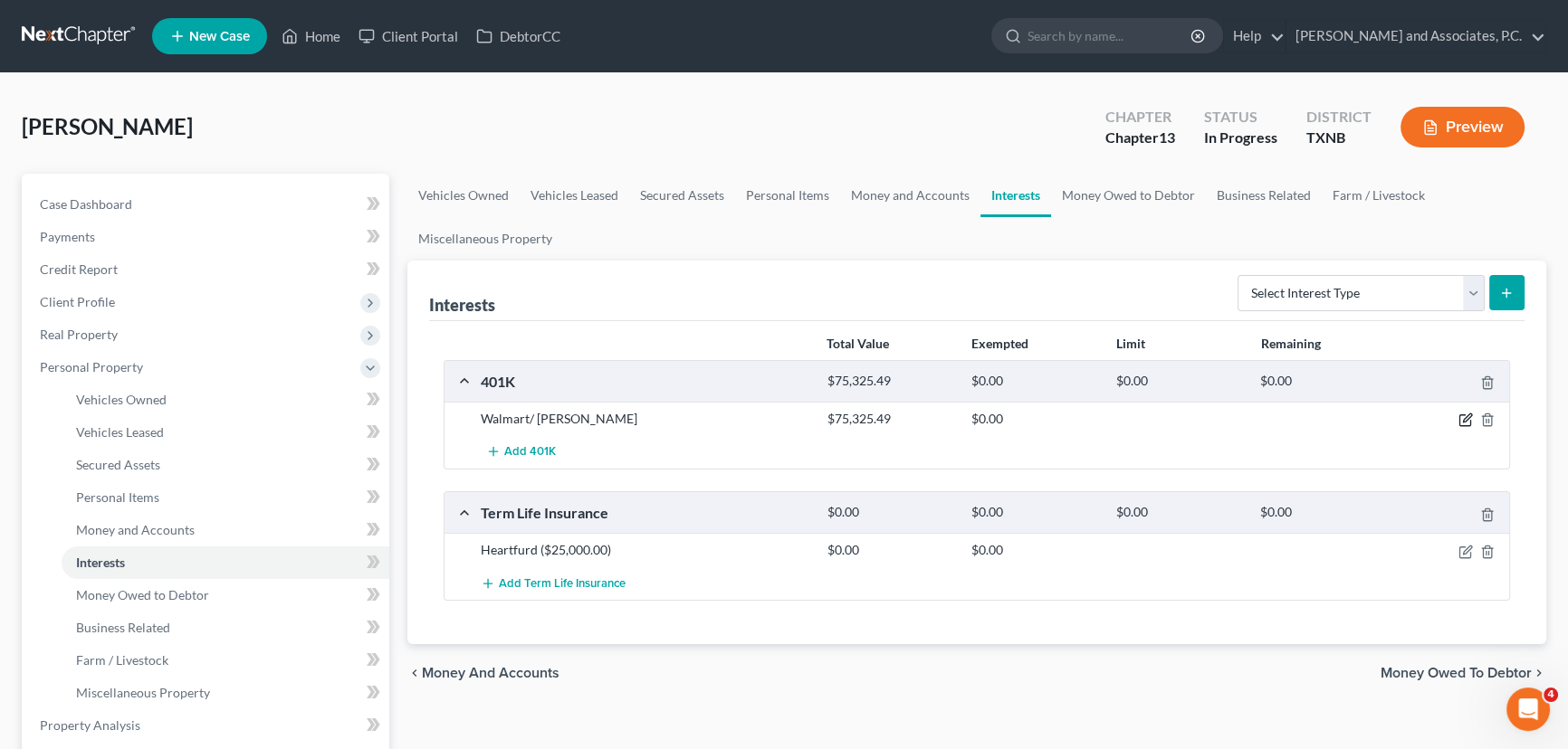
click at [1466, 418] on icon "button" at bounding box center [1465, 419] width 14 height 14
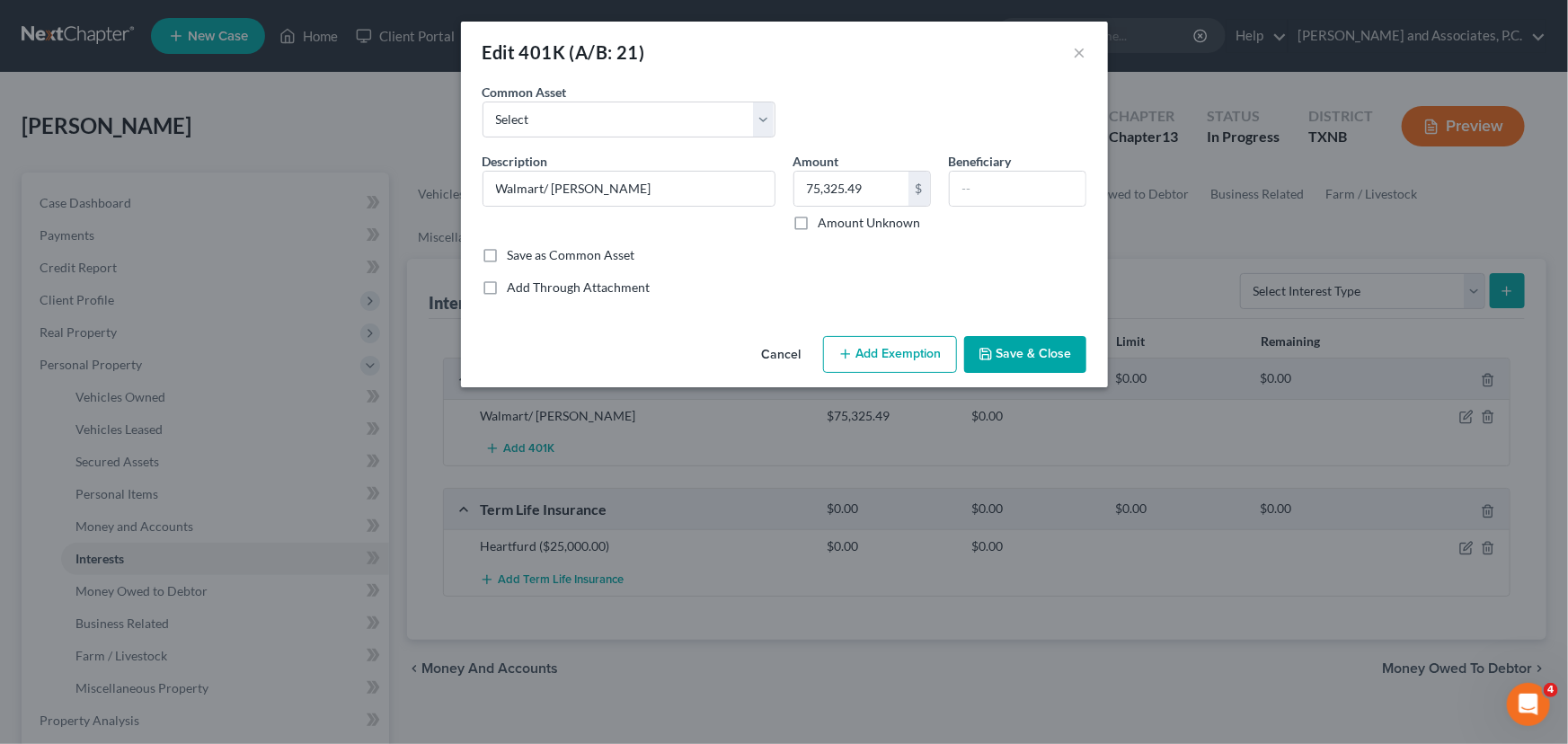
click at [902, 354] on button "Add Exemption" at bounding box center [890, 355] width 134 height 38
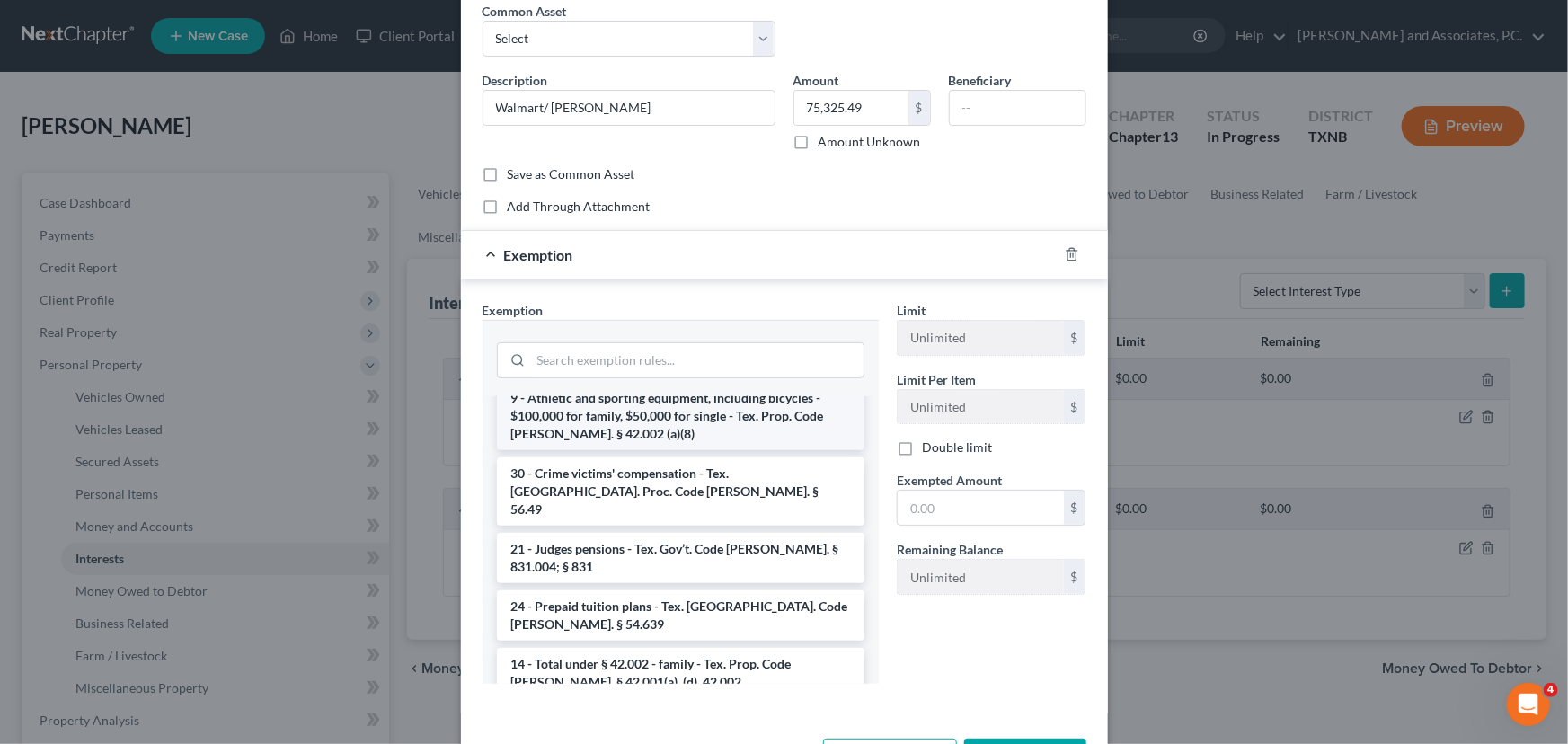
scroll to position [81, 0]
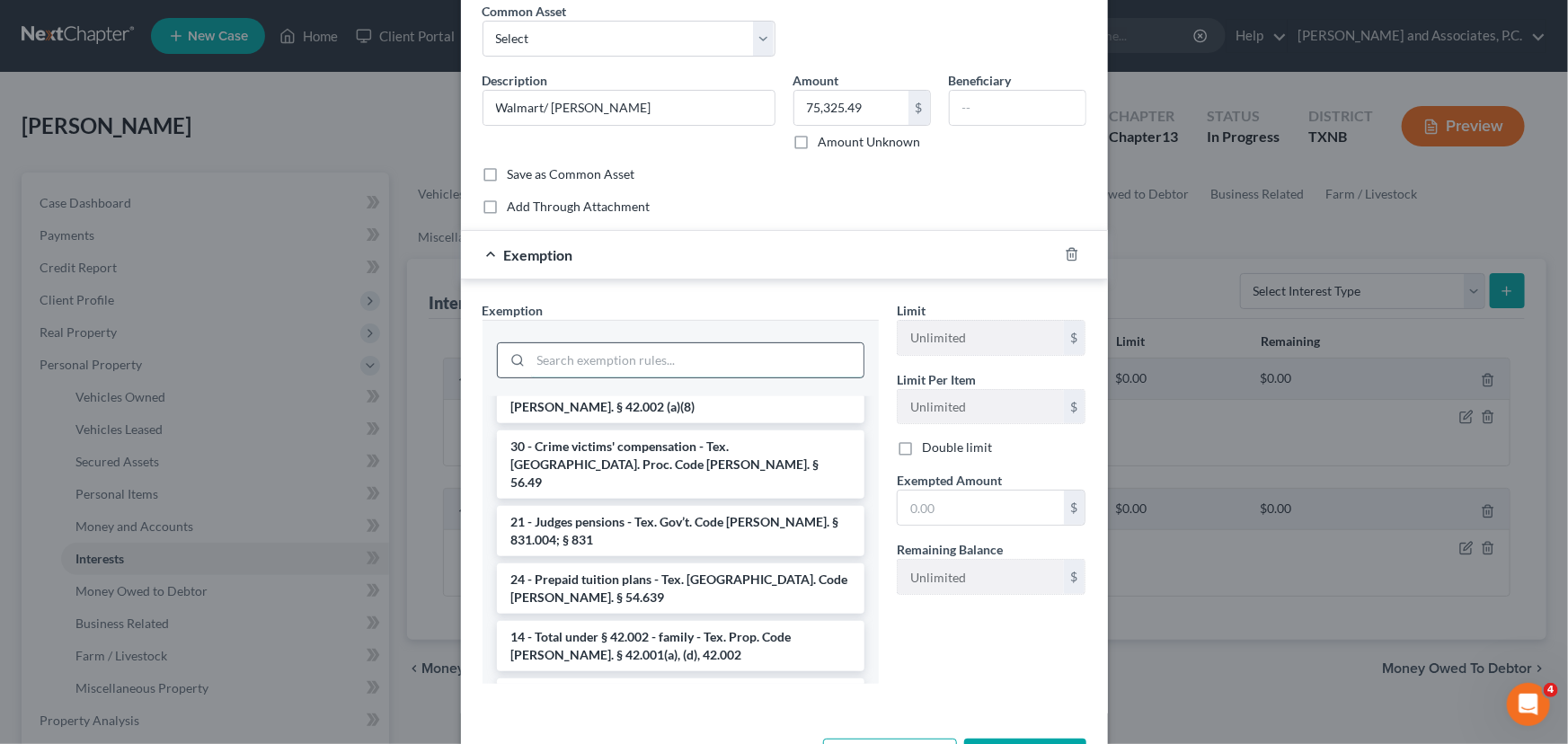
click at [587, 363] on input "search" at bounding box center [698, 360] width 333 height 34
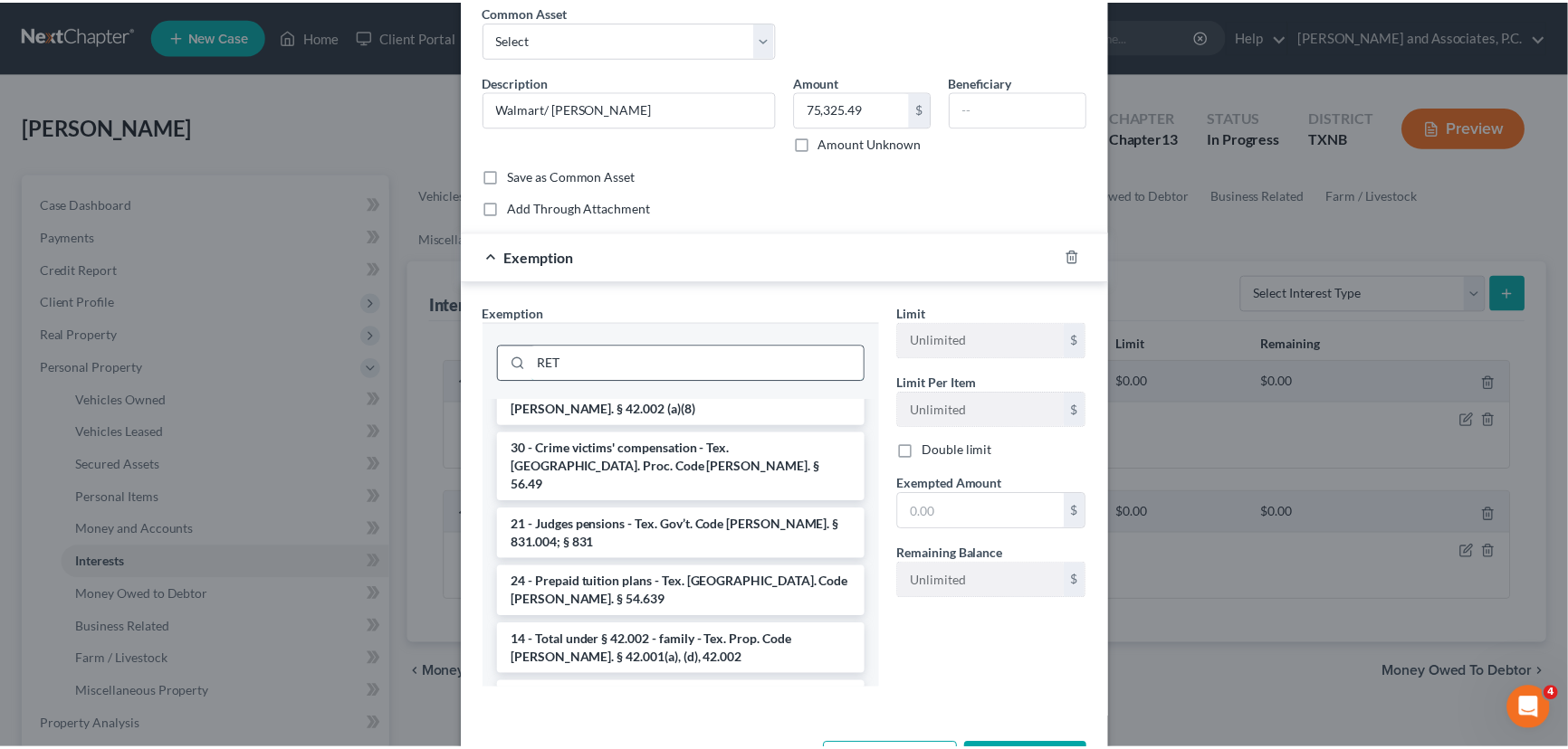
scroll to position [59, 0]
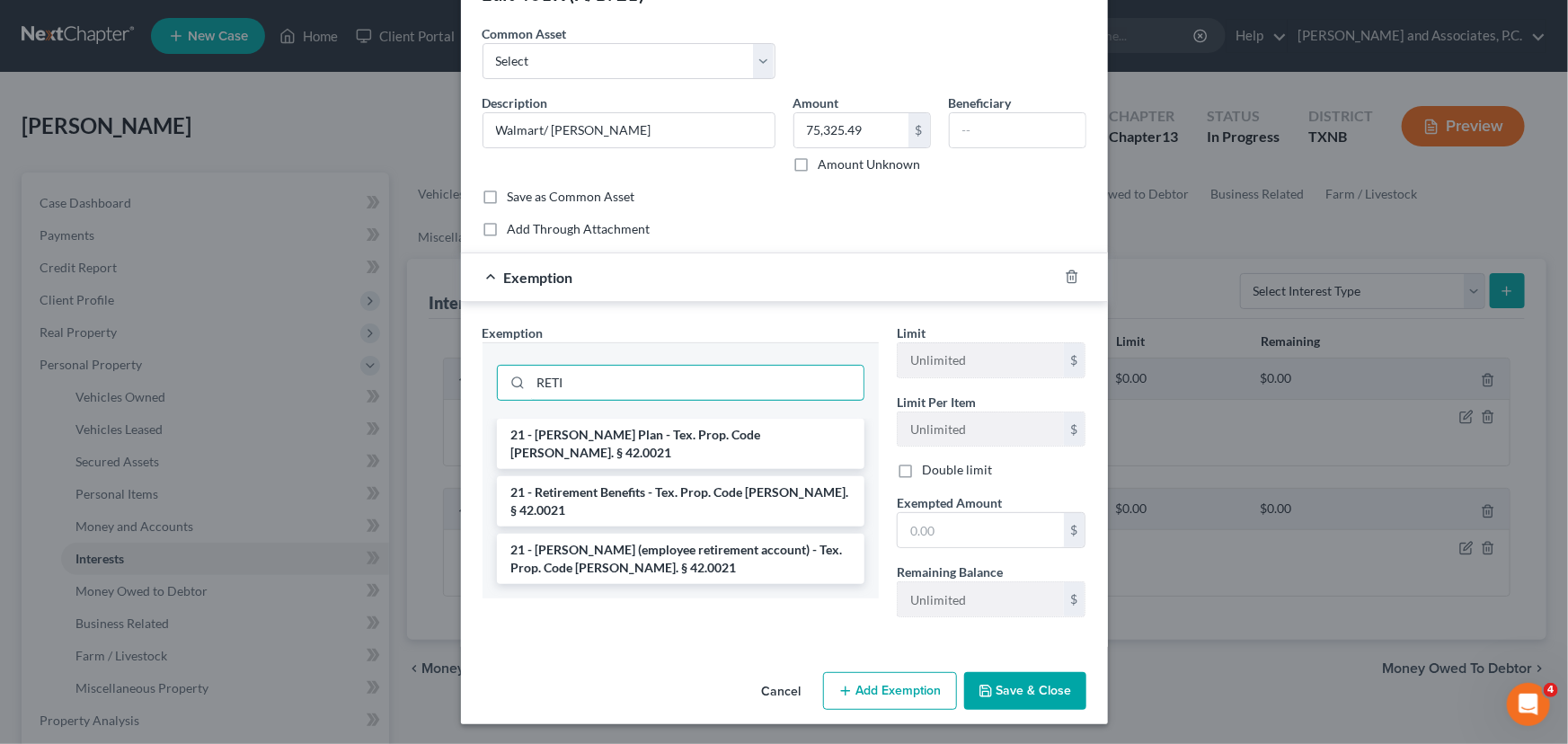
type input "RETI"
click at [765, 689] on button "Cancel" at bounding box center [782, 692] width 69 height 36
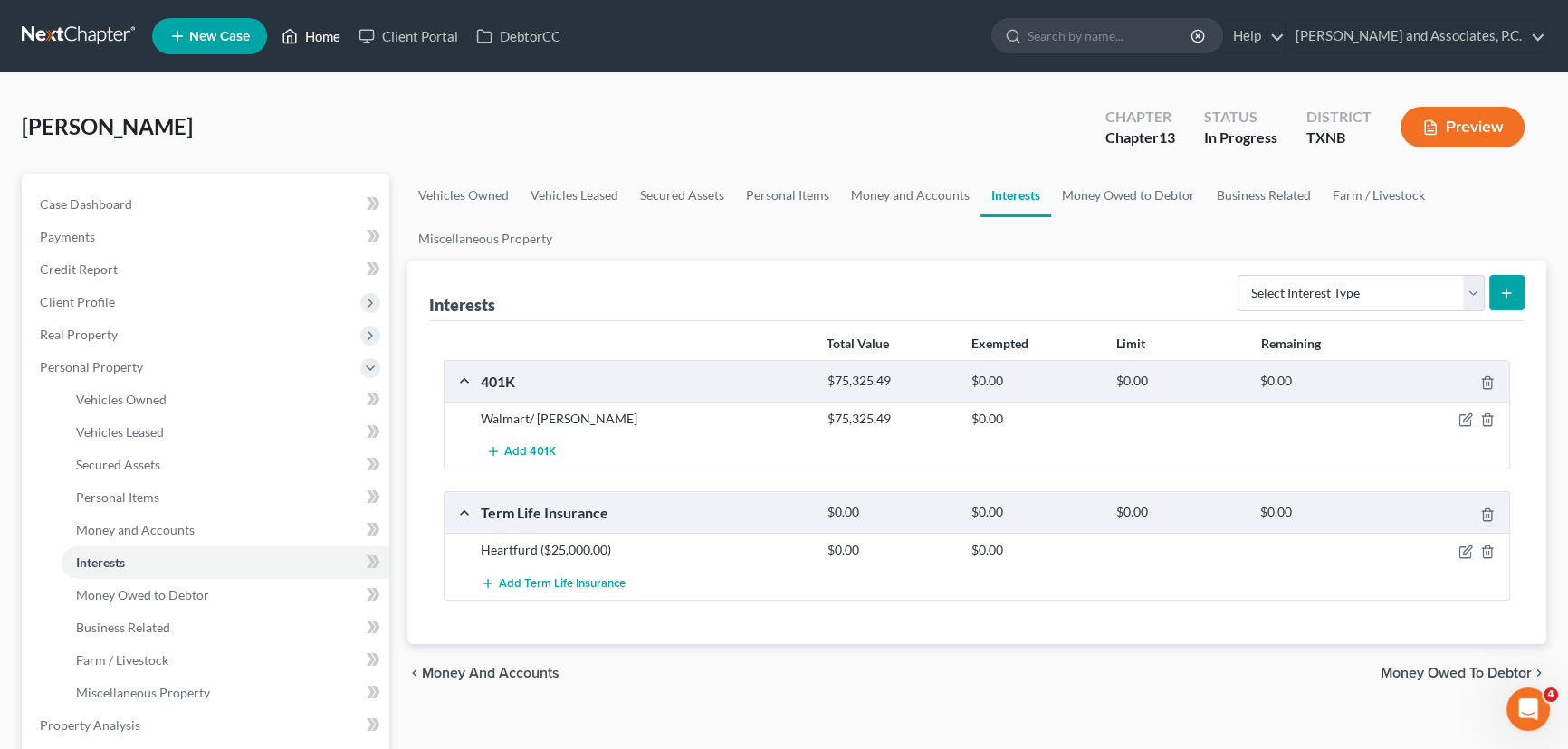
click at [297, 30] on icon at bounding box center [289, 36] width 16 height 22
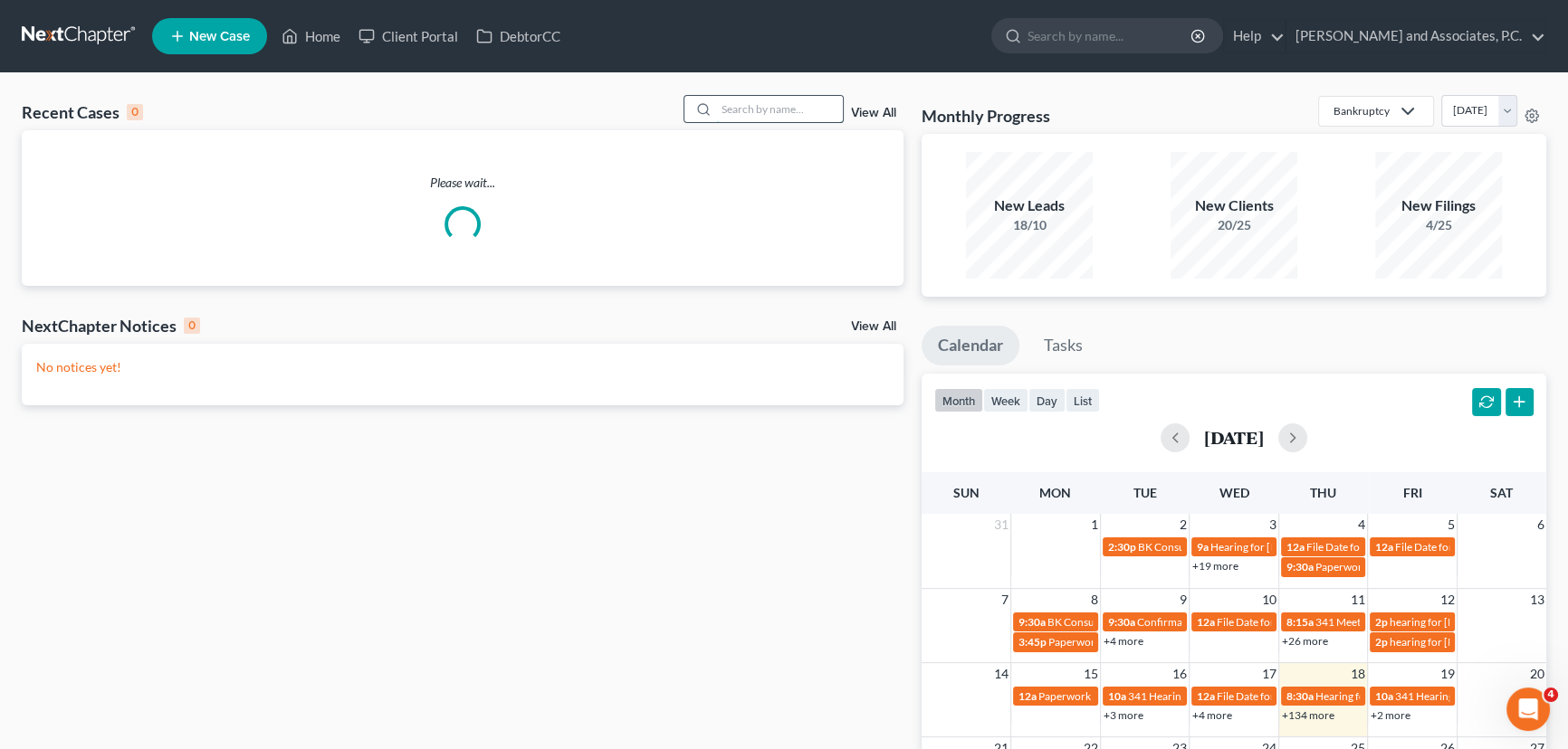
click at [786, 104] on input "search" at bounding box center [780, 109] width 127 height 27
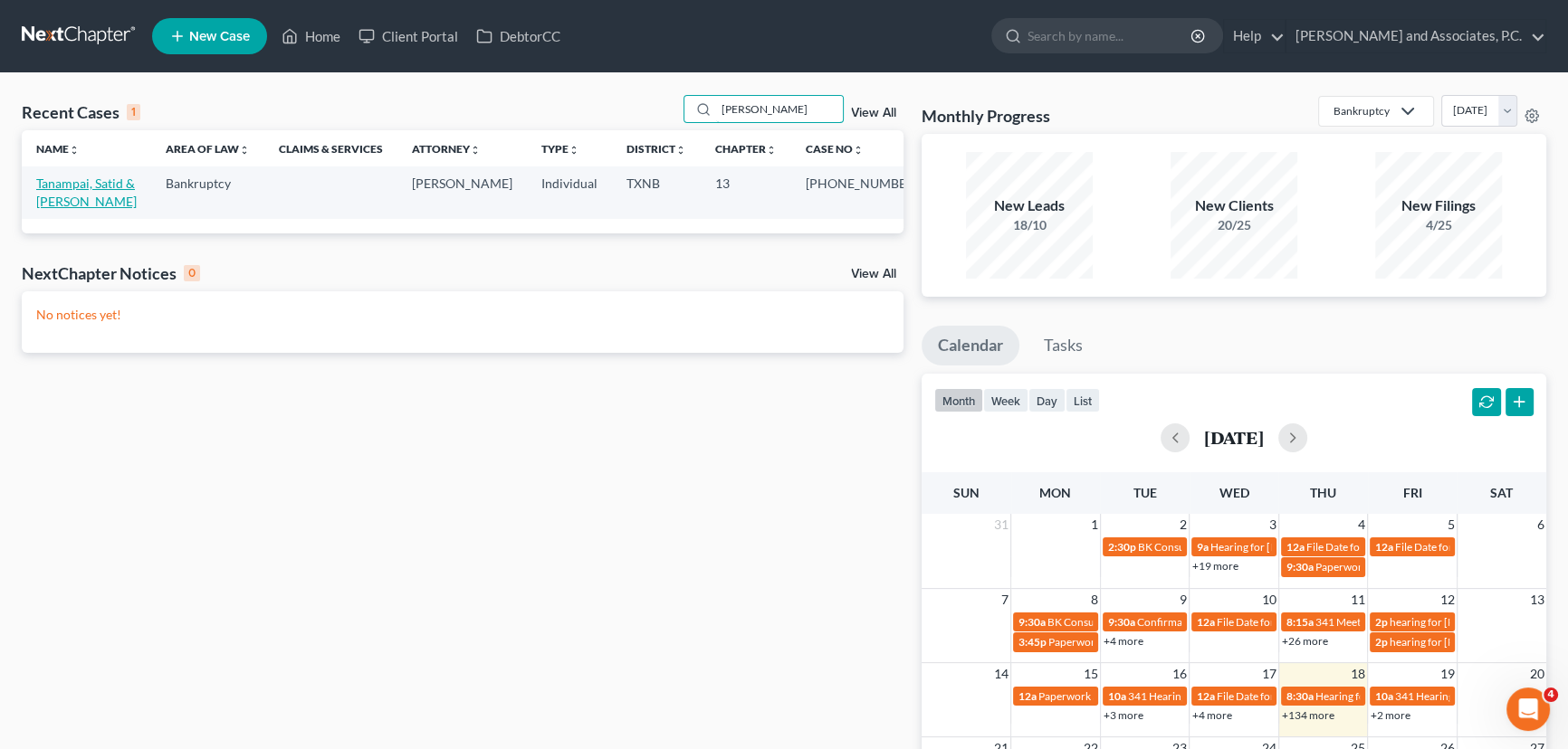
type input "[PERSON_NAME]"
click at [107, 186] on link "Tanampai, Satid & [PERSON_NAME]" at bounding box center [86, 191] width 100 height 33
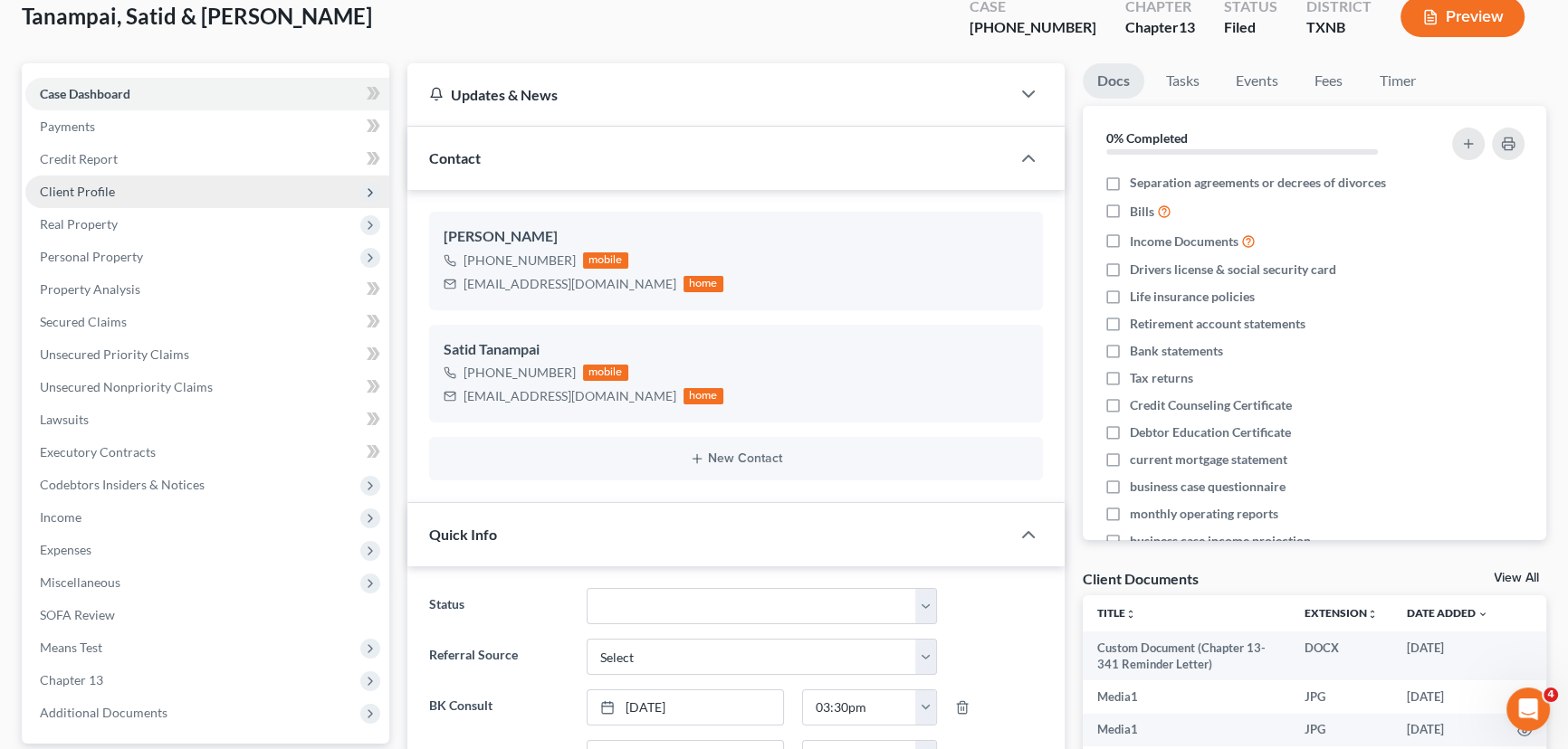
scroll to position [81, 0]
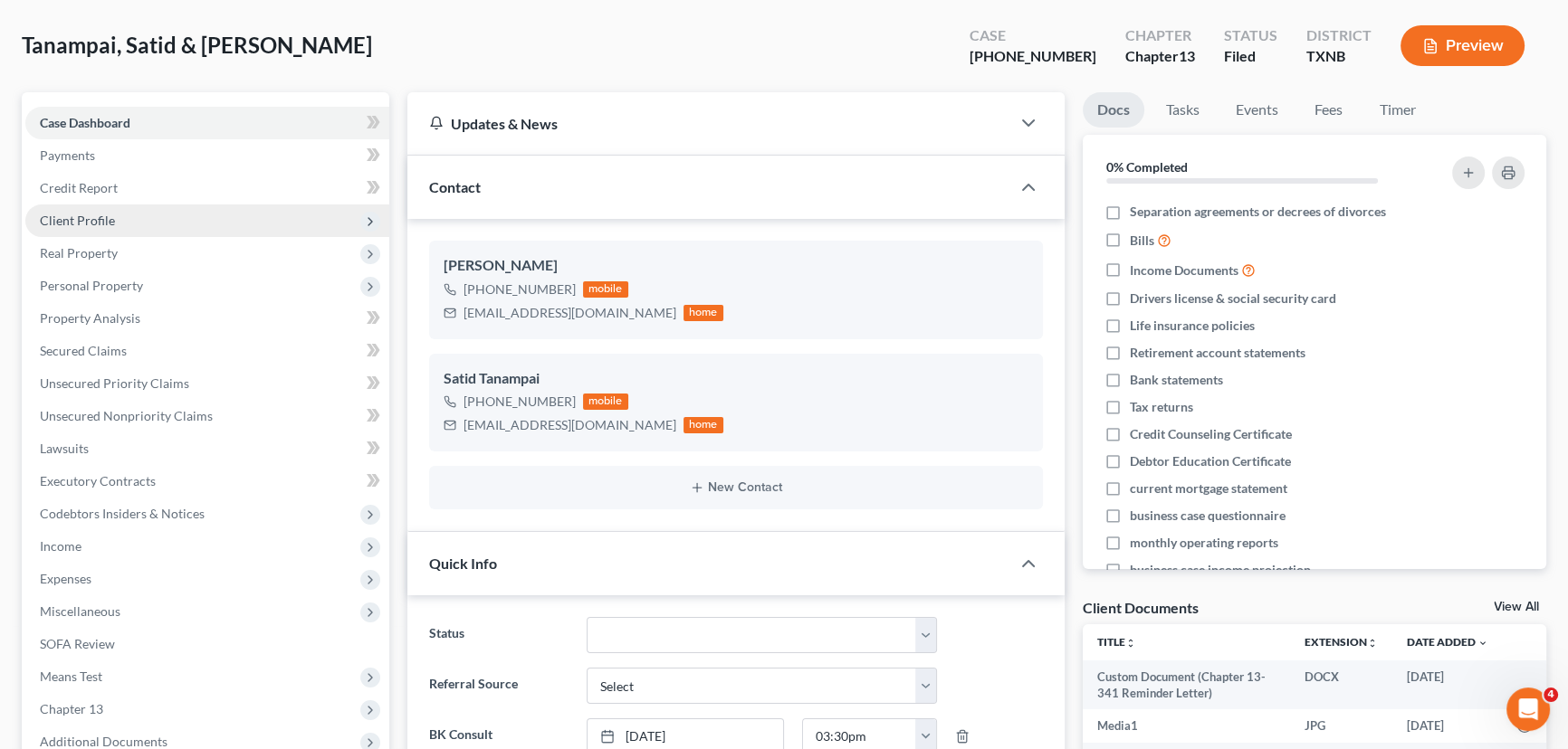
click at [101, 222] on span "Client Profile" at bounding box center [77, 221] width 75 height 15
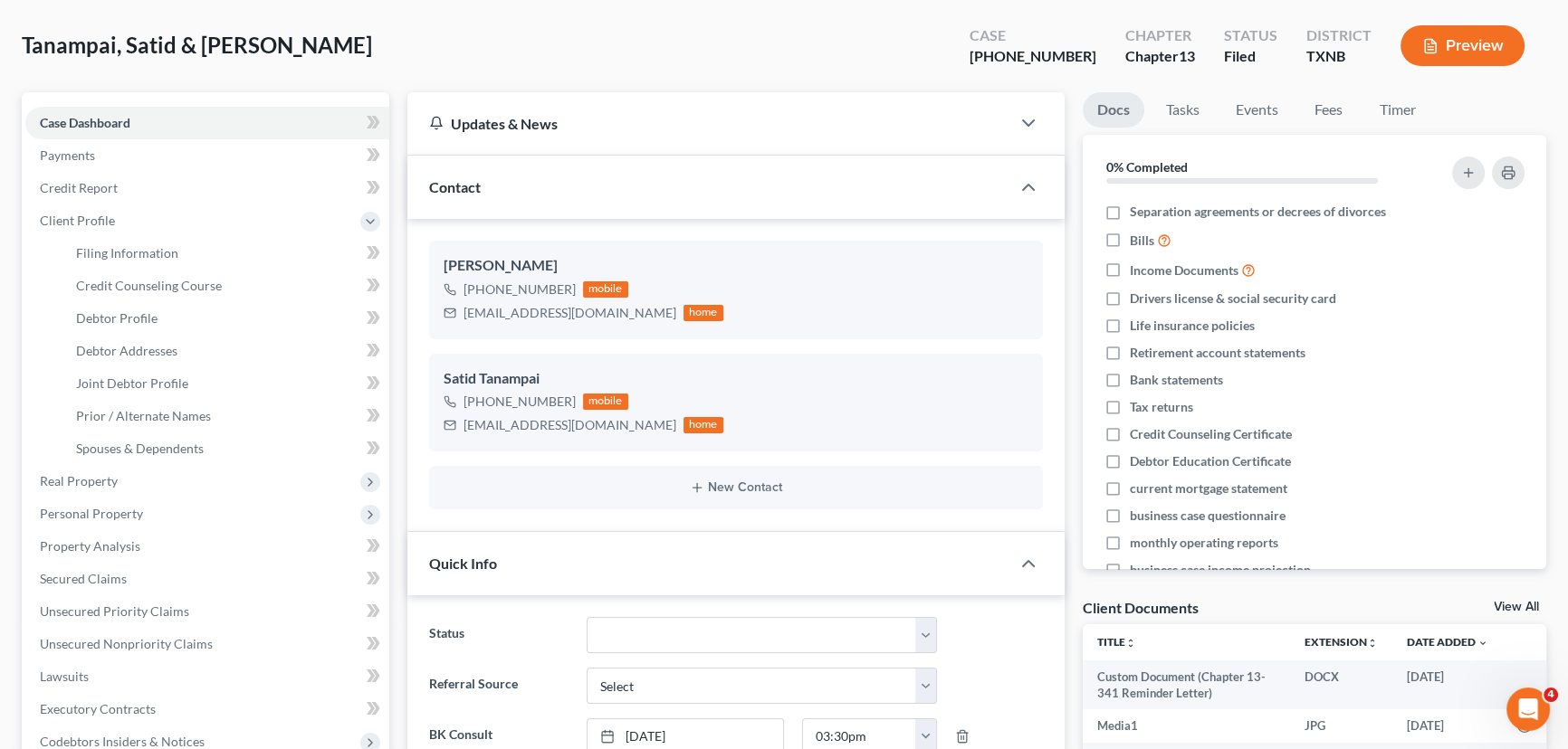
scroll to position [0, 0]
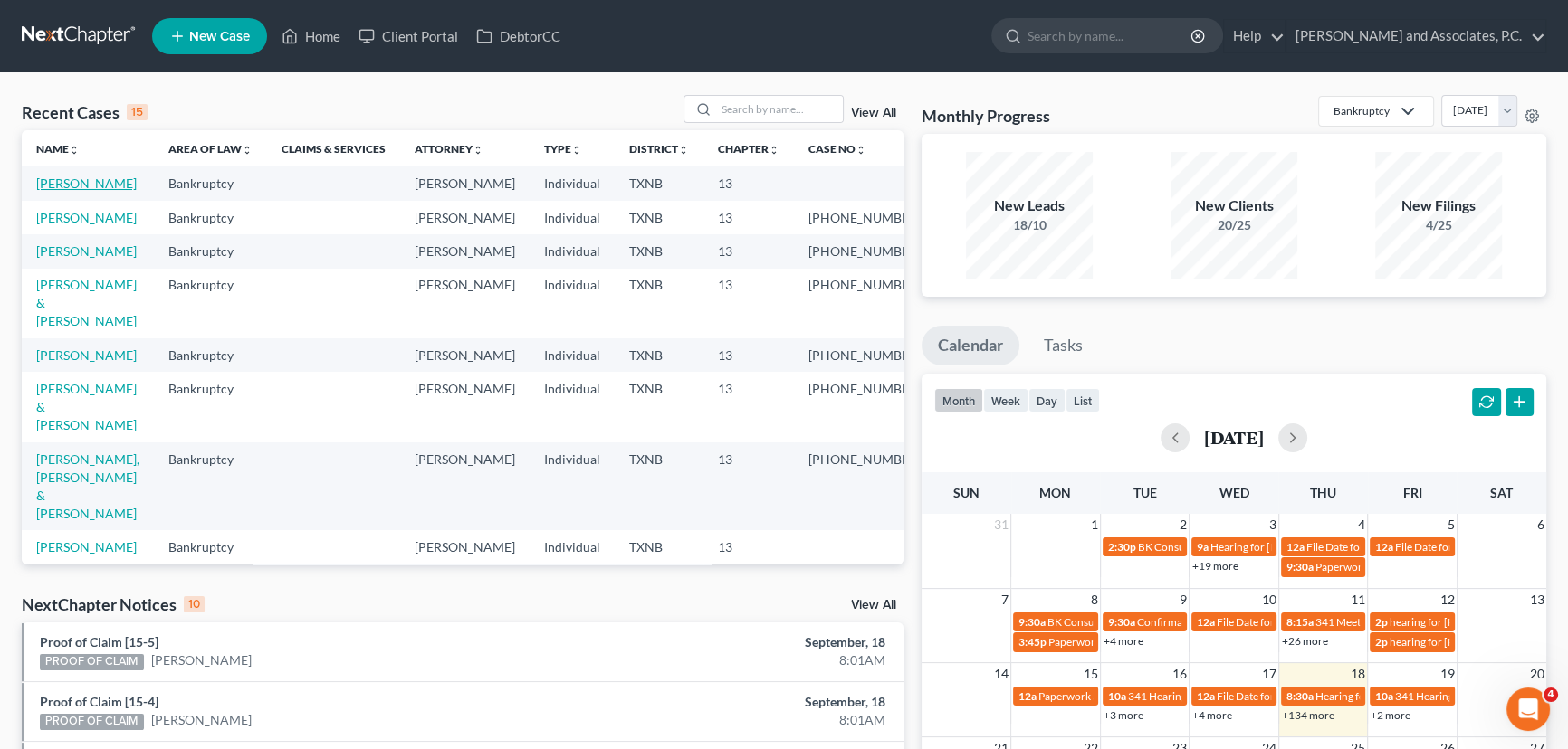
click at [96, 184] on link "[PERSON_NAME]" at bounding box center [86, 183] width 100 height 15
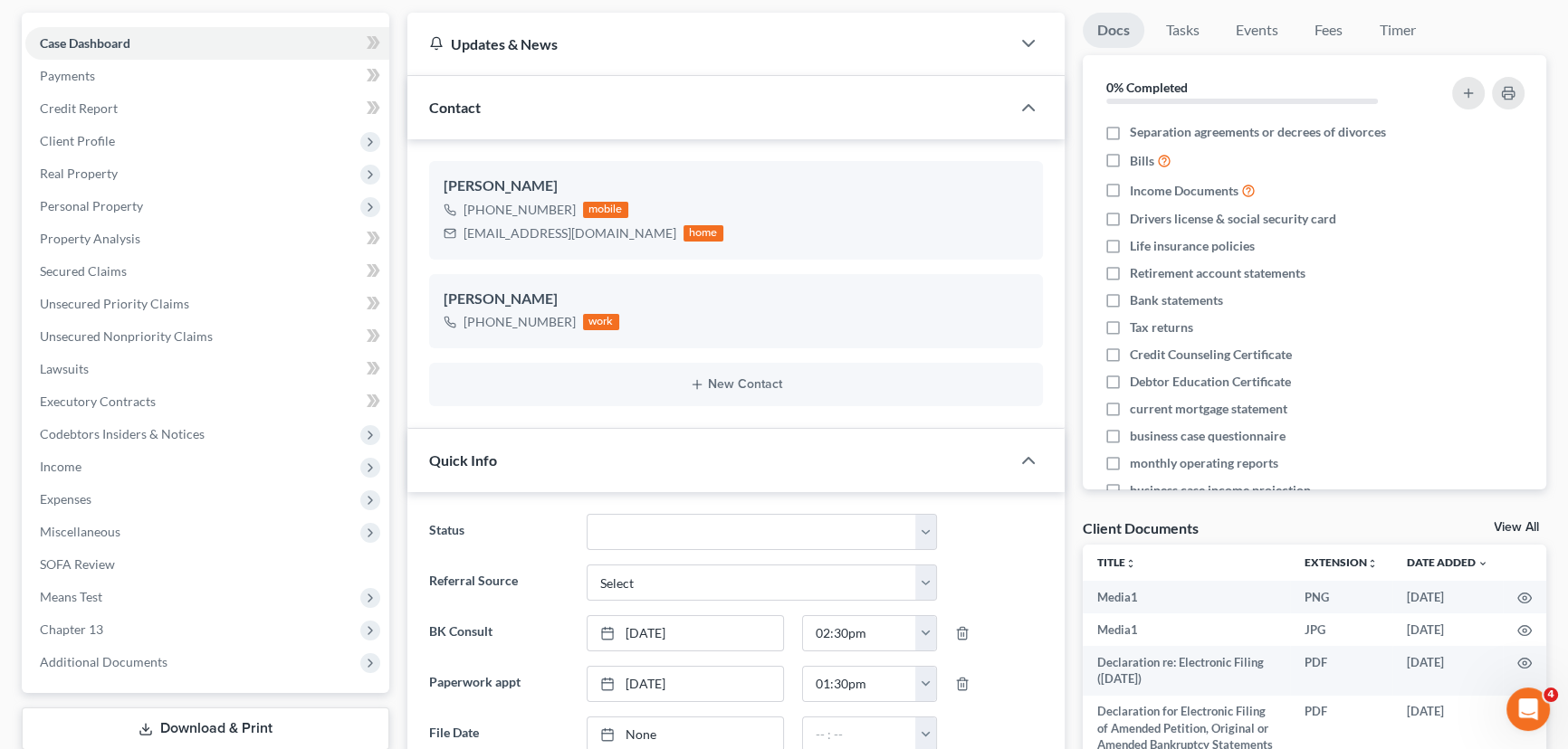
scroll to position [164, 0]
click at [156, 263] on link "Secured Claims" at bounding box center [207, 269] width 364 height 32
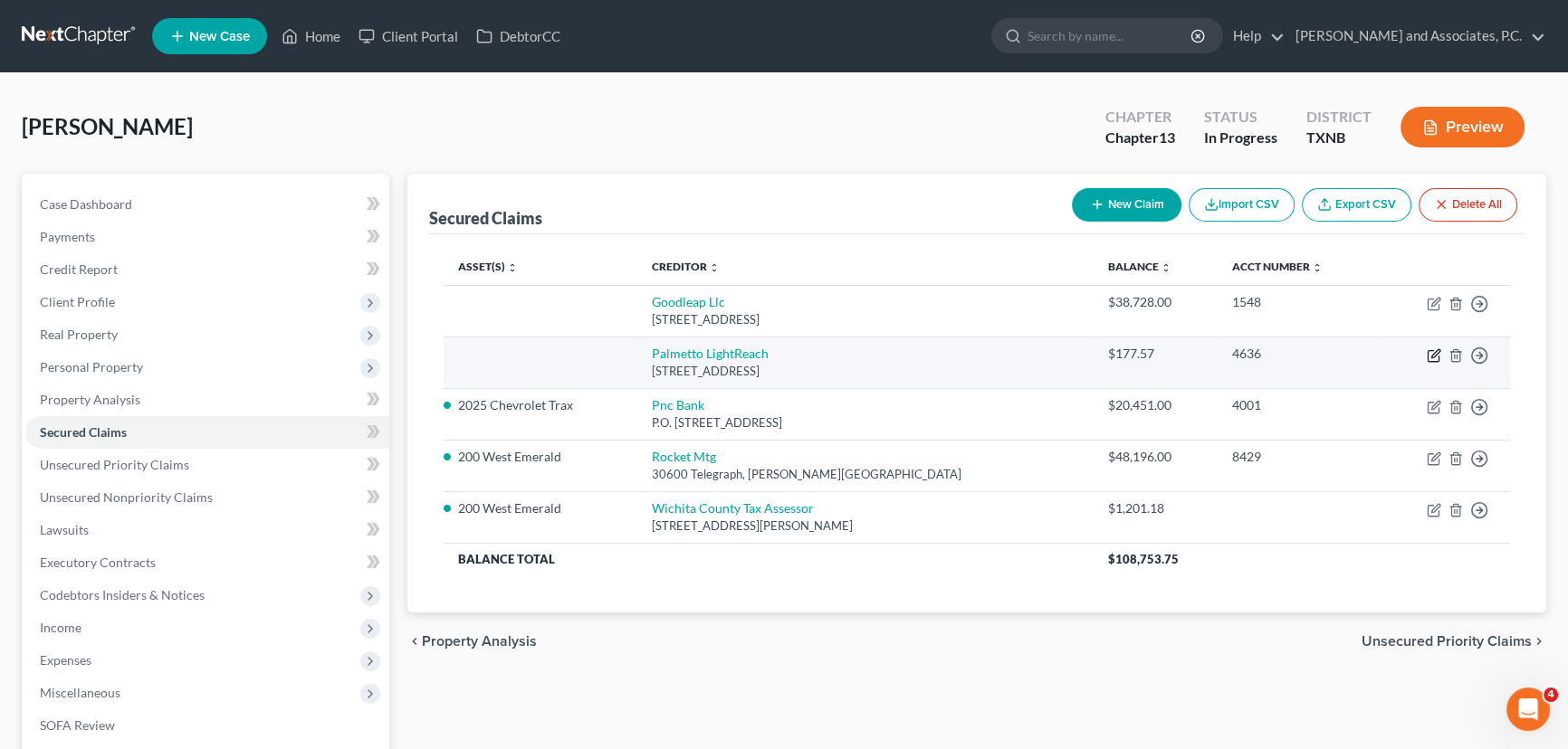
click at [1432, 355] on icon "button" at bounding box center [1435, 353] width 9 height 9
select select "3"
select select "0"
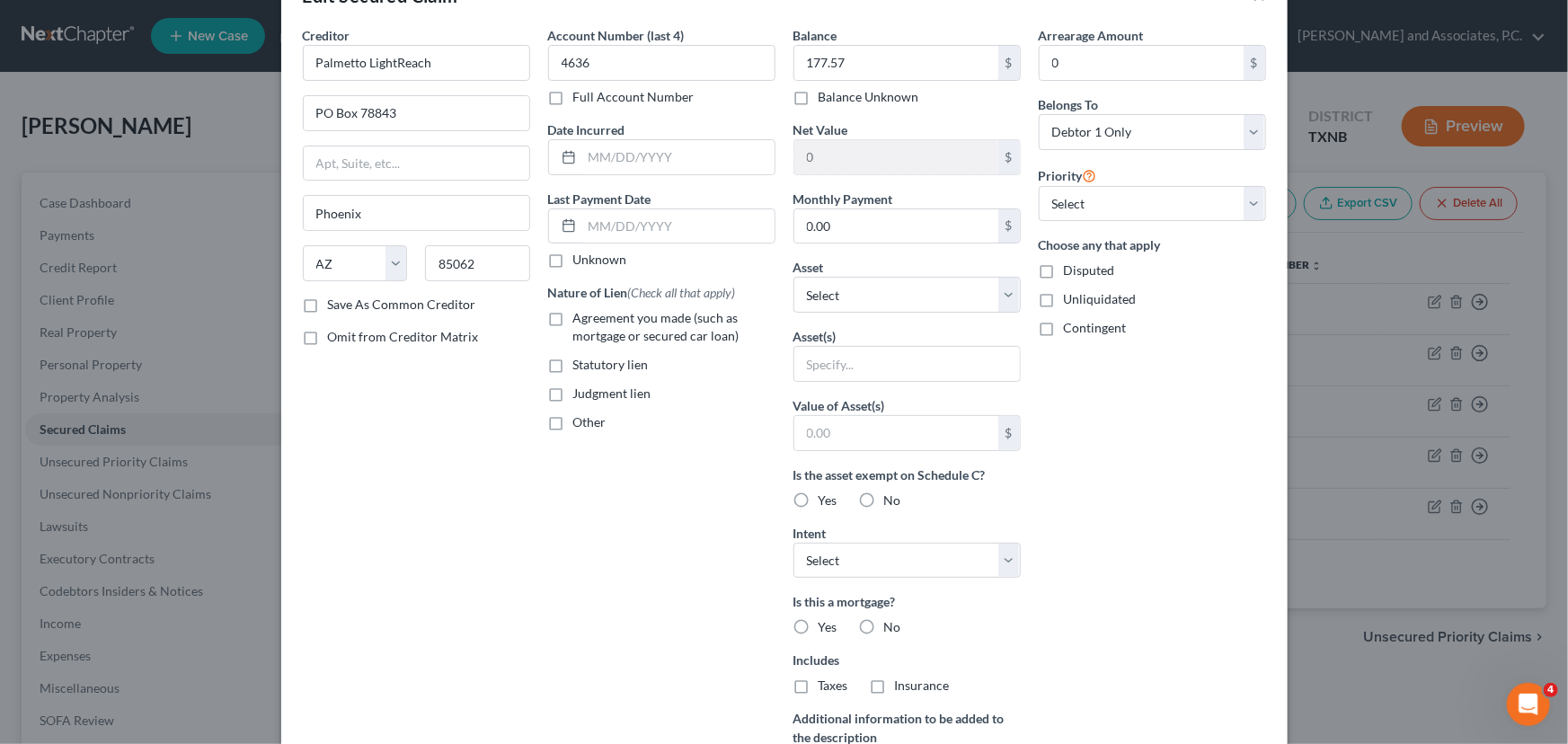
scroll to position [81, 0]
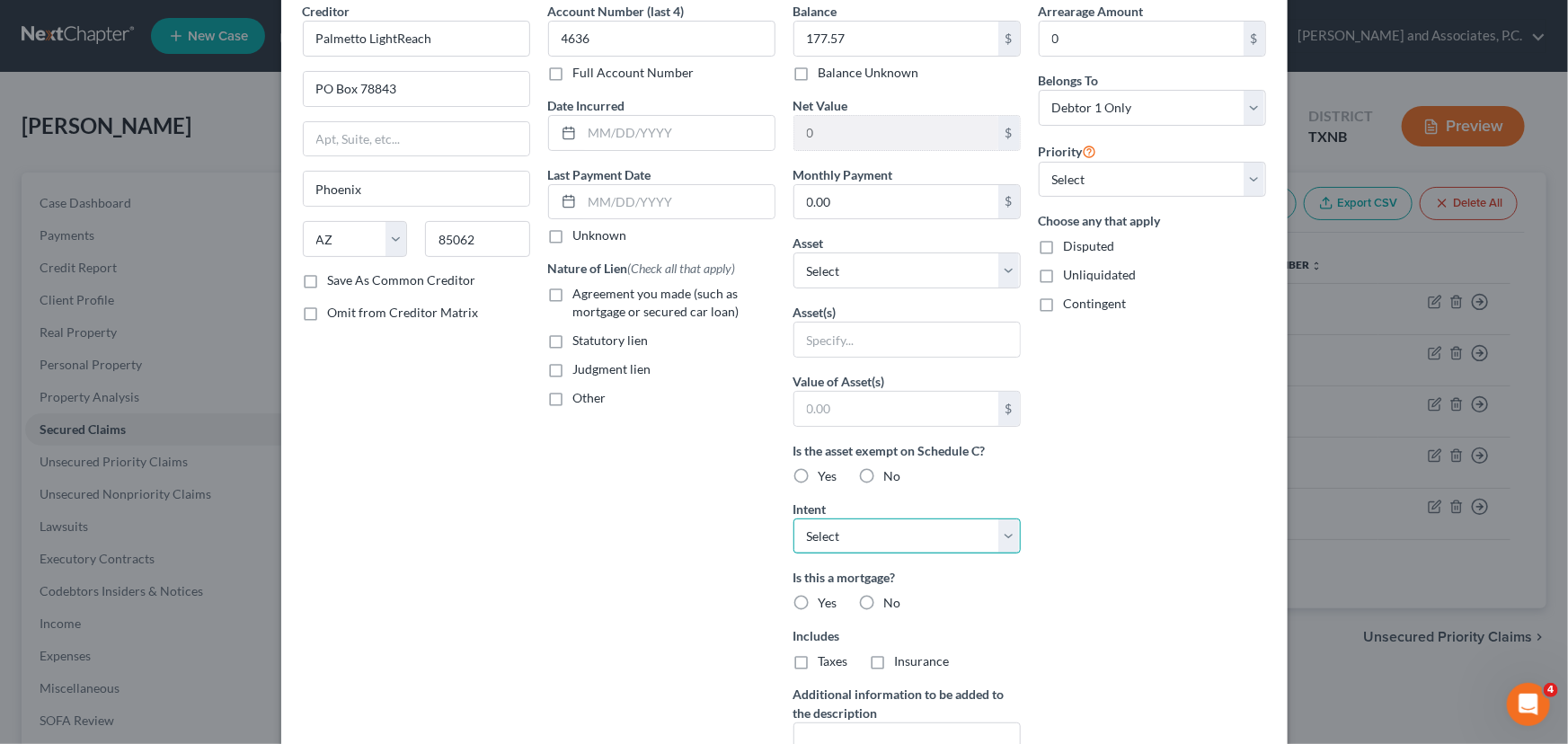
click at [839, 532] on select "Select Surrender Redeem Reaffirm Avoid Other" at bounding box center [908, 536] width 228 height 36
drag, startPoint x: 837, startPoint y: 530, endPoint x: 849, endPoint y: 530, distance: 12.0
click at [837, 530] on select "Select Surrender Redeem Reaffirm Avoid Other" at bounding box center [908, 536] width 228 height 36
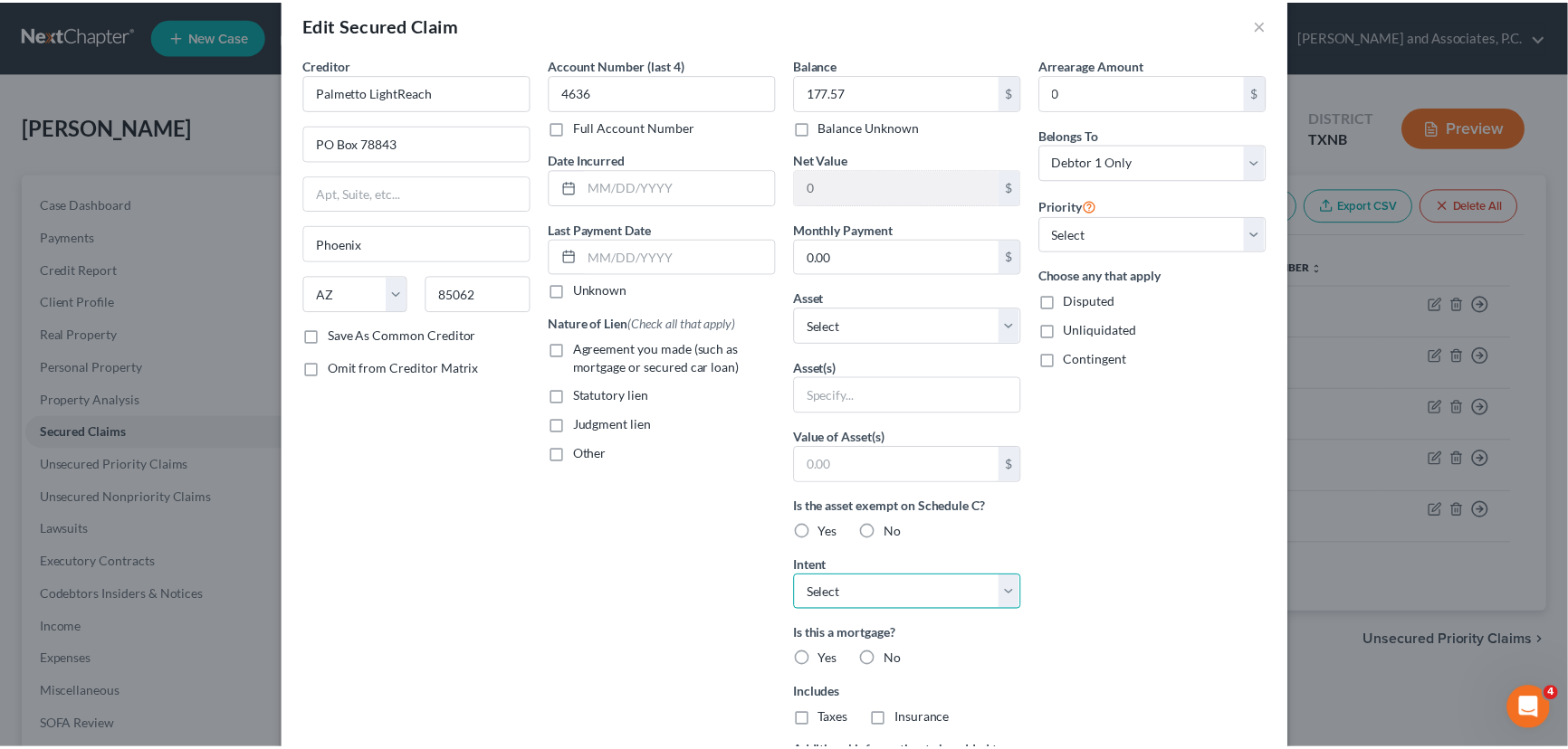
scroll to position [0, 0]
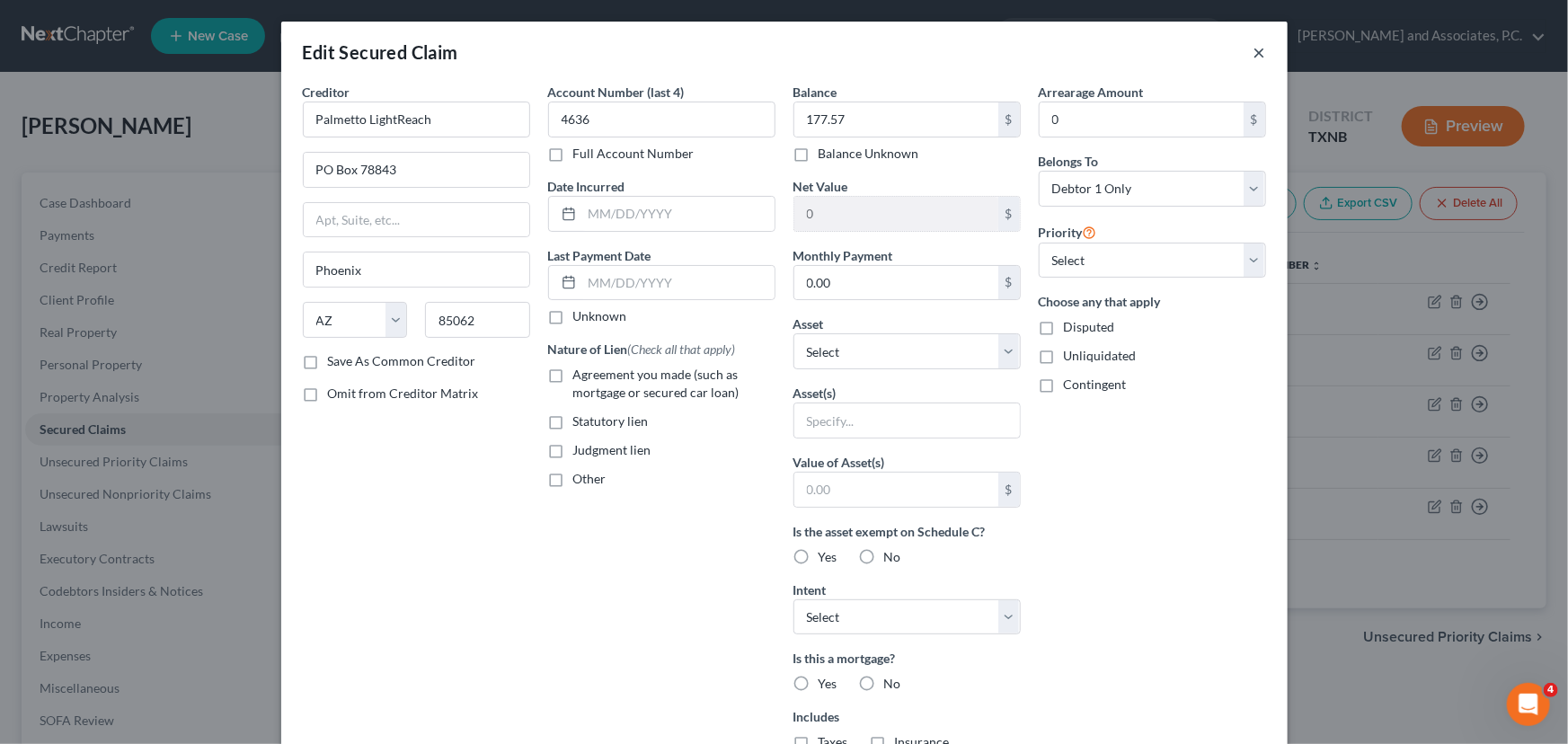
click at [1260, 48] on div "Edit Secured Claim ×" at bounding box center [784, 52] width 1006 height 61
click at [1254, 45] on button "×" at bounding box center [1259, 52] width 12 height 22
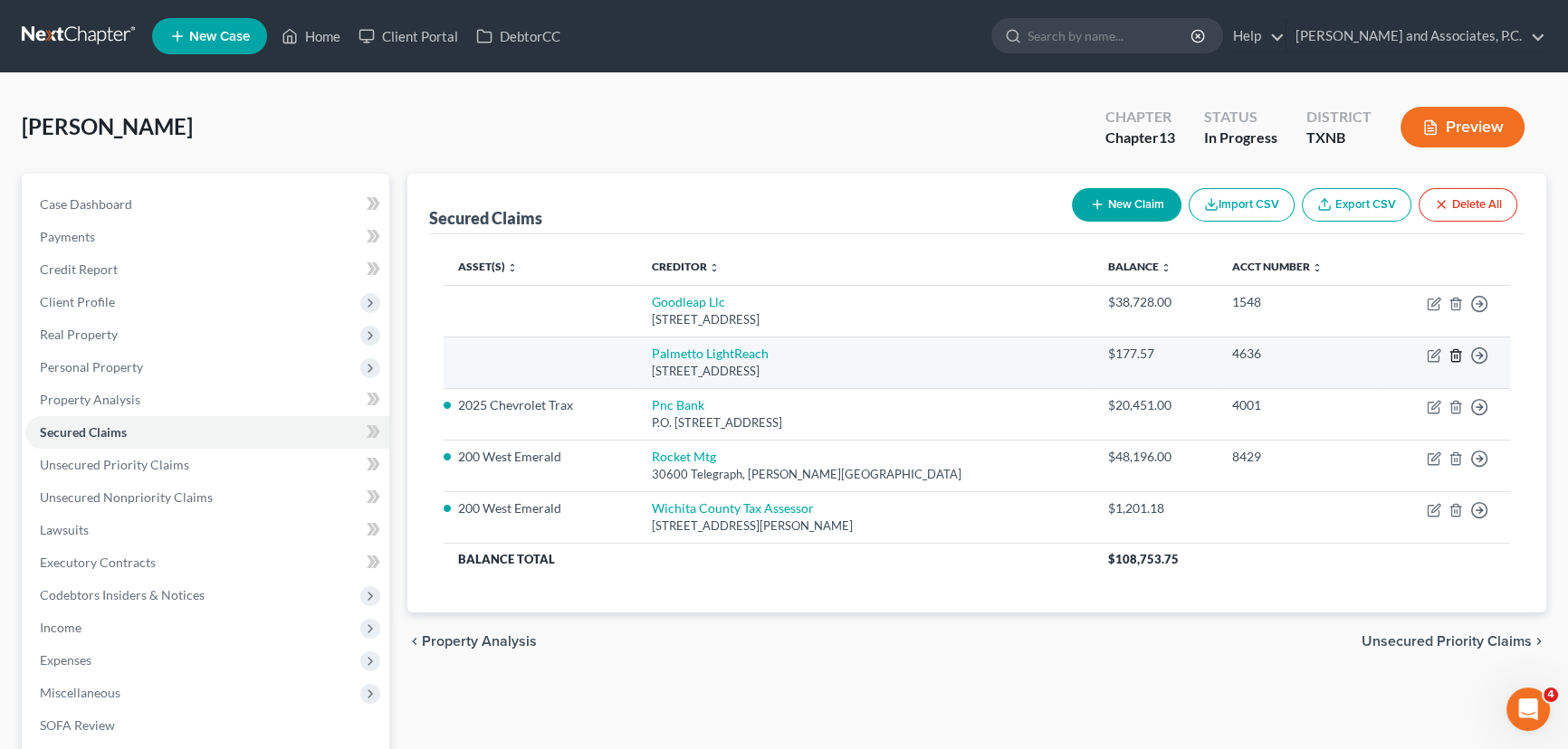
click at [1457, 353] on icon "button" at bounding box center [1455, 355] width 14 height 14
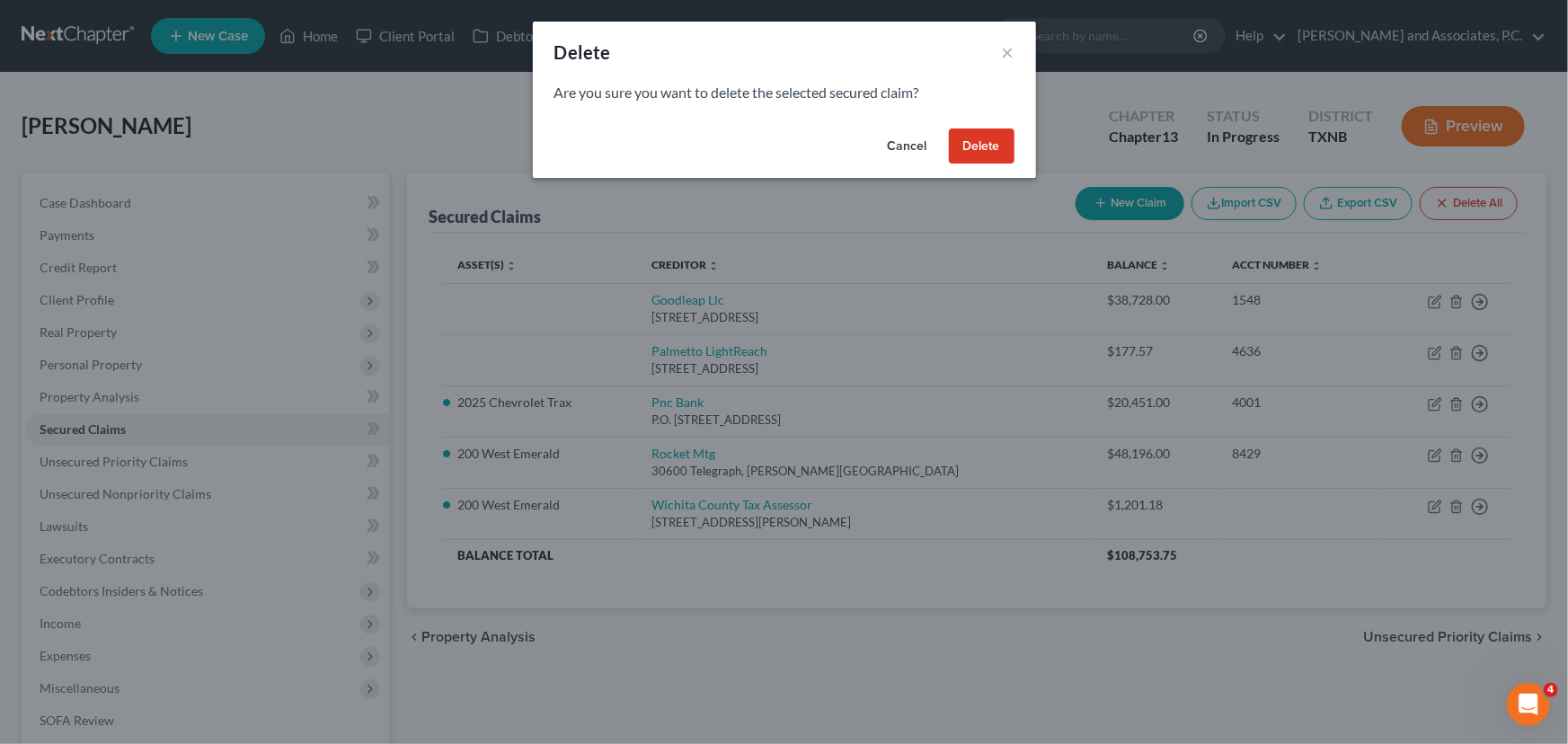
click at [986, 148] on button "Delete" at bounding box center [982, 147] width 66 height 36
